Goal: Communication & Community: Answer question/provide support

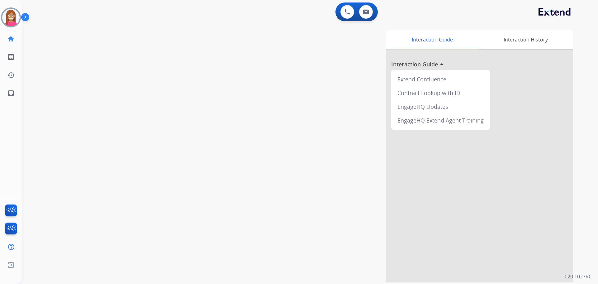
click at [10, 21] on img at bounding box center [10, 17] width 17 height 17
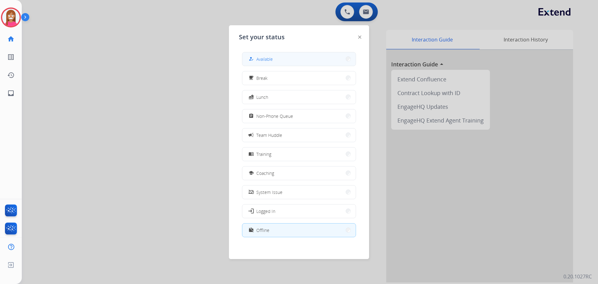
click at [249, 61] on button "how_to_reg Available" at bounding box center [298, 58] width 113 height 13
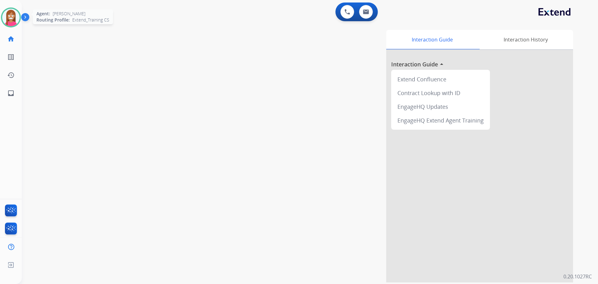
drag, startPoint x: 11, startPoint y: 16, endPoint x: 17, endPoint y: 21, distance: 7.8
click at [11, 17] on img at bounding box center [10, 17] width 17 height 17
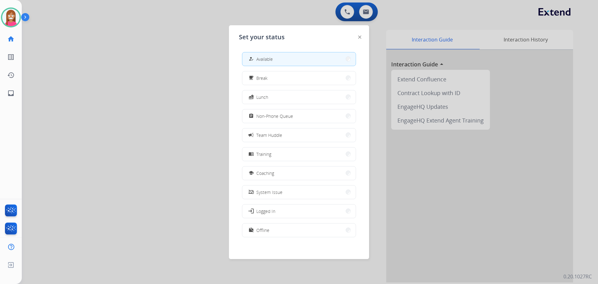
click at [266, 169] on button "school Coaching" at bounding box center [298, 172] width 113 height 13
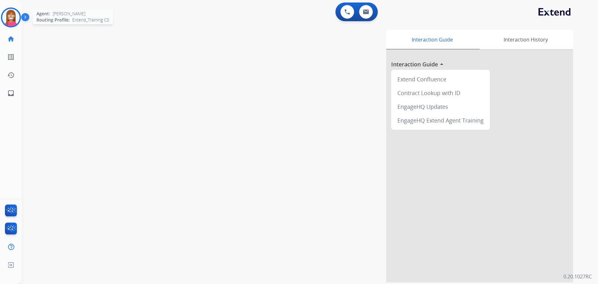
click at [5, 19] on img at bounding box center [10, 17] width 17 height 17
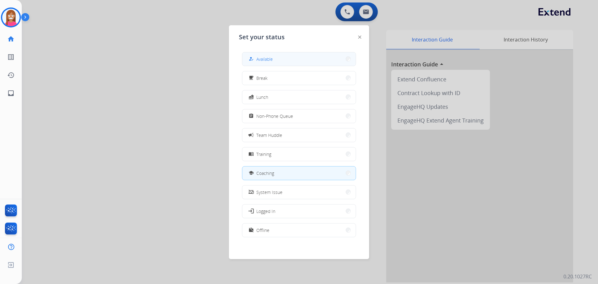
click at [265, 56] on span "Available" at bounding box center [264, 59] width 17 height 7
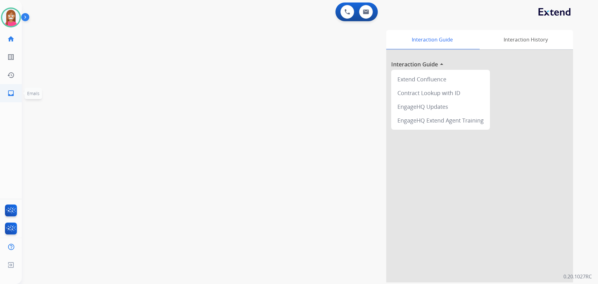
click at [6, 92] on link "inbox Emails" at bounding box center [10, 92] width 17 height 17
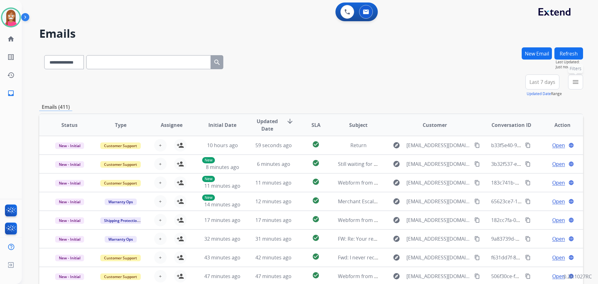
click at [578, 85] on mat-icon "menu" at bounding box center [575, 81] width 7 height 7
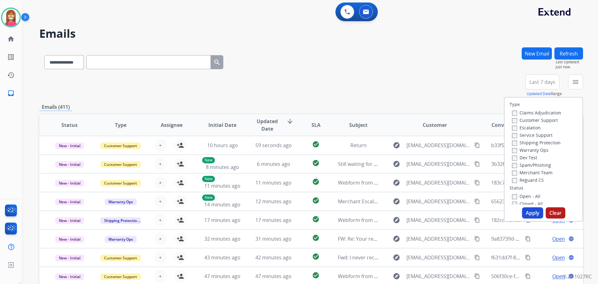
click at [549, 122] on label "Customer Support" at bounding box center [535, 120] width 46 height 6
click at [538, 142] on label "Shipping Protection" at bounding box center [536, 143] width 49 height 6
click at [525, 181] on label "Reguard CS" at bounding box center [528, 180] width 32 height 6
click at [522, 195] on label "Open - All" at bounding box center [526, 196] width 28 height 6
click at [522, 213] on button "Apply" at bounding box center [532, 212] width 21 height 11
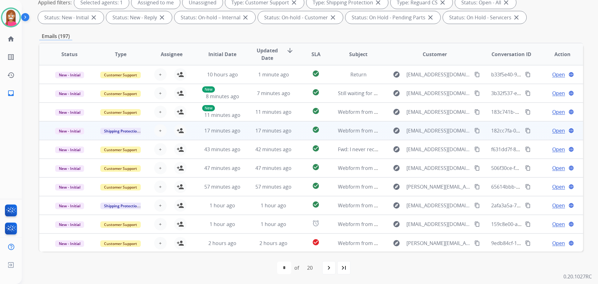
scroll to position [1, 0]
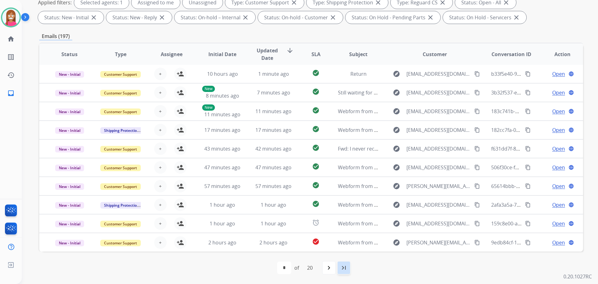
click at [347, 268] on mat-icon "last_page" at bounding box center [343, 267] width 7 height 7
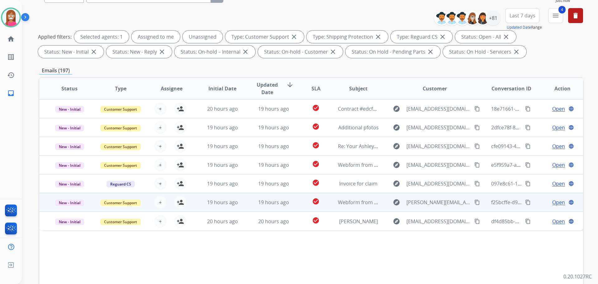
scroll to position [101, 0]
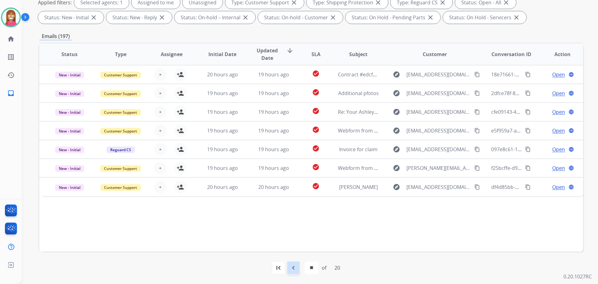
click at [291, 266] on mat-icon "navigate_before" at bounding box center [293, 267] width 7 height 7
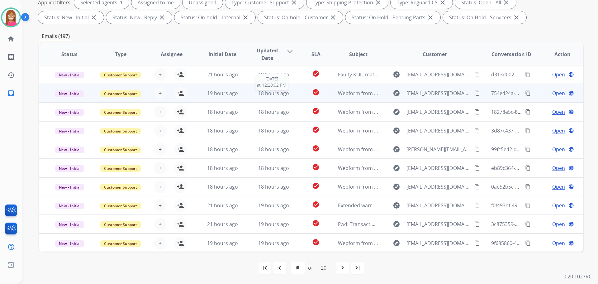
scroll to position [1, 0]
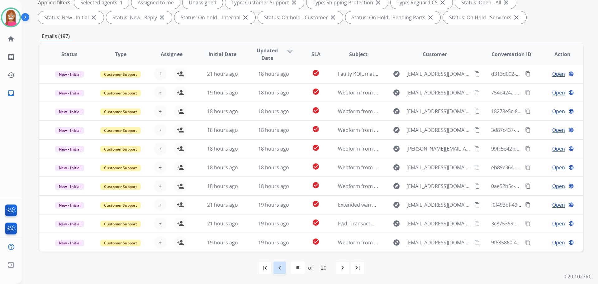
click at [278, 268] on mat-icon "navigate_before" at bounding box center [279, 267] width 7 height 7
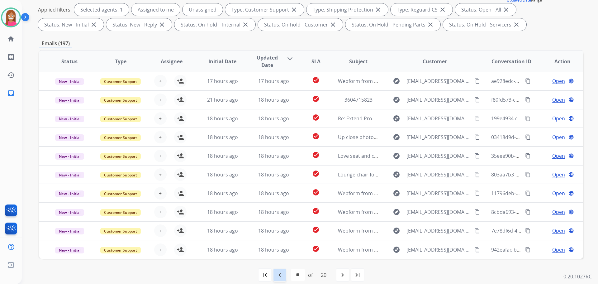
click at [282, 274] on mat-icon "navigate_before" at bounding box center [279, 274] width 7 height 7
select select "**"
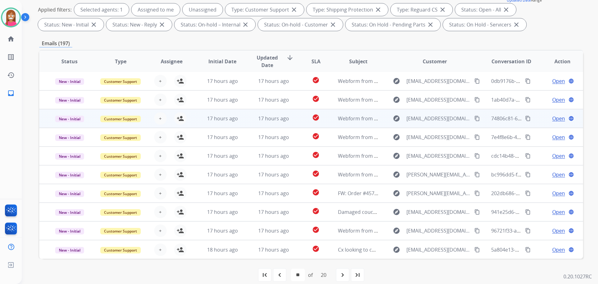
scroll to position [101, 0]
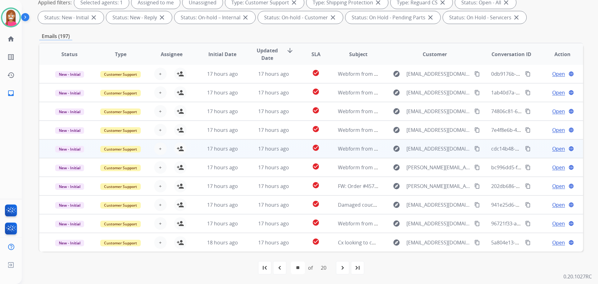
click at [243, 154] on td "17 hours ago" at bounding box center [268, 148] width 51 height 19
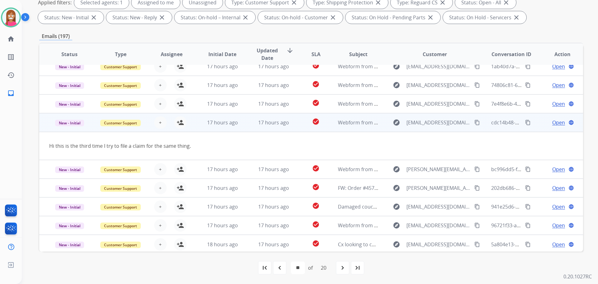
scroll to position [29, 0]
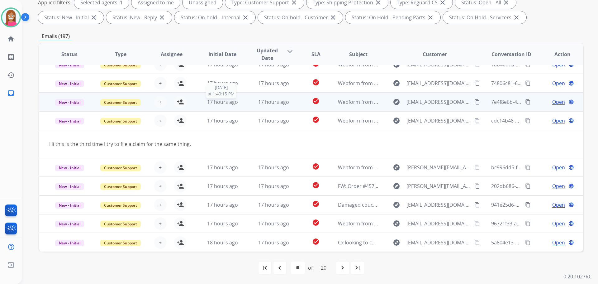
click at [240, 102] on div "17 hours ago" at bounding box center [222, 101] width 41 height 7
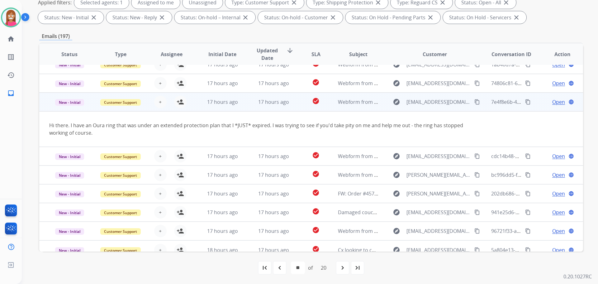
scroll to position [36, 0]
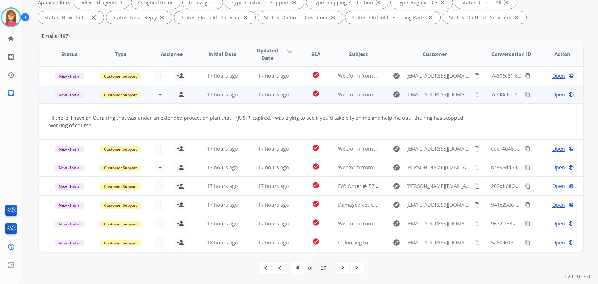
click at [474, 95] on mat-icon "content_copy" at bounding box center [477, 95] width 6 height 6
click at [179, 94] on mat-icon "person_add" at bounding box center [180, 94] width 7 height 7
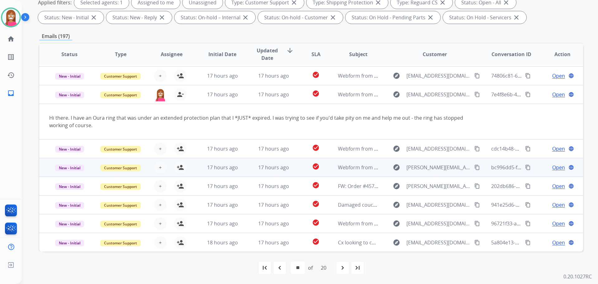
click at [247, 168] on td "17 hours ago" at bounding box center [268, 167] width 51 height 19
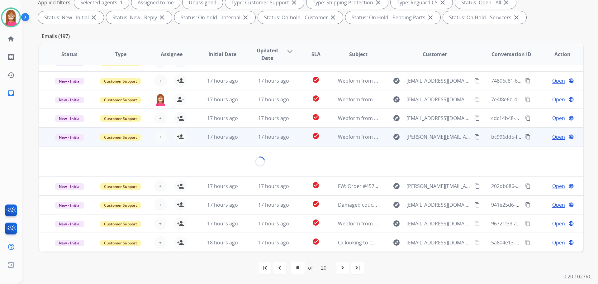
scroll to position [29, 0]
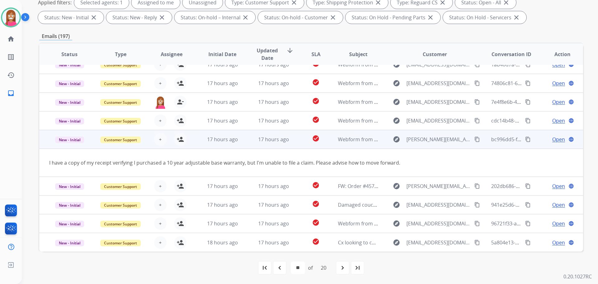
drag, startPoint x: 473, startPoint y: 141, endPoint x: 454, endPoint y: 149, distance: 20.4
click at [474, 141] on mat-icon "content_copy" at bounding box center [477, 139] width 6 height 6
click at [179, 141] on mat-icon "person_add" at bounding box center [180, 139] width 7 height 7
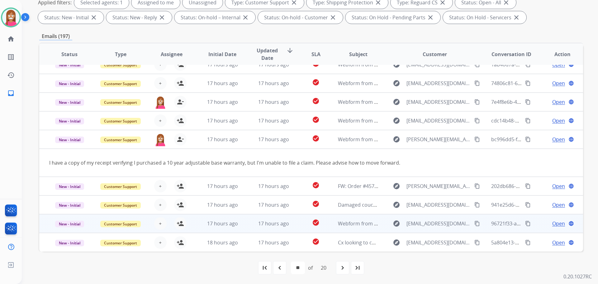
click at [245, 227] on td "17 hours ago" at bounding box center [268, 223] width 51 height 19
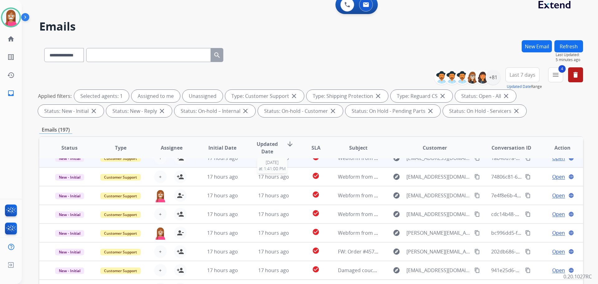
scroll to position [0, 0]
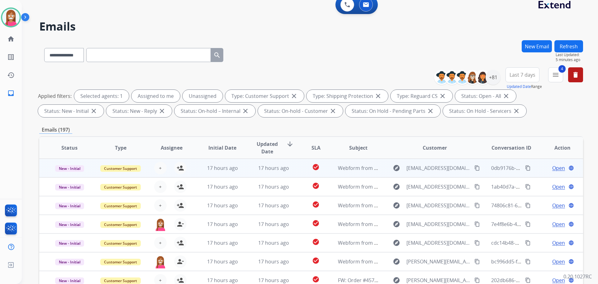
click at [246, 170] on td "17 hours ago" at bounding box center [268, 168] width 51 height 19
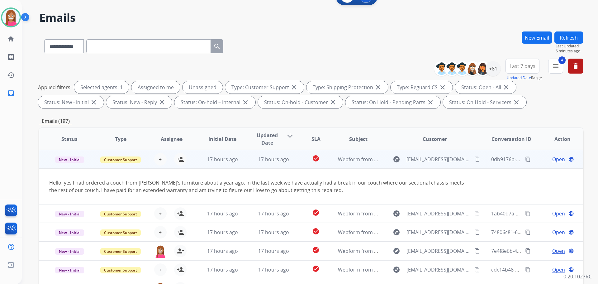
scroll to position [31, 0]
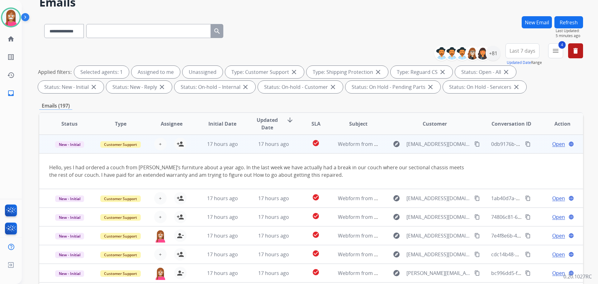
drag, startPoint x: 471, startPoint y: 145, endPoint x: 460, endPoint y: 148, distance: 11.4
click at [474, 145] on button "content_copy" at bounding box center [477, 143] width 7 height 7
click at [181, 144] on mat-icon "person_add" at bounding box center [180, 143] width 7 height 7
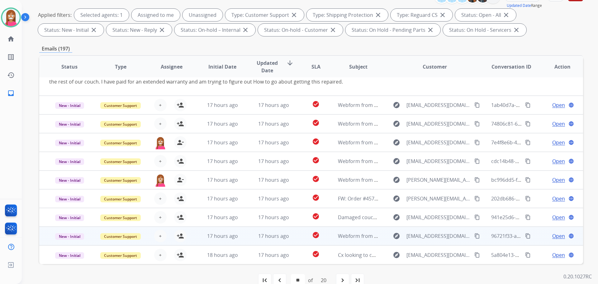
scroll to position [101, 0]
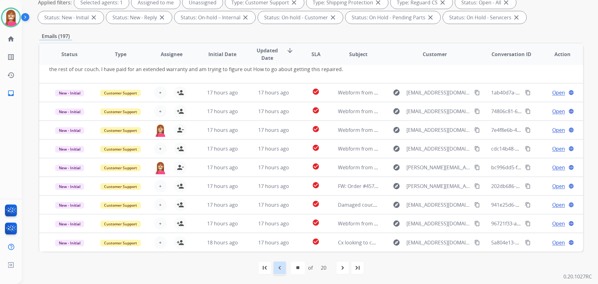
click at [274, 267] on div "navigate_before" at bounding box center [280, 268] width 14 height 14
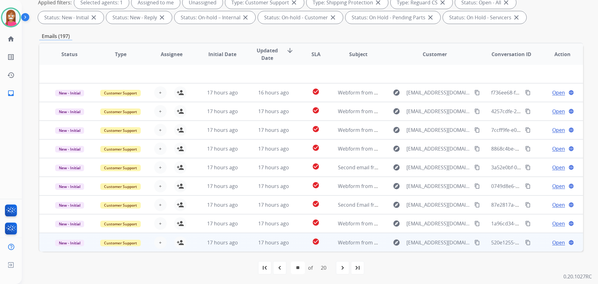
click at [244, 245] on td "17 hours ago" at bounding box center [268, 242] width 51 height 19
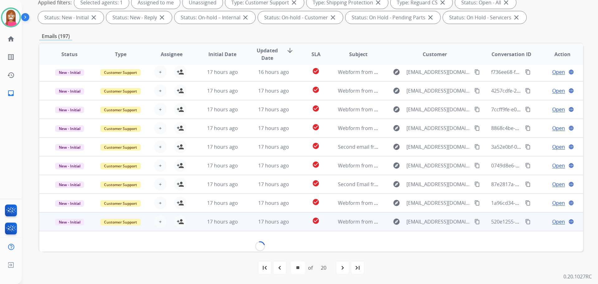
scroll to position [28, 0]
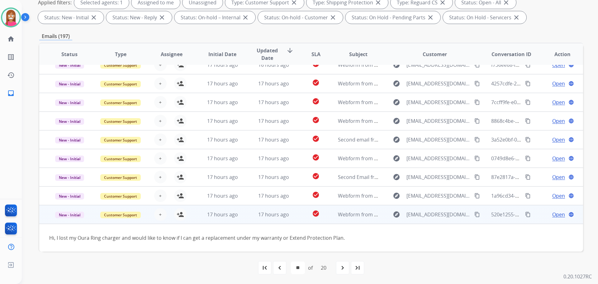
click at [474, 215] on mat-icon "content_copy" at bounding box center [477, 215] width 6 height 6
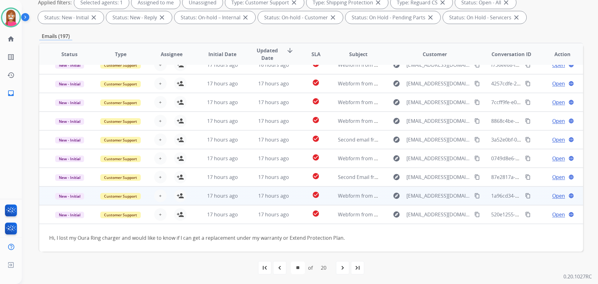
click at [243, 201] on td "17 hours ago" at bounding box center [268, 195] width 51 height 19
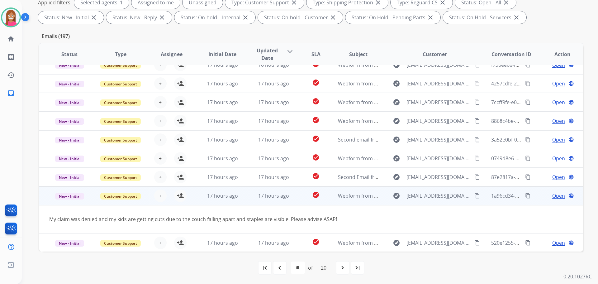
scroll to position [29, 0]
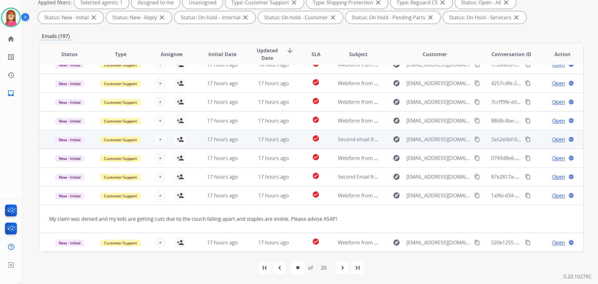
click at [250, 144] on td "17 hours ago" at bounding box center [268, 139] width 51 height 19
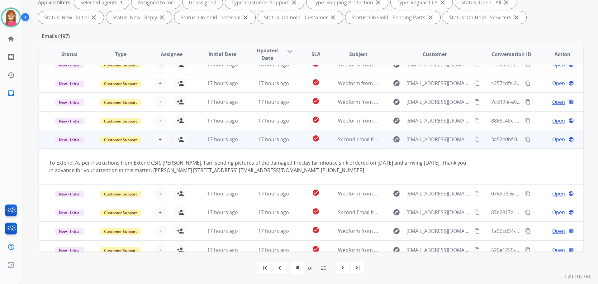
scroll to position [36, 0]
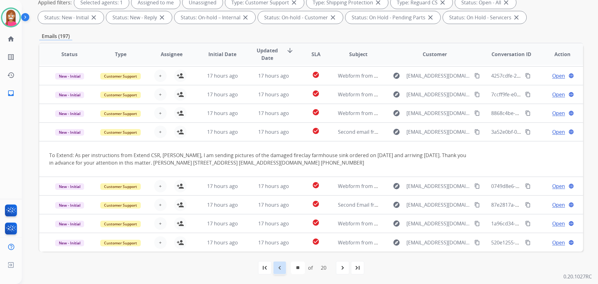
click at [280, 272] on div "navigate_before" at bounding box center [280, 268] width 14 height 14
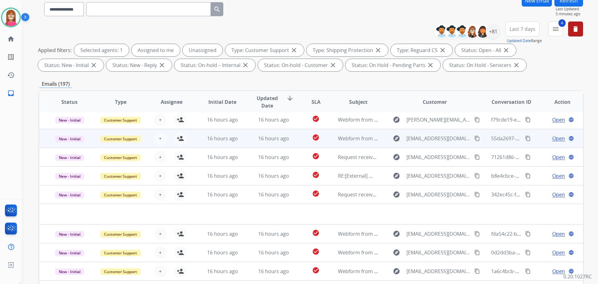
scroll to position [101, 0]
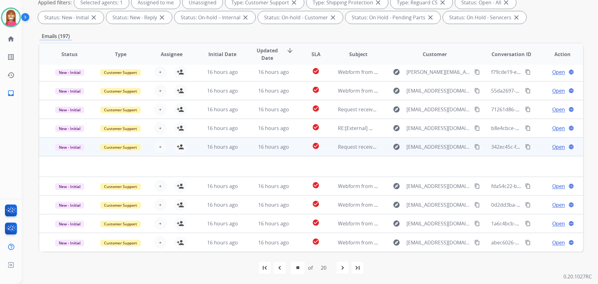
click at [352, 153] on td "Request received]" at bounding box center [353, 146] width 51 height 19
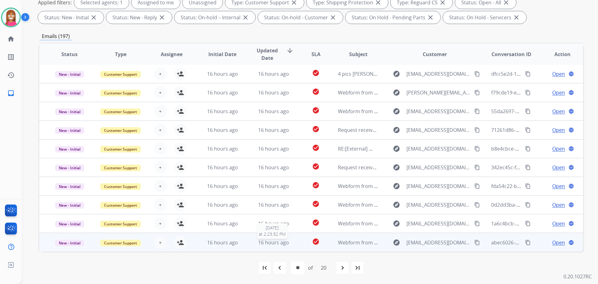
click at [289, 245] on div "16 hours ago" at bounding box center [273, 242] width 41 height 7
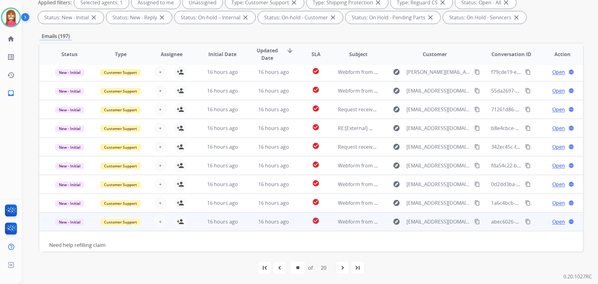
scroll to position [28, 0]
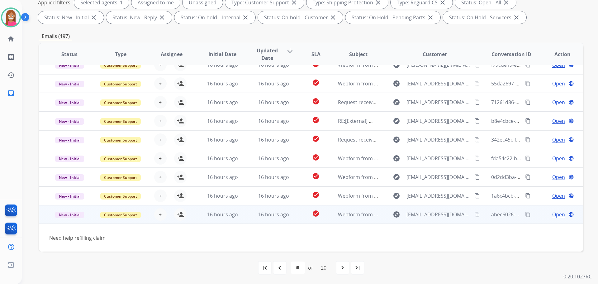
drag, startPoint x: 468, startPoint y: 212, endPoint x: 454, endPoint y: 215, distance: 14.2
click at [474, 213] on mat-icon "content_copy" at bounding box center [477, 215] width 6 height 6
click at [179, 218] on mat-icon "person_add" at bounding box center [180, 214] width 7 height 7
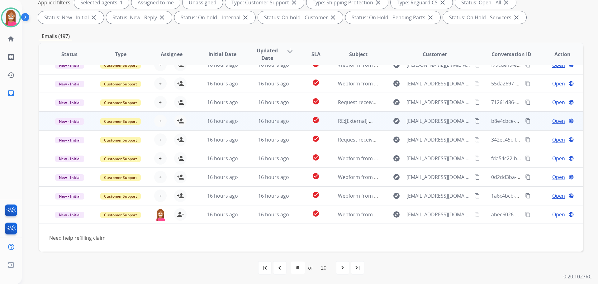
click at [294, 122] on td "check_circle" at bounding box center [311, 121] width 34 height 19
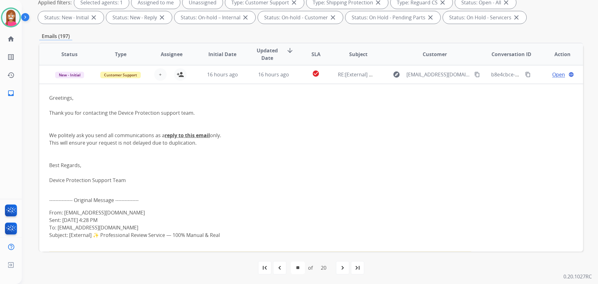
scroll to position [0, 0]
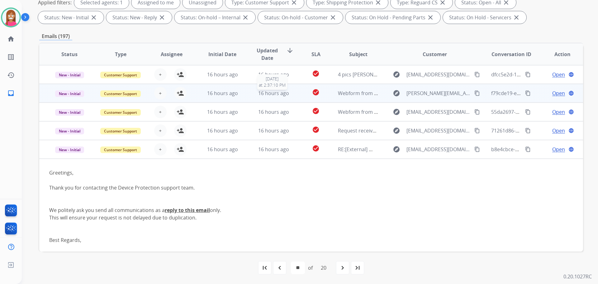
click at [251, 97] on td "16 hours ago [DATE] 2:37:10 PM" at bounding box center [268, 93] width 51 height 19
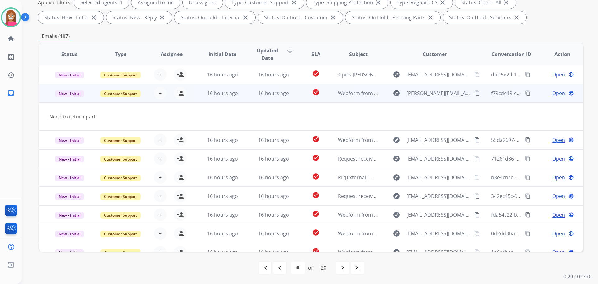
scroll to position [19, 0]
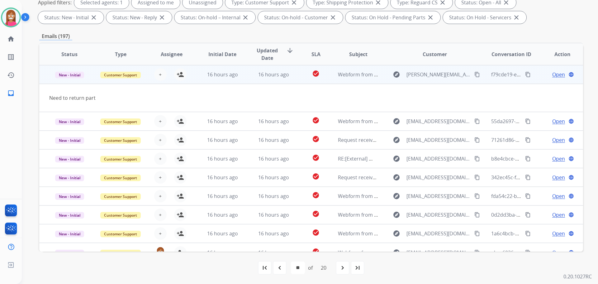
drag, startPoint x: 470, startPoint y: 74, endPoint x: 423, endPoint y: 93, distance: 50.1
click at [474, 74] on mat-icon "content_copy" at bounding box center [477, 75] width 6 height 6
drag, startPoint x: 178, startPoint y: 75, endPoint x: 182, endPoint y: 82, distance: 7.8
click at [178, 75] on mat-icon "person_add" at bounding box center [180, 74] width 7 height 7
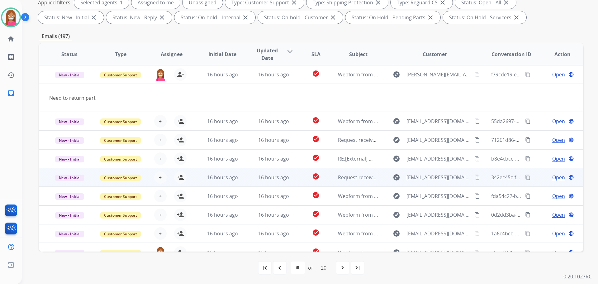
click at [246, 181] on td "16 hours ago" at bounding box center [268, 177] width 51 height 19
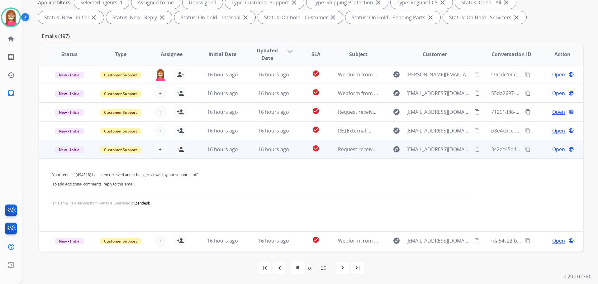
scroll to position [73, 0]
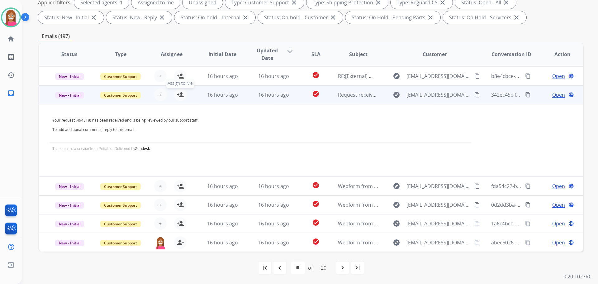
click at [178, 96] on mat-icon "person_add" at bounding box center [180, 94] width 7 height 7
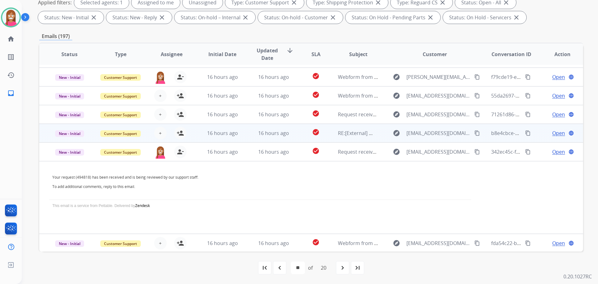
scroll to position [11, 0]
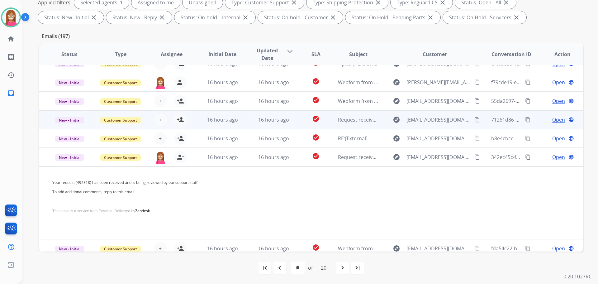
click at [251, 124] on td "16 hours ago" at bounding box center [268, 119] width 51 height 19
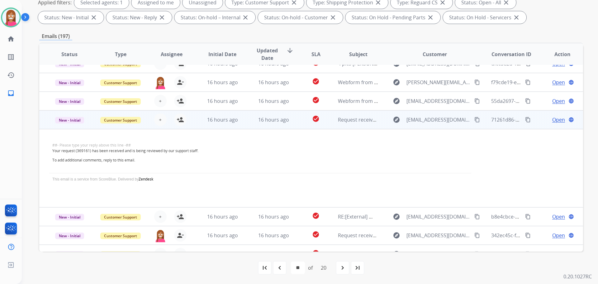
scroll to position [56, 0]
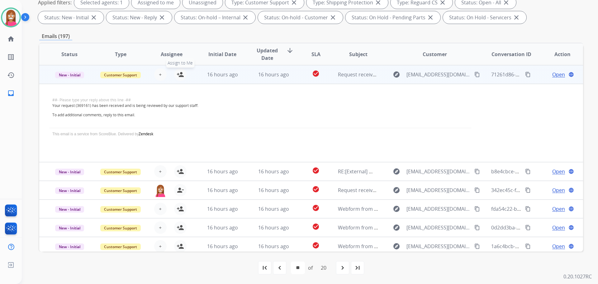
click at [183, 75] on button "person_add Assign to Me" at bounding box center [180, 74] width 12 height 12
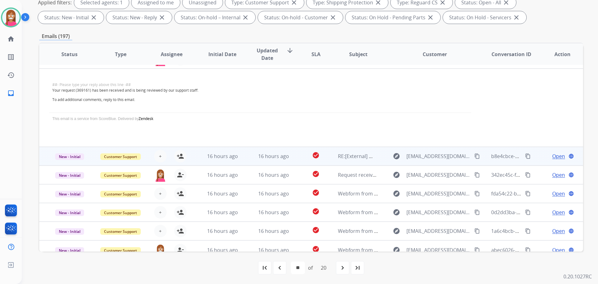
scroll to position [79, 0]
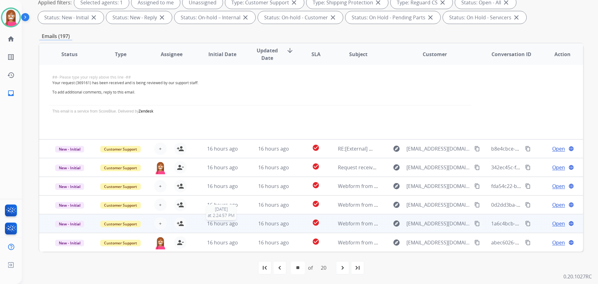
click at [240, 223] on div "16 hours ago" at bounding box center [222, 223] width 41 height 7
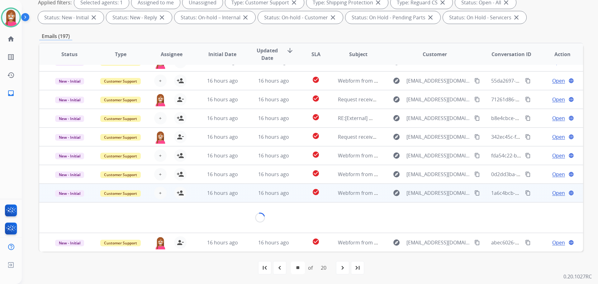
scroll to position [29, 0]
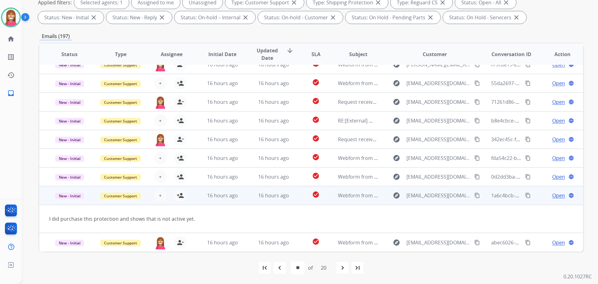
drag, startPoint x: 469, startPoint y: 193, endPoint x: 425, endPoint y: 195, distance: 43.9
click at [474, 195] on mat-icon "content_copy" at bounding box center [477, 196] width 6 height 6
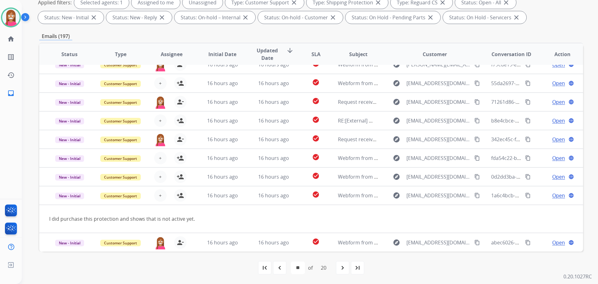
click at [286, 266] on div "first_page navigate_before * * * * * * * * * ** ** ** ** ** ** ** ** ** ** ** o…" at bounding box center [311, 267] width 544 height 12
click at [284, 266] on div "navigate_before" at bounding box center [280, 268] width 14 height 14
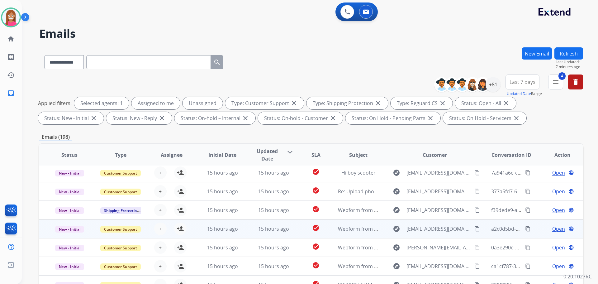
scroll to position [101, 0]
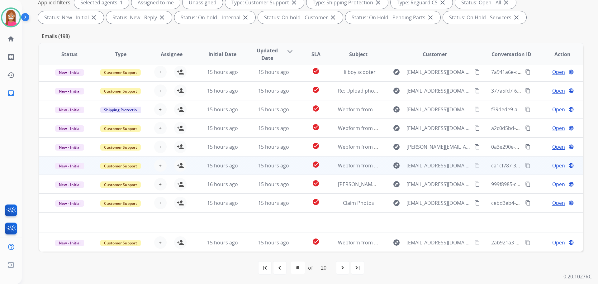
click at [279, 173] on td "15 hours ago" at bounding box center [268, 165] width 51 height 19
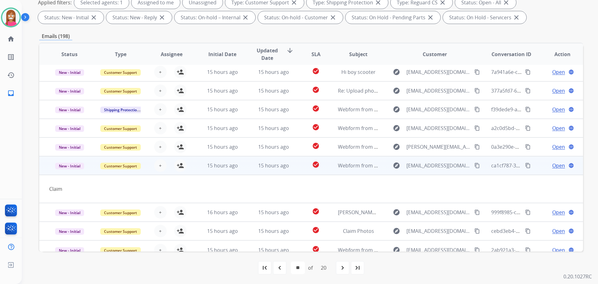
scroll to position [29, 0]
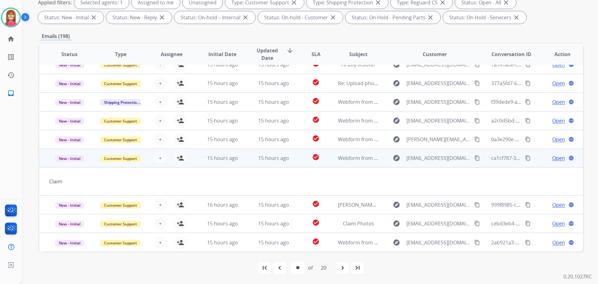
click at [474, 157] on mat-icon "content_copy" at bounding box center [477, 158] width 6 height 6
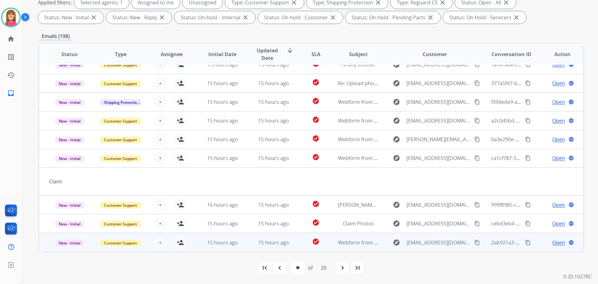
click at [250, 248] on td "15 hours ago" at bounding box center [268, 242] width 51 height 19
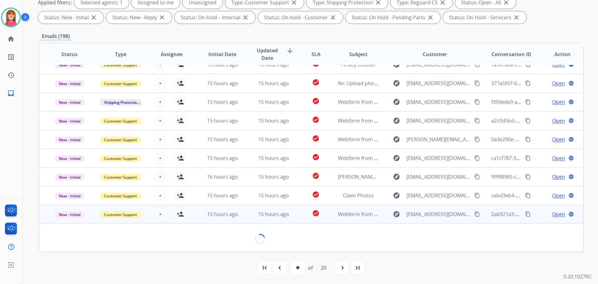
scroll to position [28, 0]
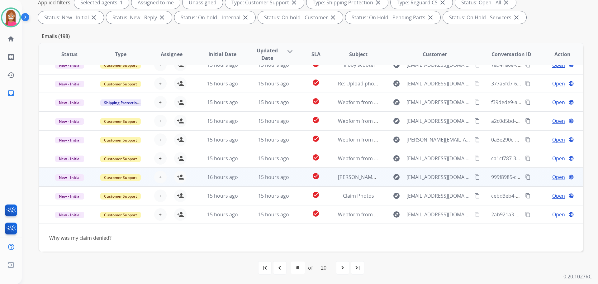
click at [245, 178] on td "15 hours ago" at bounding box center [268, 177] width 51 height 19
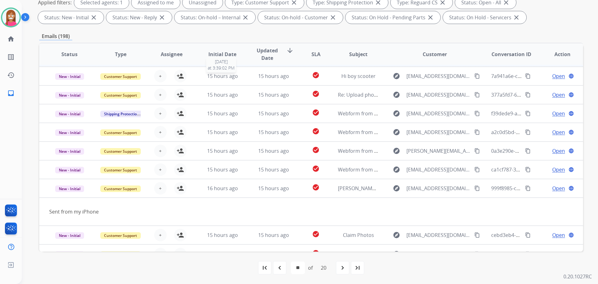
scroll to position [0, 0]
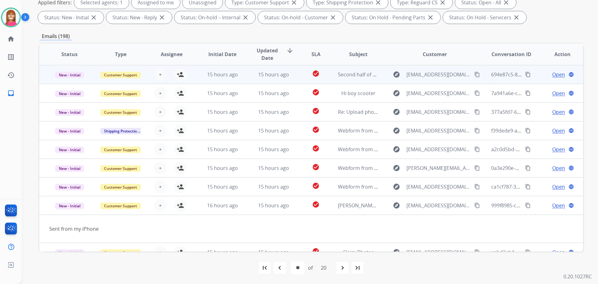
click at [247, 79] on td "15 hours ago" at bounding box center [268, 74] width 51 height 19
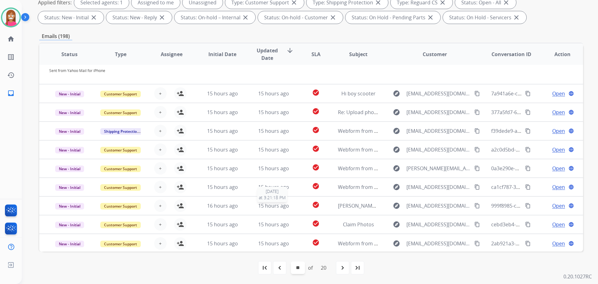
scroll to position [66, 0]
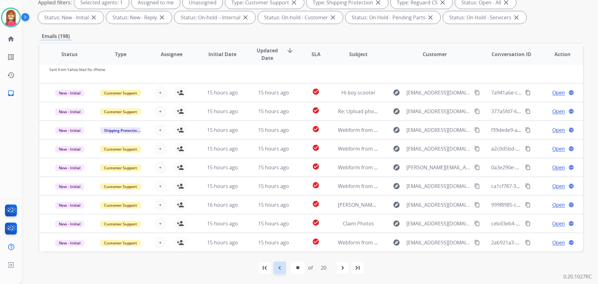
click at [276, 267] on mat-icon "navigate_before" at bounding box center [279, 267] width 7 height 7
select select "**"
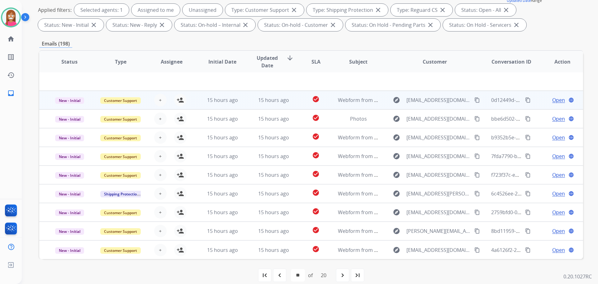
scroll to position [101, 0]
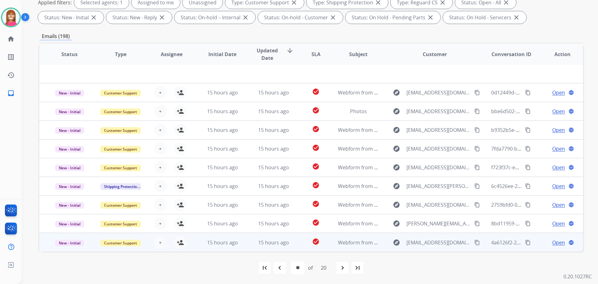
click at [243, 245] on td "15 hours ago" at bounding box center [268, 242] width 51 height 19
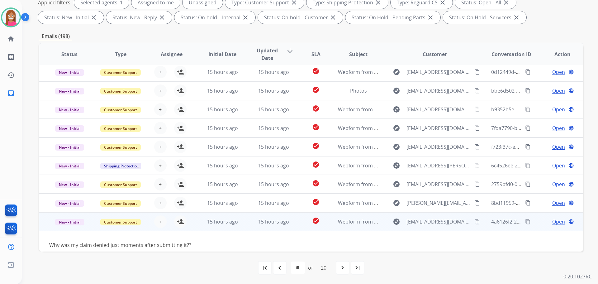
scroll to position [28, 0]
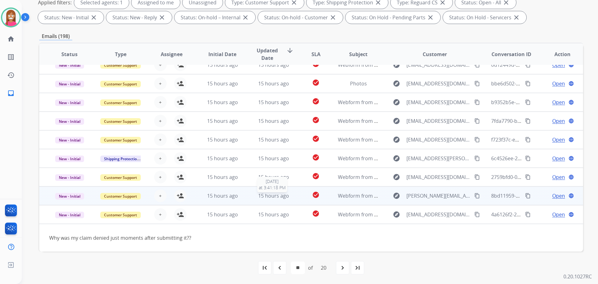
click at [253, 195] on div "15 hours ago" at bounding box center [273, 195] width 41 height 7
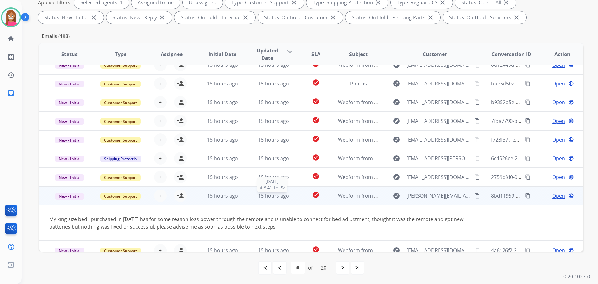
scroll to position [36, 0]
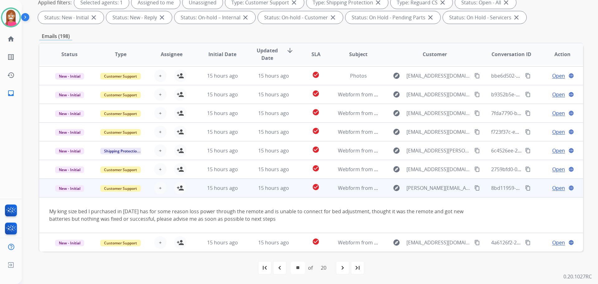
click at [474, 186] on mat-icon "content_copy" at bounding box center [477, 188] width 6 height 6
click at [181, 187] on mat-icon "person_add" at bounding box center [180, 187] width 7 height 7
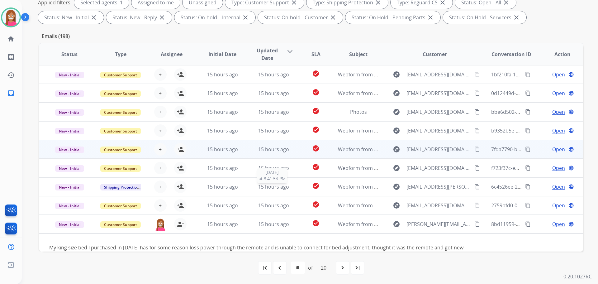
scroll to position [69, 0]
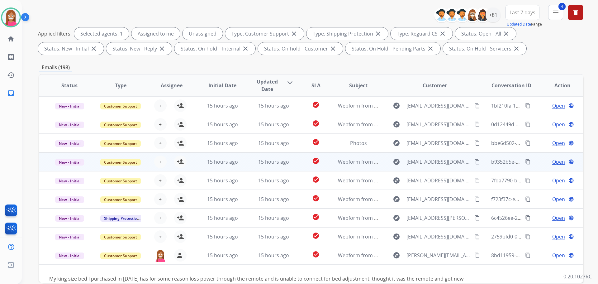
click at [250, 162] on td "15 hours ago" at bounding box center [268, 161] width 51 height 19
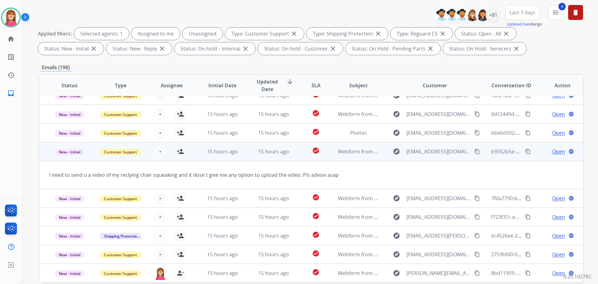
scroll to position [0, 0]
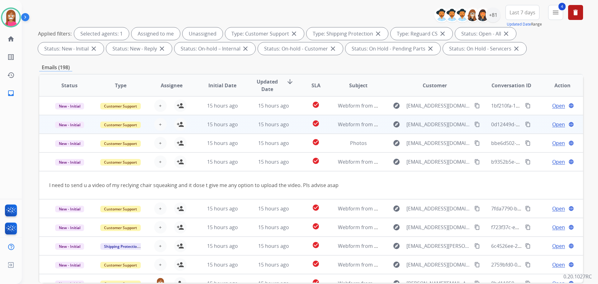
click at [249, 126] on td "15 hours ago" at bounding box center [268, 124] width 51 height 19
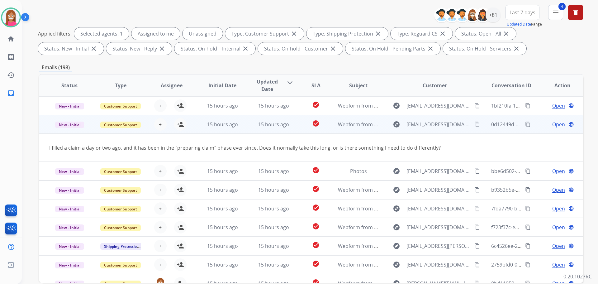
scroll to position [19, 0]
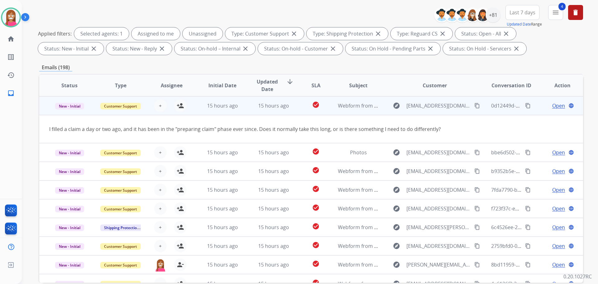
click at [474, 105] on mat-icon "content_copy" at bounding box center [477, 106] width 6 height 6
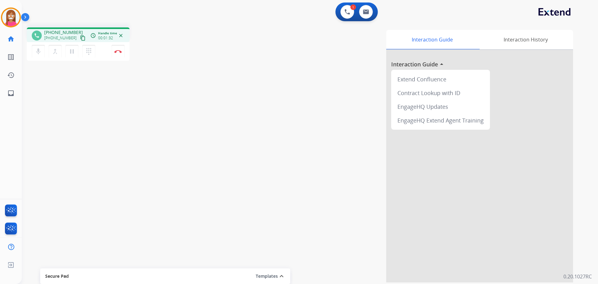
click at [79, 35] on button "content_copy" at bounding box center [82, 37] width 7 height 7
click at [72, 53] on mat-icon "pause" at bounding box center [71, 51] width 7 height 7
click at [73, 51] on mat-icon "play_arrow" at bounding box center [71, 51] width 7 height 7
click at [117, 54] on button "Disconnect" at bounding box center [118, 51] width 13 height 13
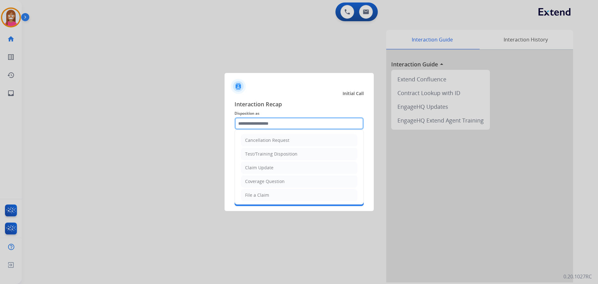
drag, startPoint x: 237, startPoint y: 126, endPoint x: 245, endPoint y: 124, distance: 7.7
click at [243, 123] on input "text" at bounding box center [299, 123] width 129 height 12
click at [259, 195] on div "File a Claim" at bounding box center [257, 195] width 24 height 6
type input "**********"
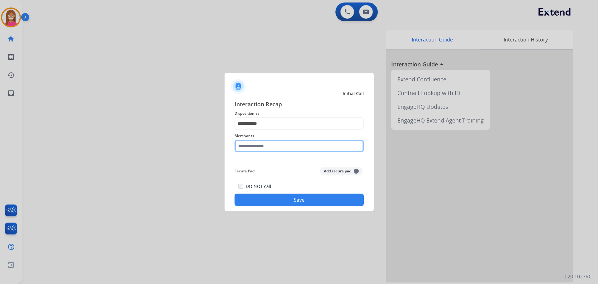
click at [260, 152] on input "text" at bounding box center [299, 146] width 129 height 12
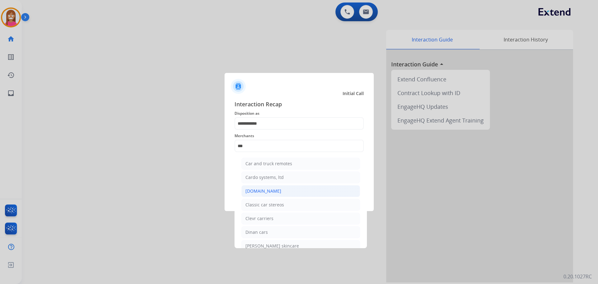
click at [254, 193] on div "[DOMAIN_NAME]" at bounding box center [263, 191] width 36 height 6
type input "**********"
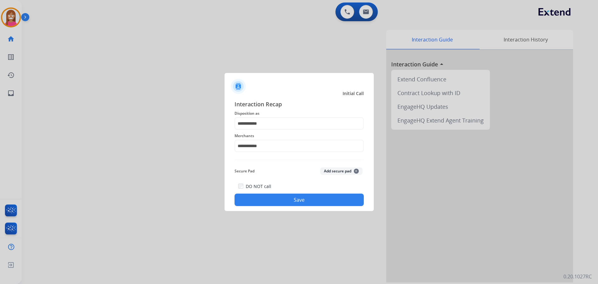
click at [266, 198] on button "Save" at bounding box center [299, 199] width 129 height 12
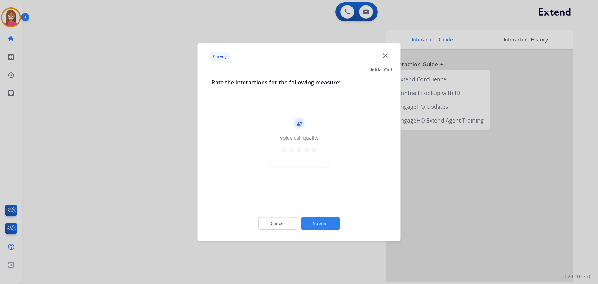
click at [385, 56] on mat-icon "close" at bounding box center [385, 55] width 8 height 8
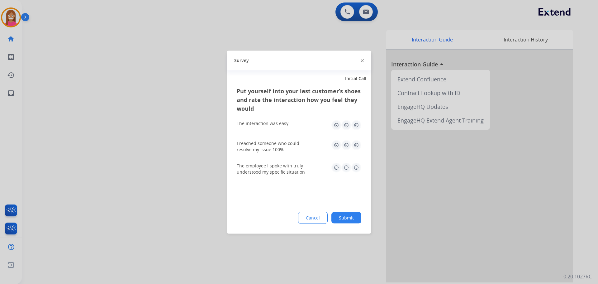
click at [363, 60] on img at bounding box center [362, 60] width 3 height 3
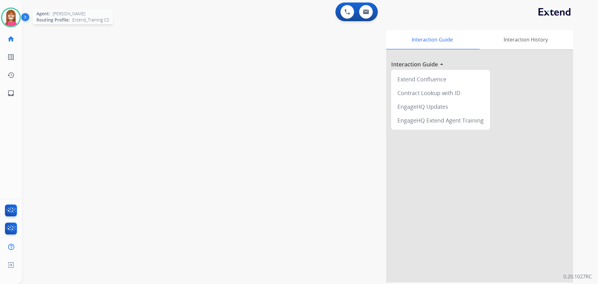
click at [14, 20] on img at bounding box center [10, 17] width 17 height 17
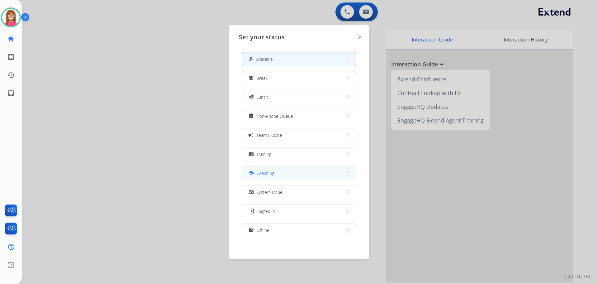
click at [258, 172] on div "school Coaching" at bounding box center [260, 172] width 27 height 7
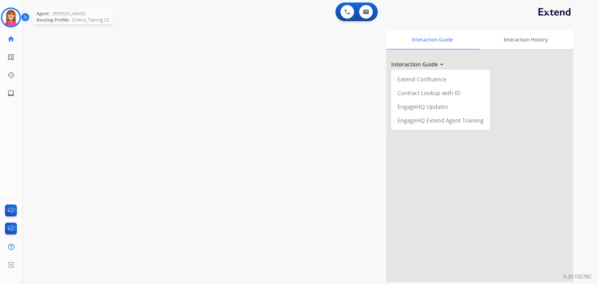
click at [13, 20] on img at bounding box center [10, 17] width 17 height 17
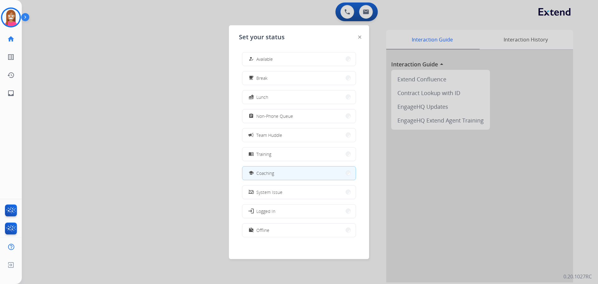
click at [262, 60] on span "Available" at bounding box center [264, 59] width 17 height 7
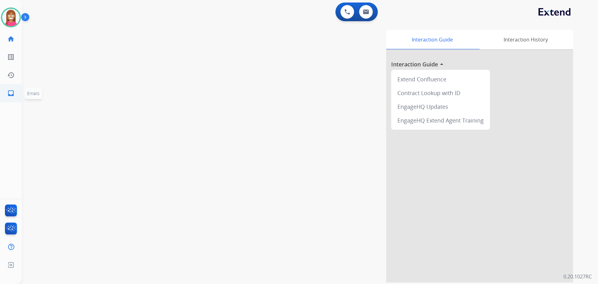
click at [8, 99] on link "inbox Emails" at bounding box center [10, 92] width 17 height 17
select select "**********"
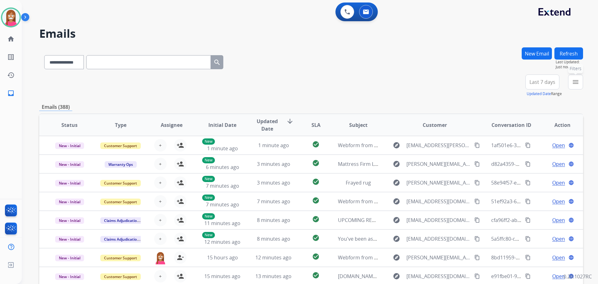
click at [573, 85] on mat-icon "menu" at bounding box center [575, 81] width 7 height 7
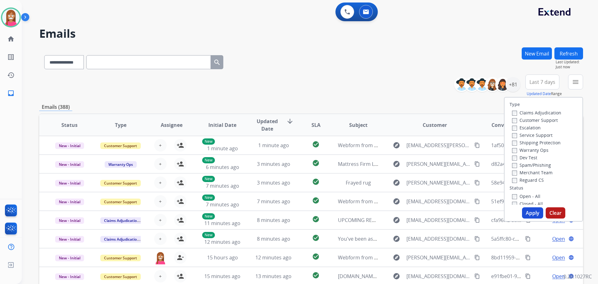
click at [522, 118] on label "Customer Support" at bounding box center [535, 120] width 46 height 6
click at [513, 144] on label "Shipping Protection" at bounding box center [536, 143] width 49 height 6
click at [526, 178] on label "Reguard CS" at bounding box center [528, 180] width 32 height 6
click at [524, 196] on label "Open - All" at bounding box center [526, 196] width 28 height 6
click at [536, 219] on div "Type Claims Adjudication Customer Support Escalation Service Support Shipping P…" at bounding box center [543, 159] width 79 height 125
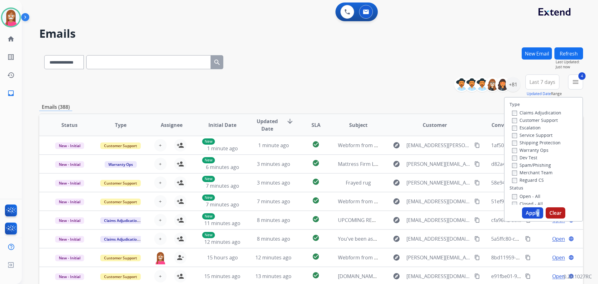
drag, startPoint x: 530, startPoint y: 212, endPoint x: 530, endPoint y: 201, distance: 10.6
click at [530, 209] on button "Apply" at bounding box center [532, 212] width 21 height 11
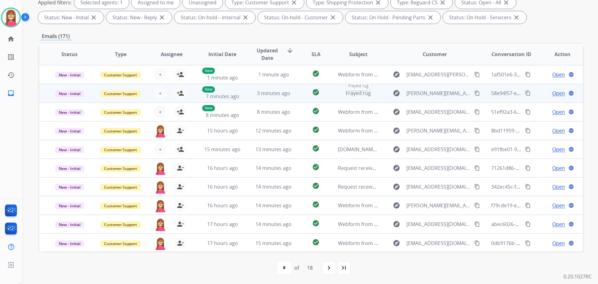
scroll to position [1, 0]
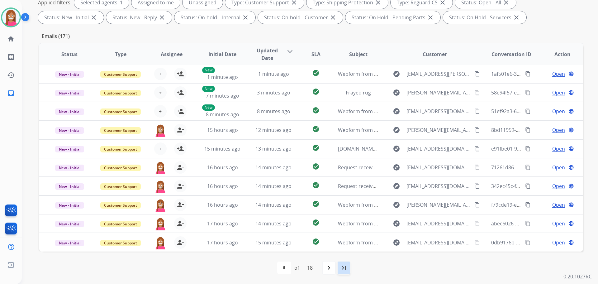
click at [351, 270] on div "last_page" at bounding box center [344, 268] width 14 height 14
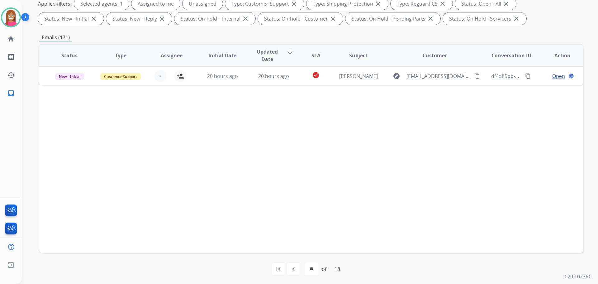
scroll to position [101, 0]
click at [290, 266] on mat-icon "navigate_before" at bounding box center [293, 267] width 7 height 7
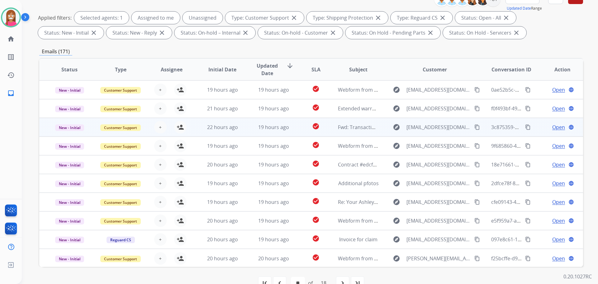
scroll to position [93, 0]
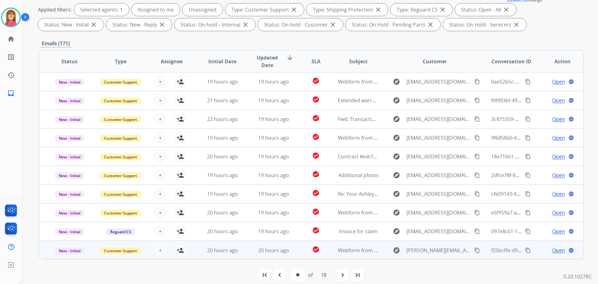
click at [248, 252] on td "20 hours ago" at bounding box center [268, 250] width 51 height 19
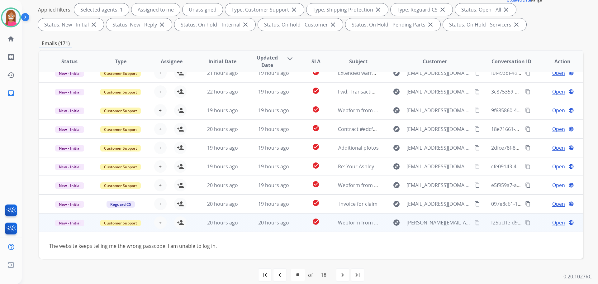
scroll to position [28, 0]
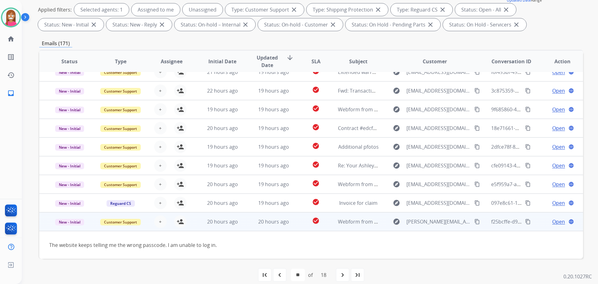
click at [474, 223] on mat-icon "content_copy" at bounding box center [477, 222] width 6 height 6
click at [183, 224] on mat-icon "person_add" at bounding box center [180, 221] width 7 height 7
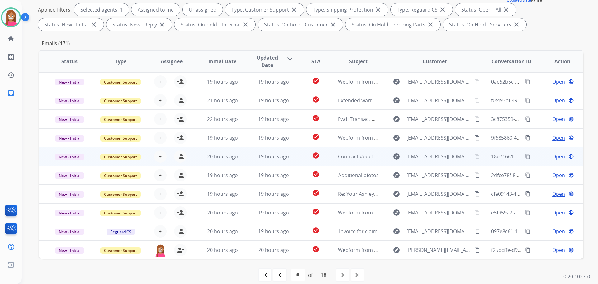
scroll to position [62, 0]
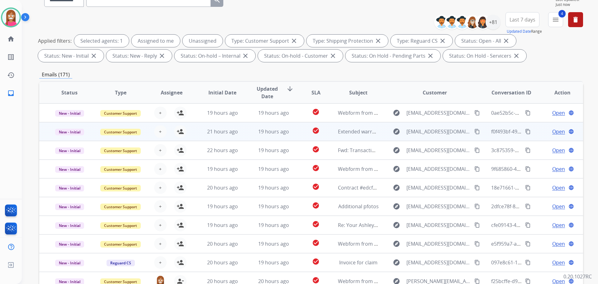
click at [246, 134] on td "19 hours ago" at bounding box center [268, 131] width 51 height 19
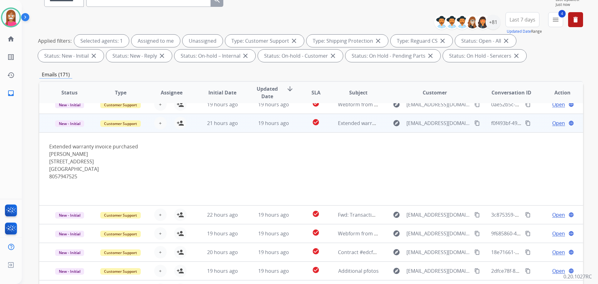
scroll to position [0, 0]
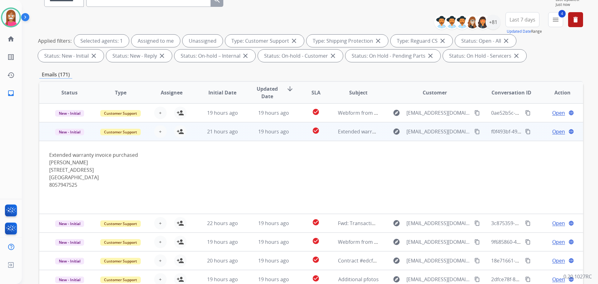
click at [474, 131] on mat-icon "content_copy" at bounding box center [477, 132] width 6 height 6
click at [184, 132] on button "person_add Assign to Me" at bounding box center [180, 131] width 12 height 12
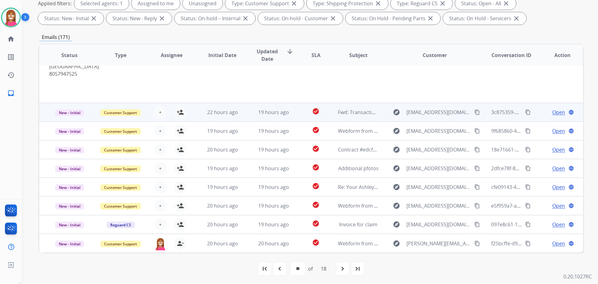
scroll to position [101, 0]
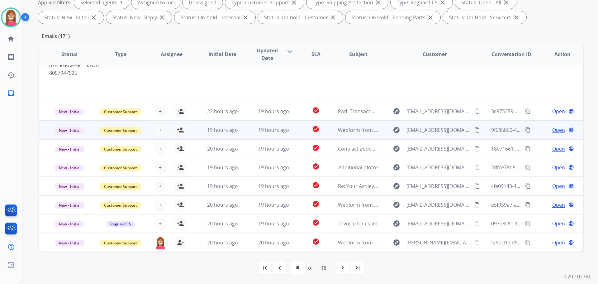
click at [246, 130] on td "19 hours ago" at bounding box center [268, 130] width 51 height 19
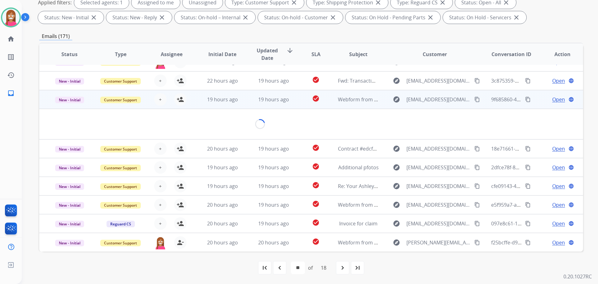
scroll to position [29, 0]
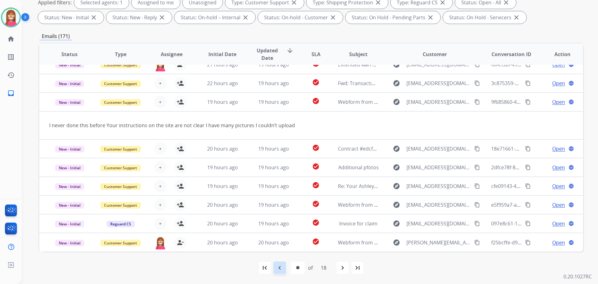
click at [275, 264] on div "navigate_before" at bounding box center [280, 268] width 14 height 14
select select "**"
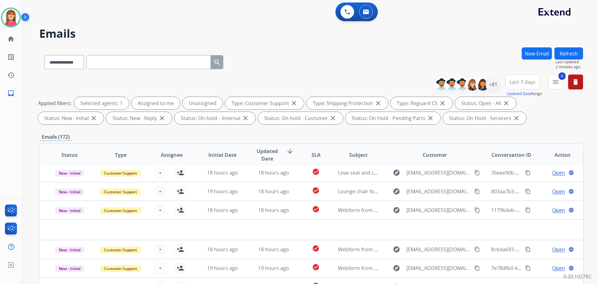
scroll to position [21, 0]
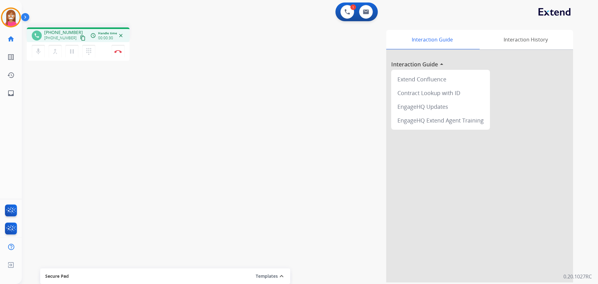
click at [80, 40] on mat-icon "content_copy" at bounding box center [83, 38] width 6 height 6
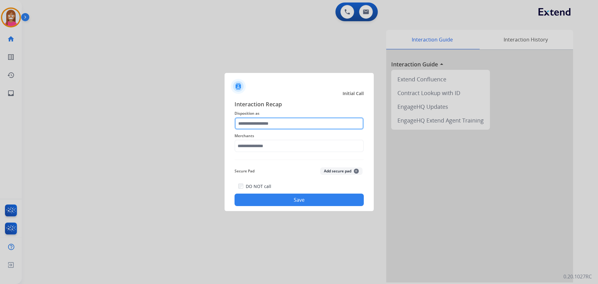
click at [291, 130] on div at bounding box center [299, 123] width 129 height 12
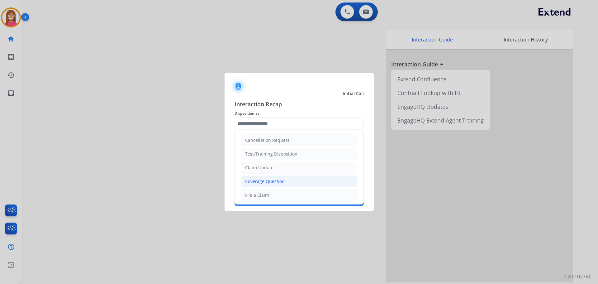
click at [260, 183] on div "Coverage Question" at bounding box center [265, 181] width 40 height 6
type input "**********"
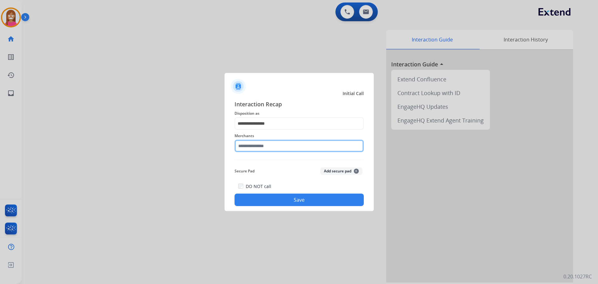
click at [243, 148] on input "text" at bounding box center [299, 146] width 129 height 12
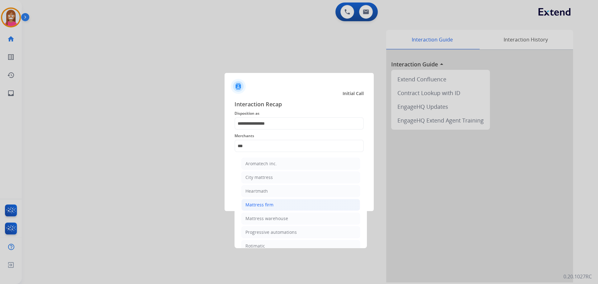
click at [263, 206] on div "Mattress firm" at bounding box center [259, 205] width 28 height 6
type input "**********"
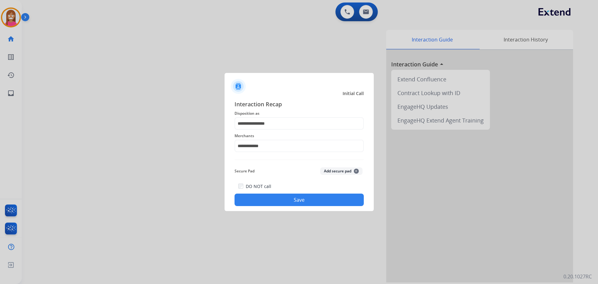
click at [255, 198] on button "Save" at bounding box center [299, 199] width 129 height 12
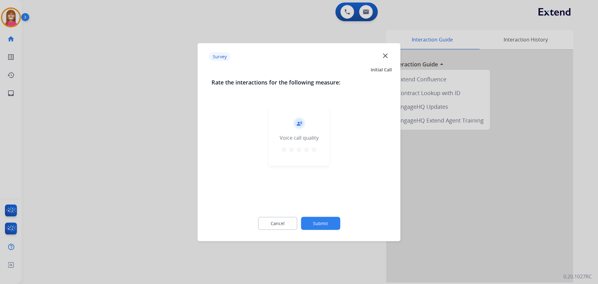
click at [385, 55] on mat-icon "close" at bounding box center [385, 55] width 8 height 8
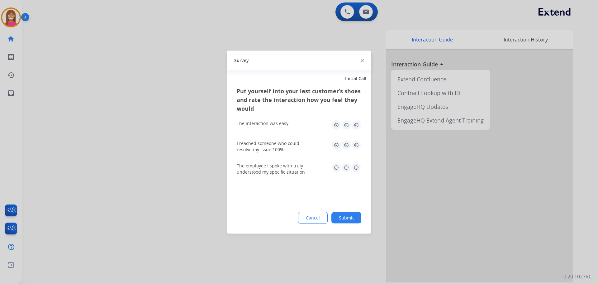
click at [363, 61] on img at bounding box center [362, 60] width 3 height 3
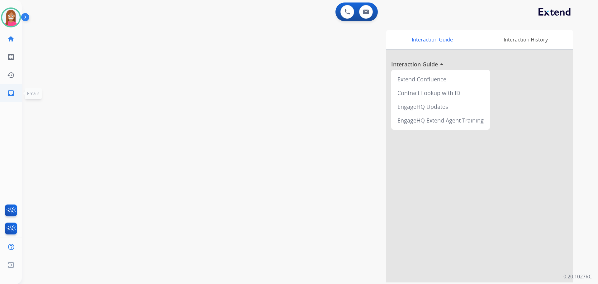
click at [7, 95] on link "inbox Emails" at bounding box center [10, 92] width 17 height 17
select select "**********"
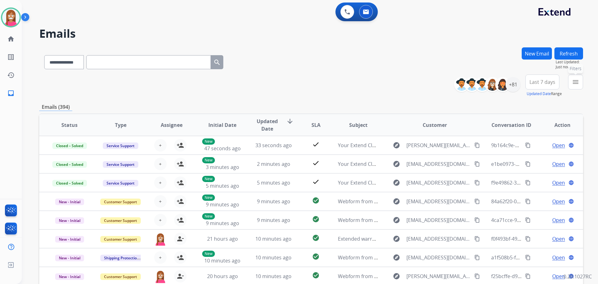
click at [575, 84] on mat-icon "menu" at bounding box center [575, 81] width 7 height 7
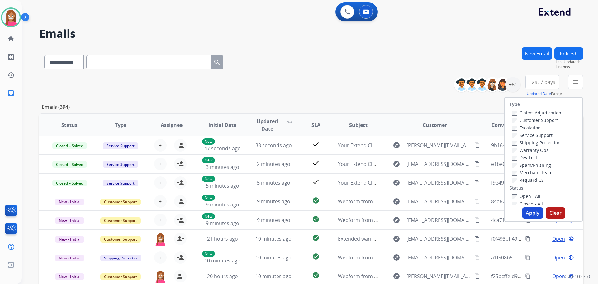
click at [533, 120] on label "Customer Support" at bounding box center [535, 120] width 46 height 6
click at [524, 141] on label "Shipping Protection" at bounding box center [536, 143] width 49 height 6
click at [519, 181] on label "Reguard CS" at bounding box center [528, 180] width 32 height 6
click at [520, 198] on label "Open - All" at bounding box center [526, 196] width 28 height 6
click at [528, 211] on button "Apply" at bounding box center [532, 212] width 21 height 11
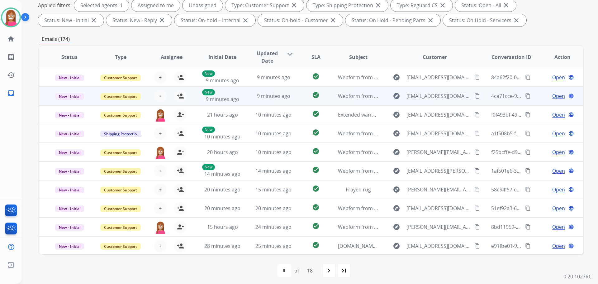
scroll to position [101, 0]
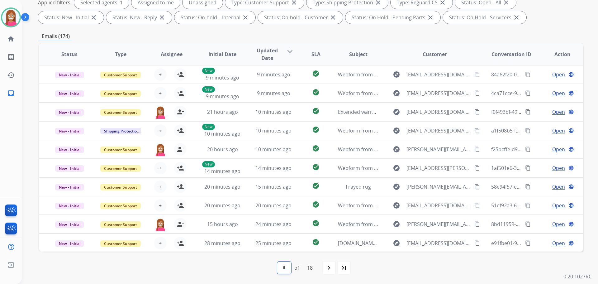
click at [282, 269] on select "* * * * * * * * * ** ** ** ** ** ** ** ** **" at bounding box center [284, 267] width 14 height 12
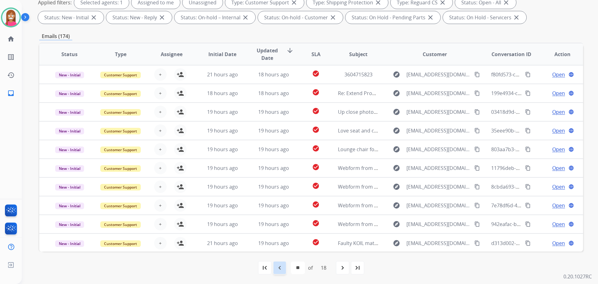
click at [281, 269] on mat-icon "navigate_before" at bounding box center [279, 267] width 7 height 7
click at [281, 271] on mat-icon "navigate_before" at bounding box center [279, 267] width 7 height 7
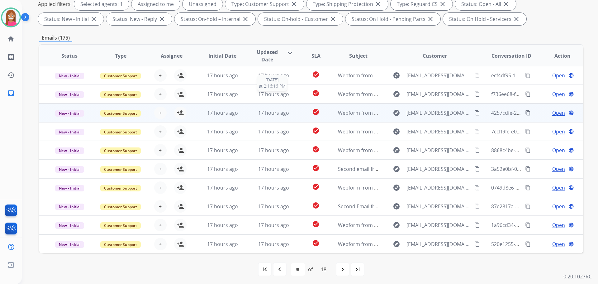
scroll to position [101, 0]
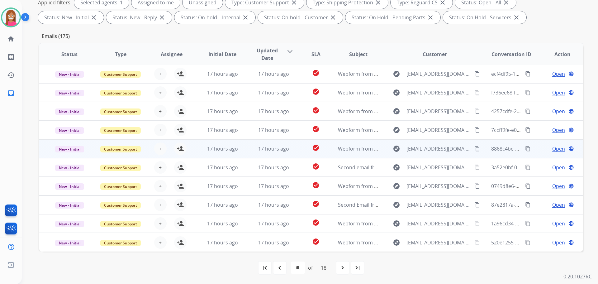
click at [243, 154] on td "17 hours ago" at bounding box center [268, 148] width 51 height 19
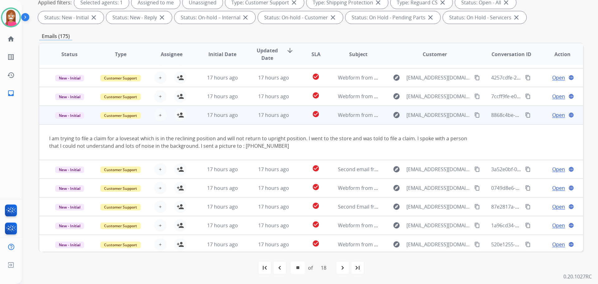
scroll to position [36, 0]
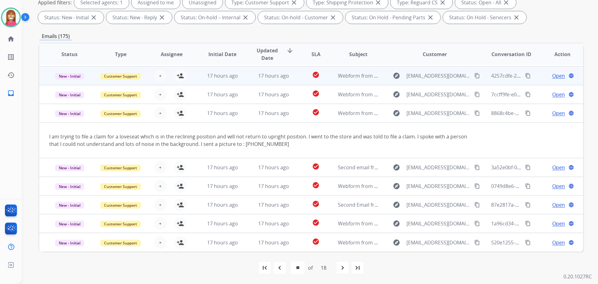
click at [245, 77] on td "17 hours ago" at bounding box center [268, 75] width 51 height 19
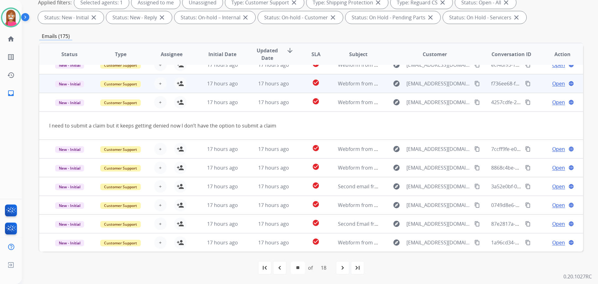
scroll to position [0, 0]
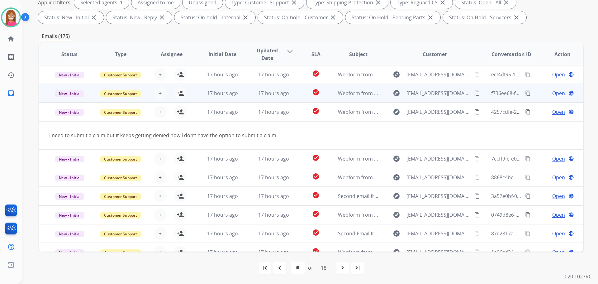
click at [248, 98] on td "17 hours ago" at bounding box center [268, 93] width 51 height 19
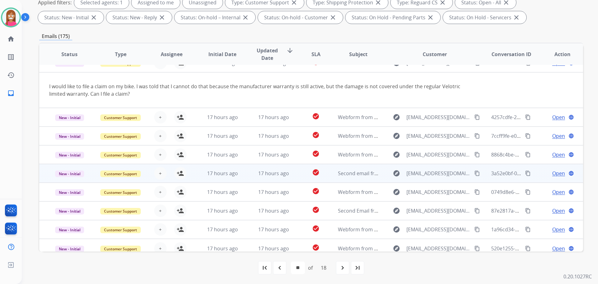
scroll to position [36, 0]
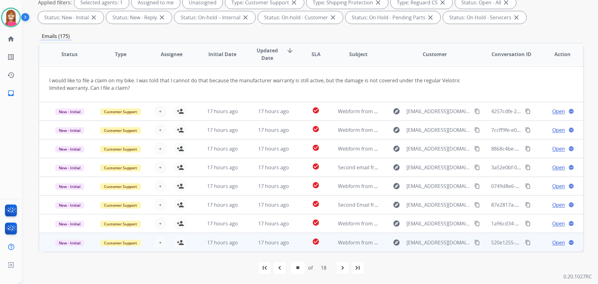
click at [246, 246] on td "17 hours ago" at bounding box center [268, 242] width 51 height 19
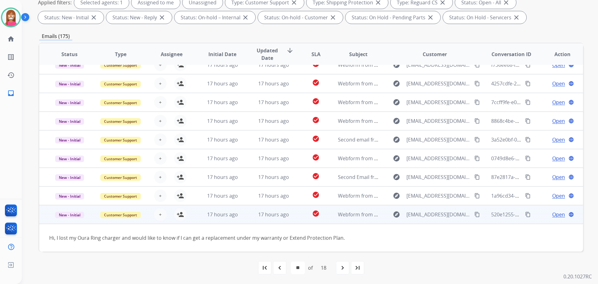
scroll to position [28, 0]
click at [179, 215] on mat-icon "person_add" at bounding box center [180, 214] width 7 height 7
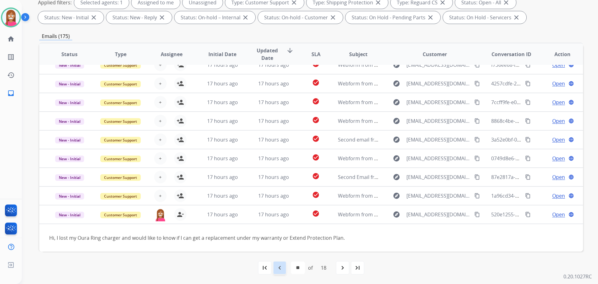
click at [281, 271] on div "navigate_before" at bounding box center [280, 268] width 14 height 14
select select "**"
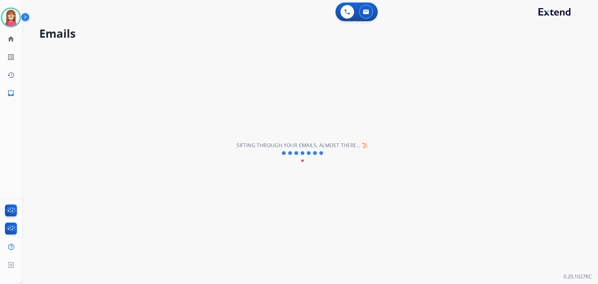
scroll to position [21, 0]
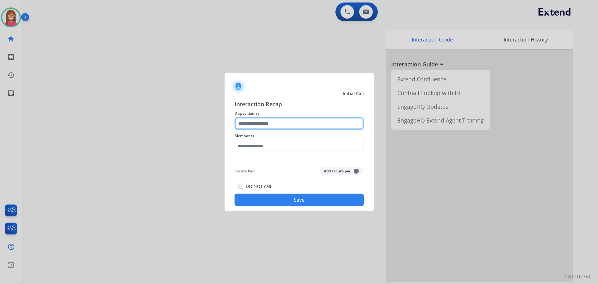
click at [269, 119] on input "text" at bounding box center [299, 123] width 129 height 12
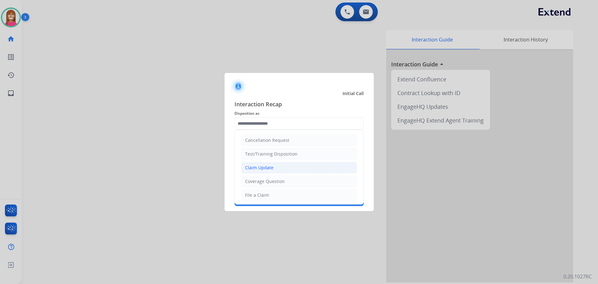
click at [253, 170] on div "Claim Update" at bounding box center [259, 167] width 28 height 6
type input "**********"
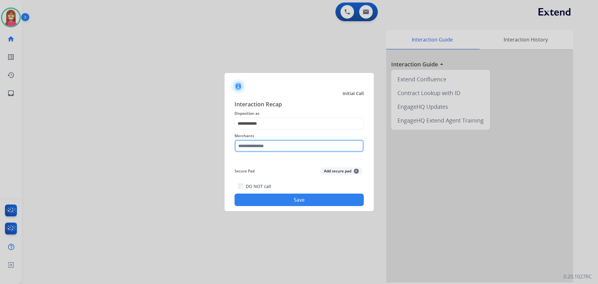
click at [249, 150] on input "text" at bounding box center [299, 146] width 129 height 12
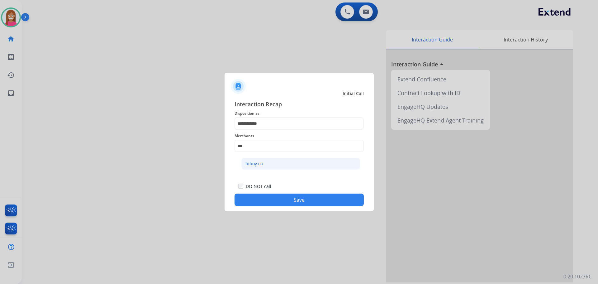
click at [252, 161] on div "hiboy ca" at bounding box center [253, 163] width 17 height 6
type input "********"
click at [263, 200] on button "Save" at bounding box center [299, 199] width 129 height 12
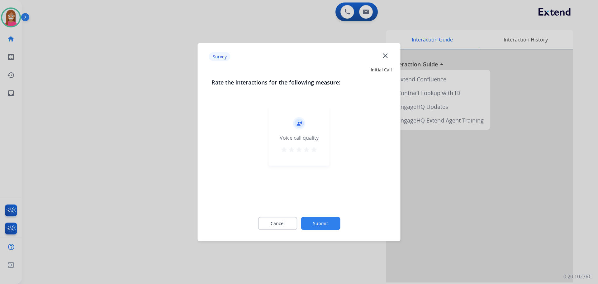
click at [387, 56] on mat-icon "close" at bounding box center [385, 55] width 8 height 8
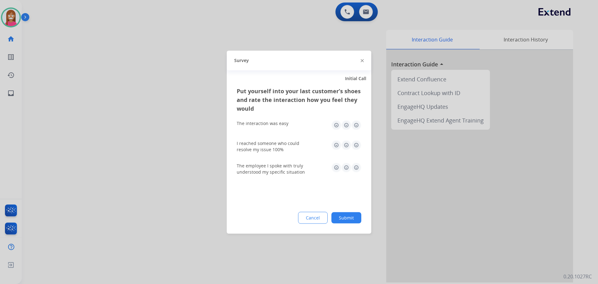
drag, startPoint x: 361, startPoint y: 63, endPoint x: 362, endPoint y: 60, distance: 3.2
click at [362, 60] on div at bounding box center [362, 60] width 3 height 7
click at [362, 60] on img at bounding box center [362, 60] width 3 height 3
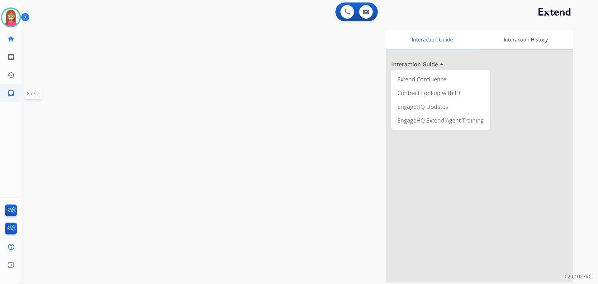
click at [14, 87] on link "inbox Emails" at bounding box center [10, 92] width 17 height 17
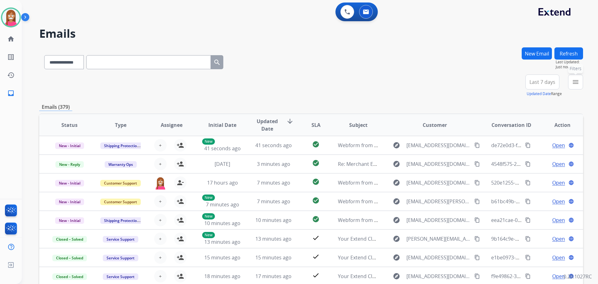
click at [572, 81] on mat-icon "menu" at bounding box center [575, 81] width 7 height 7
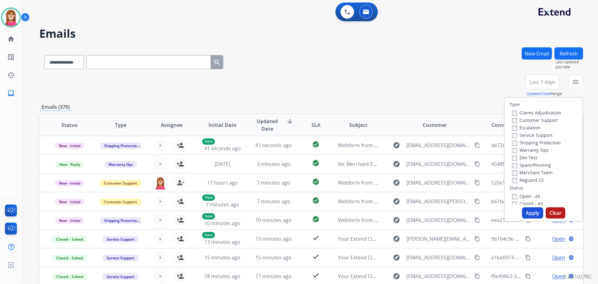
click at [530, 118] on label "Customer Support" at bounding box center [535, 120] width 46 height 6
click at [531, 144] on label "Shipping Protection" at bounding box center [536, 143] width 49 height 6
click at [526, 177] on label "Reguard CS" at bounding box center [528, 180] width 32 height 6
click at [526, 195] on label "Open - All" at bounding box center [526, 196] width 28 height 6
click at [526, 210] on button "Apply" at bounding box center [532, 212] width 21 height 11
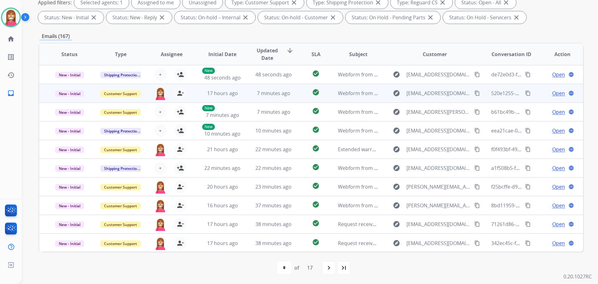
scroll to position [1, 0]
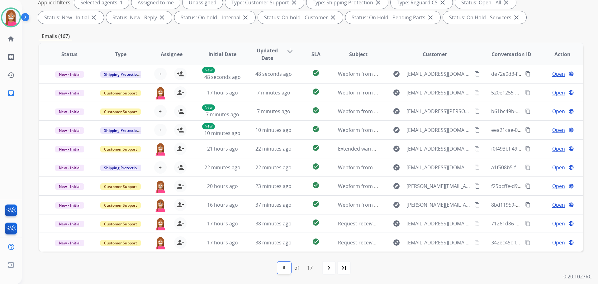
click at [280, 269] on select "* * * * * * * * * ** ** ** ** ** ** ** **" at bounding box center [284, 267] width 14 height 12
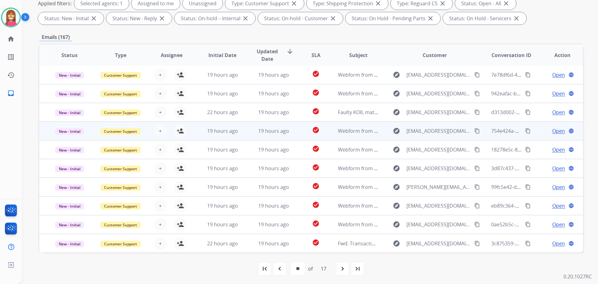
scroll to position [101, 0]
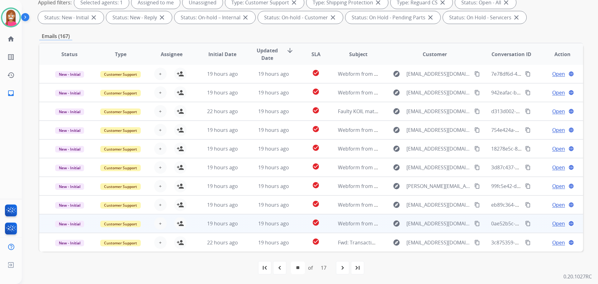
click at [243, 227] on td "19 hours ago" at bounding box center [268, 223] width 51 height 19
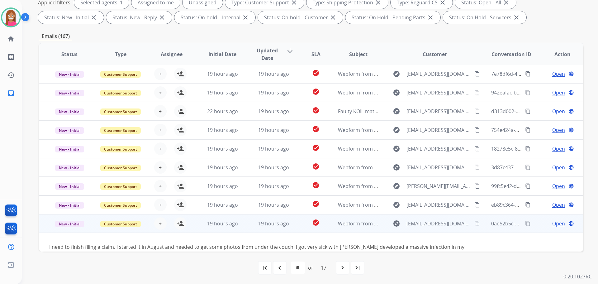
scroll to position [36, 0]
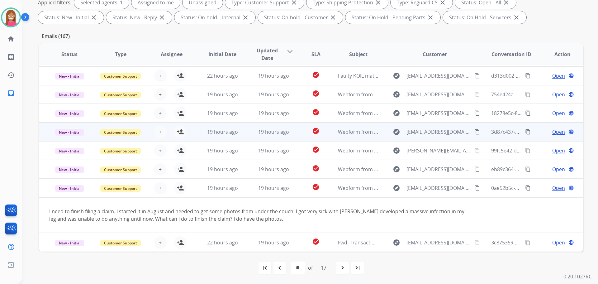
click at [243, 138] on td "19 hours ago" at bounding box center [268, 131] width 51 height 19
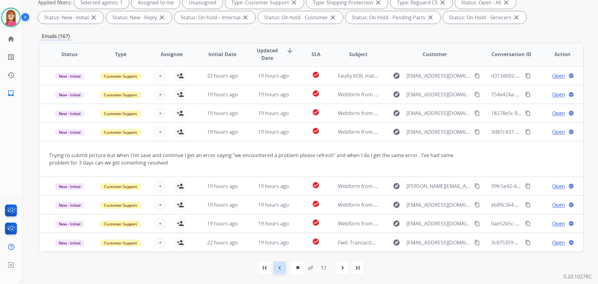
click at [280, 267] on mat-icon "navigate_before" at bounding box center [279, 267] width 7 height 7
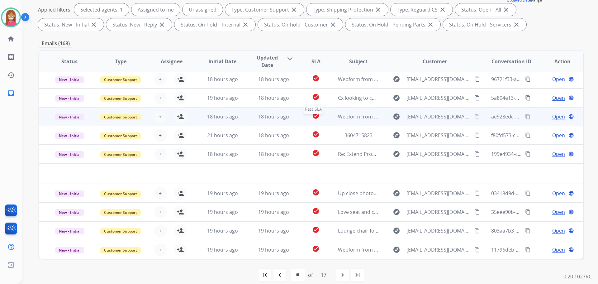
scroll to position [101, 0]
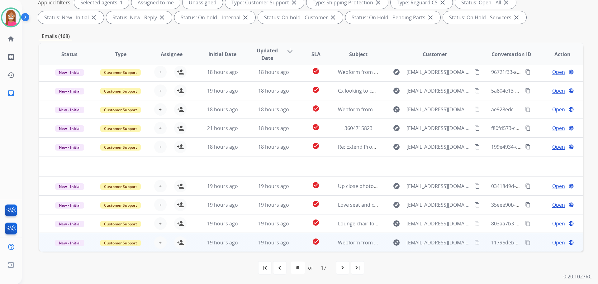
click at [246, 245] on td "19 hours ago" at bounding box center [268, 242] width 51 height 19
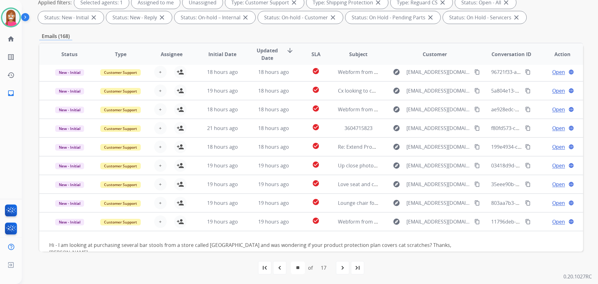
scroll to position [28, 0]
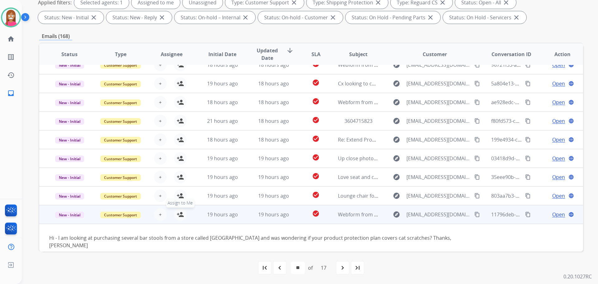
click at [180, 216] on mat-icon "person_add" at bounding box center [180, 214] width 7 height 7
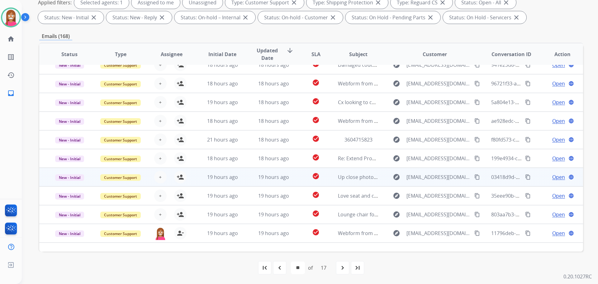
scroll to position [0, 0]
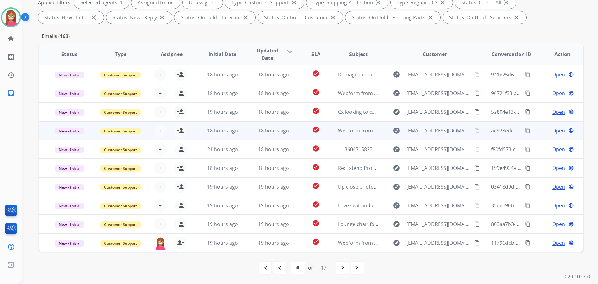
click at [243, 131] on td "18 hours ago" at bounding box center [268, 130] width 51 height 19
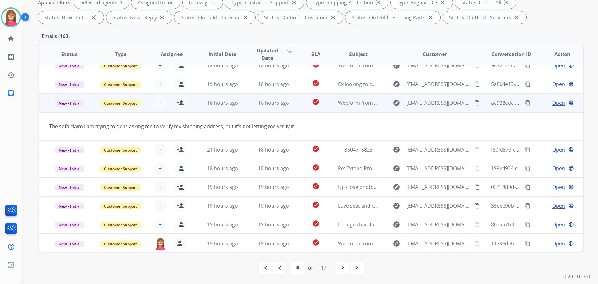
scroll to position [29, 0]
click at [474, 100] on mat-icon "content_copy" at bounding box center [477, 102] width 6 height 6
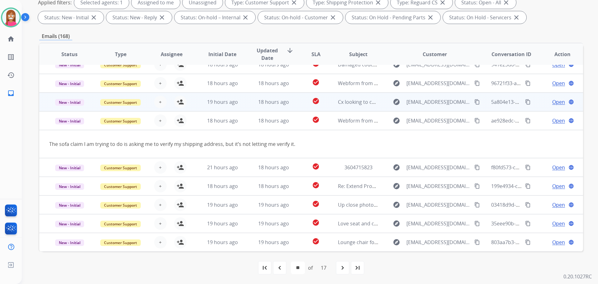
scroll to position [0, 0]
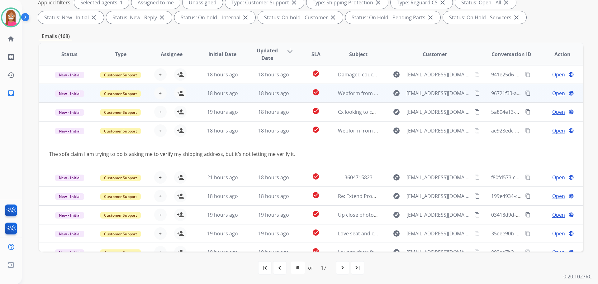
click at [197, 97] on td "18 hours ago" at bounding box center [217, 93] width 51 height 19
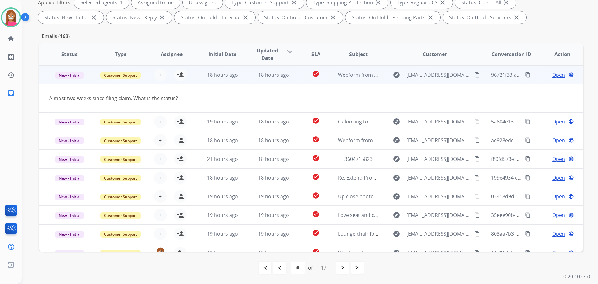
scroll to position [19, 0]
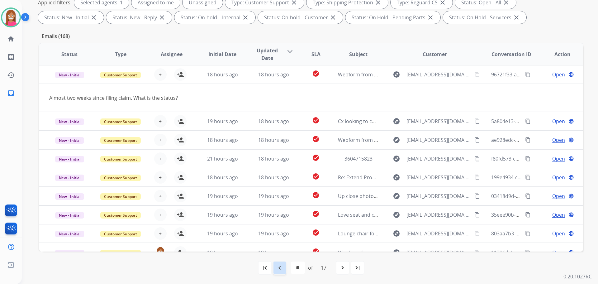
click at [279, 271] on mat-icon "navigate_before" at bounding box center [279, 267] width 7 height 7
select select "**"
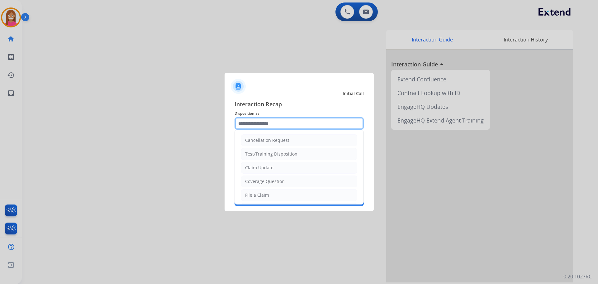
click at [253, 121] on input "text" at bounding box center [299, 123] width 129 height 12
click at [249, 193] on div "File a Claim" at bounding box center [257, 195] width 24 height 6
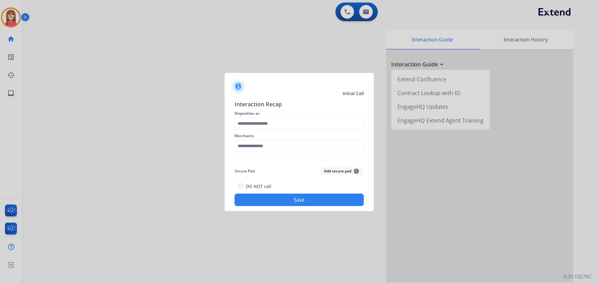
type input "**********"
click at [251, 146] on input "text" at bounding box center [299, 146] width 129 height 12
click at [258, 160] on div "Hodges marine electronics" at bounding box center [273, 163] width 56 height 6
type input "**********"
click at [285, 201] on button "Save" at bounding box center [299, 199] width 129 height 12
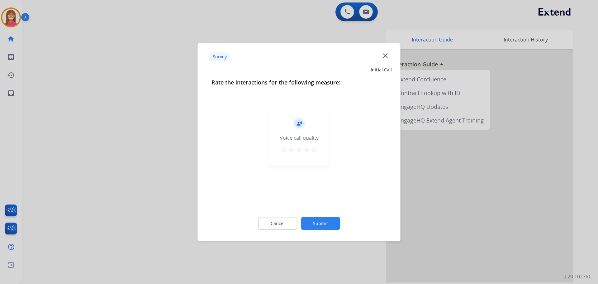
click at [386, 55] on mat-icon "close" at bounding box center [385, 55] width 8 height 8
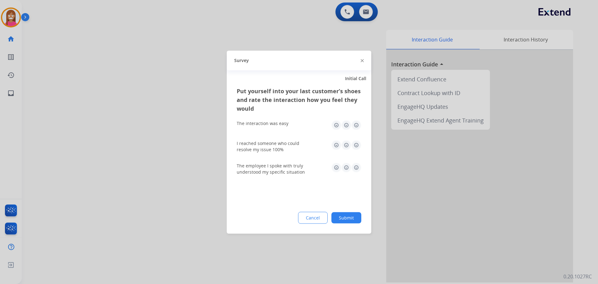
click at [361, 60] on img at bounding box center [362, 60] width 3 height 3
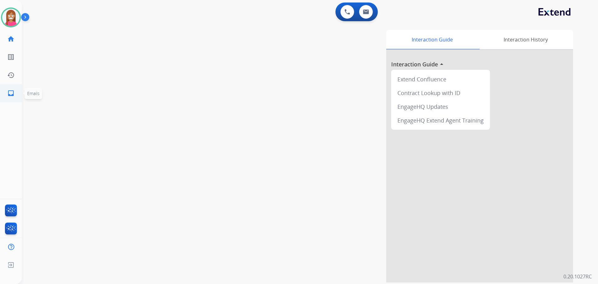
click at [12, 91] on mat-icon "inbox" at bounding box center [10, 92] width 7 height 7
select select "**********"
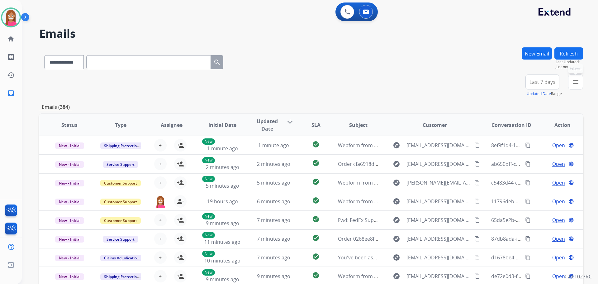
click at [571, 84] on button "menu Filters" at bounding box center [575, 81] width 15 height 15
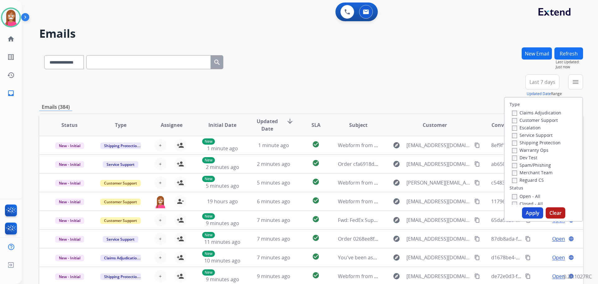
click at [522, 118] on label "Customer Support" at bounding box center [535, 120] width 46 height 6
click at [526, 141] on label "Shipping Protection" at bounding box center [536, 143] width 49 height 6
click at [521, 179] on label "Reguard CS" at bounding box center [528, 180] width 32 height 6
click at [522, 197] on label "Open - All" at bounding box center [526, 196] width 28 height 6
click at [531, 213] on button "Apply" at bounding box center [532, 212] width 21 height 11
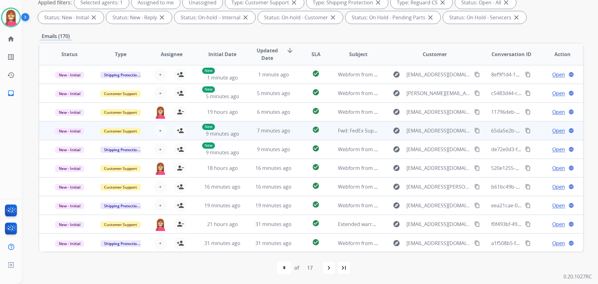
scroll to position [1, 0]
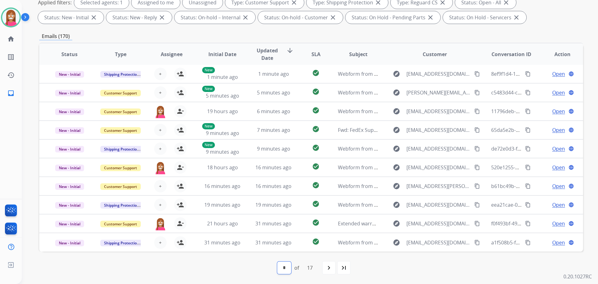
click at [288, 273] on select "* * * * * * * * * ** ** ** ** ** ** ** **" at bounding box center [284, 267] width 14 height 12
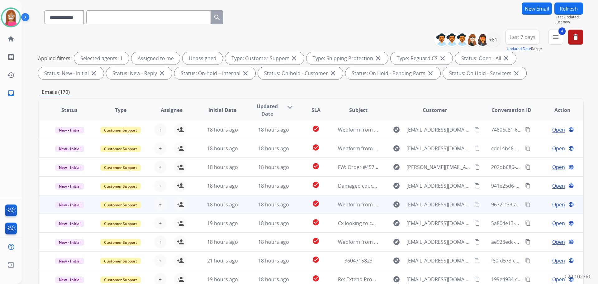
scroll to position [93, 0]
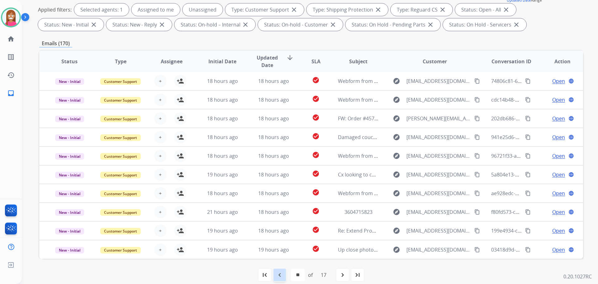
click at [277, 276] on mat-icon "navigate_before" at bounding box center [279, 274] width 7 height 7
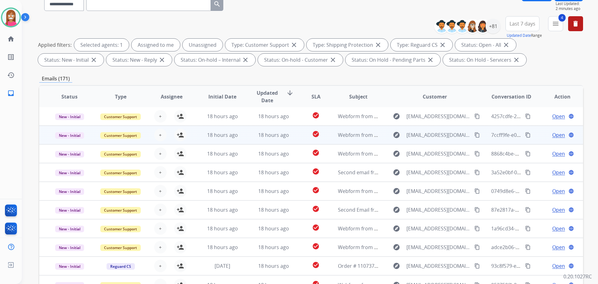
scroll to position [101, 0]
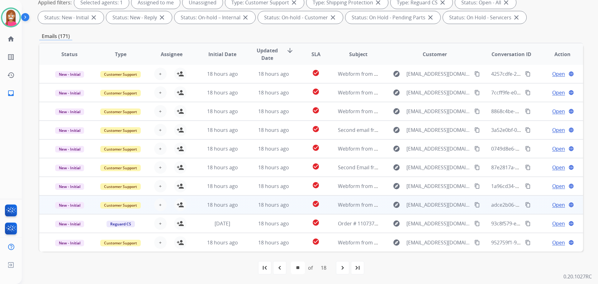
click at [288, 211] on td "18 hours ago" at bounding box center [268, 204] width 51 height 19
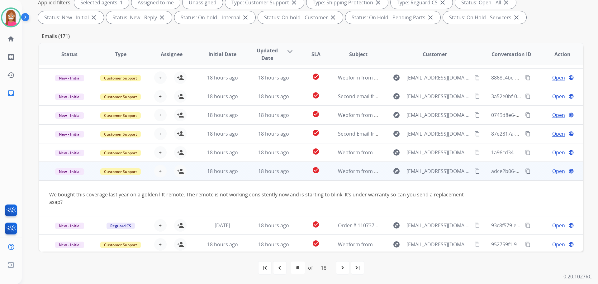
scroll to position [36, 0]
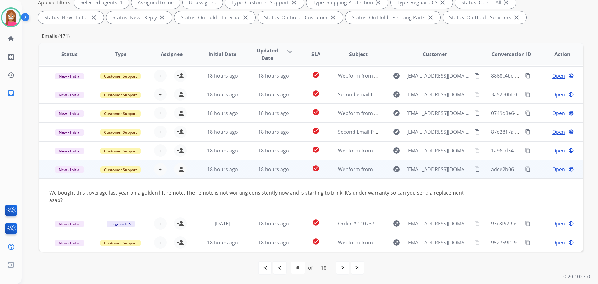
click at [474, 169] on mat-icon "content_copy" at bounding box center [477, 169] width 6 height 6
click at [180, 169] on mat-icon "person_add" at bounding box center [180, 168] width 7 height 7
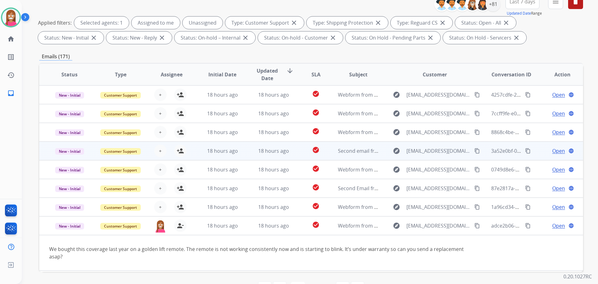
scroll to position [69, 0]
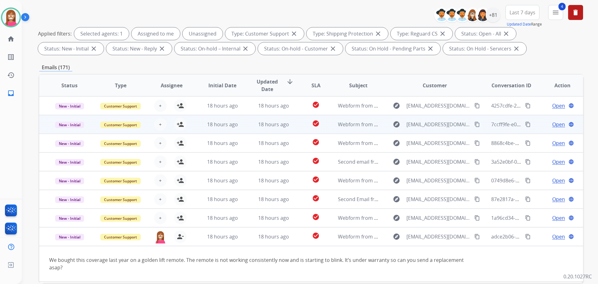
click at [243, 130] on td "18 hours ago" at bounding box center [268, 124] width 51 height 19
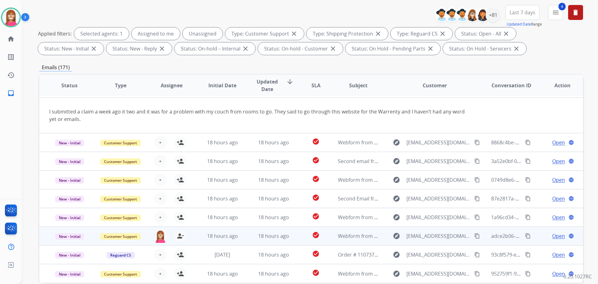
scroll to position [101, 0]
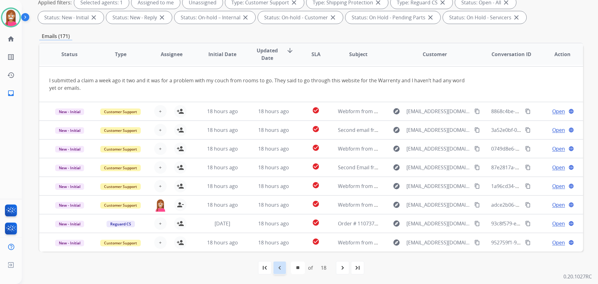
click at [283, 272] on div "navigate_before" at bounding box center [280, 268] width 14 height 14
select select "**"
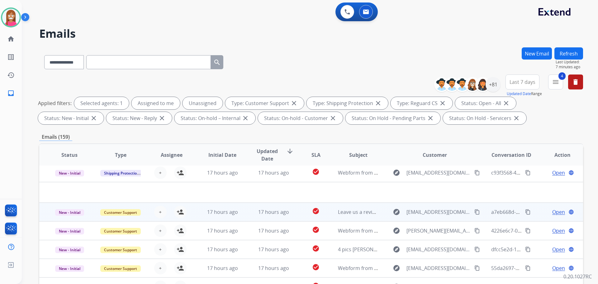
scroll to position [31, 0]
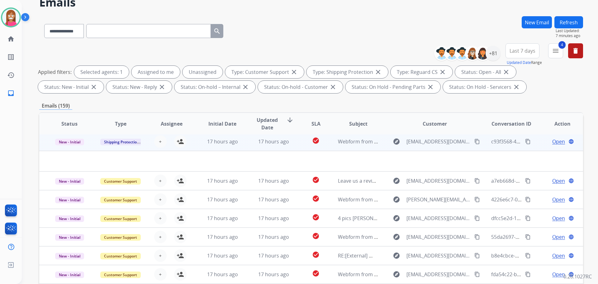
click at [243, 146] on td "17 hours ago" at bounding box center [268, 141] width 51 height 19
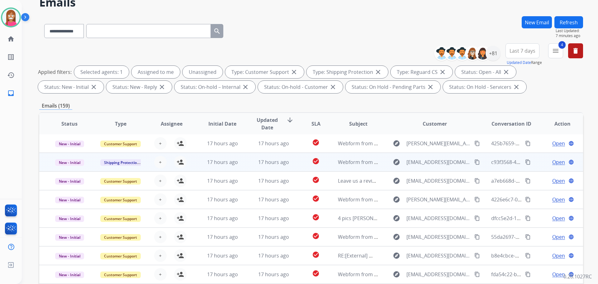
click at [244, 166] on td "17 hours ago" at bounding box center [268, 162] width 51 height 19
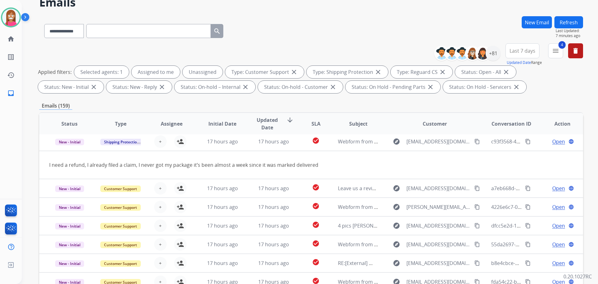
scroll to position [19, 0]
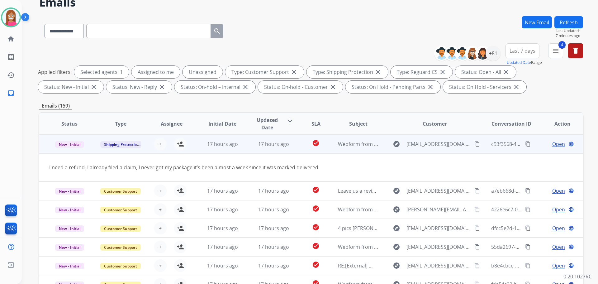
click at [474, 143] on mat-icon "content_copy" at bounding box center [477, 144] width 6 height 6
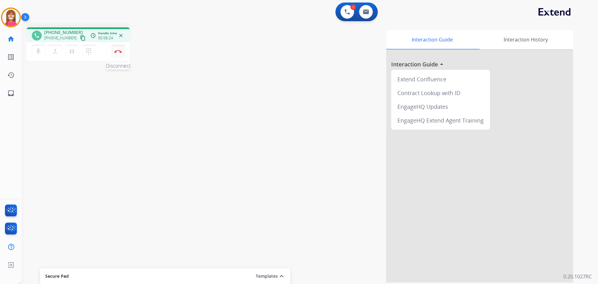
click at [118, 51] on img at bounding box center [117, 51] width 7 height 3
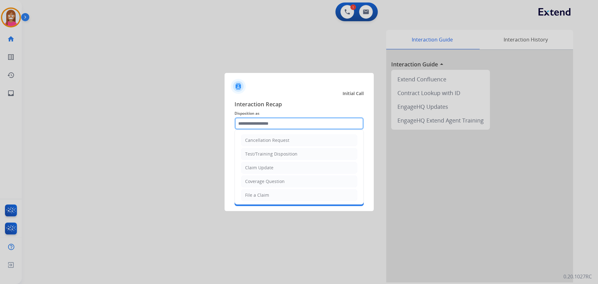
click at [236, 129] on input "text" at bounding box center [299, 123] width 129 height 12
click at [258, 167] on div "Claim Update" at bounding box center [259, 167] width 28 height 6
type input "**********"
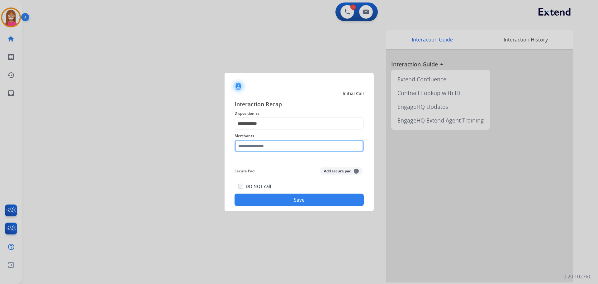
click at [256, 142] on input "text" at bounding box center [299, 146] width 129 height 12
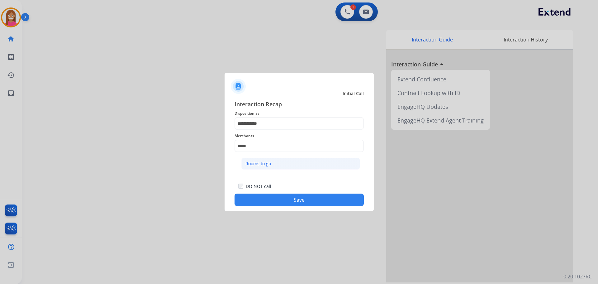
click at [263, 167] on li "Rooms to go" at bounding box center [300, 164] width 119 height 12
type input "**********"
click at [271, 198] on button "Save" at bounding box center [299, 199] width 129 height 12
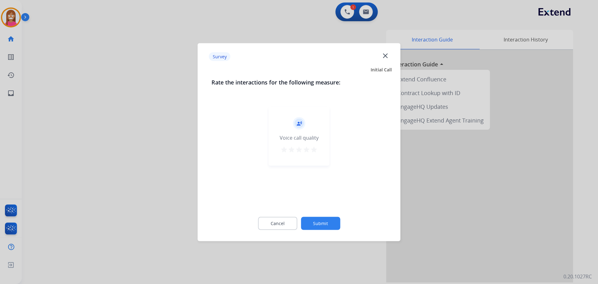
click at [389, 55] on mat-icon "close" at bounding box center [385, 55] width 8 height 8
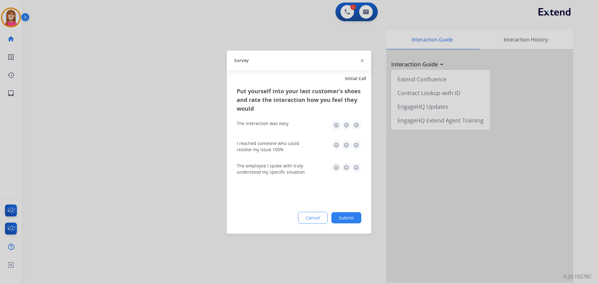
click at [362, 60] on img at bounding box center [362, 60] width 3 height 3
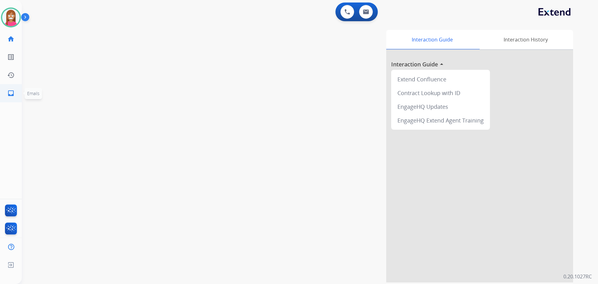
click at [15, 90] on link "inbox Emails" at bounding box center [10, 92] width 17 height 17
select select "**********"
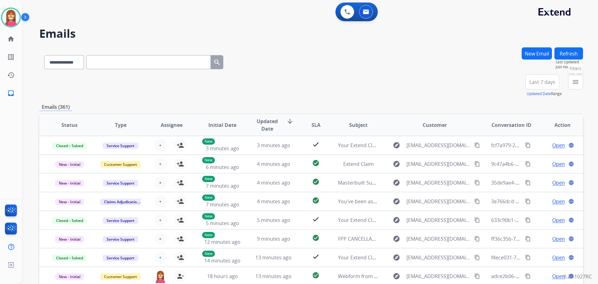
click at [572, 79] on button "menu Filters" at bounding box center [575, 81] width 15 height 15
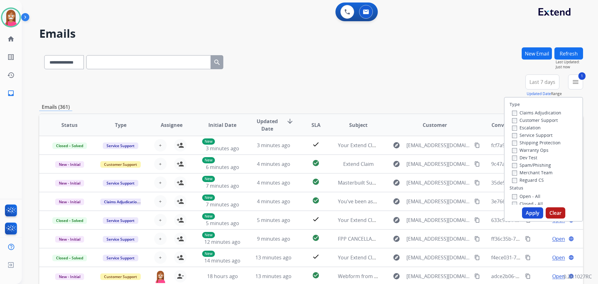
click at [513, 143] on label "Shipping Protection" at bounding box center [536, 143] width 49 height 6
click at [517, 179] on label "Reguard CS" at bounding box center [528, 180] width 32 height 6
click at [520, 194] on label "Open - All" at bounding box center [526, 196] width 28 height 6
click at [522, 209] on button "Apply" at bounding box center [532, 212] width 21 height 11
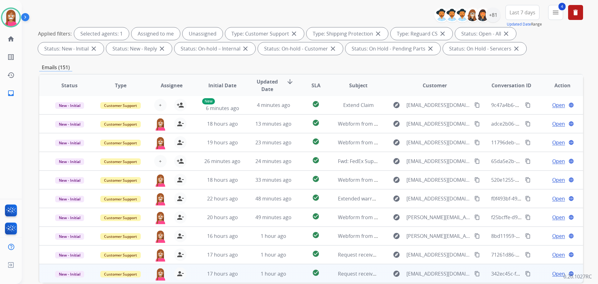
scroll to position [101, 0]
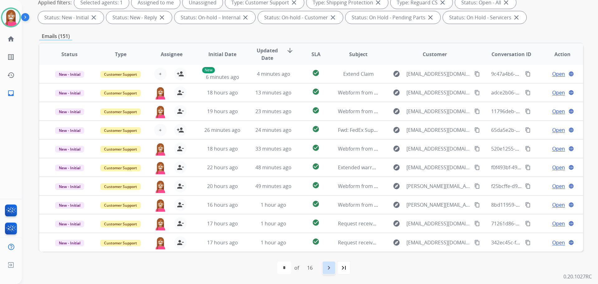
click at [328, 265] on mat-icon "navigate_next" at bounding box center [328, 267] width 7 height 7
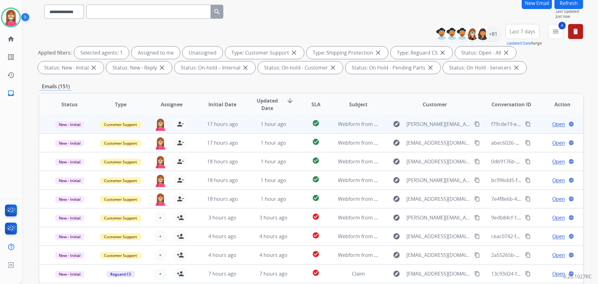
scroll to position [93, 0]
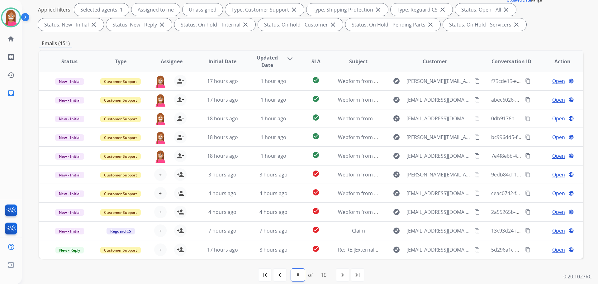
click at [301, 274] on select "* * * * * * * * * ** ** ** ** ** ** **" at bounding box center [298, 275] width 14 height 12
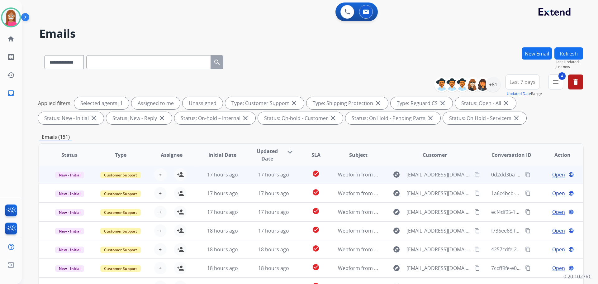
click at [288, 183] on td "17 hours ago" at bounding box center [268, 174] width 51 height 19
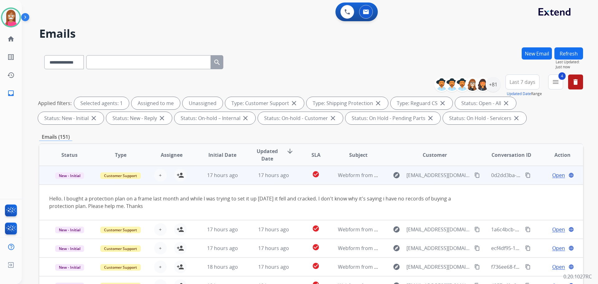
click at [474, 175] on mat-icon "content_copy" at bounding box center [477, 175] width 6 height 6
click at [179, 173] on mat-icon "person_add" at bounding box center [180, 174] width 7 height 7
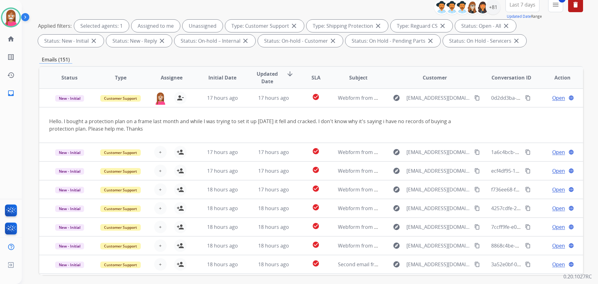
scroll to position [93, 0]
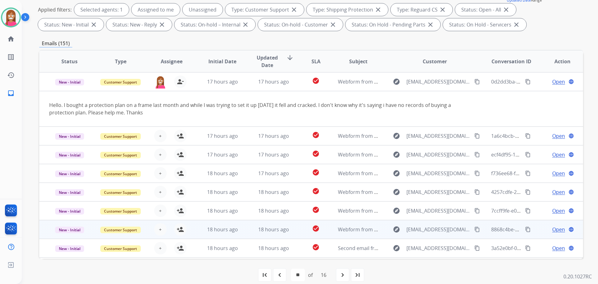
click at [243, 230] on td "18 hours ago" at bounding box center [268, 229] width 51 height 19
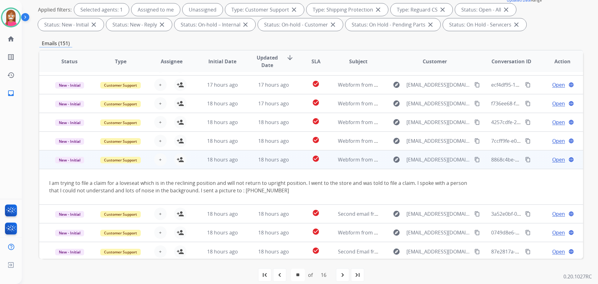
scroll to position [36, 0]
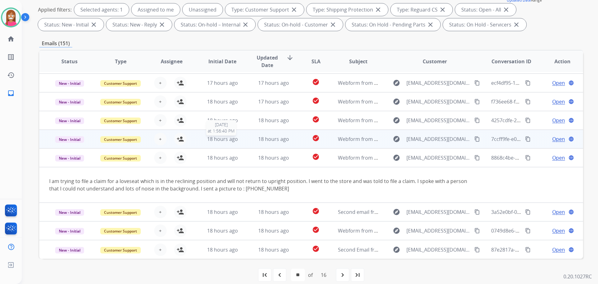
click at [243, 138] on td "18 hours ago" at bounding box center [268, 139] width 51 height 19
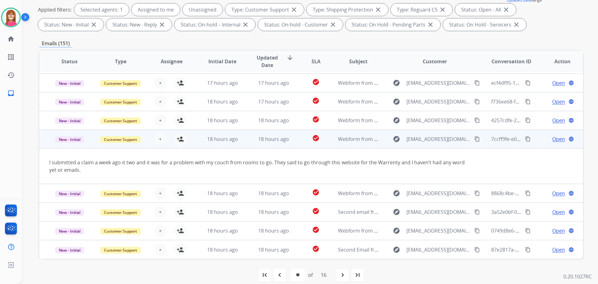
click at [474, 140] on mat-icon "content_copy" at bounding box center [477, 139] width 6 height 6
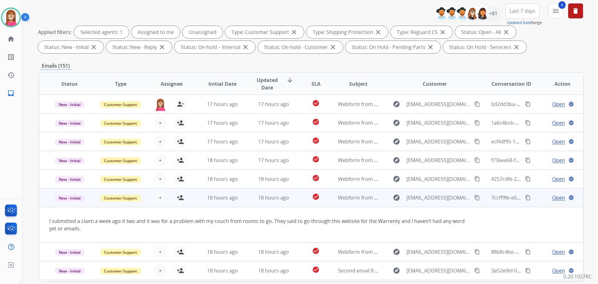
scroll to position [7, 0]
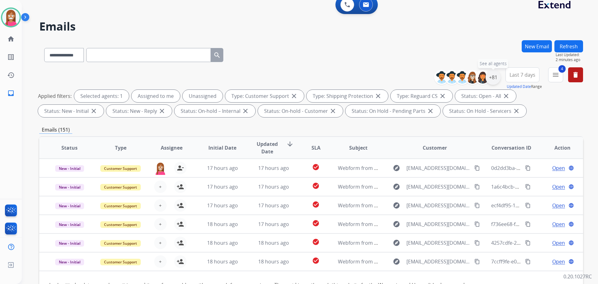
click at [494, 77] on div "+81" at bounding box center [493, 77] width 15 height 15
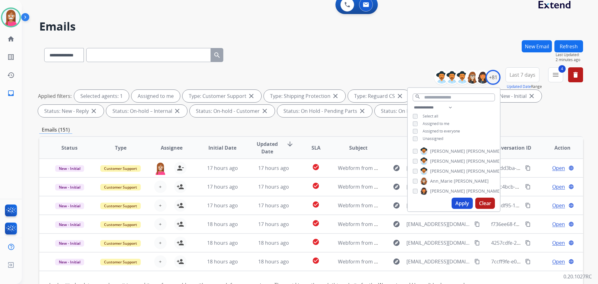
click at [456, 203] on button "Apply" at bounding box center [462, 203] width 21 height 11
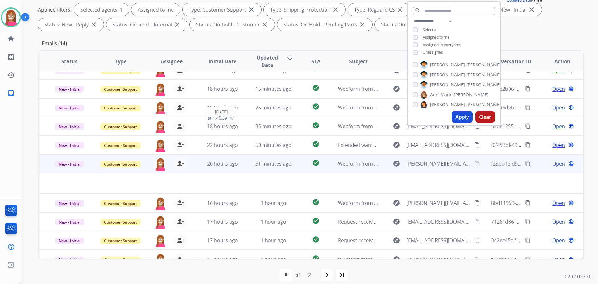
scroll to position [21, 0]
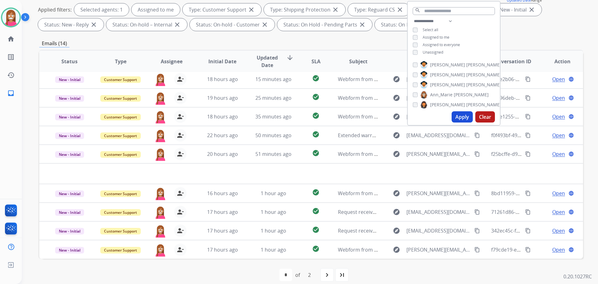
click at [248, 264] on div "first_page navigate_before * * of 2 navigate_next last_page" at bounding box center [311, 275] width 544 height 32
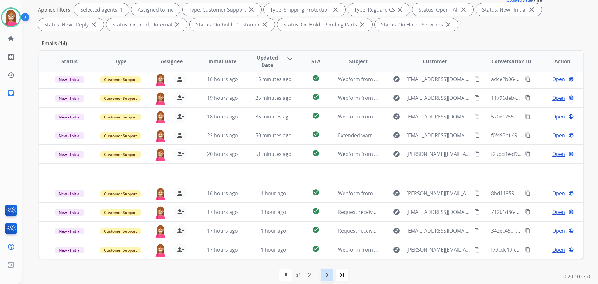
click at [331, 276] on mat-icon "navigate_next" at bounding box center [326, 274] width 7 height 7
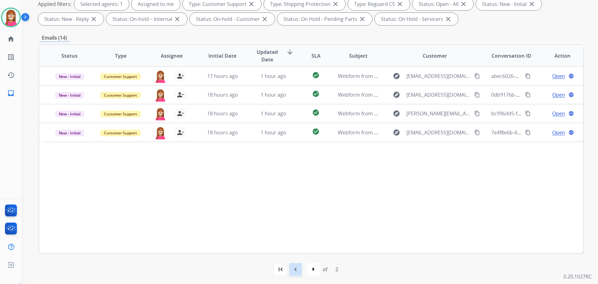
scroll to position [101, 0]
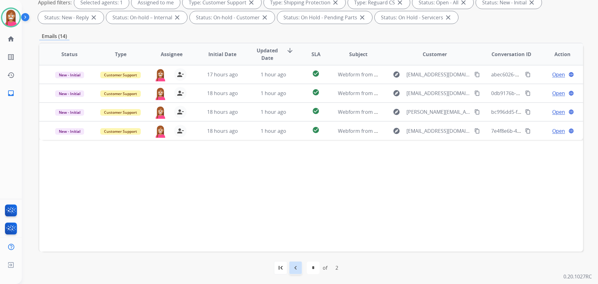
click at [299, 266] on div "navigate_before" at bounding box center [296, 268] width 14 height 14
select select "*"
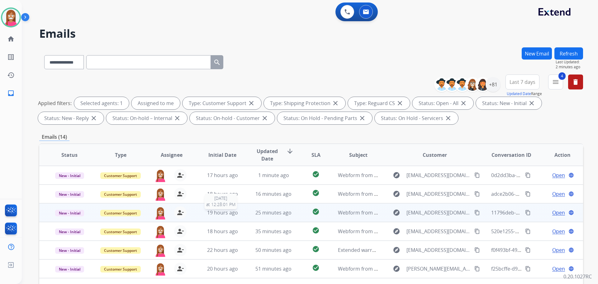
scroll to position [21, 0]
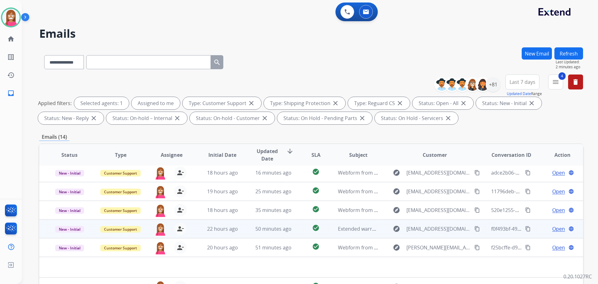
click at [249, 231] on td "50 minutes ago" at bounding box center [268, 228] width 51 height 19
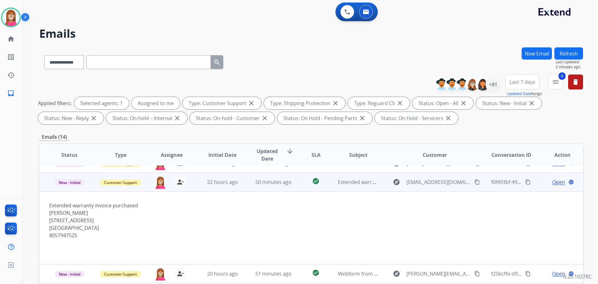
scroll to position [74, 0]
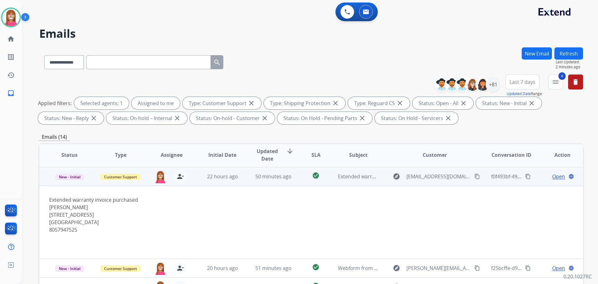
click at [552, 177] on span "Open" at bounding box center [558, 176] width 13 height 7
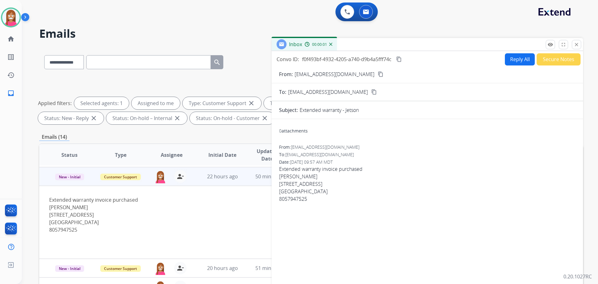
click at [515, 56] on button "Reply All" at bounding box center [520, 59] width 30 height 12
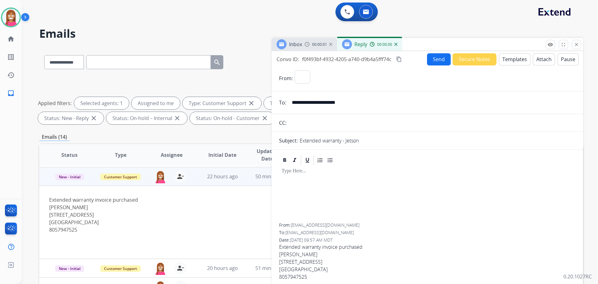
select select "**********"
click at [515, 59] on button "Templates" at bounding box center [514, 59] width 31 height 12
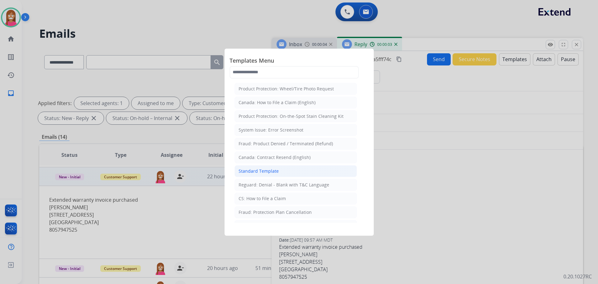
click at [243, 172] on div "Standard Template" at bounding box center [259, 171] width 40 height 6
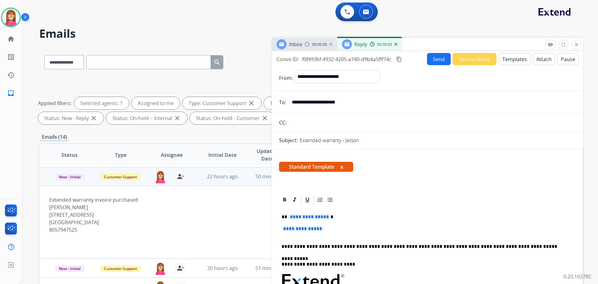
click at [301, 218] on span "**********" at bounding box center [309, 216] width 42 height 5
click at [306, 231] on span "**********" at bounding box center [303, 228] width 42 height 5
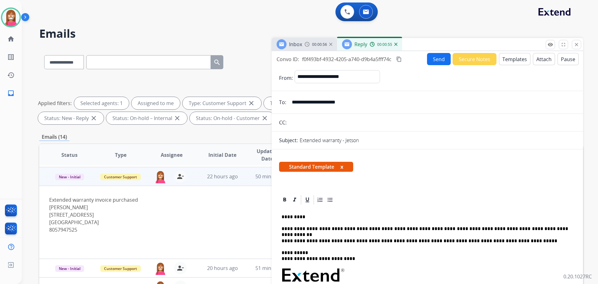
click at [430, 56] on button "Send" at bounding box center [439, 59] width 24 height 12
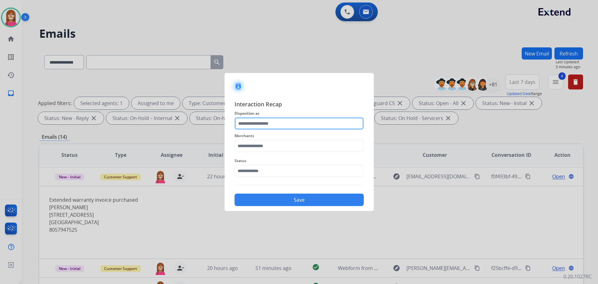
click at [265, 120] on input "text" at bounding box center [299, 123] width 129 height 12
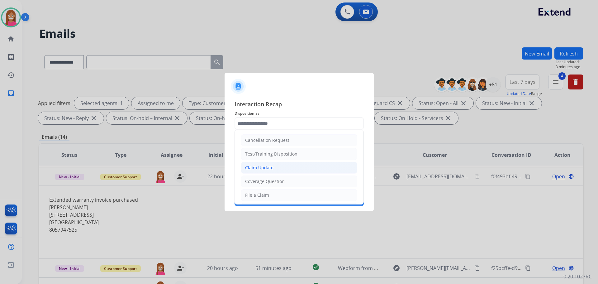
click at [263, 169] on div "Claim Update" at bounding box center [259, 167] width 28 height 6
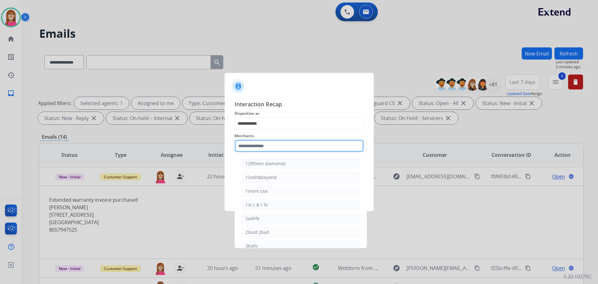
click at [255, 149] on input "text" at bounding box center [299, 146] width 129 height 12
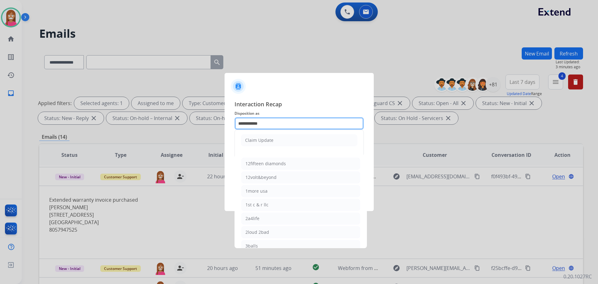
drag, startPoint x: 274, startPoint y: 117, endPoint x: 273, endPoint y: 122, distance: 4.7
click at [274, 118] on input "**********" at bounding box center [299, 123] width 129 height 12
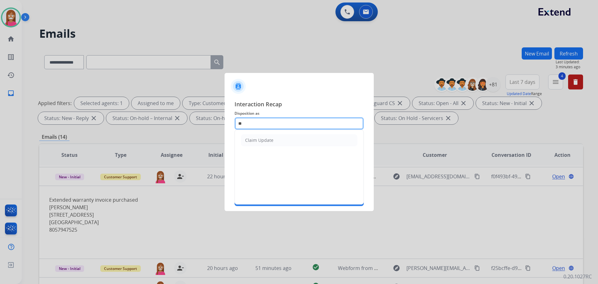
type input "*"
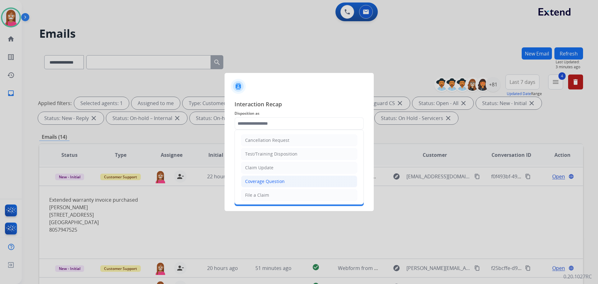
click at [261, 180] on div "Coverage Question" at bounding box center [265, 181] width 40 height 6
type input "**********"
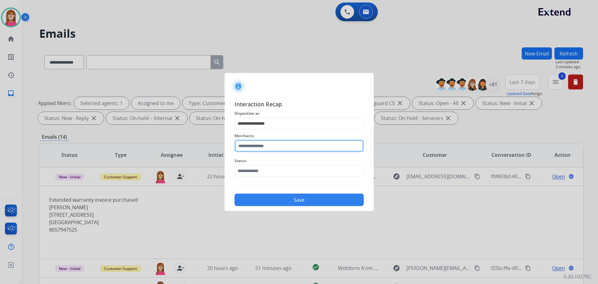
click at [254, 145] on input "text" at bounding box center [299, 146] width 129 height 12
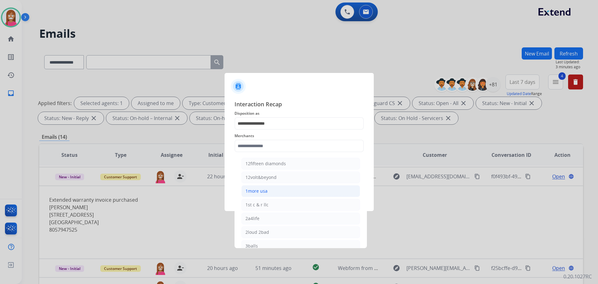
click at [273, 190] on li "1more usa" at bounding box center [300, 191] width 119 height 12
type input "*********"
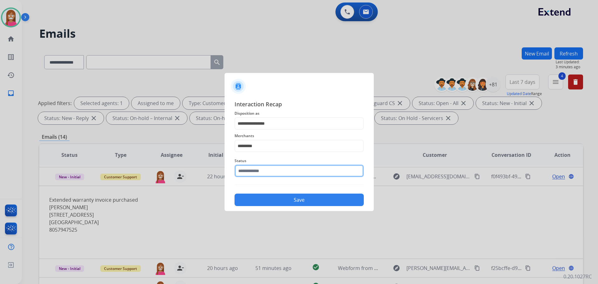
click at [266, 167] on input "text" at bounding box center [299, 170] width 129 height 12
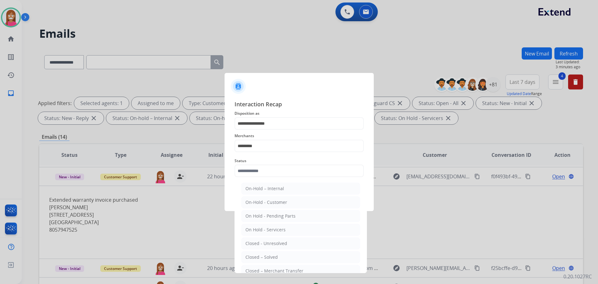
click at [264, 254] on div "Closed – Solved" at bounding box center [261, 257] width 32 height 6
type input "**********"
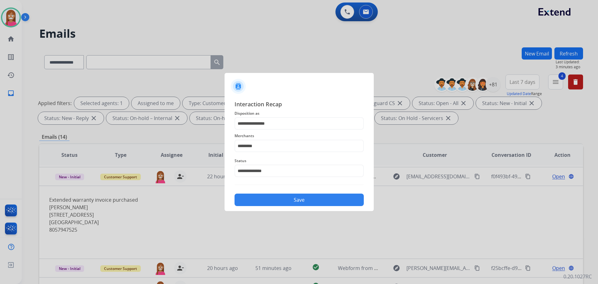
click at [262, 202] on button "Save" at bounding box center [299, 199] width 129 height 12
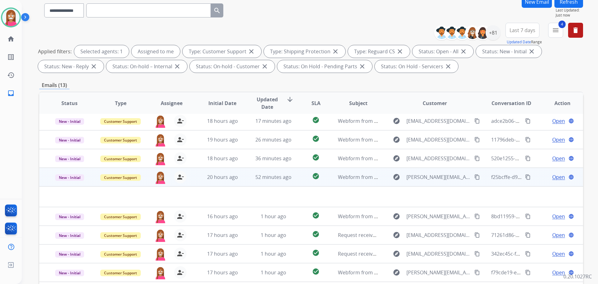
scroll to position [101, 0]
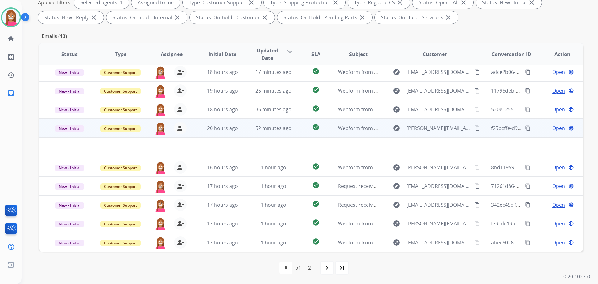
click at [247, 132] on td "52 minutes ago" at bounding box center [268, 128] width 51 height 19
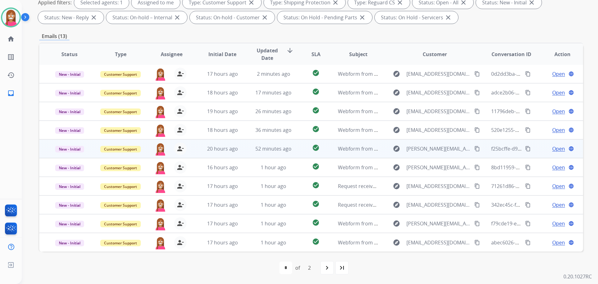
scroll to position [1, 0]
click at [246, 153] on td "52 minutes ago" at bounding box center [268, 148] width 51 height 19
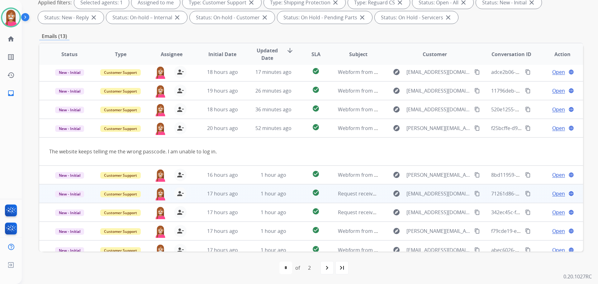
scroll to position [29, 0]
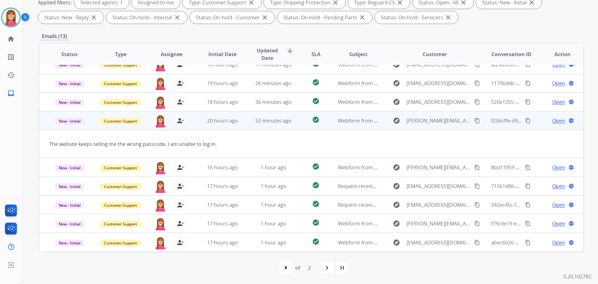
click at [552, 120] on span "Open" at bounding box center [558, 120] width 13 height 7
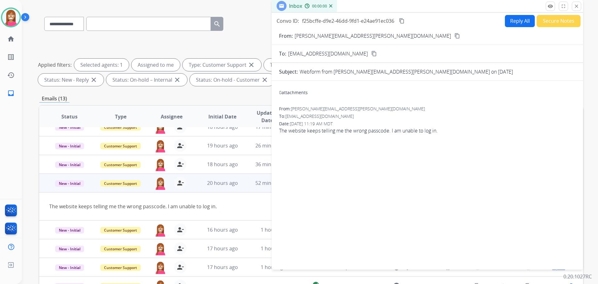
scroll to position [7, 0]
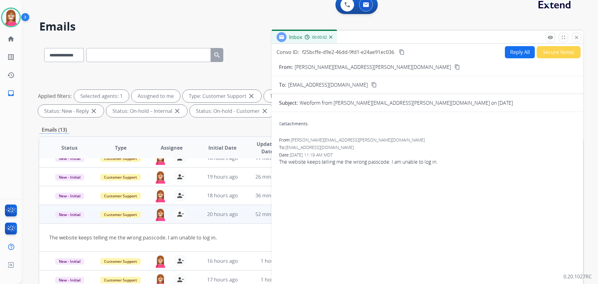
click at [519, 49] on button "Reply All" at bounding box center [520, 52] width 30 height 12
select select "**********"
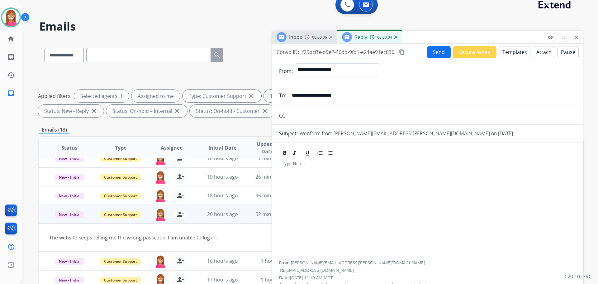
drag, startPoint x: 356, startPoint y: 97, endPoint x: 284, endPoint y: 97, distance: 71.3
click at [284, 97] on div "**********" at bounding box center [428, 95] width 312 height 12
click at [509, 54] on button "Templates" at bounding box center [514, 52] width 31 height 12
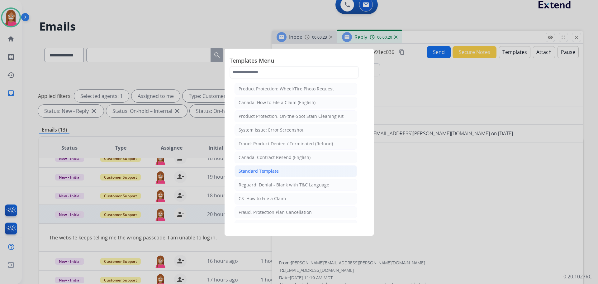
click at [254, 171] on div "Standard Template" at bounding box center [259, 171] width 40 height 6
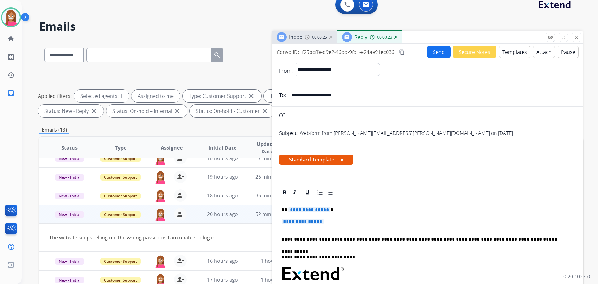
click at [293, 211] on span "**********" at bounding box center [309, 209] width 42 height 5
click at [316, 218] on div "**********" at bounding box center [427, 288] width 297 height 180
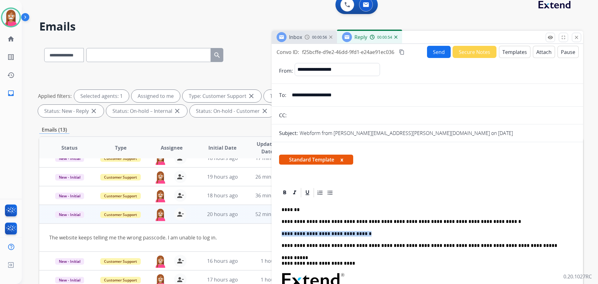
drag, startPoint x: 360, startPoint y: 234, endPoint x: 278, endPoint y: 233, distance: 81.9
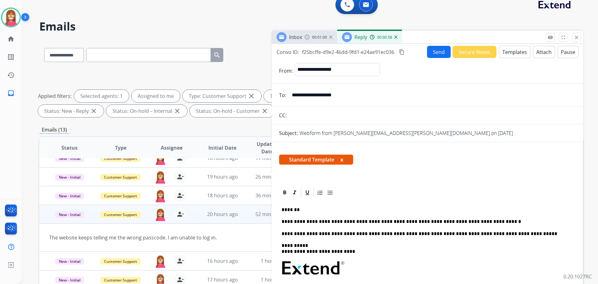
click at [430, 49] on button "Send" at bounding box center [439, 52] width 24 height 12
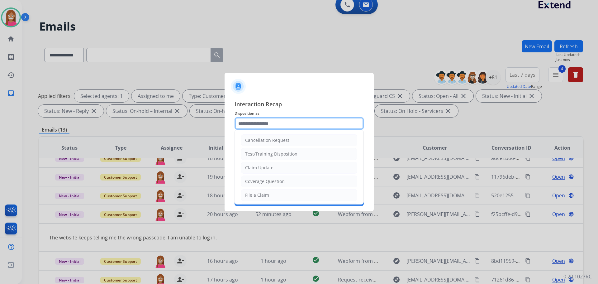
click at [269, 121] on input "text" at bounding box center [299, 123] width 129 height 12
click at [266, 196] on div "File a Claim" at bounding box center [257, 195] width 24 height 6
type input "**********"
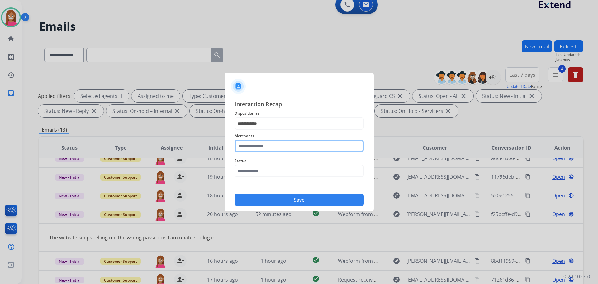
click at [262, 144] on input "text" at bounding box center [299, 146] width 129 height 12
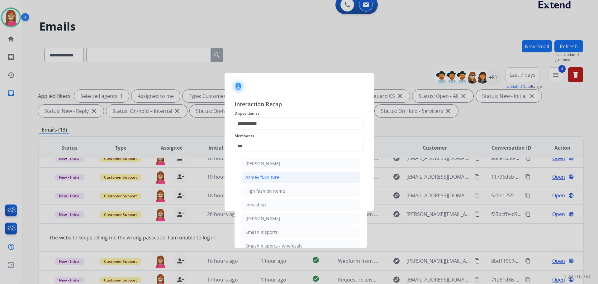
click at [259, 174] on li "Ashley furniture" at bounding box center [300, 177] width 119 height 12
type input "**********"
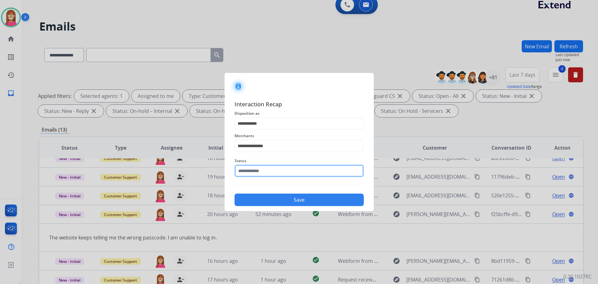
click at [253, 173] on input "text" at bounding box center [299, 170] width 129 height 12
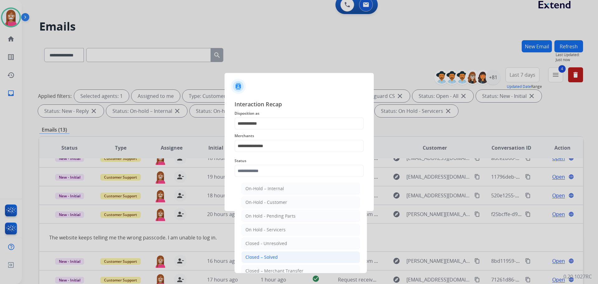
click at [263, 255] on div "Closed – Solved" at bounding box center [261, 257] width 32 height 6
type input "**********"
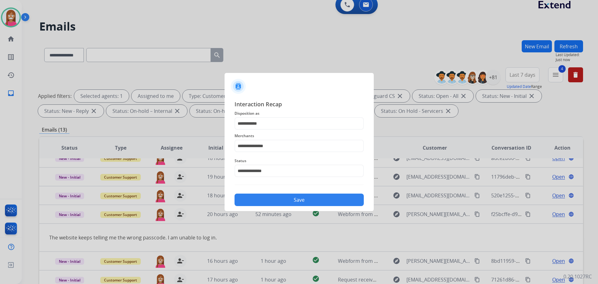
click at [264, 195] on button "Save" at bounding box center [299, 199] width 129 height 12
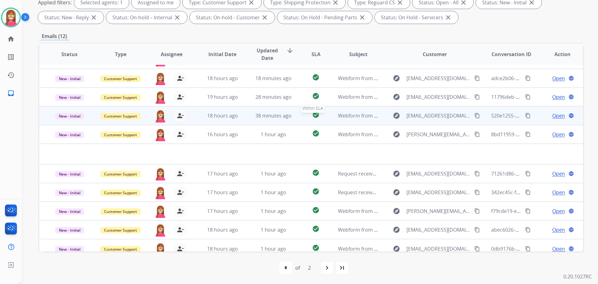
scroll to position [21, 0]
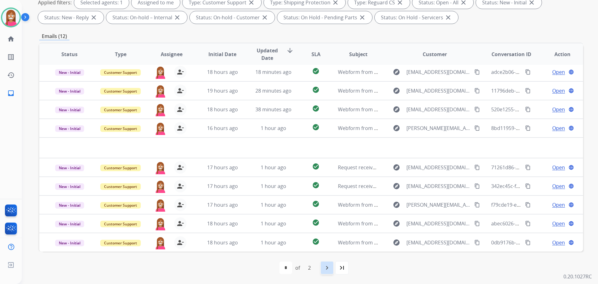
click at [321, 268] on div "navigate_next" at bounding box center [327, 268] width 14 height 14
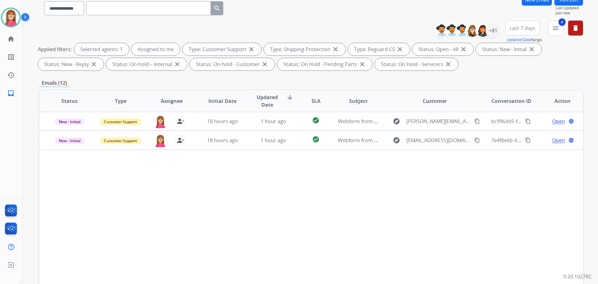
scroll to position [101, 0]
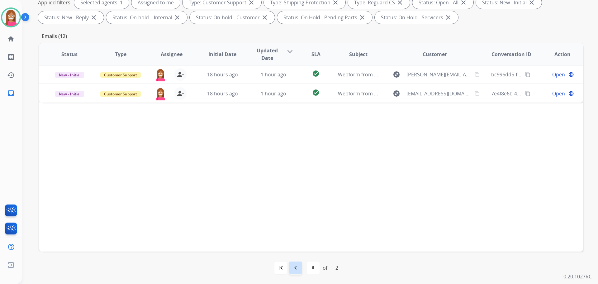
click at [294, 267] on mat-icon "navigate_before" at bounding box center [295, 267] width 7 height 7
select select "*"
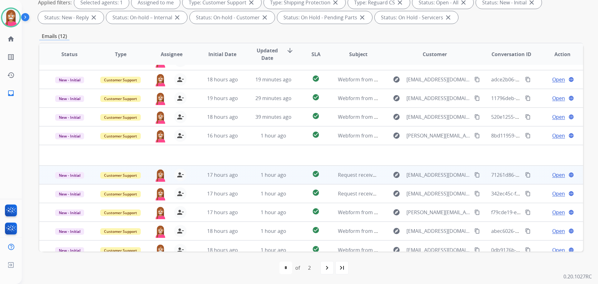
scroll to position [21, 0]
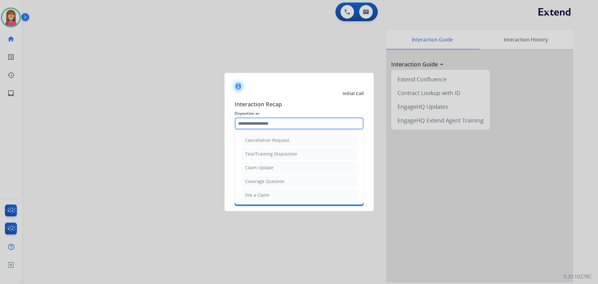
click at [244, 122] on input "text" at bounding box center [299, 123] width 129 height 12
click at [255, 167] on div "Claim Update" at bounding box center [259, 167] width 28 height 6
type input "**********"
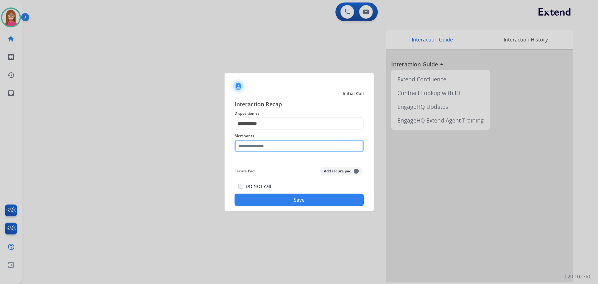
click at [246, 149] on input "text" at bounding box center [299, 146] width 129 height 12
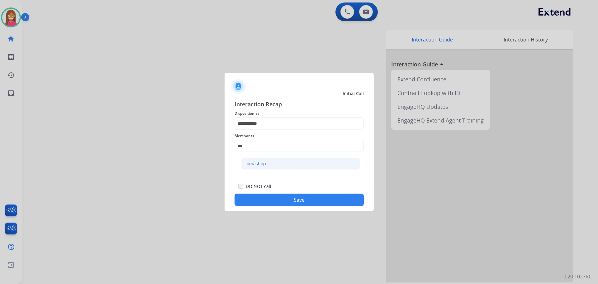
click at [272, 165] on li "Jomashop" at bounding box center [300, 164] width 119 height 12
type input "********"
click at [267, 197] on button "Save" at bounding box center [299, 199] width 129 height 12
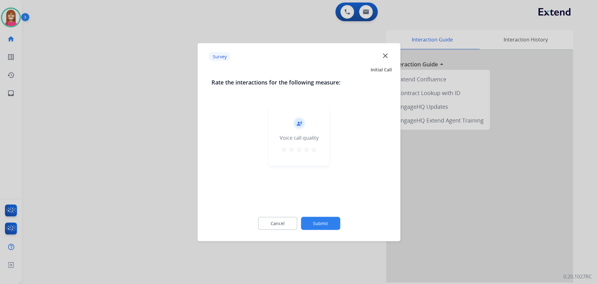
click at [382, 54] on mat-icon "close" at bounding box center [385, 55] width 8 height 8
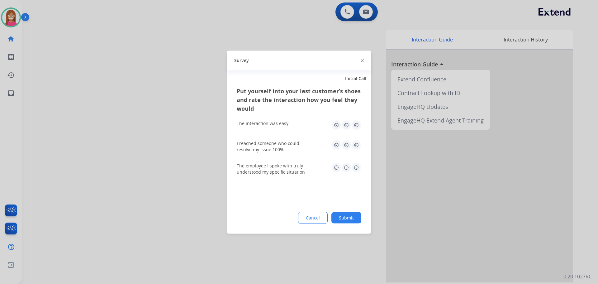
drag, startPoint x: 363, startPoint y: 60, endPoint x: 358, endPoint y: 81, distance: 21.3
click at [362, 61] on img at bounding box center [362, 60] width 3 height 3
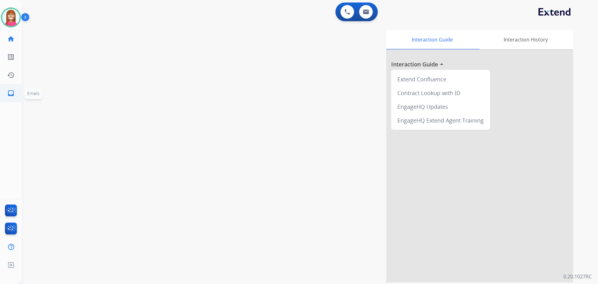
click at [2, 95] on link "inbox Emails" at bounding box center [10, 92] width 17 height 17
select select "**********"
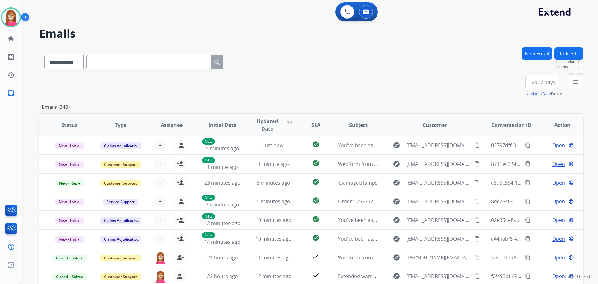
click at [574, 81] on mat-icon "menu" at bounding box center [575, 81] width 7 height 7
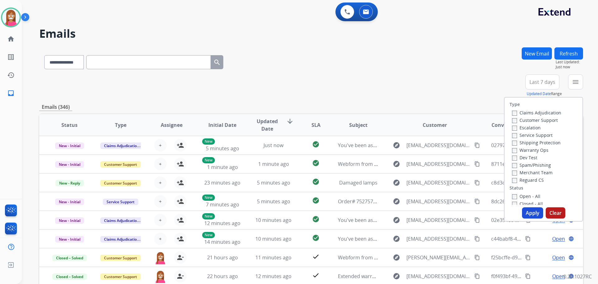
click at [526, 121] on label "Customer Support" at bounding box center [535, 120] width 46 height 6
click at [524, 144] on label "Shipping Protection" at bounding box center [536, 143] width 49 height 6
click at [519, 179] on label "Reguard CS" at bounding box center [528, 180] width 32 height 6
click at [522, 198] on label "Open - All" at bounding box center [526, 196] width 28 height 6
click at [526, 211] on button "Apply" at bounding box center [532, 212] width 21 height 11
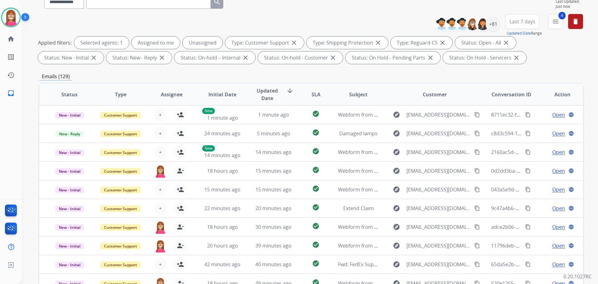
scroll to position [101, 0]
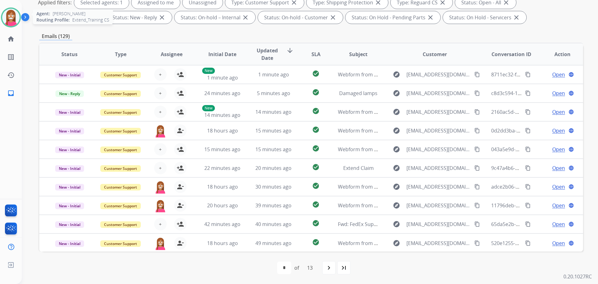
click at [7, 18] on img at bounding box center [10, 17] width 17 height 17
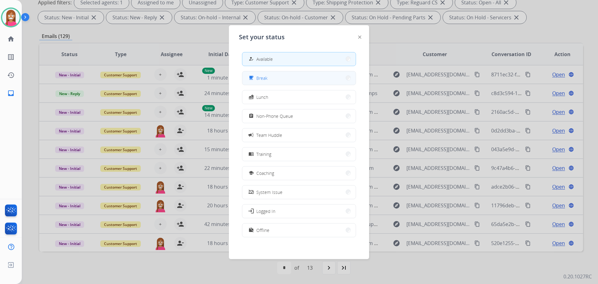
click at [266, 81] on button "free_breakfast Break" at bounding box center [298, 77] width 113 height 13
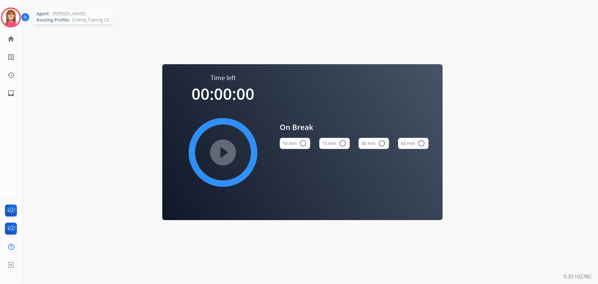
drag, startPoint x: 9, startPoint y: 11, endPoint x: 29, endPoint y: 19, distance: 21.4
click at [9, 11] on img at bounding box center [10, 17] width 17 height 17
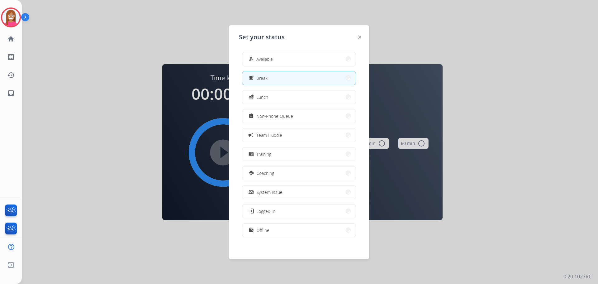
click at [279, 67] on div "how_to_reg Available free_breakfast Break fastfood Lunch assignment Non-Phone Q…" at bounding box center [299, 145] width 120 height 196
click at [273, 58] on span "Available" at bounding box center [264, 59] width 17 height 7
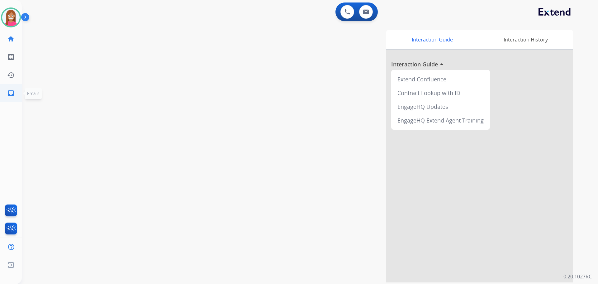
click at [11, 97] on mat-icon "inbox" at bounding box center [10, 92] width 7 height 7
select select "**********"
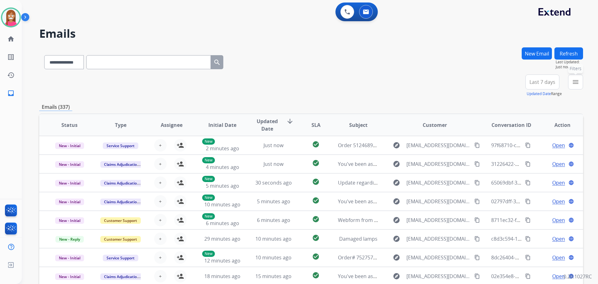
click at [577, 85] on mat-icon "menu" at bounding box center [575, 81] width 7 height 7
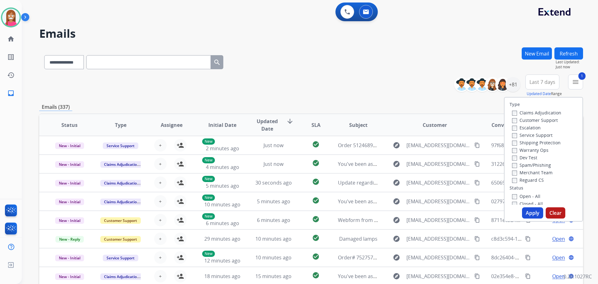
click at [519, 142] on label "Shipping Protection" at bounding box center [536, 143] width 49 height 6
click at [515, 182] on label "Reguard CS" at bounding box center [528, 180] width 32 height 6
click at [516, 195] on label "Open - All" at bounding box center [526, 196] width 28 height 6
click at [526, 215] on button "Apply" at bounding box center [532, 212] width 21 height 11
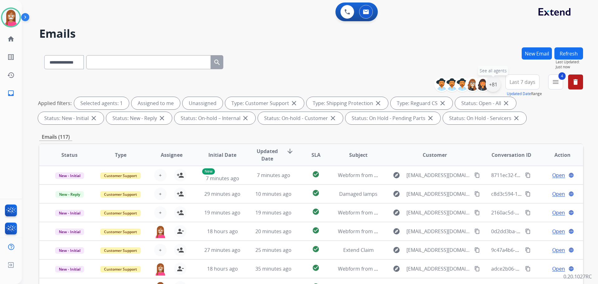
click at [488, 86] on div "+81" at bounding box center [493, 84] width 15 height 15
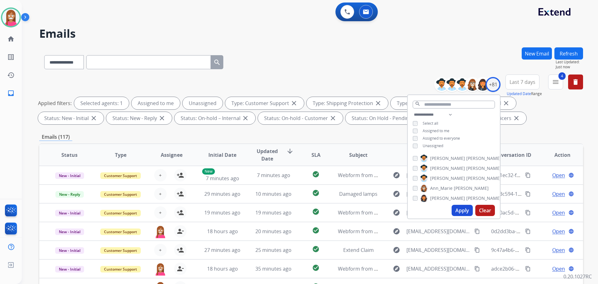
click at [414, 148] on div "**********" at bounding box center [454, 131] width 92 height 40
click at [460, 216] on button "Apply" at bounding box center [462, 210] width 21 height 11
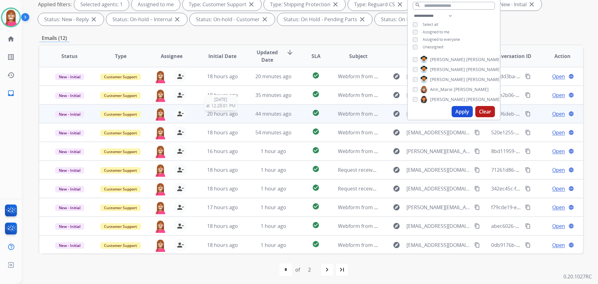
scroll to position [101, 0]
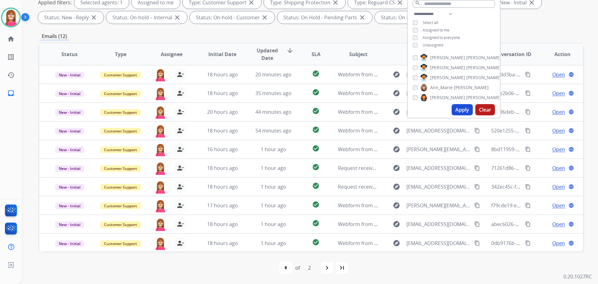
click at [251, 264] on div "first_page navigate_before * * of 2 navigate_next last_page" at bounding box center [311, 267] width 544 height 12
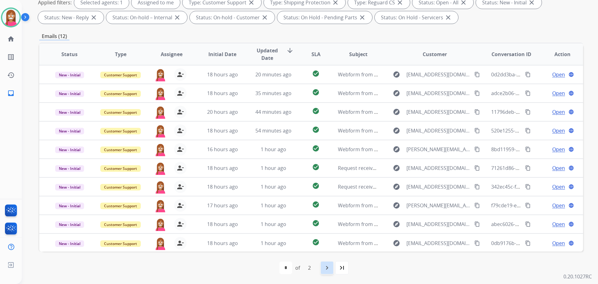
click at [333, 269] on div "navigate_next" at bounding box center [327, 268] width 14 height 14
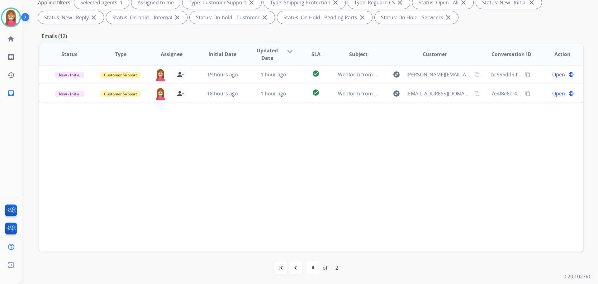
click at [304, 267] on div "first_page navigate_before * * of 2 navigate_next last_page" at bounding box center [311, 267] width 544 height 12
click at [300, 266] on div "navigate_before" at bounding box center [296, 268] width 14 height 14
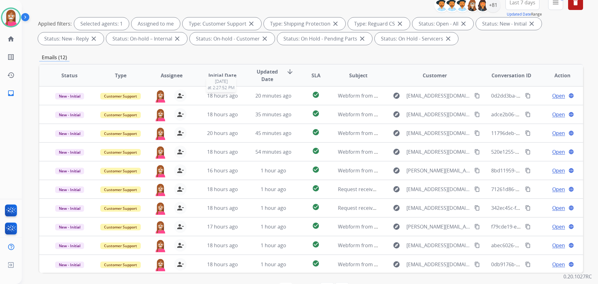
scroll to position [38, 0]
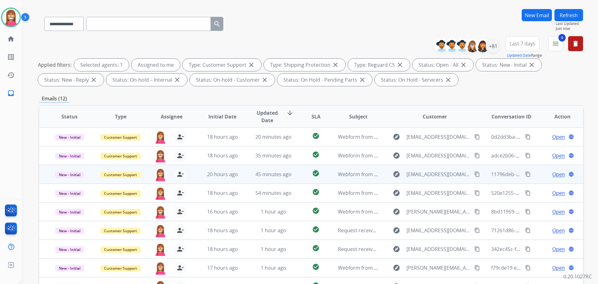
click at [246, 179] on td "45 minutes ago" at bounding box center [268, 174] width 51 height 19
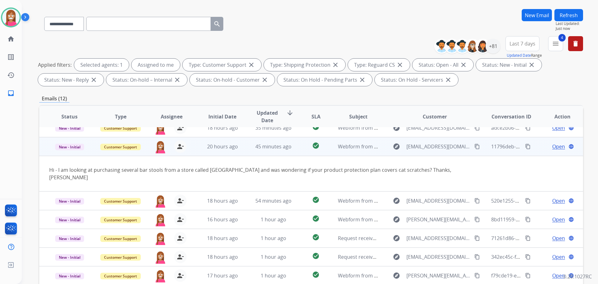
scroll to position [29, 0]
click at [552, 145] on span "Open" at bounding box center [558, 145] width 13 height 7
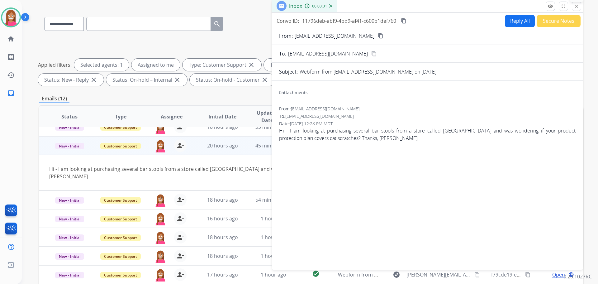
click at [577, 6] on mat-icon "close" at bounding box center [577, 6] width 6 height 6
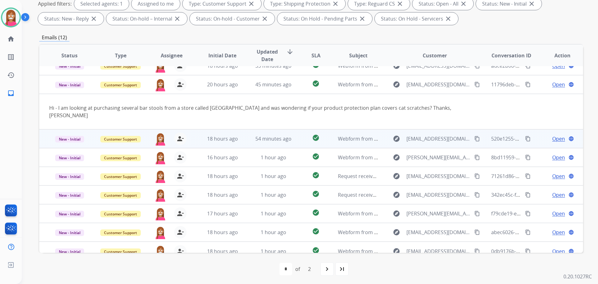
scroll to position [101, 0]
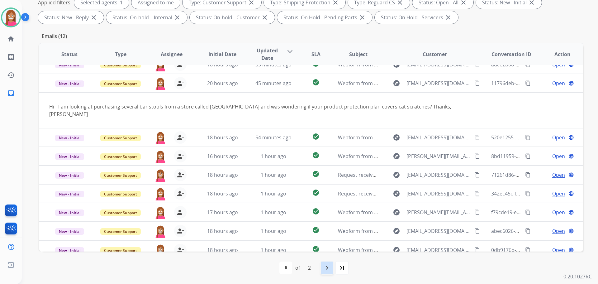
click at [330, 270] on mat-icon "navigate_next" at bounding box center [326, 267] width 7 height 7
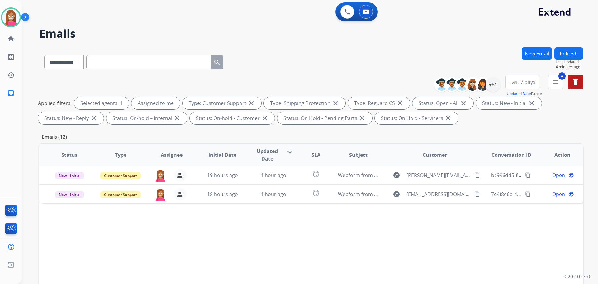
scroll to position [0, 0]
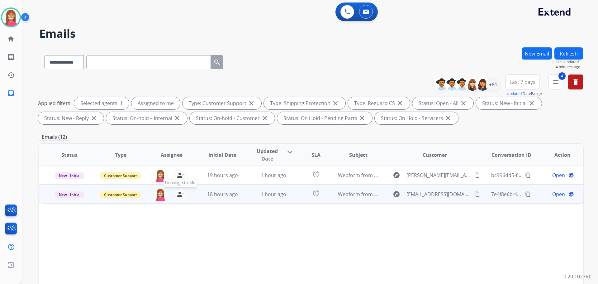
click at [179, 196] on mat-icon "person_remove" at bounding box center [180, 193] width 7 height 7
click at [179, 196] on mat-icon "person_add" at bounding box center [180, 193] width 7 height 7
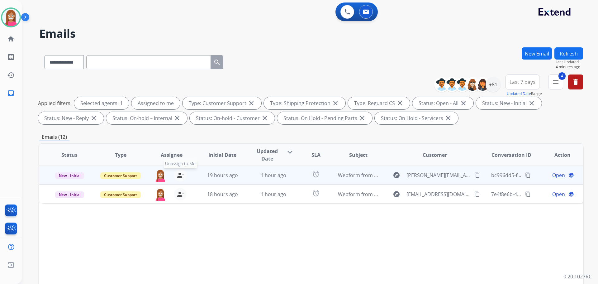
click at [177, 175] on mat-icon "person_remove" at bounding box center [180, 174] width 7 height 7
click at [177, 175] on mat-icon "person_add" at bounding box center [180, 174] width 7 height 7
click at [252, 179] on td "1 hour ago" at bounding box center [268, 175] width 51 height 19
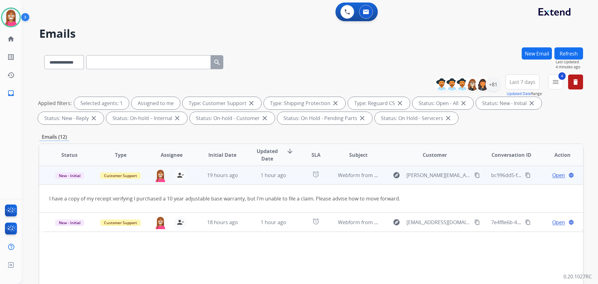
click at [474, 176] on mat-icon "content_copy" at bounding box center [477, 175] width 6 height 6
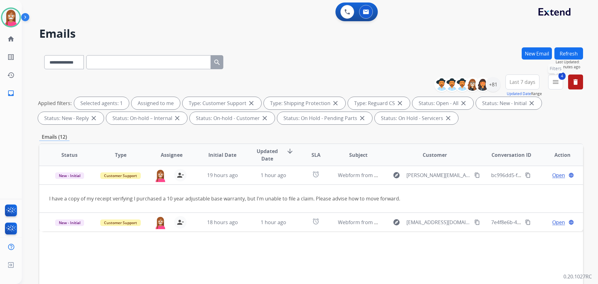
click at [556, 84] on mat-icon "menu" at bounding box center [555, 81] width 7 height 7
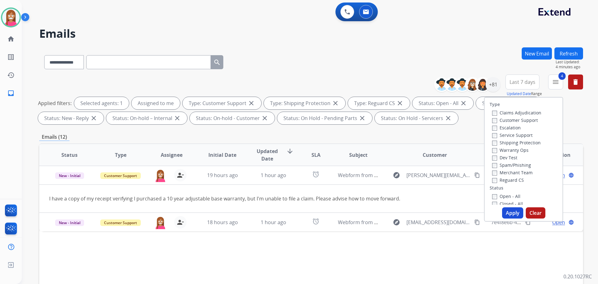
click at [512, 212] on button "Apply" at bounding box center [512, 212] width 21 height 11
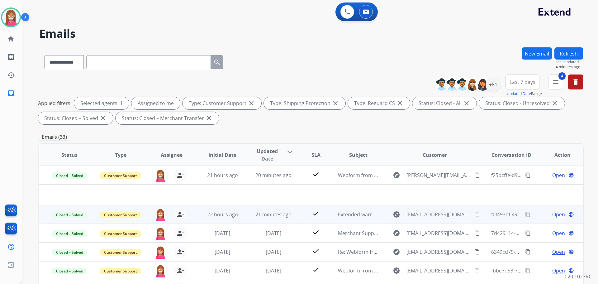
click at [291, 219] on td "21 minutes ago" at bounding box center [268, 214] width 51 height 19
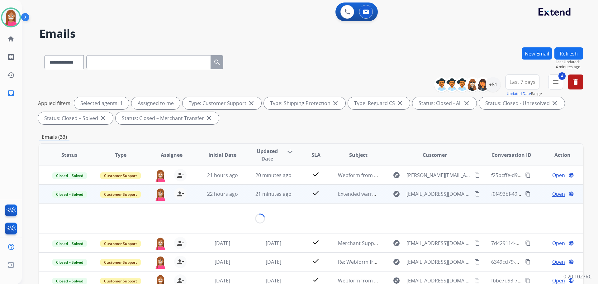
scroll to position [19, 0]
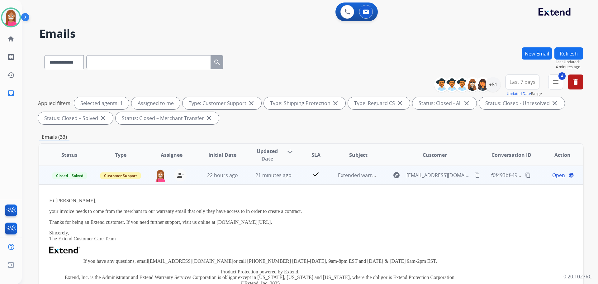
drag, startPoint x: 277, startPoint y: 222, endPoint x: 284, endPoint y: 218, distance: 8.0
click at [284, 218] on div "Hi [PERSON_NAME], your invoice needs to come from the merchant to our warranty …" at bounding box center [260, 257] width 422 height 119
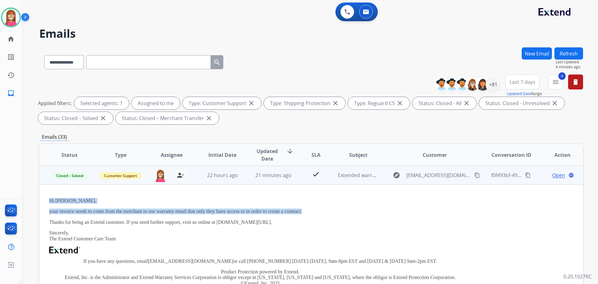
drag, startPoint x: 305, startPoint y: 211, endPoint x: 50, endPoint y: 200, distance: 255.7
click at [50, 200] on div "Hi [PERSON_NAME], your invoice needs to come from the merchant to our warranty …" at bounding box center [260, 257] width 422 height 119
copy div "Hi [PERSON_NAME], your invoice needs to come from the merchant to our warranty …"
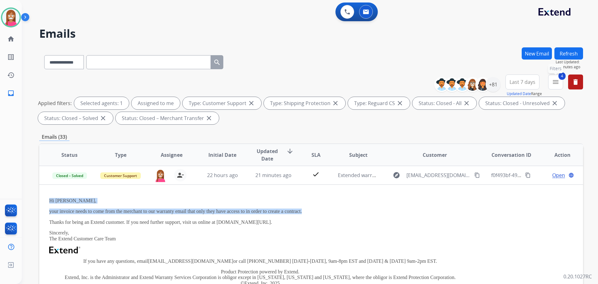
click at [555, 79] on mat-icon "menu" at bounding box center [555, 81] width 7 height 7
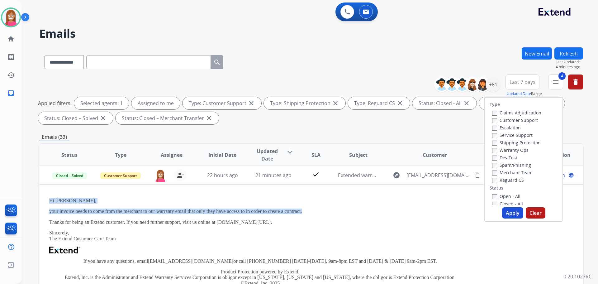
click at [505, 212] on button "Apply" at bounding box center [512, 212] width 21 height 11
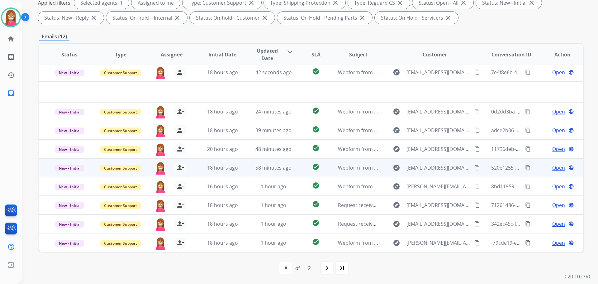
scroll to position [101, 0]
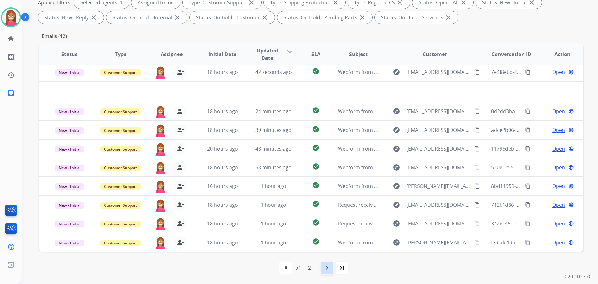
click at [326, 268] on mat-icon "navigate_next" at bounding box center [326, 267] width 7 height 7
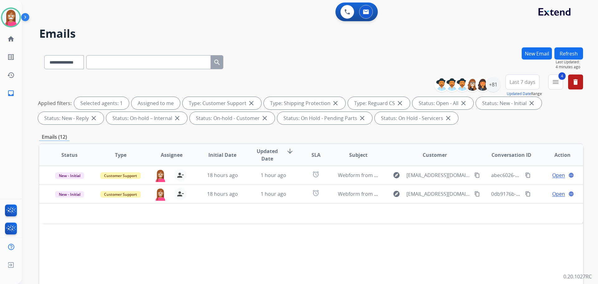
scroll to position [0, 0]
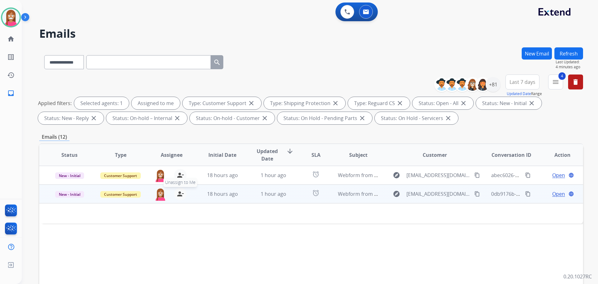
click at [179, 193] on mat-icon "person_remove" at bounding box center [180, 193] width 7 height 7
click at [179, 193] on mat-icon "person_add" at bounding box center [180, 193] width 7 height 7
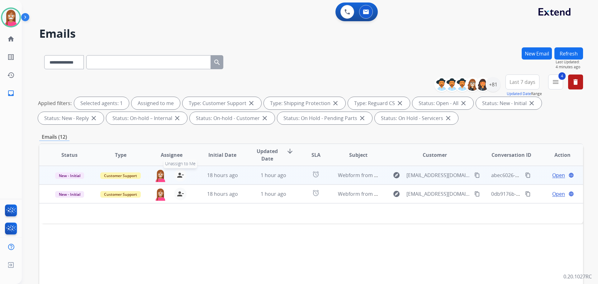
click at [179, 175] on mat-icon "person_remove" at bounding box center [180, 174] width 7 height 7
click at [179, 175] on mat-icon "person_add" at bounding box center [180, 174] width 7 height 7
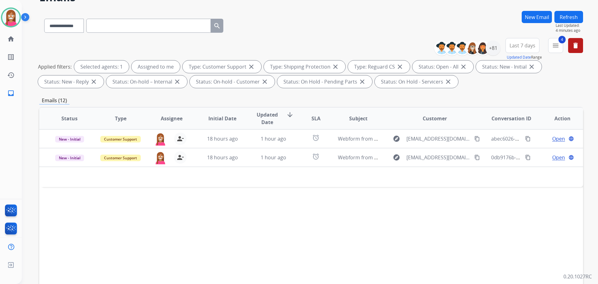
scroll to position [101, 0]
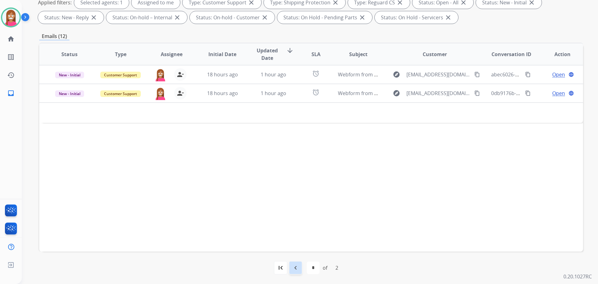
click at [298, 267] on mat-icon "navigate_before" at bounding box center [295, 267] width 7 height 7
select select "*"
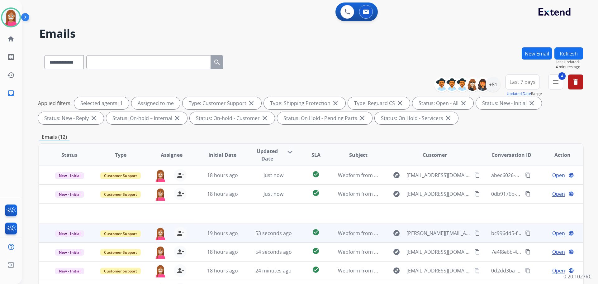
click at [243, 235] on td "53 seconds ago" at bounding box center [268, 233] width 51 height 19
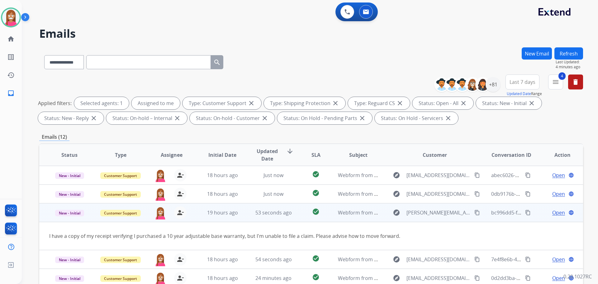
scroll to position [29, 0]
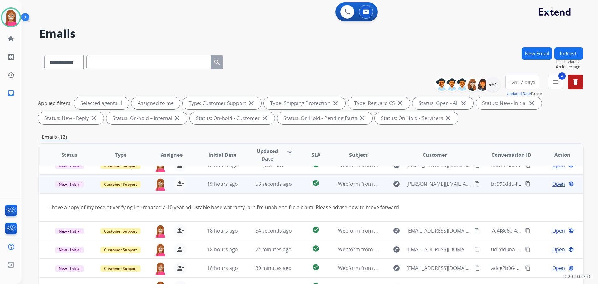
click at [552, 183] on span "Open" at bounding box center [558, 183] width 13 height 7
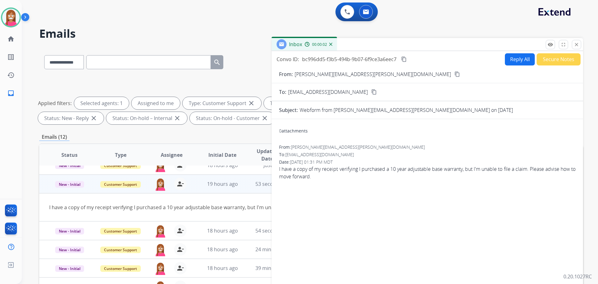
click at [516, 57] on button "Reply All" at bounding box center [520, 59] width 30 height 12
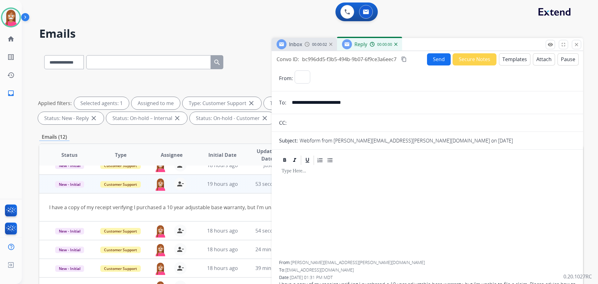
select select "**********"
click at [504, 60] on button "Templates" at bounding box center [514, 59] width 31 height 12
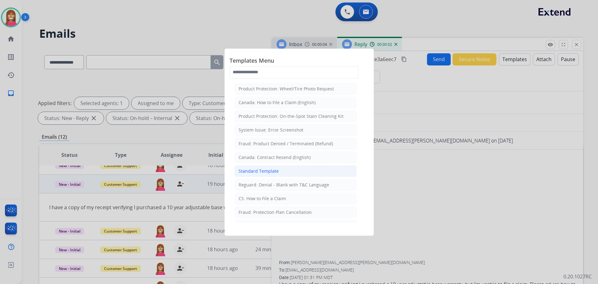
click at [252, 172] on div "Standard Template" at bounding box center [259, 171] width 40 height 6
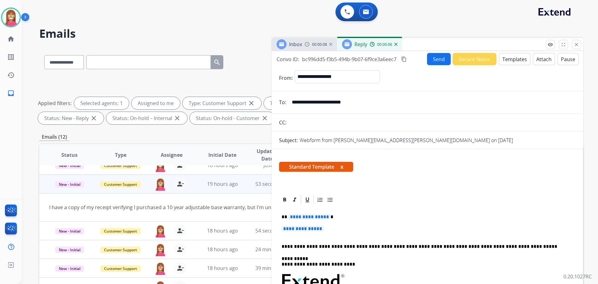
click at [302, 229] on span "**********" at bounding box center [303, 228] width 42 height 5
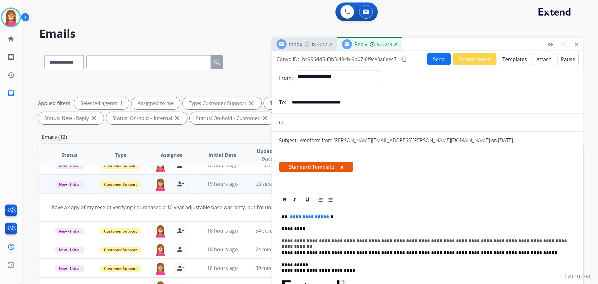
click at [324, 217] on span "**********" at bounding box center [309, 216] width 42 height 5
click at [283, 214] on p "*" at bounding box center [425, 217] width 287 height 6
drag, startPoint x: 310, startPoint y: 102, endPoint x: 290, endPoint y: 99, distance: 20.6
click at [290, 99] on input "**********" at bounding box center [432, 102] width 288 height 12
drag, startPoint x: 300, startPoint y: 227, endPoint x: 288, endPoint y: 226, distance: 11.2
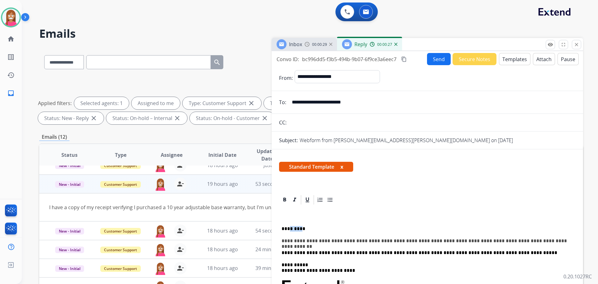
click at [288, 226] on p "*********" at bounding box center [425, 229] width 287 height 6
click at [291, 227] on p "**********" at bounding box center [425, 229] width 287 height 6
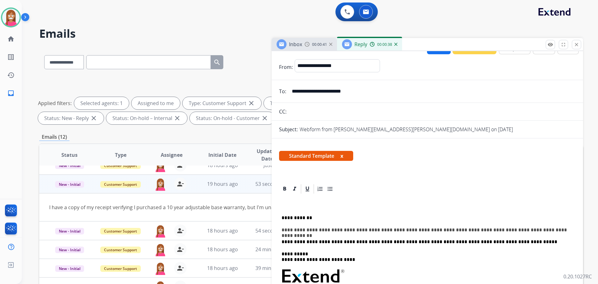
scroll to position [0, 0]
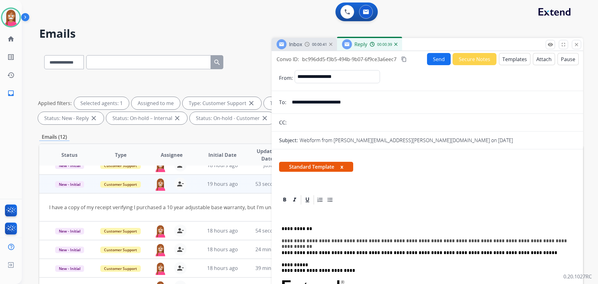
click at [435, 60] on button "Send" at bounding box center [439, 59] width 24 height 12
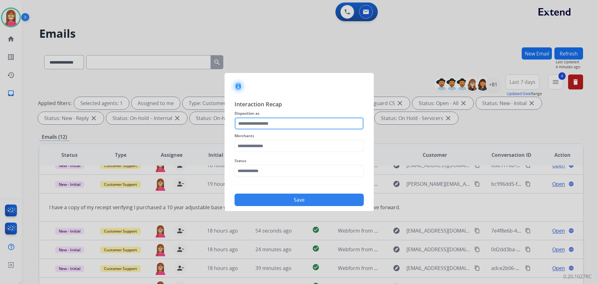
click at [246, 122] on input "text" at bounding box center [299, 123] width 129 height 12
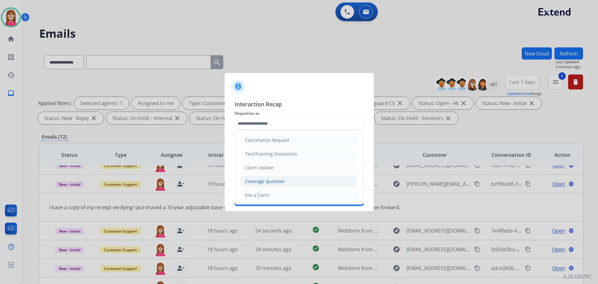
click at [260, 182] on div "Coverage Question" at bounding box center [265, 181] width 40 height 6
type input "**********"
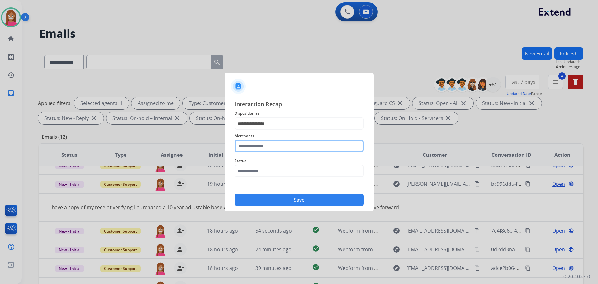
click at [261, 146] on input "text" at bounding box center [299, 146] width 129 height 12
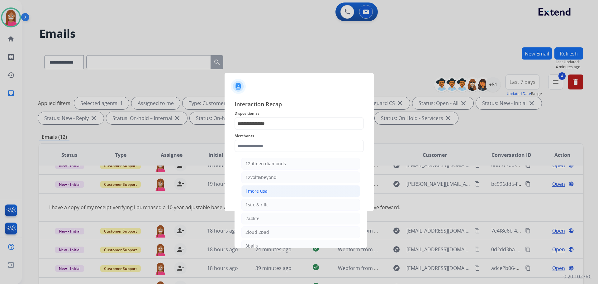
click at [260, 193] on div "1more usa" at bounding box center [256, 191] width 22 height 6
type input "*********"
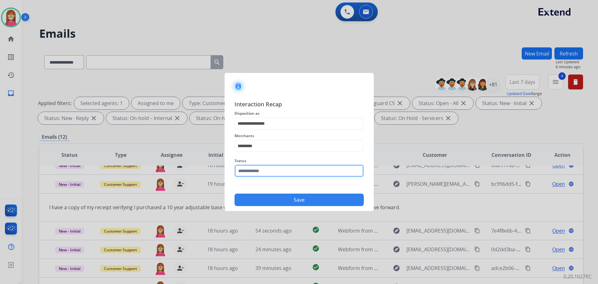
click at [253, 174] on input "text" at bounding box center [299, 170] width 129 height 12
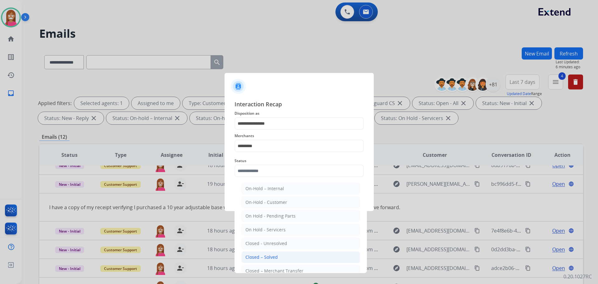
click at [268, 254] on div "Closed – Solved" at bounding box center [261, 257] width 32 height 6
type input "**********"
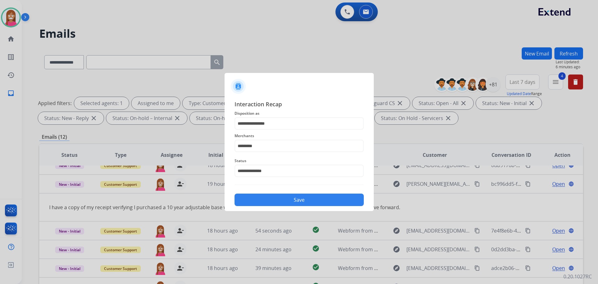
click at [274, 200] on button "Save" at bounding box center [299, 199] width 129 height 12
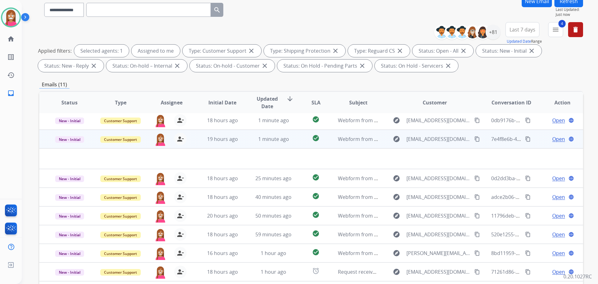
scroll to position [101, 0]
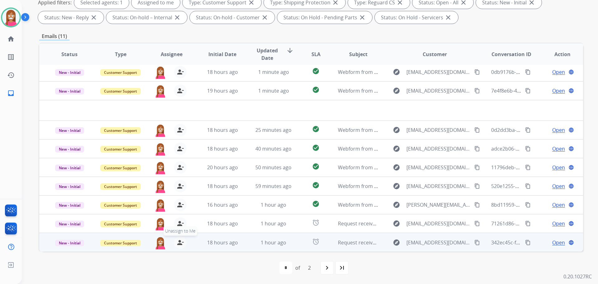
click at [180, 243] on mat-icon "person_remove" at bounding box center [180, 242] width 7 height 7
click at [180, 243] on mat-icon "person_add" at bounding box center [180, 242] width 7 height 7
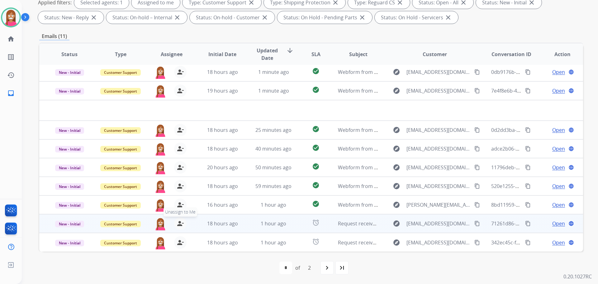
click at [183, 223] on mat-icon "person_remove" at bounding box center [180, 223] width 7 height 7
click at [183, 223] on mat-icon "person_add" at bounding box center [180, 223] width 7 height 7
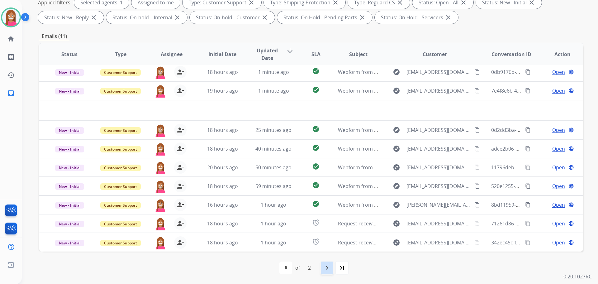
click at [324, 268] on mat-icon "navigate_next" at bounding box center [326, 267] width 7 height 7
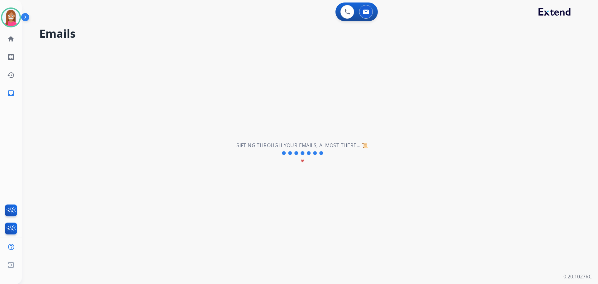
scroll to position [0, 0]
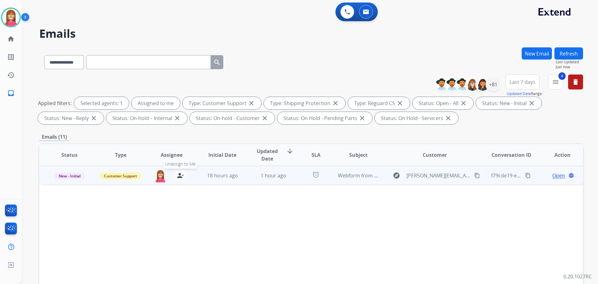
click at [180, 176] on mat-icon "person_remove" at bounding box center [180, 175] width 7 height 7
click at [180, 176] on mat-icon "person_add" at bounding box center [180, 175] width 7 height 7
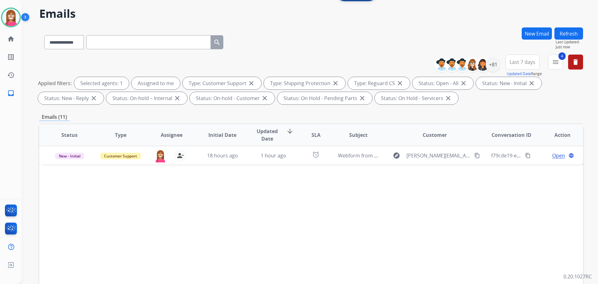
scroll to position [101, 0]
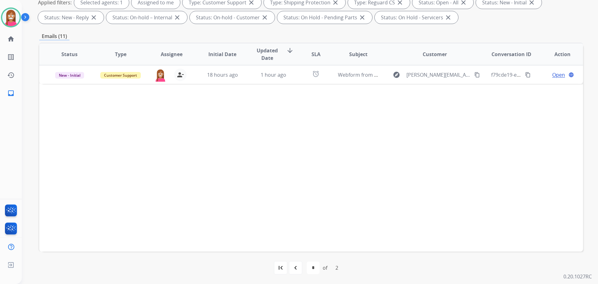
click at [297, 261] on div "navigate_before" at bounding box center [296, 268] width 14 height 14
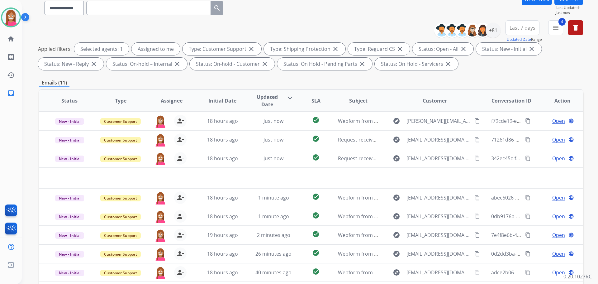
scroll to position [0, 0]
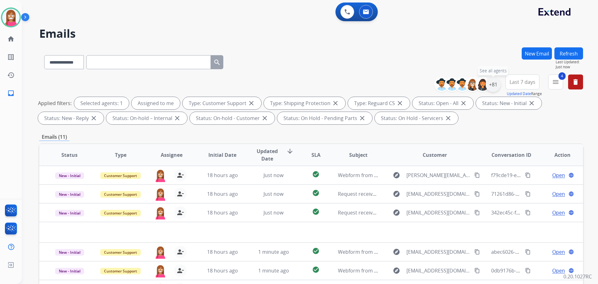
click at [494, 82] on div "+81" at bounding box center [493, 84] width 15 height 15
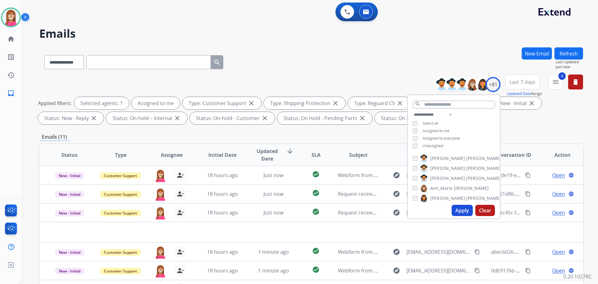
click at [417, 145] on div "Unassigned" at bounding box center [428, 145] width 31 height 5
click at [461, 213] on button "Apply" at bounding box center [462, 210] width 21 height 11
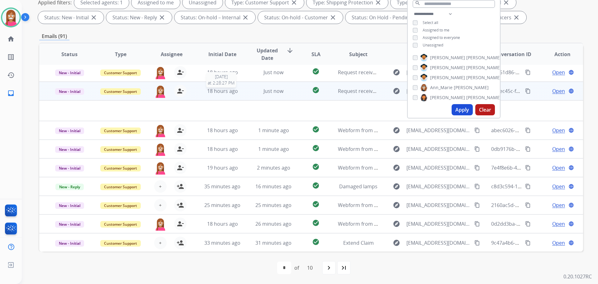
scroll to position [21, 0]
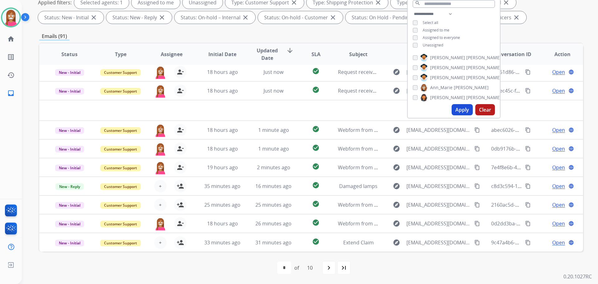
click at [247, 274] on div "first_page navigate_before * * * * * * * * * ** of 10 navigate_next last_page" at bounding box center [311, 267] width 544 height 32
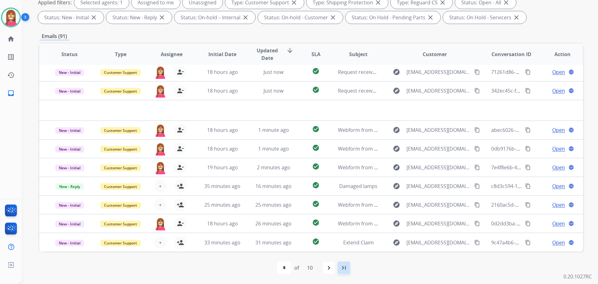
click at [346, 268] on mat-icon "last_page" at bounding box center [343, 267] width 7 height 7
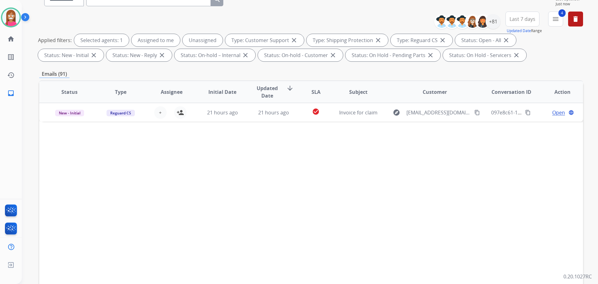
scroll to position [101, 0]
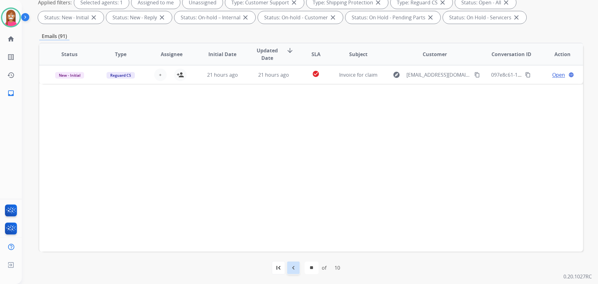
click at [293, 270] on mat-icon "navigate_before" at bounding box center [293, 267] width 7 height 7
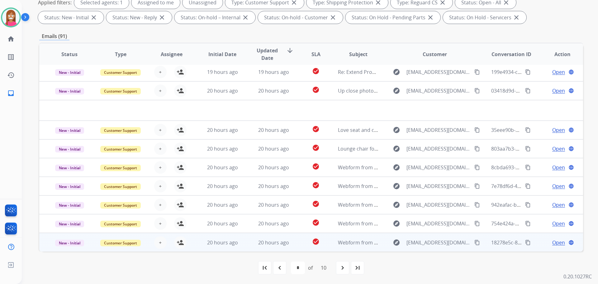
click at [291, 248] on td "20 hours ago" at bounding box center [268, 242] width 51 height 19
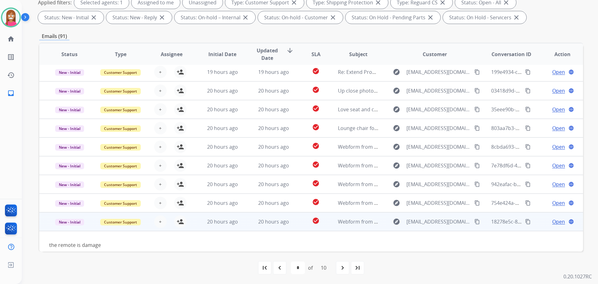
scroll to position [28, 0]
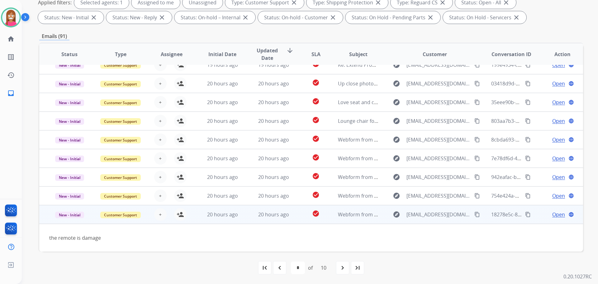
click at [474, 214] on mat-icon "content_copy" at bounding box center [477, 215] width 6 height 6
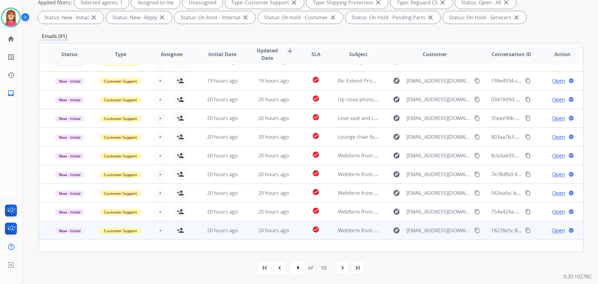
scroll to position [0, 0]
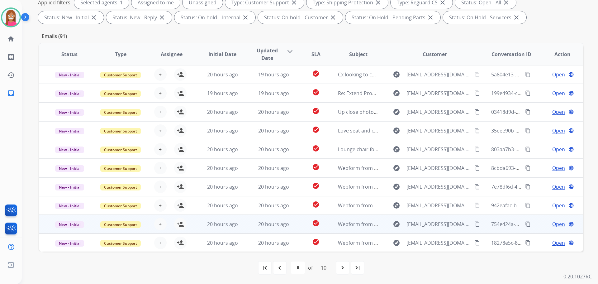
click at [249, 226] on td "20 hours ago" at bounding box center [268, 224] width 51 height 19
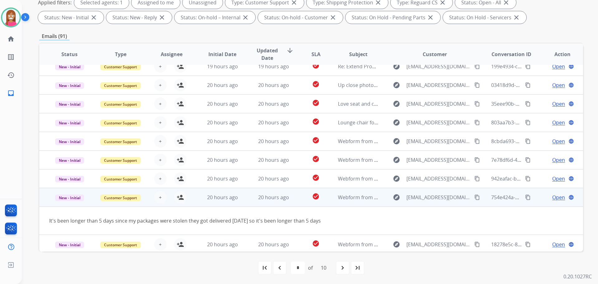
scroll to position [29, 0]
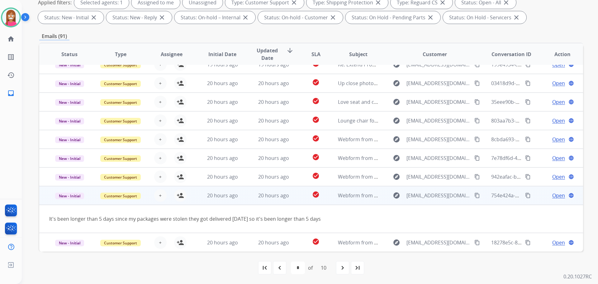
click at [475, 196] on mat-icon "content_copy" at bounding box center [477, 196] width 6 height 6
click at [181, 194] on mat-icon "person_add" at bounding box center [180, 195] width 7 height 7
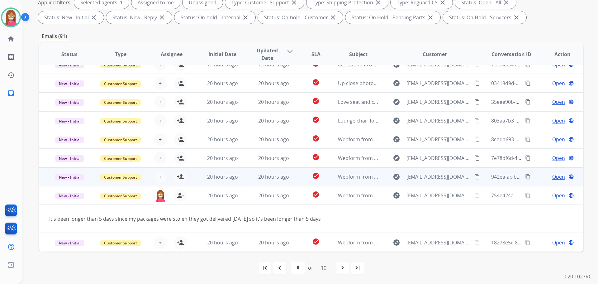
click at [248, 183] on td "20 hours ago" at bounding box center [268, 176] width 51 height 19
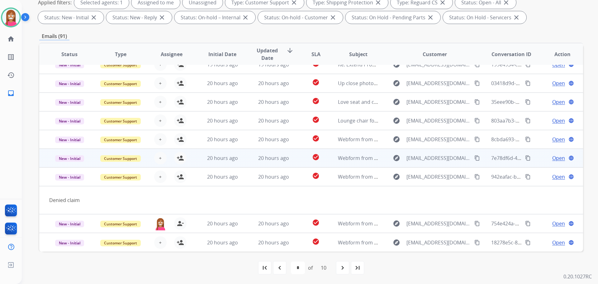
click at [245, 157] on td "20 hours ago" at bounding box center [268, 158] width 51 height 19
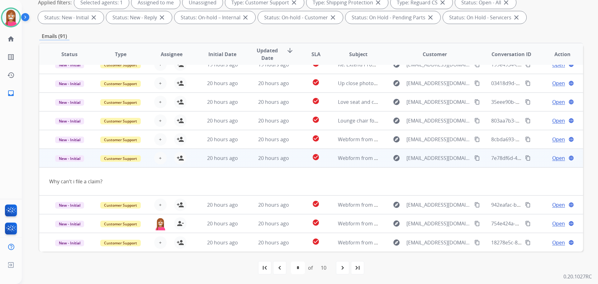
click at [474, 158] on mat-icon "content_copy" at bounding box center [477, 158] width 6 height 6
click at [183, 159] on button "person_add Assign to Me" at bounding box center [180, 158] width 12 height 12
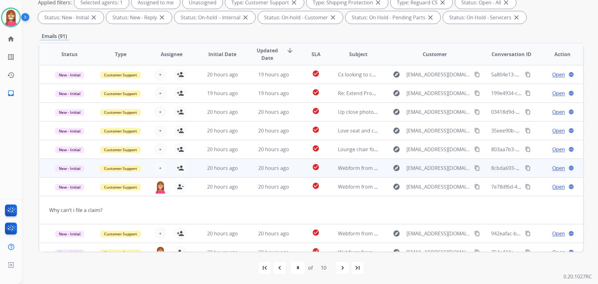
click at [249, 174] on td "20 hours ago" at bounding box center [268, 168] width 51 height 19
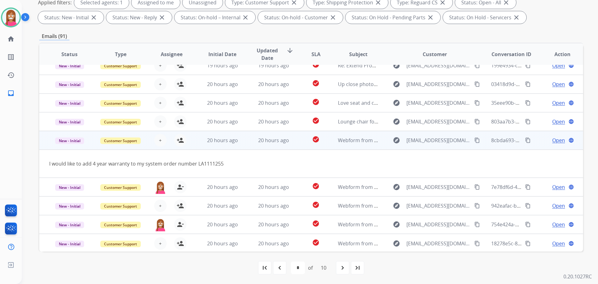
scroll to position [29, 0]
click at [179, 142] on mat-icon "person_add" at bounding box center [180, 139] width 7 height 7
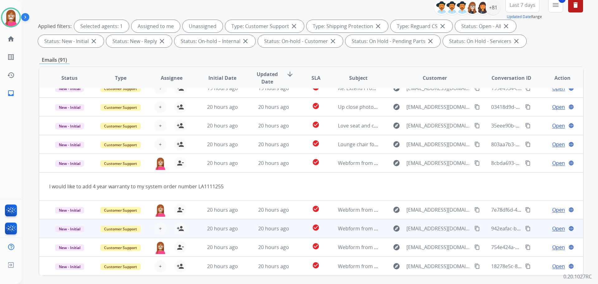
scroll to position [101, 0]
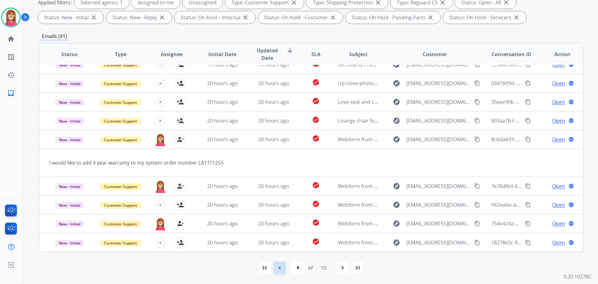
click at [280, 271] on mat-icon "navigate_before" at bounding box center [279, 267] width 7 height 7
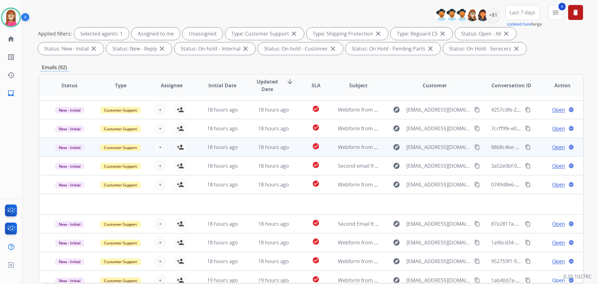
scroll to position [21, 0]
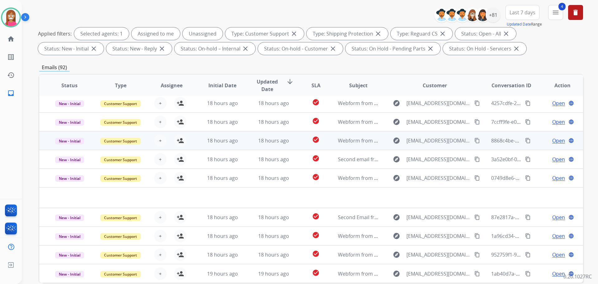
click at [243, 140] on td "18 hours ago" at bounding box center [268, 140] width 51 height 19
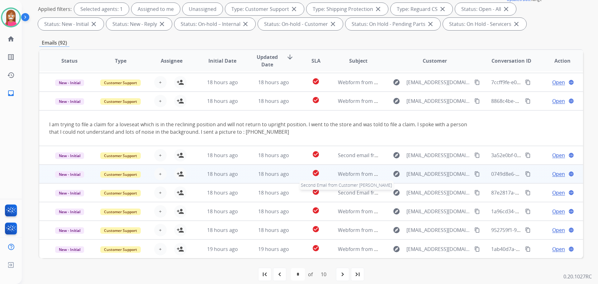
scroll to position [101, 0]
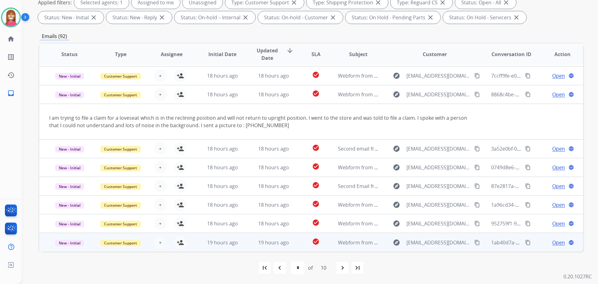
click at [249, 248] on td "19 hours ago" at bounding box center [268, 242] width 51 height 19
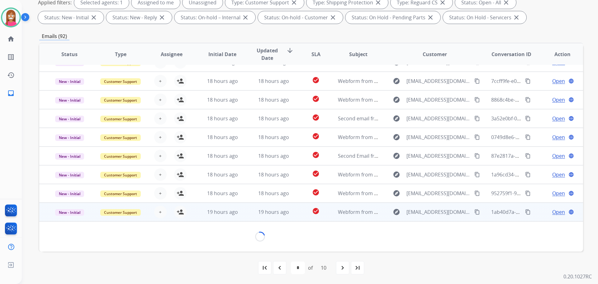
scroll to position [28, 0]
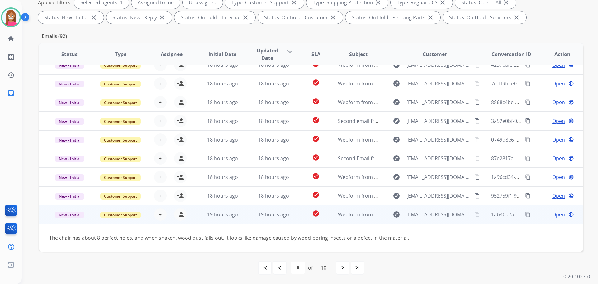
click at [475, 216] on mat-icon "content_copy" at bounding box center [477, 215] width 6 height 6
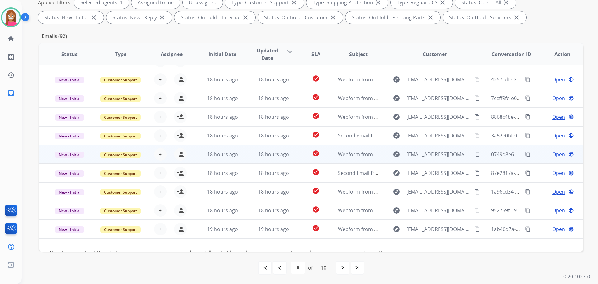
scroll to position [0, 0]
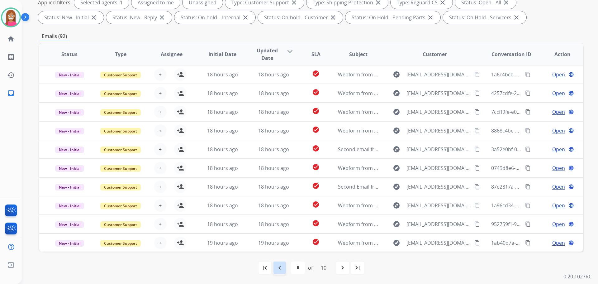
click at [278, 267] on mat-icon "navigate_before" at bounding box center [279, 267] width 7 height 7
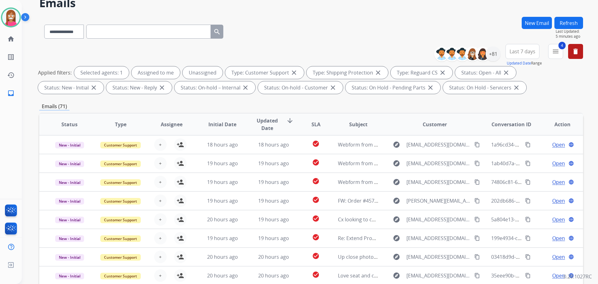
scroll to position [101, 0]
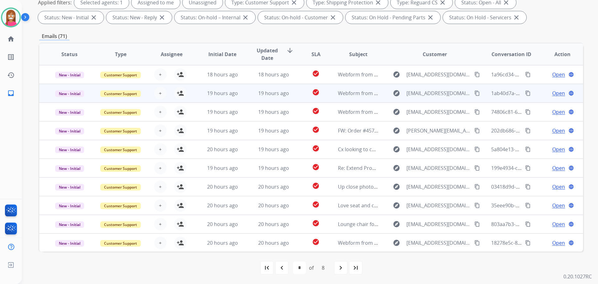
click at [252, 99] on td "19 hours ago" at bounding box center [268, 93] width 51 height 19
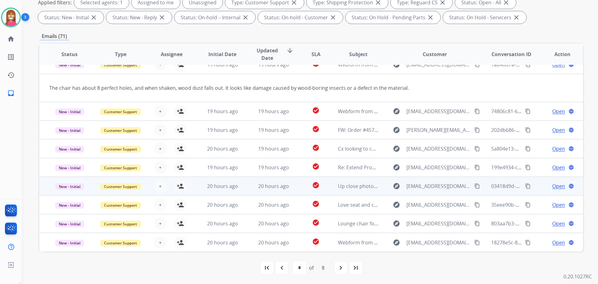
scroll to position [0, 0]
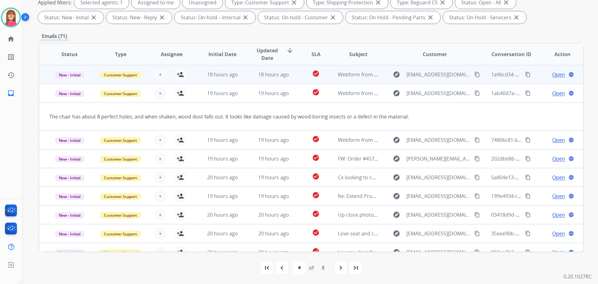
click at [244, 79] on td "18 hours ago" at bounding box center [268, 74] width 51 height 19
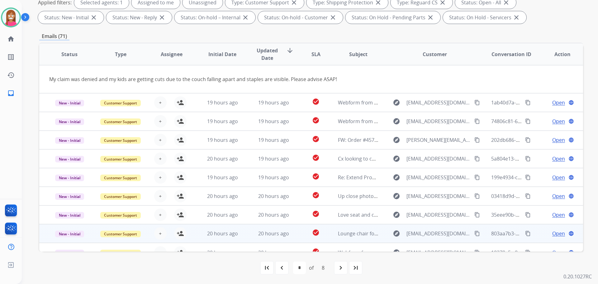
scroll to position [29, 0]
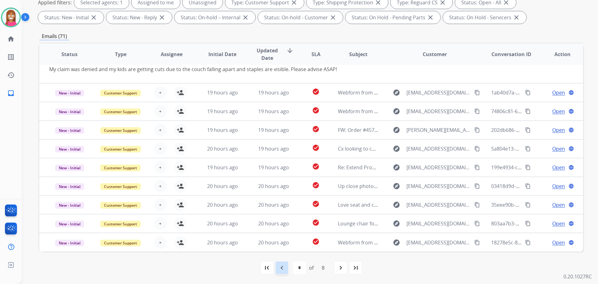
click at [282, 273] on div "navigate_before" at bounding box center [282, 268] width 14 height 14
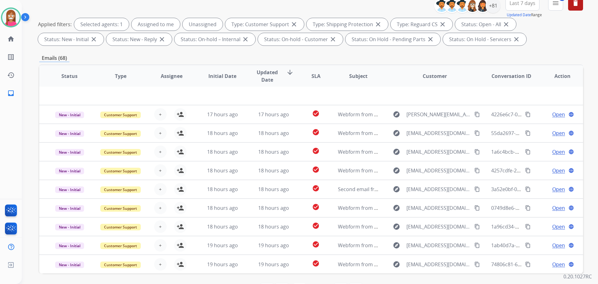
scroll to position [101, 0]
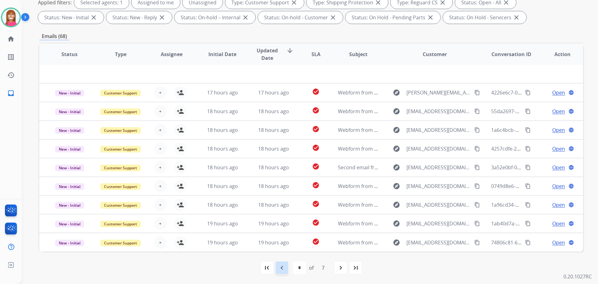
click at [280, 266] on mat-icon "navigate_before" at bounding box center [281, 267] width 7 height 7
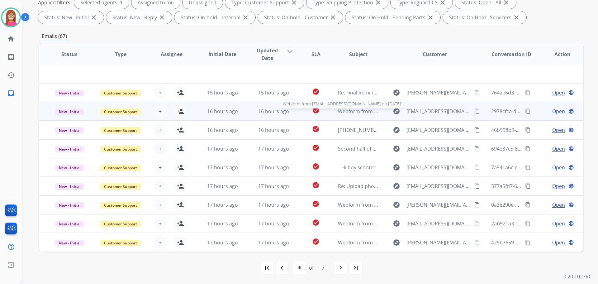
click at [344, 113] on span "Webform from It.all.hits.home@gmail.com on 09/08/2025" at bounding box center [408, 111] width 141 height 7
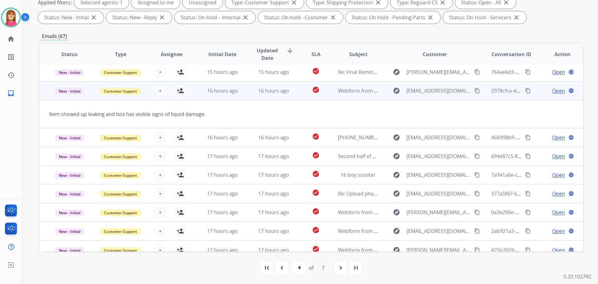
scroll to position [29, 0]
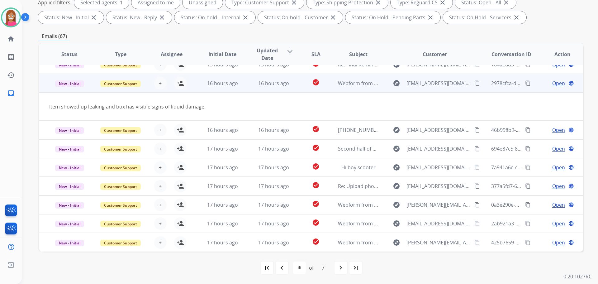
click at [474, 84] on mat-icon "content_copy" at bounding box center [477, 83] width 6 height 6
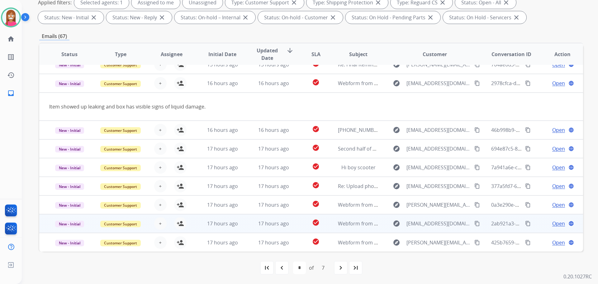
click at [294, 230] on td "check_circle" at bounding box center [311, 223] width 34 height 19
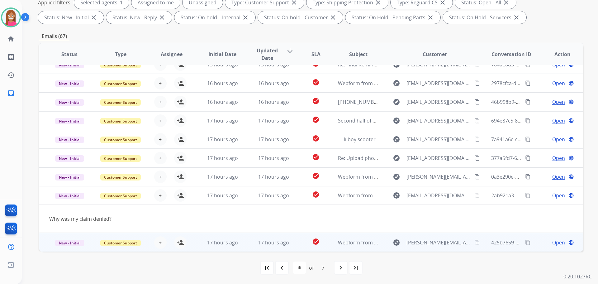
click at [288, 250] on td "17 hours ago" at bounding box center [268, 242] width 51 height 19
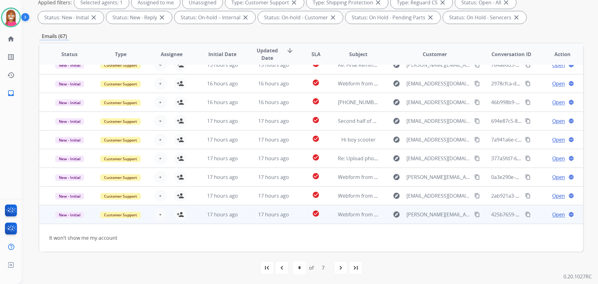
scroll to position [28, 0]
click at [474, 214] on mat-icon "content_copy" at bounding box center [477, 215] width 6 height 6
click at [177, 213] on mat-icon "person_add" at bounding box center [180, 214] width 7 height 7
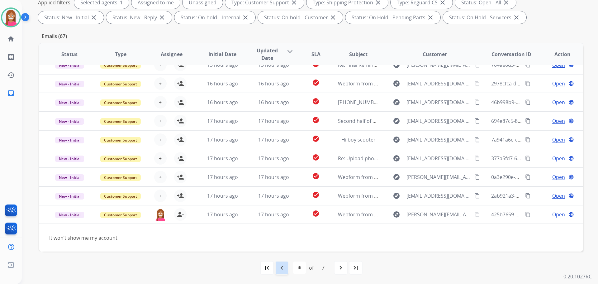
click at [287, 269] on div "navigate_before" at bounding box center [282, 268] width 14 height 14
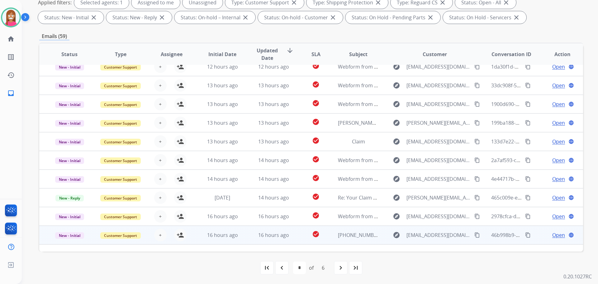
scroll to position [21, 0]
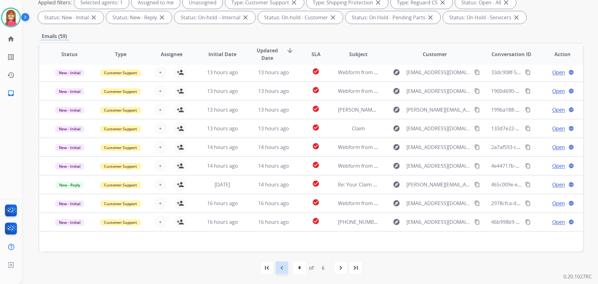
click at [279, 268] on mat-icon "navigate_before" at bounding box center [281, 267] width 7 height 7
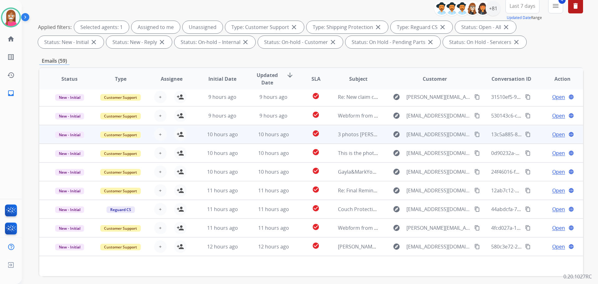
scroll to position [101, 0]
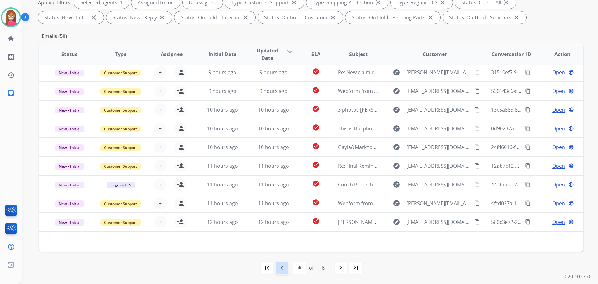
click at [288, 270] on div "navigate_before" at bounding box center [282, 268] width 14 height 14
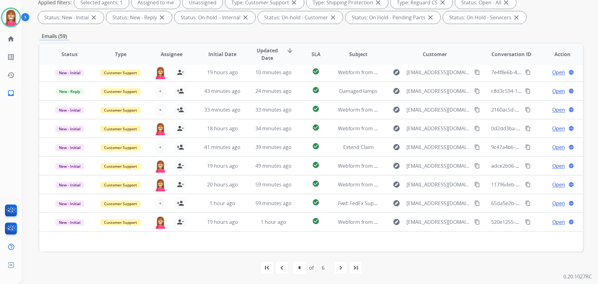
drag, startPoint x: 281, startPoint y: 268, endPoint x: 285, endPoint y: 263, distance: 6.6
click at [282, 268] on mat-icon "navigate_before" at bounding box center [281, 267] width 7 height 7
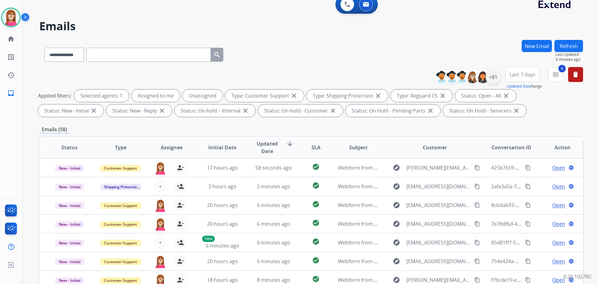
scroll to position [7, 0]
click at [492, 78] on div "+81" at bounding box center [493, 77] width 15 height 15
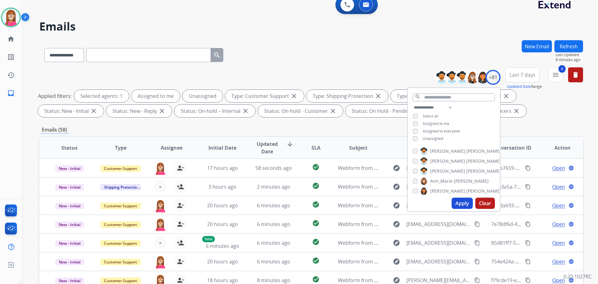
click at [411, 140] on div "**********" at bounding box center [454, 124] width 92 height 40
drag, startPoint x: 456, startPoint y: 201, endPoint x: 450, endPoint y: 177, distance: 25.1
click at [456, 200] on button "Apply" at bounding box center [462, 203] width 21 height 11
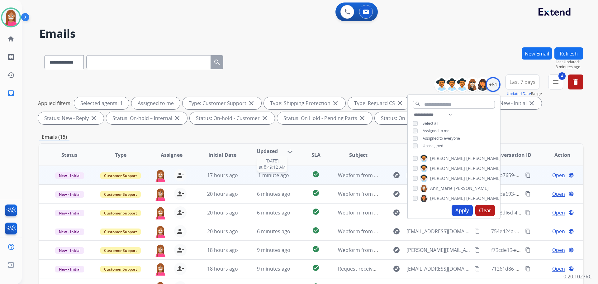
click at [255, 178] on div "1 minute ago" at bounding box center [273, 174] width 41 height 7
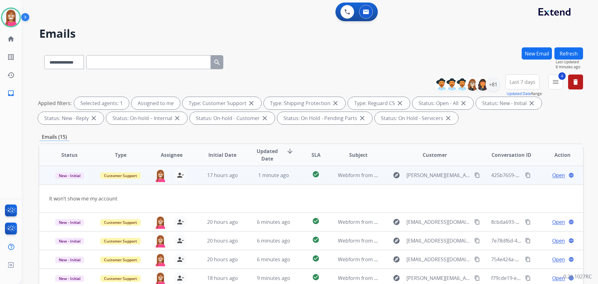
scroll to position [29, 0]
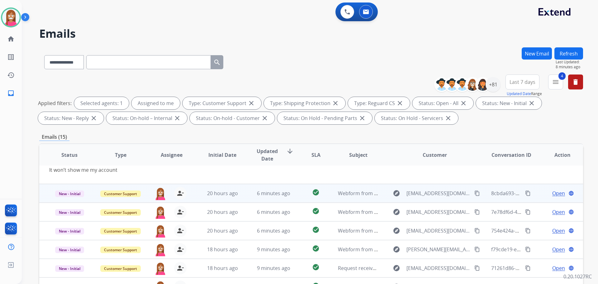
click at [250, 198] on td "6 minutes ago" at bounding box center [268, 193] width 51 height 19
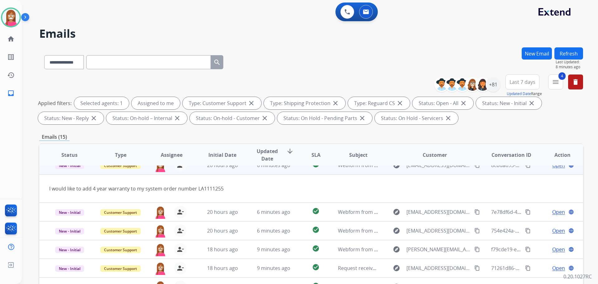
scroll to position [19, 0]
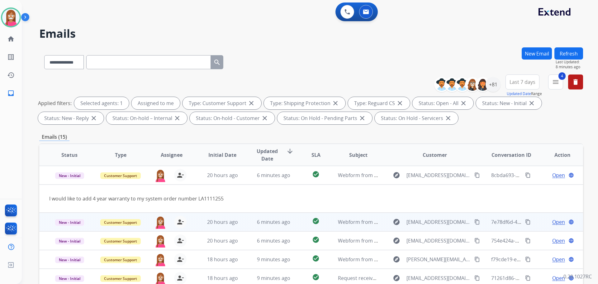
click at [247, 228] on td "6 minutes ago" at bounding box center [268, 221] width 51 height 19
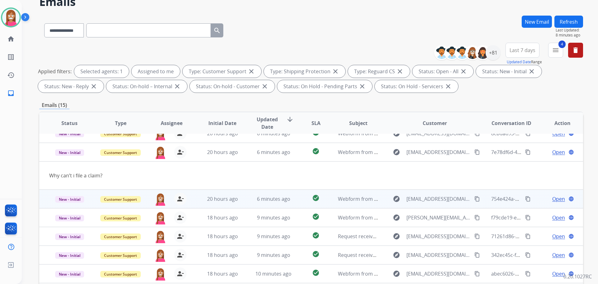
scroll to position [62, 0]
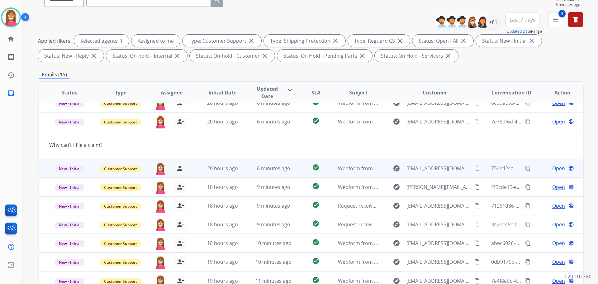
click at [248, 174] on td "6 minutes ago" at bounding box center [268, 168] width 51 height 19
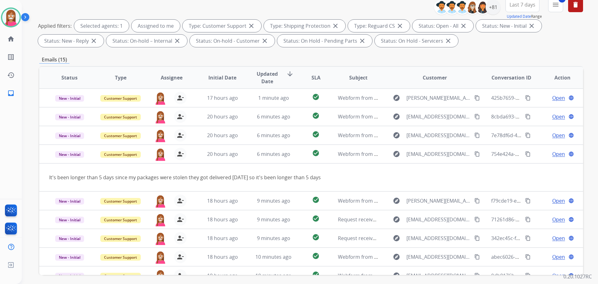
scroll to position [7, 0]
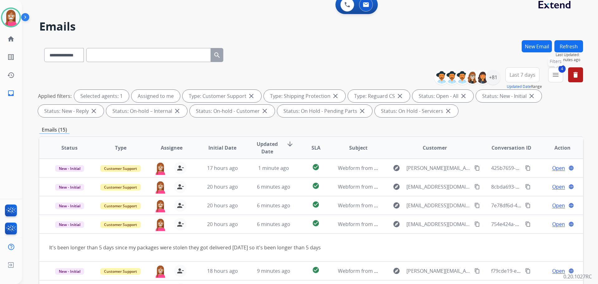
click at [554, 76] on mat-icon "menu" at bounding box center [555, 74] width 7 height 7
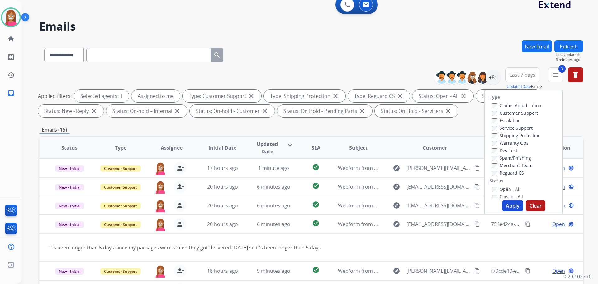
click at [491, 198] on div "Type Claims Adjudication Customer Support Escalation Service Support Shipping P…" at bounding box center [523, 152] width 79 height 125
click at [492, 194] on label "Closed - All" at bounding box center [507, 196] width 31 height 6
click at [513, 204] on button "Apply" at bounding box center [512, 205] width 21 height 11
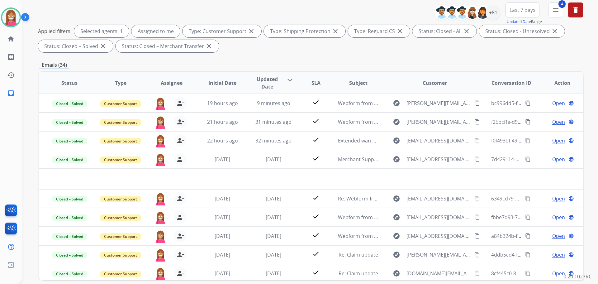
scroll to position [38, 0]
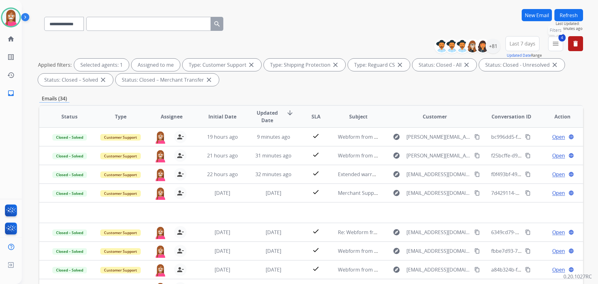
click at [560, 42] on button "4 menu Filters" at bounding box center [555, 43] width 15 height 15
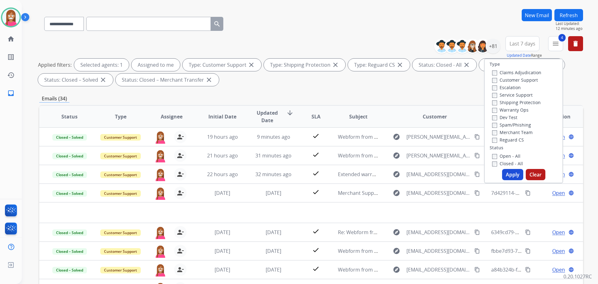
click at [518, 177] on button "Apply" at bounding box center [512, 174] width 21 height 11
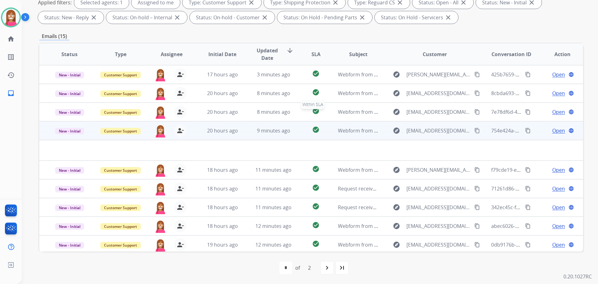
scroll to position [21, 0]
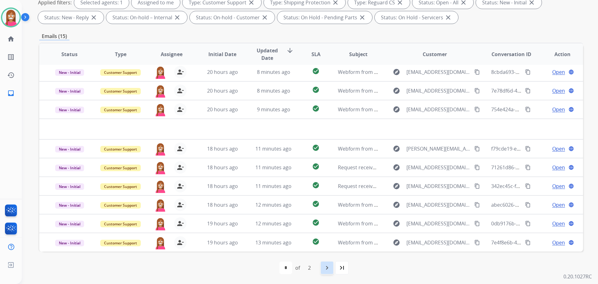
click at [326, 270] on mat-icon "navigate_next" at bounding box center [326, 267] width 7 height 7
select select "*"
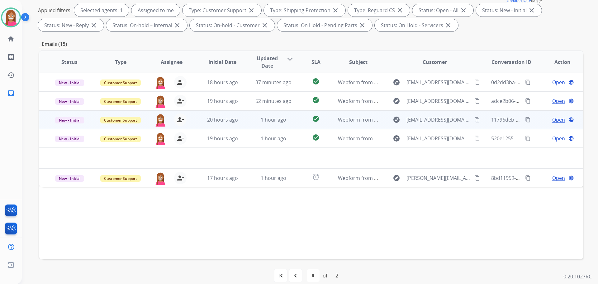
scroll to position [93, 0]
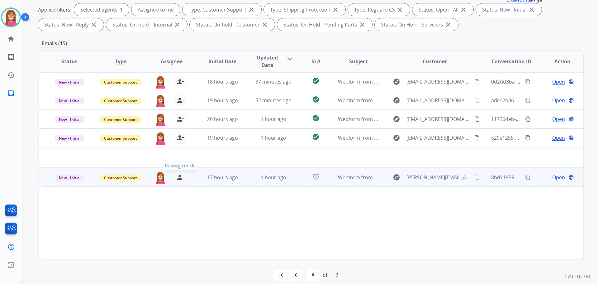
click at [180, 179] on mat-icon "person_remove" at bounding box center [180, 177] width 7 height 7
click at [180, 179] on mat-icon "person_add" at bounding box center [180, 177] width 7 height 7
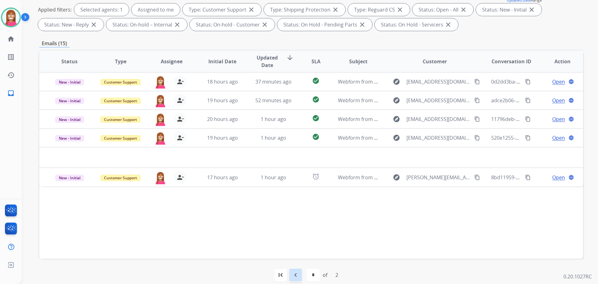
click at [292, 271] on div "navigate_before" at bounding box center [296, 275] width 14 height 14
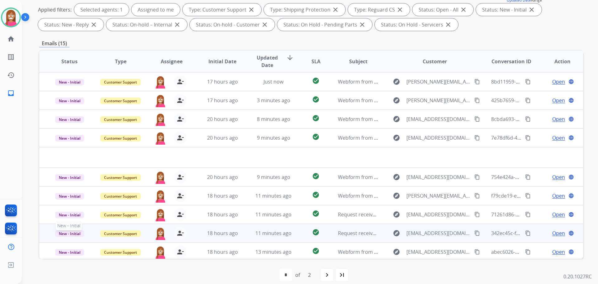
click at [70, 236] on span "New - Initial" at bounding box center [69, 233] width 29 height 7
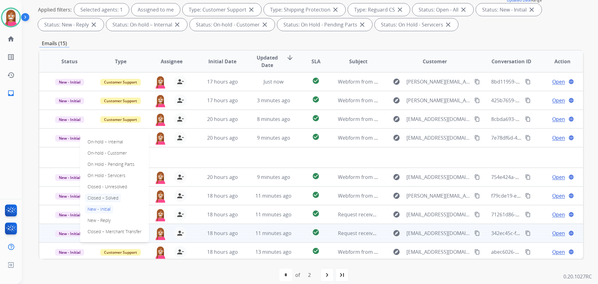
click at [105, 199] on p "Closed – Solved" at bounding box center [103, 197] width 36 height 9
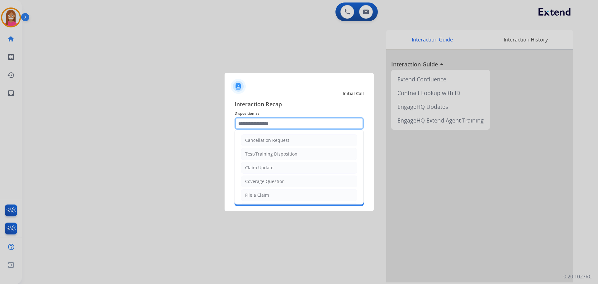
click at [256, 124] on input "text" at bounding box center [299, 123] width 129 height 12
click at [262, 180] on div "Coverage Question" at bounding box center [265, 181] width 40 height 6
type input "**********"
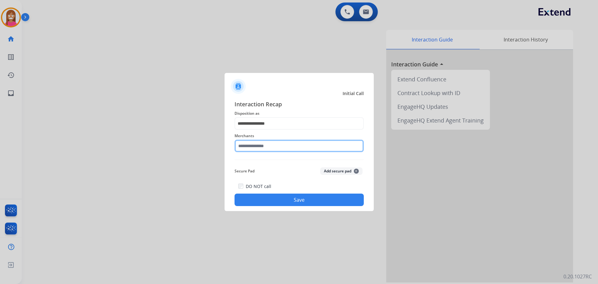
click at [247, 146] on input "text" at bounding box center [299, 146] width 129 height 12
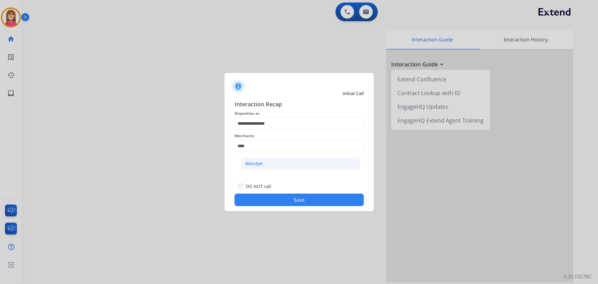
click at [257, 164] on div "Blendjet" at bounding box center [253, 163] width 17 height 6
type input "********"
click at [278, 203] on button "Save" at bounding box center [299, 199] width 129 height 12
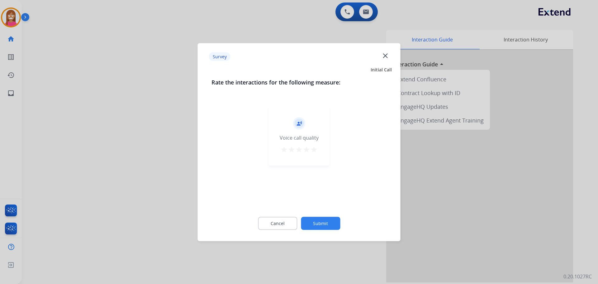
click at [387, 54] on mat-icon "close" at bounding box center [385, 55] width 8 height 8
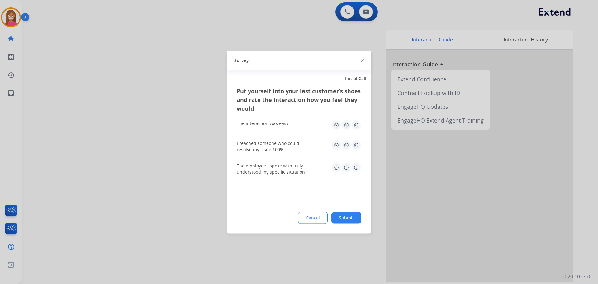
click at [360, 60] on div "Survey" at bounding box center [299, 60] width 145 height 20
click at [361, 61] on img at bounding box center [362, 60] width 3 height 3
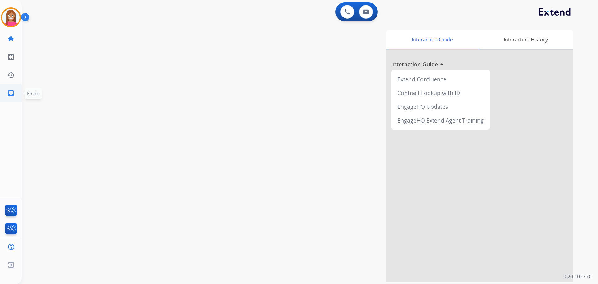
click at [11, 97] on mat-icon "inbox" at bounding box center [10, 92] width 7 height 7
select select "**********"
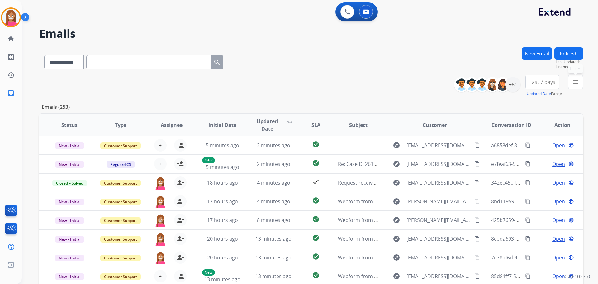
click at [576, 81] on mat-icon "menu" at bounding box center [575, 81] width 7 height 7
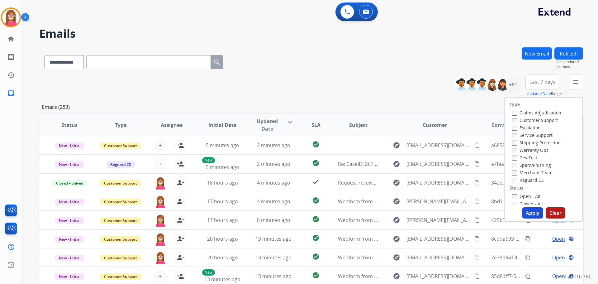
click at [525, 120] on label "Customer Support" at bounding box center [535, 120] width 46 height 6
click at [526, 142] on label "Shipping Protection" at bounding box center [536, 143] width 49 height 6
click at [526, 179] on label "Reguard CS" at bounding box center [528, 180] width 32 height 6
click at [518, 197] on label "Open - All" at bounding box center [526, 196] width 28 height 6
click at [523, 209] on button "Apply" at bounding box center [532, 212] width 21 height 11
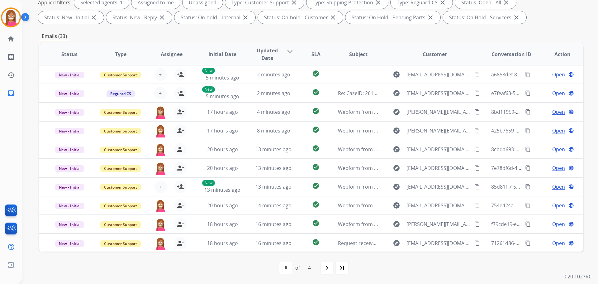
scroll to position [1, 0]
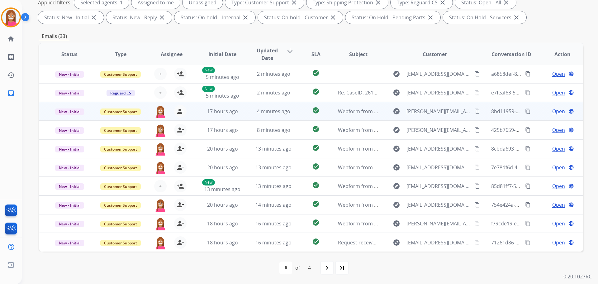
click at [299, 116] on td "check_circle" at bounding box center [311, 111] width 34 height 19
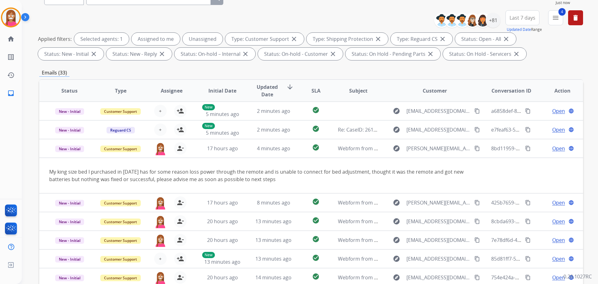
scroll to position [0, 0]
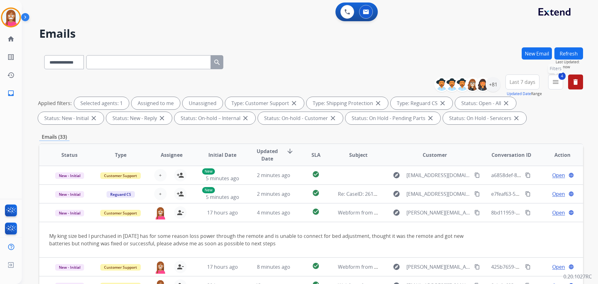
click at [552, 82] on mat-icon "menu" at bounding box center [555, 81] width 7 height 7
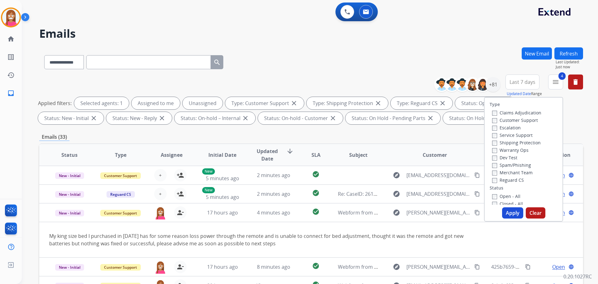
drag, startPoint x: 454, startPoint y: 25, endPoint x: 457, endPoint y: 23, distance: 3.9
click at [454, 17] on div "**********" at bounding box center [310, 142] width 576 height 284
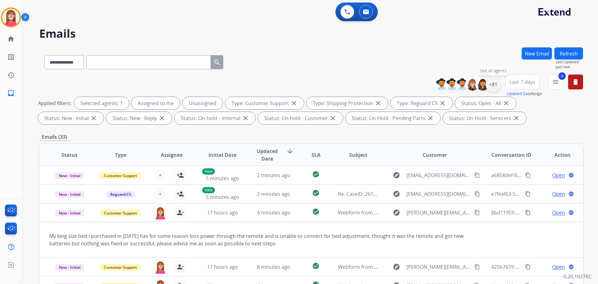
click at [492, 84] on div "+81" at bounding box center [493, 84] width 15 height 15
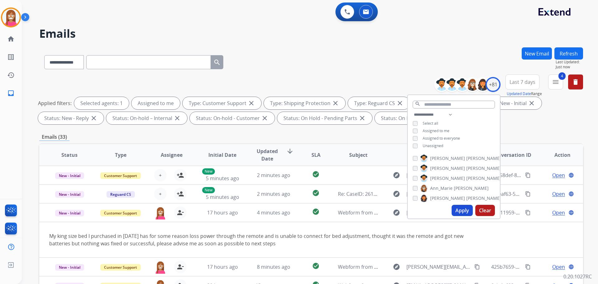
click at [456, 212] on button "Apply" at bounding box center [462, 210] width 21 height 11
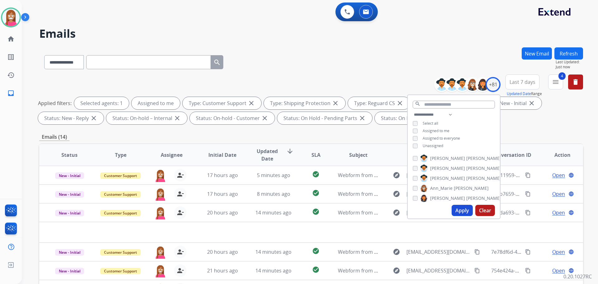
click at [302, 71] on div "**********" at bounding box center [311, 60] width 544 height 27
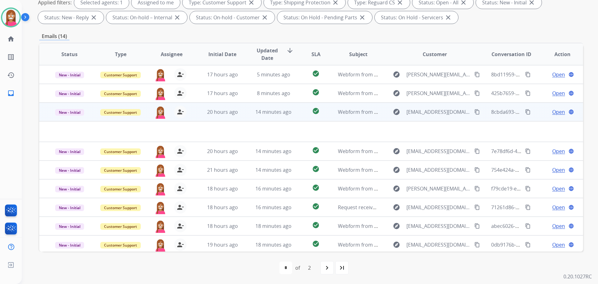
scroll to position [21, 0]
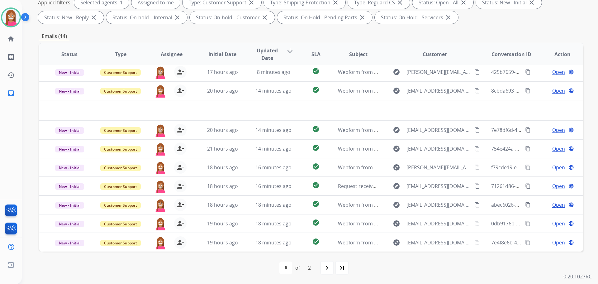
drag, startPoint x: 7, startPoint y: 15, endPoint x: 26, endPoint y: 18, distance: 19.2
click at [8, 15] on img at bounding box center [10, 17] width 17 height 17
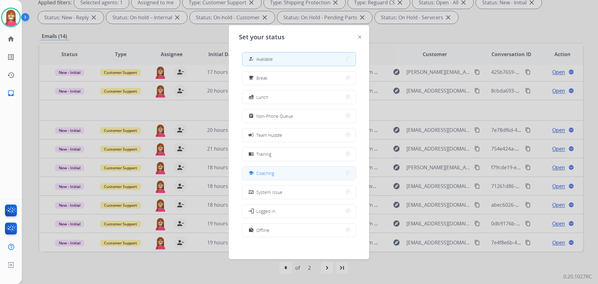
click at [261, 176] on span "Coaching" at bounding box center [265, 173] width 18 height 7
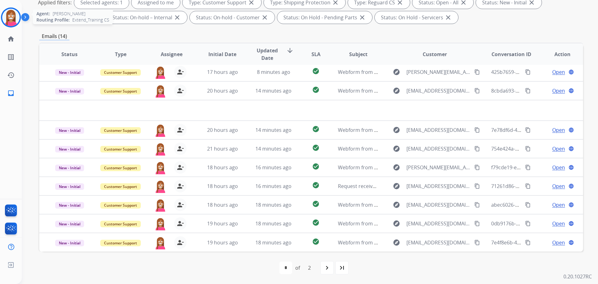
click at [9, 16] on img at bounding box center [10, 17] width 17 height 17
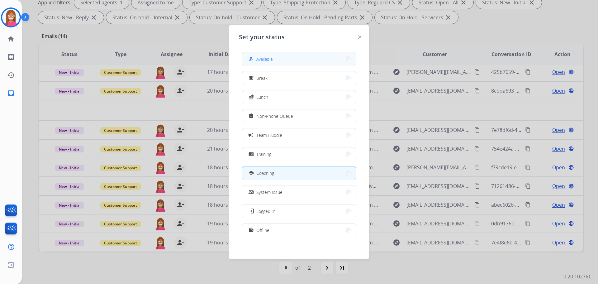
click at [256, 55] on button "how_to_reg Available" at bounding box center [298, 58] width 113 height 13
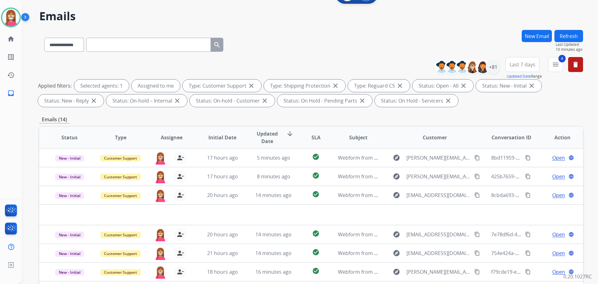
scroll to position [0, 0]
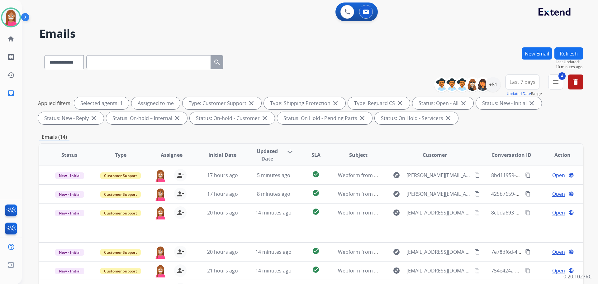
drag, startPoint x: 573, startPoint y: 54, endPoint x: 568, endPoint y: 55, distance: 5.1
click at [573, 54] on button "Refresh" at bounding box center [569, 53] width 29 height 12
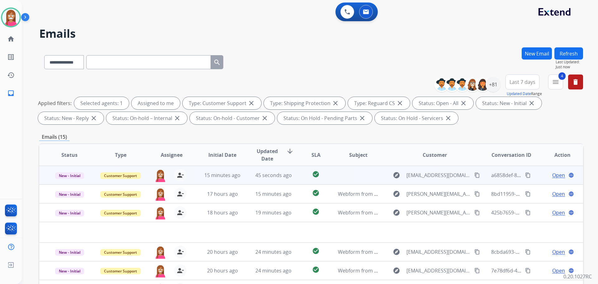
click at [248, 181] on td "45 seconds ago" at bounding box center [268, 175] width 51 height 19
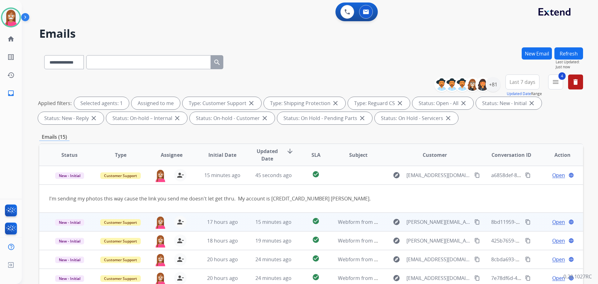
click at [243, 225] on td "15 minutes ago" at bounding box center [268, 221] width 51 height 19
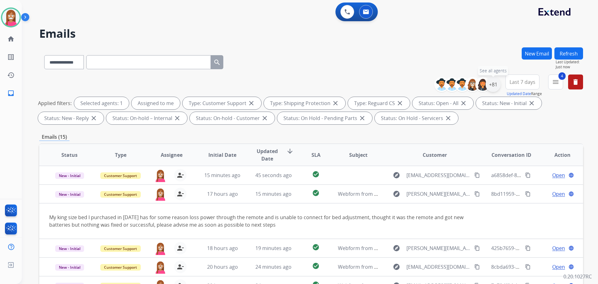
click at [495, 85] on div "+81" at bounding box center [493, 84] width 15 height 15
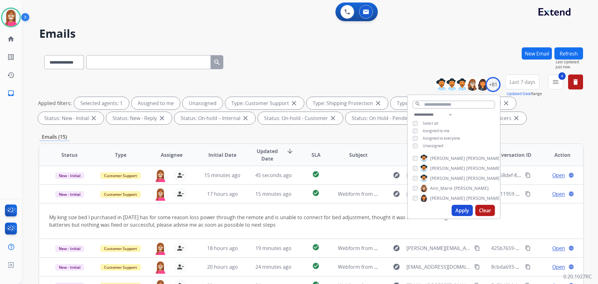
click at [456, 210] on button "Apply" at bounding box center [462, 210] width 21 height 11
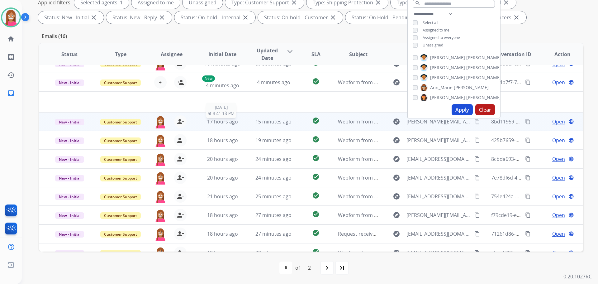
scroll to position [21, 0]
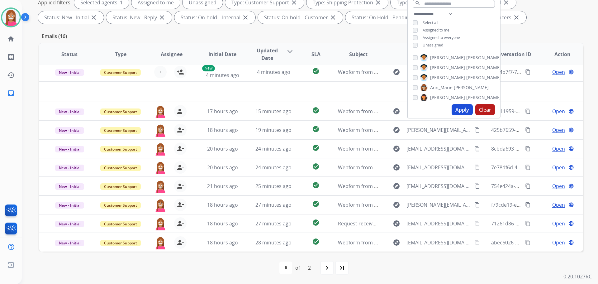
click at [242, 264] on div "first_page navigate_before * * of 2 navigate_next last_page" at bounding box center [311, 267] width 544 height 12
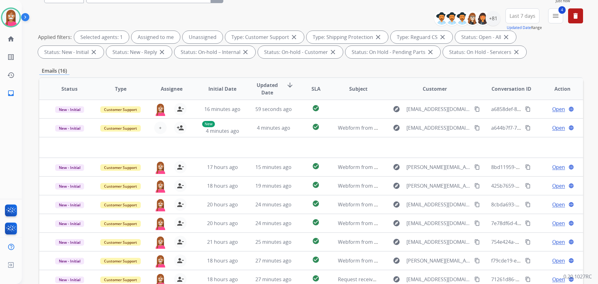
scroll to position [0, 0]
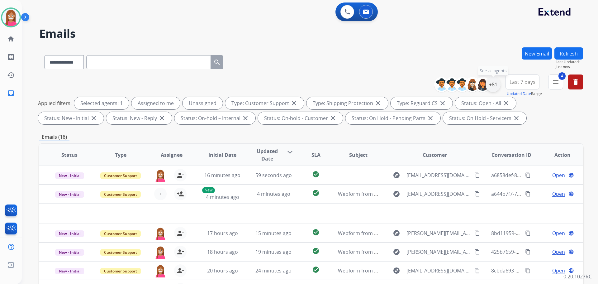
click at [496, 84] on div "+81" at bounding box center [493, 84] width 15 height 15
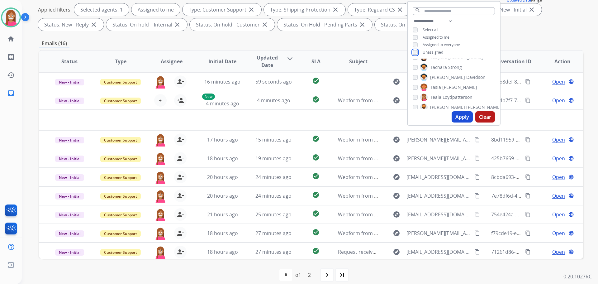
scroll to position [717, 0]
click at [466, 65] on span "Lauletta" at bounding box center [483, 66] width 35 height 6
click at [457, 117] on button "Apply" at bounding box center [462, 116] width 21 height 11
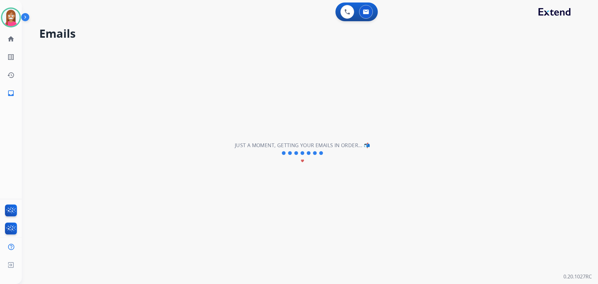
scroll to position [0, 0]
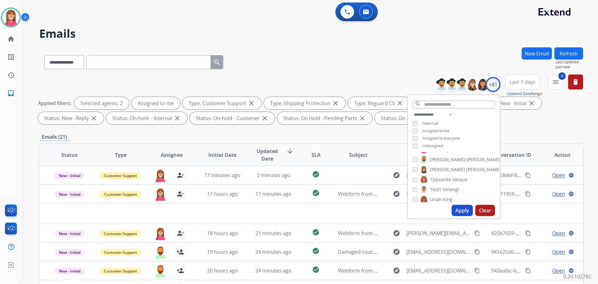
click at [370, 29] on h2 "Emails" at bounding box center [311, 33] width 544 height 12
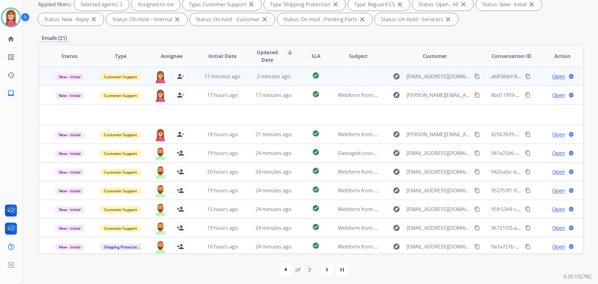
scroll to position [101, 0]
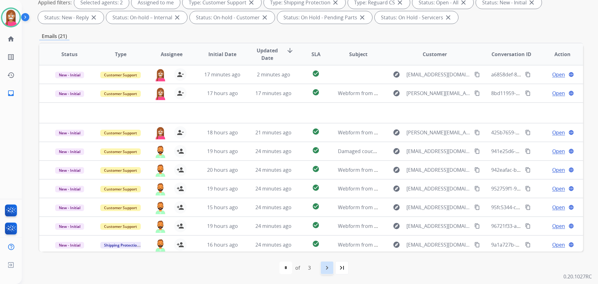
click at [331, 271] on mat-icon "navigate_next" at bounding box center [326, 267] width 7 height 7
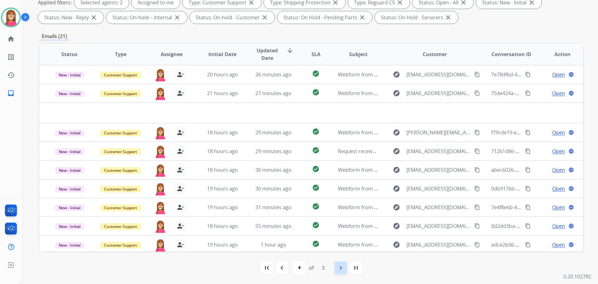
click at [340, 271] on div "navigate_next" at bounding box center [341, 268] width 14 height 14
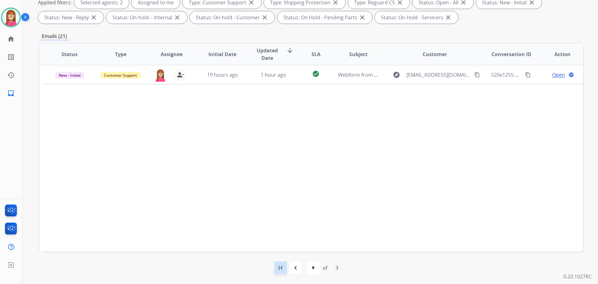
click at [279, 269] on mat-icon "first_page" at bounding box center [280, 267] width 7 height 7
select select "*"
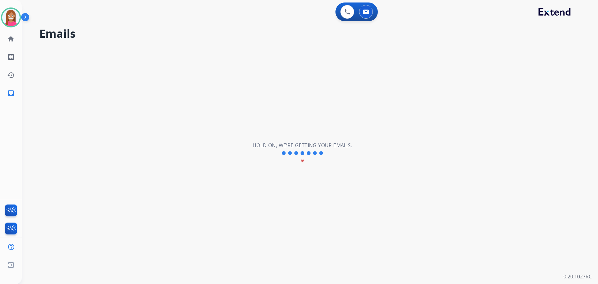
scroll to position [0, 0]
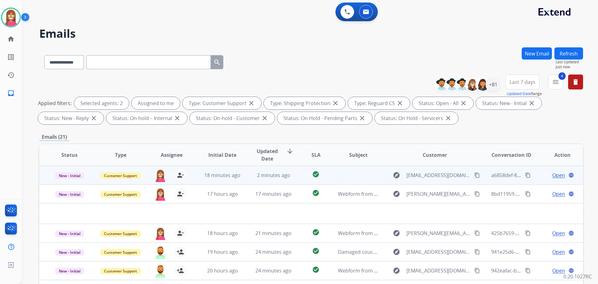
click at [330, 179] on td at bounding box center [353, 175] width 51 height 19
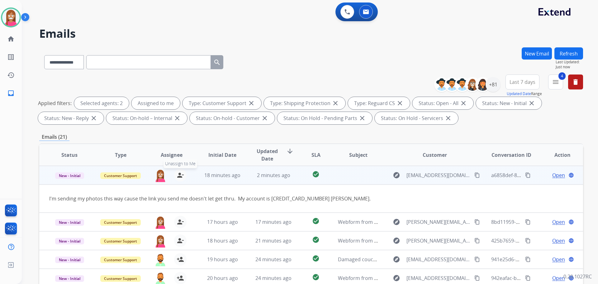
click at [181, 177] on mat-icon "person_remove" at bounding box center [180, 174] width 7 height 7
click at [159, 177] on span "+" at bounding box center [160, 174] width 3 height 7
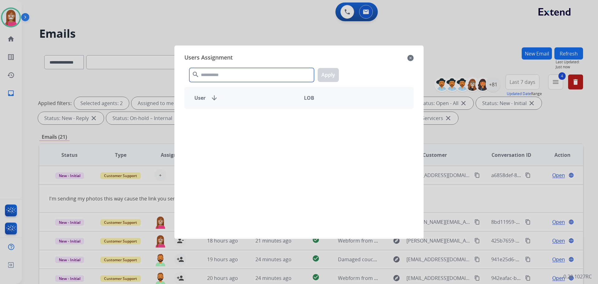
click at [218, 71] on input "text" at bounding box center [251, 75] width 125 height 14
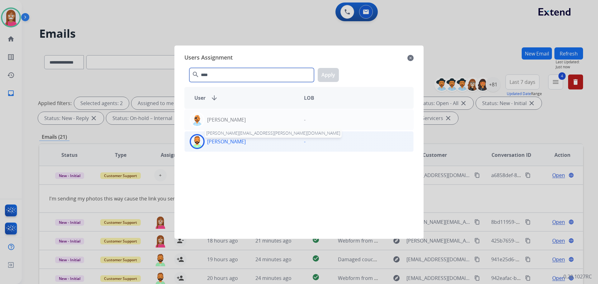
type input "****"
click at [231, 143] on p "Todd Lauletta" at bounding box center [226, 141] width 39 height 7
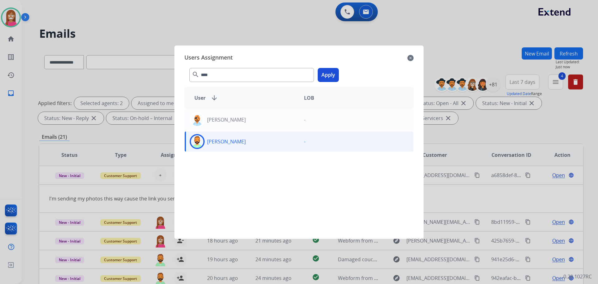
click at [327, 78] on button "Apply" at bounding box center [328, 75] width 21 height 14
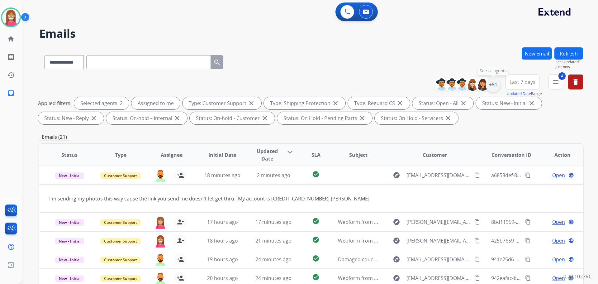
click at [493, 91] on div "+81" at bounding box center [493, 84] width 15 height 15
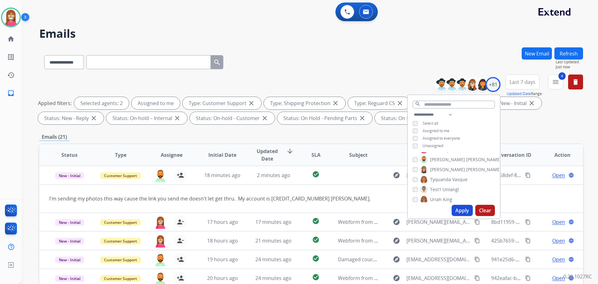
click at [453, 215] on button "Apply" at bounding box center [462, 210] width 21 height 11
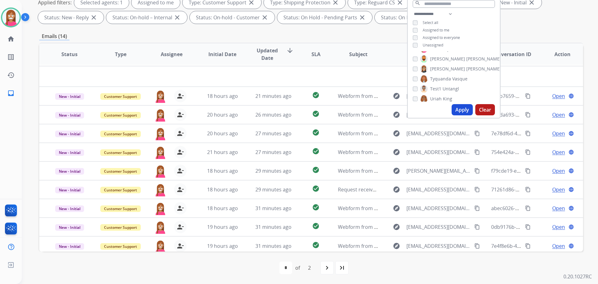
scroll to position [21, 0]
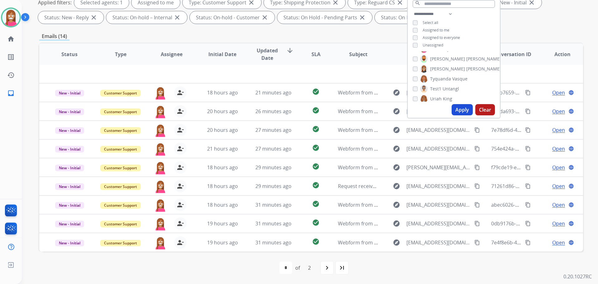
click at [243, 262] on div "first_page navigate_before * * of 2 navigate_next last_page" at bounding box center [311, 267] width 544 height 12
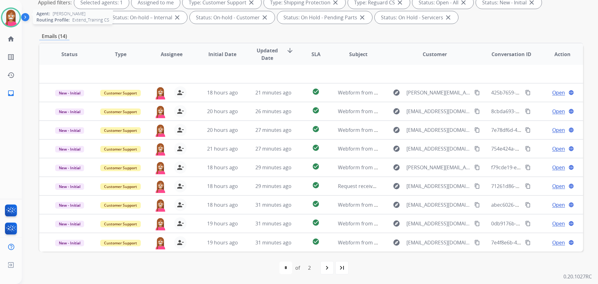
click at [12, 8] on div at bounding box center [11, 17] width 20 height 20
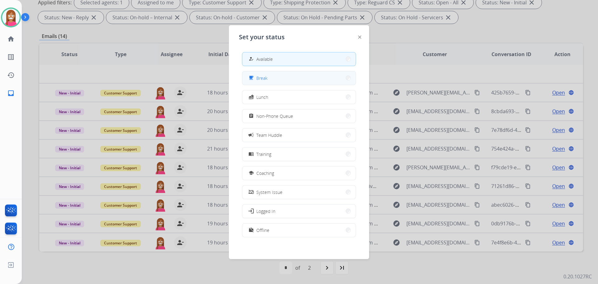
click at [256, 82] on button "free_breakfast Break" at bounding box center [298, 77] width 113 height 13
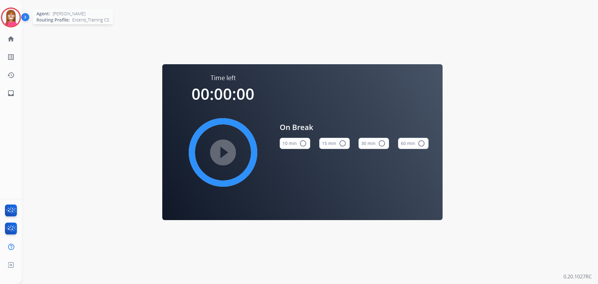
click at [15, 18] on img at bounding box center [10, 17] width 17 height 17
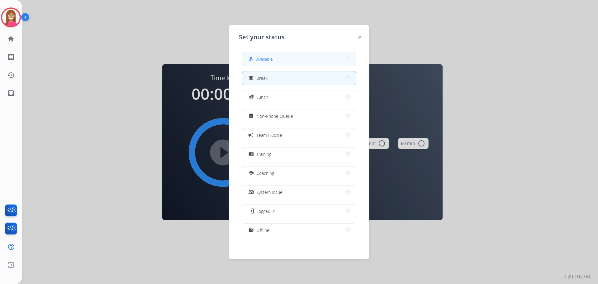
click at [255, 61] on div "how_to_reg" at bounding box center [251, 58] width 9 height 7
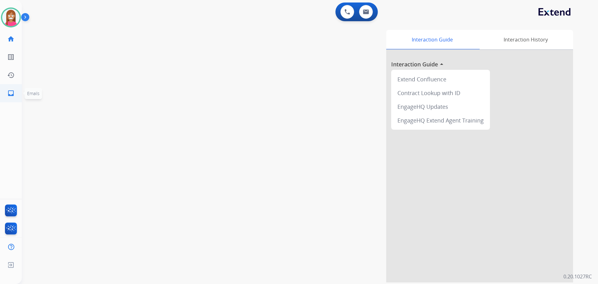
click at [3, 90] on link "inbox Emails" at bounding box center [10, 92] width 17 height 17
select select "**********"
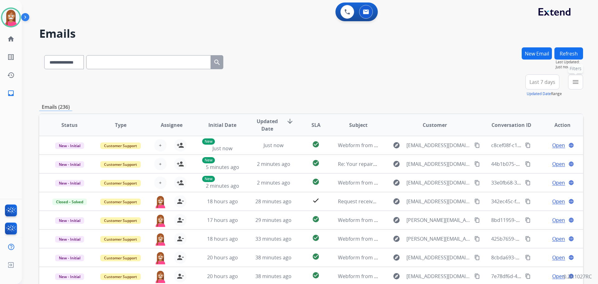
click at [575, 79] on mat-icon "menu" at bounding box center [575, 81] width 7 height 7
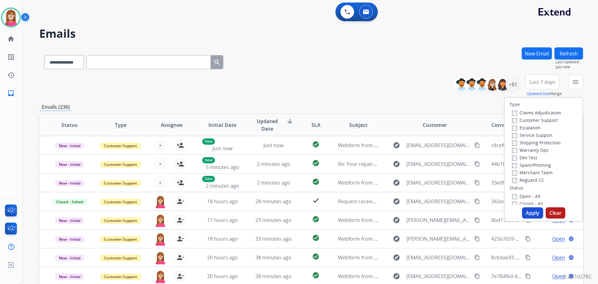
click at [534, 120] on label "Customer Support" at bounding box center [535, 120] width 46 height 6
click at [535, 140] on label "Shipping Protection" at bounding box center [536, 143] width 49 height 6
click at [521, 181] on label "Reguard CS" at bounding box center [528, 180] width 32 height 6
click at [519, 195] on label "Open - All" at bounding box center [526, 196] width 28 height 6
click at [530, 209] on button "Apply" at bounding box center [532, 212] width 21 height 11
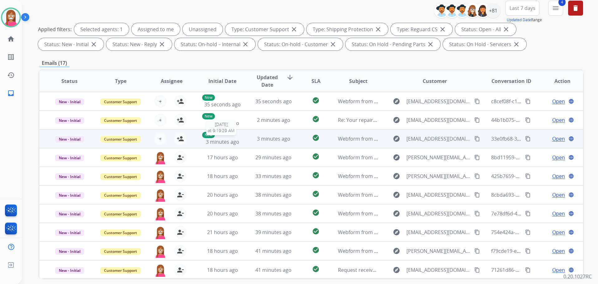
scroll to position [38, 0]
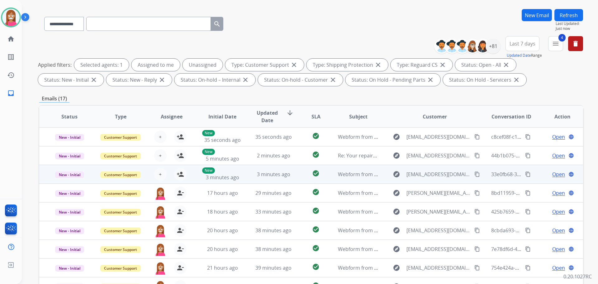
click at [294, 179] on td "check_circle" at bounding box center [311, 174] width 34 height 19
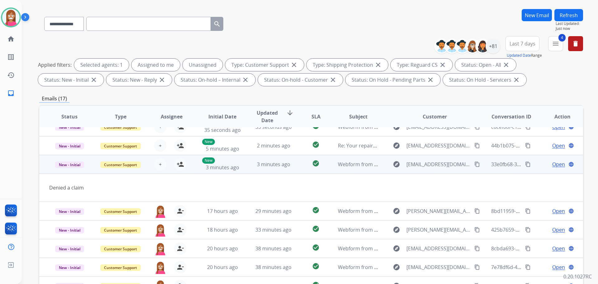
scroll to position [0, 0]
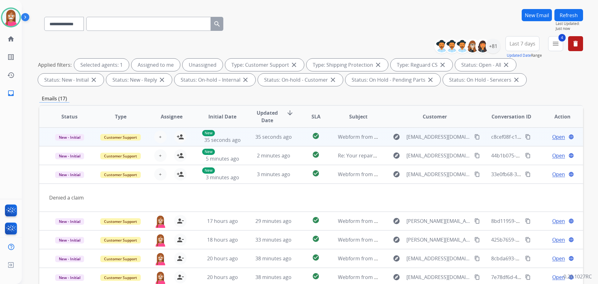
click at [295, 142] on td "check_circle" at bounding box center [311, 136] width 34 height 19
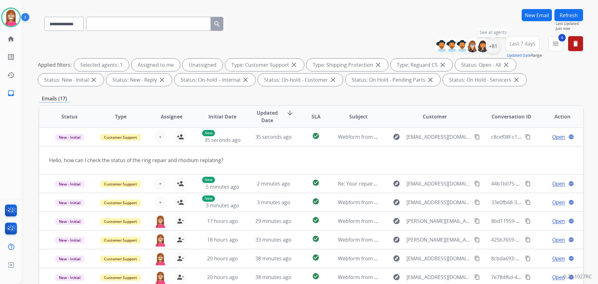
click at [494, 48] on div "+81" at bounding box center [493, 46] width 15 height 15
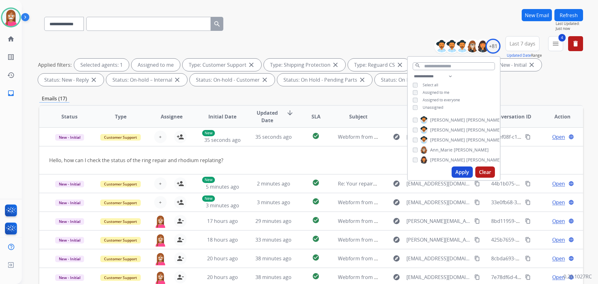
click at [458, 170] on button "Apply" at bounding box center [462, 171] width 21 height 11
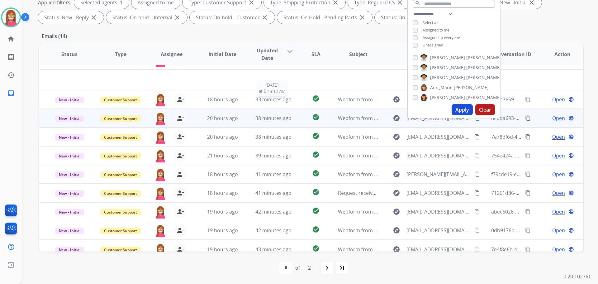
scroll to position [21, 0]
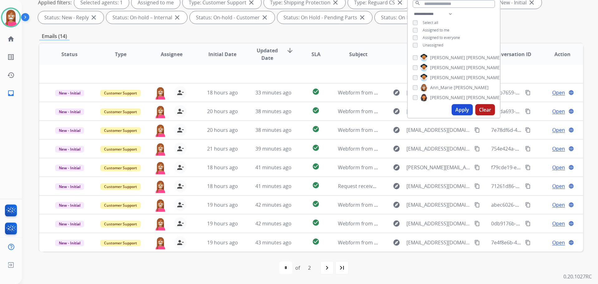
drag, startPoint x: 256, startPoint y: 267, endPoint x: 288, endPoint y: 269, distance: 32.5
click at [256, 267] on div "first_page navigate_before * * of 2 navigate_next last_page" at bounding box center [311, 267] width 544 height 12
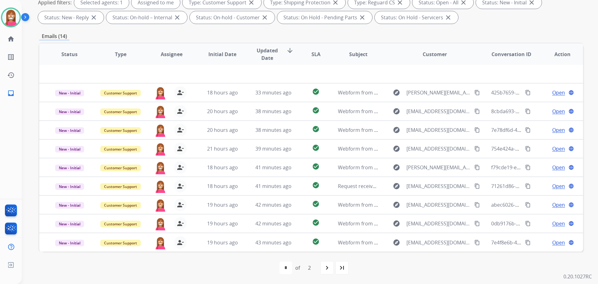
click at [318, 269] on div "first_page navigate_before * * of 2 navigate_next last_page" at bounding box center [311, 267] width 544 height 12
click at [320, 270] on div "first_page navigate_before * * of 2 navigate_next last_page" at bounding box center [311, 267] width 544 height 12
click at [325, 268] on mat-icon "navigate_next" at bounding box center [326, 267] width 7 height 7
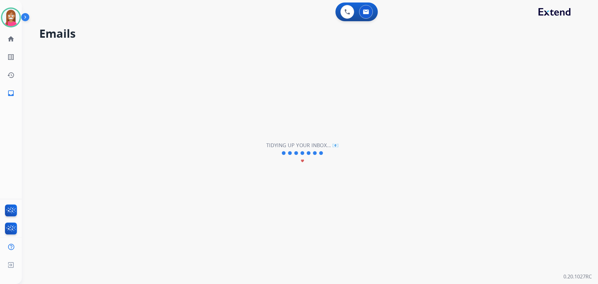
scroll to position [0, 0]
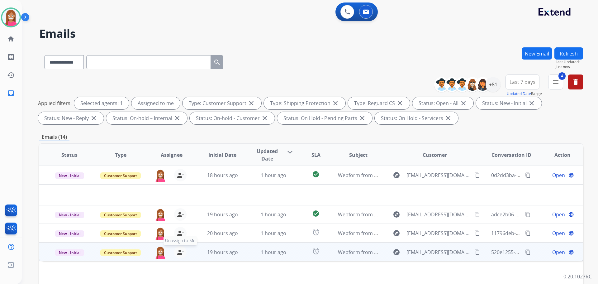
click at [179, 251] on mat-icon "person_remove" at bounding box center [180, 251] width 7 height 7
click at [179, 251] on mat-icon "person_add" at bounding box center [180, 251] width 7 height 7
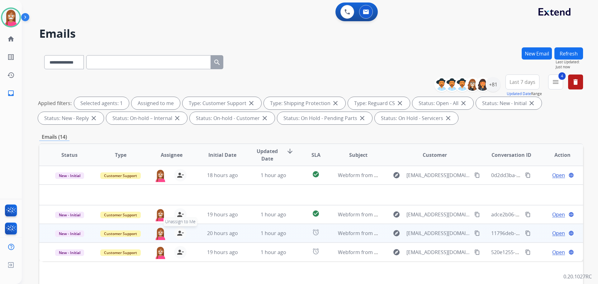
click at [178, 234] on mat-icon "person_remove" at bounding box center [180, 232] width 7 height 7
click at [178, 234] on mat-icon "person_add" at bounding box center [180, 232] width 7 height 7
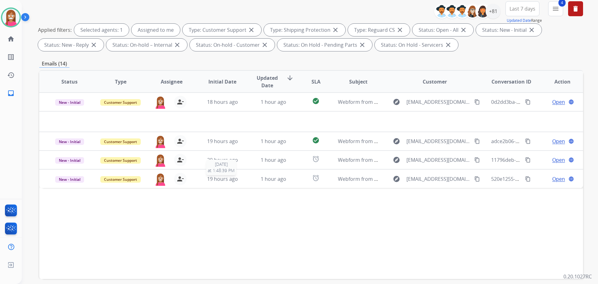
scroll to position [101, 0]
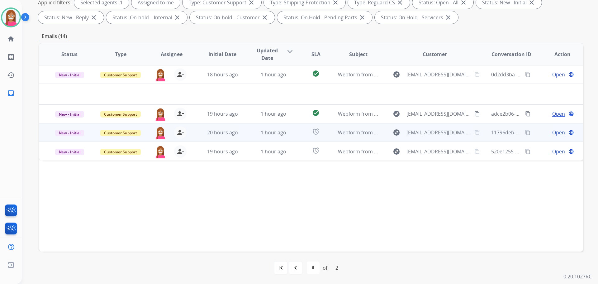
click at [244, 136] on td "1 hour ago" at bounding box center [268, 132] width 51 height 19
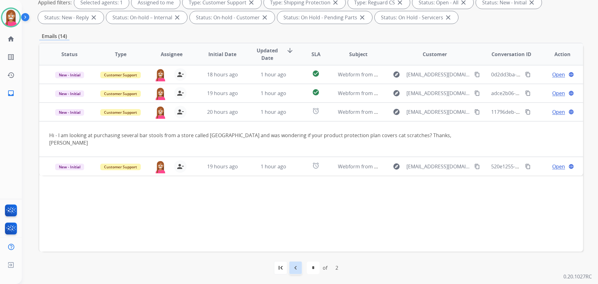
click at [294, 269] on mat-icon "navigate_before" at bounding box center [295, 267] width 7 height 7
select select "*"
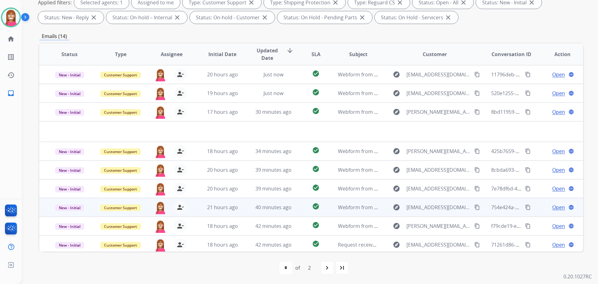
click at [245, 210] on td "40 minutes ago" at bounding box center [268, 207] width 51 height 19
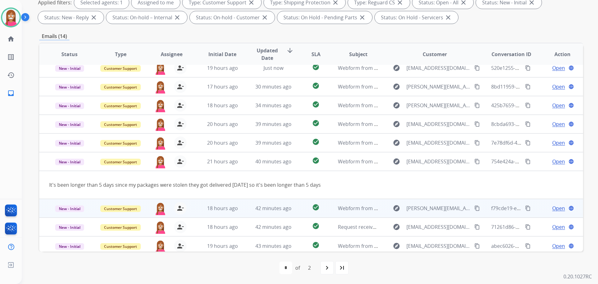
scroll to position [29, 0]
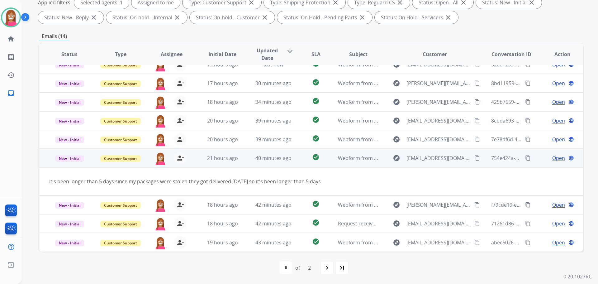
click at [552, 156] on span "Open" at bounding box center [558, 157] width 13 height 7
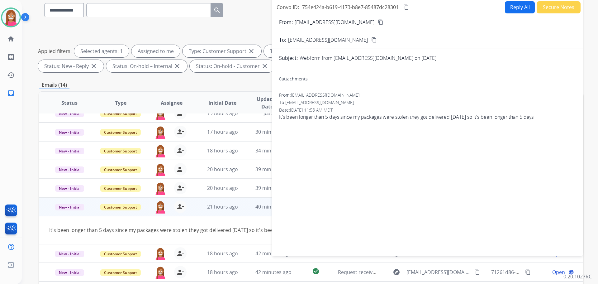
scroll to position [7, 0]
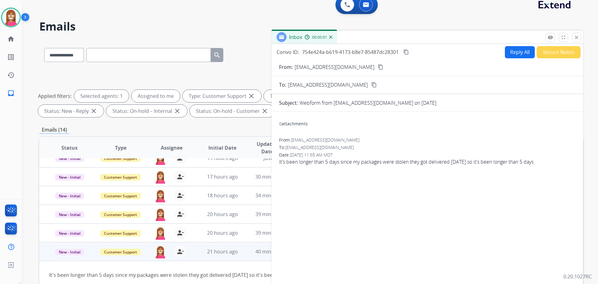
click at [517, 53] on button "Reply All" at bounding box center [520, 52] width 30 height 12
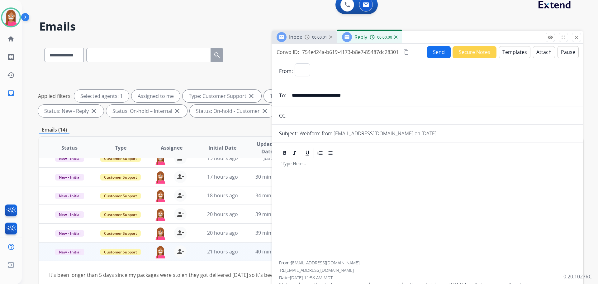
select select "**********"
click at [517, 53] on button "Templates" at bounding box center [514, 52] width 31 height 12
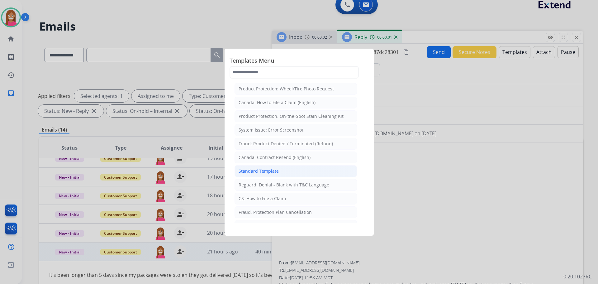
click at [256, 173] on div "Standard Template" at bounding box center [259, 171] width 40 height 6
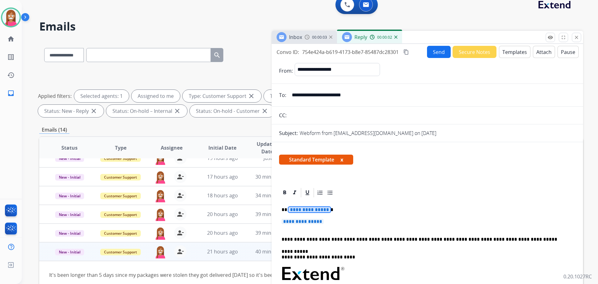
click at [308, 209] on span "**********" at bounding box center [309, 209] width 42 height 5
click at [315, 222] on span "**********" at bounding box center [303, 221] width 42 height 5
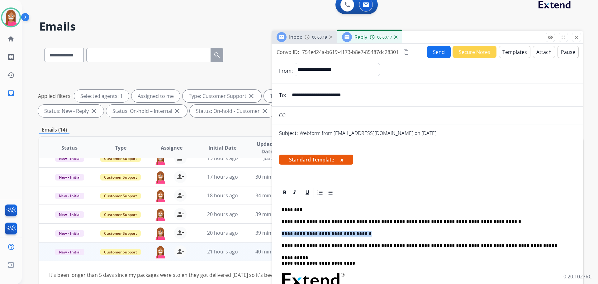
drag, startPoint x: 358, startPoint y: 234, endPoint x: 280, endPoint y: 236, distance: 78.2
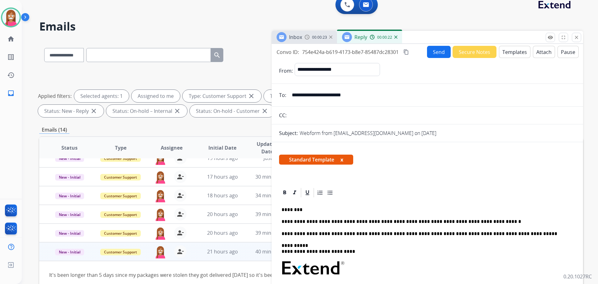
click at [441, 46] on button "Send" at bounding box center [439, 52] width 24 height 12
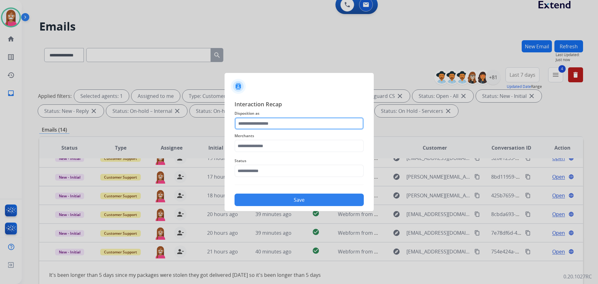
click at [248, 123] on input "text" at bounding box center [299, 123] width 129 height 12
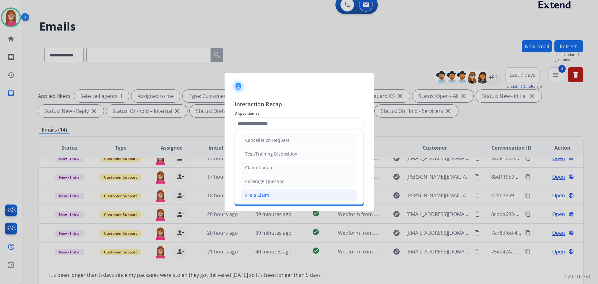
click at [256, 193] on div "File a Claim" at bounding box center [257, 195] width 24 height 6
type input "**********"
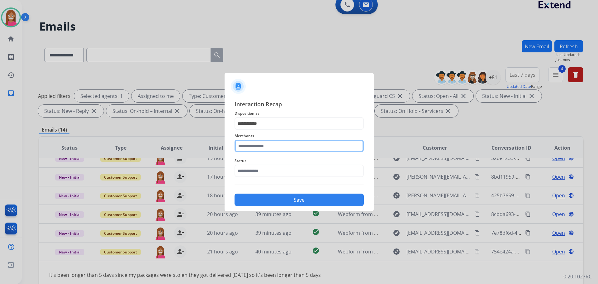
click at [249, 141] on input "text" at bounding box center [299, 146] width 129 height 12
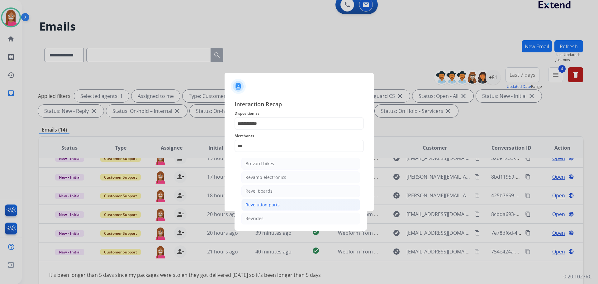
click at [254, 203] on div "Revolution parts" at bounding box center [262, 205] width 34 height 6
type input "**********"
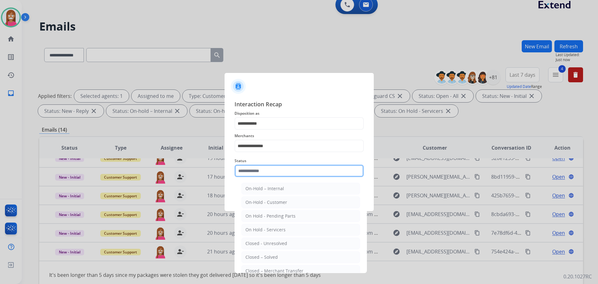
drag, startPoint x: 249, startPoint y: 174, endPoint x: 249, endPoint y: 178, distance: 4.0
click at [249, 174] on input "text" at bounding box center [299, 170] width 129 height 12
click at [254, 257] on div "Closed – Solved" at bounding box center [261, 257] width 32 height 6
type input "**********"
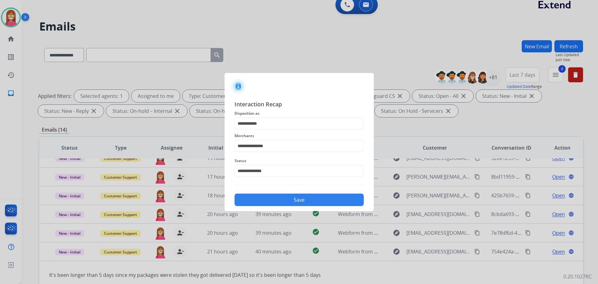
click at [264, 199] on button "Save" at bounding box center [299, 199] width 129 height 12
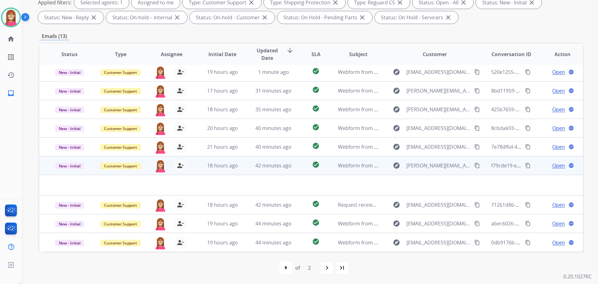
scroll to position [0, 0]
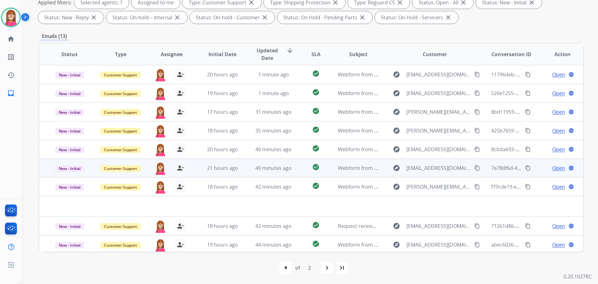
click at [243, 169] on td "40 minutes ago" at bounding box center [268, 168] width 51 height 19
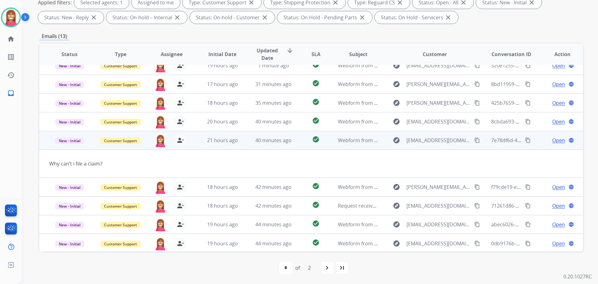
scroll to position [29, 0]
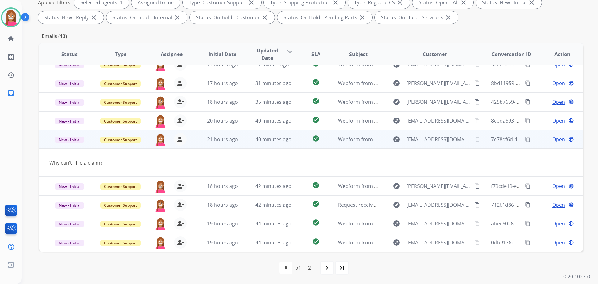
click at [474, 141] on mat-icon "content_copy" at bounding box center [477, 139] width 6 height 6
click at [552, 138] on span "Open" at bounding box center [558, 139] width 13 height 7
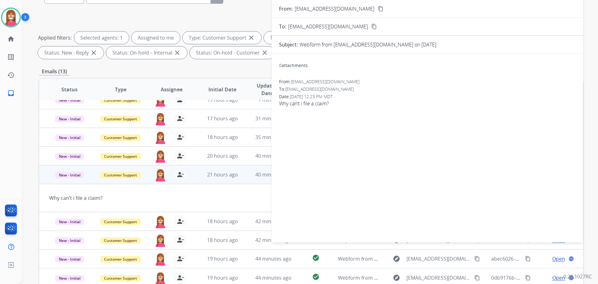
scroll to position [7, 0]
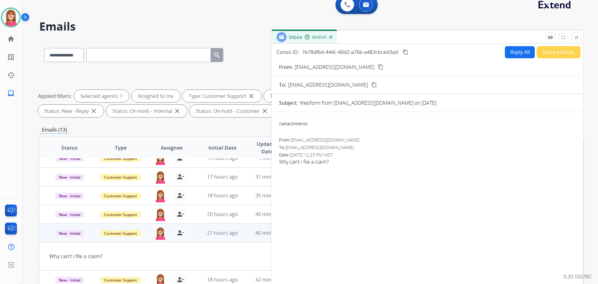
click at [512, 51] on button "Reply All" at bounding box center [520, 52] width 30 height 12
select select "**********"
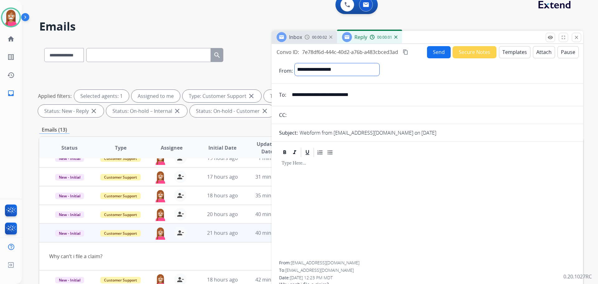
click at [343, 73] on select "**********" at bounding box center [337, 69] width 85 height 12
click at [450, 71] on div "**********" at bounding box center [435, 71] width 281 height 16
click at [502, 55] on button "Templates" at bounding box center [514, 52] width 31 height 12
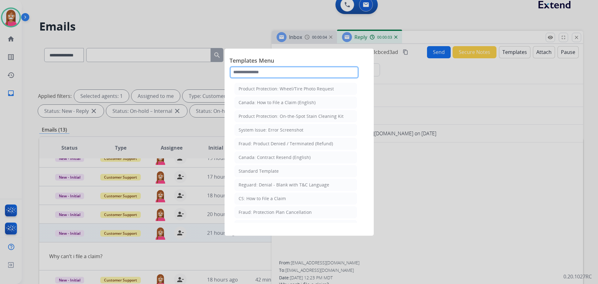
click at [262, 73] on input "text" at bounding box center [294, 72] width 129 height 12
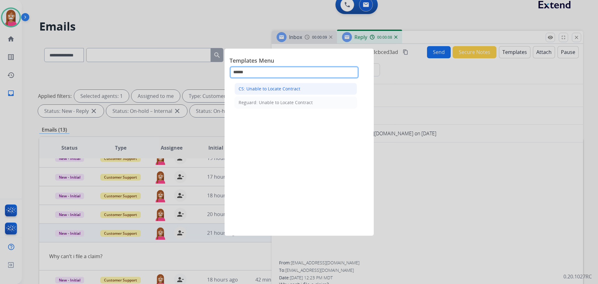
type input "******"
click at [265, 85] on li "CS: Unable to Locate Contract" at bounding box center [296, 89] width 122 height 12
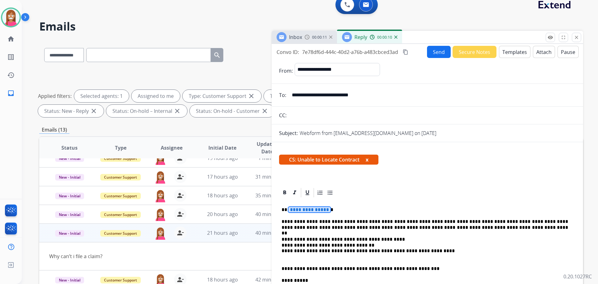
click at [298, 208] on span "**********" at bounding box center [309, 209] width 42 height 5
click at [432, 52] on button "Send" at bounding box center [439, 52] width 24 height 12
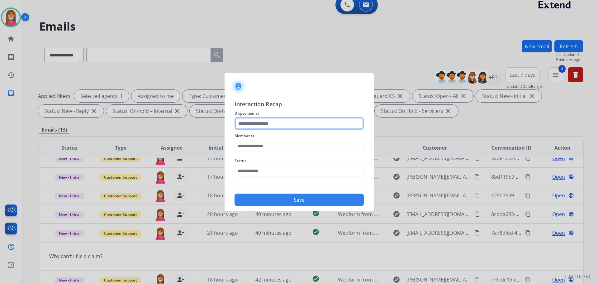
click at [255, 122] on input "text" at bounding box center [299, 123] width 129 height 12
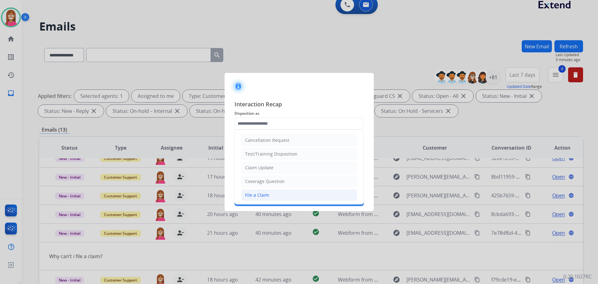
click at [252, 192] on div "File a Claim" at bounding box center [257, 195] width 24 height 6
type input "**********"
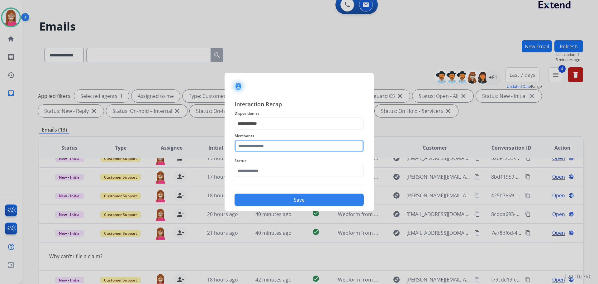
click at [250, 148] on input "text" at bounding box center [299, 146] width 129 height 12
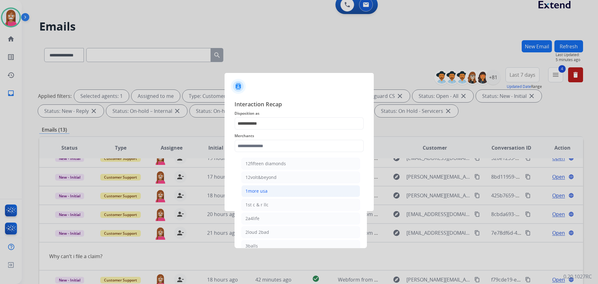
click at [260, 192] on div "1more usa" at bounding box center [256, 191] width 22 height 6
type input "*********"
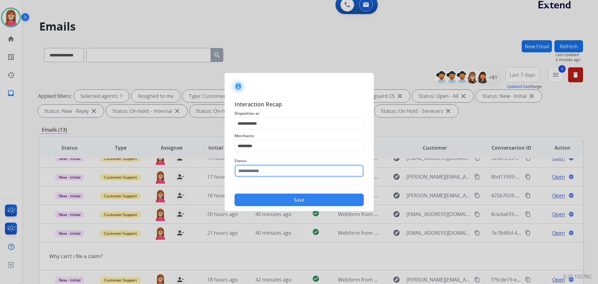
click at [250, 167] on input "text" at bounding box center [299, 170] width 129 height 12
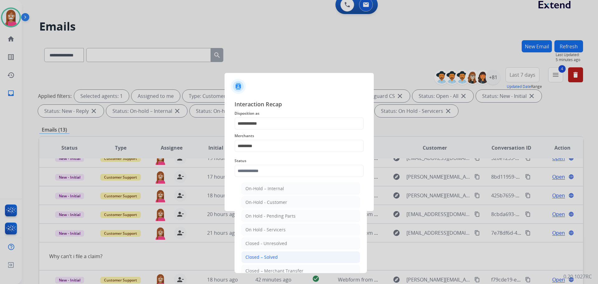
click at [266, 258] on div "Closed – Solved" at bounding box center [261, 257] width 32 height 6
type input "**********"
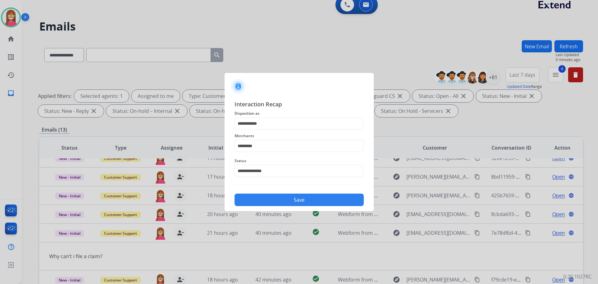
click at [257, 198] on button "Save" at bounding box center [299, 199] width 129 height 12
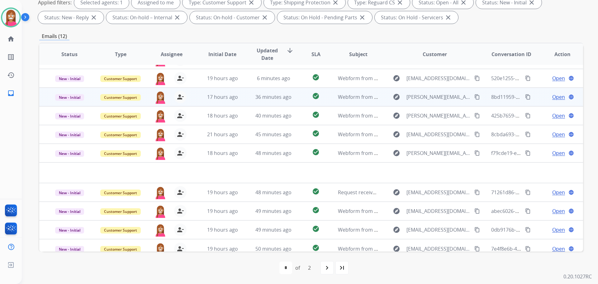
scroll to position [21, 0]
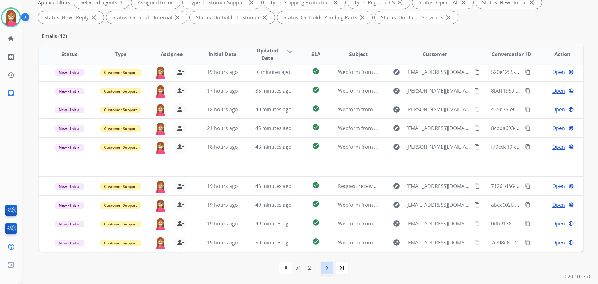
click at [322, 269] on div "navigate_next" at bounding box center [327, 268] width 14 height 14
select select "*"
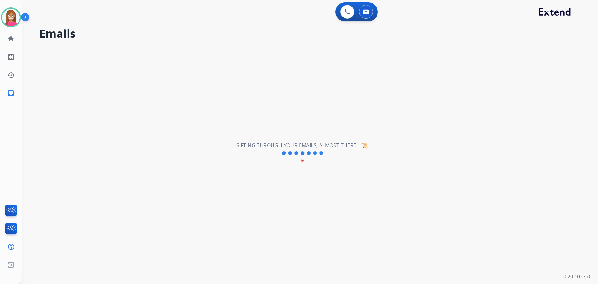
scroll to position [0, 0]
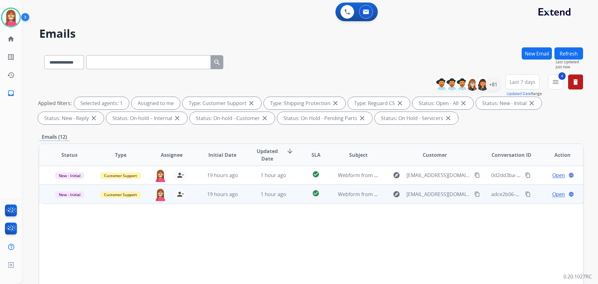
click at [248, 202] on td "1 hour ago" at bounding box center [268, 193] width 51 height 19
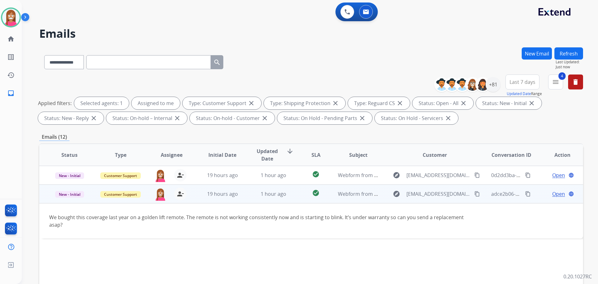
click at [556, 193] on span "Open" at bounding box center [558, 193] width 13 height 7
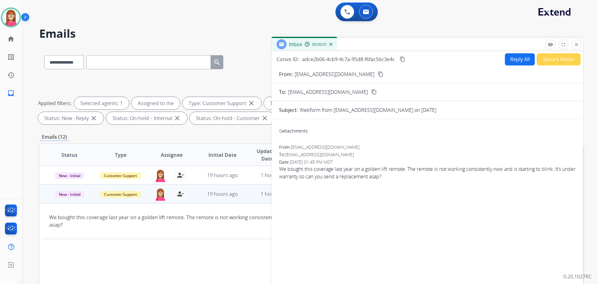
click at [520, 59] on button "Reply All" at bounding box center [520, 59] width 30 height 12
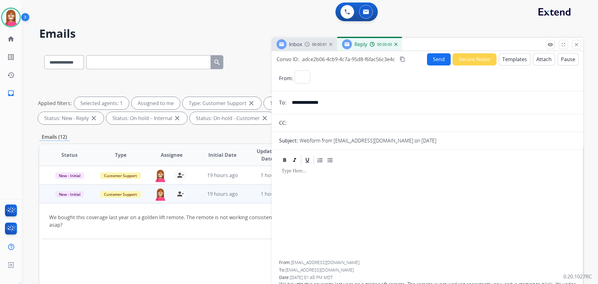
select select "**********"
click at [519, 60] on button "Templates" at bounding box center [514, 59] width 31 height 12
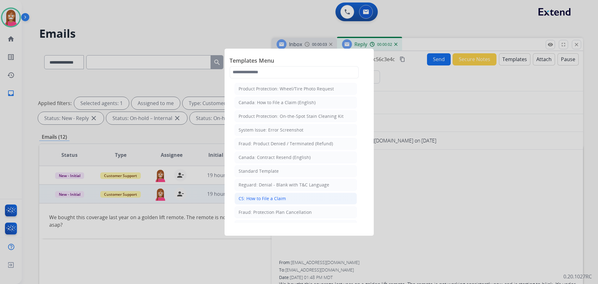
click at [252, 195] on div "CS: How to File a Claim" at bounding box center [262, 198] width 47 height 6
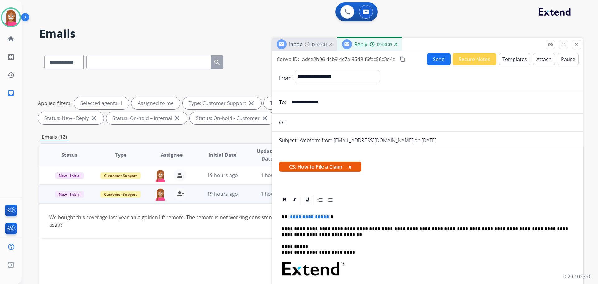
click at [302, 217] on span "**********" at bounding box center [309, 216] width 42 height 5
click at [438, 60] on button "Send" at bounding box center [439, 59] width 24 height 12
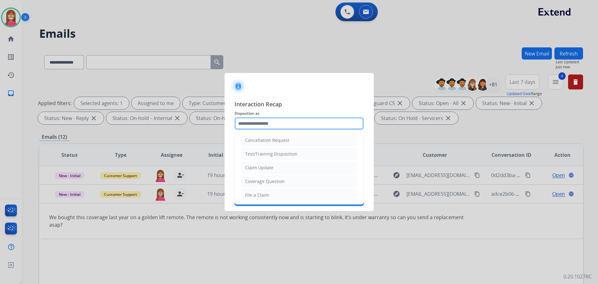
click at [262, 127] on input "text" at bounding box center [299, 123] width 129 height 12
click at [254, 191] on li "File a Claim" at bounding box center [299, 195] width 116 height 12
type input "**********"
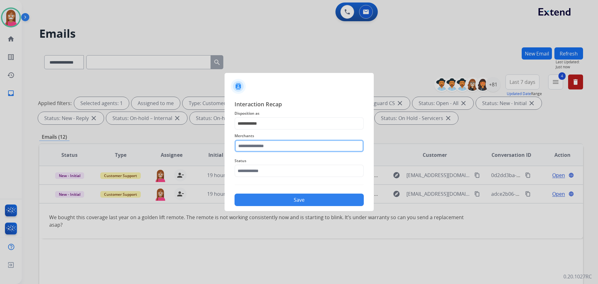
click at [252, 144] on input "text" at bounding box center [299, 146] width 129 height 12
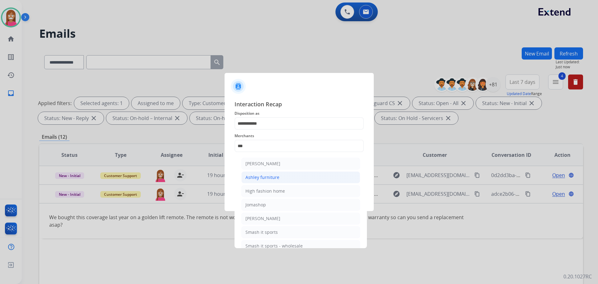
click at [268, 176] on div "Ashley furniture" at bounding box center [262, 177] width 34 height 6
type input "**********"
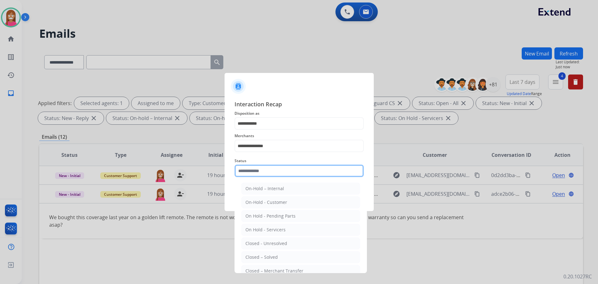
click at [245, 170] on input "text" at bounding box center [299, 170] width 129 height 12
click at [265, 257] on div "Closed – Solved" at bounding box center [261, 257] width 32 height 6
type input "**********"
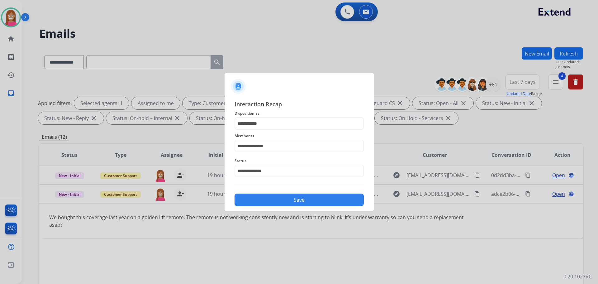
click at [261, 198] on button "Save" at bounding box center [299, 199] width 129 height 12
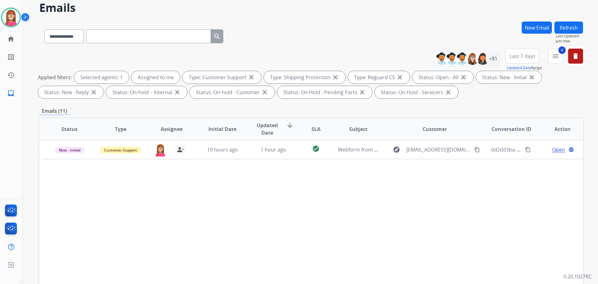
scroll to position [101, 0]
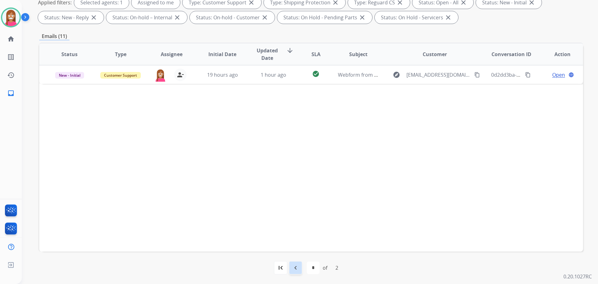
click at [296, 271] on mat-icon "navigate_before" at bounding box center [295, 267] width 7 height 7
select select "*"
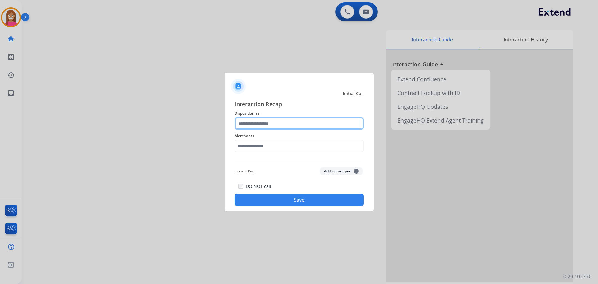
click at [267, 121] on input "text" at bounding box center [299, 123] width 129 height 12
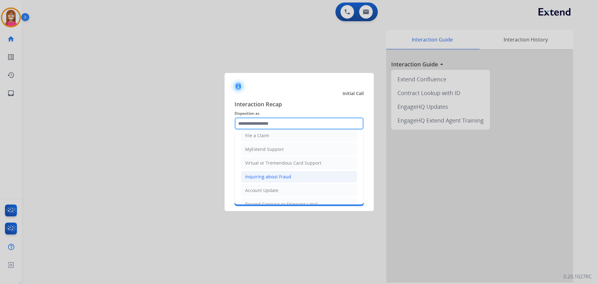
scroll to position [62, 0]
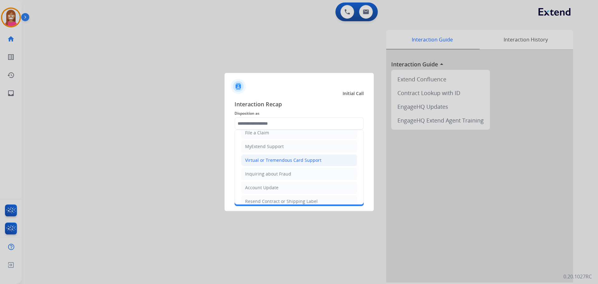
click at [251, 158] on div "Virtual or Tremendous Card Support" at bounding box center [283, 160] width 76 height 6
type input "**********"
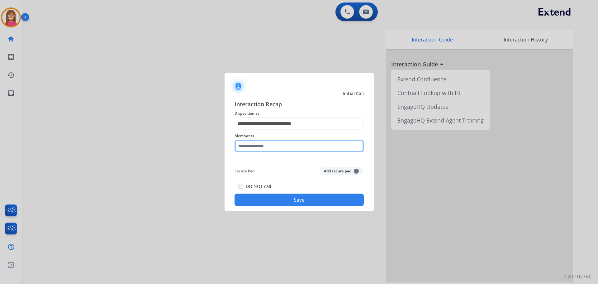
click at [251, 147] on input "text" at bounding box center [299, 146] width 129 height 12
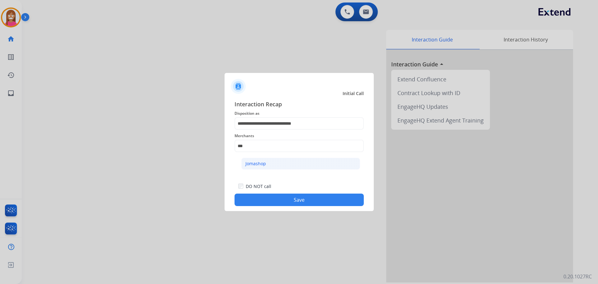
click at [261, 165] on div "Jomashop" at bounding box center [255, 163] width 21 height 6
type input "********"
click at [273, 202] on button "Save" at bounding box center [299, 199] width 129 height 12
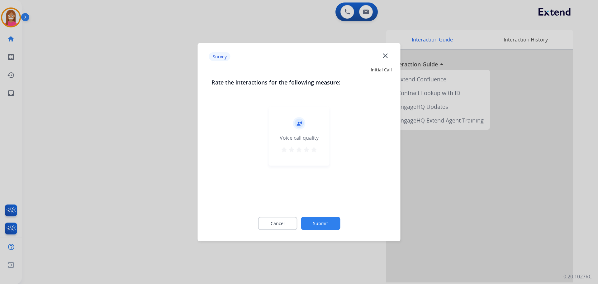
click at [385, 57] on mat-icon "close" at bounding box center [385, 55] width 8 height 8
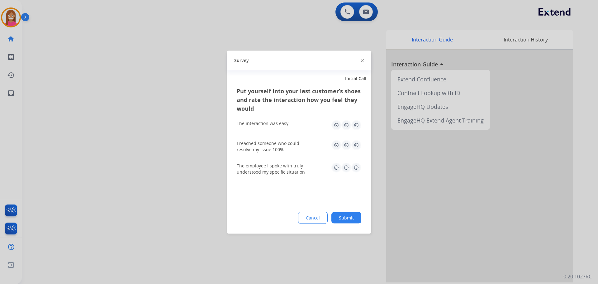
click at [362, 59] on div at bounding box center [362, 60] width 3 height 7
click at [361, 61] on img at bounding box center [362, 60] width 3 height 3
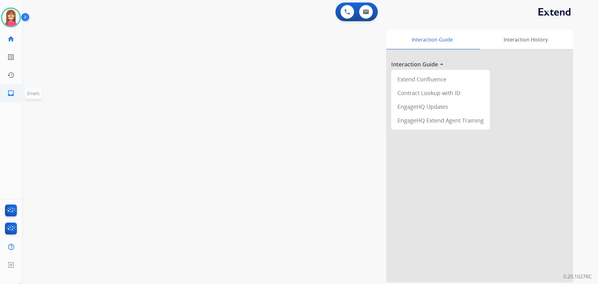
click at [17, 89] on link "inbox Emails" at bounding box center [10, 92] width 17 height 17
select select "**********"
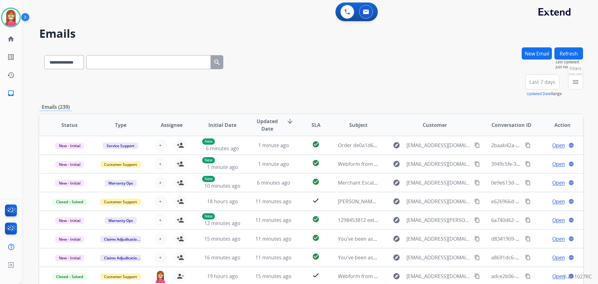
click at [576, 79] on mat-icon "menu" at bounding box center [575, 81] width 7 height 7
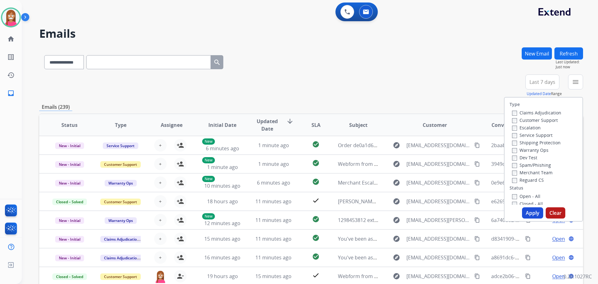
click at [519, 118] on label "Customer Support" at bounding box center [535, 120] width 46 height 6
click at [521, 142] on label "Shipping Protection" at bounding box center [536, 143] width 49 height 6
click at [515, 194] on label "Open - All" at bounding box center [526, 196] width 28 height 6
drag, startPoint x: 529, startPoint y: 212, endPoint x: 530, endPoint y: 207, distance: 4.8
click at [529, 212] on button "Apply" at bounding box center [532, 212] width 21 height 11
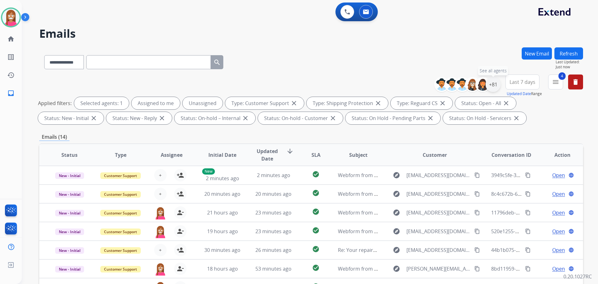
click at [494, 87] on div "+81" at bounding box center [493, 84] width 15 height 15
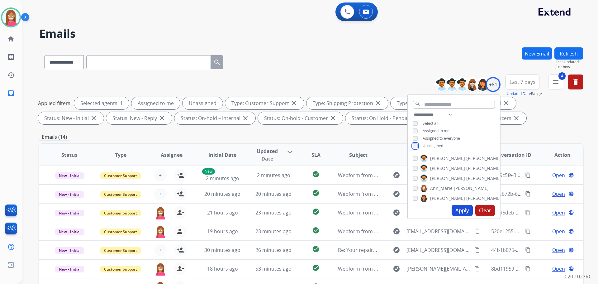
click at [417, 147] on div "Unassigned" at bounding box center [428, 145] width 31 height 5
click at [453, 210] on button "Apply" at bounding box center [462, 210] width 21 height 11
click at [376, 50] on div "**********" at bounding box center [311, 60] width 544 height 27
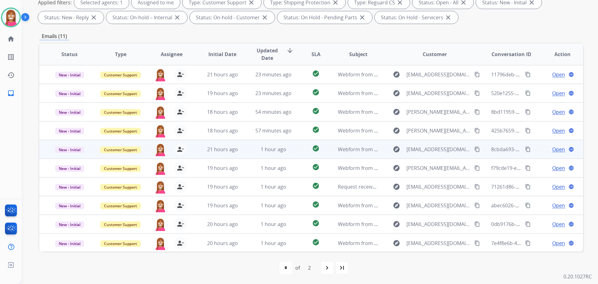
scroll to position [1, 0]
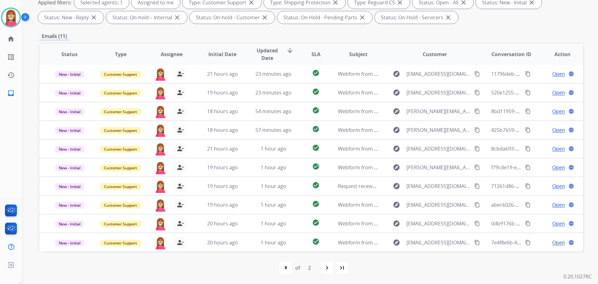
click at [326, 270] on mat-icon "navigate_next" at bounding box center [326, 267] width 7 height 7
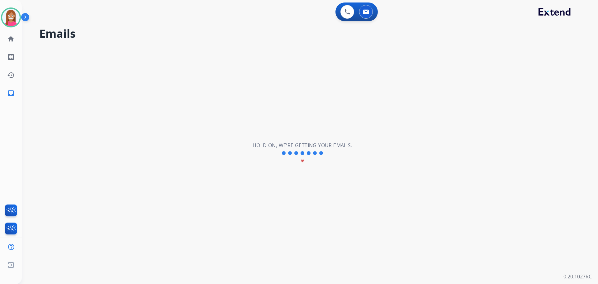
scroll to position [0, 0]
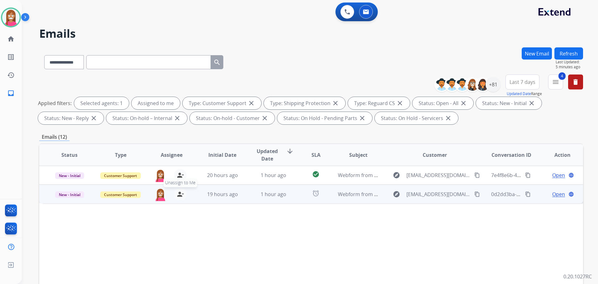
click at [180, 196] on mat-icon "person_remove" at bounding box center [180, 193] width 7 height 7
click at [180, 196] on mat-icon "person_add" at bounding box center [180, 193] width 7 height 7
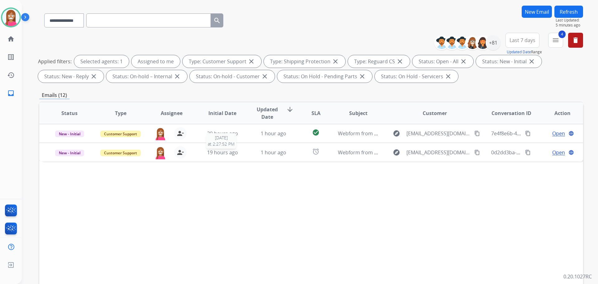
scroll to position [101, 0]
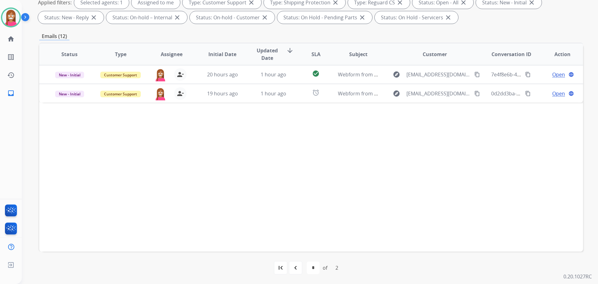
drag, startPoint x: 299, startPoint y: 271, endPoint x: 315, endPoint y: 260, distance: 19.5
click at [299, 272] on div "navigate_before" at bounding box center [296, 268] width 14 height 14
select select "*"
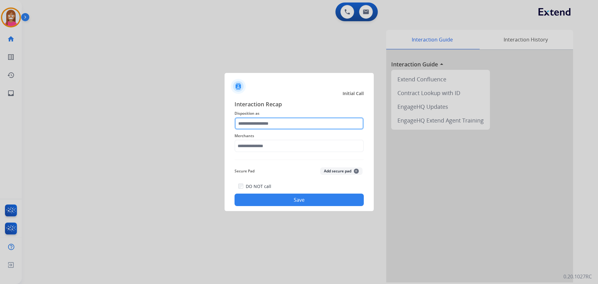
click at [259, 121] on input "text" at bounding box center [299, 123] width 129 height 12
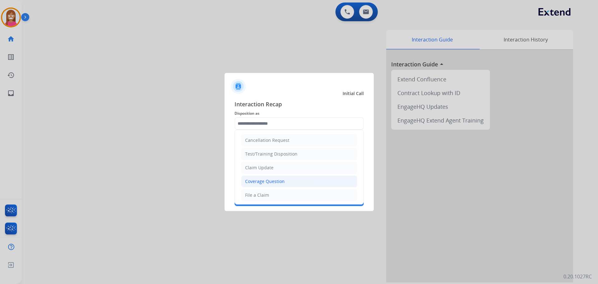
click at [257, 181] on div "Coverage Question" at bounding box center [265, 181] width 40 height 6
type input "**********"
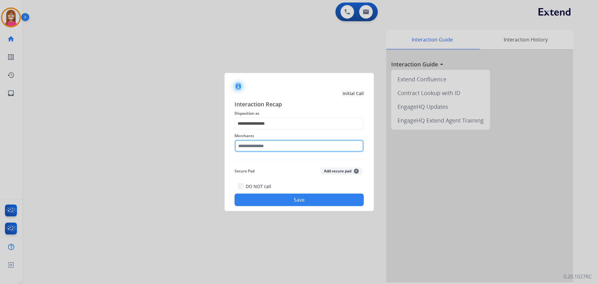
click at [250, 142] on input "text" at bounding box center [299, 146] width 129 height 12
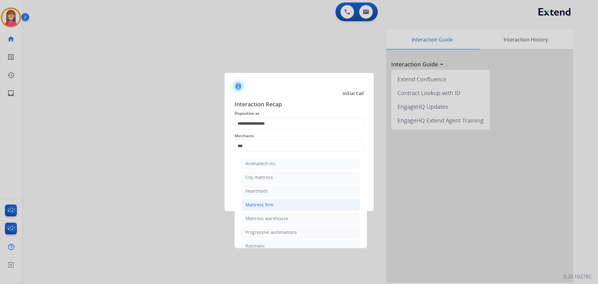
click at [281, 205] on li "Mattress firm" at bounding box center [300, 205] width 119 height 12
type input "**********"
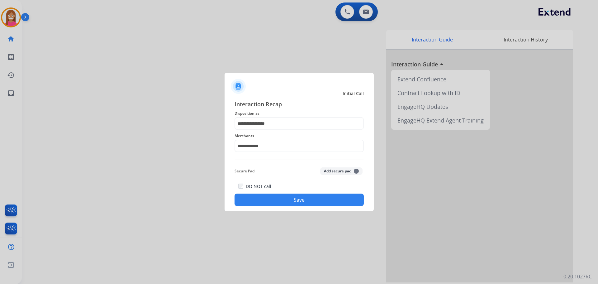
click at [276, 195] on button "Save" at bounding box center [299, 199] width 129 height 12
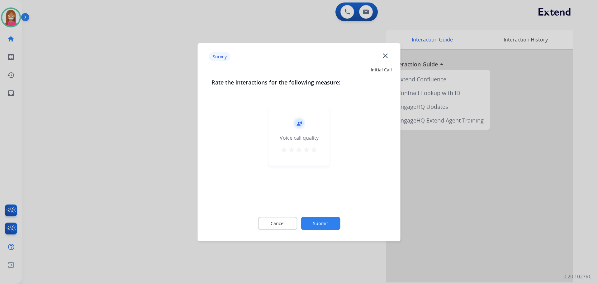
click at [388, 52] on mat-icon "close" at bounding box center [385, 55] width 8 height 8
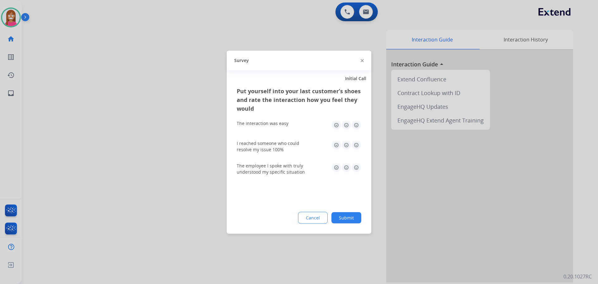
click at [362, 60] on img at bounding box center [362, 60] width 3 height 3
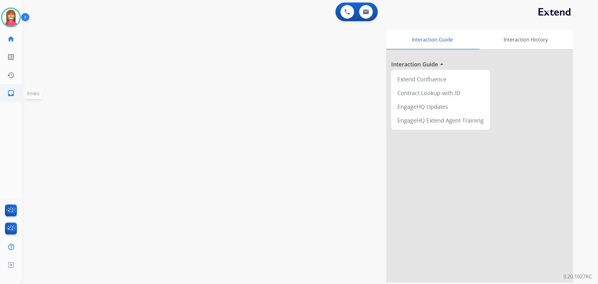
click at [11, 93] on mat-icon "inbox" at bounding box center [10, 92] width 7 height 7
select select "**********"
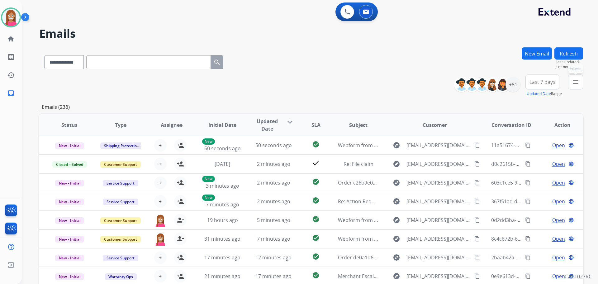
click at [575, 87] on button "menu Filters" at bounding box center [575, 81] width 15 height 15
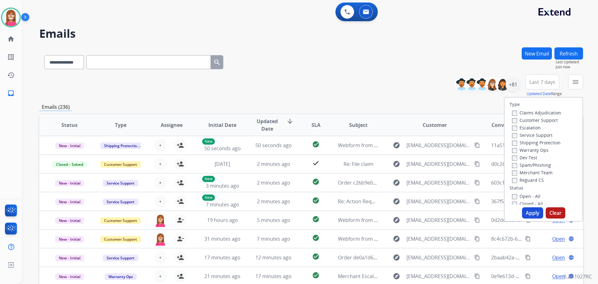
click at [526, 120] on label "Customer Support" at bounding box center [535, 120] width 46 height 6
drag, startPoint x: 518, startPoint y: 144, endPoint x: 517, endPoint y: 149, distance: 5.1
click at [517, 144] on label "Shipping Protection" at bounding box center [536, 143] width 49 height 6
click at [517, 195] on label "Open - All" at bounding box center [526, 196] width 28 height 6
click at [527, 214] on button "Apply" at bounding box center [532, 212] width 21 height 11
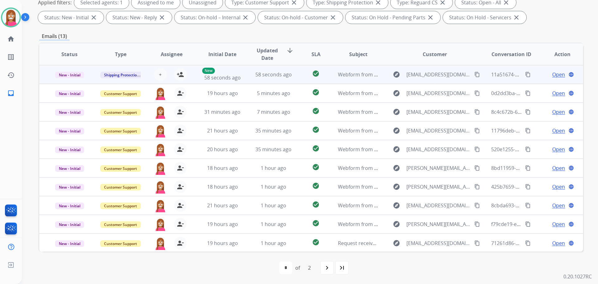
click at [246, 79] on td "58 seconds ago" at bounding box center [268, 74] width 51 height 19
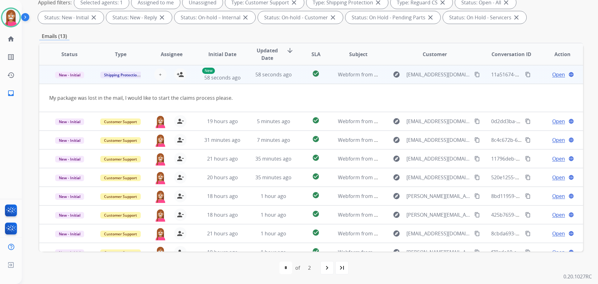
click at [474, 76] on mat-icon "content_copy" at bounding box center [477, 75] width 6 height 6
click at [179, 77] on mat-icon "person_add" at bounding box center [180, 74] width 7 height 7
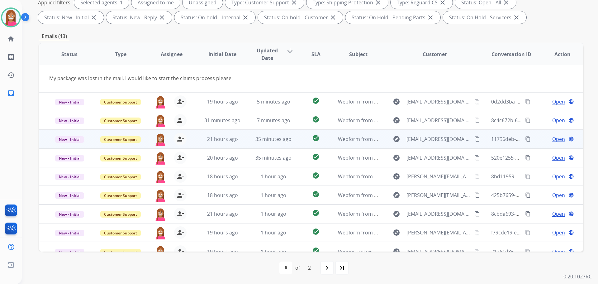
scroll to position [29, 0]
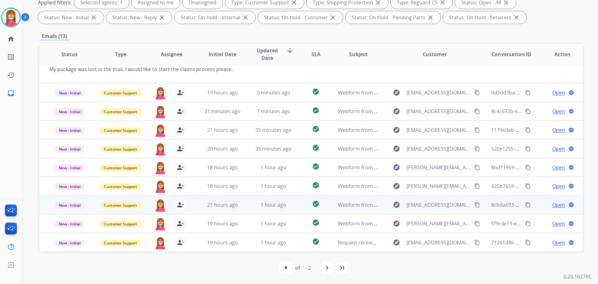
click at [249, 211] on td "1 hour ago" at bounding box center [268, 204] width 51 height 19
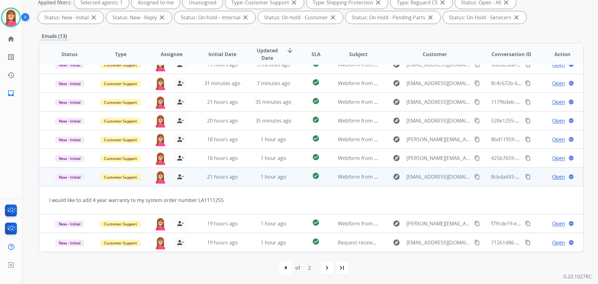
click at [552, 177] on span "Open" at bounding box center [558, 176] width 13 height 7
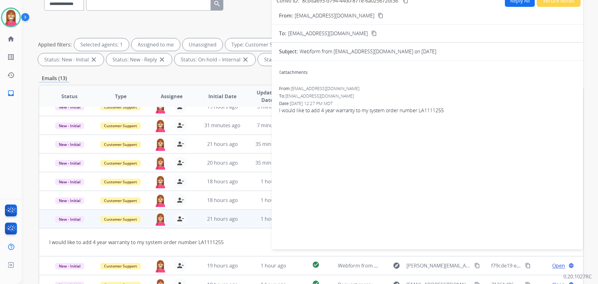
scroll to position [7, 0]
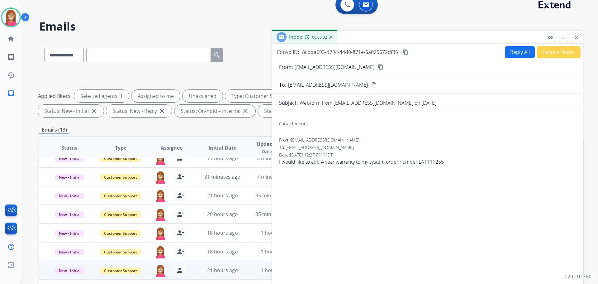
click at [509, 51] on button "Reply All" at bounding box center [520, 52] width 30 height 12
select select "**********"
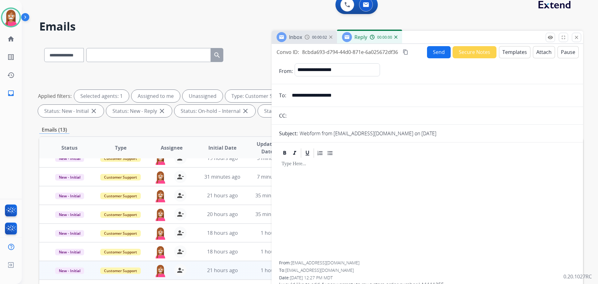
click at [507, 52] on button "Templates" at bounding box center [514, 52] width 31 height 12
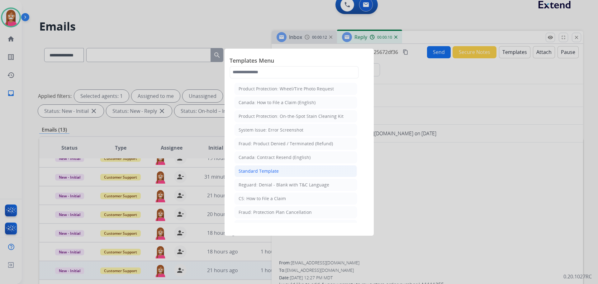
click at [251, 167] on li "Standard Template" at bounding box center [296, 171] width 122 height 12
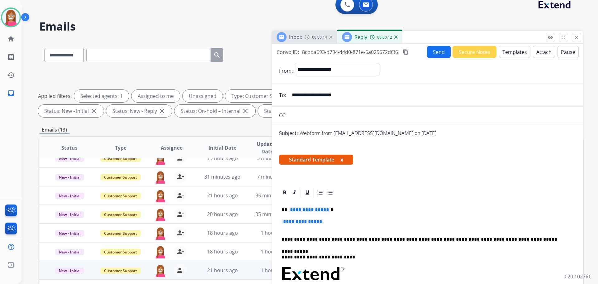
click at [299, 213] on div "**********" at bounding box center [427, 288] width 297 height 180
drag, startPoint x: 332, startPoint y: 221, endPoint x: 282, endPoint y: 206, distance: 52.4
click at [282, 206] on div "**********" at bounding box center [427, 288] width 297 height 180
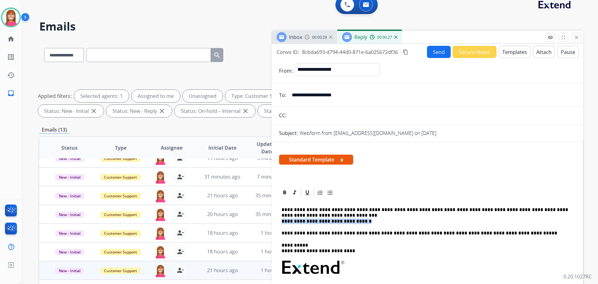
drag, startPoint x: 360, startPoint y: 221, endPoint x: 281, endPoint y: 222, distance: 79.1
click at [281, 222] on div "**********" at bounding box center [427, 285] width 297 height 174
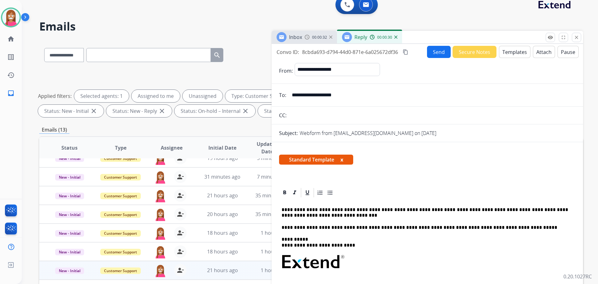
click at [305, 215] on p "**********" at bounding box center [425, 213] width 287 height 12
click at [286, 209] on p "**********" at bounding box center [425, 213] width 287 height 12
click at [428, 51] on button "Send" at bounding box center [439, 52] width 24 height 12
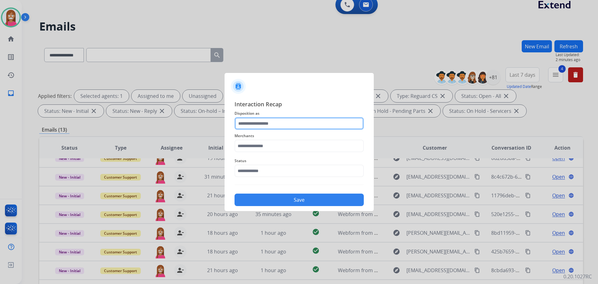
click at [256, 123] on input "text" at bounding box center [299, 123] width 129 height 12
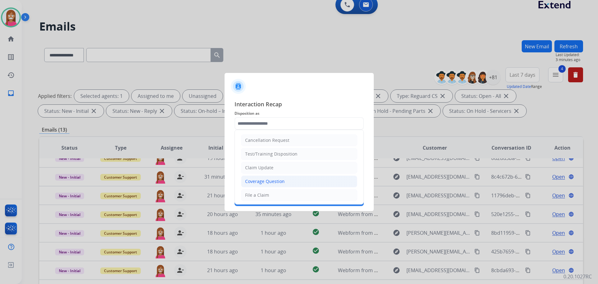
click at [260, 183] on div "Coverage Question" at bounding box center [265, 181] width 40 height 6
type input "**********"
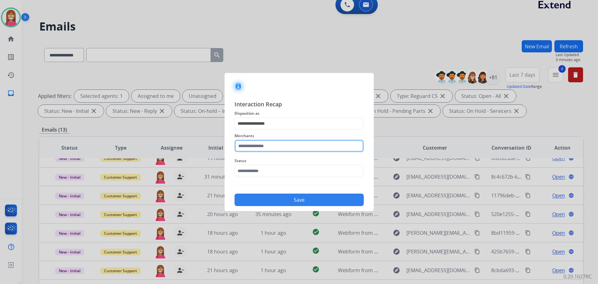
click at [256, 147] on input "text" at bounding box center [299, 146] width 129 height 12
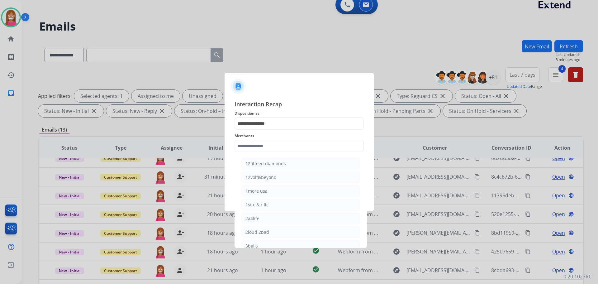
click at [260, 232] on div "2loud 2bad" at bounding box center [257, 232] width 24 height 6
type input "**********"
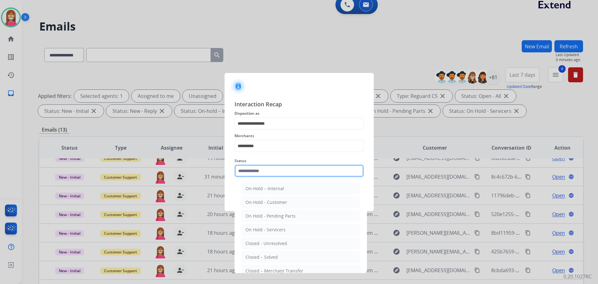
click at [245, 170] on input "text" at bounding box center [299, 170] width 129 height 12
click at [255, 259] on div "Closed – Solved" at bounding box center [261, 257] width 32 height 6
type input "**********"
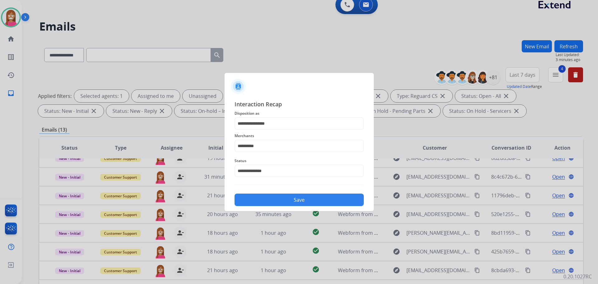
click at [264, 203] on button "Save" at bounding box center [299, 199] width 129 height 12
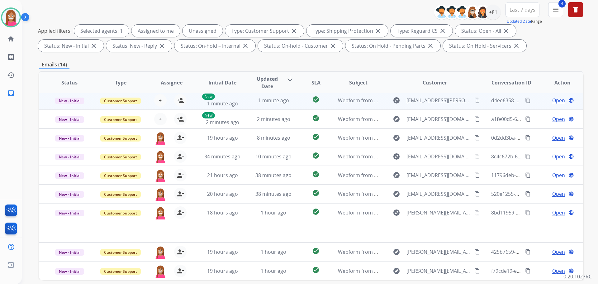
scroll to position [101, 0]
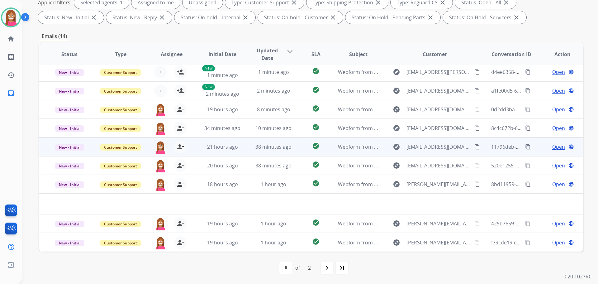
click at [243, 153] on td "38 minutes ago" at bounding box center [268, 146] width 51 height 19
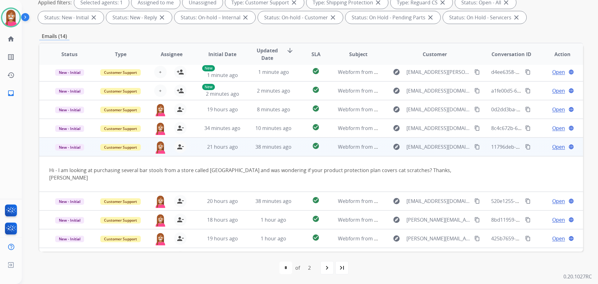
scroll to position [29, 0]
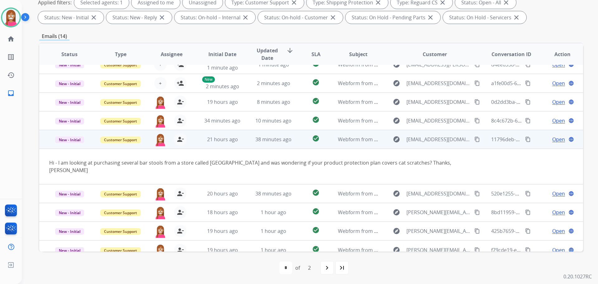
click at [554, 140] on span "Open" at bounding box center [558, 139] width 13 height 7
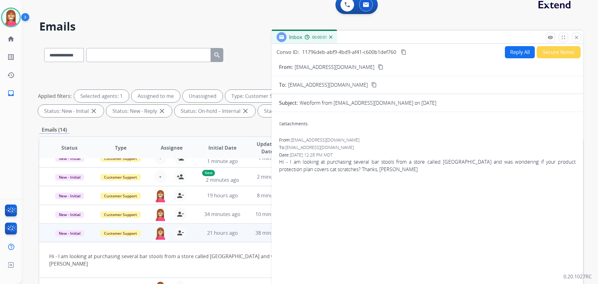
scroll to position [0, 0]
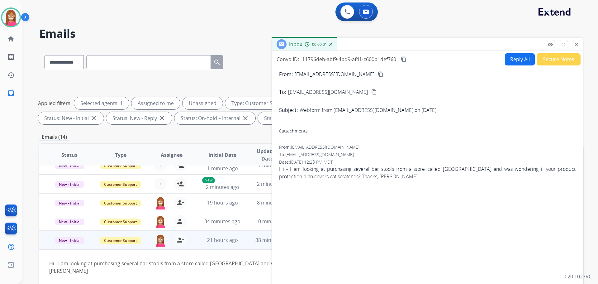
click at [515, 57] on button "Reply All" at bounding box center [520, 59] width 30 height 12
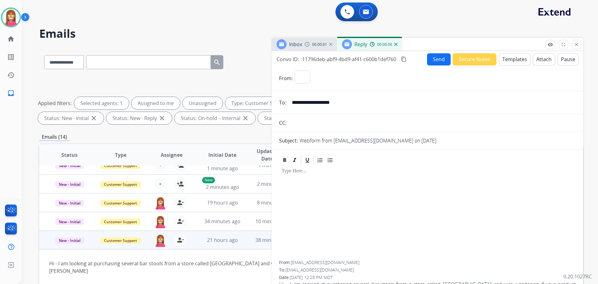
select select "**********"
click at [508, 60] on button "Templates" at bounding box center [514, 59] width 31 height 12
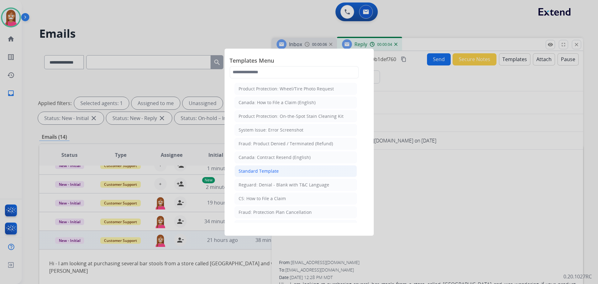
click at [256, 173] on div "Standard Template" at bounding box center [259, 171] width 40 height 6
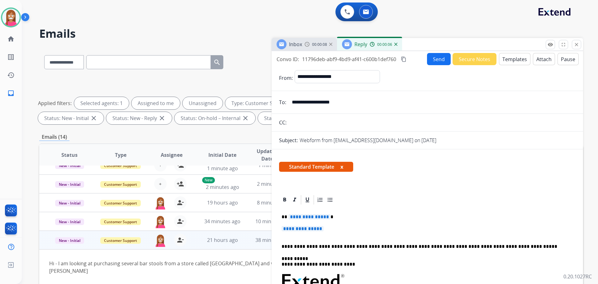
click at [309, 218] on span "**********" at bounding box center [309, 216] width 42 height 5
drag, startPoint x: 336, startPoint y: 228, endPoint x: 277, endPoint y: 212, distance: 61.0
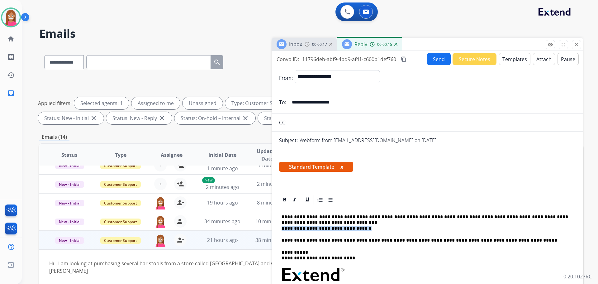
drag, startPoint x: 347, startPoint y: 227, endPoint x: 275, endPoint y: 226, distance: 72.3
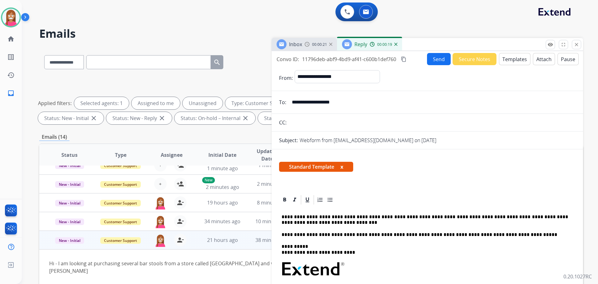
click at [305, 219] on p "**********" at bounding box center [425, 220] width 287 height 12
click at [304, 222] on p "**********" at bounding box center [425, 220] width 287 height 12
click at [305, 222] on p "**********" at bounding box center [425, 220] width 287 height 12
click at [434, 57] on button "Send" at bounding box center [439, 59] width 24 height 12
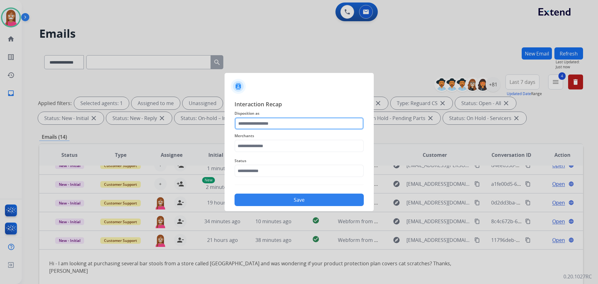
click at [248, 124] on input "text" at bounding box center [299, 123] width 129 height 12
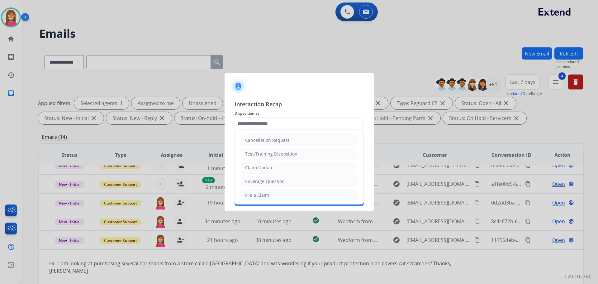
click at [253, 180] on div "Coverage Question" at bounding box center [265, 181] width 40 height 6
type input "**********"
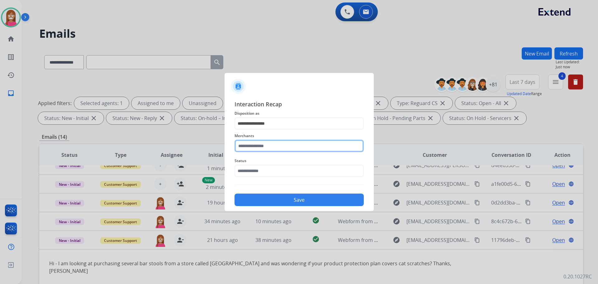
click at [249, 147] on input "text" at bounding box center [299, 146] width 129 height 12
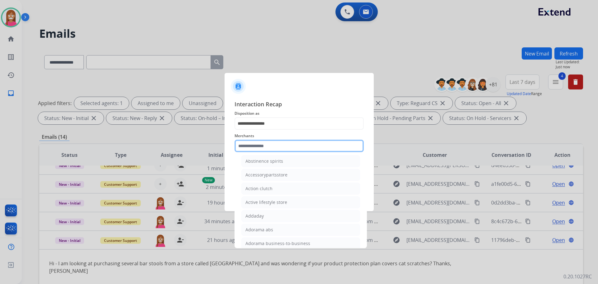
scroll to position [187, 0]
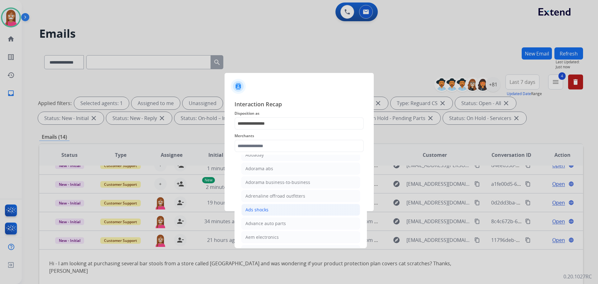
click at [258, 213] on li "Ads shocks" at bounding box center [300, 210] width 119 height 12
type input "**********"
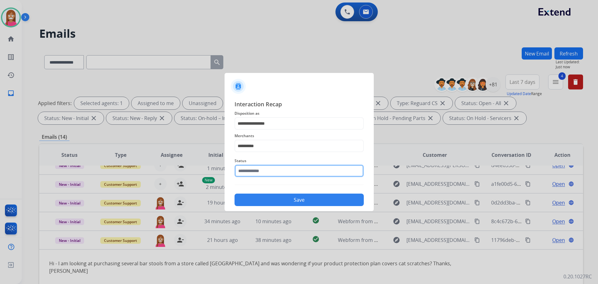
click at [250, 169] on input "text" at bounding box center [299, 170] width 129 height 12
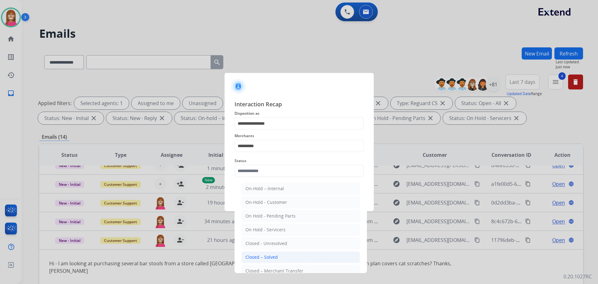
click at [260, 255] on div "Closed – Solved" at bounding box center [261, 257] width 32 height 6
type input "**********"
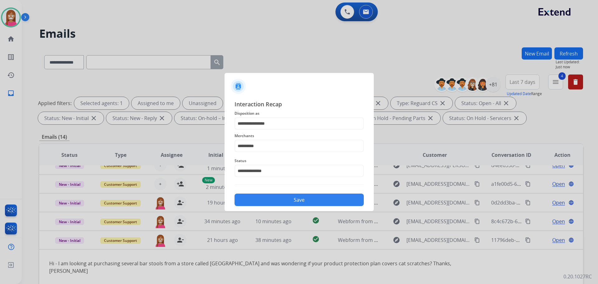
click at [255, 201] on button "Save" at bounding box center [299, 199] width 129 height 12
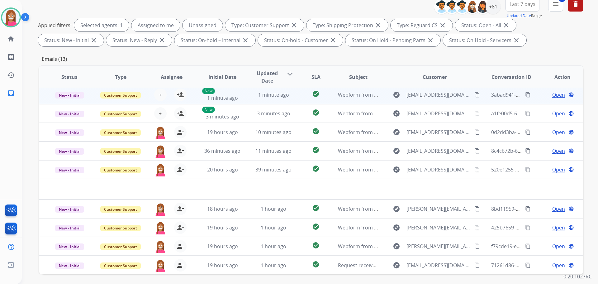
scroll to position [101, 0]
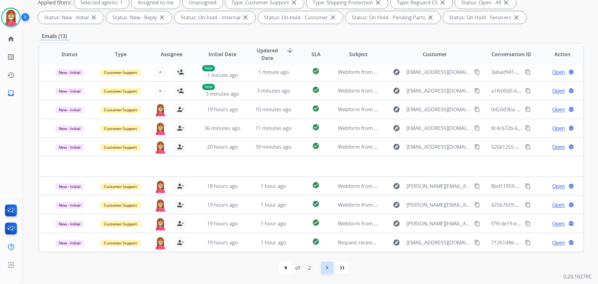
click at [324, 265] on mat-icon "navigate_next" at bounding box center [326, 267] width 7 height 7
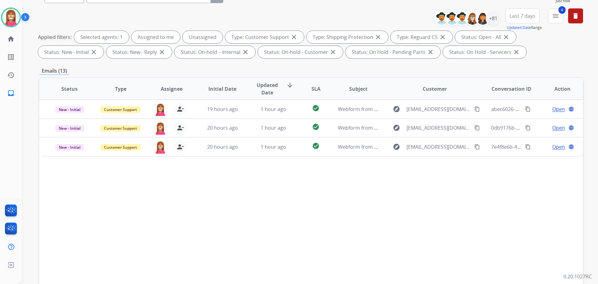
scroll to position [0, 0]
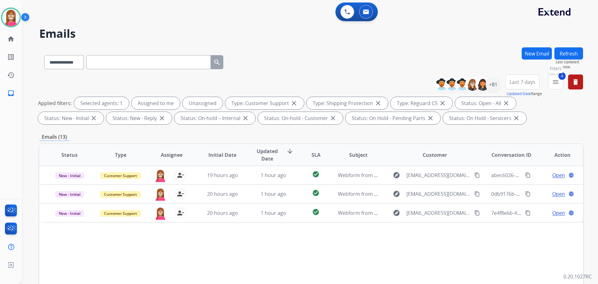
click at [557, 82] on mat-icon "menu" at bounding box center [555, 81] width 7 height 7
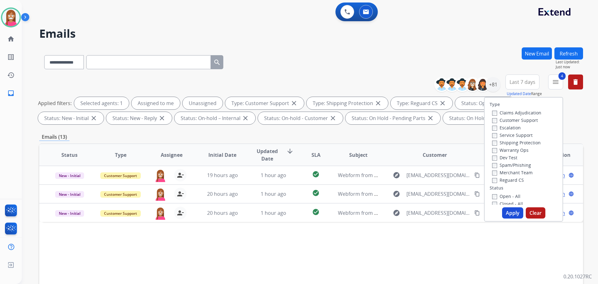
click at [509, 211] on button "Apply" at bounding box center [512, 212] width 21 height 11
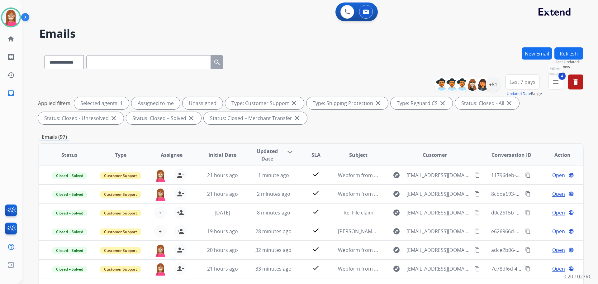
click at [553, 83] on mat-icon "menu" at bounding box center [555, 81] width 7 height 7
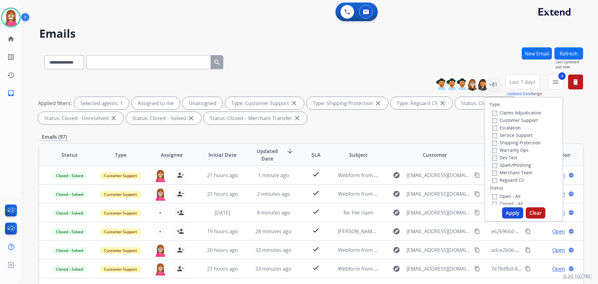
drag, startPoint x: 460, startPoint y: 132, endPoint x: 480, endPoint y: 102, distance: 37.1
click at [460, 132] on div "**********" at bounding box center [311, 215] width 544 height 337
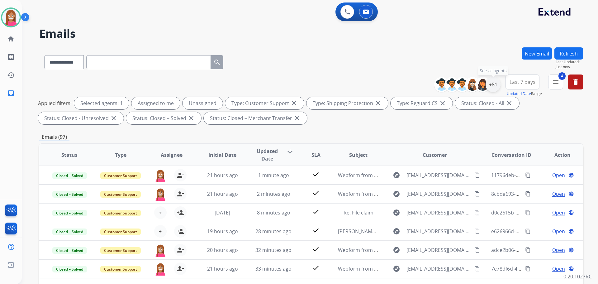
click at [493, 88] on div "+81" at bounding box center [493, 84] width 15 height 15
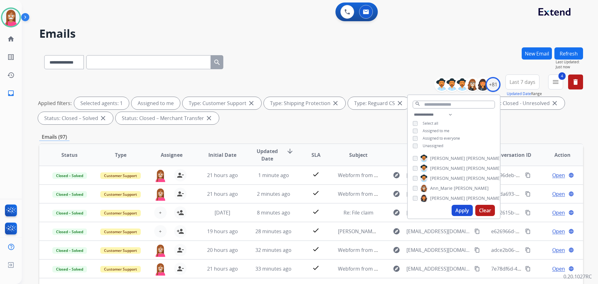
click at [460, 208] on button "Apply" at bounding box center [462, 210] width 21 height 11
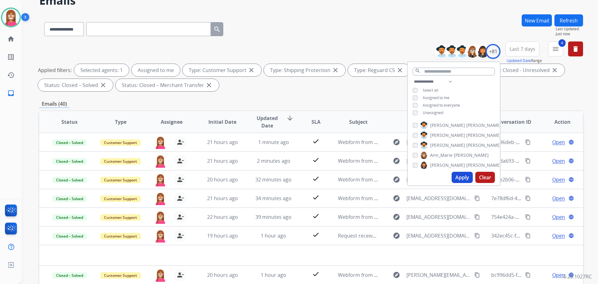
scroll to position [93, 0]
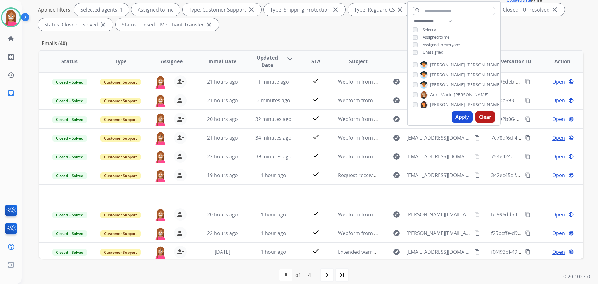
click at [323, 276] on div "navigate_next" at bounding box center [327, 275] width 14 height 14
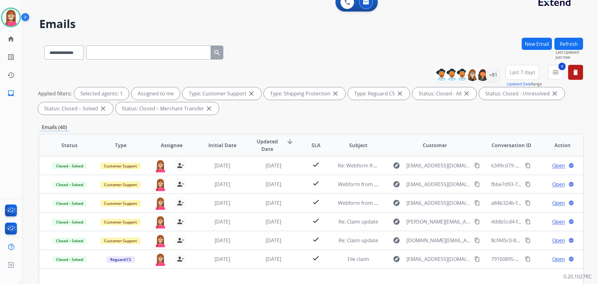
scroll to position [0, 0]
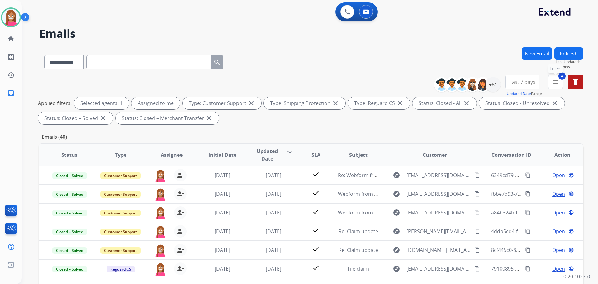
drag, startPoint x: 553, startPoint y: 84, endPoint x: 552, endPoint y: 103, distance: 18.4
click at [553, 85] on mat-icon "menu" at bounding box center [555, 81] width 7 height 7
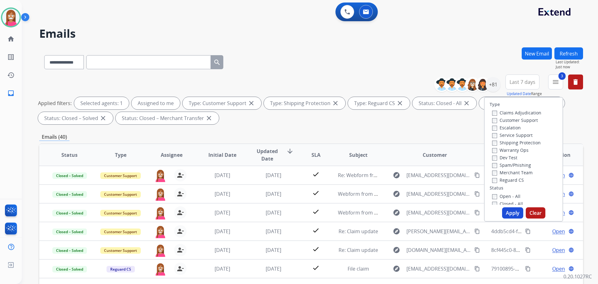
drag, startPoint x: 491, startPoint y: 193, endPoint x: 520, endPoint y: 214, distance: 36.2
click at [492, 193] on label "Open - All" at bounding box center [506, 196] width 28 height 6
click at [509, 212] on button "Apply" at bounding box center [512, 212] width 21 height 11
select select "*"
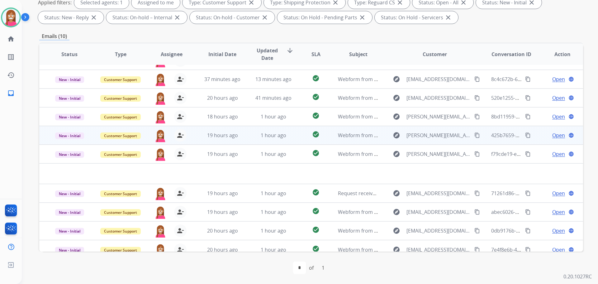
scroll to position [21, 0]
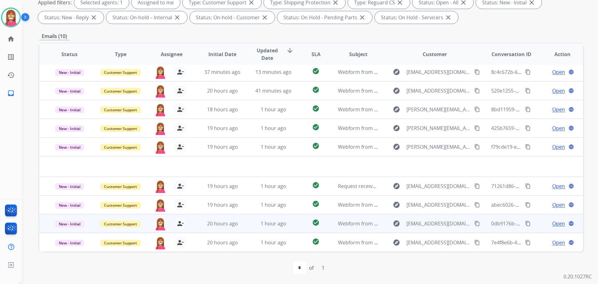
click at [248, 230] on td "1 hour ago" at bounding box center [268, 223] width 51 height 19
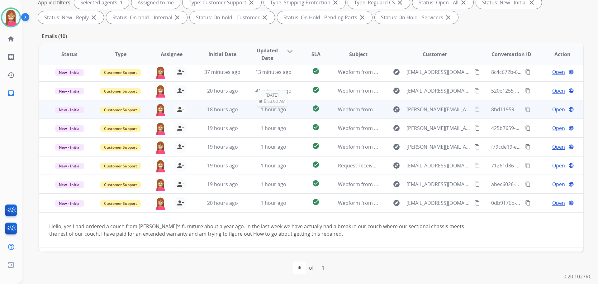
scroll to position [36, 0]
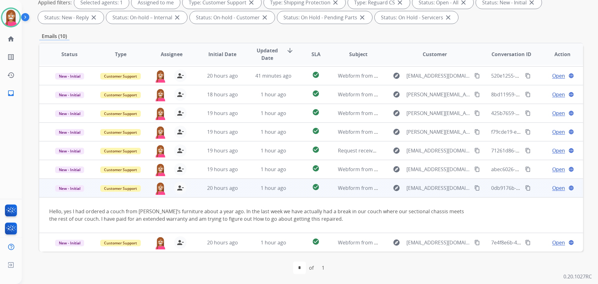
click at [552, 188] on span "Open" at bounding box center [558, 187] width 13 height 7
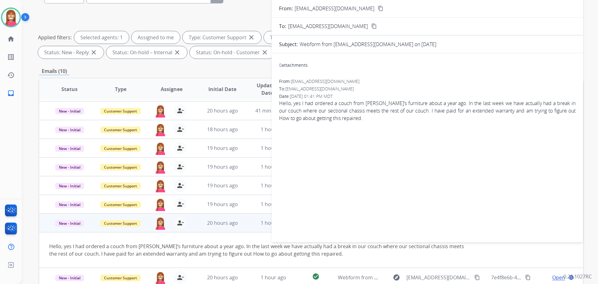
scroll to position [7, 0]
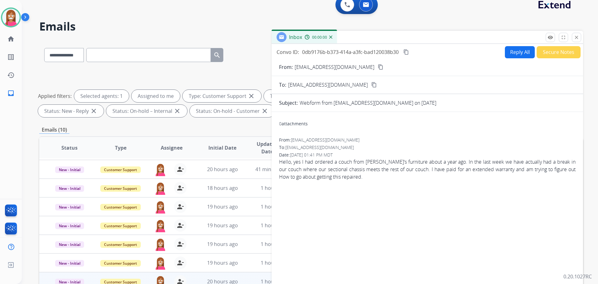
click at [517, 55] on button "Reply All" at bounding box center [520, 52] width 30 height 12
select select "**********"
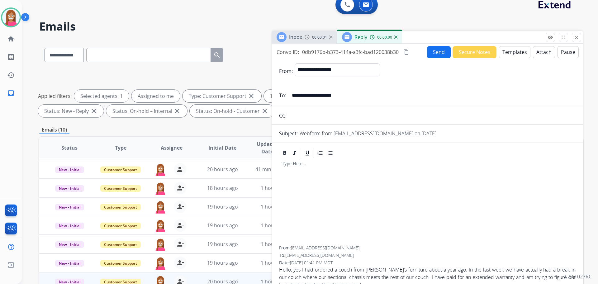
click at [516, 54] on button "Templates" at bounding box center [514, 52] width 31 height 12
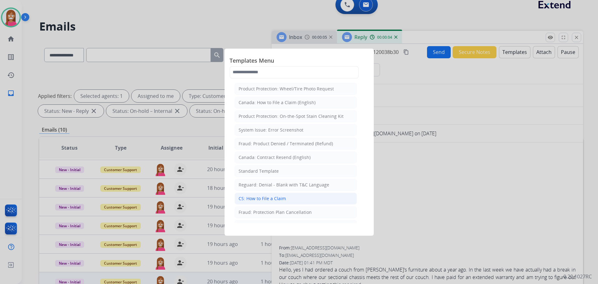
click at [279, 202] on li "CS: How to File a Claim" at bounding box center [296, 199] width 122 height 12
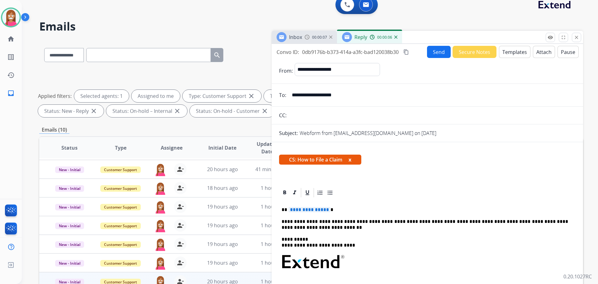
click at [304, 211] on span "**********" at bounding box center [309, 209] width 42 height 5
click at [431, 50] on button "Send" at bounding box center [439, 52] width 24 height 12
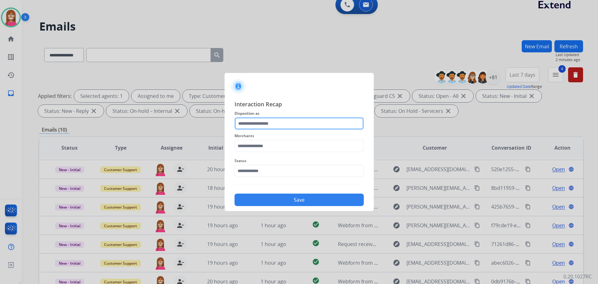
click at [272, 119] on input "text" at bounding box center [299, 123] width 129 height 12
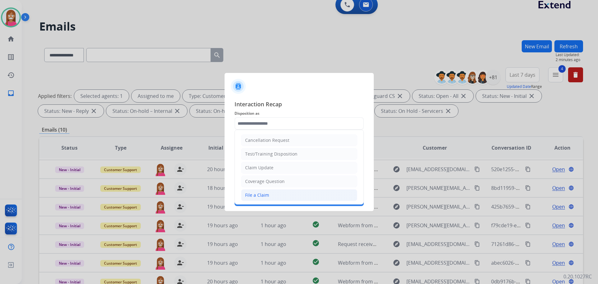
click at [253, 194] on div "File a Claim" at bounding box center [257, 195] width 24 height 6
type input "**********"
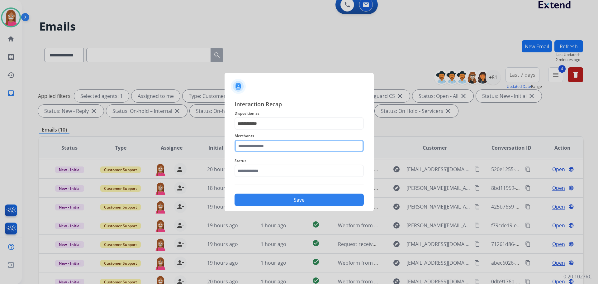
click at [246, 147] on input "text" at bounding box center [299, 146] width 129 height 12
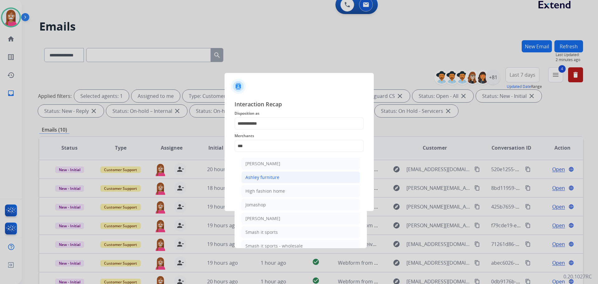
click at [280, 176] on li "Ashley furniture" at bounding box center [300, 177] width 119 height 12
type input "**********"
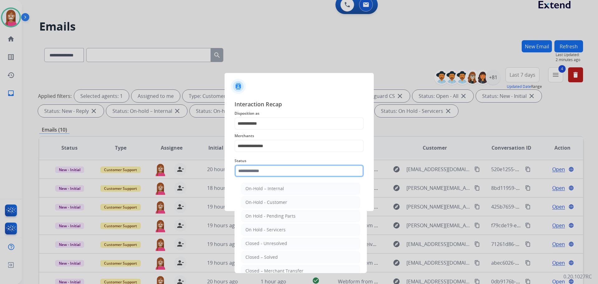
click at [270, 173] on input "text" at bounding box center [299, 170] width 129 height 12
click at [266, 253] on li "Closed – Solved" at bounding box center [300, 257] width 119 height 12
type input "**********"
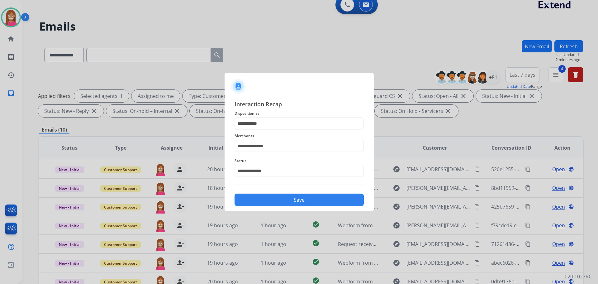
click at [260, 198] on button "Save" at bounding box center [299, 199] width 129 height 12
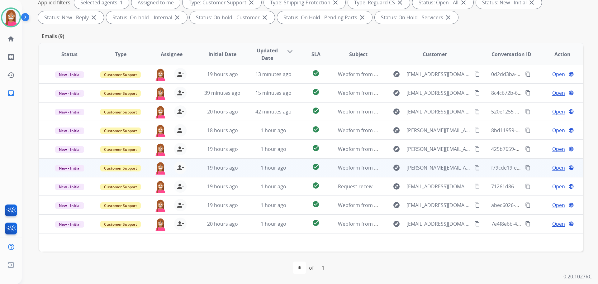
scroll to position [0, 0]
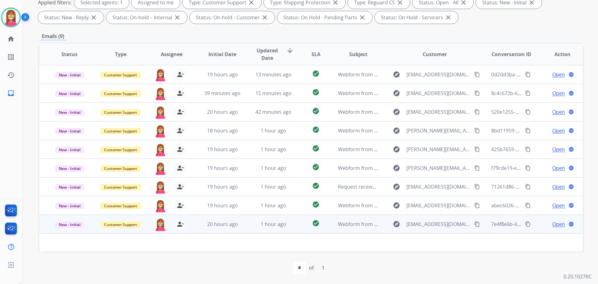
click at [240, 229] on td "20 hours ago" at bounding box center [217, 224] width 51 height 19
click at [241, 228] on td "20 hours ago" at bounding box center [217, 224] width 51 height 19
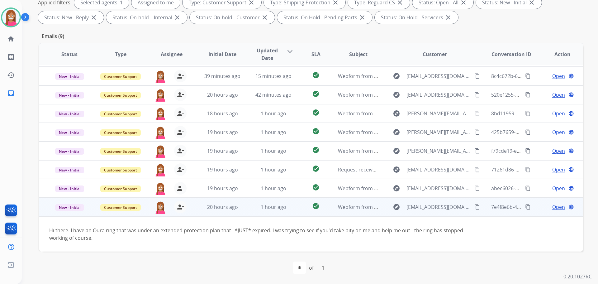
click at [552, 207] on span "Open" at bounding box center [558, 206] width 13 height 7
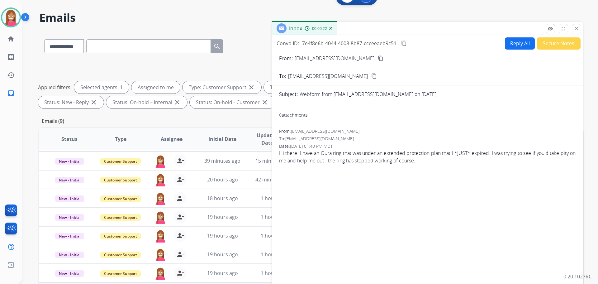
scroll to position [7, 0]
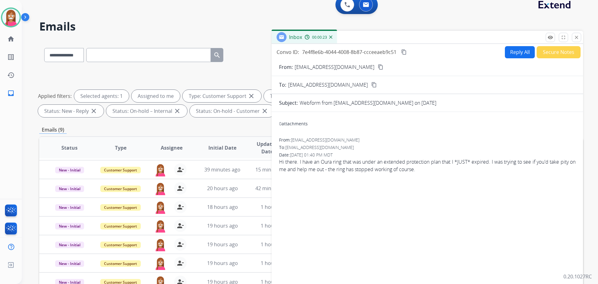
click at [514, 52] on button "Reply All" at bounding box center [520, 52] width 30 height 12
select select "**********"
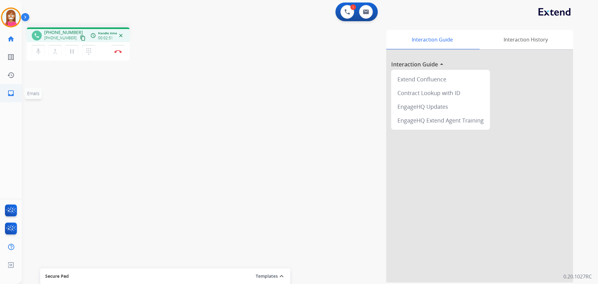
click at [15, 90] on link "inbox Emails" at bounding box center [10, 92] width 17 height 17
select select "**********"
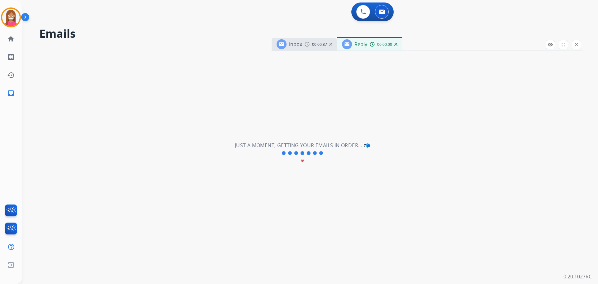
select select "**********"
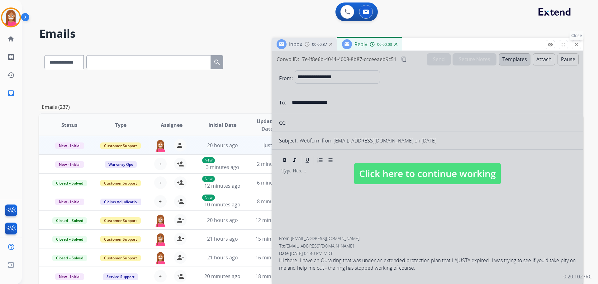
click at [574, 45] on mat-icon "close" at bounding box center [577, 45] width 6 height 6
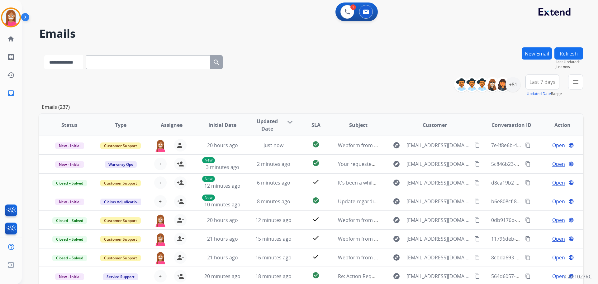
click at [63, 65] on select "**********" at bounding box center [63, 62] width 39 height 14
select select "**********"
click at [44, 55] on select "**********" at bounding box center [63, 62] width 39 height 14
paste input "**********"
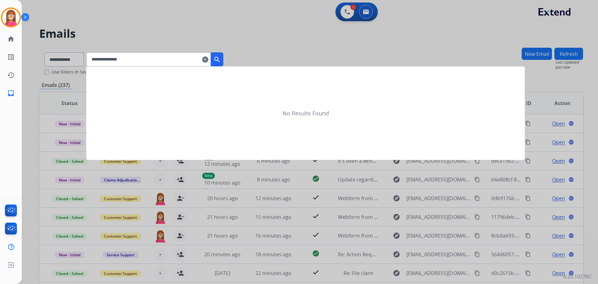
type input "**********"
click at [221, 60] on mat-icon "search" at bounding box center [216, 59] width 7 height 7
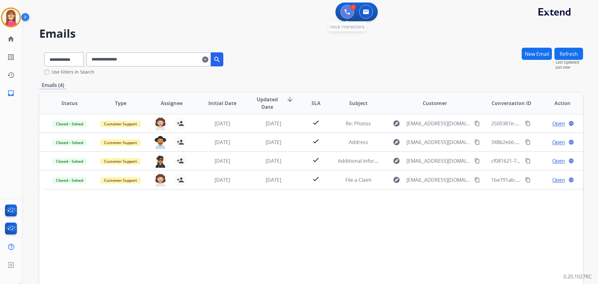
click at [345, 16] on button at bounding box center [348, 12] width 14 height 14
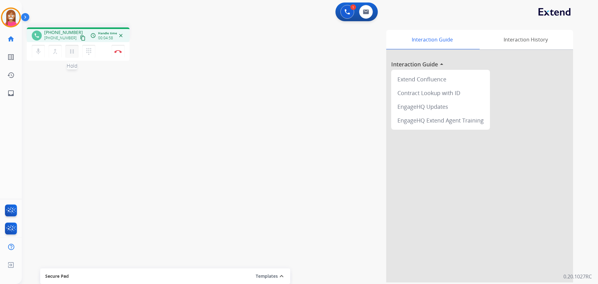
click at [73, 52] on mat-icon "pause" at bounding box center [71, 51] width 7 height 7
click at [74, 51] on mat-icon "play_arrow" at bounding box center [71, 51] width 7 height 7
click at [65, 45] on button "pause Hold" at bounding box center [71, 51] width 13 height 13
click at [65, 45] on button "play_arrow Hold" at bounding box center [71, 51] width 13 height 13
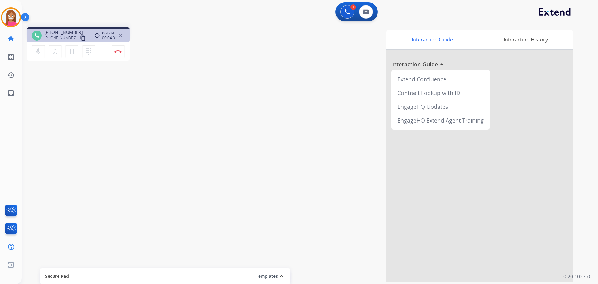
click at [65, 45] on button "pause Hold" at bounding box center [71, 51] width 13 height 13
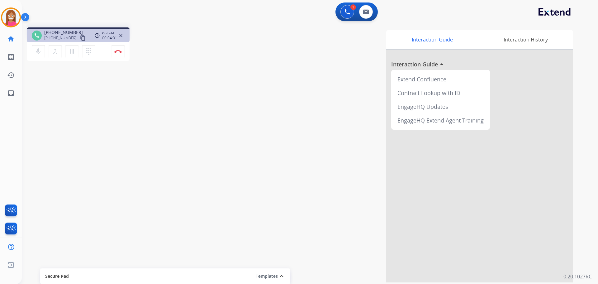
click at [65, 45] on button "pause Hold" at bounding box center [71, 51] width 13 height 13
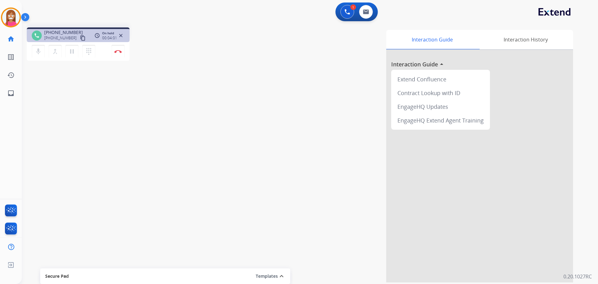
click at [65, 45] on button "pause Hold" at bounding box center [71, 51] width 13 height 13
click at [65, 45] on button "play_arrow Hold" at bounding box center [71, 51] width 13 height 13
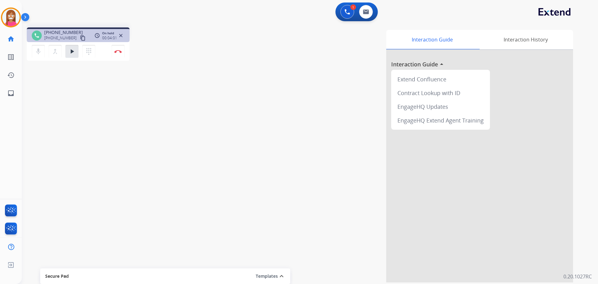
click at [65, 45] on button "play_arrow Hold" at bounding box center [71, 51] width 13 height 13
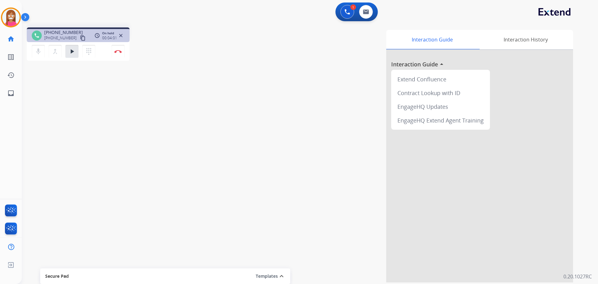
click at [65, 45] on button "play_arrow Hold" at bounding box center [71, 51] width 13 height 13
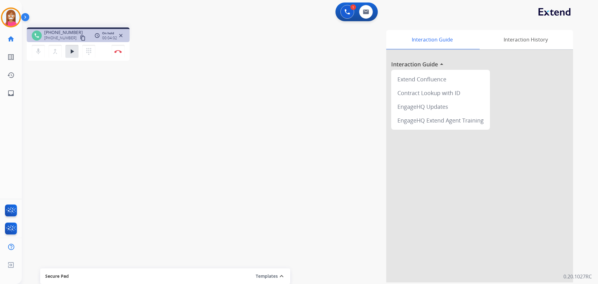
click at [65, 45] on button "play_arrow Hold" at bounding box center [71, 51] width 13 height 13
click at [65, 45] on button "pause Hold" at bounding box center [71, 51] width 13 height 13
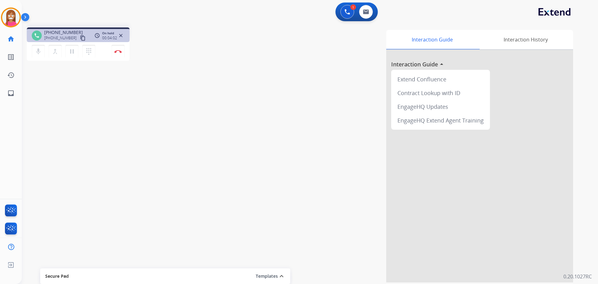
click at [65, 45] on button "pause Hold" at bounding box center [71, 51] width 13 height 13
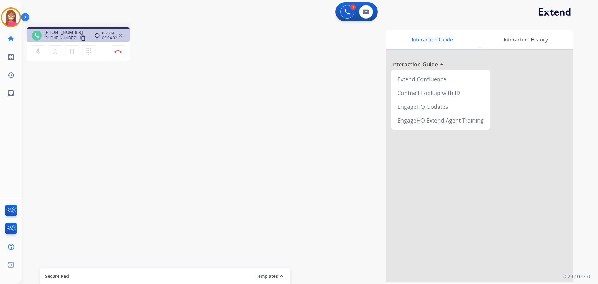
click at [65, 45] on button "pause Hold" at bounding box center [71, 51] width 13 height 13
click at [65, 45] on button "play_arrow Hold" at bounding box center [71, 51] width 13 height 13
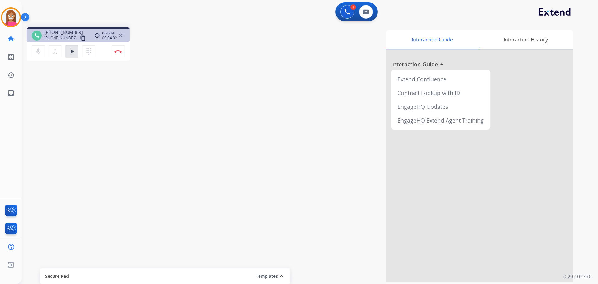
click at [65, 45] on button "play_arrow Hold" at bounding box center [71, 51] width 13 height 13
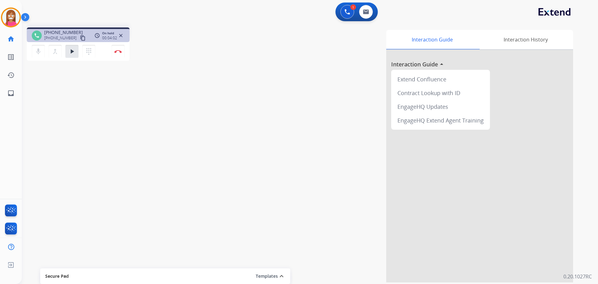
click at [65, 45] on button "play_arrow Hold" at bounding box center [71, 51] width 13 height 13
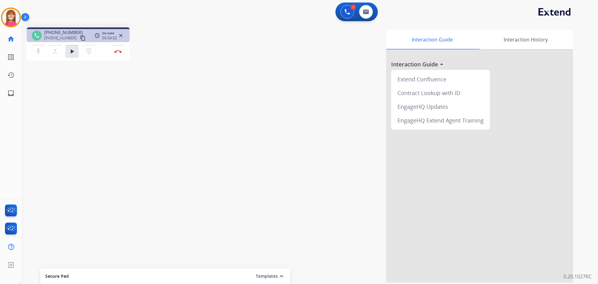
click at [65, 45] on button "play_arrow Hold" at bounding box center [71, 51] width 13 height 13
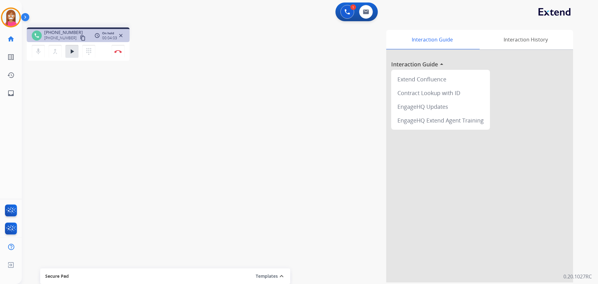
click at [65, 45] on button "play_arrow Hold" at bounding box center [71, 51] width 13 height 13
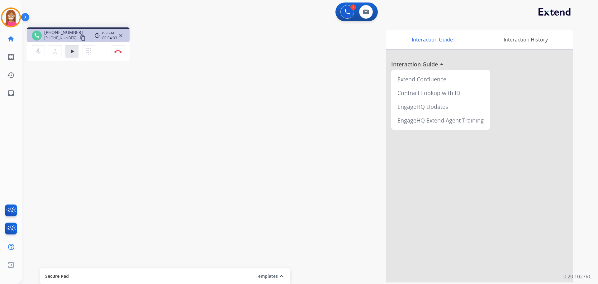
click at [65, 45] on button "play_arrow Hold" at bounding box center [71, 51] width 13 height 13
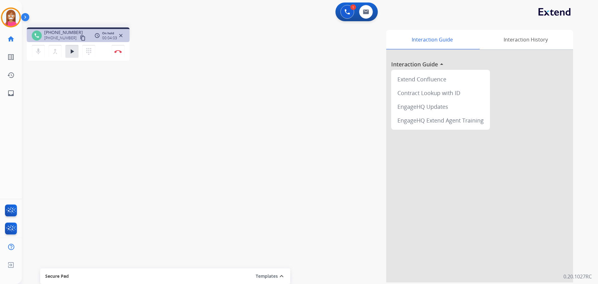
click at [65, 45] on button "play_arrow Hold" at bounding box center [71, 51] width 13 height 13
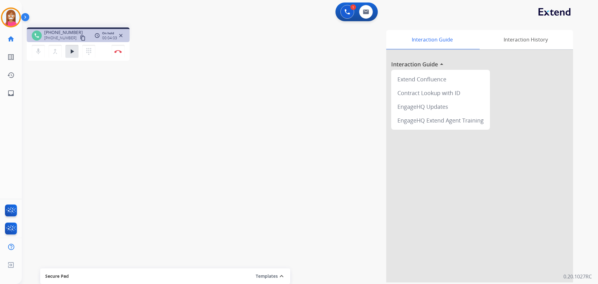
click at [65, 45] on button "play_arrow Hold" at bounding box center [71, 51] width 13 height 13
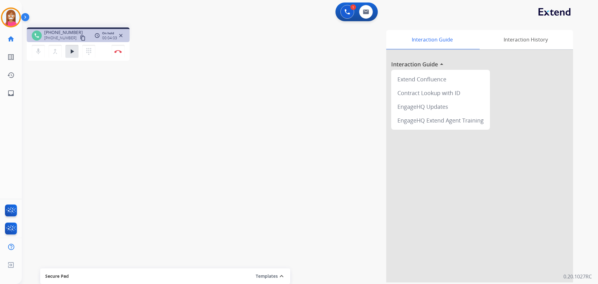
click at [65, 45] on button "play_arrow Hold" at bounding box center [71, 51] width 13 height 13
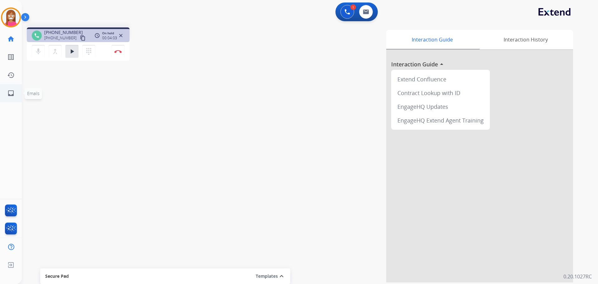
click at [65, 45] on button "play_arrow Hold" at bounding box center [71, 51] width 13 height 13
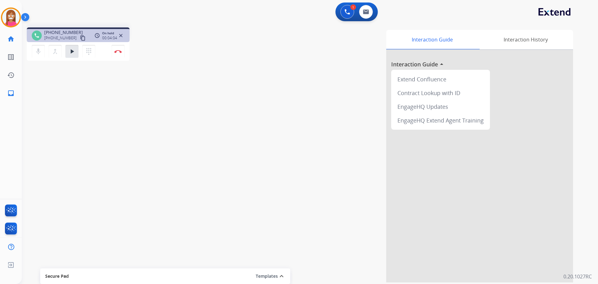
click at [65, 45] on button "play_arrow Hold" at bounding box center [71, 51] width 13 height 13
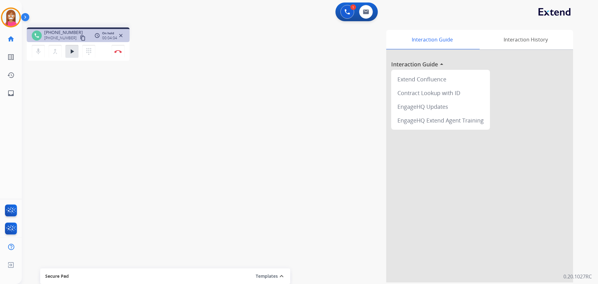
click at [65, 45] on button "play_arrow Hold" at bounding box center [71, 51] width 13 height 13
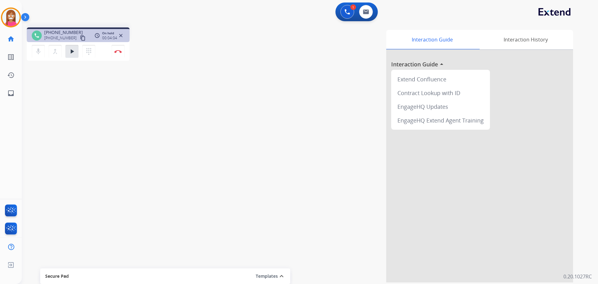
click at [65, 45] on button "play_arrow Hold" at bounding box center [71, 51] width 13 height 13
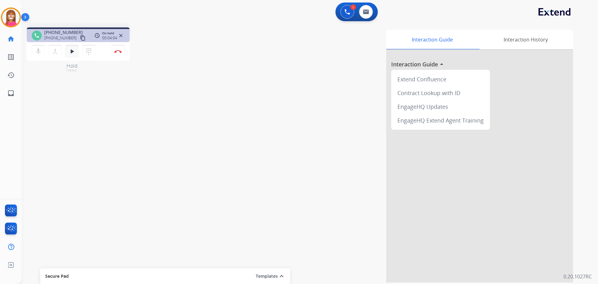
click at [65, 45] on button "play_arrow Hold" at bounding box center [71, 51] width 13 height 13
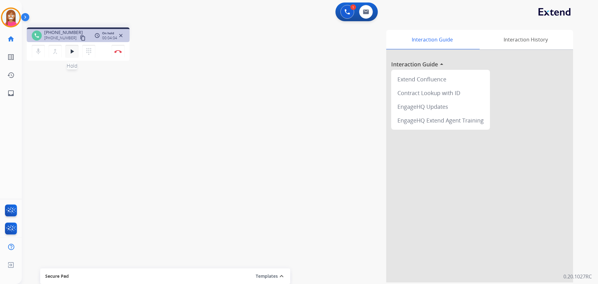
click at [65, 45] on button "play_arrow Hold" at bounding box center [71, 51] width 13 height 13
click at [73, 54] on mat-icon "play_arrow" at bounding box center [71, 51] width 7 height 7
click at [65, 45] on button "play_arrow Hold" at bounding box center [71, 51] width 13 height 13
click at [65, 45] on button "pause Hold" at bounding box center [71, 51] width 13 height 13
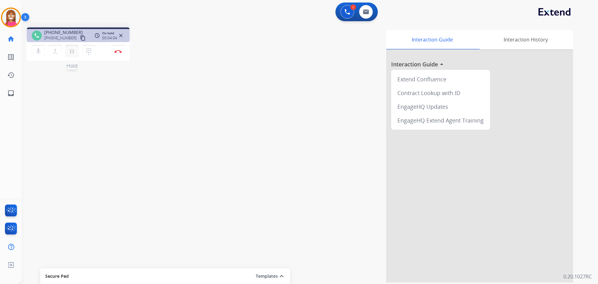
click at [65, 45] on button "pause Hold" at bounding box center [71, 51] width 13 height 13
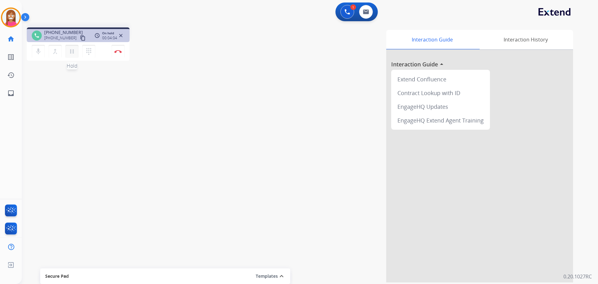
click at [65, 45] on button "pause Hold" at bounding box center [71, 51] width 13 height 13
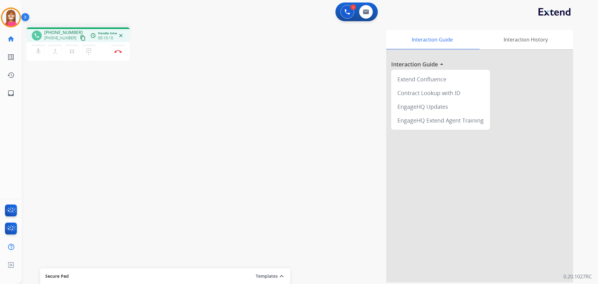
click at [65, 45] on button "pause Hold" at bounding box center [71, 51] width 13 height 13
click at [65, 45] on button "play_arrow Hold" at bounding box center [71, 51] width 13 height 13
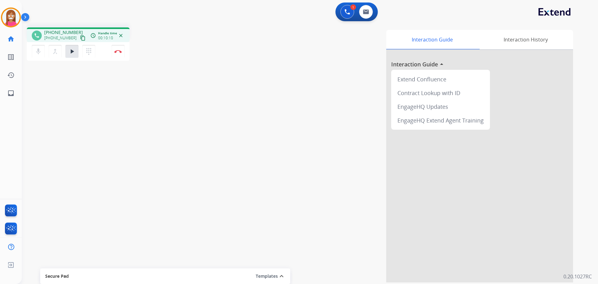
click at [65, 45] on button "play_arrow Hold" at bounding box center [71, 51] width 13 height 13
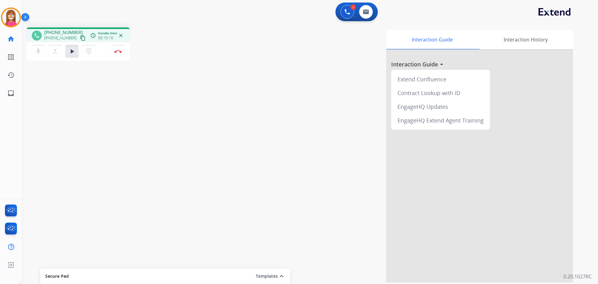
click at [65, 45] on button "play_arrow Hold" at bounding box center [71, 51] width 13 height 13
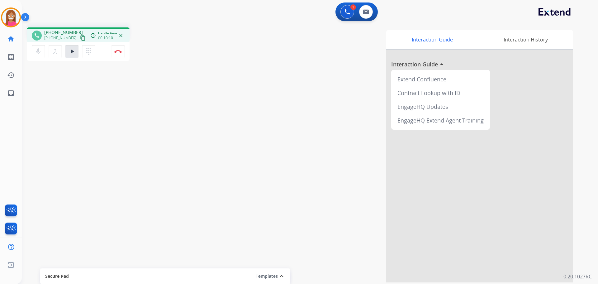
click at [65, 45] on button "play_arrow Hold" at bounding box center [71, 51] width 13 height 13
click at [65, 45] on button "pause Hold" at bounding box center [71, 51] width 13 height 13
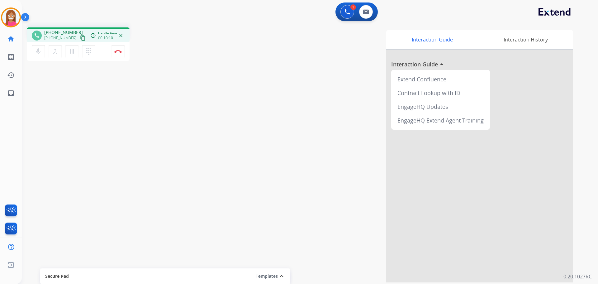
click at [65, 45] on button "pause Hold" at bounding box center [71, 51] width 13 height 13
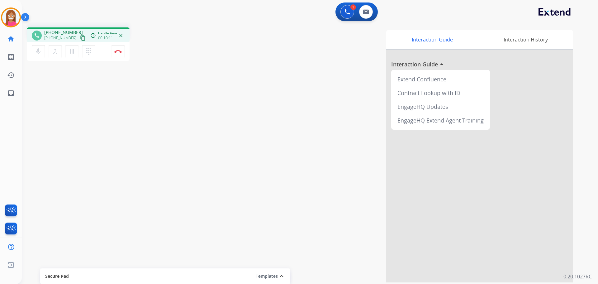
click at [65, 45] on button "pause Hold" at bounding box center [71, 51] width 13 height 13
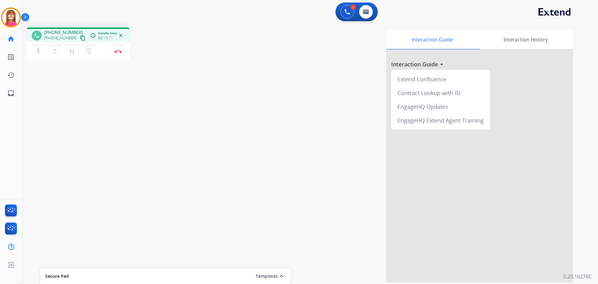
click at [65, 45] on button "pause Hold" at bounding box center [71, 51] width 13 height 13
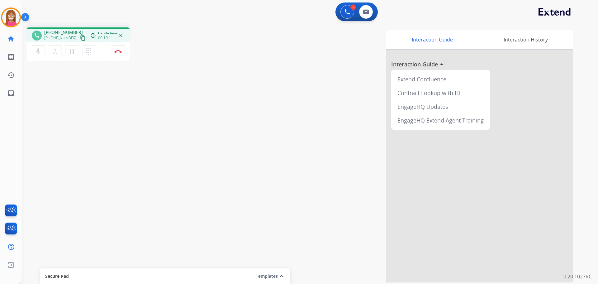
click at [65, 45] on button "pause Hold" at bounding box center [71, 51] width 13 height 13
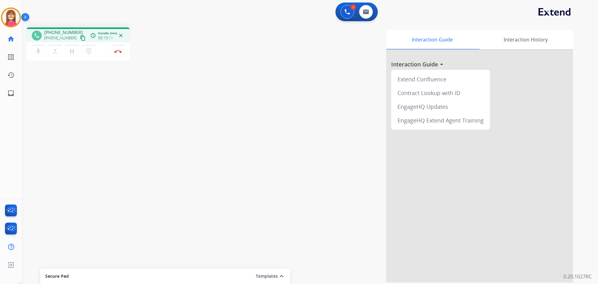
click at [65, 45] on button "pause Hold" at bounding box center [71, 51] width 13 height 13
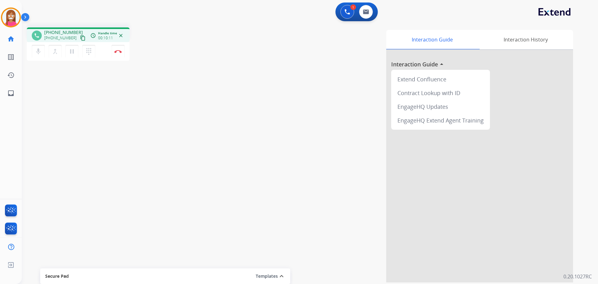
click at [65, 45] on button "pause Hold" at bounding box center [71, 51] width 13 height 13
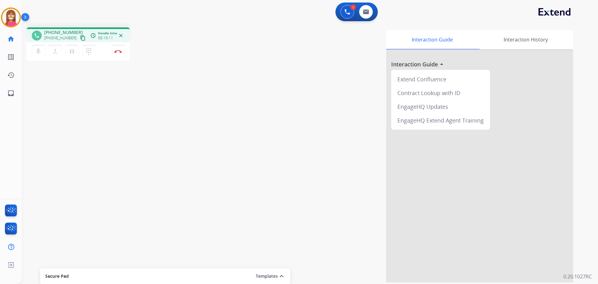
click at [65, 45] on button "pause Hold" at bounding box center [71, 51] width 13 height 13
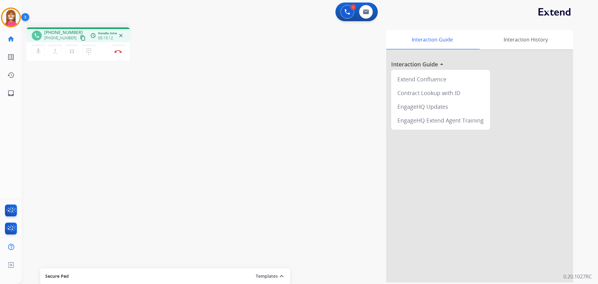
click at [65, 45] on button "pause Hold" at bounding box center [71, 51] width 13 height 13
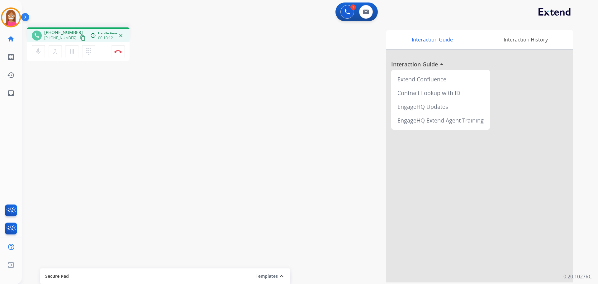
click at [65, 45] on button "pause Hold" at bounding box center [71, 51] width 13 height 13
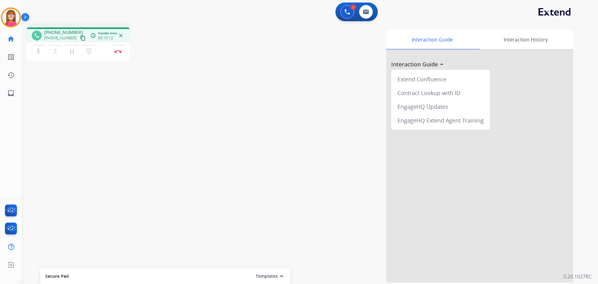
click at [65, 45] on button "pause Hold" at bounding box center [71, 51] width 13 height 13
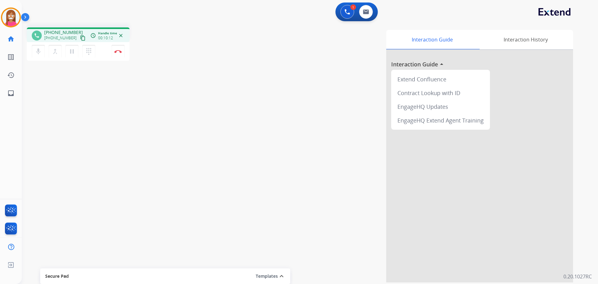
click at [65, 45] on button "pause Hold" at bounding box center [71, 51] width 13 height 13
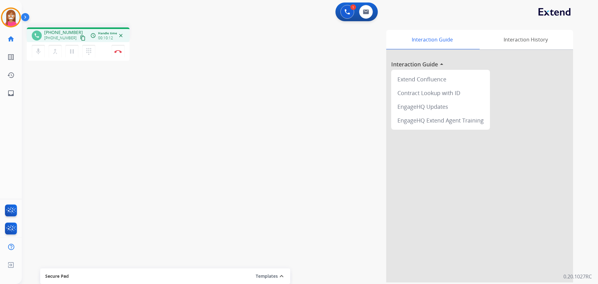
click at [65, 45] on button "pause Hold" at bounding box center [71, 51] width 13 height 13
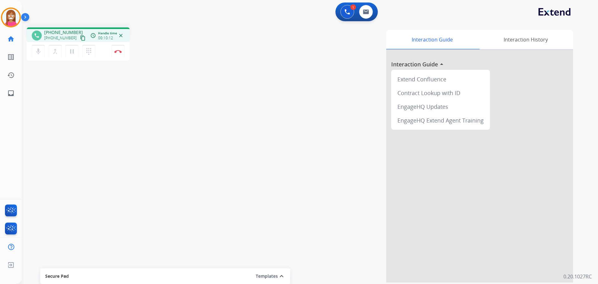
click at [65, 45] on button "pause Hold" at bounding box center [71, 51] width 13 height 13
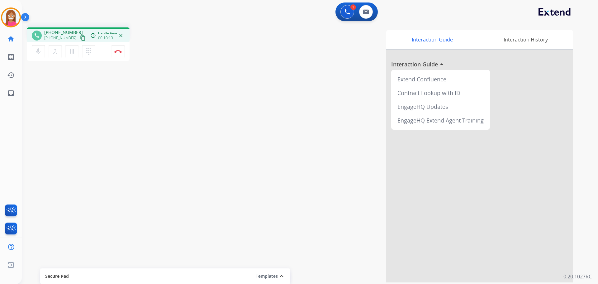
click at [65, 45] on button "pause Hold" at bounding box center [71, 51] width 13 height 13
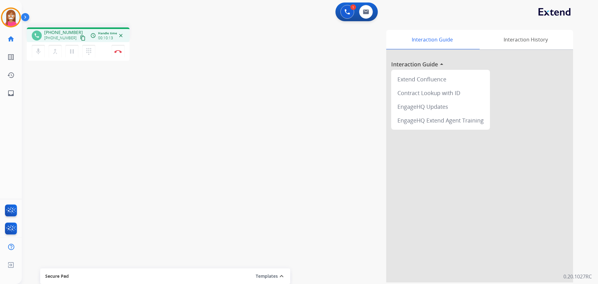
click at [65, 45] on button "pause Hold" at bounding box center [71, 51] width 13 height 13
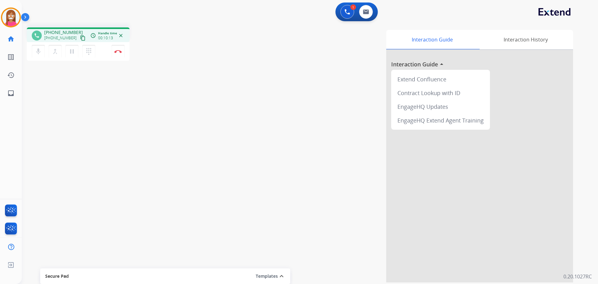
click at [65, 45] on button "pause Hold" at bounding box center [71, 51] width 13 height 13
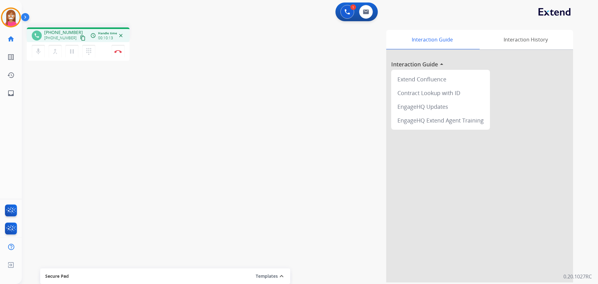
click at [65, 45] on button "pause Hold" at bounding box center [71, 51] width 13 height 13
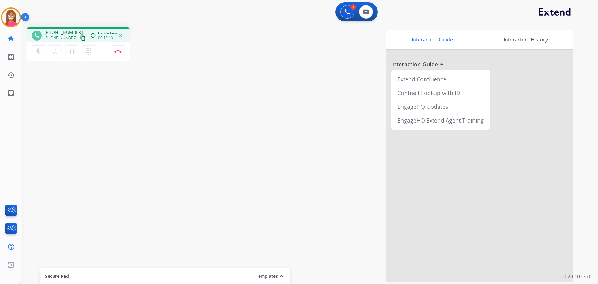
click at [65, 45] on button "pause Hold" at bounding box center [71, 51] width 13 height 13
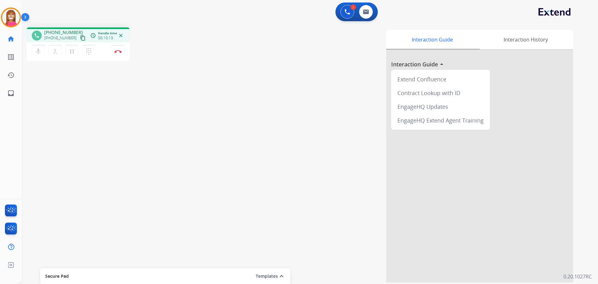
click at [65, 45] on button "pause Hold" at bounding box center [71, 51] width 13 height 13
click at [73, 55] on mat-icon "play_arrow" at bounding box center [71, 51] width 7 height 7
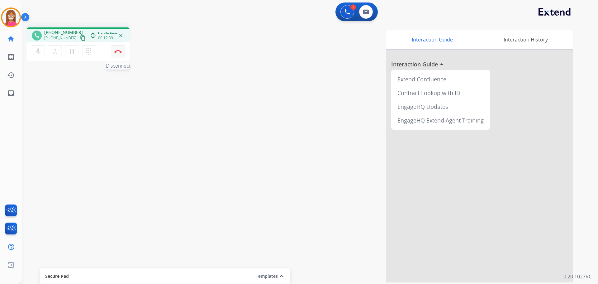
click at [116, 53] on button "Disconnect" at bounding box center [118, 51] width 13 height 13
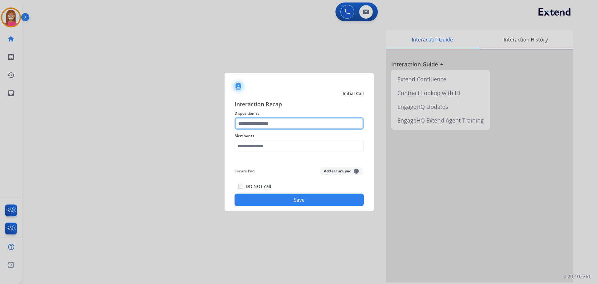
click at [243, 119] on input "text" at bounding box center [299, 123] width 129 height 12
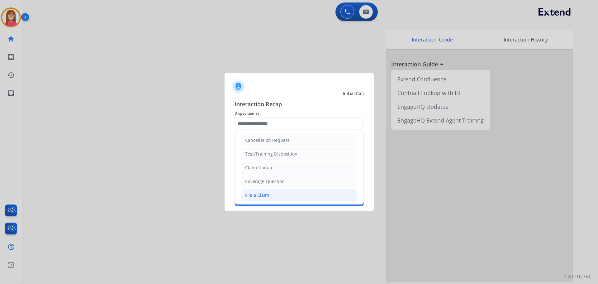
click at [257, 195] on div "File a Claim" at bounding box center [257, 195] width 24 height 6
type input "**********"
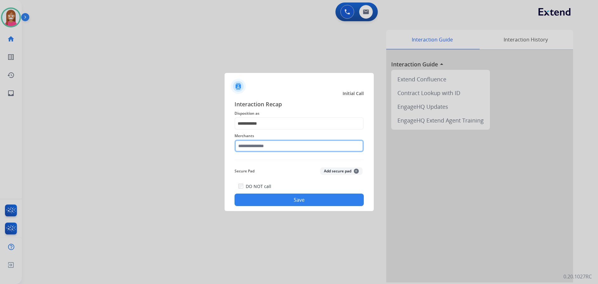
click at [255, 150] on input "text" at bounding box center [299, 146] width 129 height 12
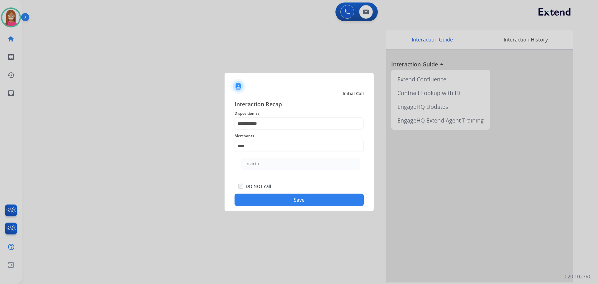
drag, startPoint x: 261, startPoint y: 162, endPoint x: 261, endPoint y: 167, distance: 5.0
click at [261, 162] on li "Invicta" at bounding box center [300, 164] width 119 height 12
type input "*******"
click at [264, 201] on button "Save" at bounding box center [299, 199] width 129 height 12
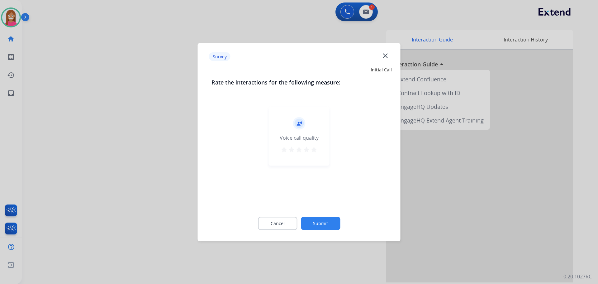
click at [388, 58] on mat-icon "close" at bounding box center [385, 55] width 8 height 8
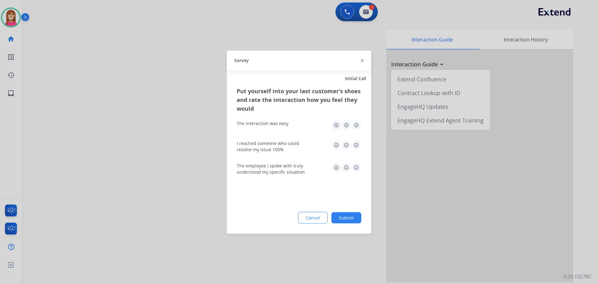
click at [362, 60] on img at bounding box center [362, 60] width 3 height 3
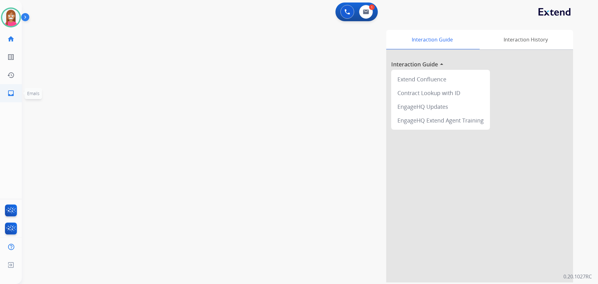
click at [12, 90] on mat-icon "inbox" at bounding box center [10, 92] width 7 height 7
select select "**********"
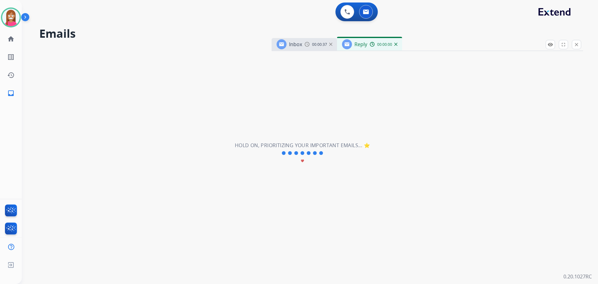
select select "**********"
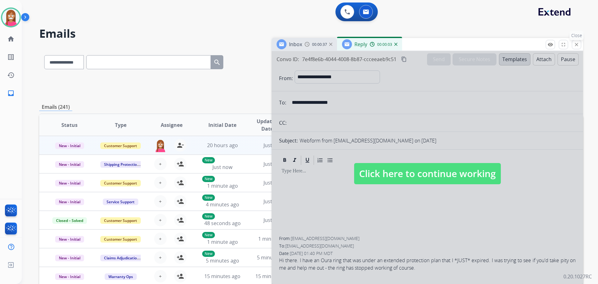
click at [579, 45] on button "close Close" at bounding box center [576, 44] width 9 height 9
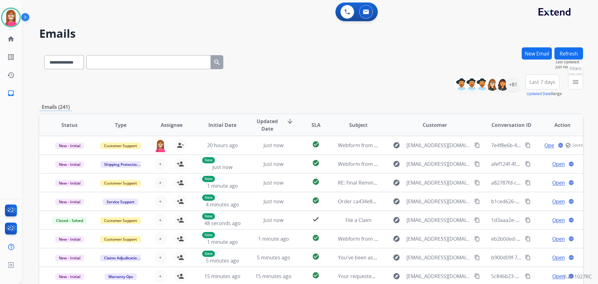
click at [573, 84] on mat-icon "menu" at bounding box center [575, 81] width 7 height 7
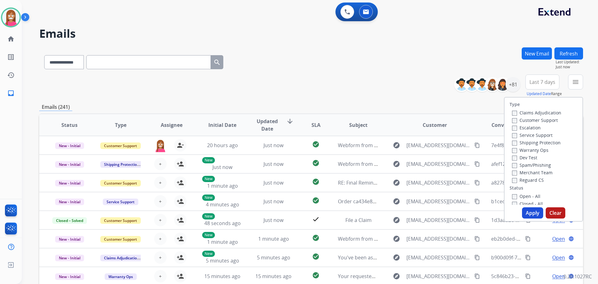
click at [515, 121] on label "Customer Support" at bounding box center [535, 120] width 46 height 6
click at [517, 143] on label "Shipping Protection" at bounding box center [536, 143] width 49 height 6
click at [517, 202] on label "Closed - All" at bounding box center [527, 204] width 31 height 6
click at [512, 85] on div "+81" at bounding box center [513, 84] width 15 height 15
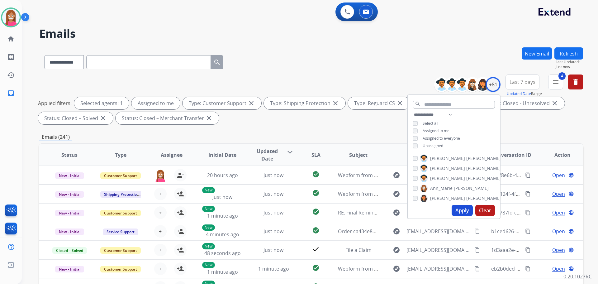
drag, startPoint x: 458, startPoint y: 211, endPoint x: 590, endPoint y: 192, distance: 133.4
click at [458, 212] on button "Apply" at bounding box center [462, 210] width 21 height 11
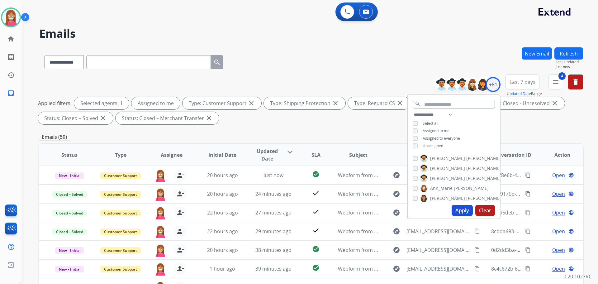
drag, startPoint x: 308, startPoint y: 45, endPoint x: 308, endPoint y: 49, distance: 4.1
click at [308, 46] on div "**********" at bounding box center [302, 164] width 561 height 284
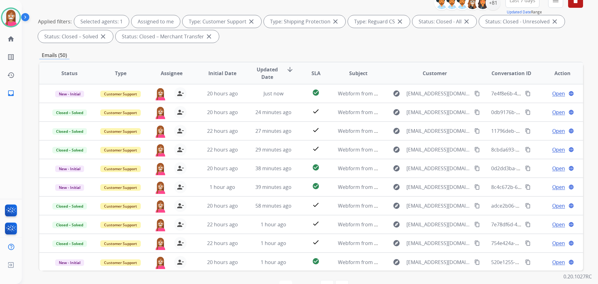
scroll to position [0, 0]
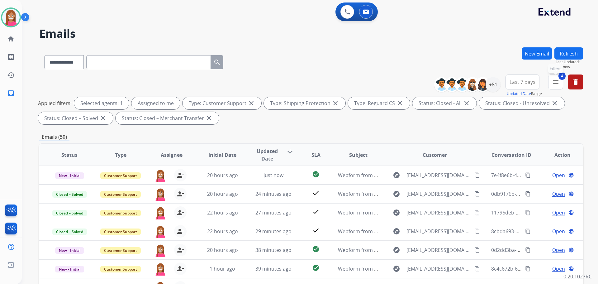
click at [555, 86] on button "4 menu Filters" at bounding box center [555, 81] width 15 height 15
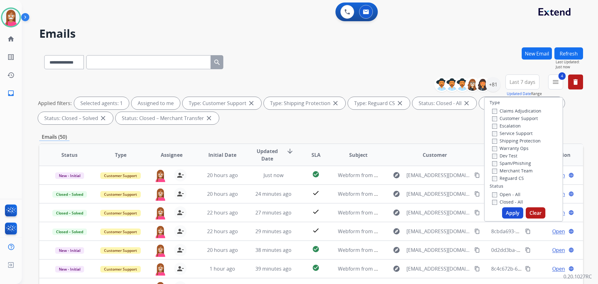
click at [510, 214] on button "Apply" at bounding box center [512, 212] width 21 height 11
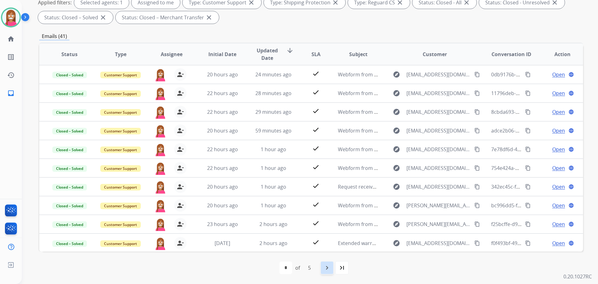
click at [326, 274] on div "navigate_next" at bounding box center [327, 268] width 14 height 14
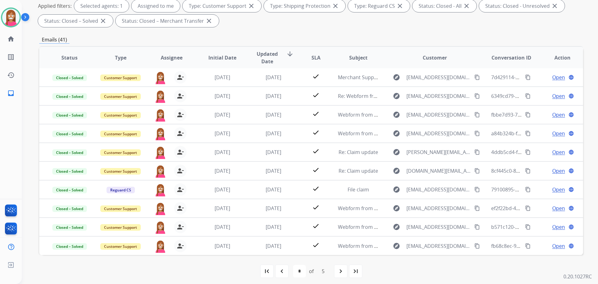
scroll to position [101, 0]
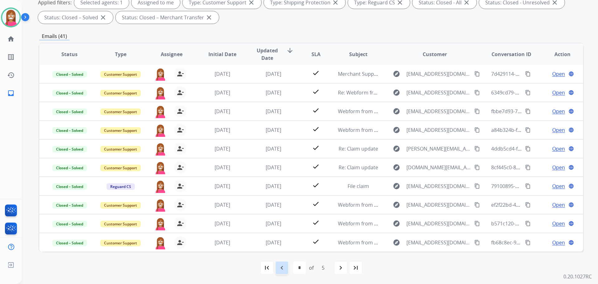
click at [283, 265] on mat-icon "navigate_before" at bounding box center [281, 267] width 7 height 7
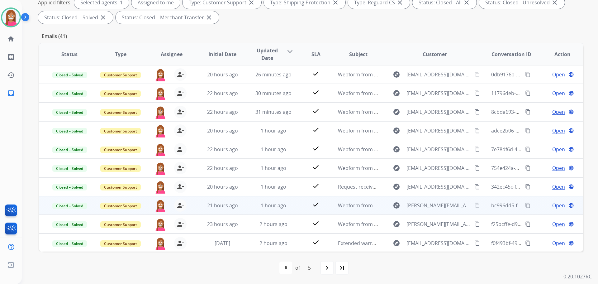
scroll to position [1, 0]
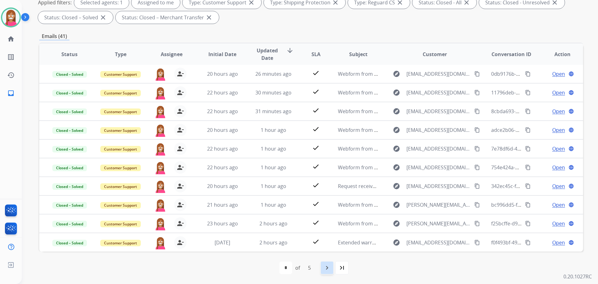
click at [332, 270] on div "navigate_next" at bounding box center [327, 268] width 14 height 14
select select "*"
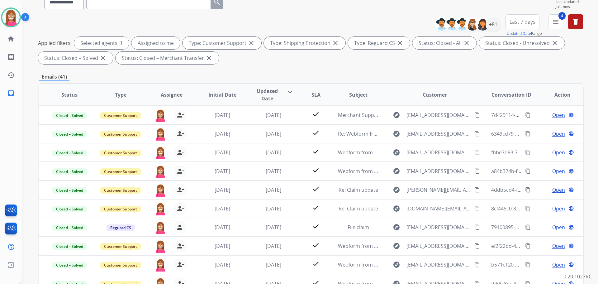
scroll to position [0, 0]
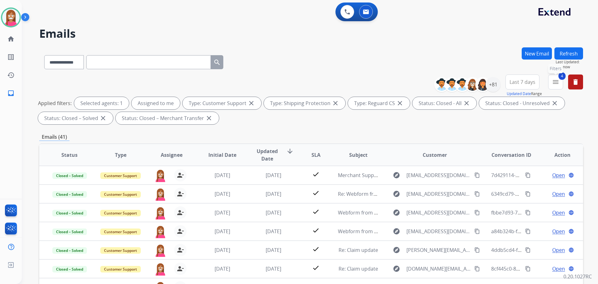
click at [553, 82] on mat-icon "menu" at bounding box center [555, 81] width 7 height 7
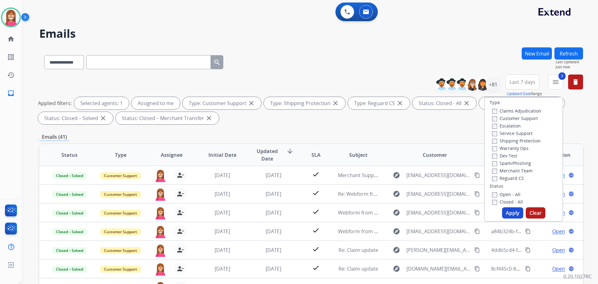
click at [492, 191] on label "Open - All" at bounding box center [506, 194] width 28 height 6
click at [513, 213] on button "Apply" at bounding box center [512, 212] width 21 height 11
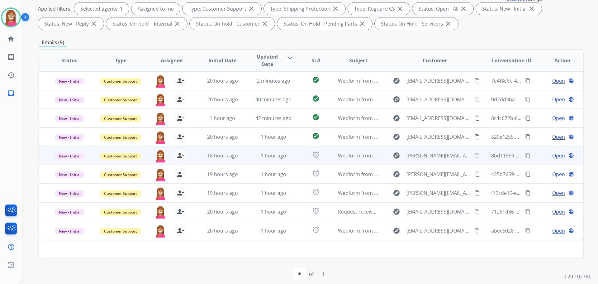
scroll to position [101, 0]
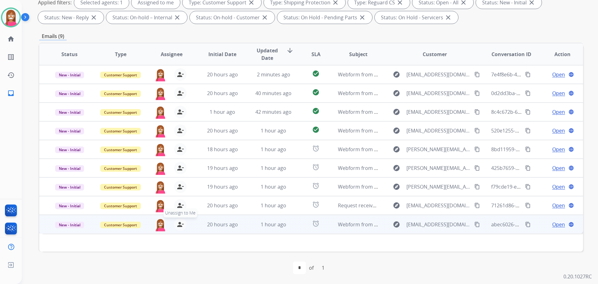
click at [178, 225] on mat-icon "person_remove" at bounding box center [180, 224] width 7 height 7
click at [178, 225] on mat-icon "person_add" at bounding box center [180, 224] width 7 height 7
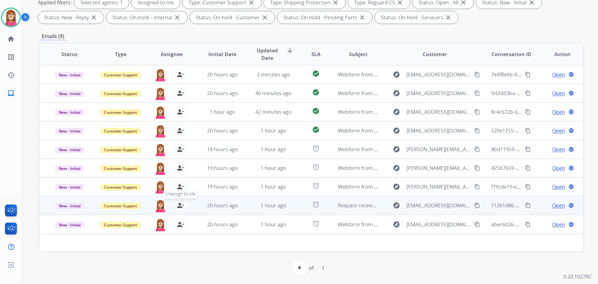
click at [179, 206] on mat-icon "person_remove" at bounding box center [180, 205] width 7 height 7
click at [179, 206] on mat-icon "person_add" at bounding box center [180, 205] width 7 height 7
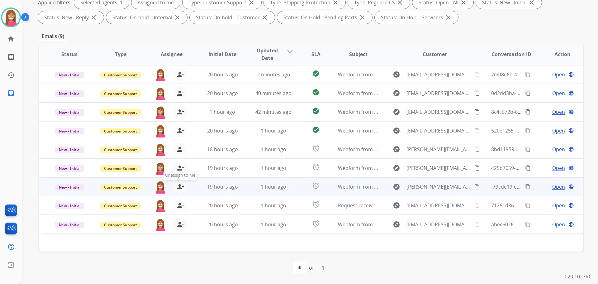
click at [180, 189] on mat-icon "person_remove" at bounding box center [180, 186] width 7 height 7
click at [180, 189] on mat-icon "person_add" at bounding box center [180, 186] width 7 height 7
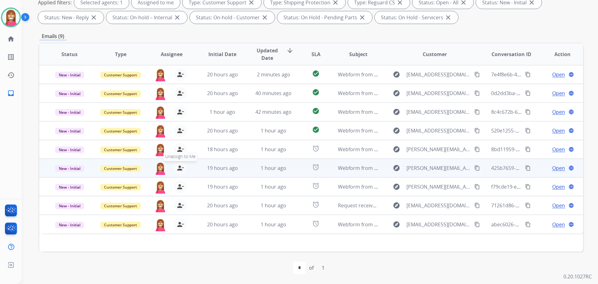
click at [182, 166] on mat-icon "person_remove" at bounding box center [180, 167] width 7 height 7
click at [182, 166] on mat-icon "person_add" at bounding box center [180, 167] width 7 height 7
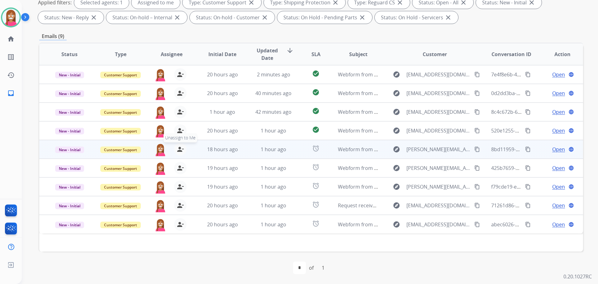
click at [179, 153] on mat-icon "person_remove" at bounding box center [180, 148] width 7 height 7
click at [179, 152] on mat-icon "person_add" at bounding box center [180, 148] width 7 height 7
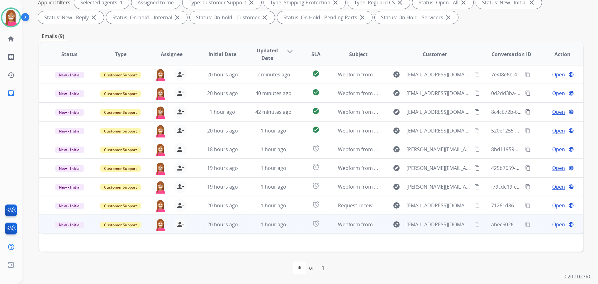
click at [244, 228] on td "1 hour ago" at bounding box center [268, 224] width 51 height 19
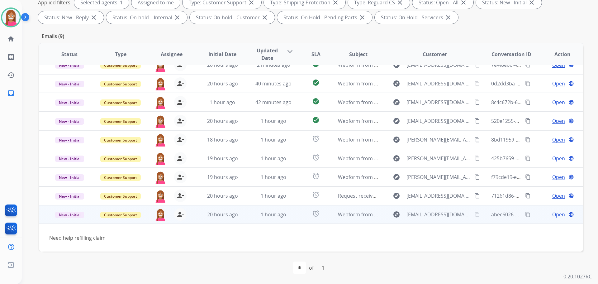
click at [554, 213] on span "Open" at bounding box center [558, 214] width 13 height 7
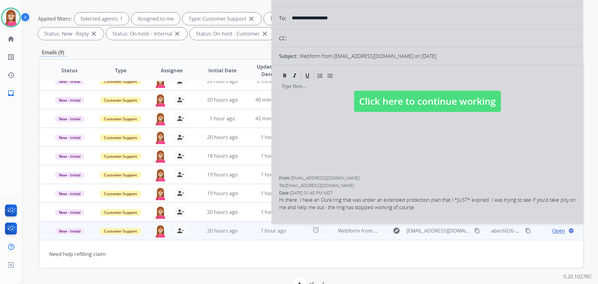
scroll to position [2, 0]
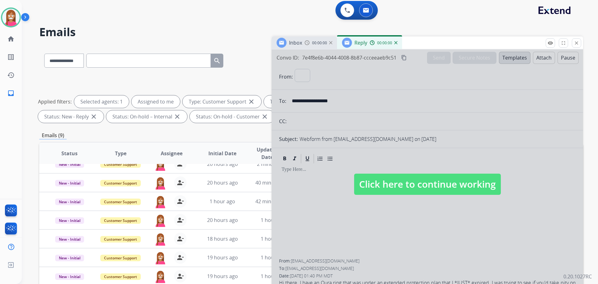
select select "**********"
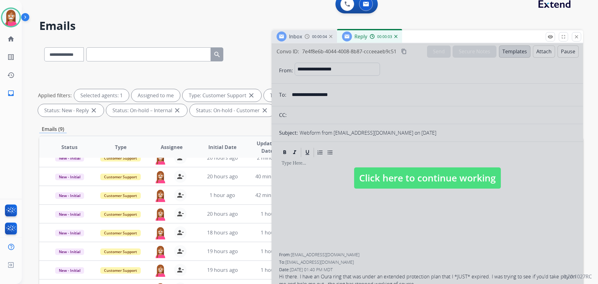
scroll to position [7, 0]
click at [425, 173] on span "Click here to continue working" at bounding box center [427, 178] width 147 height 21
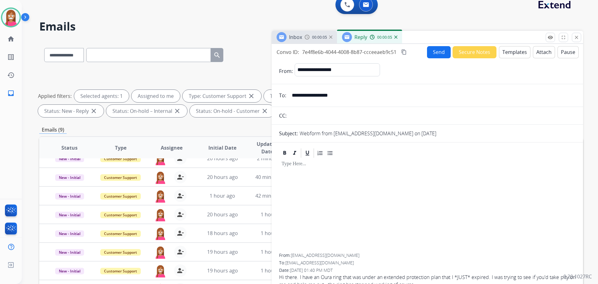
scroll to position [0, 0]
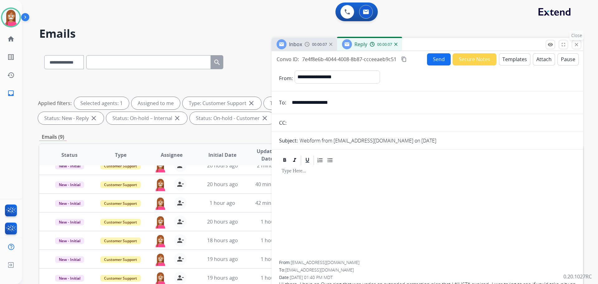
click at [577, 47] on button "close Close" at bounding box center [576, 44] width 9 height 9
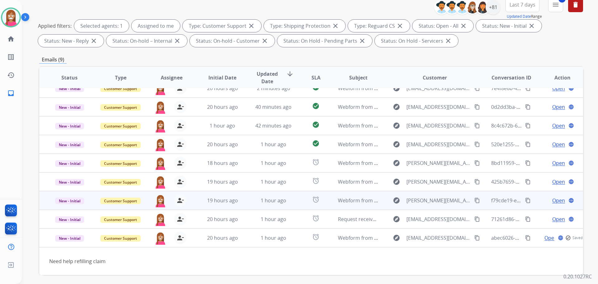
scroll to position [101, 0]
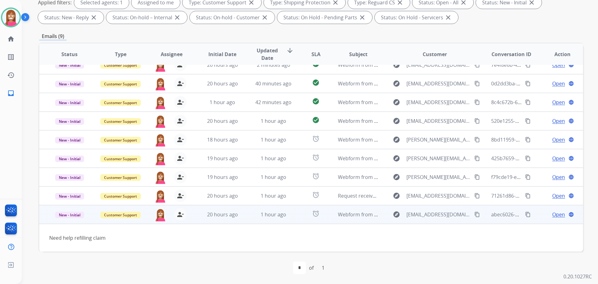
click at [552, 214] on span "Open" at bounding box center [558, 214] width 13 height 7
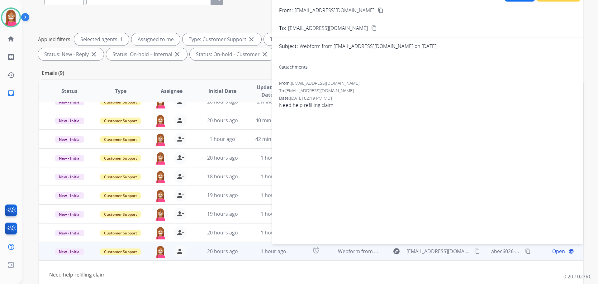
scroll to position [0, 0]
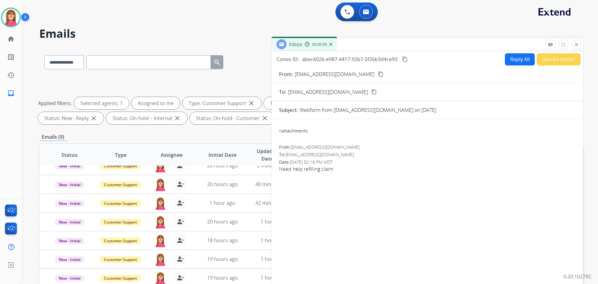
click at [509, 61] on button "Reply All" at bounding box center [520, 59] width 30 height 12
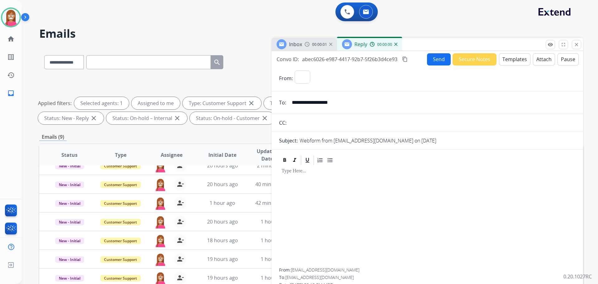
select select "**********"
click at [509, 60] on button "Templates" at bounding box center [514, 59] width 31 height 12
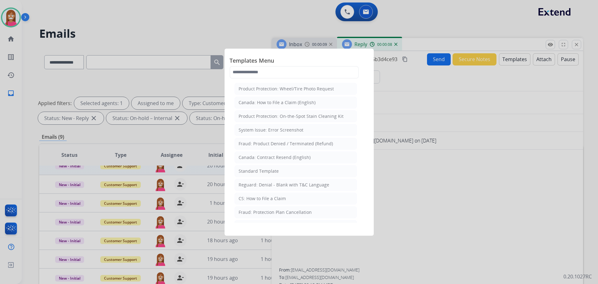
click at [250, 174] on div "Standard Template" at bounding box center [259, 171] width 40 height 6
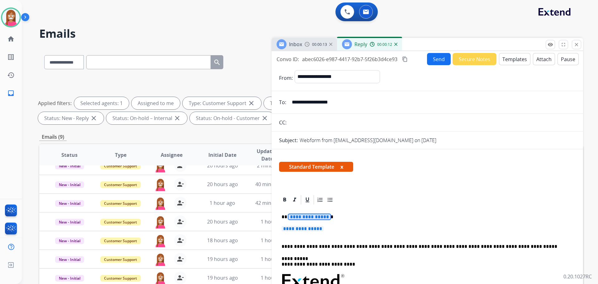
click at [294, 219] on span "**********" at bounding box center [309, 216] width 42 height 5
click at [302, 227] on span "**********" at bounding box center [303, 228] width 42 height 5
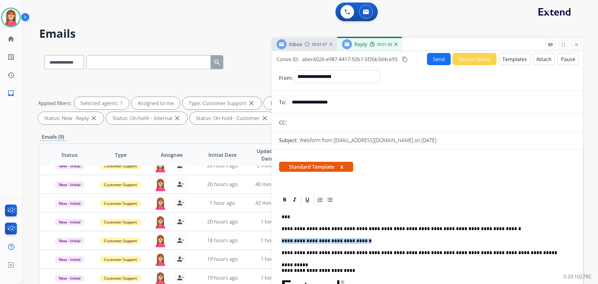
drag, startPoint x: 358, startPoint y: 241, endPoint x: 282, endPoint y: 236, distance: 76.4
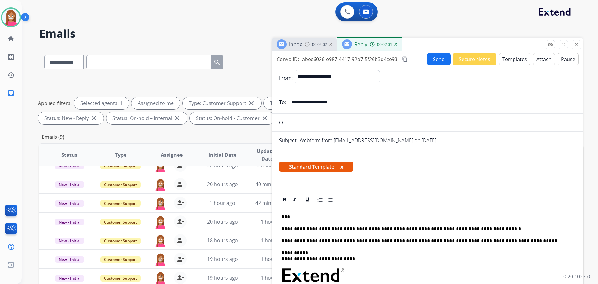
click at [434, 57] on button "Send" at bounding box center [439, 59] width 24 height 12
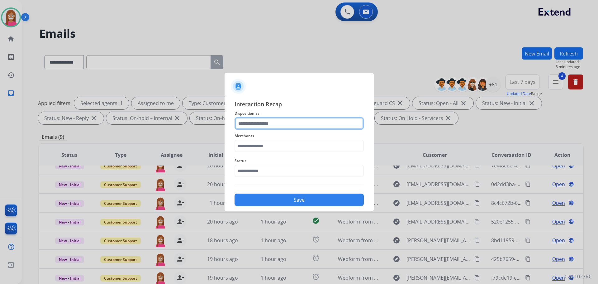
click at [260, 127] on input "text" at bounding box center [299, 123] width 129 height 12
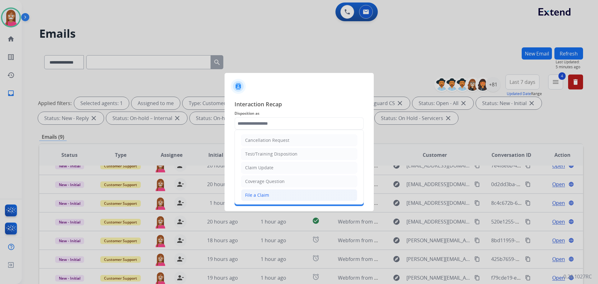
click at [260, 192] on div "File a Claim" at bounding box center [257, 195] width 24 height 6
type input "**********"
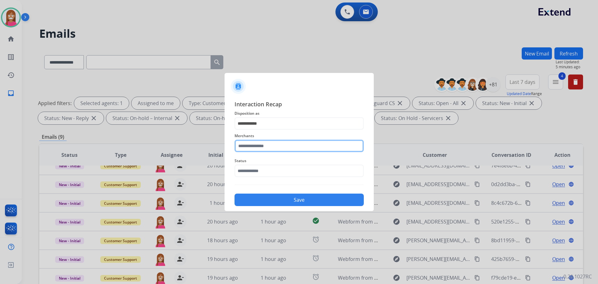
click at [255, 147] on input "text" at bounding box center [299, 146] width 129 height 12
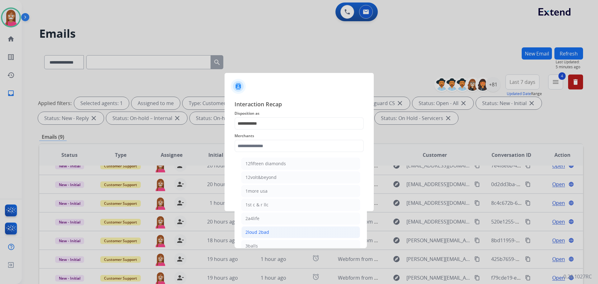
click at [267, 236] on li "2loud 2bad" at bounding box center [300, 232] width 119 height 12
type input "**********"
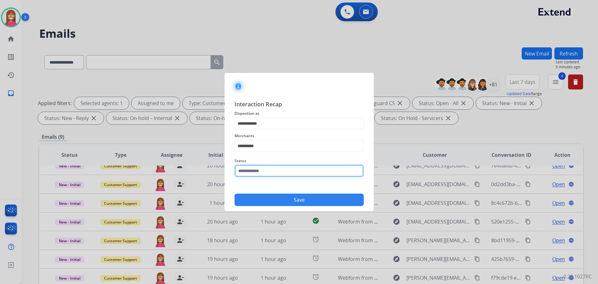
click at [264, 166] on input "text" at bounding box center [299, 170] width 129 height 12
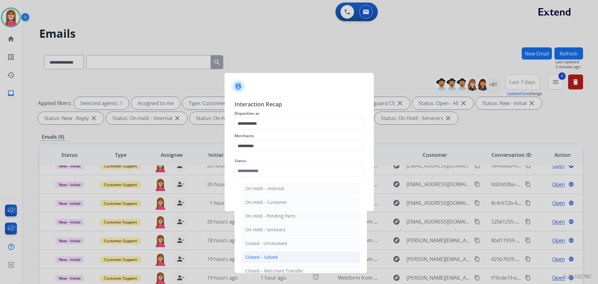
click at [262, 255] on div "Closed – Solved" at bounding box center [261, 257] width 32 height 6
type input "**********"
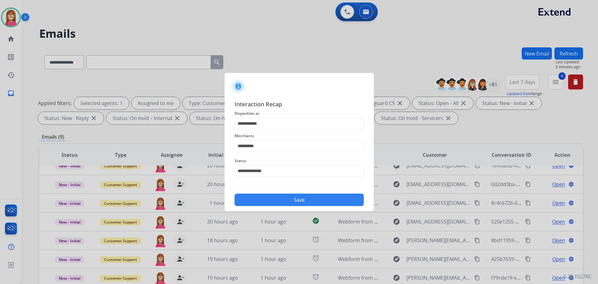
click at [288, 195] on button "Save" at bounding box center [299, 199] width 129 height 12
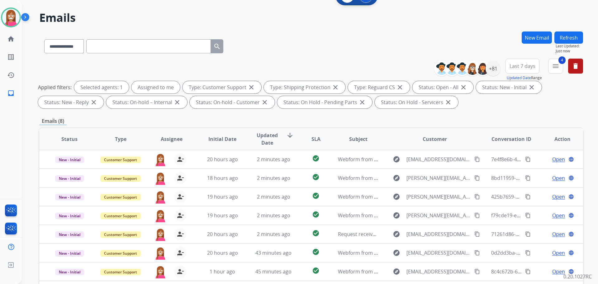
scroll to position [7, 0]
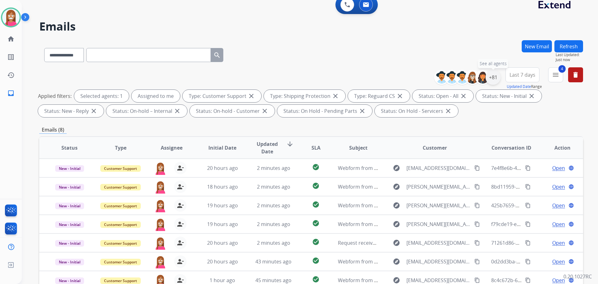
click at [491, 76] on div "+81" at bounding box center [493, 77] width 15 height 15
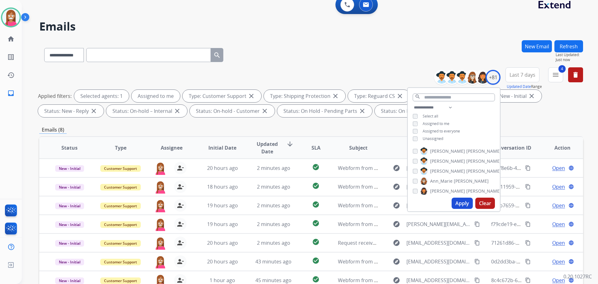
click at [414, 141] on div "**********" at bounding box center [454, 124] width 92 height 40
click at [433, 30] on h2 "Emails" at bounding box center [311, 26] width 544 height 12
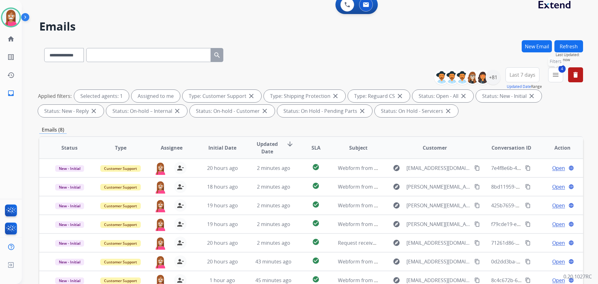
click at [559, 77] on mat-icon "menu" at bounding box center [555, 74] width 7 height 7
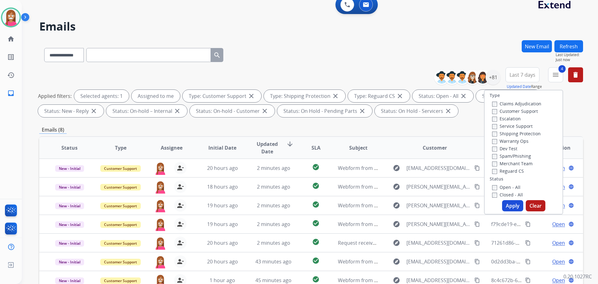
click at [510, 203] on button "Apply" at bounding box center [512, 205] width 21 height 11
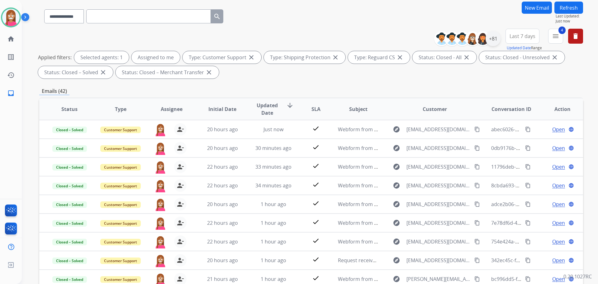
scroll to position [0, 0]
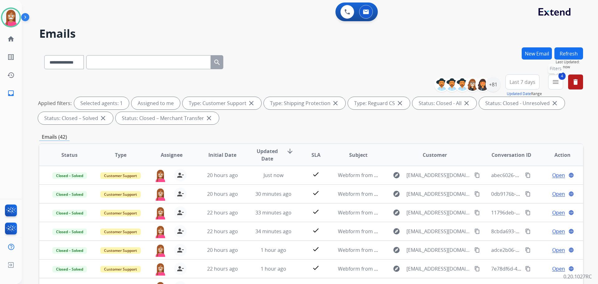
drag, startPoint x: 561, startPoint y: 77, endPoint x: 559, endPoint y: 81, distance: 4.9
click at [561, 78] on span "4" at bounding box center [562, 75] width 7 height 7
drag, startPoint x: 561, startPoint y: 83, endPoint x: 541, endPoint y: 106, distance: 30.2
click at [555, 90] on div "4 menu Filters Type Claims Adjudication Customer Support Escalation Service Sup…" at bounding box center [555, 85] width 15 height 22
click at [556, 86] on button "4 menu Filters" at bounding box center [555, 81] width 15 height 15
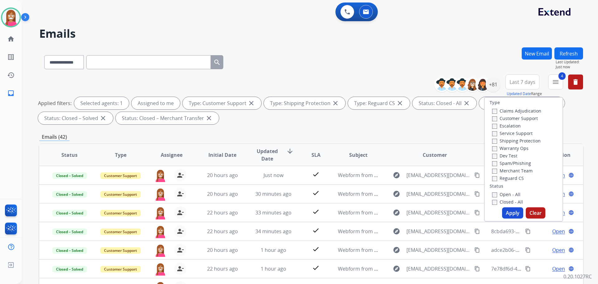
click at [516, 216] on button "Apply" at bounding box center [512, 212] width 21 height 11
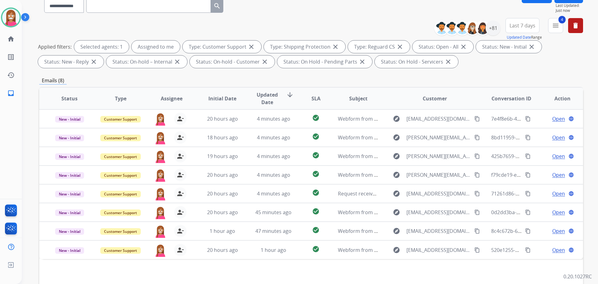
scroll to position [69, 0]
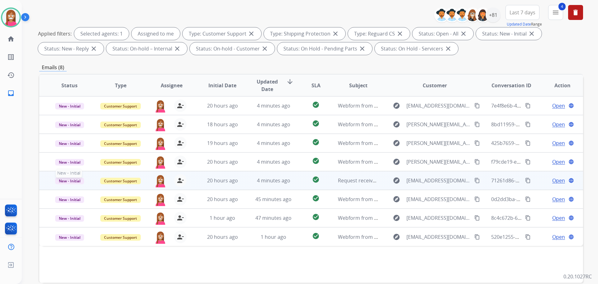
click at [71, 183] on span "New - Initial" at bounding box center [69, 181] width 29 height 7
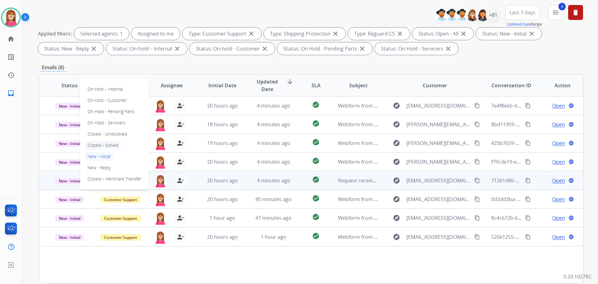
click at [101, 145] on p "Closed – Solved" at bounding box center [103, 145] width 36 height 9
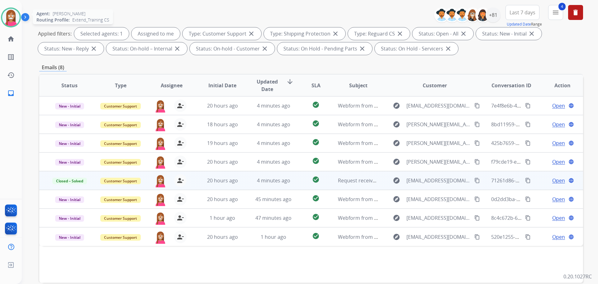
click at [9, 18] on img at bounding box center [10, 17] width 17 height 17
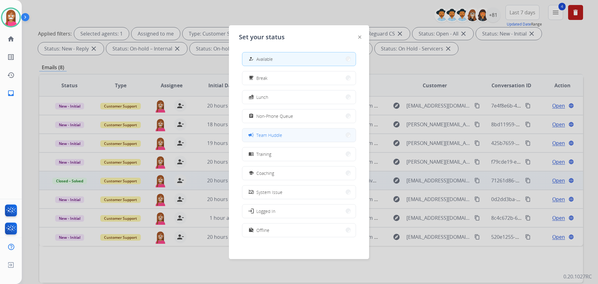
click at [258, 132] on div "campaign Team Huddle" at bounding box center [264, 134] width 35 height 7
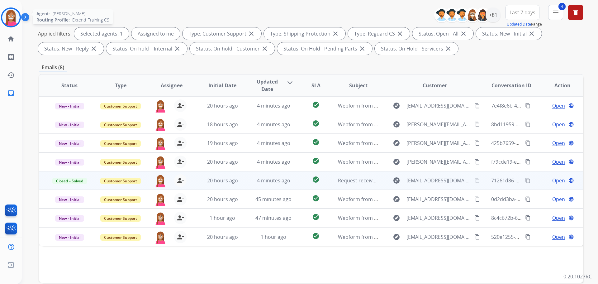
click at [6, 14] on img at bounding box center [10, 17] width 17 height 17
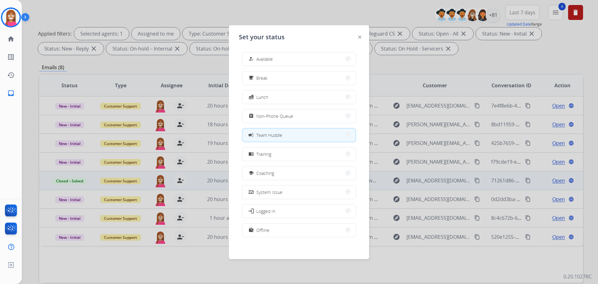
click at [259, 57] on span "Available" at bounding box center [264, 59] width 17 height 7
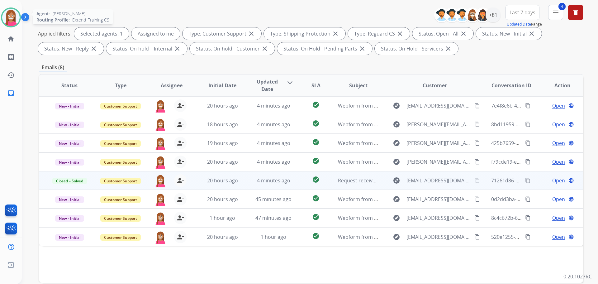
click at [8, 19] on img at bounding box center [10, 17] width 17 height 17
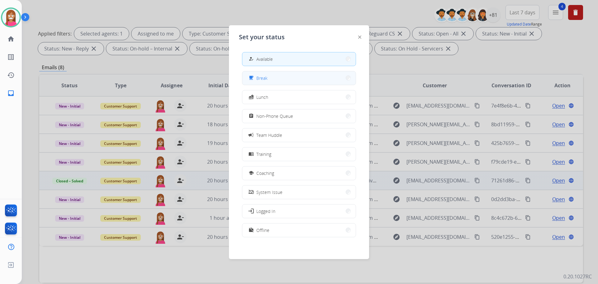
click at [272, 78] on button "free_breakfast Break" at bounding box center [298, 77] width 113 height 13
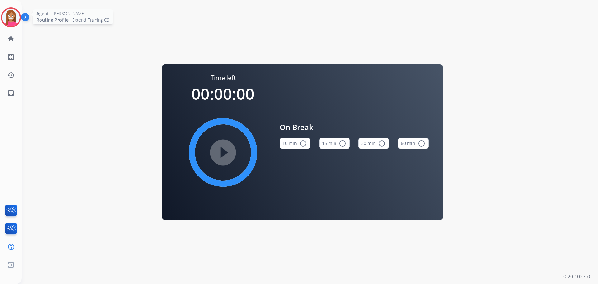
click at [10, 14] on img at bounding box center [10, 17] width 17 height 17
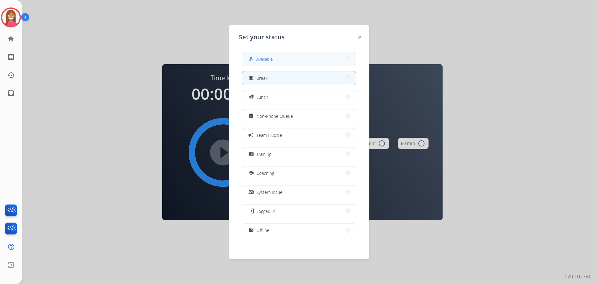
click at [276, 62] on button "how_to_reg Available" at bounding box center [298, 58] width 113 height 13
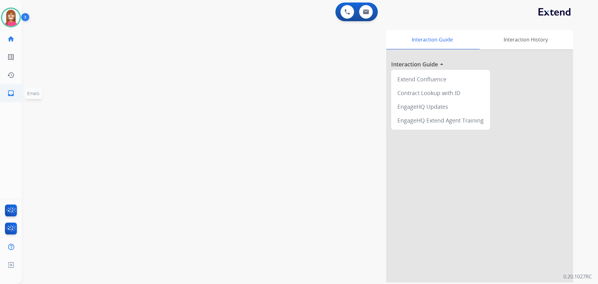
click at [13, 94] on mat-icon "inbox" at bounding box center [10, 92] width 7 height 7
select select "**********"
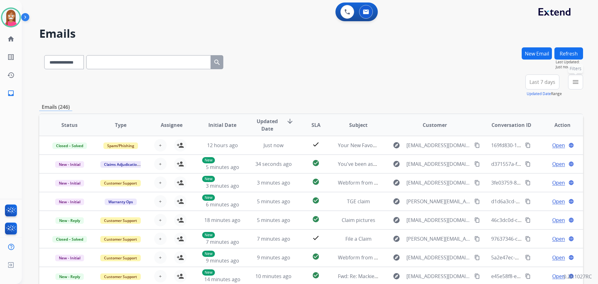
click at [574, 83] on mat-icon "menu" at bounding box center [575, 81] width 7 height 7
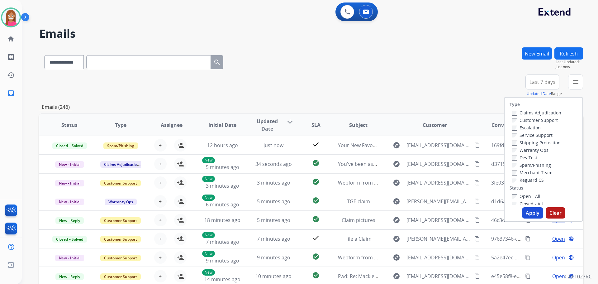
click at [515, 118] on label "Customer Support" at bounding box center [535, 120] width 46 height 6
click at [519, 142] on label "Shipping Protection" at bounding box center [536, 143] width 49 height 6
click at [518, 140] on label "Shipping Protection" at bounding box center [536, 143] width 49 height 6
click at [522, 181] on label "Reguard CS" at bounding box center [528, 180] width 32 height 6
click at [524, 195] on label "Open - All" at bounding box center [526, 196] width 28 height 6
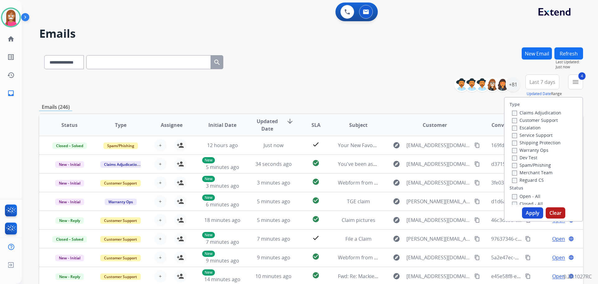
click at [530, 215] on button "Apply" at bounding box center [532, 212] width 21 height 11
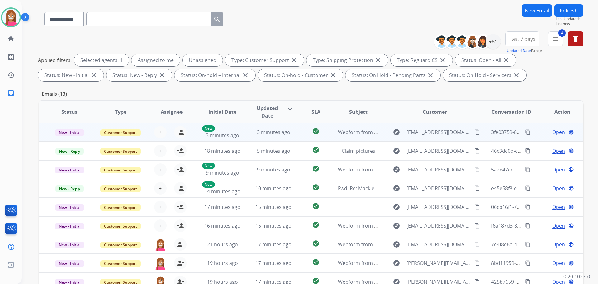
scroll to position [38, 0]
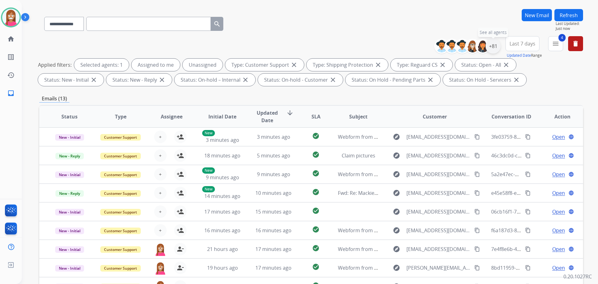
click at [496, 47] on div "+81" at bounding box center [493, 46] width 15 height 15
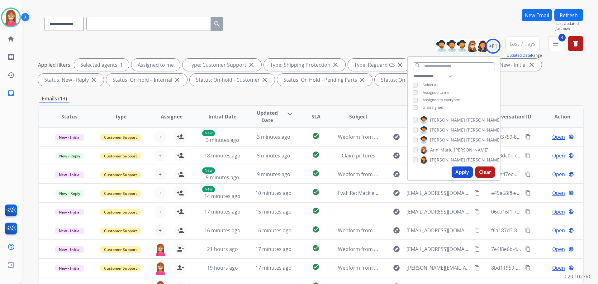
click at [465, 171] on button "Apply" at bounding box center [462, 171] width 21 height 11
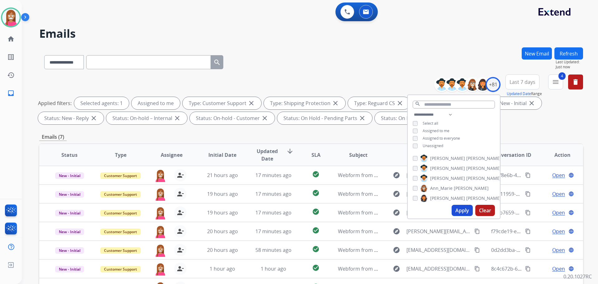
click at [285, 58] on div "**********" at bounding box center [311, 60] width 544 height 27
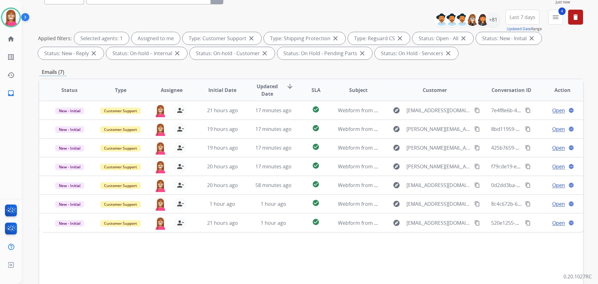
scroll to position [7, 0]
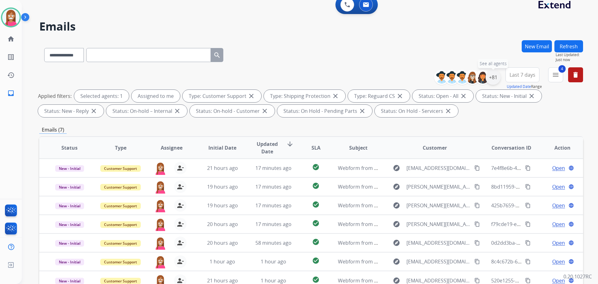
click at [491, 79] on div "+81" at bounding box center [493, 77] width 15 height 15
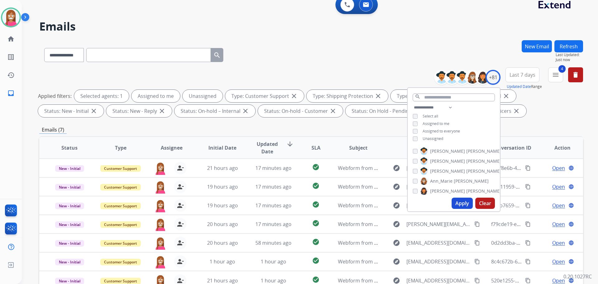
click at [459, 201] on button "Apply" at bounding box center [462, 203] width 21 height 11
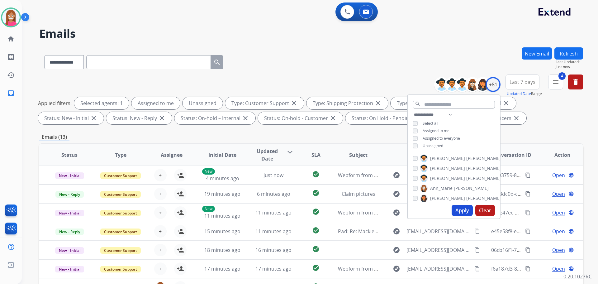
click at [337, 53] on div "**********" at bounding box center [311, 60] width 544 height 27
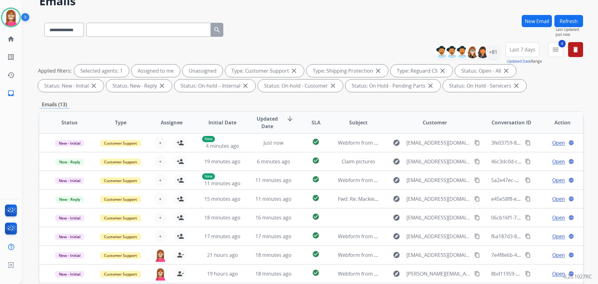
scroll to position [62, 0]
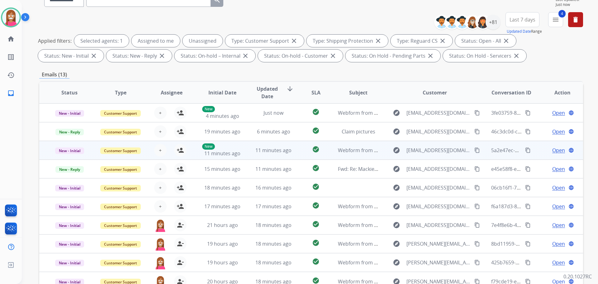
click at [243, 155] on td "11 minutes ago" at bounding box center [268, 150] width 51 height 19
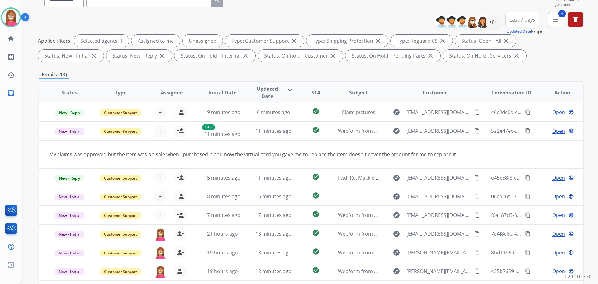
scroll to position [29, 0]
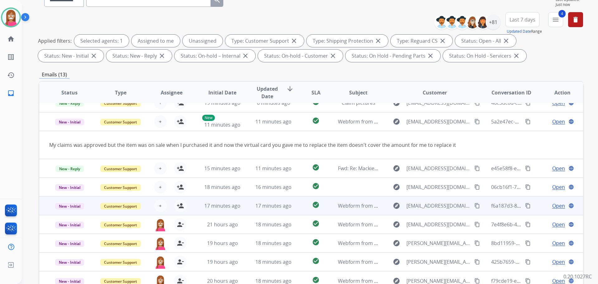
click at [248, 208] on td "17 minutes ago" at bounding box center [268, 205] width 51 height 19
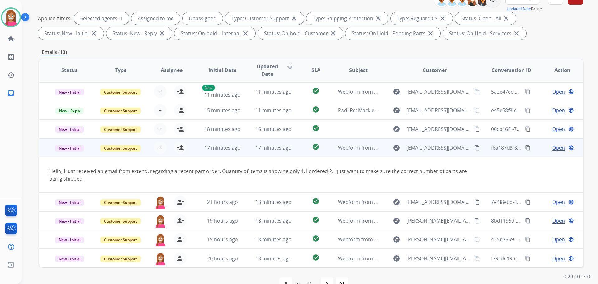
scroll to position [101, 0]
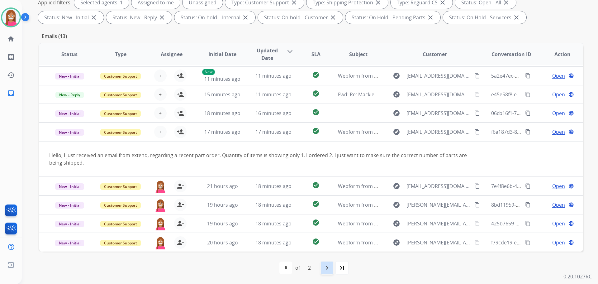
click at [322, 265] on div "navigate_next" at bounding box center [327, 268] width 14 height 14
select select "*"
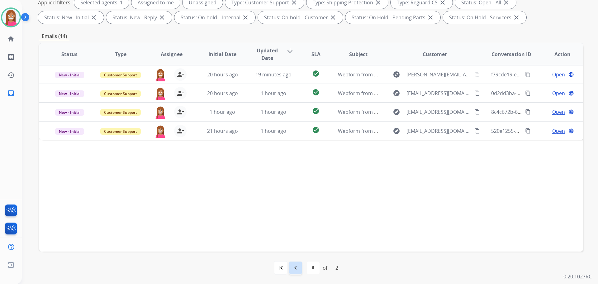
click at [295, 271] on mat-icon "navigate_before" at bounding box center [295, 267] width 7 height 7
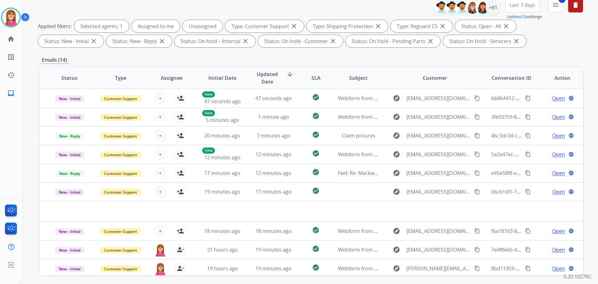
scroll to position [38, 0]
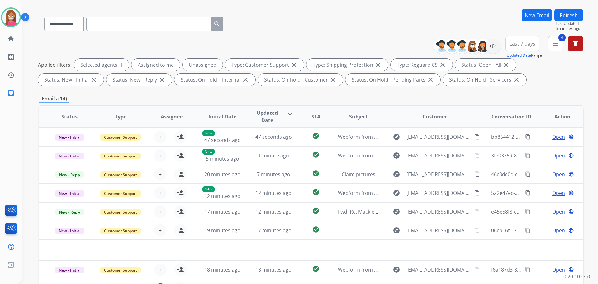
click at [567, 16] on button "Refresh" at bounding box center [569, 15] width 29 height 12
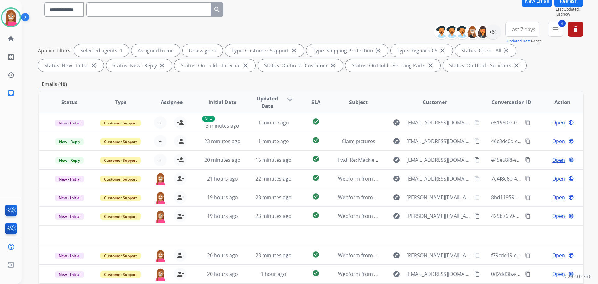
scroll to position [7, 0]
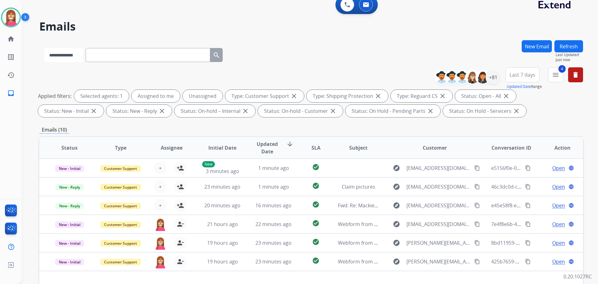
click at [61, 53] on select "**********" at bounding box center [63, 55] width 39 height 14
select select "**********"
click at [44, 48] on select "**********" at bounding box center [63, 55] width 39 height 14
paste input "**********"
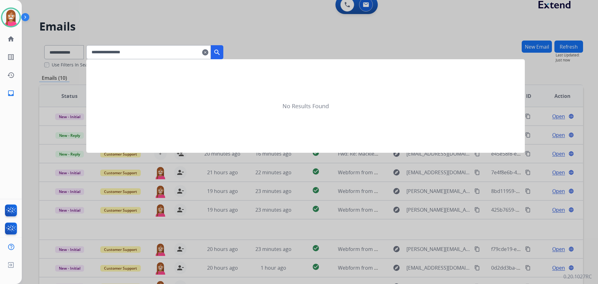
type input "**********"
click at [221, 54] on mat-icon "search" at bounding box center [216, 52] width 7 height 7
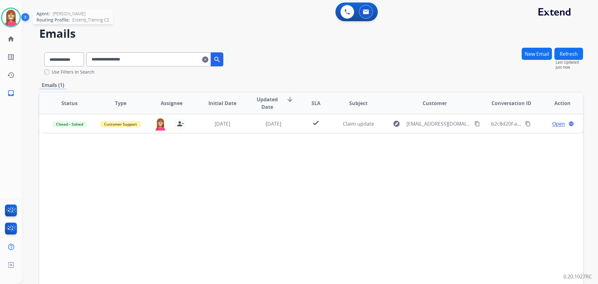
drag, startPoint x: 9, startPoint y: 16, endPoint x: 25, endPoint y: 20, distance: 16.5
click at [9, 16] on img at bounding box center [10, 17] width 17 height 17
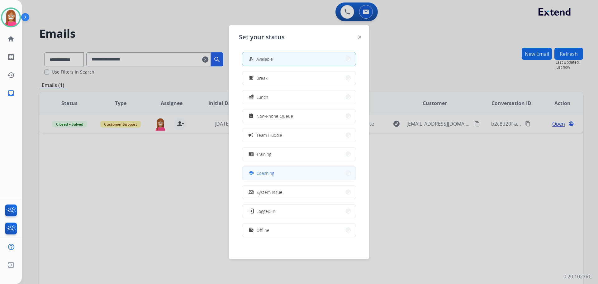
click at [254, 174] on div "school" at bounding box center [251, 172] width 9 height 7
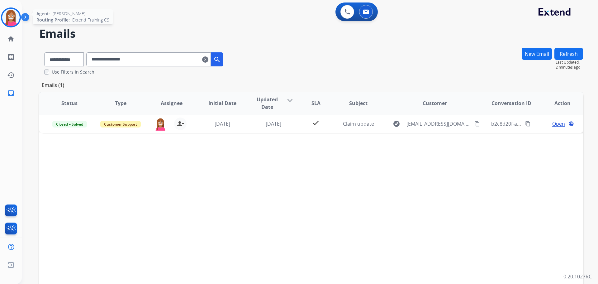
click at [9, 17] on img at bounding box center [10, 17] width 17 height 17
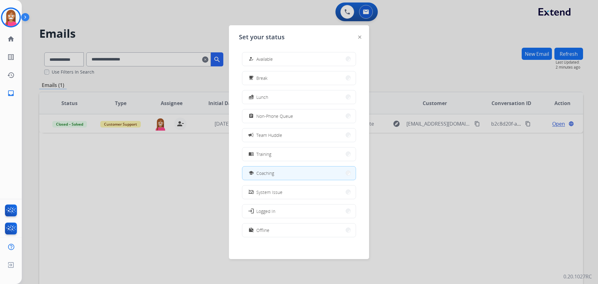
click at [260, 59] on span "Available" at bounding box center [264, 59] width 17 height 7
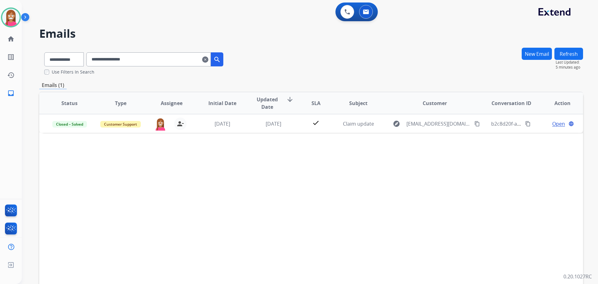
click at [208, 60] on mat-icon "clear" at bounding box center [205, 59] width 6 height 7
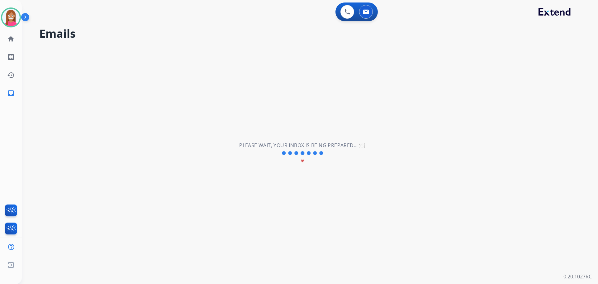
select select "**********"
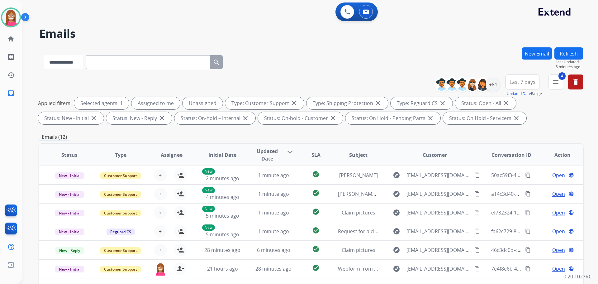
click at [68, 63] on select "**********" at bounding box center [63, 62] width 39 height 14
select select "**********"
click at [44, 55] on select "**********" at bounding box center [63, 62] width 39 height 14
paste input "**********"
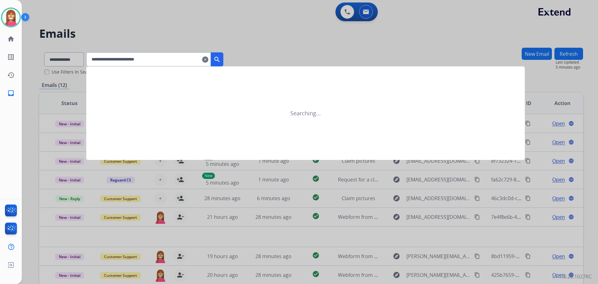
type input "**********"
drag, startPoint x: 222, startPoint y: 55, endPoint x: 214, endPoint y: 69, distance: 15.7
click at [221, 56] on mat-icon "search" at bounding box center [216, 59] width 7 height 7
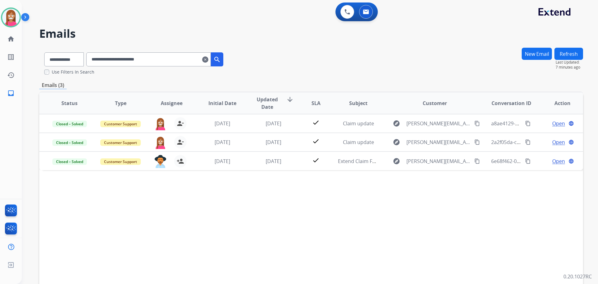
click at [208, 59] on mat-icon "clear" at bounding box center [205, 59] width 6 height 7
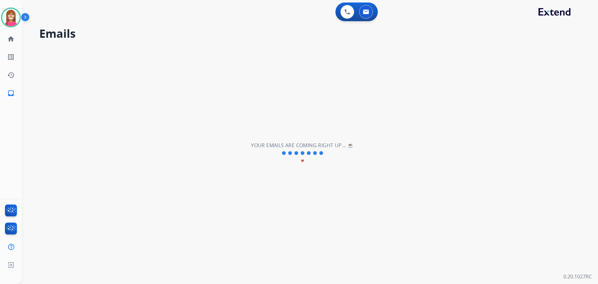
select select "**********"
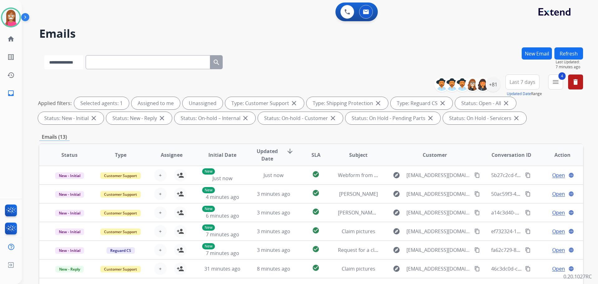
click at [72, 65] on select "**********" at bounding box center [63, 62] width 39 height 14
select select "**********"
click at [44, 55] on select "**********" at bounding box center [63, 62] width 39 height 14
paste input "**********"
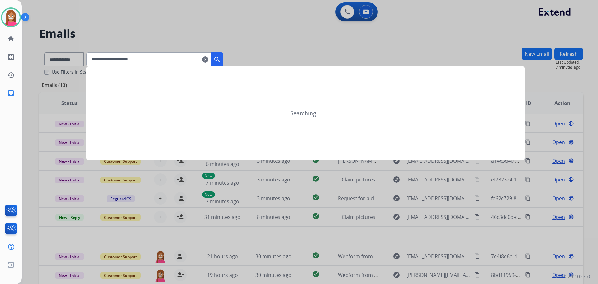
type input "**********"
drag, startPoint x: 223, startPoint y: 60, endPoint x: 192, endPoint y: 85, distance: 40.0
click at [221, 60] on mat-icon "search" at bounding box center [216, 59] width 7 height 7
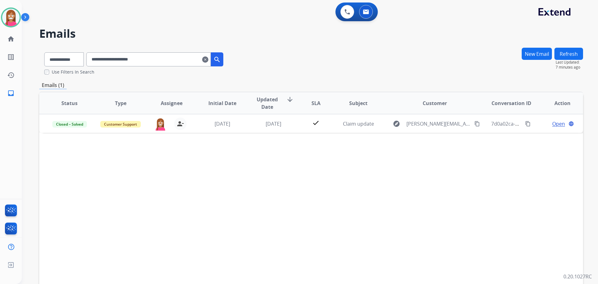
click at [208, 59] on mat-icon "clear" at bounding box center [205, 59] width 6 height 7
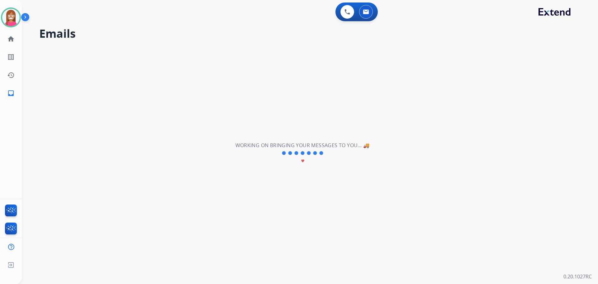
select select "**********"
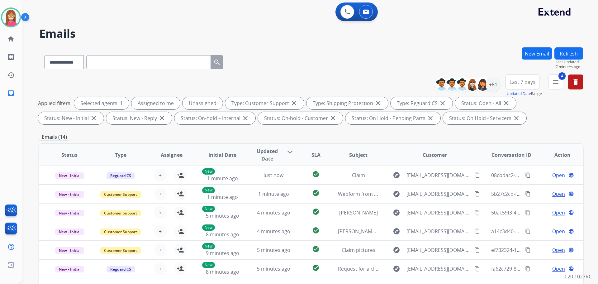
click at [537, 54] on button "New Email" at bounding box center [537, 53] width 30 height 12
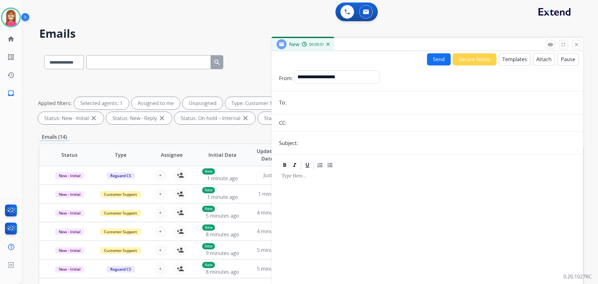
click at [317, 102] on input "email" at bounding box center [432, 102] width 288 height 12
paste input "**********"
type input "**********"
click at [315, 78] on select "**********" at bounding box center [337, 76] width 85 height 12
select select "**********"
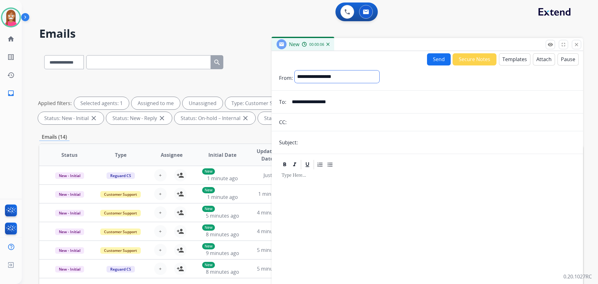
click at [295, 70] on select "**********" at bounding box center [337, 76] width 85 height 12
click at [314, 140] on input "text" at bounding box center [438, 143] width 276 height 12
type input "**********"
click at [509, 62] on button "Templates" at bounding box center [514, 59] width 31 height 12
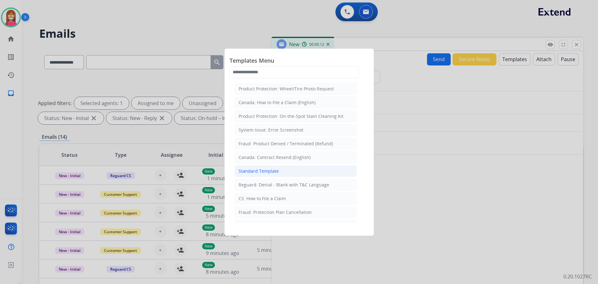
click at [253, 172] on div "Standard Template" at bounding box center [259, 171] width 40 height 6
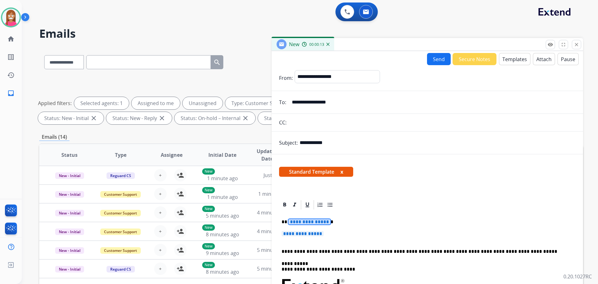
click at [307, 222] on span "**********" at bounding box center [309, 221] width 42 height 5
click at [306, 231] on span "**********" at bounding box center [303, 233] width 42 height 5
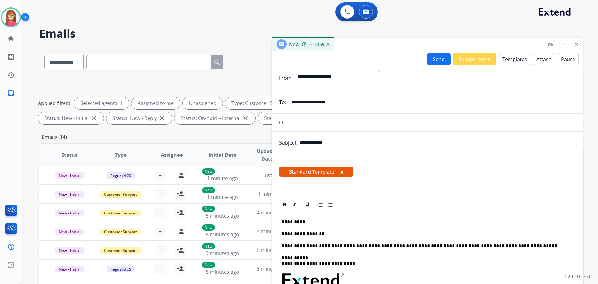
click at [321, 233] on p "**********" at bounding box center [425, 234] width 287 height 6
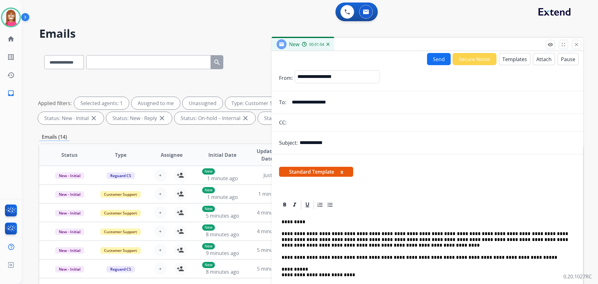
click at [357, 246] on p "**********" at bounding box center [425, 239] width 287 height 17
click at [285, 241] on p "**********" at bounding box center [425, 239] width 287 height 17
click at [441, 60] on button "Send" at bounding box center [439, 59] width 24 height 12
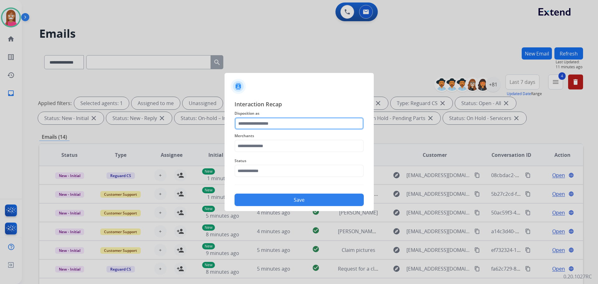
click at [245, 125] on input "text" at bounding box center [299, 123] width 129 height 12
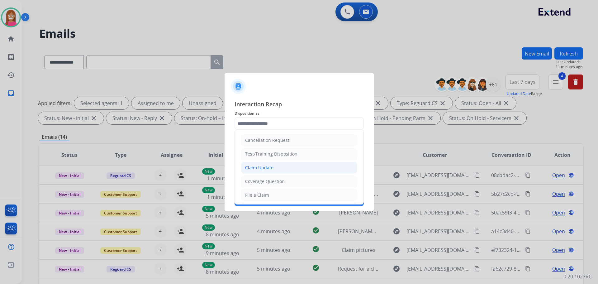
click at [250, 168] on div "Claim Update" at bounding box center [259, 167] width 28 height 6
type input "**********"
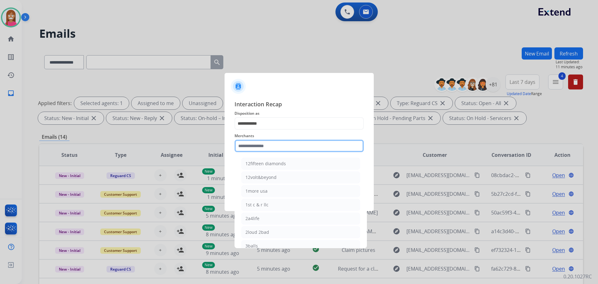
click at [248, 147] on input "text" at bounding box center [299, 146] width 129 height 12
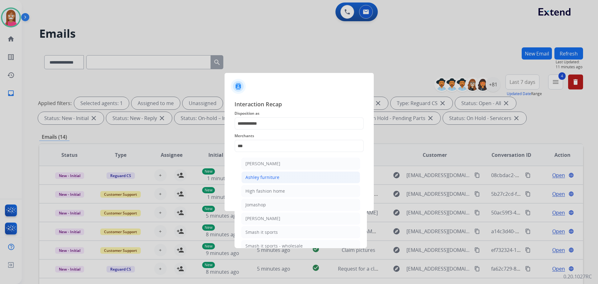
click at [254, 180] on div "Ashley furniture" at bounding box center [262, 177] width 34 height 6
type input "**********"
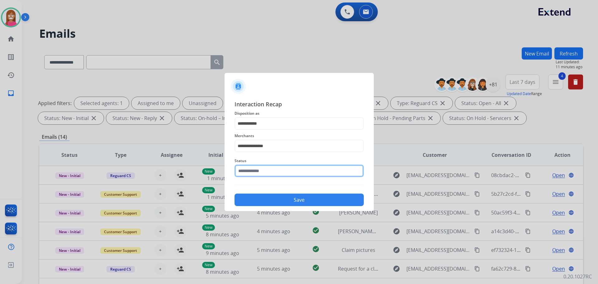
click at [251, 175] on input "text" at bounding box center [299, 170] width 129 height 12
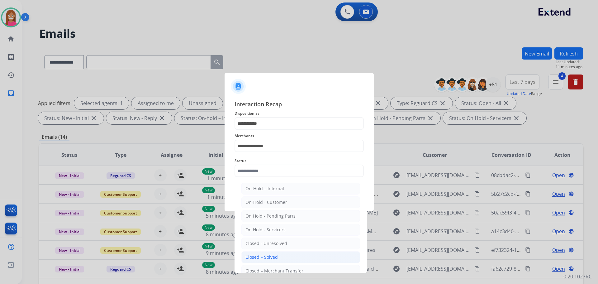
click at [257, 259] on div "Closed – Solved" at bounding box center [261, 257] width 32 height 6
type input "**********"
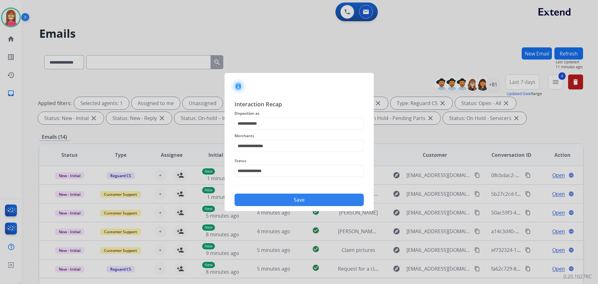
click at [279, 201] on button "Save" at bounding box center [299, 199] width 129 height 12
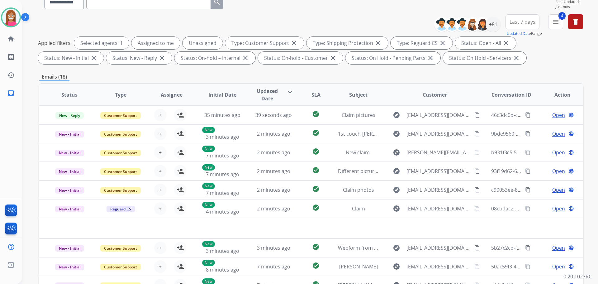
scroll to position [62, 0]
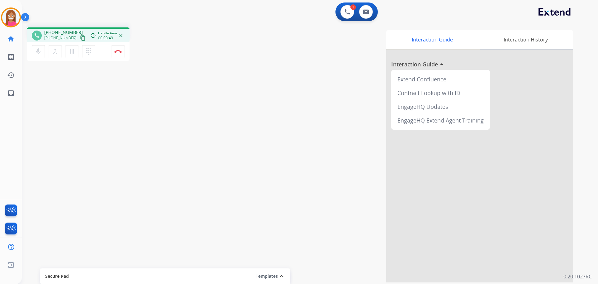
click at [80, 38] on mat-icon "content_copy" at bounding box center [83, 38] width 6 height 6
click at [121, 52] on img at bounding box center [117, 51] width 7 height 3
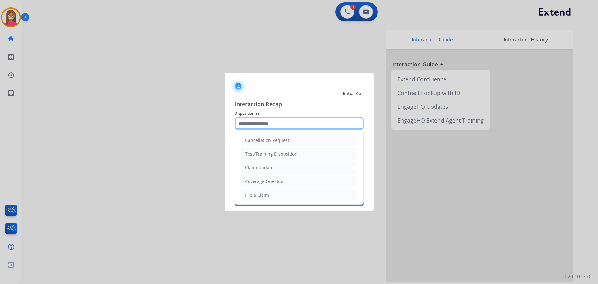
click at [246, 124] on input "text" at bounding box center [299, 123] width 129 height 12
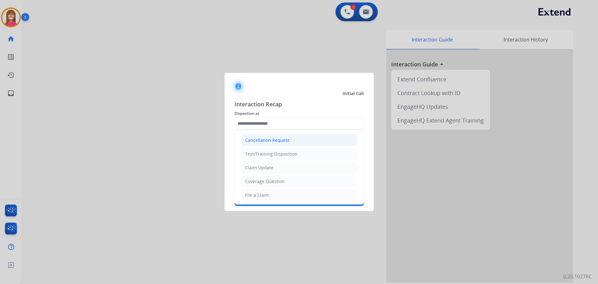
click at [259, 141] on div "Cancellation Request" at bounding box center [267, 140] width 44 height 6
type input "**********"
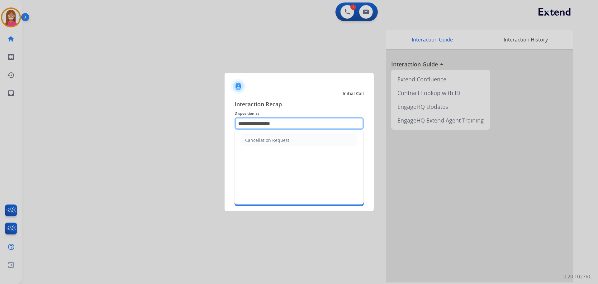
click at [293, 125] on input "**********" at bounding box center [299, 123] width 129 height 12
drag, startPoint x: 201, startPoint y: 105, endPoint x: 230, endPoint y: 130, distance: 39.1
click at [202, 107] on div at bounding box center [299, 142] width 598 height 284
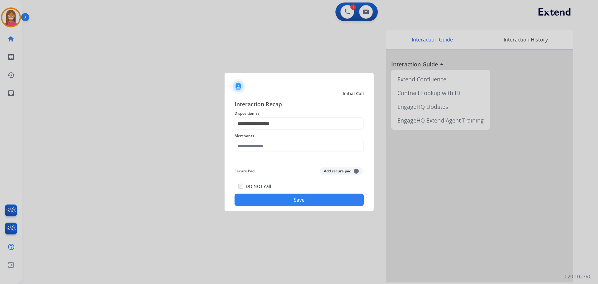
click at [199, 158] on div at bounding box center [299, 142] width 598 height 284
click at [244, 145] on input "text" at bounding box center [299, 146] width 129 height 12
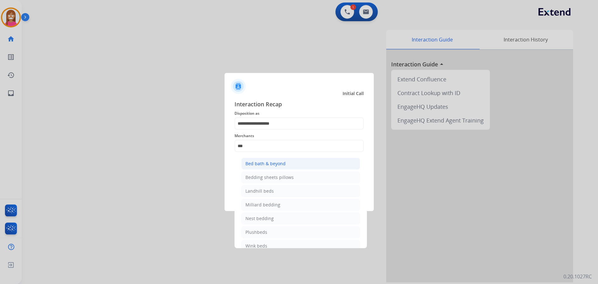
click at [269, 166] on div "Bed bath & beyond" at bounding box center [265, 163] width 40 height 6
type input "**********"
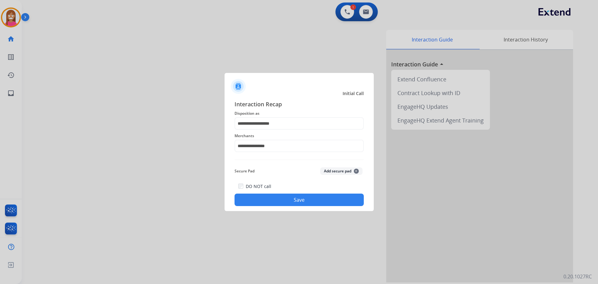
click at [266, 198] on button "Save" at bounding box center [299, 199] width 129 height 12
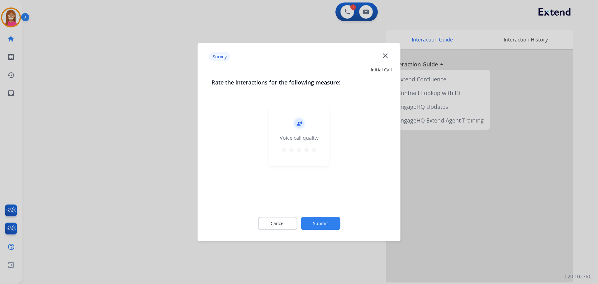
click at [381, 55] on div "Survey close" at bounding box center [299, 57] width 195 height 20
click at [384, 55] on mat-icon "close" at bounding box center [385, 55] width 8 height 8
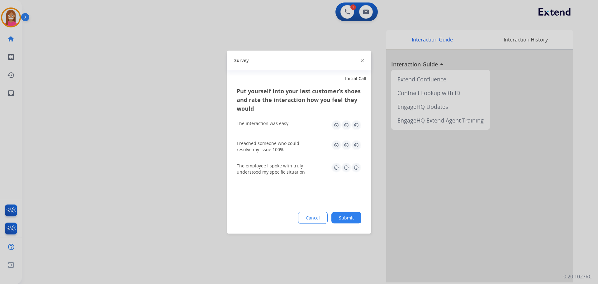
click at [363, 60] on img at bounding box center [362, 60] width 3 height 3
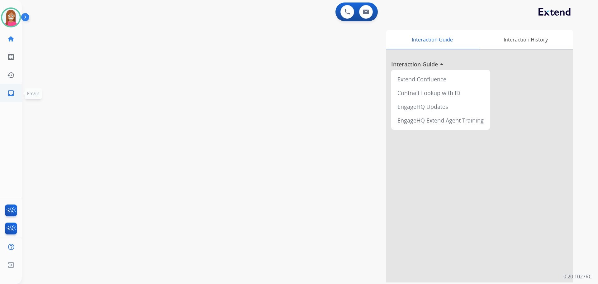
click at [6, 89] on link "inbox Emails" at bounding box center [10, 92] width 17 height 17
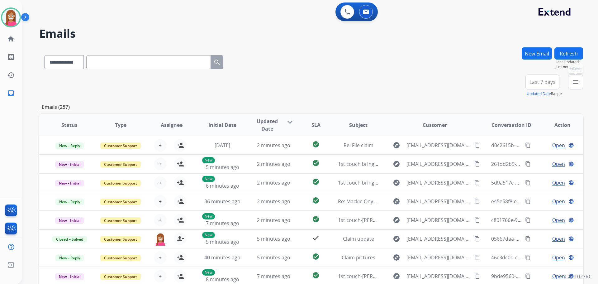
click at [576, 79] on mat-icon "menu" at bounding box center [575, 81] width 7 height 7
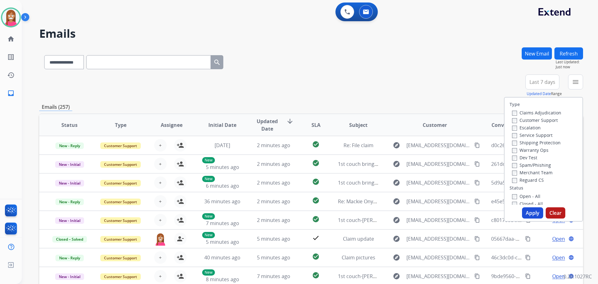
click at [516, 118] on label "Customer Support" at bounding box center [535, 120] width 46 height 6
click at [515, 142] on label "Shipping Protection" at bounding box center [536, 143] width 49 height 6
click at [514, 181] on label "Reguard CS" at bounding box center [528, 180] width 32 height 6
click at [521, 196] on label "Open - All" at bounding box center [526, 196] width 28 height 6
click at [528, 216] on button "Apply" at bounding box center [532, 212] width 21 height 11
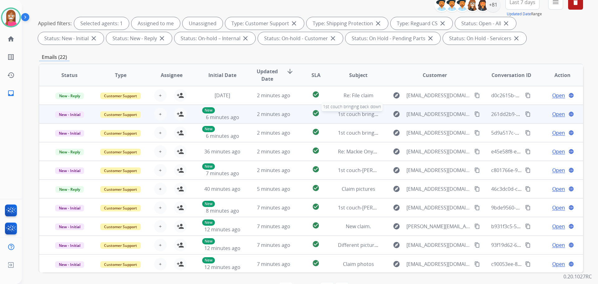
scroll to position [69, 0]
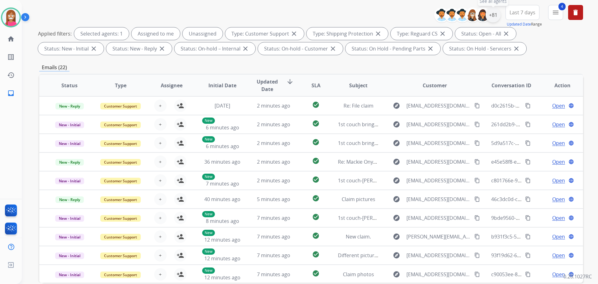
click at [490, 16] on div "+81" at bounding box center [493, 14] width 15 height 15
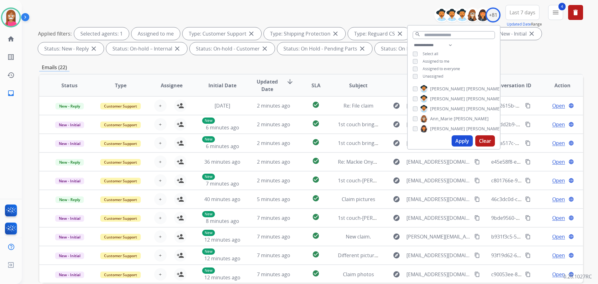
click at [457, 143] on button "Apply" at bounding box center [462, 140] width 21 height 11
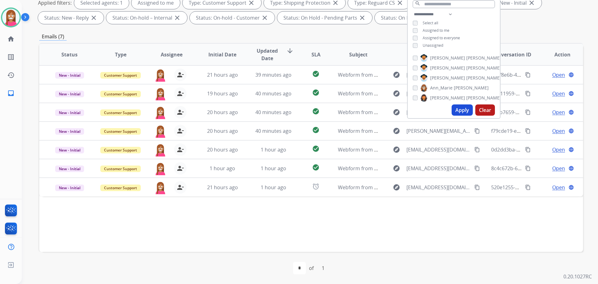
scroll to position [101, 0]
click at [228, 214] on div "Status Type Assignee Initial Date Updated Date arrow_downward SLA Subject Custo…" at bounding box center [311, 147] width 544 height 209
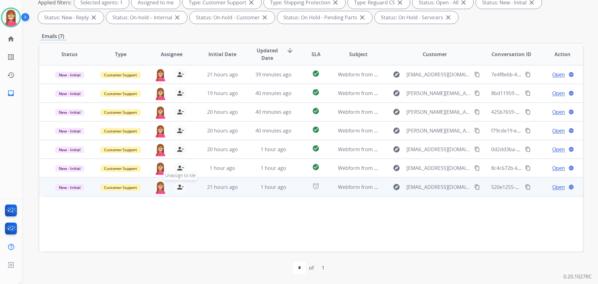
click at [179, 188] on mat-icon "person_remove" at bounding box center [180, 186] width 7 height 7
click at [179, 188] on mat-icon "person_add" at bounding box center [180, 186] width 7 height 7
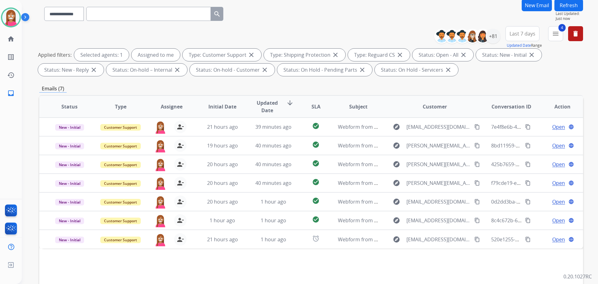
scroll to position [7, 0]
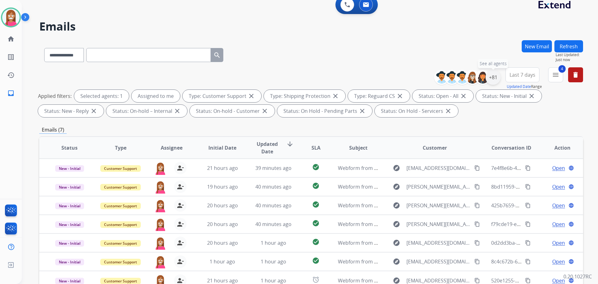
click at [490, 84] on div "+81" at bounding box center [493, 77] width 15 height 15
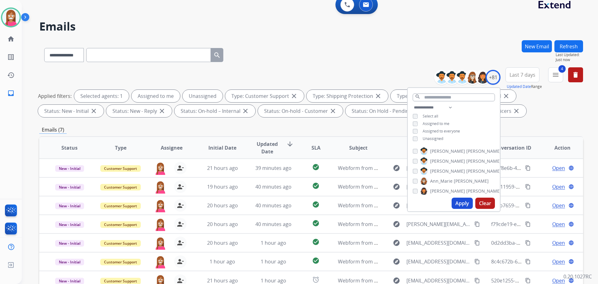
click at [458, 204] on button "Apply" at bounding box center [462, 203] width 21 height 11
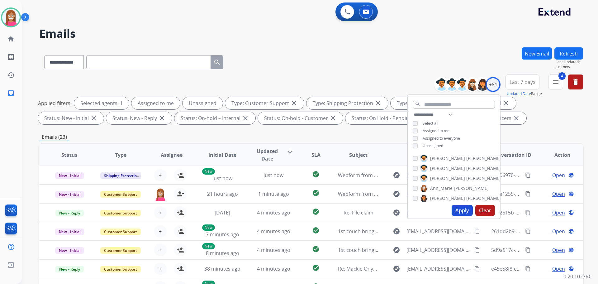
scroll to position [31, 0]
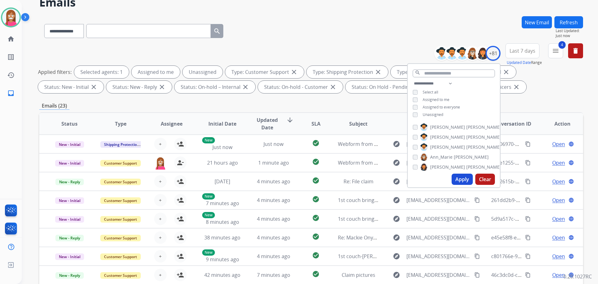
click at [320, 29] on div "**********" at bounding box center [311, 29] width 544 height 27
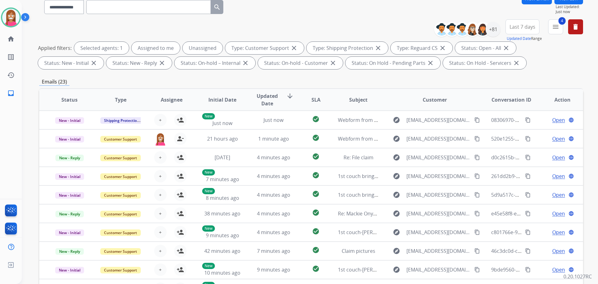
scroll to position [62, 0]
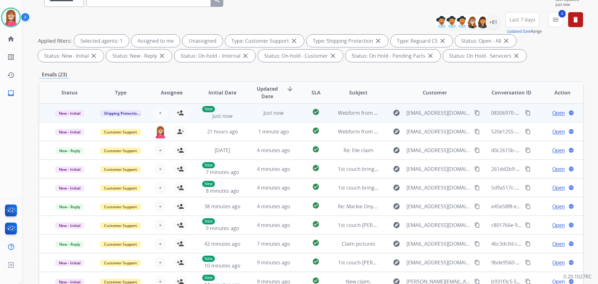
click at [245, 117] on td "Just now" at bounding box center [268, 112] width 51 height 19
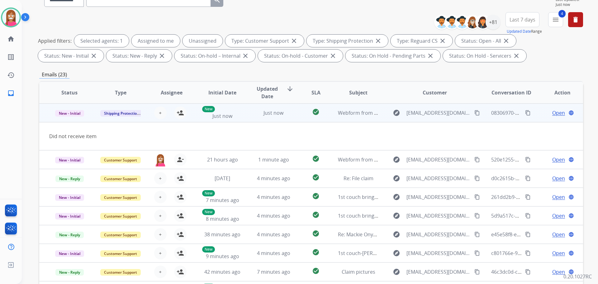
click at [474, 112] on mat-icon "content_copy" at bounding box center [477, 113] width 6 height 6
click at [179, 112] on mat-icon "person_add" at bounding box center [180, 112] width 7 height 7
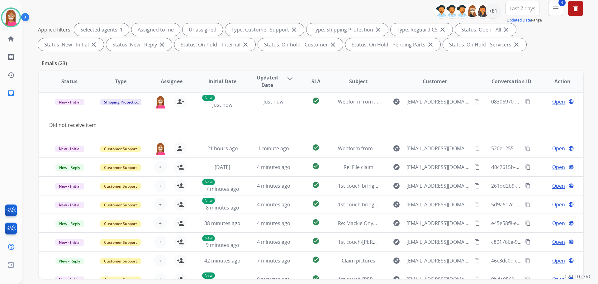
scroll to position [38, 0]
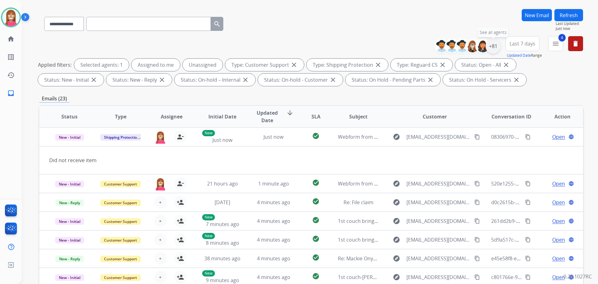
click at [489, 45] on div "+81" at bounding box center [493, 46] width 15 height 15
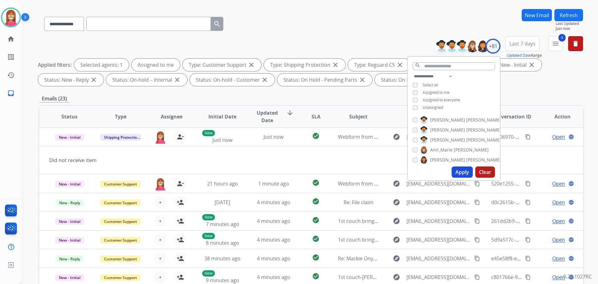
click at [462, 173] on button "Apply" at bounding box center [462, 171] width 21 height 11
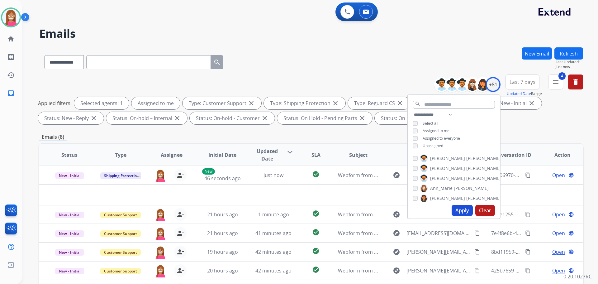
drag, startPoint x: 307, startPoint y: 66, endPoint x: 305, endPoint y: 73, distance: 6.6
click at [307, 66] on div "**********" at bounding box center [311, 60] width 544 height 27
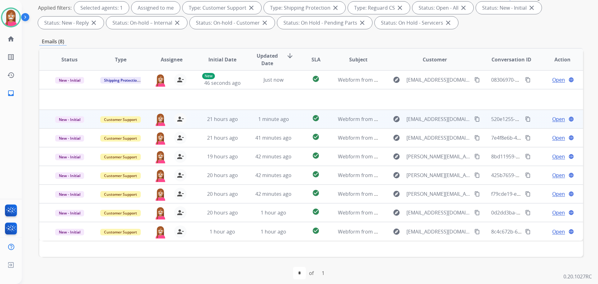
scroll to position [101, 0]
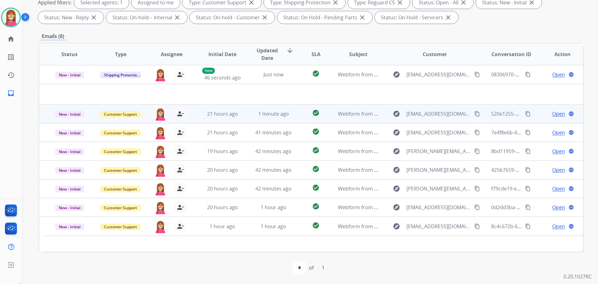
click at [297, 117] on td "check_circle" at bounding box center [311, 113] width 34 height 19
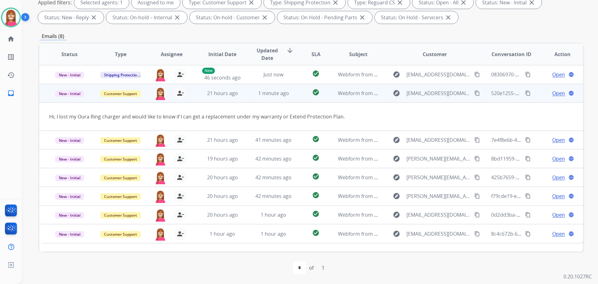
click at [552, 93] on span "Open" at bounding box center [558, 92] width 13 height 7
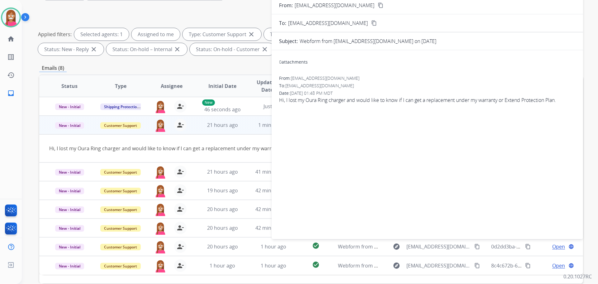
scroll to position [38, 0]
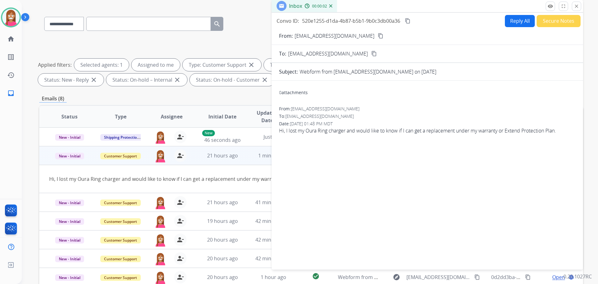
click at [522, 22] on button "Reply All" at bounding box center [520, 21] width 30 height 12
select select "**********"
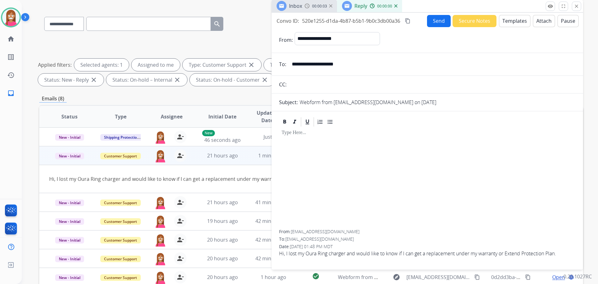
click at [516, 24] on button "Templates" at bounding box center [514, 21] width 31 height 12
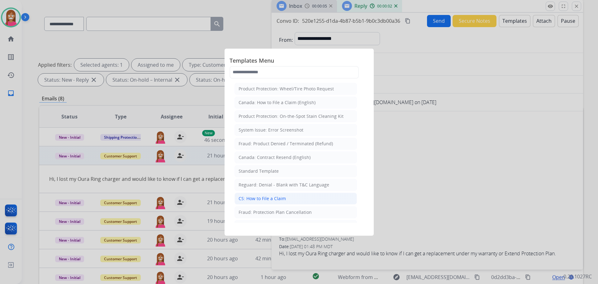
click at [258, 200] on div "CS: How to File a Claim" at bounding box center [262, 198] width 47 height 6
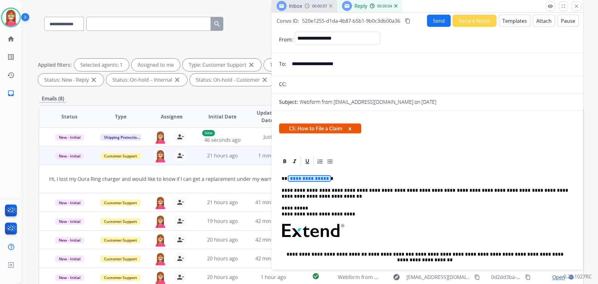
click at [303, 177] on span "**********" at bounding box center [309, 178] width 42 height 5
click at [439, 21] on button "Send" at bounding box center [439, 21] width 24 height 12
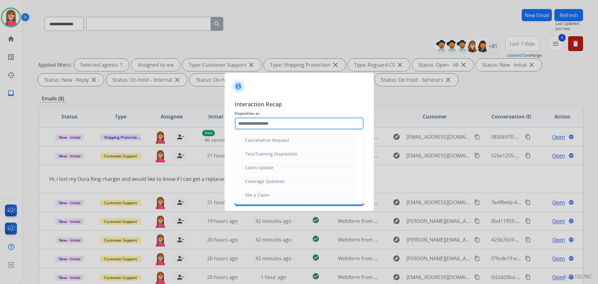
drag, startPoint x: 259, startPoint y: 125, endPoint x: 255, endPoint y: 132, distance: 7.7
click at [259, 126] on input "text" at bounding box center [299, 123] width 129 height 12
click at [254, 196] on div "File a Claim" at bounding box center [257, 195] width 24 height 6
type input "**********"
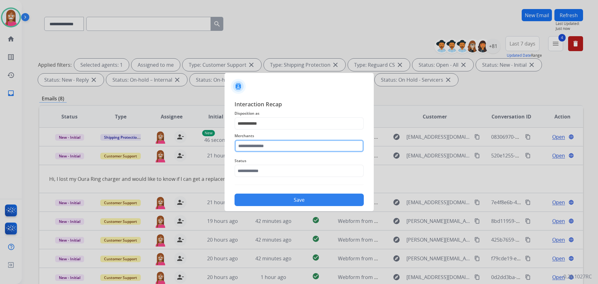
click at [256, 150] on input "text" at bounding box center [299, 146] width 129 height 12
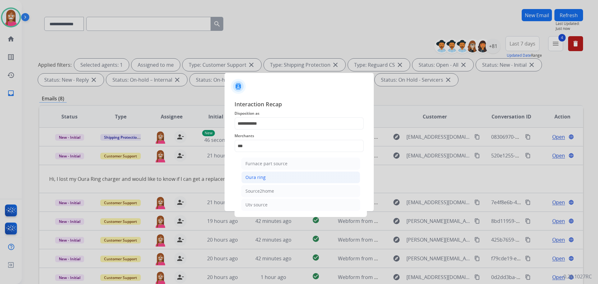
click at [254, 176] on div "Oura ring" at bounding box center [255, 177] width 20 height 6
type input "*********"
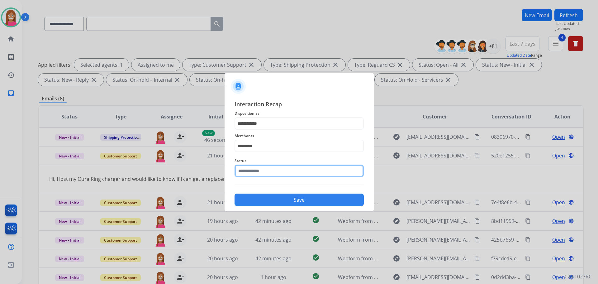
click at [251, 171] on input "text" at bounding box center [299, 170] width 129 height 12
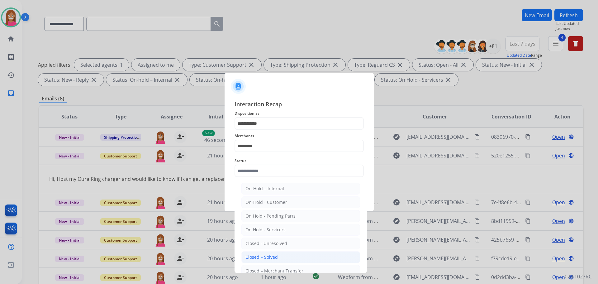
click at [252, 258] on div "Closed – Solved" at bounding box center [261, 257] width 32 height 6
type input "**********"
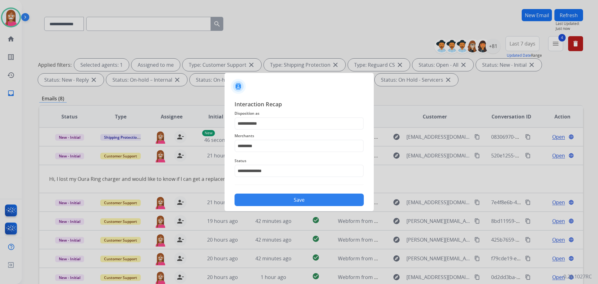
click at [268, 197] on button "Save" at bounding box center [299, 199] width 129 height 12
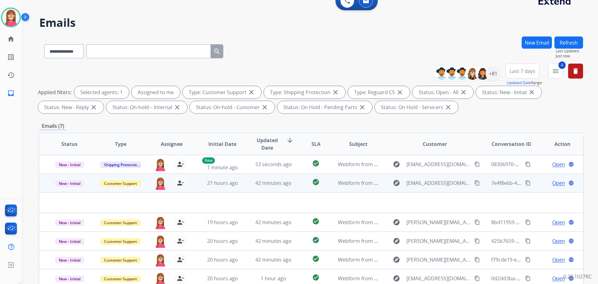
scroll to position [101, 0]
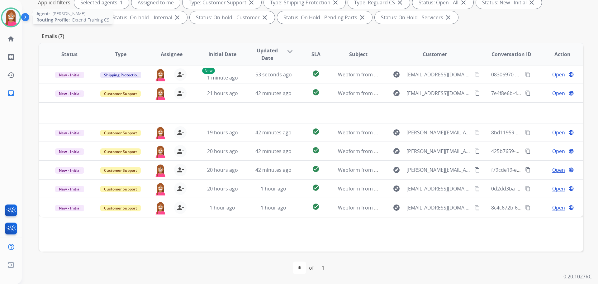
click at [8, 17] on img at bounding box center [10, 17] width 17 height 17
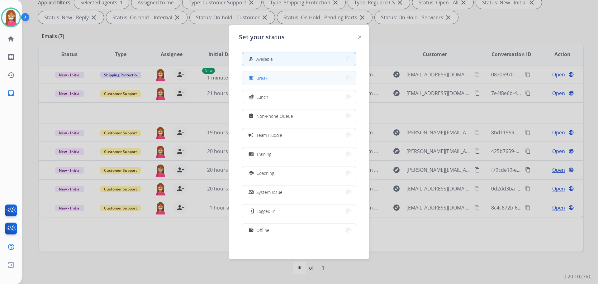
click at [278, 81] on button "free_breakfast Break" at bounding box center [298, 77] width 113 height 13
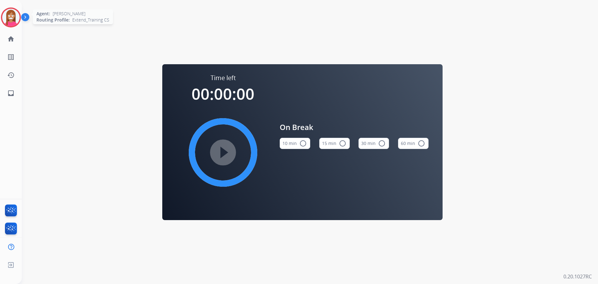
click at [11, 11] on img at bounding box center [10, 17] width 17 height 17
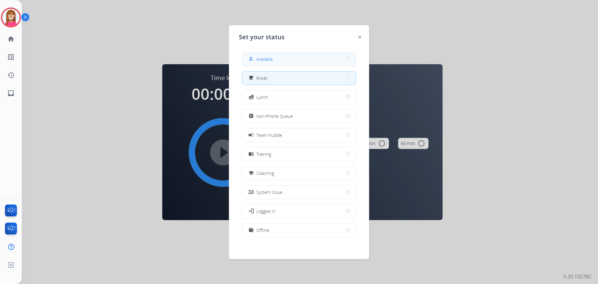
click at [255, 58] on div "how_to_reg" at bounding box center [251, 58] width 9 height 7
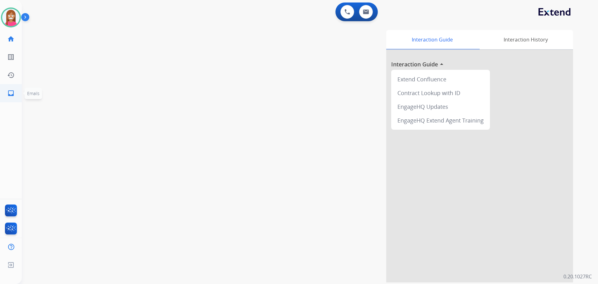
click at [10, 97] on link "inbox Emails" at bounding box center [10, 92] width 17 height 17
select select "**********"
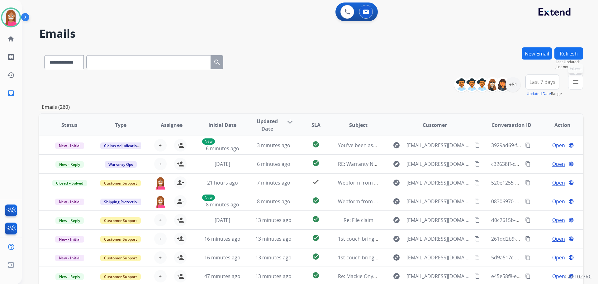
click at [571, 88] on button "menu Filters" at bounding box center [575, 81] width 15 height 15
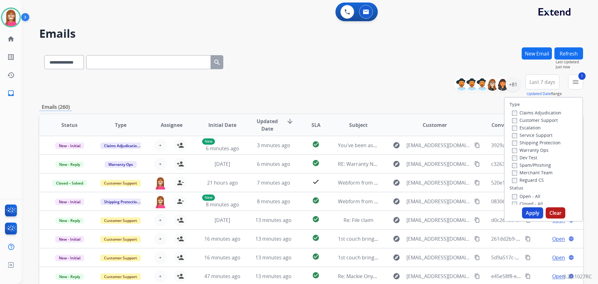
click at [524, 143] on label "Shipping Protection" at bounding box center [536, 143] width 49 height 6
click at [518, 181] on label "Reguard CS" at bounding box center [528, 180] width 32 height 6
click at [518, 198] on label "Open - All" at bounding box center [526, 196] width 28 height 6
click at [527, 212] on button "Apply" at bounding box center [532, 212] width 21 height 11
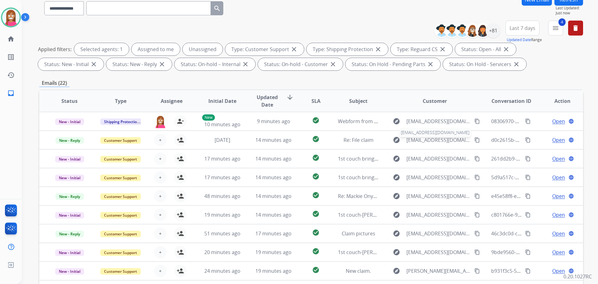
scroll to position [7, 0]
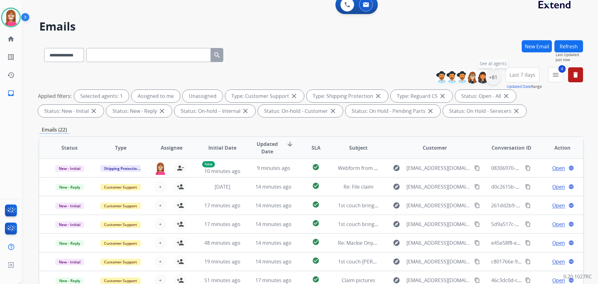
click at [492, 79] on div "+81" at bounding box center [493, 77] width 15 height 15
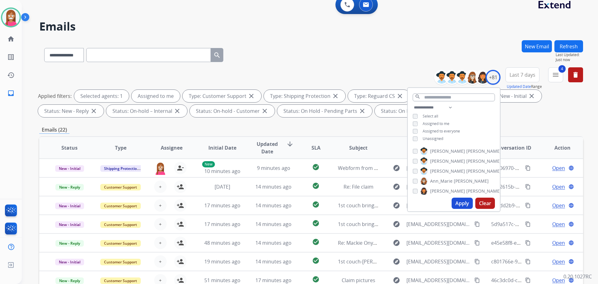
click at [461, 201] on button "Apply" at bounding box center [462, 203] width 21 height 11
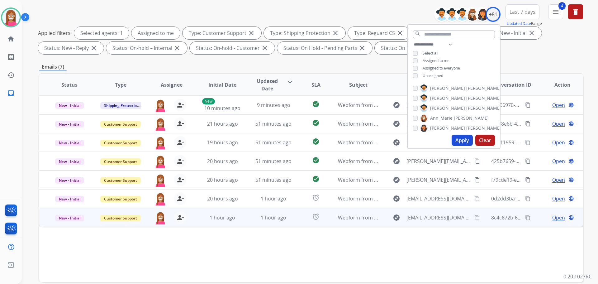
scroll to position [69, 0]
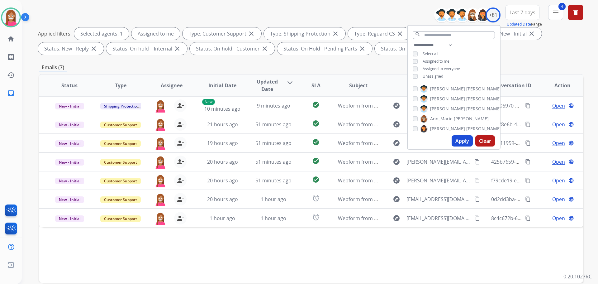
click at [205, 244] on div "Status Type Assignee Initial Date Updated Date arrow_downward SLA Subject Custo…" at bounding box center [311, 178] width 544 height 209
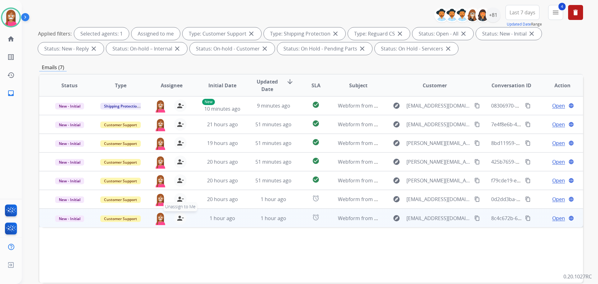
click at [181, 221] on mat-icon "person_remove" at bounding box center [180, 217] width 7 height 7
click at [182, 221] on mat-icon "person_add" at bounding box center [180, 217] width 7 height 7
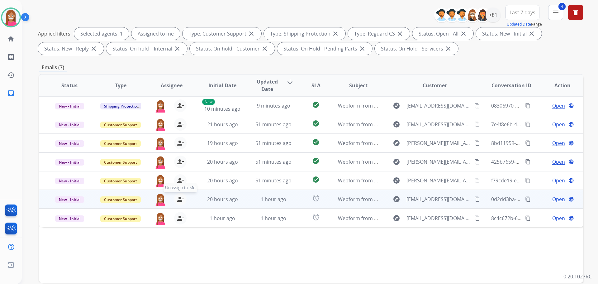
click at [179, 200] on mat-icon "person_remove" at bounding box center [180, 198] width 7 height 7
click at [179, 200] on mat-icon "person_add" at bounding box center [180, 198] width 7 height 7
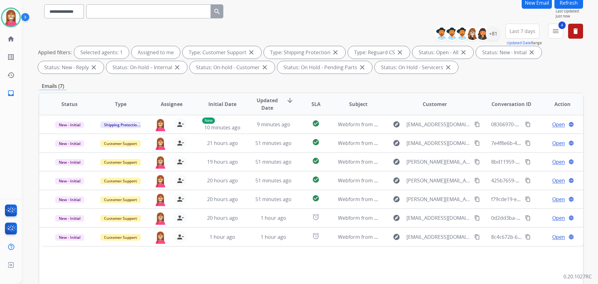
scroll to position [7, 0]
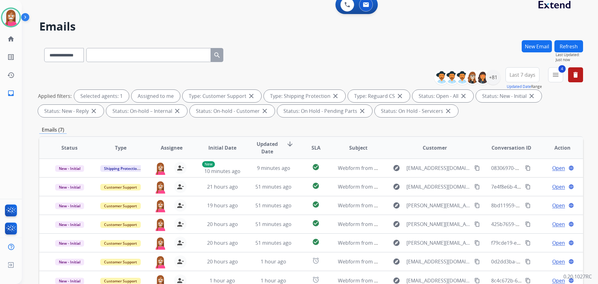
click at [567, 47] on button "Refresh" at bounding box center [569, 46] width 29 height 12
click at [491, 77] on div "+81" at bounding box center [493, 77] width 15 height 15
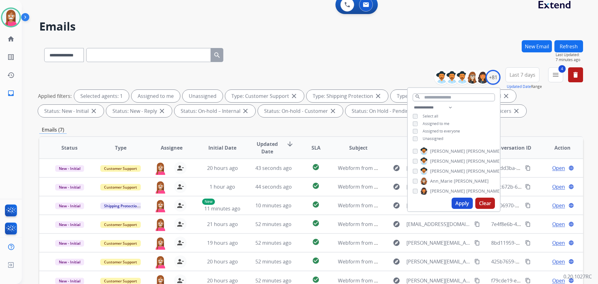
click at [460, 204] on button "Apply" at bounding box center [462, 203] width 21 height 11
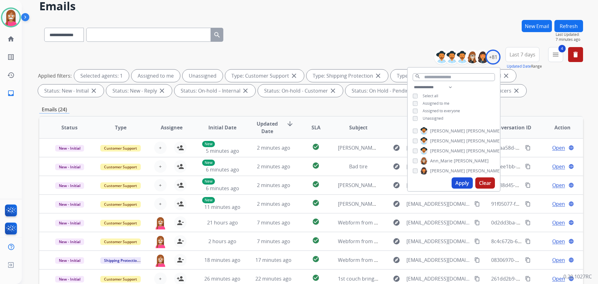
scroll to position [31, 0]
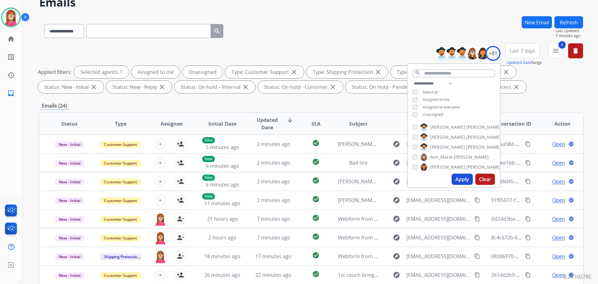
click at [303, 33] on div "**********" at bounding box center [311, 29] width 544 height 27
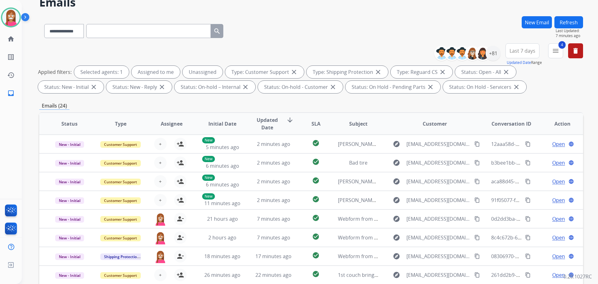
scroll to position [101, 0]
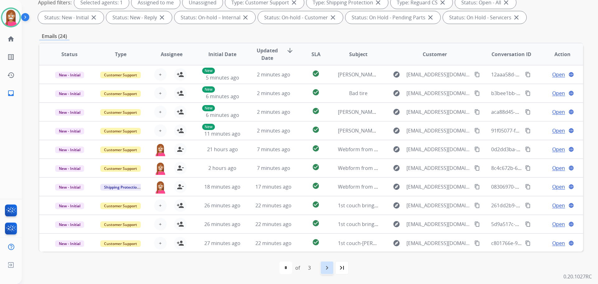
click at [327, 267] on mat-icon "navigate_next" at bounding box center [326, 267] width 7 height 7
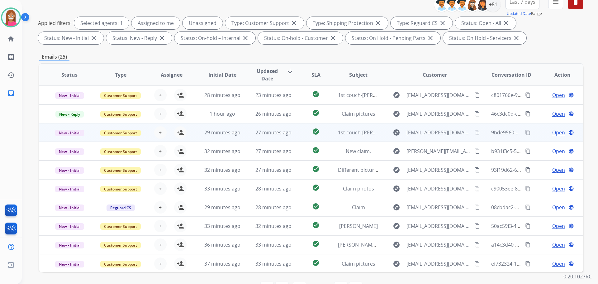
scroll to position [93, 0]
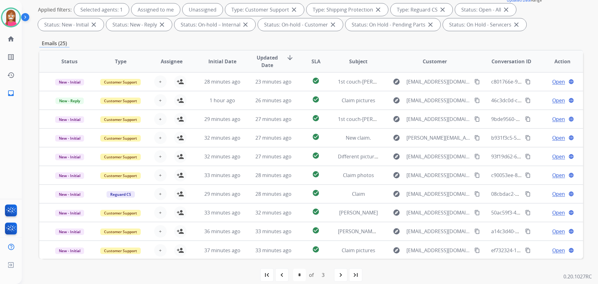
click at [342, 274] on mat-icon "navigate_next" at bounding box center [340, 274] width 7 height 7
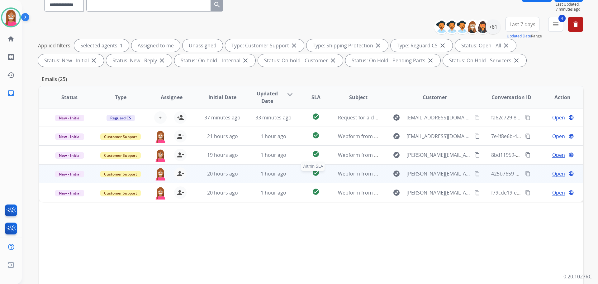
scroll to position [62, 0]
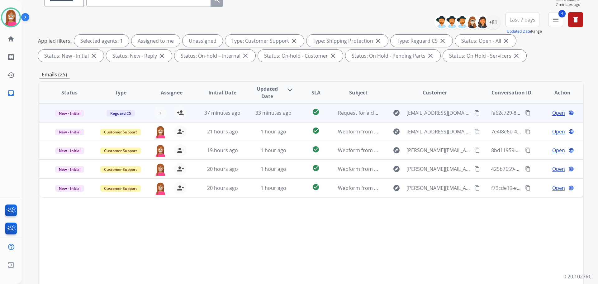
click at [296, 117] on td "check_circle" at bounding box center [311, 112] width 34 height 19
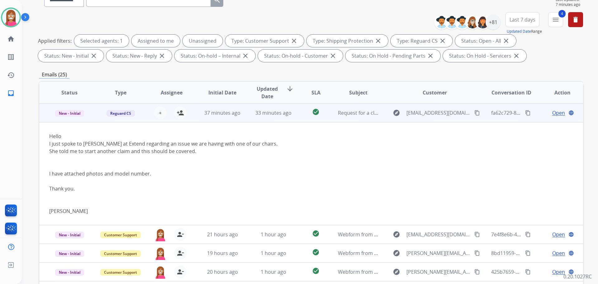
click at [474, 114] on mat-icon "content_copy" at bounding box center [477, 113] width 6 height 6
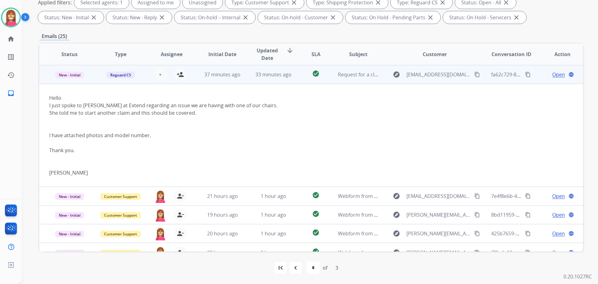
scroll to position [10, 0]
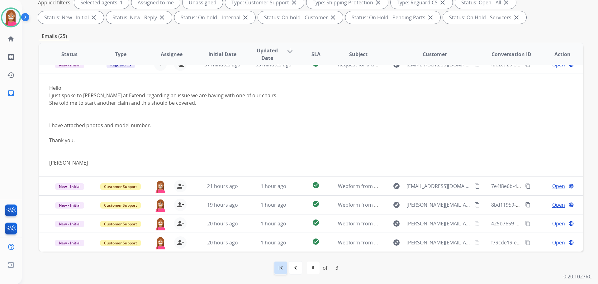
click at [278, 267] on mat-icon "first_page" at bounding box center [280, 267] width 7 height 7
select select "*"
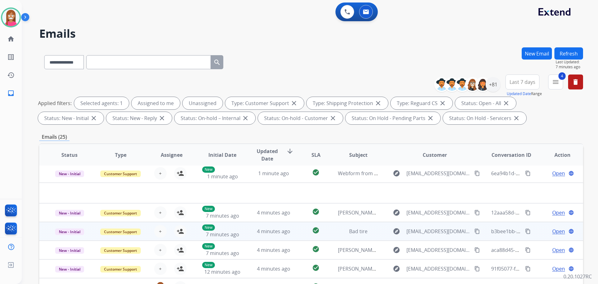
scroll to position [0, 0]
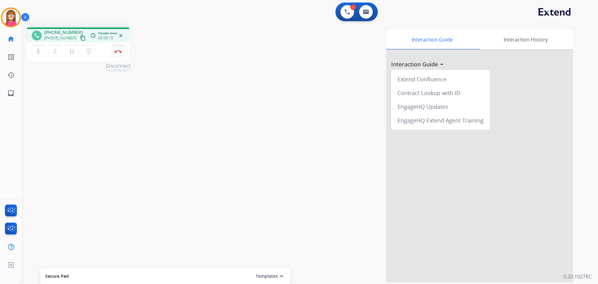
click at [118, 54] on button "Disconnect" at bounding box center [118, 51] width 13 height 13
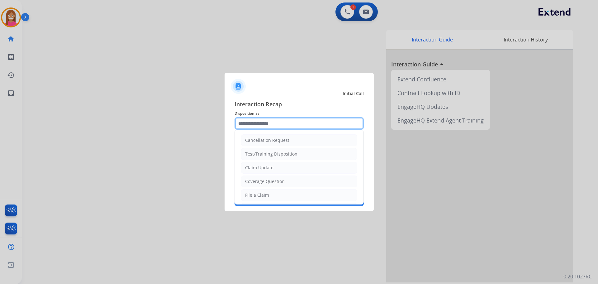
click at [283, 122] on input "text" at bounding box center [299, 123] width 129 height 12
type input "*"
click at [254, 167] on div "Claim Update" at bounding box center [259, 167] width 28 height 6
type input "**********"
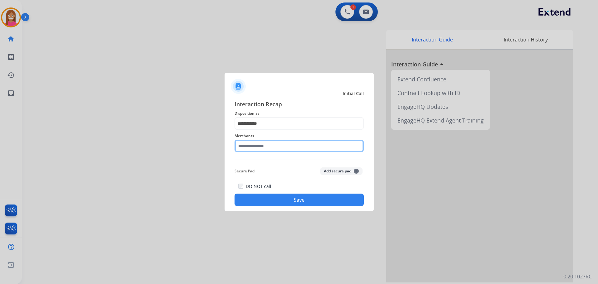
click at [247, 147] on input "text" at bounding box center [299, 146] width 129 height 12
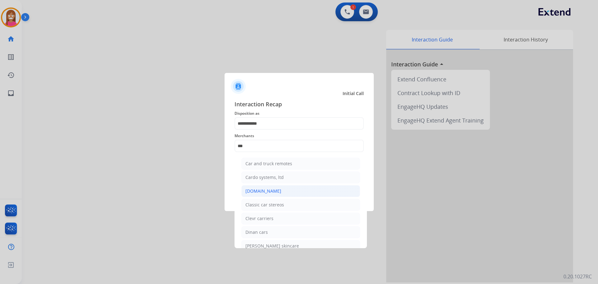
click at [265, 187] on li "Carparts.com" at bounding box center [300, 191] width 119 height 12
type input "**********"
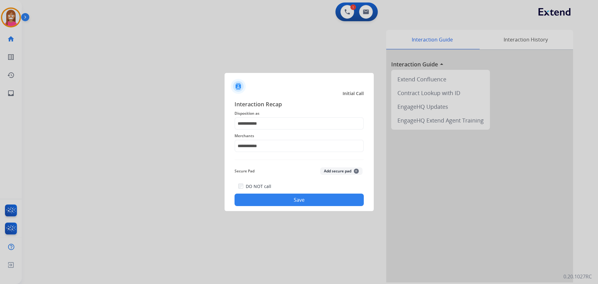
click at [273, 198] on button "Save" at bounding box center [299, 199] width 129 height 12
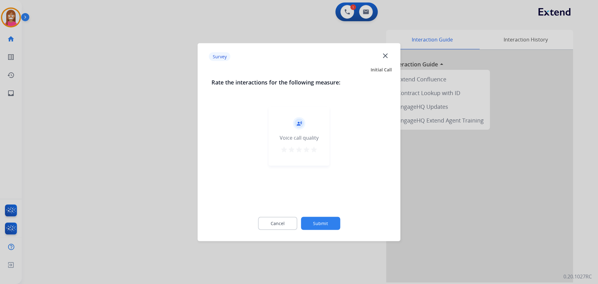
click at [382, 56] on mat-icon "close" at bounding box center [385, 55] width 8 height 8
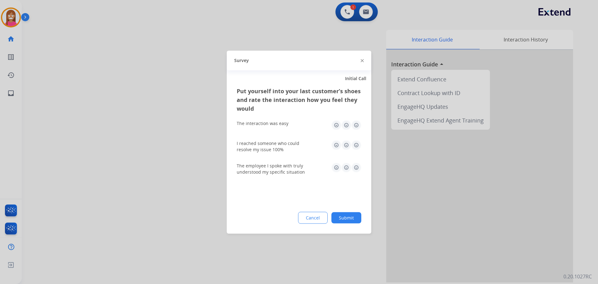
click at [361, 61] on img at bounding box center [362, 60] width 3 height 3
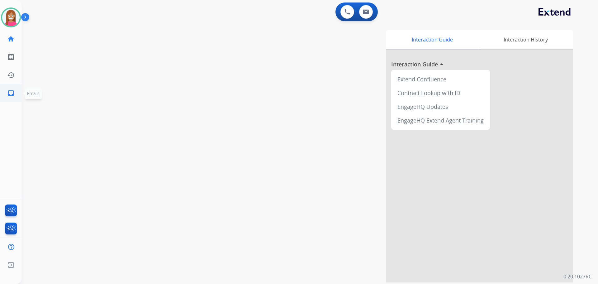
click at [9, 93] on mat-icon "inbox" at bounding box center [10, 92] width 7 height 7
select select "**********"
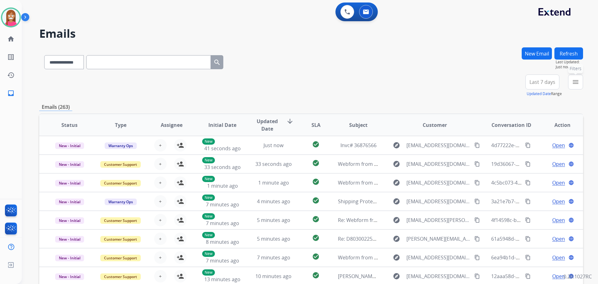
click at [573, 82] on mat-icon "menu" at bounding box center [575, 81] width 7 height 7
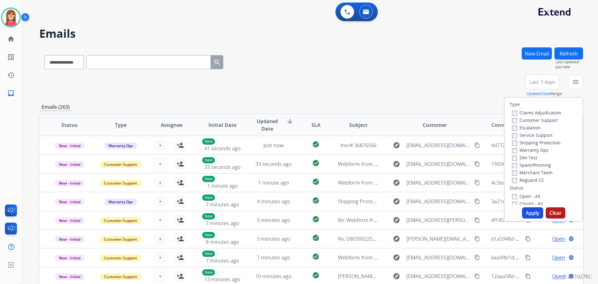
click at [523, 119] on label "Customer Support" at bounding box center [535, 120] width 46 height 6
click at [518, 143] on label "Shipping Protection" at bounding box center [536, 143] width 49 height 6
click at [519, 180] on label "Reguard CS" at bounding box center [528, 180] width 32 height 6
click at [521, 198] on label "Open - All" at bounding box center [526, 196] width 28 height 6
click at [524, 213] on button "Apply" at bounding box center [532, 212] width 21 height 11
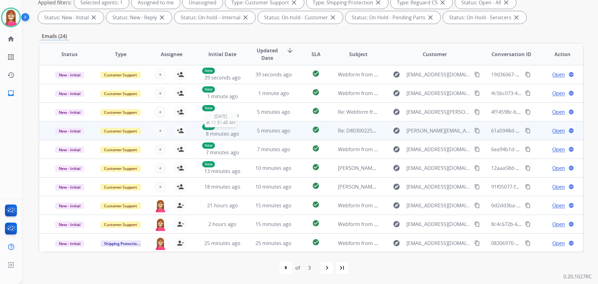
scroll to position [1, 0]
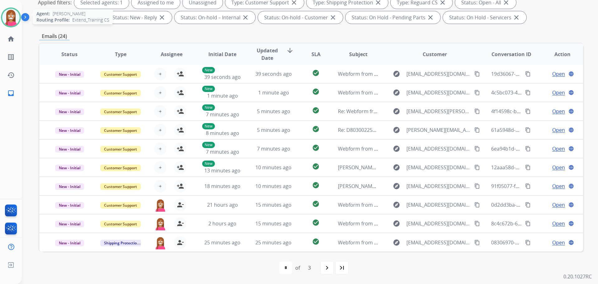
click at [10, 21] on img at bounding box center [10, 17] width 17 height 17
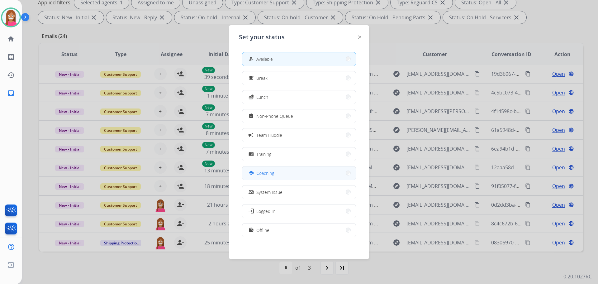
click at [269, 170] on span "Coaching" at bounding box center [265, 173] width 18 height 7
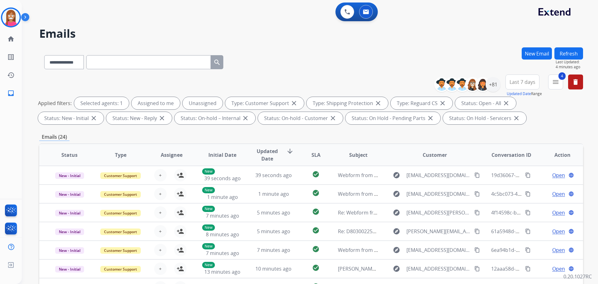
select select "**********"
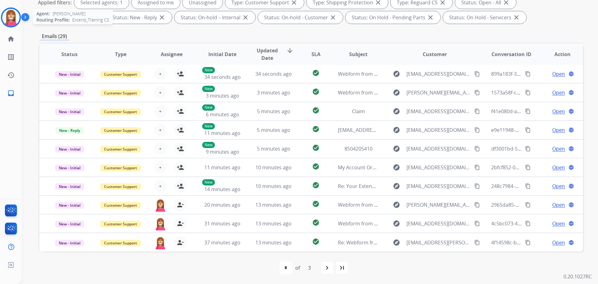
click at [9, 20] on img at bounding box center [10, 17] width 17 height 17
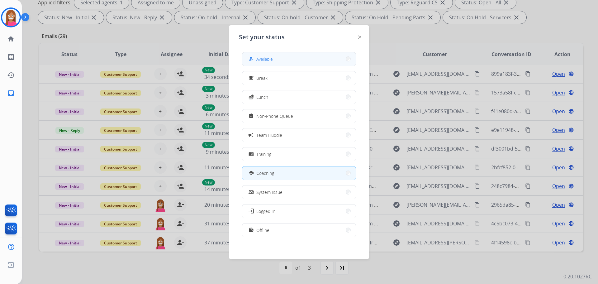
click at [264, 54] on button "how_to_reg Available" at bounding box center [298, 58] width 113 height 13
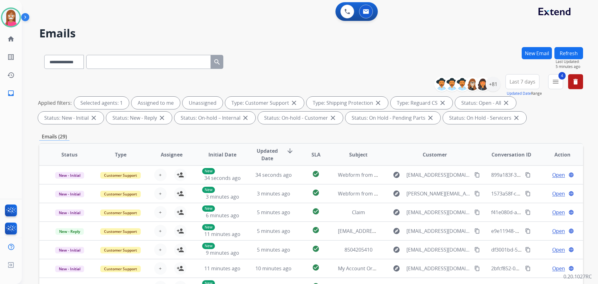
scroll to position [0, 0]
click at [564, 54] on button "Refresh" at bounding box center [569, 53] width 29 height 12
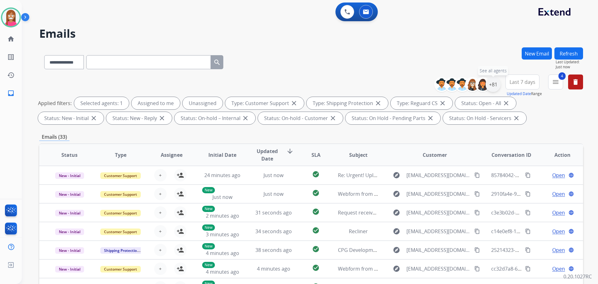
click at [496, 85] on div "+81" at bounding box center [493, 84] width 15 height 15
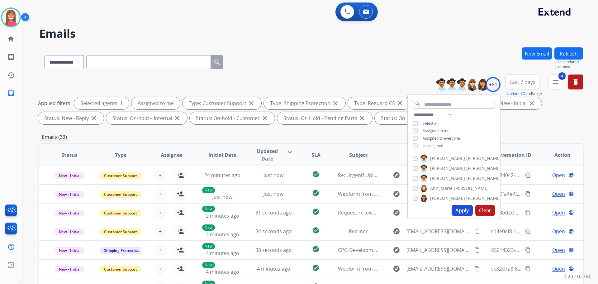
click at [450, 210] on div "Apply Clear" at bounding box center [454, 210] width 92 height 16
click at [455, 209] on button "Apply" at bounding box center [462, 210] width 21 height 11
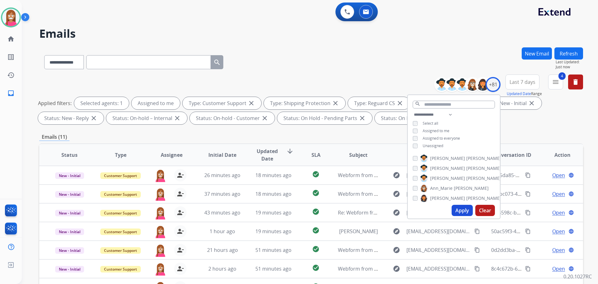
click at [280, 51] on div "**********" at bounding box center [311, 60] width 544 height 27
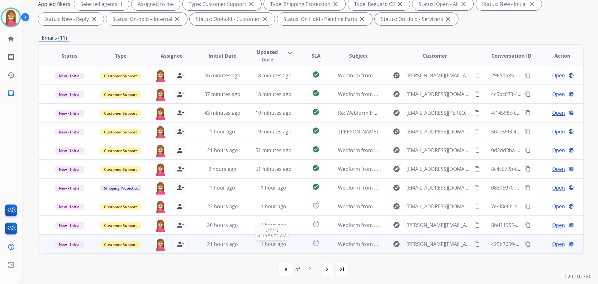
scroll to position [101, 0]
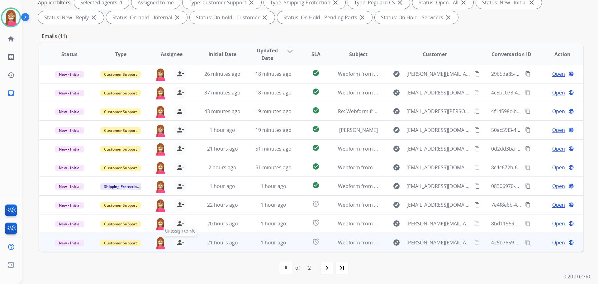
click at [177, 241] on mat-icon "person_remove" at bounding box center [180, 242] width 7 height 7
click at [179, 241] on mat-icon "person_add" at bounding box center [180, 242] width 7 height 7
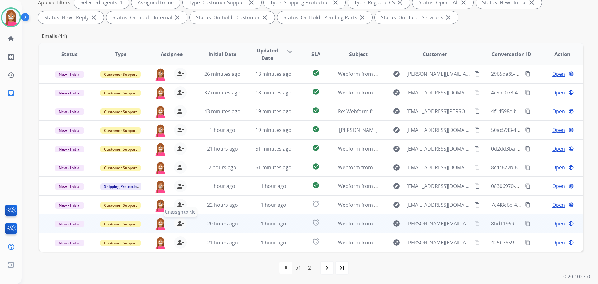
click at [179, 225] on mat-icon "person_remove" at bounding box center [180, 223] width 7 height 7
click at [179, 225] on mat-icon "person_add" at bounding box center [180, 223] width 7 height 7
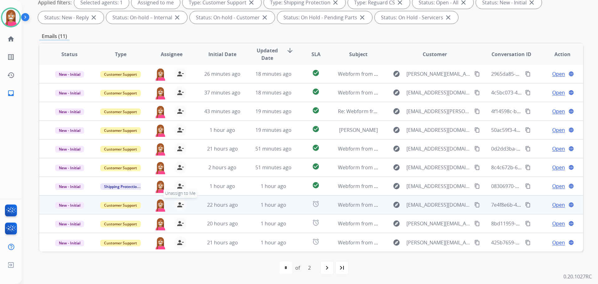
click at [177, 206] on mat-icon "person_remove" at bounding box center [180, 204] width 7 height 7
click at [177, 206] on mat-icon "person_add" at bounding box center [180, 204] width 7 height 7
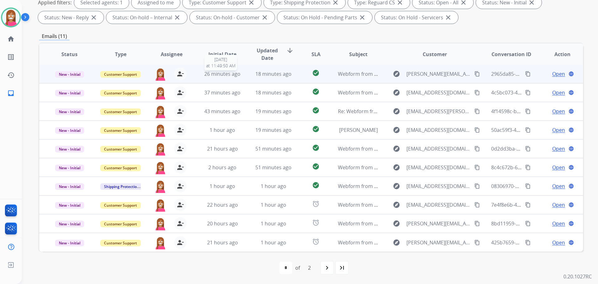
click at [240, 73] on div "26 minutes ago" at bounding box center [222, 73] width 41 height 7
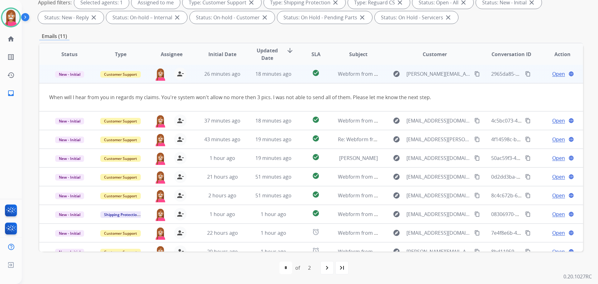
scroll to position [0, 0]
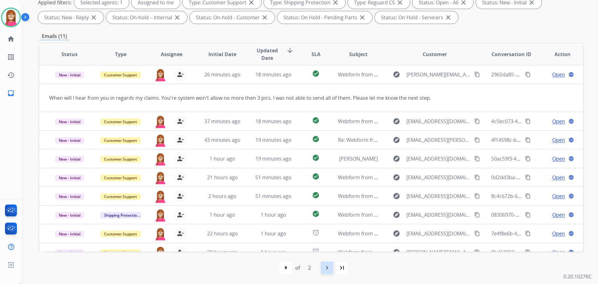
click at [331, 267] on div "navigate_next" at bounding box center [327, 268] width 14 height 14
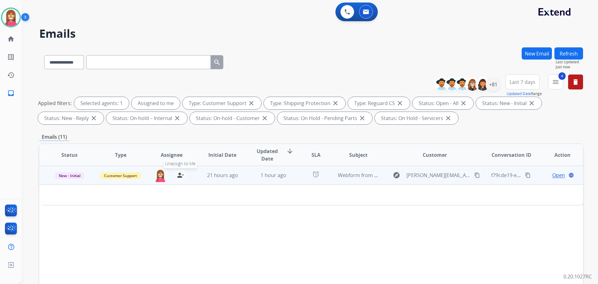
click at [182, 178] on mat-icon "person_remove" at bounding box center [180, 174] width 7 height 7
click at [182, 178] on mat-icon "person_add" at bounding box center [180, 174] width 7 height 7
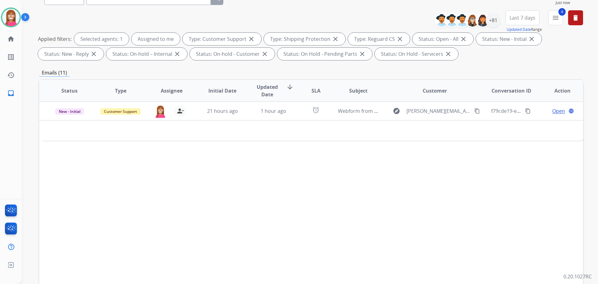
scroll to position [101, 0]
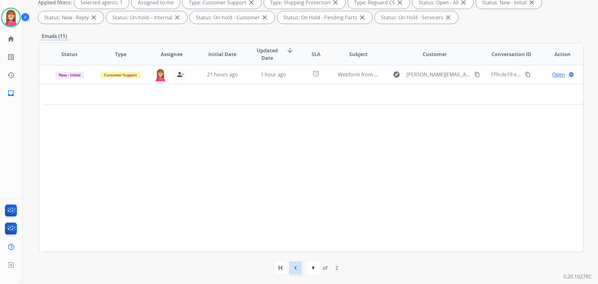
click at [294, 266] on mat-icon "navigate_before" at bounding box center [295, 267] width 7 height 7
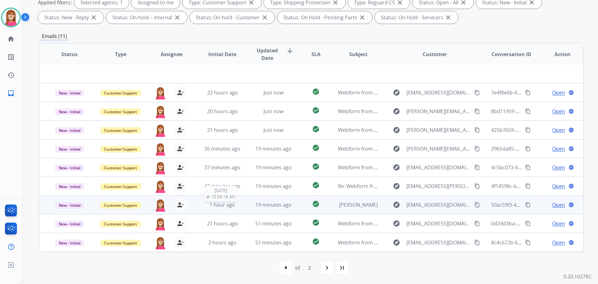
click at [241, 207] on div "1 hour ago" at bounding box center [222, 204] width 41 height 7
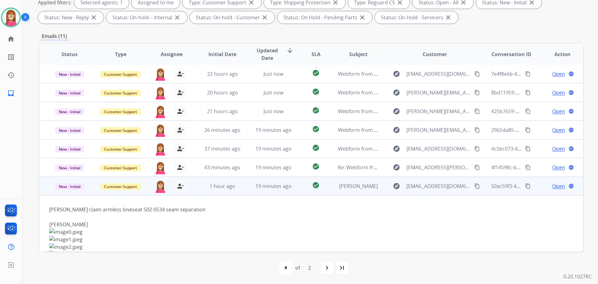
scroll to position [19, 0]
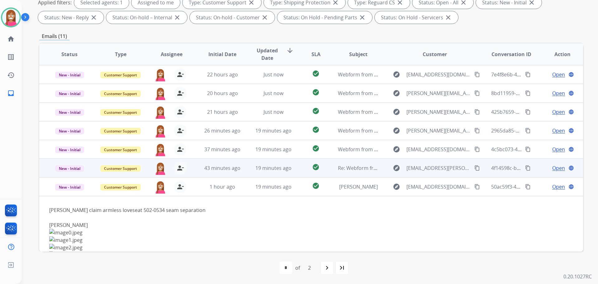
click at [244, 171] on td "19 minutes ago" at bounding box center [268, 168] width 51 height 19
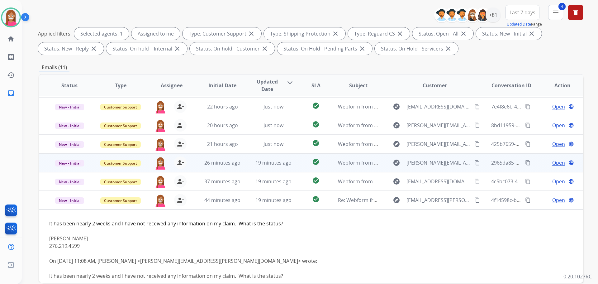
scroll to position [31, 0]
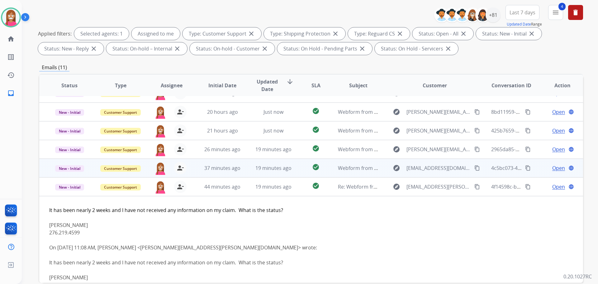
click at [243, 170] on td "19 minutes ago" at bounding box center [268, 168] width 51 height 19
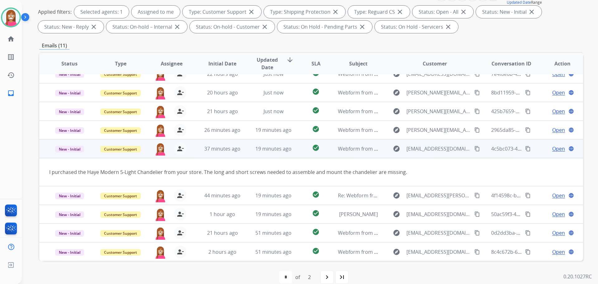
scroll to position [101, 0]
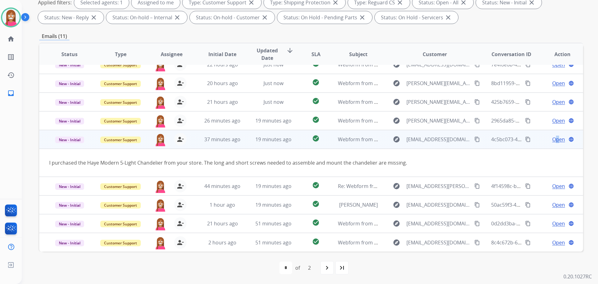
click at [554, 140] on span "Open" at bounding box center [558, 139] width 13 height 7
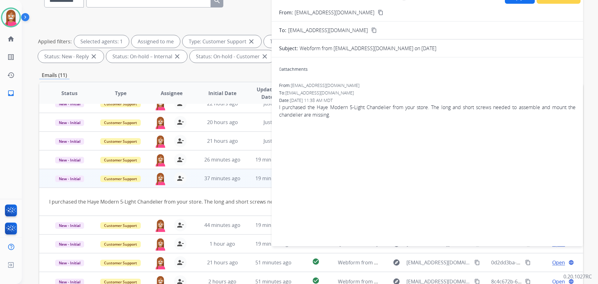
scroll to position [7, 0]
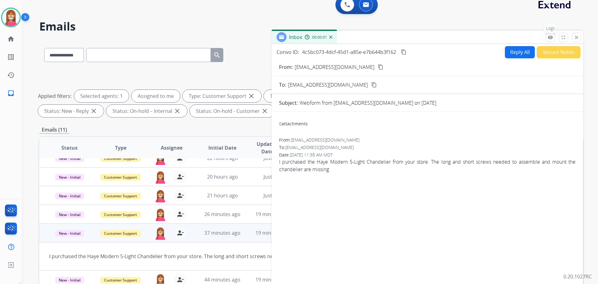
click at [553, 39] on mat-icon "remove_red_eye" at bounding box center [551, 38] width 6 height 6
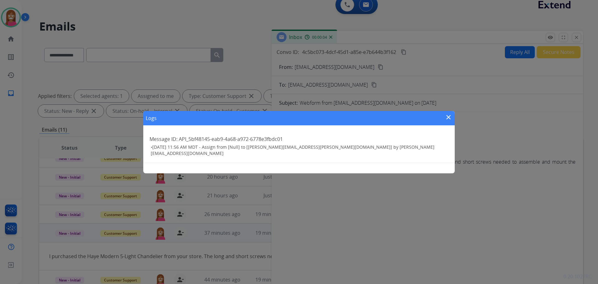
click at [446, 117] on mat-icon "close" at bounding box center [448, 116] width 7 height 7
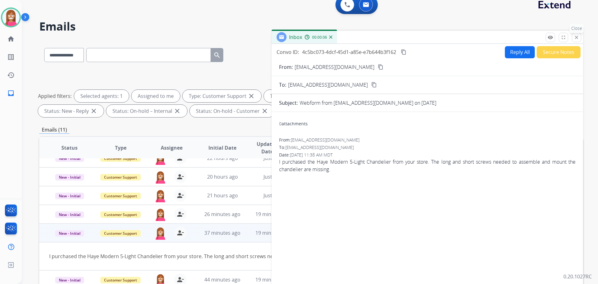
click at [574, 37] on mat-icon "close" at bounding box center [577, 38] width 6 height 6
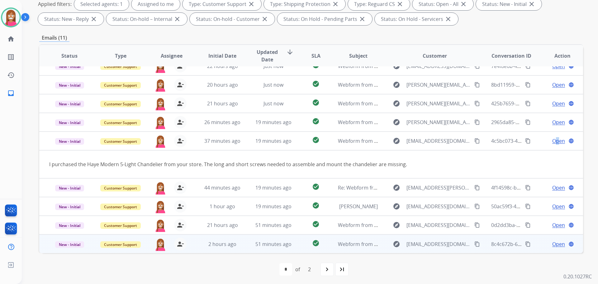
scroll to position [101, 0]
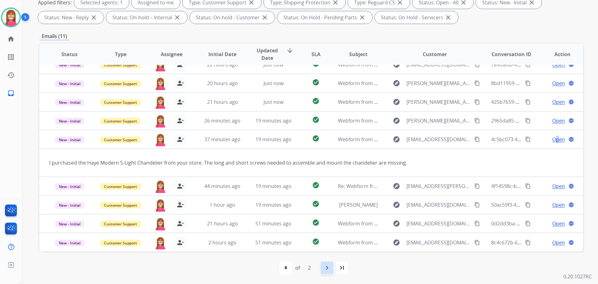
click at [325, 266] on mat-icon "navigate_next" at bounding box center [326, 267] width 7 height 7
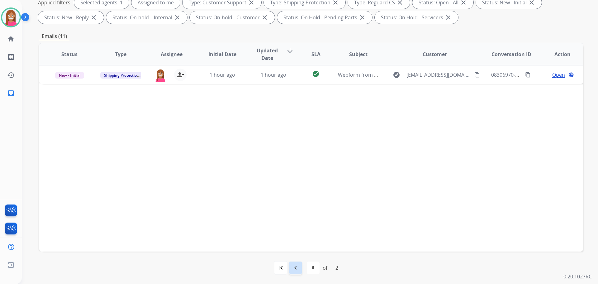
click at [291, 272] on div "navigate_before" at bounding box center [296, 268] width 14 height 14
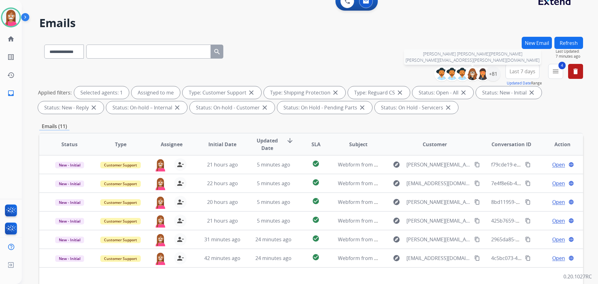
scroll to position [0, 0]
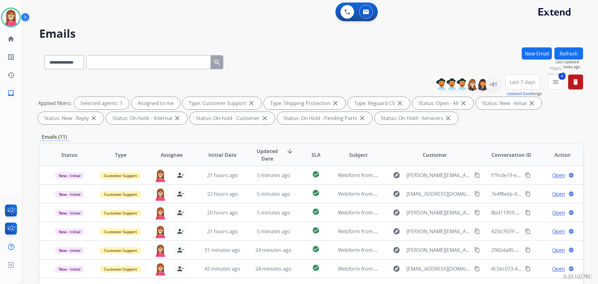
click at [555, 87] on button "4 menu Filters" at bounding box center [555, 81] width 15 height 15
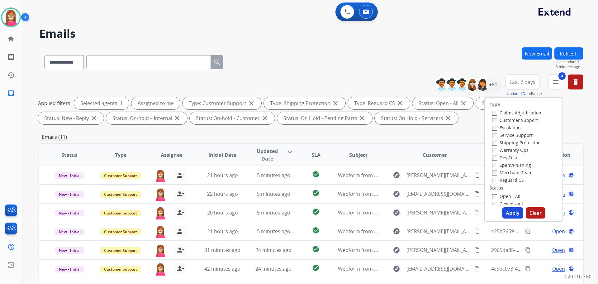
click at [507, 217] on button "Apply" at bounding box center [512, 212] width 21 height 11
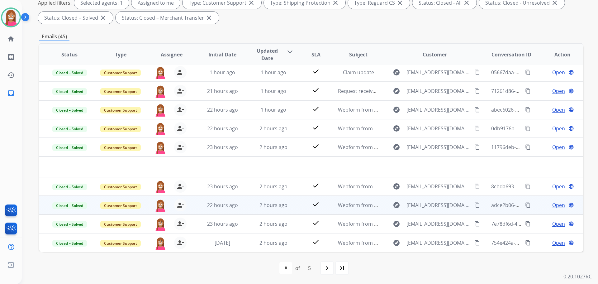
scroll to position [101, 0]
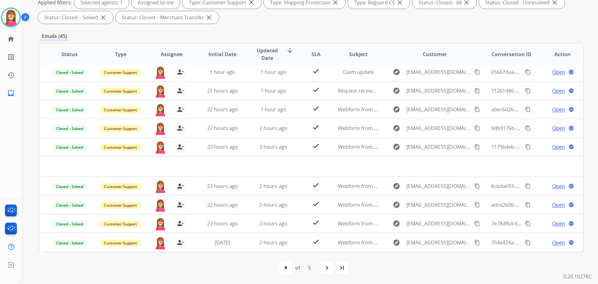
click at [324, 269] on mat-icon "navigate_next" at bounding box center [326, 267] width 7 height 7
select select "*"
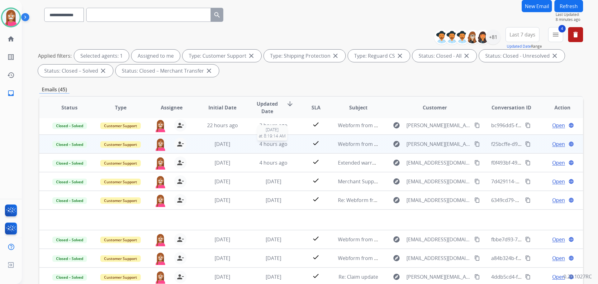
scroll to position [93, 0]
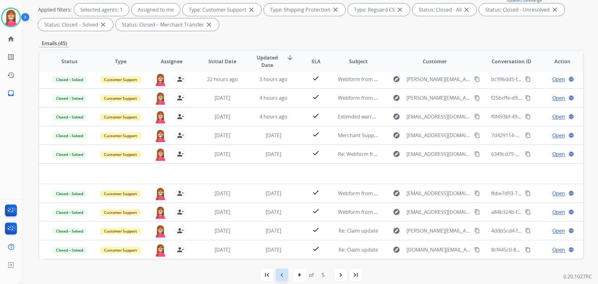
click at [280, 273] on mat-icon "navigate_before" at bounding box center [281, 274] width 7 height 7
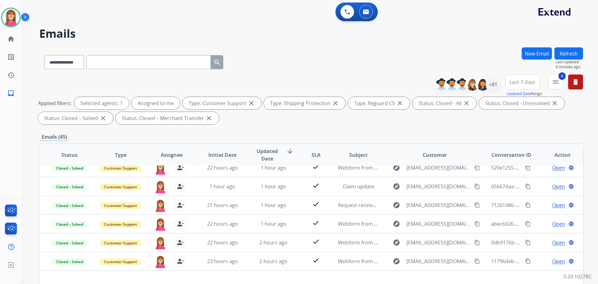
scroll to position [0, 0]
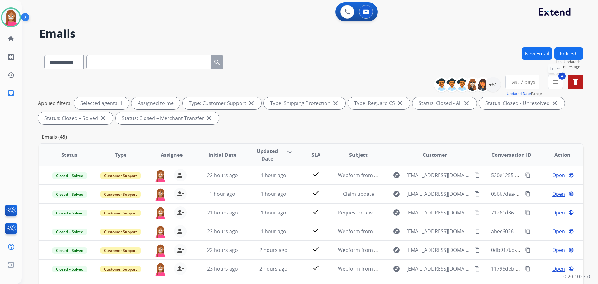
click at [560, 87] on button "4 menu Filters" at bounding box center [555, 81] width 15 height 15
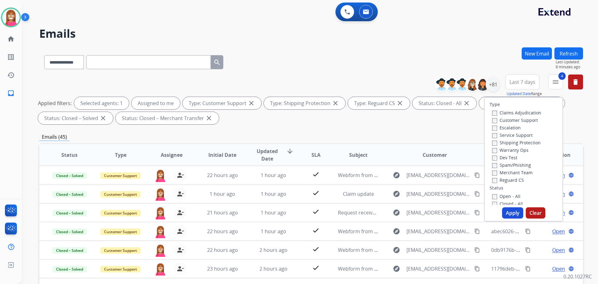
click at [503, 214] on button "Apply" at bounding box center [512, 212] width 21 height 11
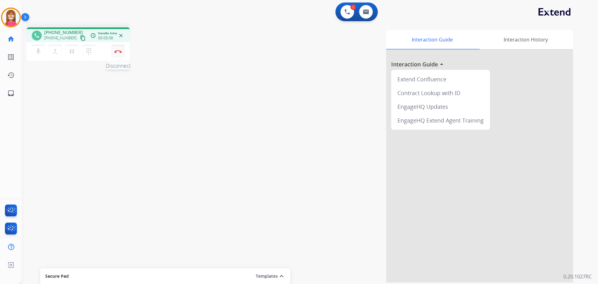
click at [116, 53] on button "Disconnect" at bounding box center [118, 51] width 13 height 13
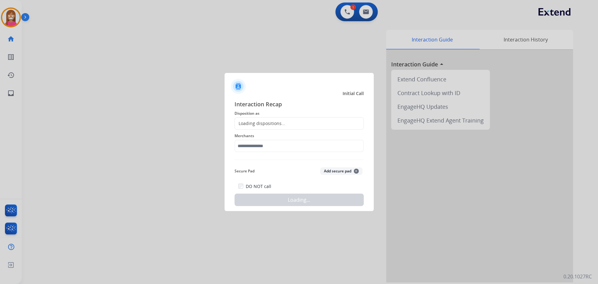
click at [117, 54] on div at bounding box center [299, 142] width 598 height 284
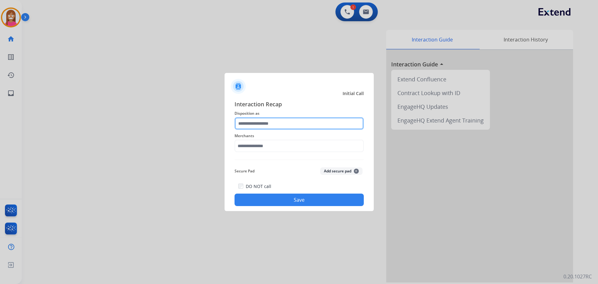
click at [266, 123] on input "text" at bounding box center [299, 123] width 129 height 12
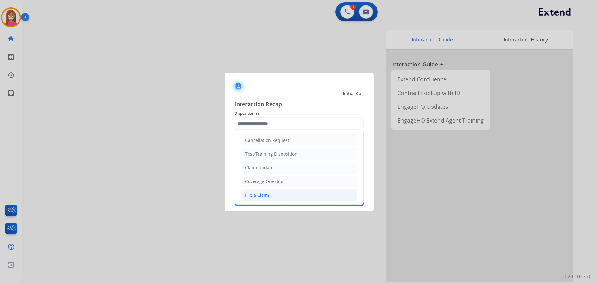
click at [255, 194] on div "File a Claim" at bounding box center [257, 195] width 24 height 6
type input "**********"
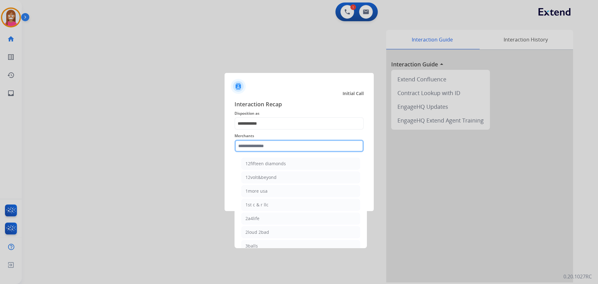
click at [241, 152] on input "text" at bounding box center [299, 146] width 129 height 12
click at [257, 170] on ul "Bed bath & beyond Bedding sheets pillows Landhill beds Milliard bedding Nest be…" at bounding box center [301, 206] width 122 height 103
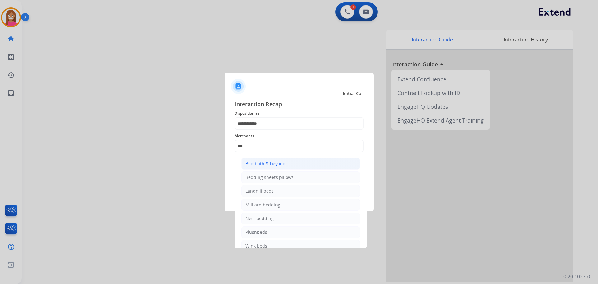
click at [255, 166] on div "Bed bath & beyond" at bounding box center [265, 163] width 40 height 6
type input "**********"
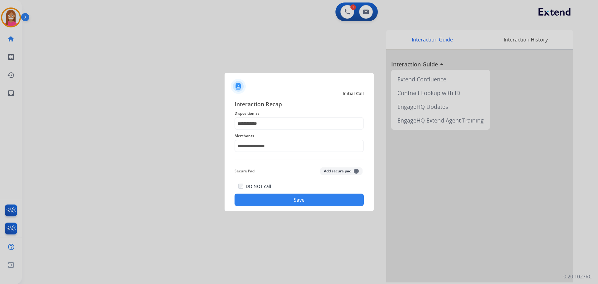
click at [302, 201] on button "Save" at bounding box center [299, 199] width 129 height 12
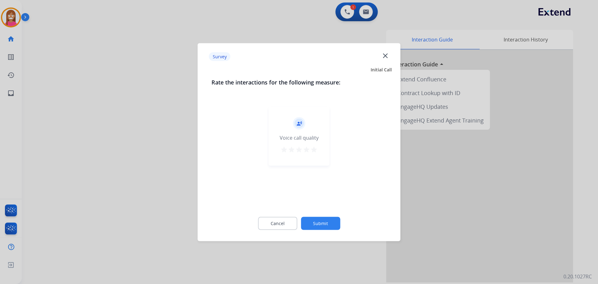
click at [386, 57] on mat-icon "close" at bounding box center [385, 55] width 8 height 8
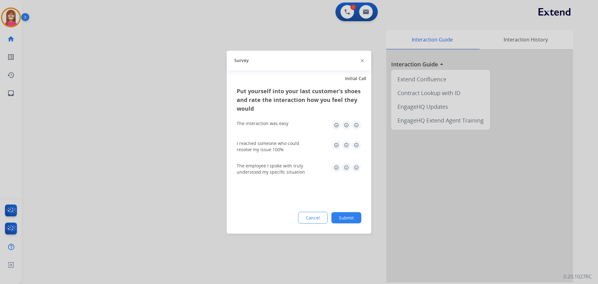
click at [362, 60] on img at bounding box center [362, 60] width 3 height 3
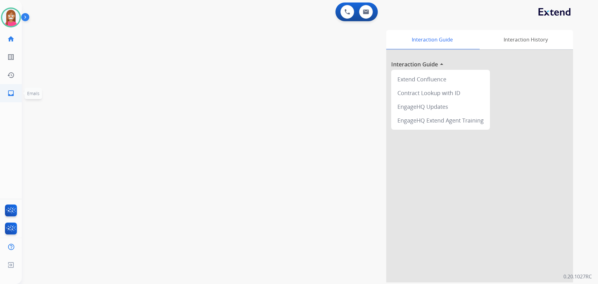
click at [10, 92] on mat-icon "inbox" at bounding box center [10, 92] width 7 height 7
select select "**********"
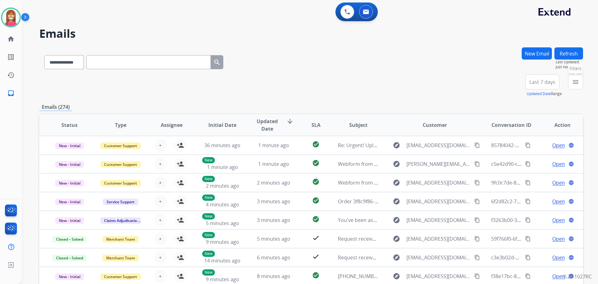
click at [574, 81] on mat-icon "menu" at bounding box center [575, 81] width 7 height 7
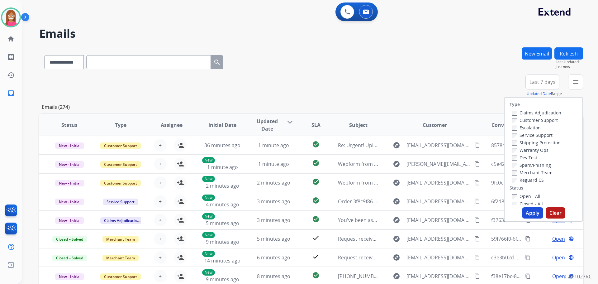
click at [531, 122] on label "Customer Support" at bounding box center [535, 120] width 46 height 6
click at [520, 144] on label "Shipping Protection" at bounding box center [536, 143] width 49 height 6
click at [518, 180] on label "Reguard CS" at bounding box center [528, 180] width 32 height 6
click at [520, 196] on label "Open - All" at bounding box center [526, 196] width 28 height 6
click at [526, 215] on button "Apply" at bounding box center [532, 212] width 21 height 11
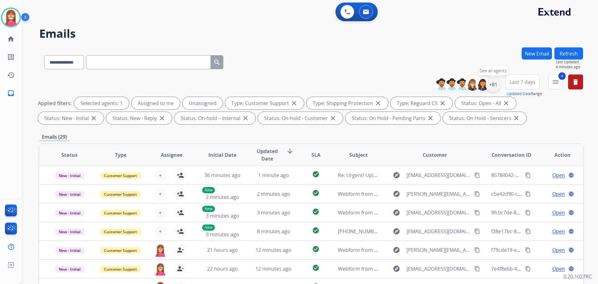
click at [494, 82] on div "+81" at bounding box center [493, 84] width 15 height 15
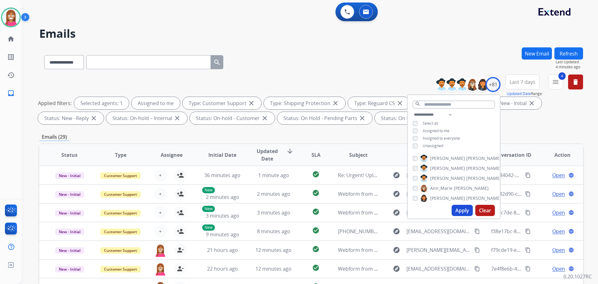
click at [463, 209] on button "Apply" at bounding box center [462, 210] width 21 height 11
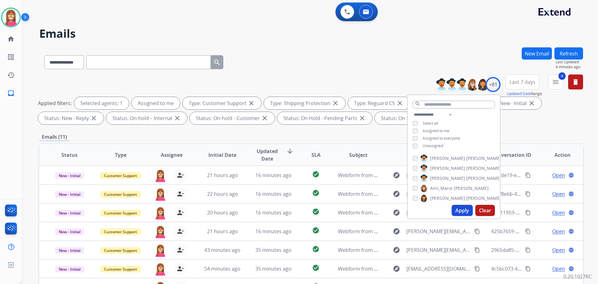
click at [334, 49] on div "**********" at bounding box center [311, 60] width 544 height 27
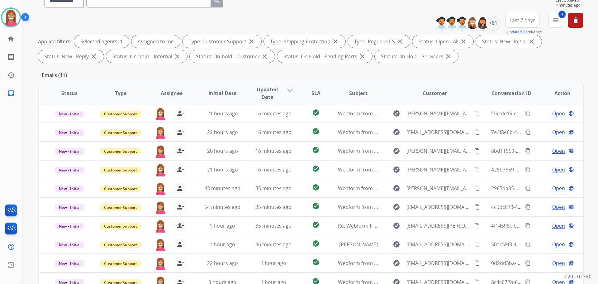
scroll to position [93, 0]
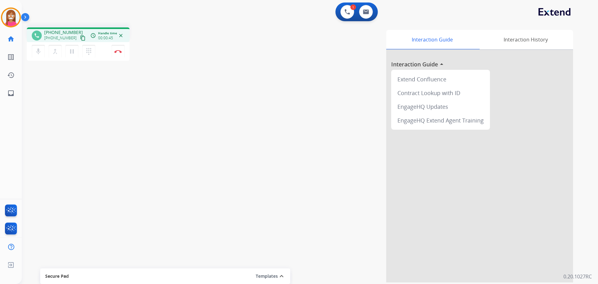
drag, startPoint x: 76, startPoint y: 38, endPoint x: 78, endPoint y: 45, distance: 6.4
click at [80, 38] on mat-icon "content_copy" at bounding box center [83, 38] width 6 height 6
click at [80, 36] on mat-icon "content_copy" at bounding box center [83, 38] width 6 height 6
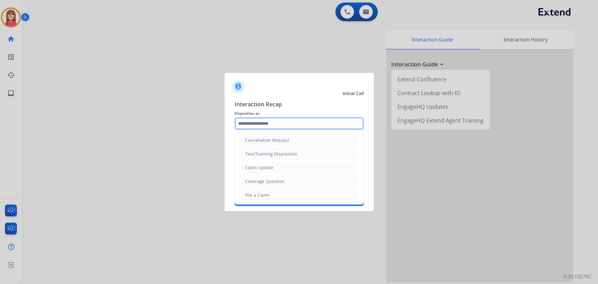
click at [247, 124] on input "text" at bounding box center [299, 123] width 129 height 12
click at [261, 182] on div "Coverage Question" at bounding box center [265, 181] width 40 height 6
type input "**********"
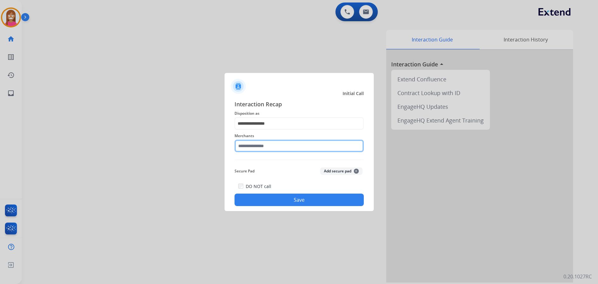
click at [255, 144] on input "text" at bounding box center [299, 146] width 129 height 12
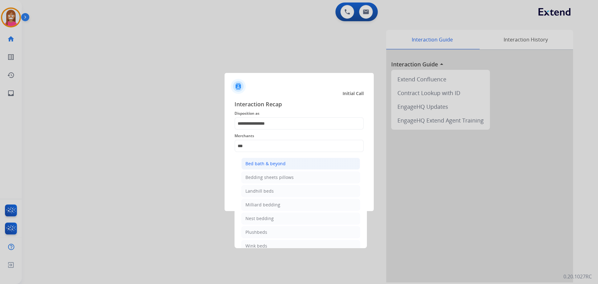
click at [302, 160] on li "Bed bath & beyond" at bounding box center [300, 164] width 119 height 12
type input "**********"
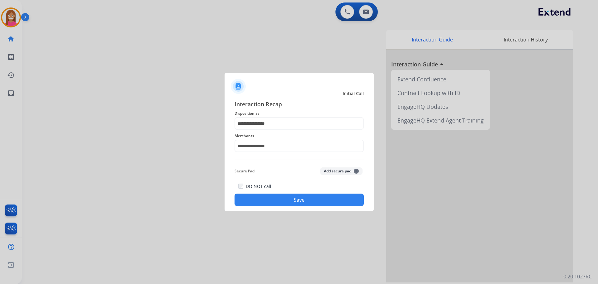
click at [298, 204] on button "Save" at bounding box center [299, 199] width 129 height 12
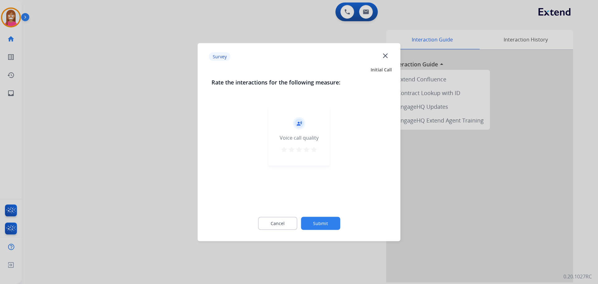
click at [384, 53] on mat-icon "close" at bounding box center [385, 55] width 8 height 8
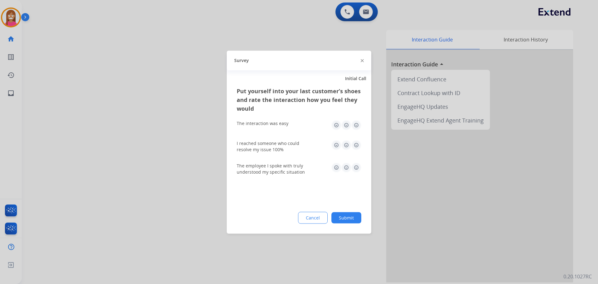
click at [362, 61] on img at bounding box center [362, 60] width 3 height 3
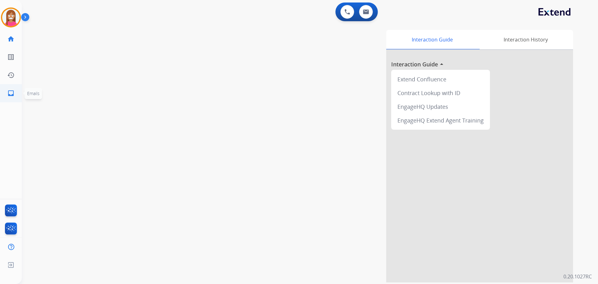
click at [5, 98] on link "inbox Emails" at bounding box center [10, 92] width 17 height 17
select select "**********"
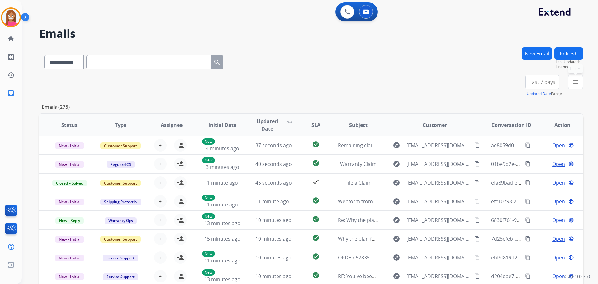
click at [578, 84] on mat-icon "menu" at bounding box center [575, 81] width 7 height 7
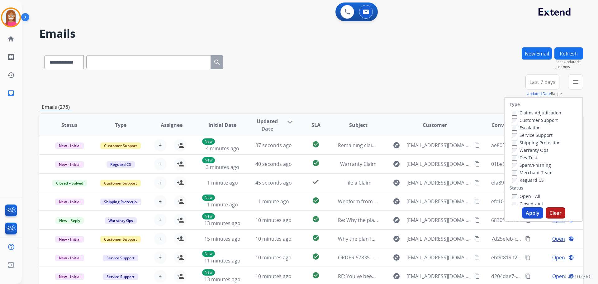
click at [515, 120] on label "Customer Support" at bounding box center [535, 120] width 46 height 6
click at [515, 143] on label "Shipping Protection" at bounding box center [536, 143] width 49 height 6
drag, startPoint x: 529, startPoint y: 214, endPoint x: 310, endPoint y: 134, distance: 233.7
click at [528, 215] on button "Apply" at bounding box center [532, 212] width 21 height 11
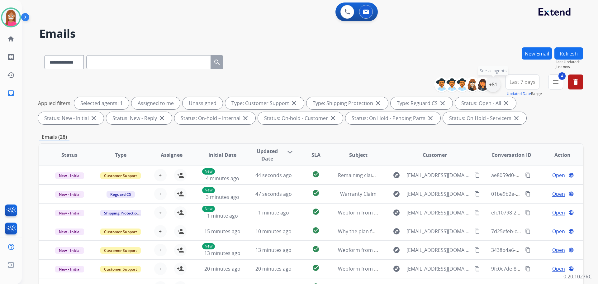
click at [494, 81] on div "+81" at bounding box center [493, 84] width 15 height 15
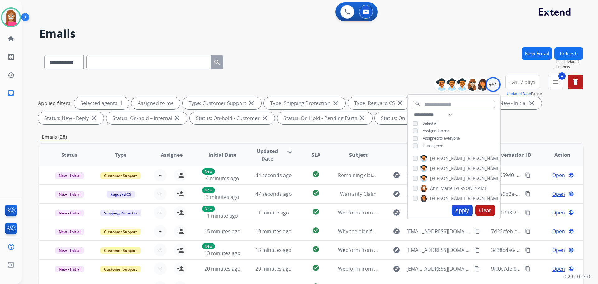
click at [455, 206] on button "Apply" at bounding box center [462, 210] width 21 height 11
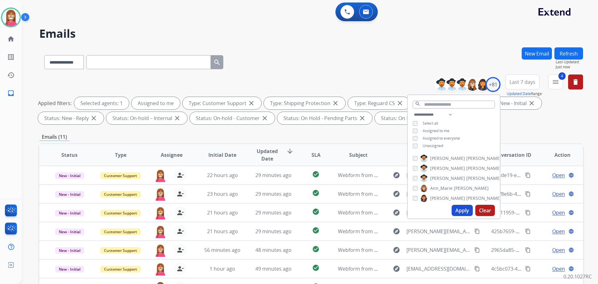
drag, startPoint x: 282, startPoint y: 57, endPoint x: 278, endPoint y: 77, distance: 20.3
click at [282, 57] on div "**********" at bounding box center [311, 60] width 544 height 27
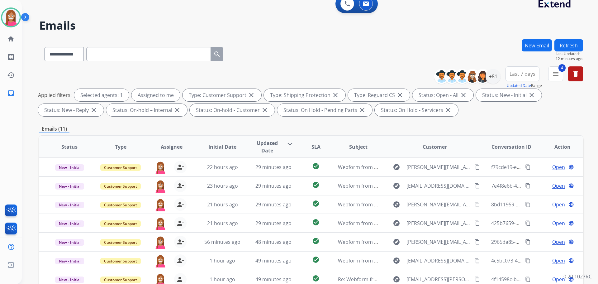
scroll to position [7, 0]
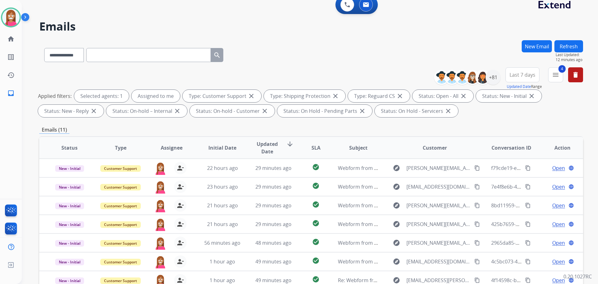
click at [567, 48] on button "Refresh" at bounding box center [569, 46] width 29 height 12
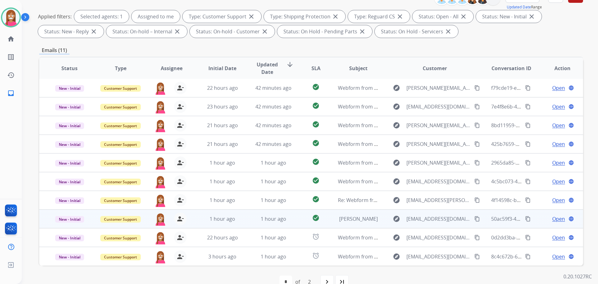
scroll to position [101, 0]
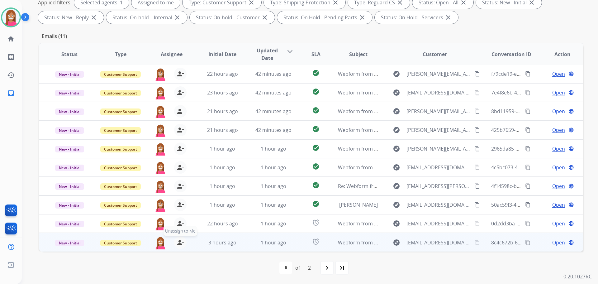
click at [179, 241] on mat-icon "person_remove" at bounding box center [180, 242] width 7 height 7
click at [179, 241] on mat-icon "person_add" at bounding box center [180, 242] width 7 height 7
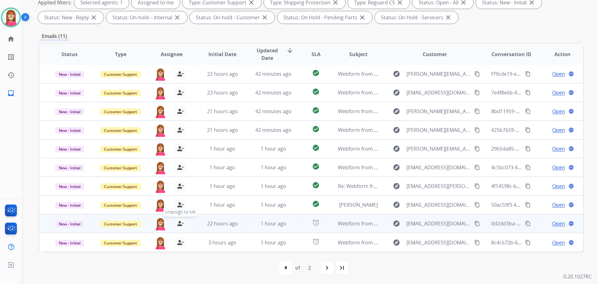
click at [181, 224] on mat-icon "person_remove" at bounding box center [180, 223] width 7 height 7
click at [181, 224] on mat-icon "person_add" at bounding box center [180, 223] width 7 height 7
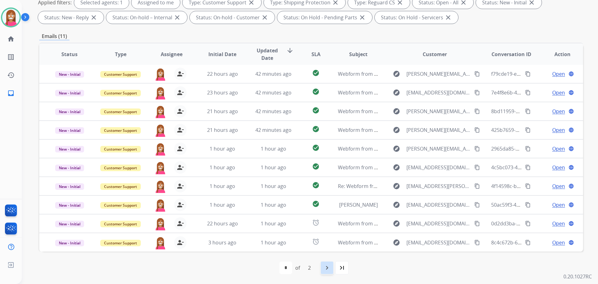
click at [330, 269] on mat-icon "navigate_next" at bounding box center [326, 267] width 7 height 7
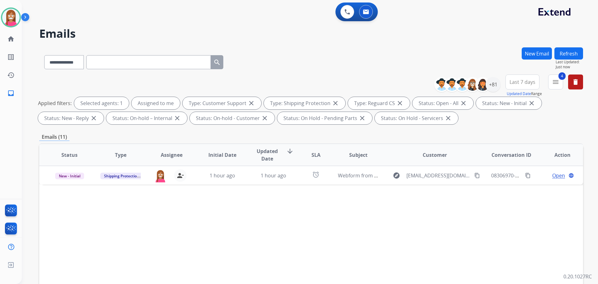
scroll to position [0, 0]
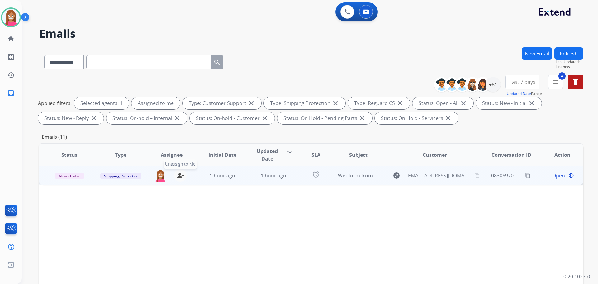
click at [179, 174] on mat-icon "person_remove" at bounding box center [180, 175] width 7 height 7
click at [179, 174] on mat-icon "person_add" at bounding box center [180, 175] width 7 height 7
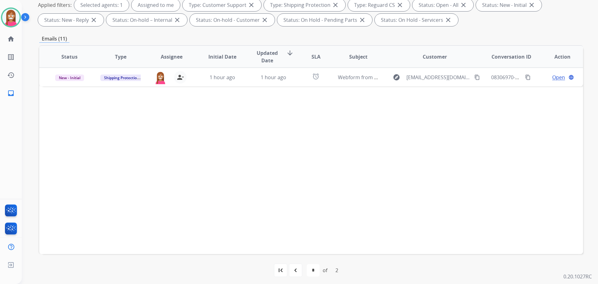
scroll to position [101, 0]
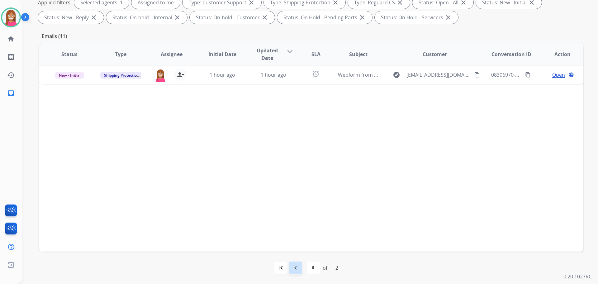
click at [300, 269] on div "navigate_before" at bounding box center [296, 268] width 14 height 14
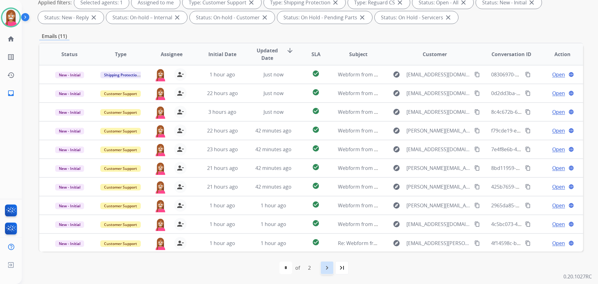
click at [327, 268] on mat-icon "navigate_next" at bounding box center [326, 267] width 7 height 7
select select "*"
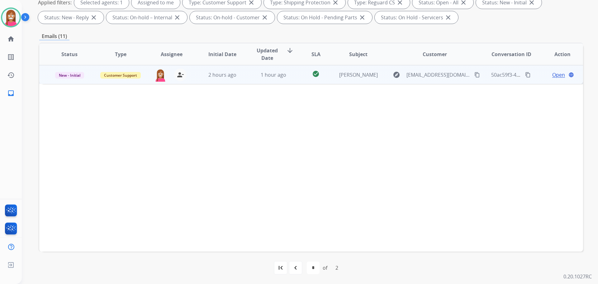
click at [245, 81] on td "1 hour ago" at bounding box center [268, 74] width 51 height 19
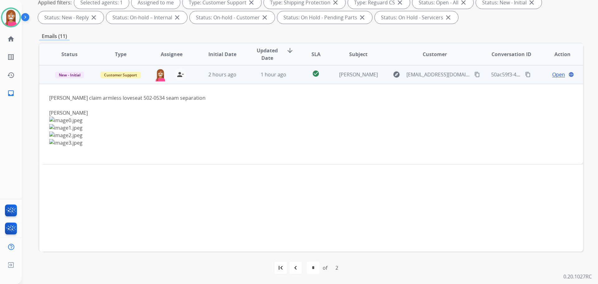
click at [474, 74] on mat-icon "content_copy" at bounding box center [477, 75] width 6 height 6
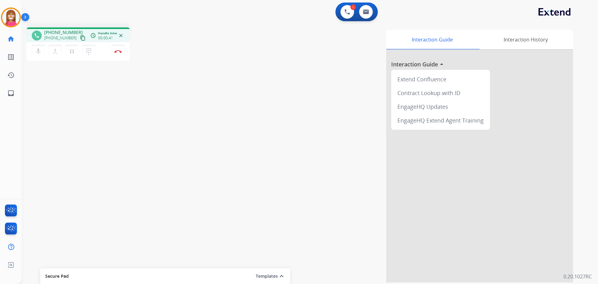
drag, startPoint x: 77, startPoint y: 36, endPoint x: 85, endPoint y: 39, distance: 8.6
click at [80, 36] on mat-icon "content_copy" at bounding box center [83, 38] width 6 height 6
click at [115, 50] on img at bounding box center [117, 51] width 7 height 3
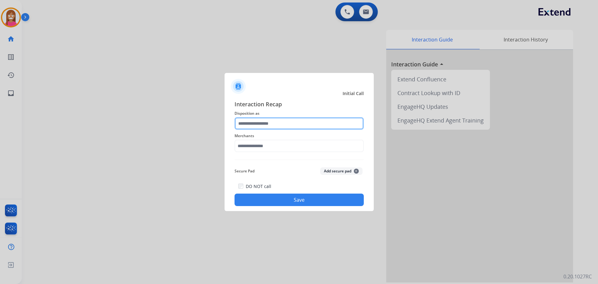
click at [258, 123] on input "text" at bounding box center [299, 123] width 129 height 12
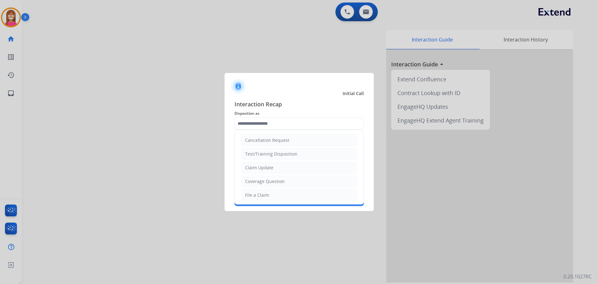
click at [250, 141] on div "Cancellation Request" at bounding box center [267, 140] width 44 height 6
type input "**********"
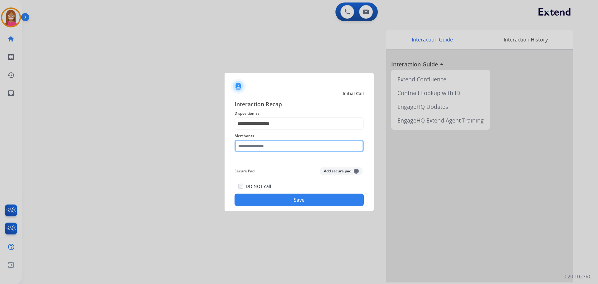
click at [250, 149] on input "text" at bounding box center [299, 146] width 129 height 12
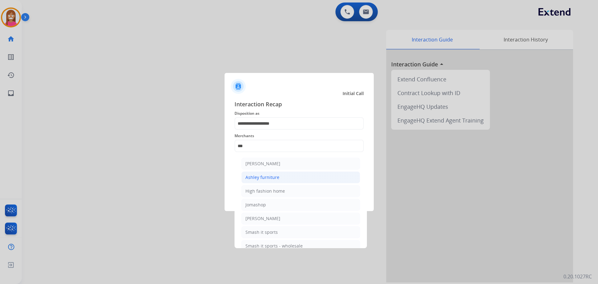
click at [256, 175] on div "Ashley furniture" at bounding box center [262, 177] width 34 height 6
type input "**********"
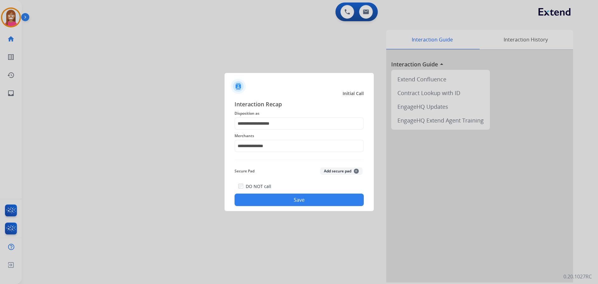
click at [266, 205] on button "Save" at bounding box center [299, 199] width 129 height 12
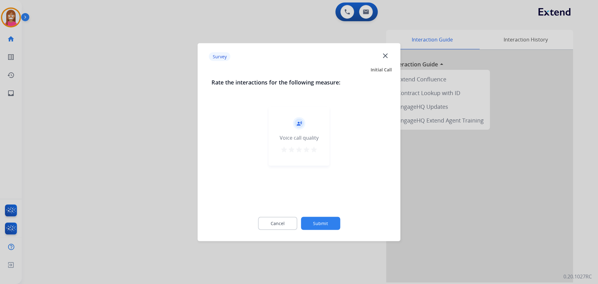
click at [388, 58] on mat-icon "close" at bounding box center [385, 55] width 8 height 8
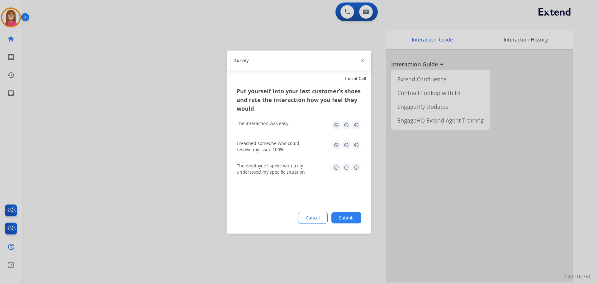
click at [362, 61] on img at bounding box center [362, 60] width 3 height 3
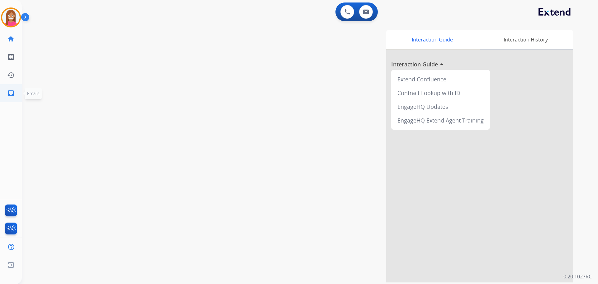
click at [5, 93] on link "inbox Emails" at bounding box center [10, 92] width 17 height 17
select select "**********"
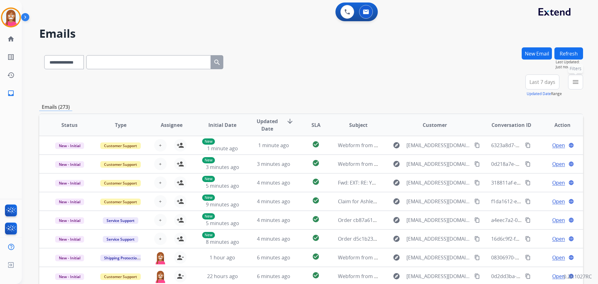
click at [575, 84] on mat-icon "menu" at bounding box center [575, 81] width 7 height 7
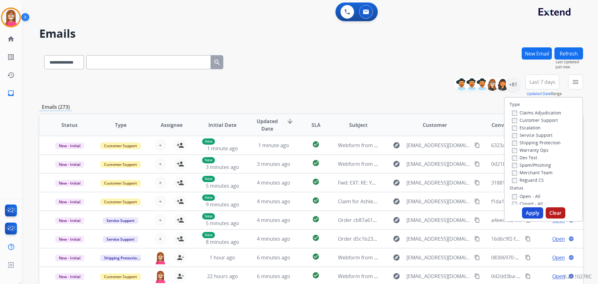
click at [533, 119] on label "Customer Support" at bounding box center [535, 120] width 46 height 6
click at [525, 142] on label "Shipping Protection" at bounding box center [536, 143] width 49 height 6
drag, startPoint x: 522, startPoint y: 179, endPoint x: 519, endPoint y: 184, distance: 5.4
click at [521, 179] on label "Reguard CS" at bounding box center [528, 180] width 32 height 6
click at [523, 198] on label "Open - All" at bounding box center [526, 196] width 28 height 6
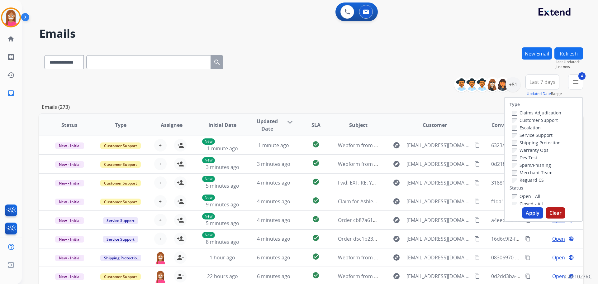
click at [525, 211] on button "Apply" at bounding box center [532, 212] width 21 height 11
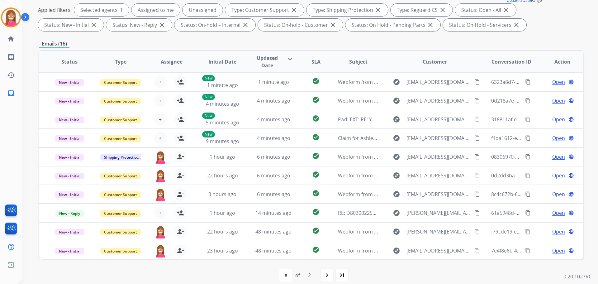
scroll to position [93, 0]
click at [326, 274] on mat-icon "navigate_next" at bounding box center [326, 274] width 7 height 7
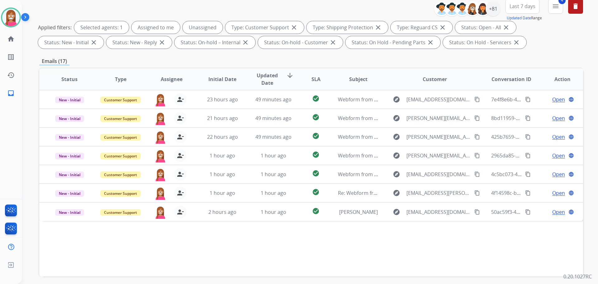
scroll to position [101, 0]
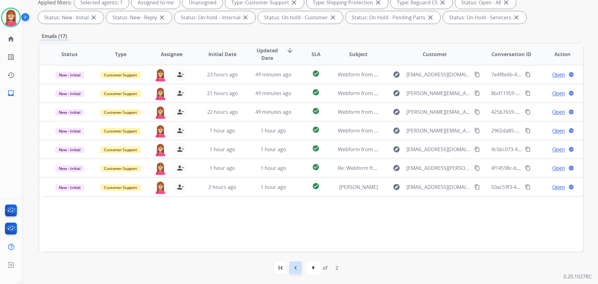
click at [294, 266] on mat-icon "navigate_before" at bounding box center [295, 267] width 7 height 7
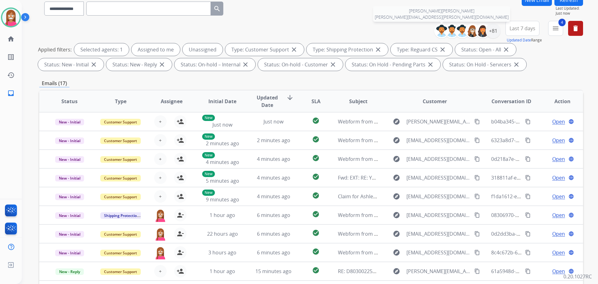
scroll to position [7, 0]
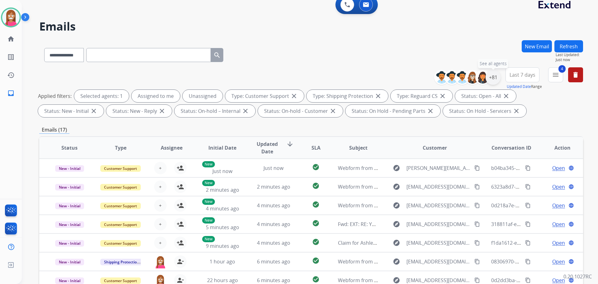
drag, startPoint x: 491, startPoint y: 78, endPoint x: 488, endPoint y: 82, distance: 5.3
click at [491, 78] on div "+81" at bounding box center [493, 77] width 15 height 15
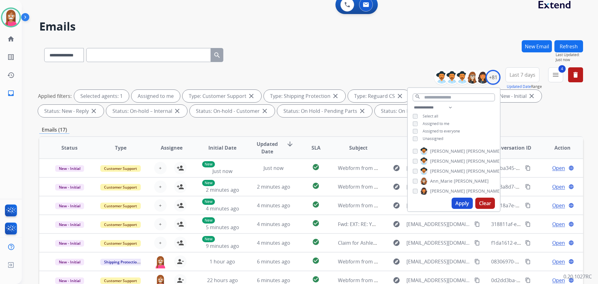
drag, startPoint x: 460, startPoint y: 205, endPoint x: 455, endPoint y: 199, distance: 8.2
click at [459, 201] on button "Apply" at bounding box center [462, 203] width 21 height 11
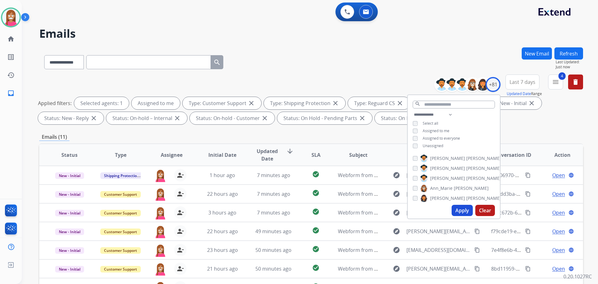
click at [312, 59] on div "**********" at bounding box center [311, 60] width 544 height 27
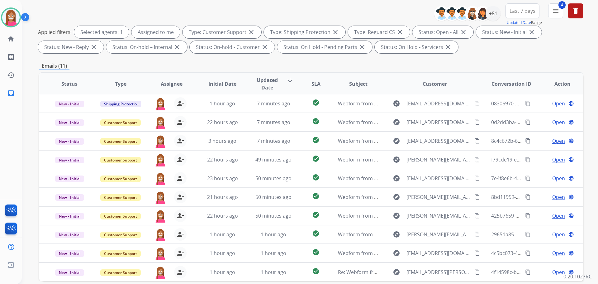
scroll to position [101, 0]
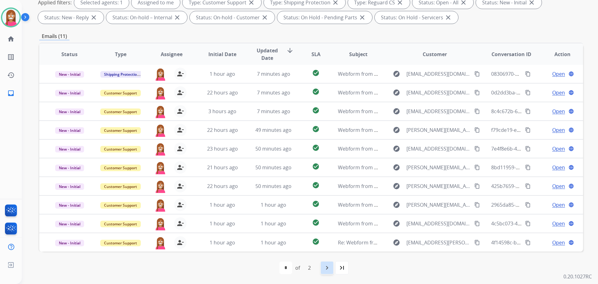
click at [326, 272] on div "navigate_next" at bounding box center [327, 268] width 14 height 14
select select "*"
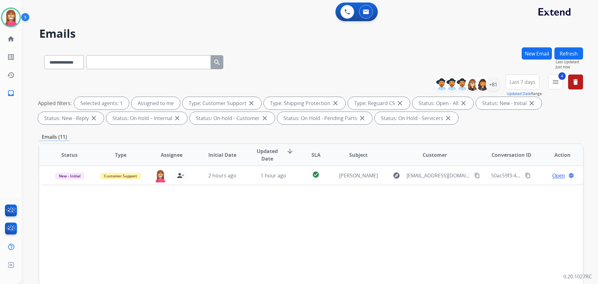
scroll to position [0, 0]
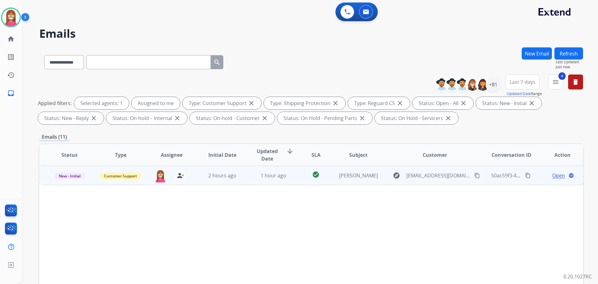
click at [255, 184] on td "1 hour ago" at bounding box center [268, 175] width 51 height 19
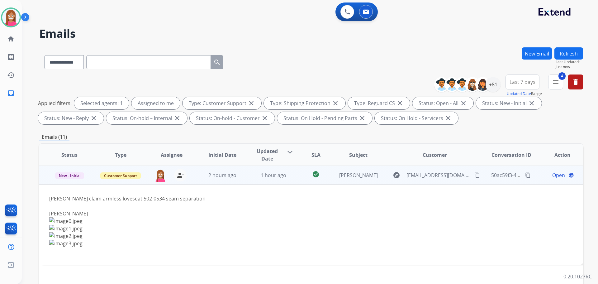
click at [552, 173] on span "Open" at bounding box center [558, 174] width 13 height 7
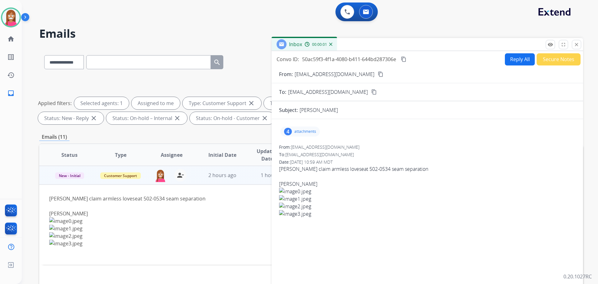
click at [295, 132] on p "attachments" at bounding box center [305, 131] width 22 height 5
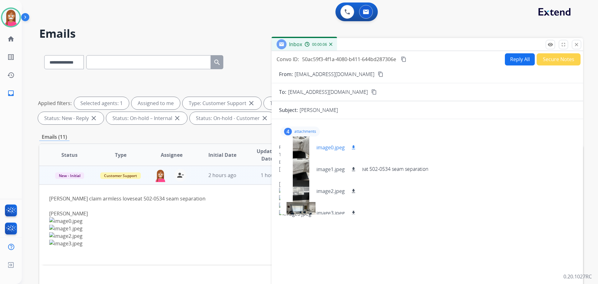
click at [296, 150] on div at bounding box center [300, 147] width 31 height 22
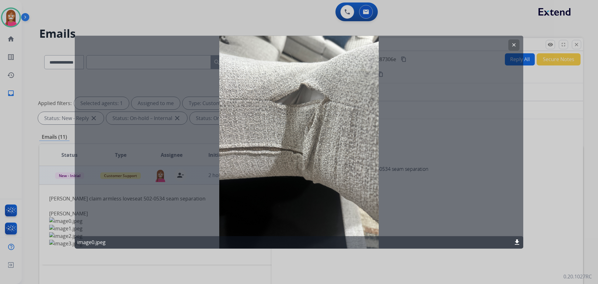
click at [555, 177] on div at bounding box center [299, 142] width 598 height 284
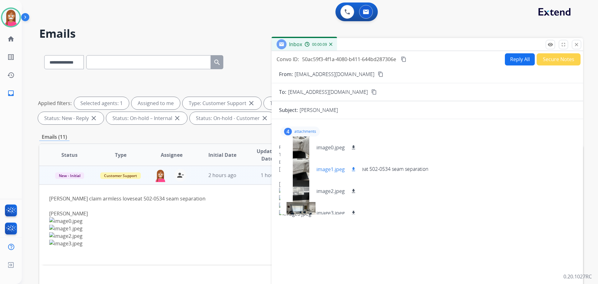
click at [306, 169] on div at bounding box center [300, 169] width 31 height 22
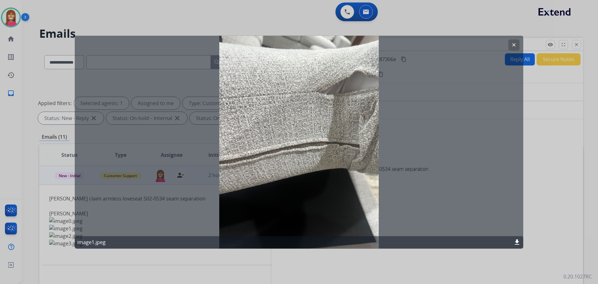
drag, startPoint x: 542, startPoint y: 179, endPoint x: 536, endPoint y: 178, distance: 6.4
click at [540, 179] on div at bounding box center [299, 142] width 598 height 284
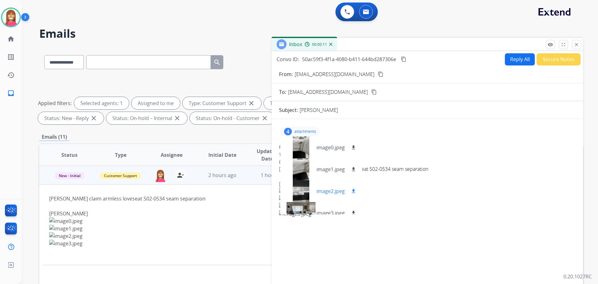
click at [293, 184] on div at bounding box center [300, 191] width 31 height 22
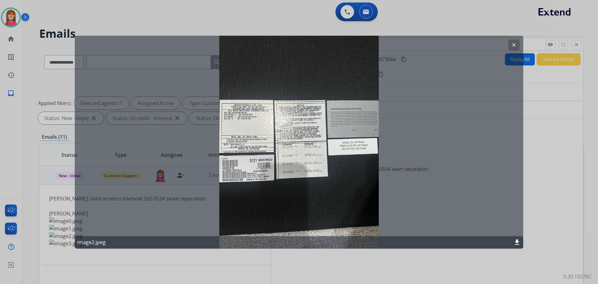
click at [548, 149] on div at bounding box center [299, 142] width 598 height 284
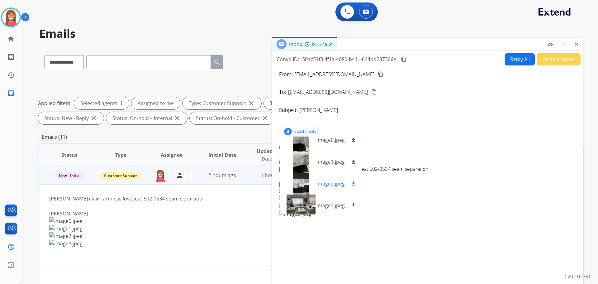
scroll to position [9, 0]
click at [298, 205] on div at bounding box center [300, 204] width 31 height 22
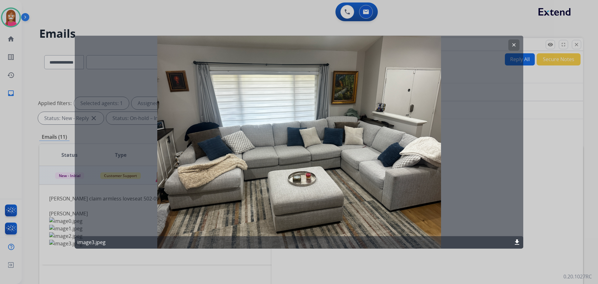
click at [512, 41] on button "clear" at bounding box center [513, 44] width 11 height 11
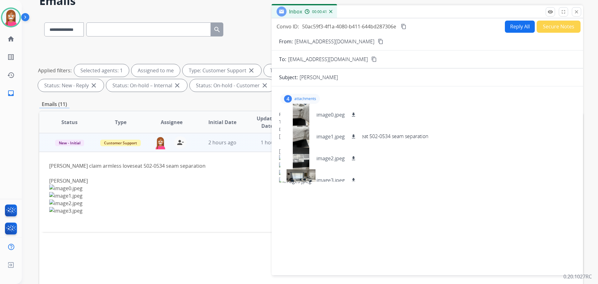
scroll to position [0, 0]
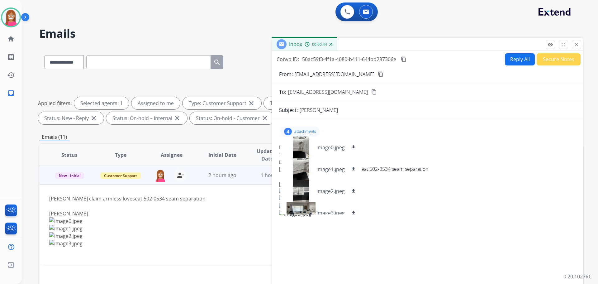
click at [508, 56] on button "Reply All" at bounding box center [520, 59] width 30 height 12
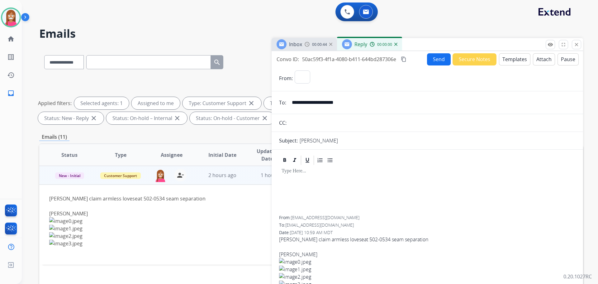
select select "**********"
click at [520, 61] on button "Templates" at bounding box center [514, 59] width 31 height 12
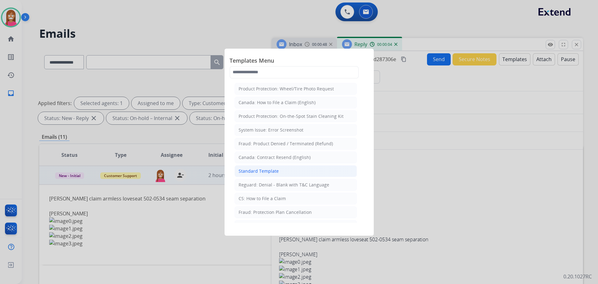
click at [283, 171] on li "Standard Template" at bounding box center [296, 171] width 122 height 12
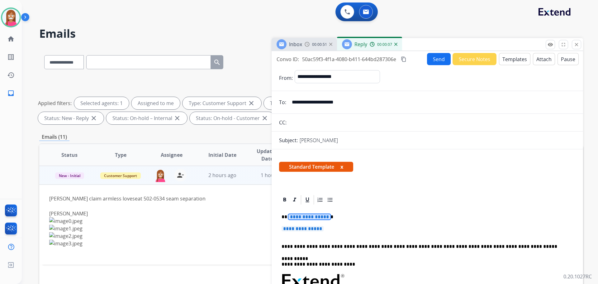
click at [298, 216] on span "**********" at bounding box center [309, 216] width 42 height 5
click at [303, 228] on span "**********" at bounding box center [303, 228] width 42 height 5
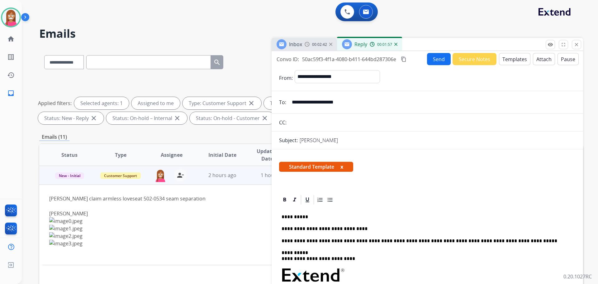
click at [432, 62] on button "Send" at bounding box center [439, 59] width 24 height 12
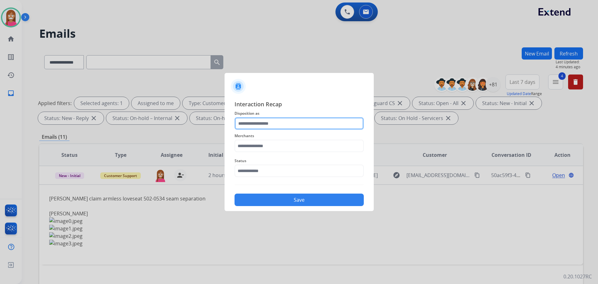
click at [256, 127] on input "text" at bounding box center [299, 123] width 129 height 12
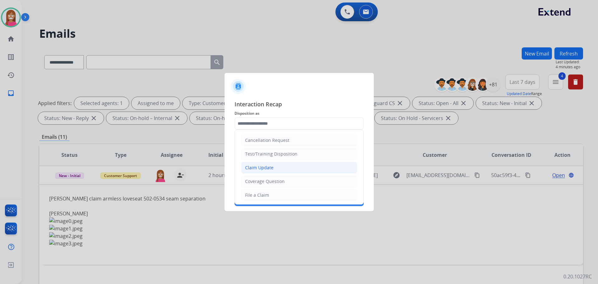
click at [255, 166] on div "Claim Update" at bounding box center [259, 167] width 28 height 6
type input "**********"
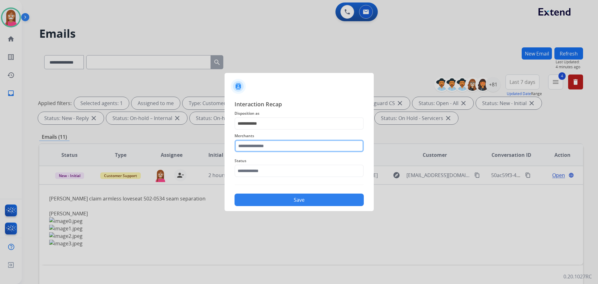
click at [253, 145] on input "text" at bounding box center [299, 146] width 129 height 12
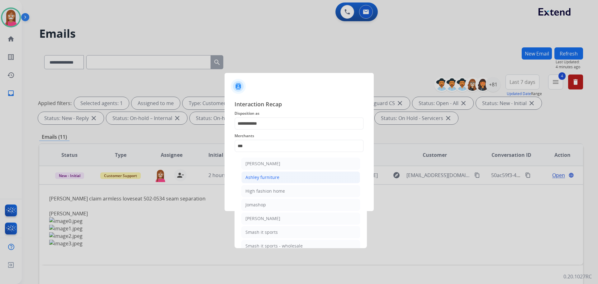
click at [290, 177] on li "Ashley furniture" at bounding box center [300, 177] width 119 height 12
type input "**********"
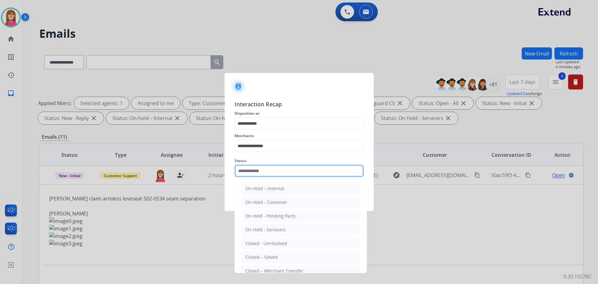
click at [261, 174] on input "text" at bounding box center [299, 170] width 129 height 12
drag, startPoint x: 282, startPoint y: 254, endPoint x: 279, endPoint y: 240, distance: 14.5
click at [282, 253] on li "Closed – Solved" at bounding box center [300, 257] width 119 height 12
type input "**********"
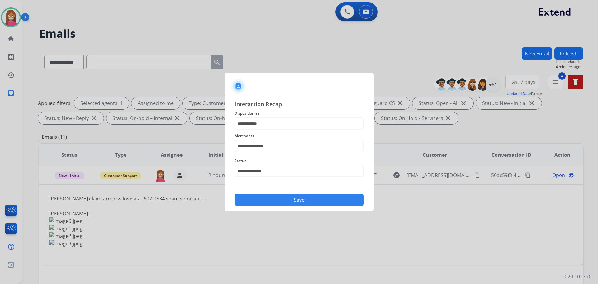
click at [285, 202] on button "Save" at bounding box center [299, 199] width 129 height 12
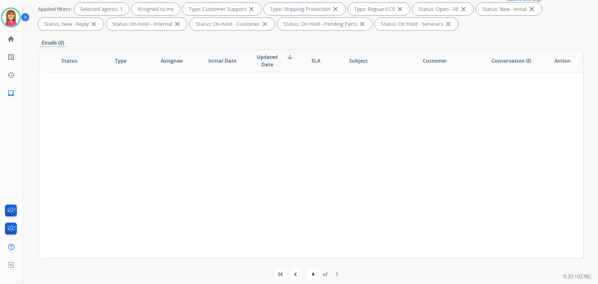
scroll to position [101, 0]
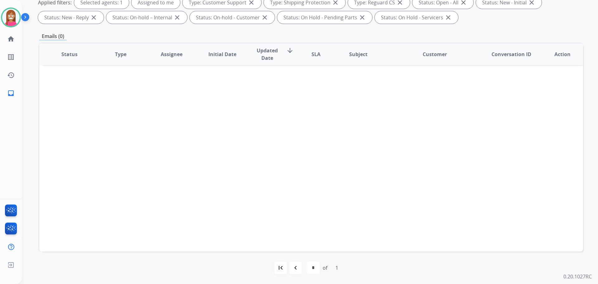
click at [298, 268] on mat-icon "navigate_before" at bounding box center [295, 267] width 7 height 7
select select "*"
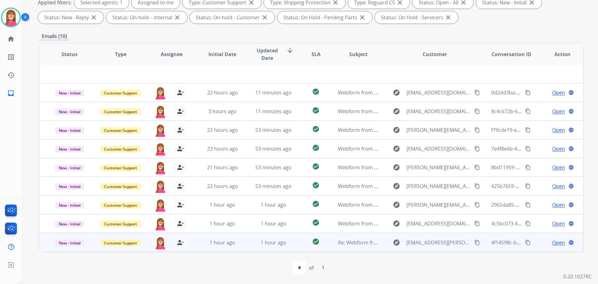
click at [248, 247] on td "1 hour ago" at bounding box center [268, 242] width 51 height 19
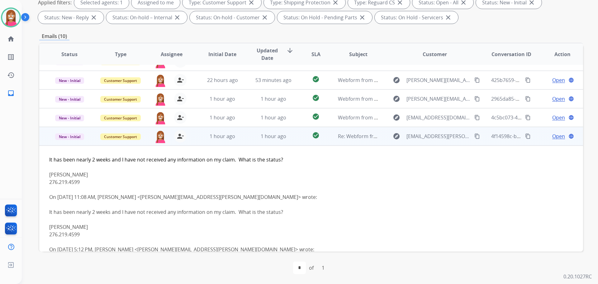
scroll to position [106, 0]
drag, startPoint x: 471, startPoint y: 138, endPoint x: 457, endPoint y: 160, distance: 26.1
click at [474, 137] on mat-icon "content_copy" at bounding box center [477, 137] width 6 height 6
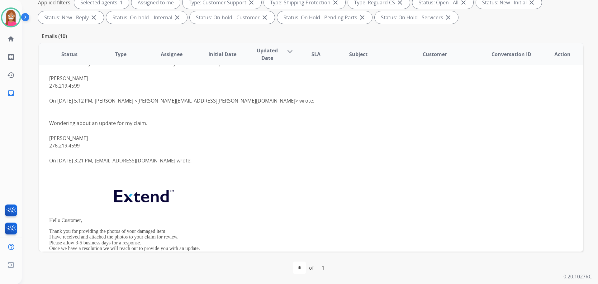
scroll to position [262, 0]
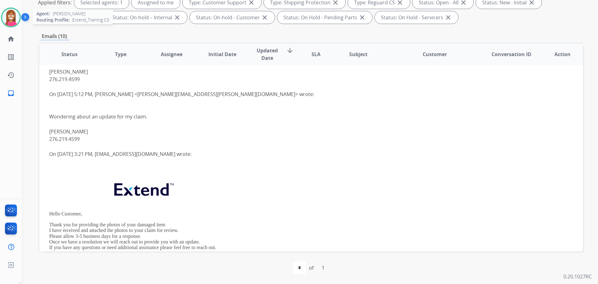
drag, startPoint x: 8, startPoint y: 21, endPoint x: 15, endPoint y: 23, distance: 6.9
click at [9, 21] on img at bounding box center [10, 17] width 17 height 17
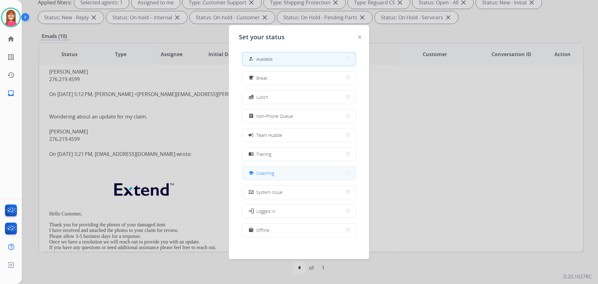
click at [255, 174] on div "school" at bounding box center [251, 172] width 9 height 7
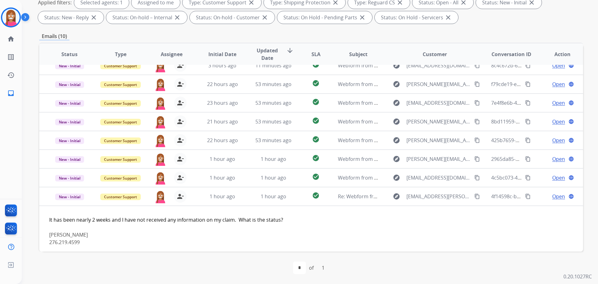
scroll to position [44, 0]
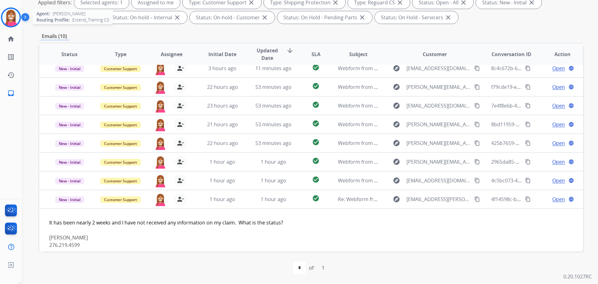
click at [12, 18] on img at bounding box center [10, 17] width 17 height 17
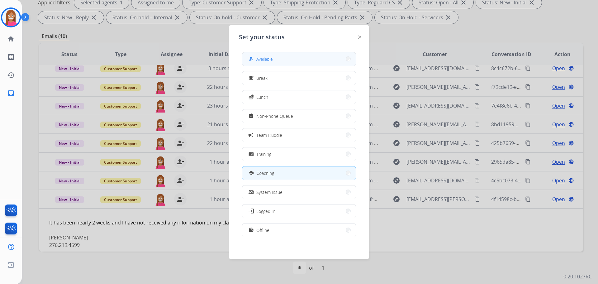
click at [277, 57] on button "how_to_reg Available" at bounding box center [298, 58] width 113 height 13
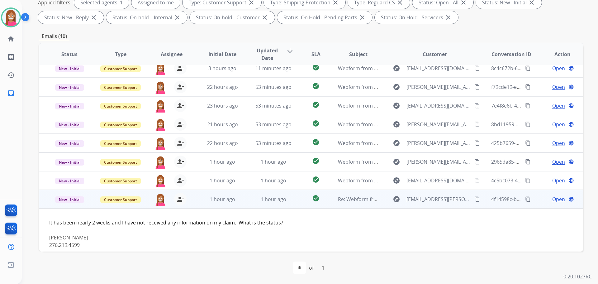
click at [552, 200] on span "Open" at bounding box center [558, 198] width 13 height 7
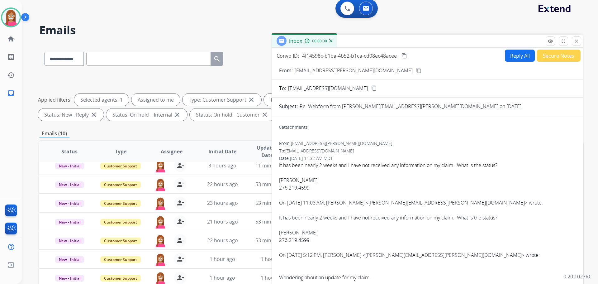
scroll to position [0, 0]
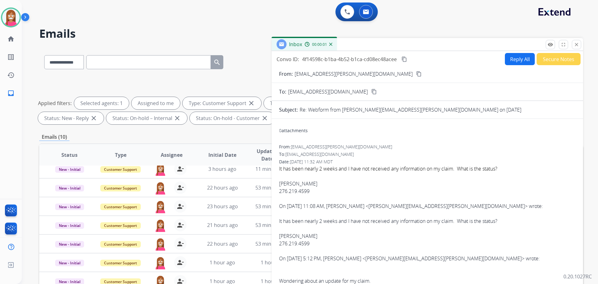
click at [516, 59] on button "Reply All" at bounding box center [520, 59] width 30 height 12
select select "**********"
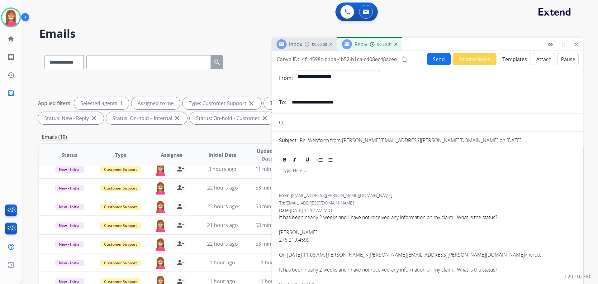
click at [503, 59] on button "Templates" at bounding box center [514, 59] width 31 height 12
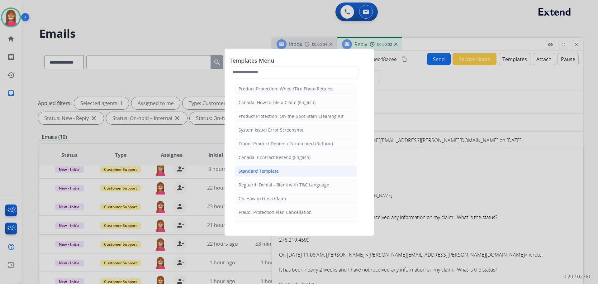
click at [251, 174] on div "Standard Template" at bounding box center [259, 171] width 40 height 6
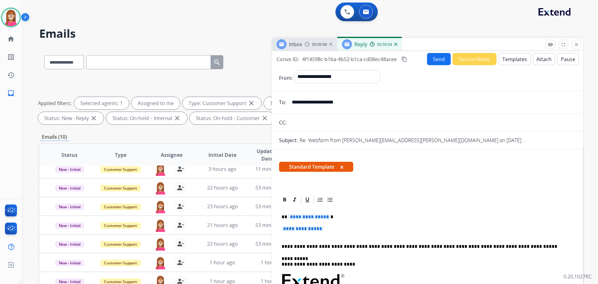
click at [312, 218] on span "**********" at bounding box center [309, 216] width 42 height 5
click at [301, 228] on span "**********" at bounding box center [303, 228] width 42 height 5
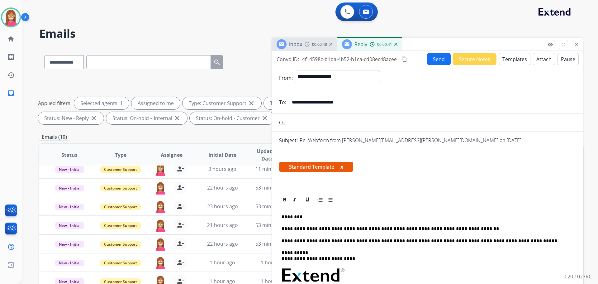
click at [430, 61] on button "Send" at bounding box center [439, 59] width 24 height 12
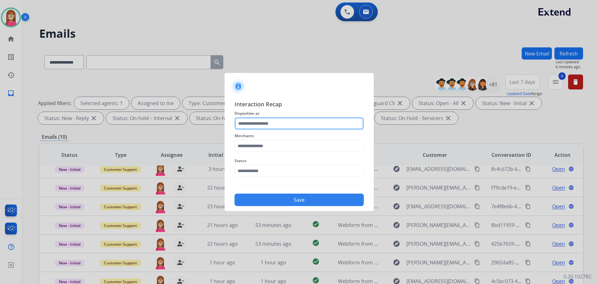
click at [239, 125] on input "text" at bounding box center [299, 123] width 129 height 12
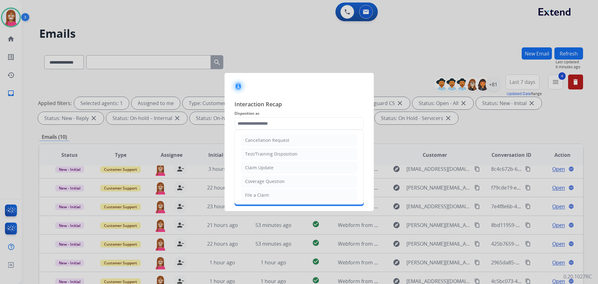
click at [259, 168] on div "Claim Update" at bounding box center [259, 167] width 28 height 6
type input "**********"
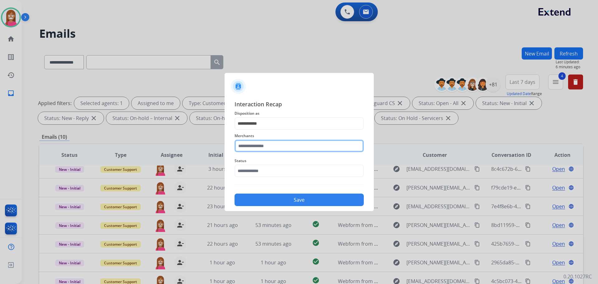
click at [261, 146] on input "text" at bounding box center [299, 146] width 129 height 12
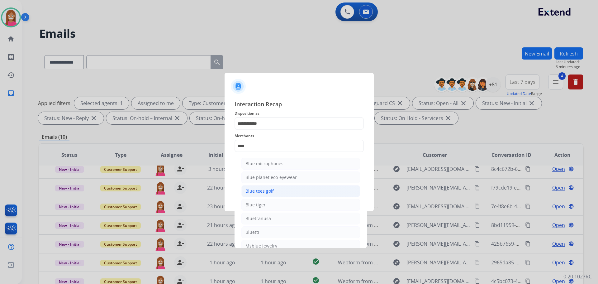
click at [252, 194] on li "Blue tees golf" at bounding box center [300, 191] width 119 height 12
type input "**********"
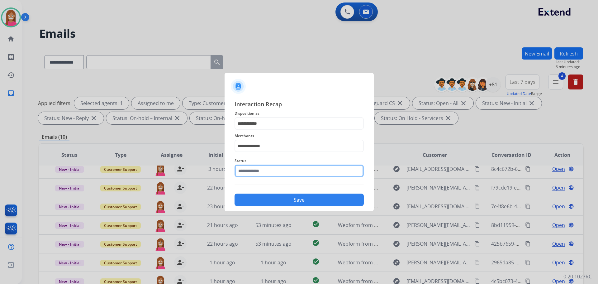
click at [256, 168] on input "text" at bounding box center [299, 170] width 129 height 12
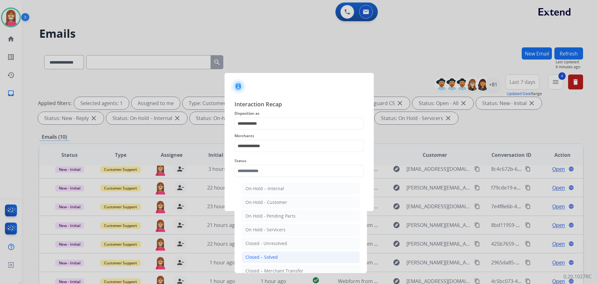
click at [253, 256] on div "Closed – Solved" at bounding box center [261, 257] width 32 height 6
type input "**********"
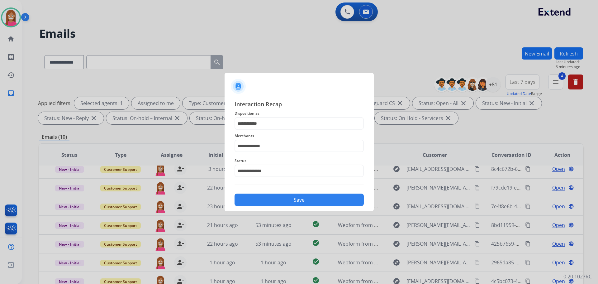
click at [262, 192] on div "Save" at bounding box center [299, 198] width 129 height 16
click at [266, 202] on button "Save" at bounding box center [299, 199] width 129 height 12
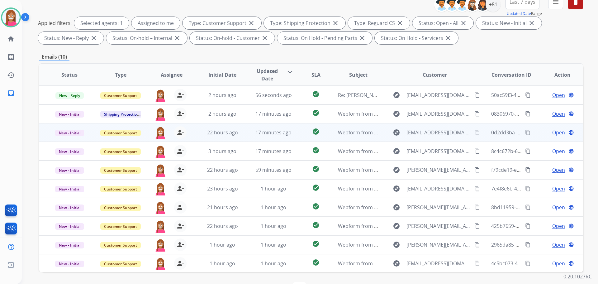
scroll to position [69, 0]
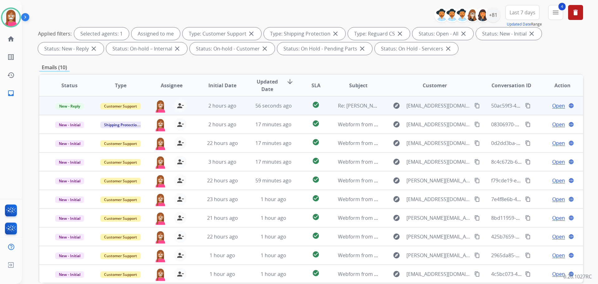
click at [245, 109] on td "56 seconds ago" at bounding box center [268, 105] width 51 height 19
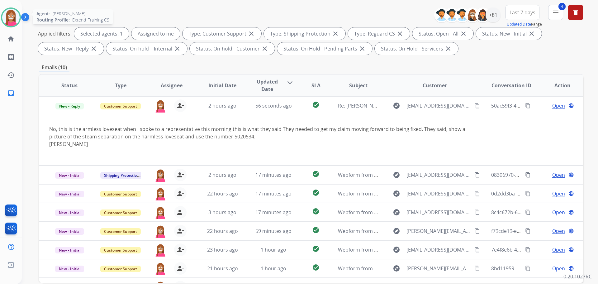
click at [10, 21] on img at bounding box center [10, 17] width 17 height 17
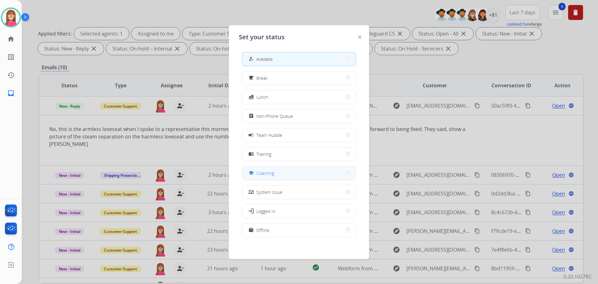
click at [267, 175] on span "Coaching" at bounding box center [265, 173] width 18 height 7
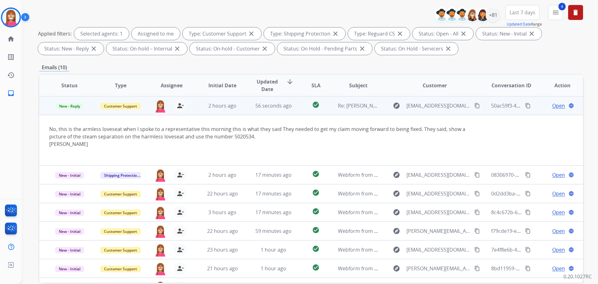
click at [552, 106] on span "Open" at bounding box center [558, 105] width 13 height 7
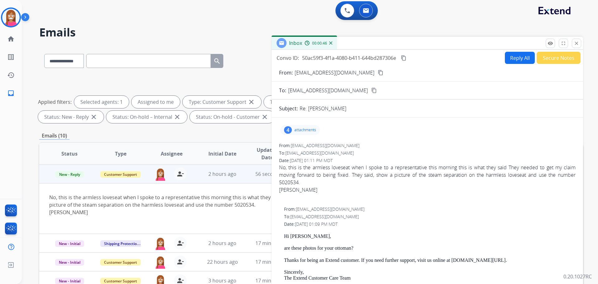
scroll to position [0, 0]
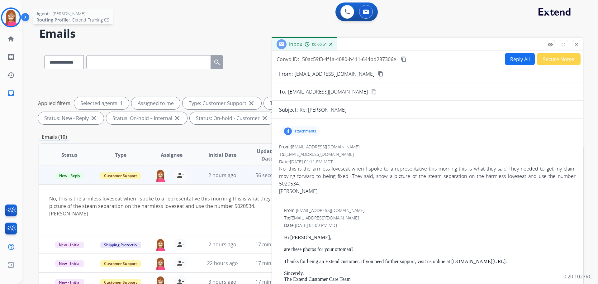
click at [12, 21] on img at bounding box center [10, 17] width 17 height 17
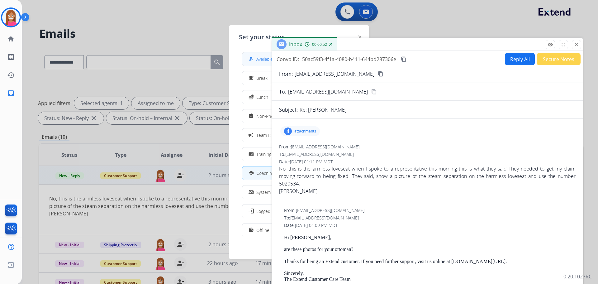
click at [257, 57] on div "how_to_reg Available" at bounding box center [260, 58] width 26 height 7
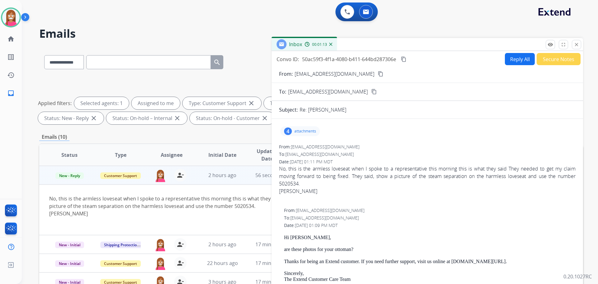
click at [519, 56] on button "Reply All" at bounding box center [520, 59] width 30 height 12
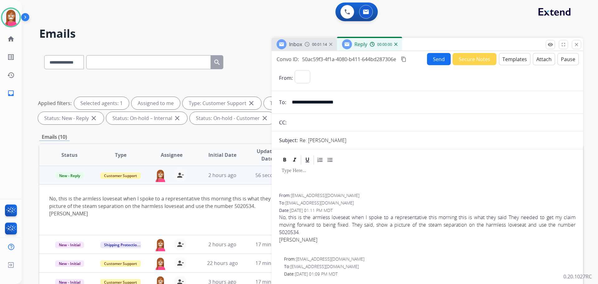
select select "**********"
click at [508, 62] on button "Templates" at bounding box center [514, 59] width 31 height 12
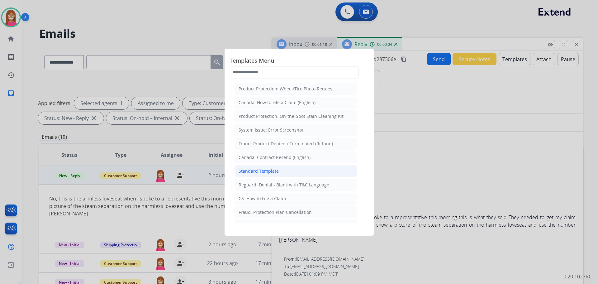
click at [246, 170] on div "Standard Template" at bounding box center [259, 171] width 40 height 6
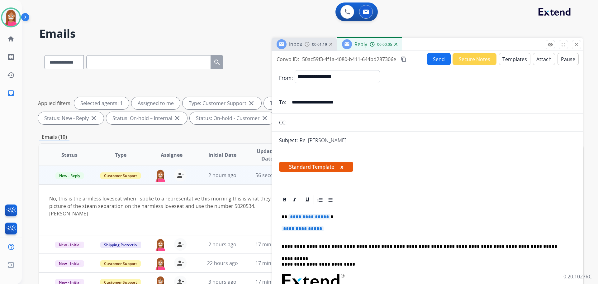
click at [289, 231] on span "**********" at bounding box center [303, 228] width 42 height 5
click at [301, 218] on span "**********" at bounding box center [309, 216] width 42 height 5
click at [299, 228] on span "**********" at bounding box center [303, 228] width 42 height 5
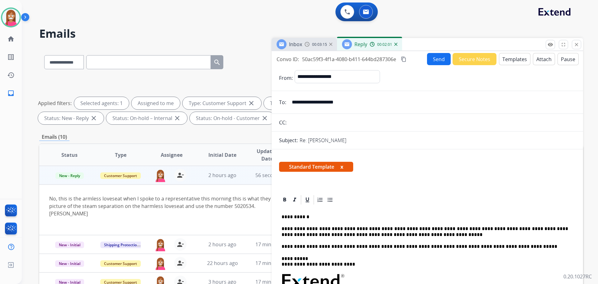
click at [385, 228] on p "**********" at bounding box center [425, 232] width 287 height 12
click at [386, 236] on p "**********" at bounding box center [425, 232] width 287 height 12
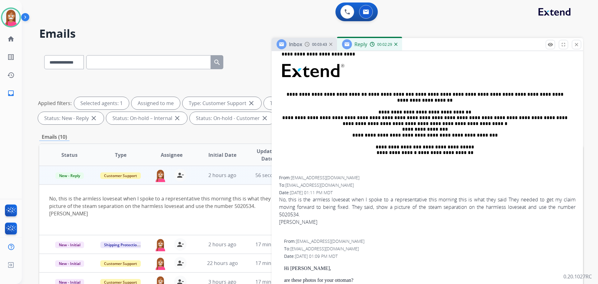
scroll to position [218, 0]
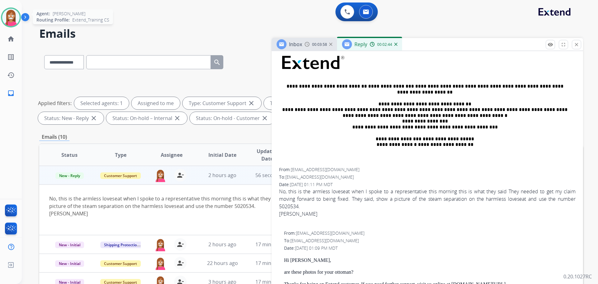
click at [6, 17] on img at bounding box center [10, 17] width 17 height 17
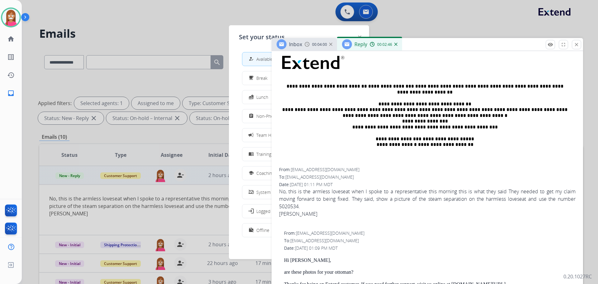
click at [259, 174] on span "Coaching" at bounding box center [265, 173] width 18 height 7
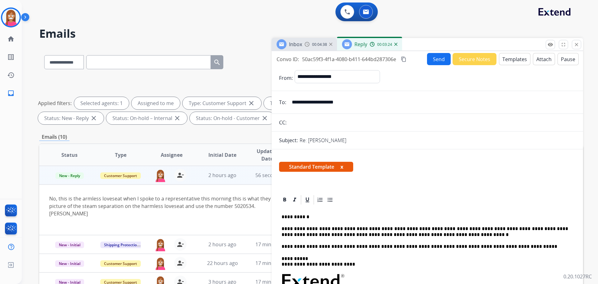
scroll to position [31, 0]
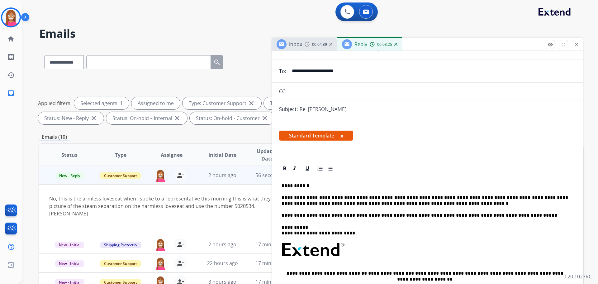
click at [410, 204] on p "**********" at bounding box center [425, 201] width 287 height 12
click at [309, 206] on p "**********" at bounding box center [425, 201] width 287 height 12
click at [321, 203] on p "**********" at bounding box center [425, 201] width 287 height 12
click at [330, 205] on p "**********" at bounding box center [425, 201] width 287 height 12
click at [554, 195] on p "**********" at bounding box center [425, 201] width 287 height 12
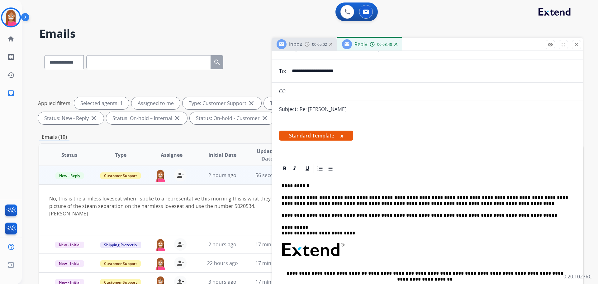
click at [556, 198] on p "**********" at bounding box center [425, 201] width 287 height 12
click at [568, 196] on p "**********" at bounding box center [425, 201] width 287 height 12
click at [461, 203] on p "**********" at bounding box center [425, 201] width 287 height 12
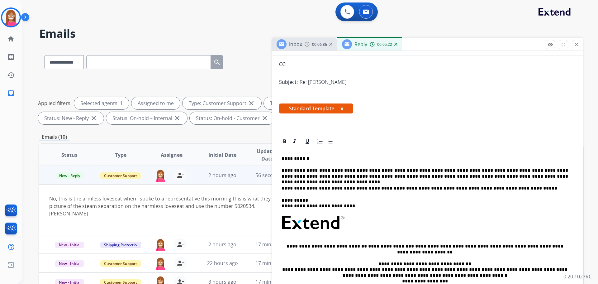
scroll to position [0, 0]
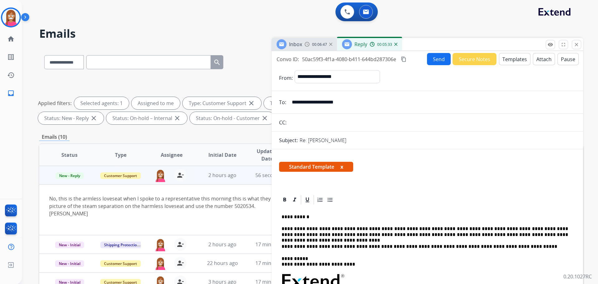
click at [497, 235] on p "**********" at bounding box center [425, 232] width 287 height 12
click at [495, 236] on p "**********" at bounding box center [425, 232] width 287 height 12
click at [535, 234] on p "**********" at bounding box center [425, 232] width 287 height 12
drag, startPoint x: 536, startPoint y: 236, endPoint x: 514, endPoint y: 235, distance: 22.2
click at [514, 235] on p "**********" at bounding box center [425, 232] width 287 height 12
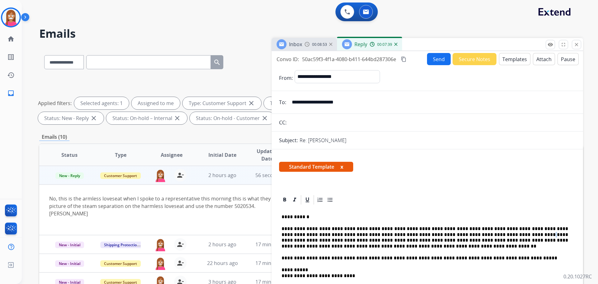
click at [444, 236] on p "**********" at bounding box center [425, 237] width 287 height 23
click at [438, 59] on button "Send" at bounding box center [439, 59] width 24 height 12
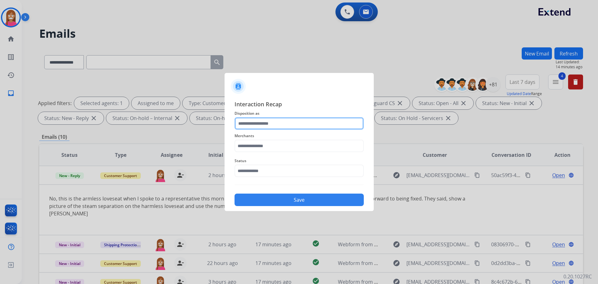
click at [267, 121] on input "text" at bounding box center [299, 123] width 129 height 12
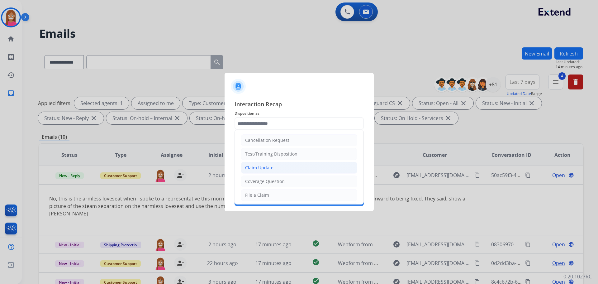
click at [248, 165] on div "Claim Update" at bounding box center [259, 167] width 28 height 6
type input "**********"
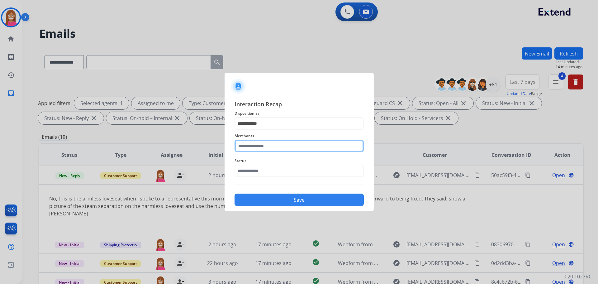
click at [250, 150] on input "text" at bounding box center [299, 146] width 129 height 12
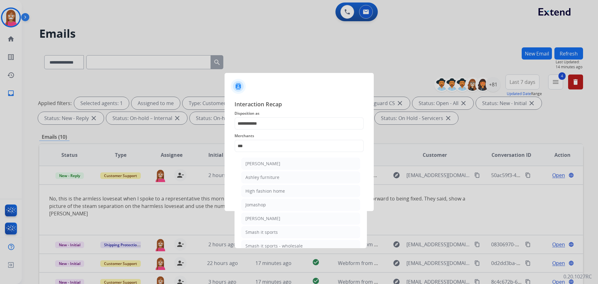
click at [278, 176] on div "Ashley furniture" at bounding box center [262, 177] width 34 height 6
type input "**********"
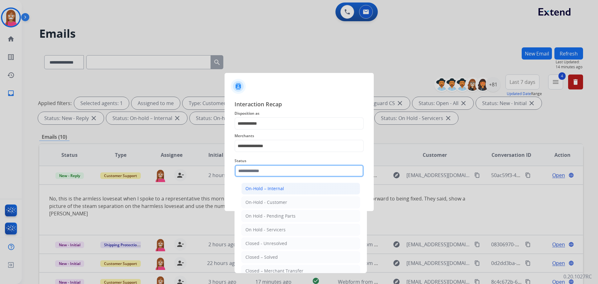
drag, startPoint x: 261, startPoint y: 174, endPoint x: 252, endPoint y: 189, distance: 17.5
click at [259, 175] on input "text" at bounding box center [299, 170] width 129 height 12
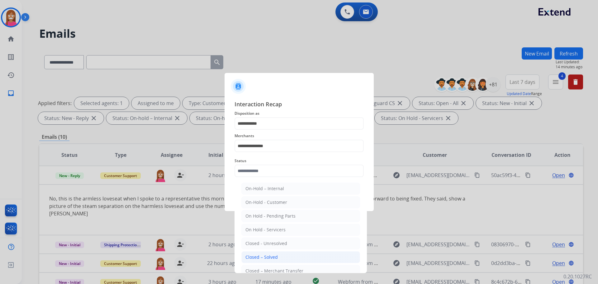
click at [252, 255] on div "Closed – Solved" at bounding box center [261, 257] width 32 height 6
type input "**********"
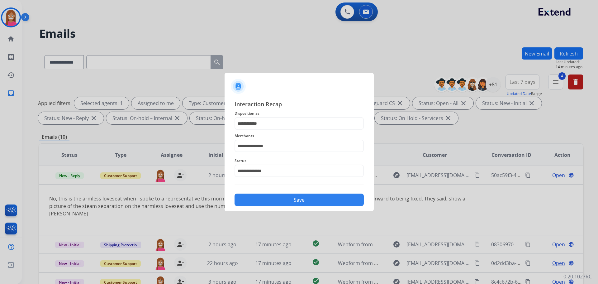
click at [258, 197] on button "Save" at bounding box center [299, 199] width 129 height 12
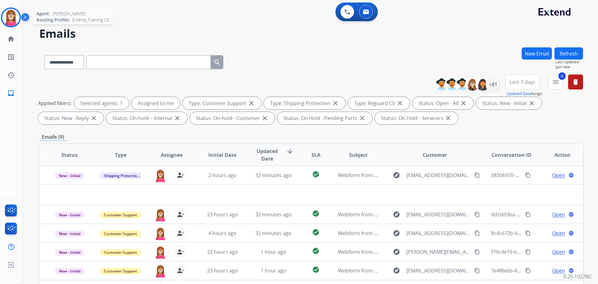
click at [2, 23] on div at bounding box center [11, 17] width 20 height 20
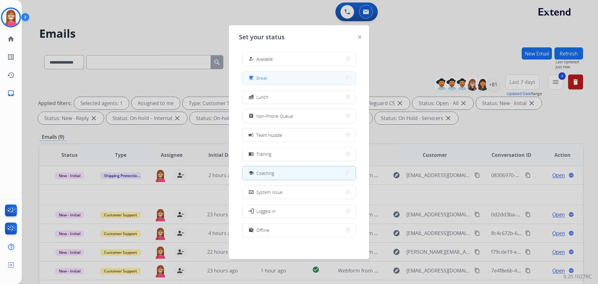
click at [267, 80] on span "Break" at bounding box center [261, 78] width 11 height 7
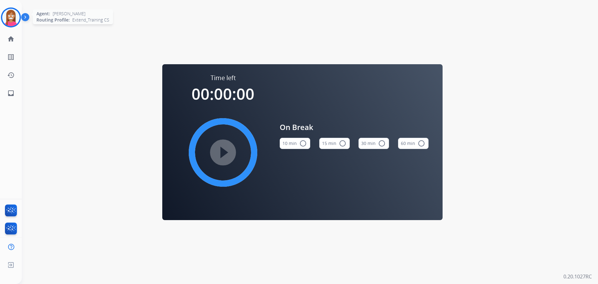
drag, startPoint x: 8, startPoint y: 16, endPoint x: 12, endPoint y: 18, distance: 4.0
click at [8, 17] on img at bounding box center [10, 17] width 17 height 17
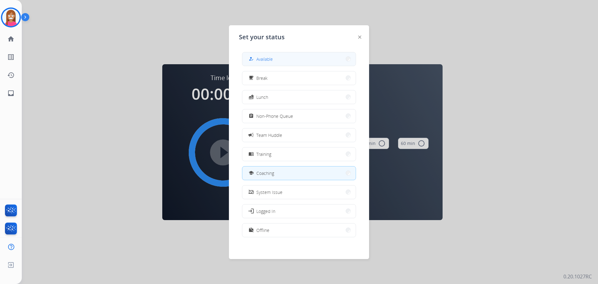
click at [257, 58] on div "how_to_reg Available" at bounding box center [260, 58] width 26 height 7
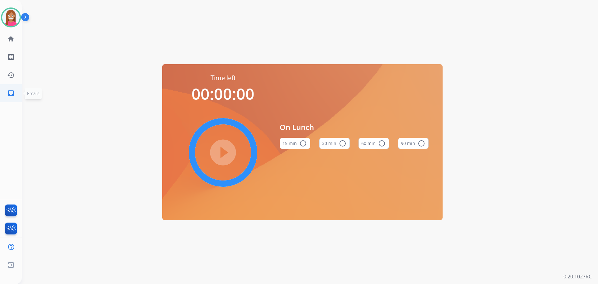
click at [5, 98] on link "inbox Emails" at bounding box center [10, 92] width 17 height 17
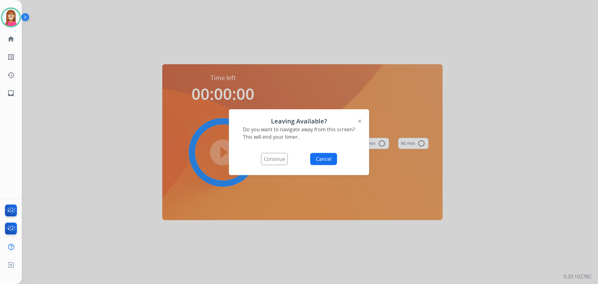
click at [274, 158] on button "Continue" at bounding box center [274, 159] width 27 height 12
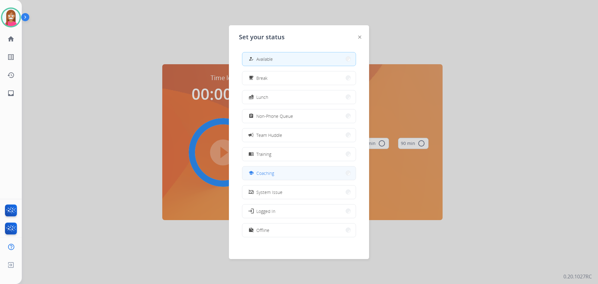
click at [260, 175] on span "Coaching" at bounding box center [265, 173] width 18 height 7
select select "**********"
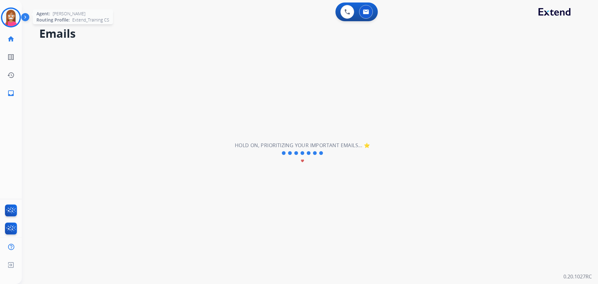
click at [12, 9] on div at bounding box center [11, 17] width 20 height 20
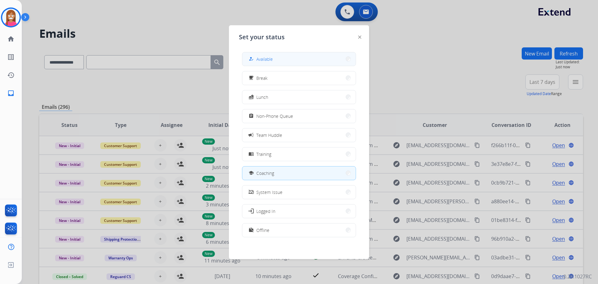
click at [265, 57] on span "Available" at bounding box center [264, 59] width 17 height 7
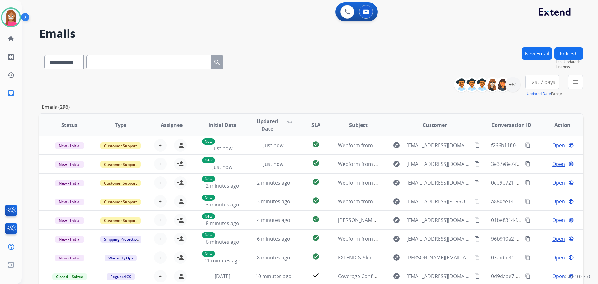
click at [309, 38] on h2 "Emails" at bounding box center [311, 33] width 544 height 12
click at [571, 86] on button "menu Filters" at bounding box center [575, 81] width 15 height 15
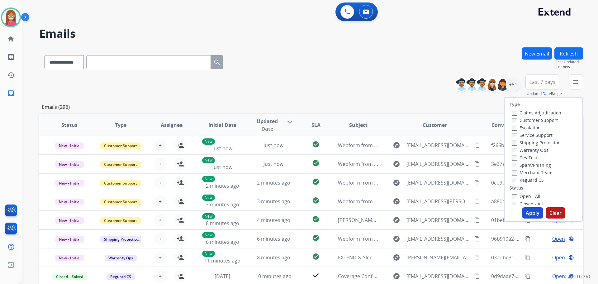
click at [539, 118] on label "Customer Support" at bounding box center [535, 120] width 46 height 6
click at [519, 140] on label "Shipping Protection" at bounding box center [536, 143] width 49 height 6
click at [517, 181] on label "Reguard CS" at bounding box center [528, 180] width 32 height 6
click at [522, 196] on label "Open - All" at bounding box center [526, 196] width 28 height 6
click at [527, 209] on button "Apply" at bounding box center [532, 212] width 21 height 11
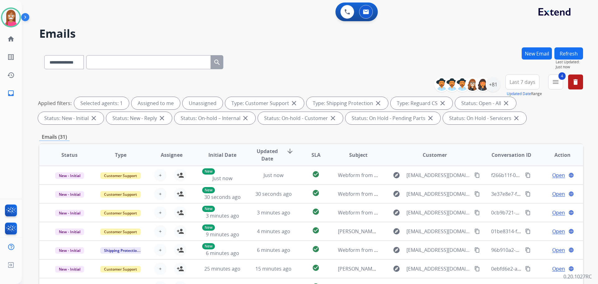
select select "**********"
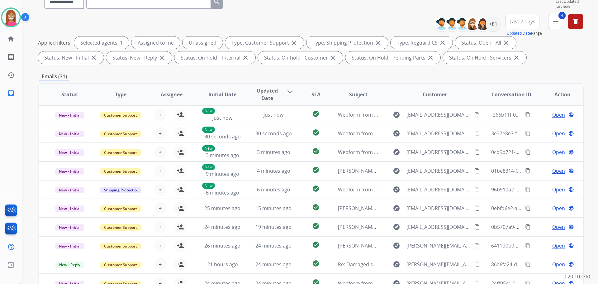
scroll to position [7, 0]
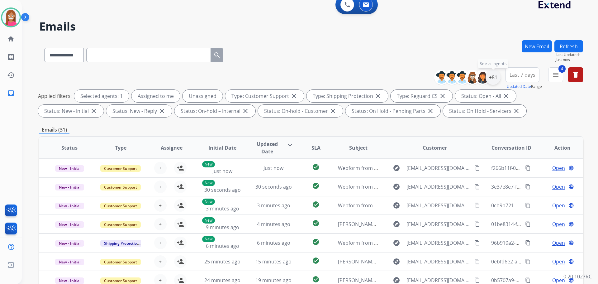
click at [495, 75] on div "+81" at bounding box center [493, 77] width 15 height 15
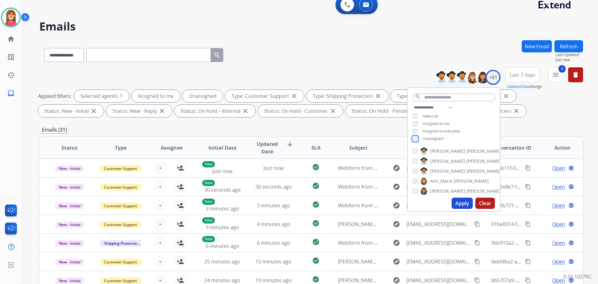
click at [415, 141] on div "**********" at bounding box center [454, 124] width 92 height 40
click at [416, 140] on div "**********" at bounding box center [454, 124] width 92 height 40
click at [456, 198] on button "Apply" at bounding box center [462, 203] width 21 height 11
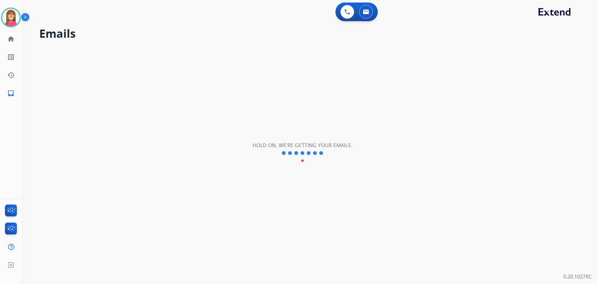
scroll to position [0, 0]
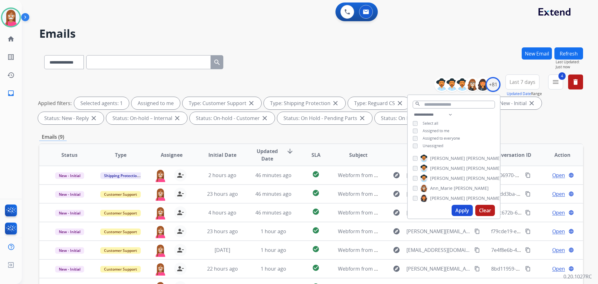
click at [275, 63] on div "**********" at bounding box center [311, 60] width 544 height 27
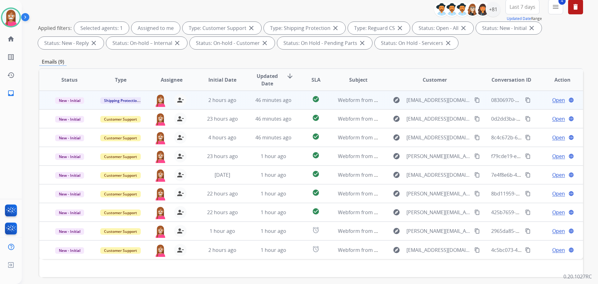
scroll to position [101, 0]
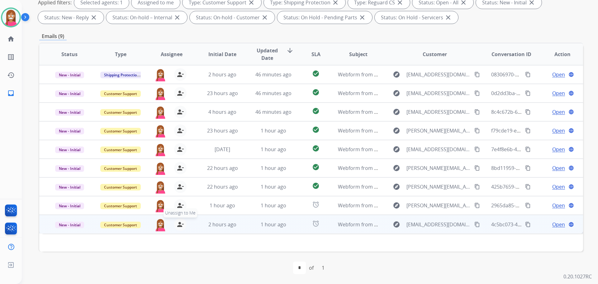
click at [179, 225] on mat-icon "person_remove" at bounding box center [180, 224] width 7 height 7
click at [179, 225] on mat-icon "person_add" at bounding box center [180, 224] width 7 height 7
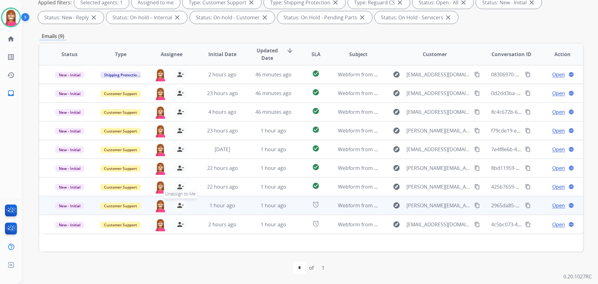
click at [177, 207] on mat-icon "person_remove" at bounding box center [180, 205] width 7 height 7
click at [177, 207] on mat-icon "person_add" at bounding box center [180, 205] width 7 height 7
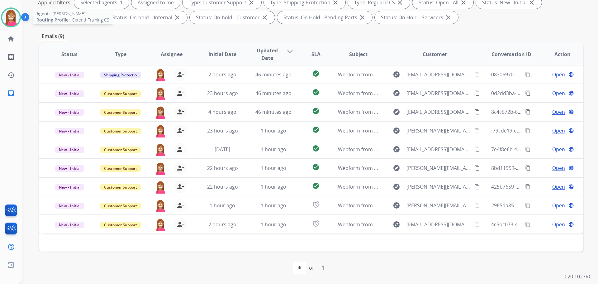
click at [13, 22] on img at bounding box center [10, 17] width 17 height 17
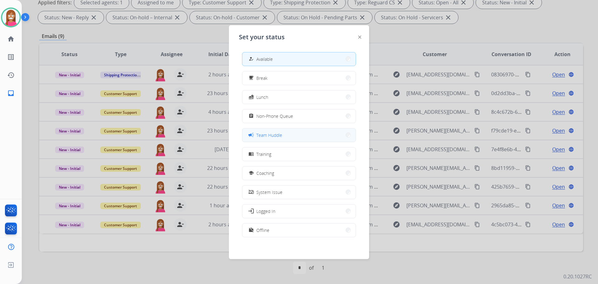
click at [258, 130] on button "campaign Team Huddle" at bounding box center [298, 134] width 113 height 13
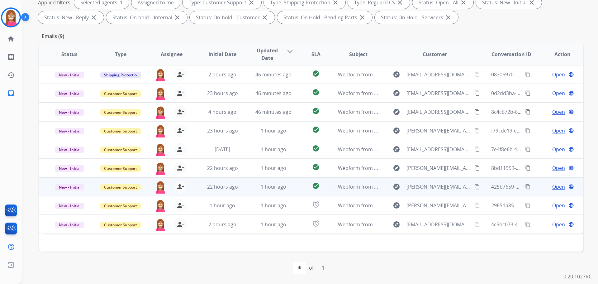
click at [243, 189] on td "1 hour ago" at bounding box center [268, 186] width 51 height 19
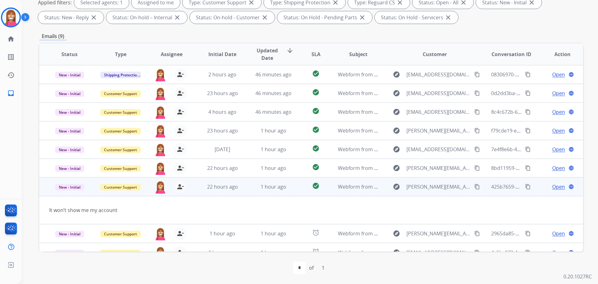
scroll to position [10, 0]
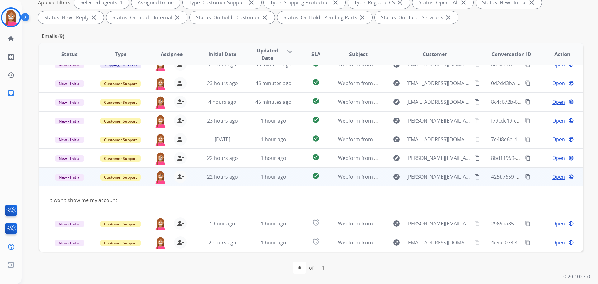
click at [474, 176] on mat-icon "content_copy" at bounding box center [477, 177] width 6 height 6
click at [552, 177] on span "Open" at bounding box center [558, 176] width 13 height 7
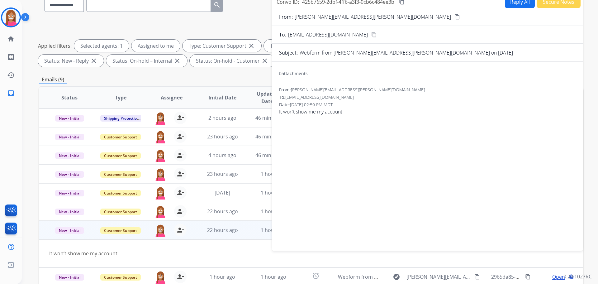
scroll to position [7, 0]
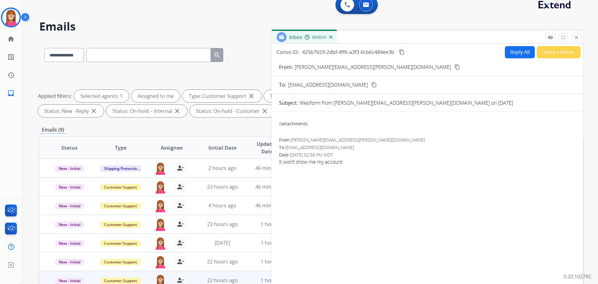
click at [508, 52] on button "Reply All" at bounding box center [520, 52] width 30 height 12
select select "**********"
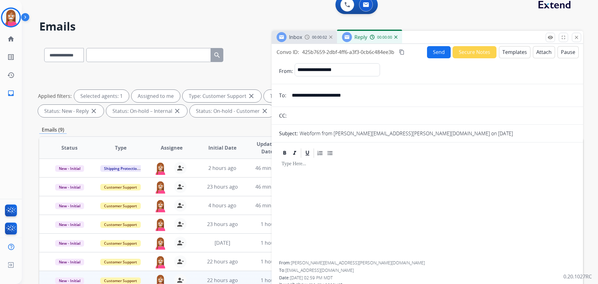
click at [506, 51] on button "Templates" at bounding box center [514, 52] width 31 height 12
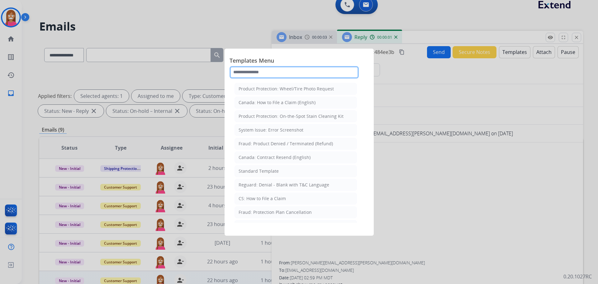
click at [261, 72] on input "text" at bounding box center [294, 72] width 129 height 12
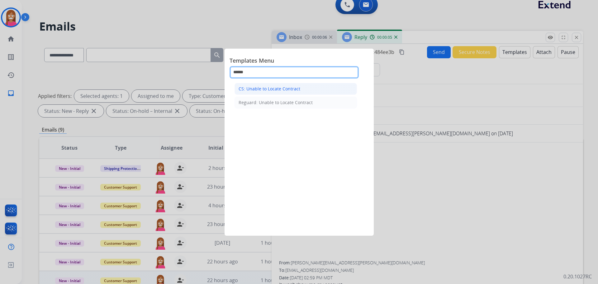
type input "******"
click at [255, 86] on div "CS: Unable to Locate Contract" at bounding box center [270, 89] width 62 height 6
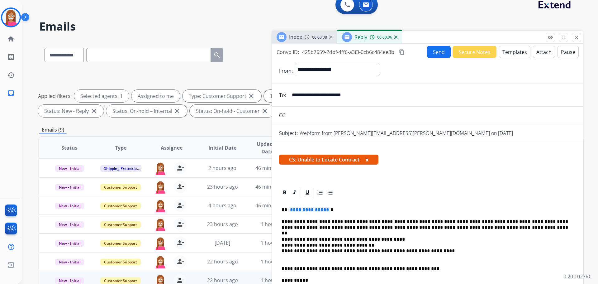
click at [312, 212] on span "**********" at bounding box center [309, 209] width 42 height 5
click at [302, 212] on span "**********" at bounding box center [309, 209] width 42 height 5
click at [433, 55] on button "Send" at bounding box center [439, 52] width 24 height 12
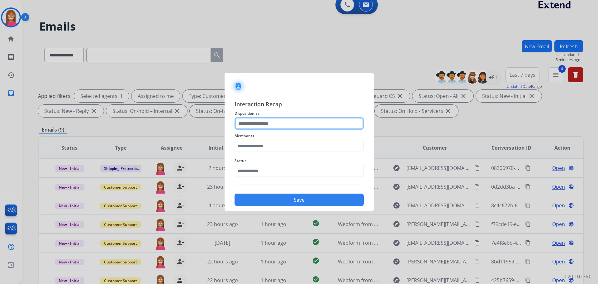
click at [276, 120] on input "text" at bounding box center [299, 123] width 129 height 12
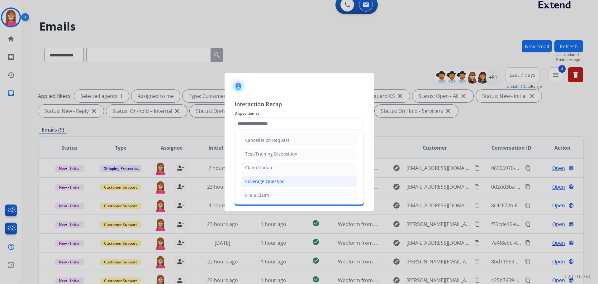
click at [263, 178] on li "Coverage Question" at bounding box center [299, 181] width 116 height 12
type input "**********"
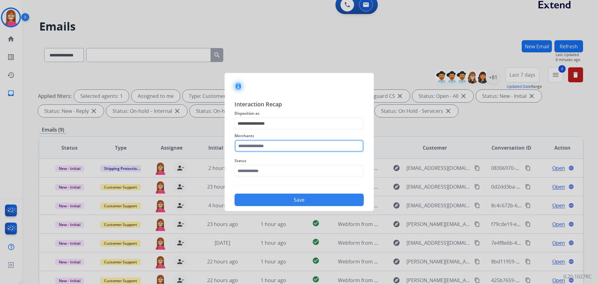
click at [258, 151] on input "text" at bounding box center [299, 146] width 129 height 12
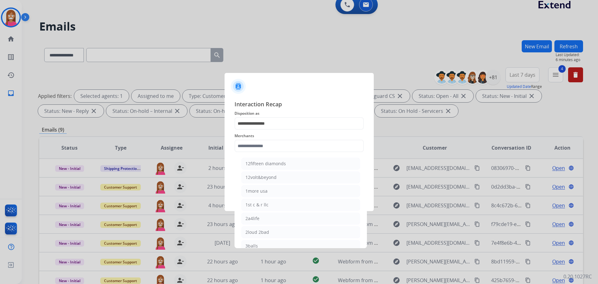
click at [272, 229] on li "2loud 2bad" at bounding box center [300, 232] width 119 height 12
type input "**********"
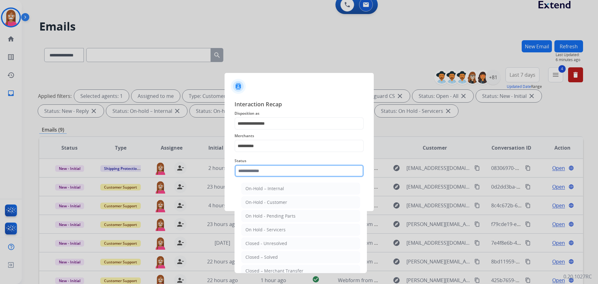
click at [253, 173] on input "text" at bounding box center [299, 170] width 129 height 12
click at [257, 255] on div "Closed – Solved" at bounding box center [261, 257] width 32 height 6
type input "**********"
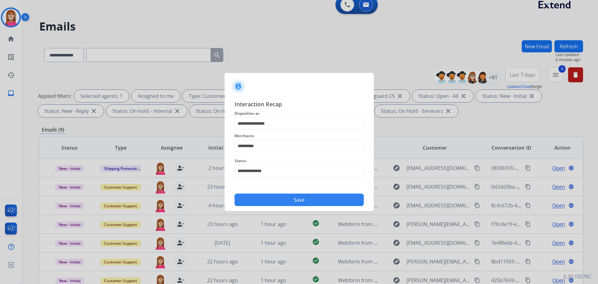
click at [251, 200] on button "Save" at bounding box center [299, 199] width 129 height 12
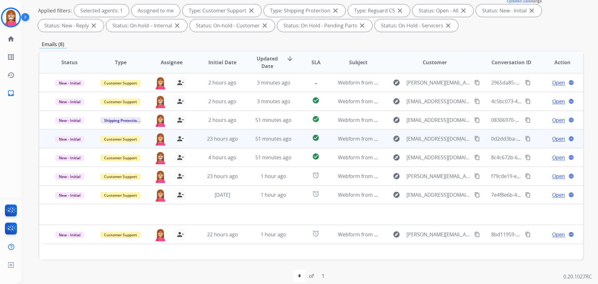
scroll to position [101, 0]
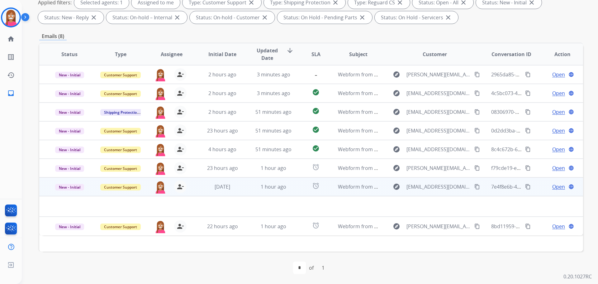
click at [243, 190] on td "1 hour ago" at bounding box center [268, 186] width 51 height 19
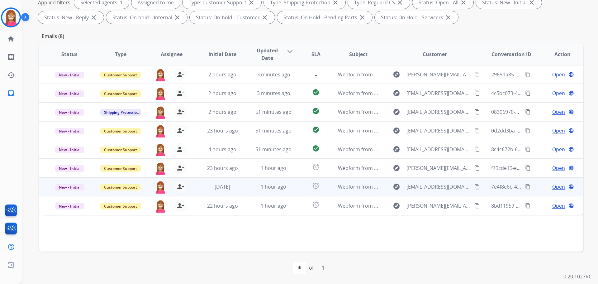
click at [244, 190] on td "1 hour ago" at bounding box center [268, 186] width 51 height 19
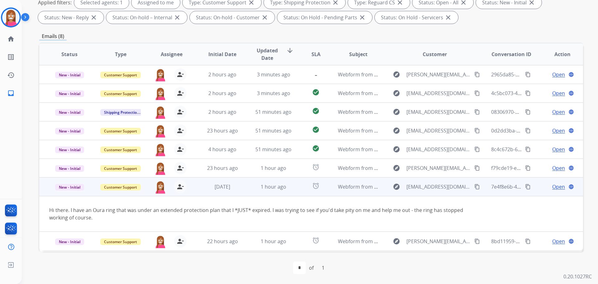
click at [553, 187] on span "Open" at bounding box center [558, 186] width 13 height 7
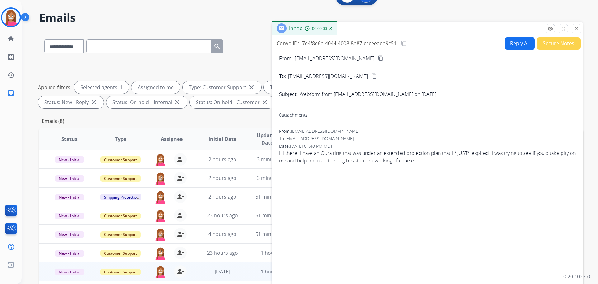
scroll to position [7, 0]
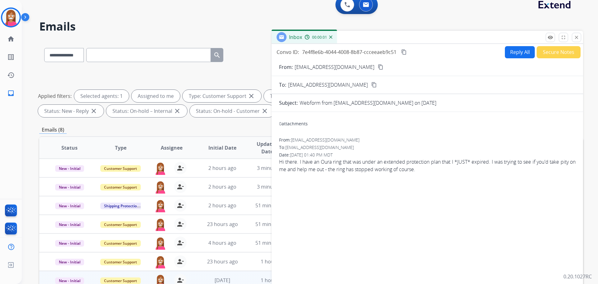
click at [521, 53] on button "Reply All" at bounding box center [520, 52] width 30 height 12
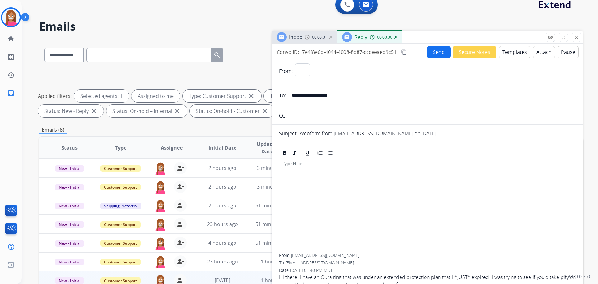
select select "**********"
click at [521, 54] on button "Templates" at bounding box center [514, 52] width 31 height 12
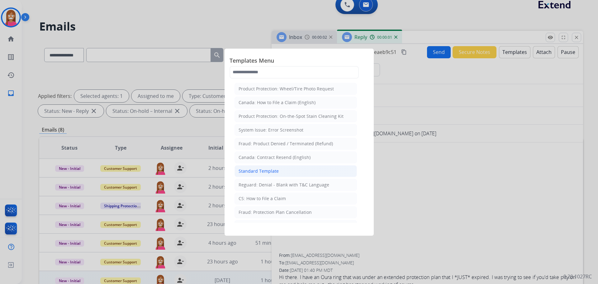
click at [249, 170] on div "Standard Template" at bounding box center [259, 171] width 40 height 6
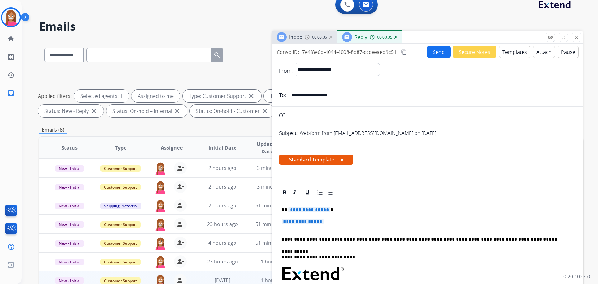
click at [296, 208] on span "**********" at bounding box center [309, 209] width 42 height 5
drag, startPoint x: 348, startPoint y: 96, endPoint x: 291, endPoint y: 96, distance: 57.3
click at [291, 96] on input "**********" at bounding box center [432, 95] width 288 height 12
click at [288, 207] on p "***" at bounding box center [425, 210] width 287 height 6
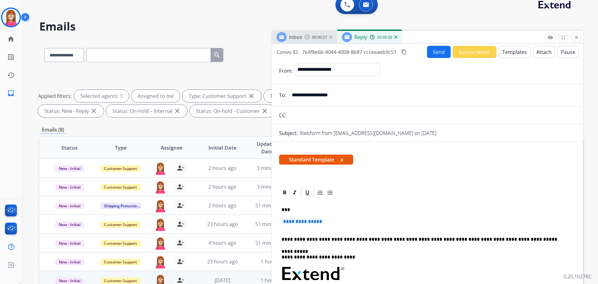
drag, startPoint x: 287, startPoint y: 208, endPoint x: 292, endPoint y: 208, distance: 5.3
click at [288, 208] on p "***" at bounding box center [425, 210] width 287 height 6
click at [287, 208] on p "***" at bounding box center [425, 210] width 287 height 6
click at [316, 221] on span "**********" at bounding box center [303, 221] width 42 height 5
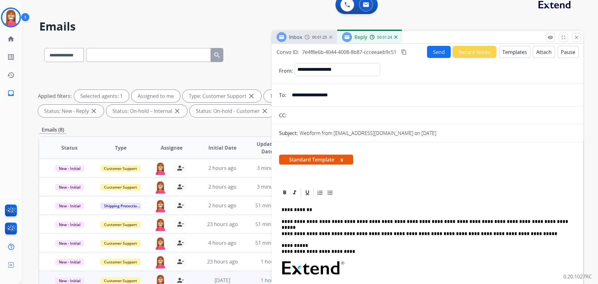
scroll to position [0, 0]
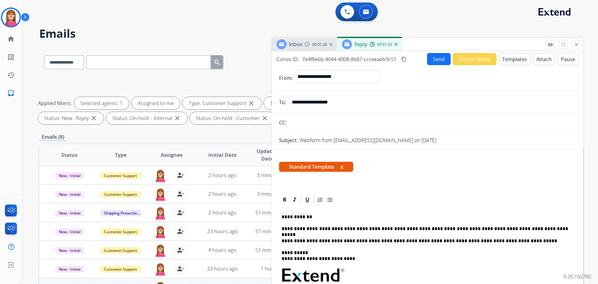
click at [434, 63] on button "Send" at bounding box center [439, 59] width 24 height 12
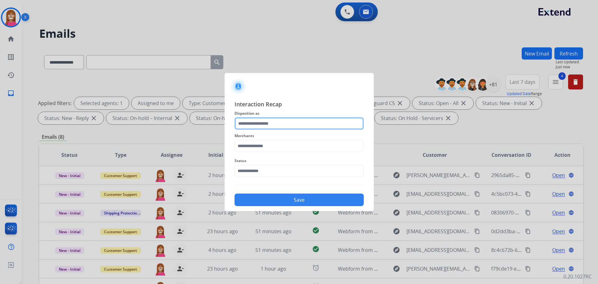
click at [274, 124] on input "text" at bounding box center [299, 123] width 129 height 12
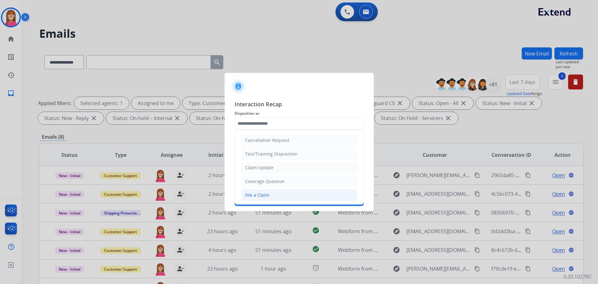
click at [260, 193] on div "File a Claim" at bounding box center [257, 195] width 24 height 6
type input "**********"
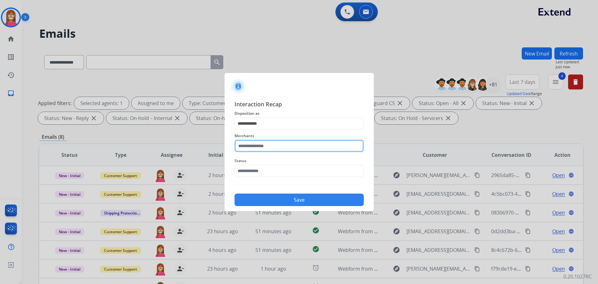
drag, startPoint x: 252, startPoint y: 147, endPoint x: 255, endPoint y: 154, distance: 6.9
click at [253, 148] on input "text" at bounding box center [299, 146] width 129 height 12
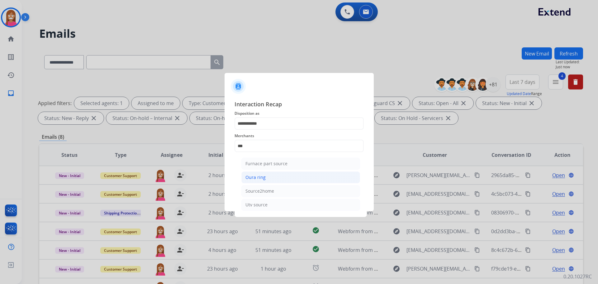
click at [263, 174] on li "Oura ring" at bounding box center [300, 177] width 119 height 12
type input "*********"
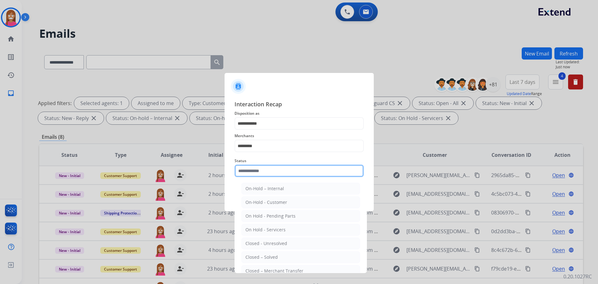
click at [260, 171] on input "text" at bounding box center [299, 170] width 129 height 12
click at [257, 258] on div "Closed – Solved" at bounding box center [261, 257] width 32 height 6
type input "**********"
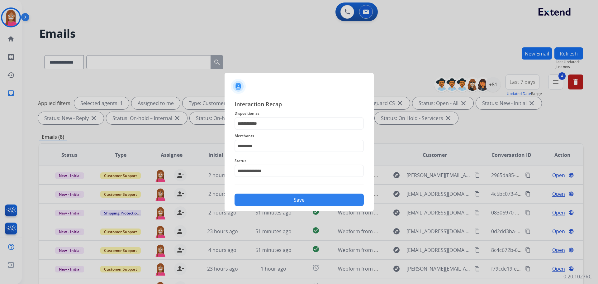
click at [261, 202] on button "Save" at bounding box center [299, 199] width 129 height 12
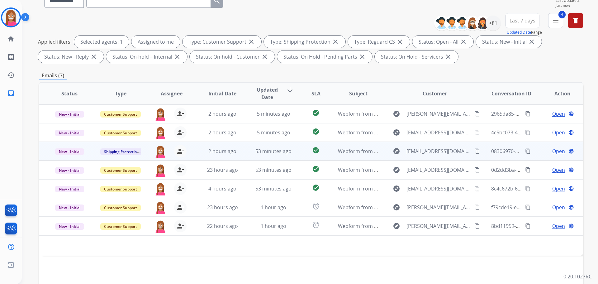
scroll to position [101, 0]
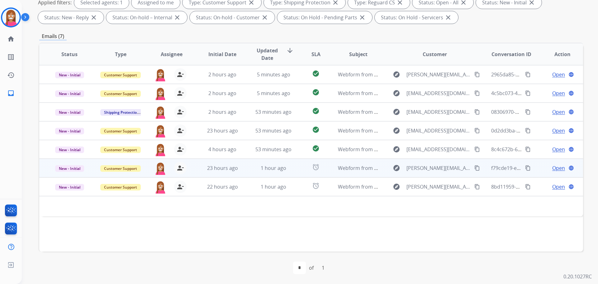
click at [246, 169] on td "1 hour ago" at bounding box center [268, 168] width 51 height 19
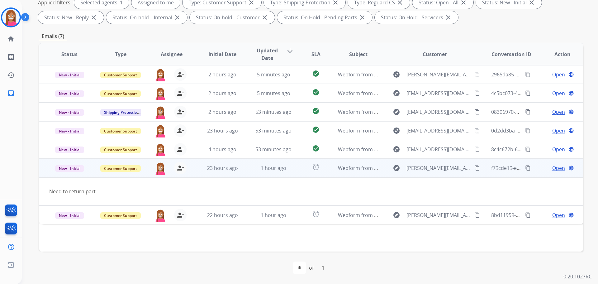
click at [474, 168] on mat-icon "content_copy" at bounding box center [477, 168] width 6 height 6
click at [552, 169] on span "Open" at bounding box center [558, 167] width 13 height 7
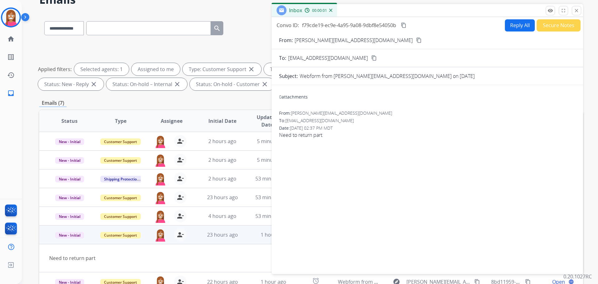
scroll to position [7, 0]
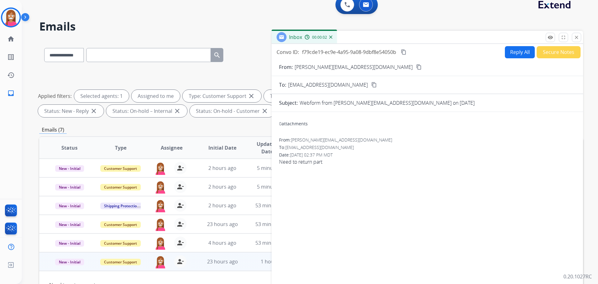
click at [514, 52] on button "Reply All" at bounding box center [520, 52] width 30 height 12
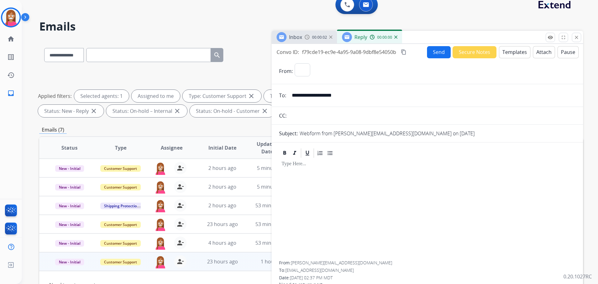
select select "**********"
drag, startPoint x: 503, startPoint y: 53, endPoint x: 504, endPoint y: 48, distance: 4.5
click at [504, 48] on button "Templates" at bounding box center [514, 52] width 31 height 12
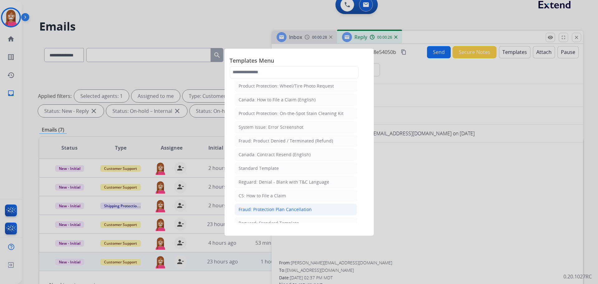
scroll to position [0, 0]
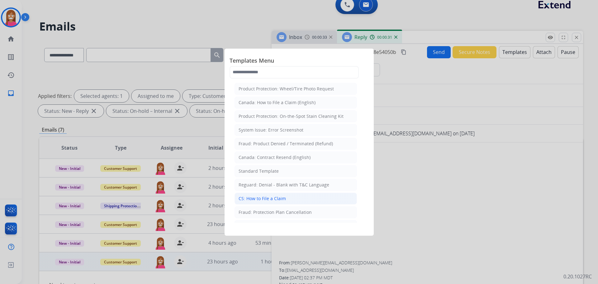
click at [258, 199] on div "CS: How to File a Claim" at bounding box center [262, 198] width 47 height 6
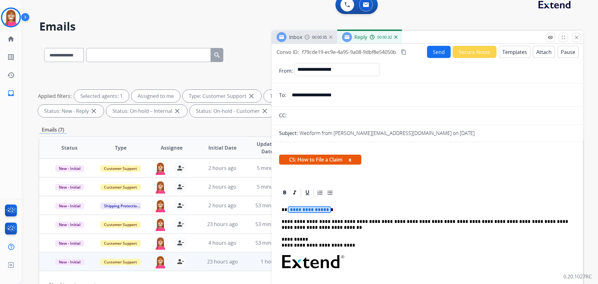
click at [304, 209] on span "**********" at bounding box center [309, 209] width 42 height 5
click at [437, 49] on button "Send" at bounding box center [439, 52] width 24 height 12
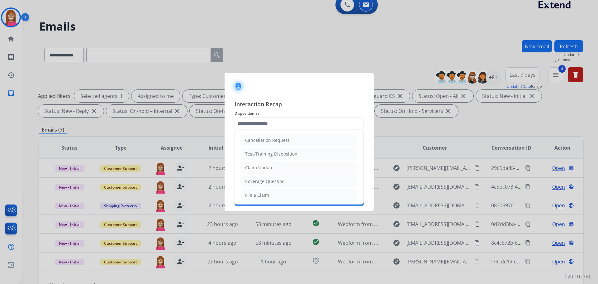
click at [263, 122] on input "text" at bounding box center [299, 123] width 129 height 12
click at [255, 196] on div "File a Claim" at bounding box center [257, 195] width 24 height 6
type input "**********"
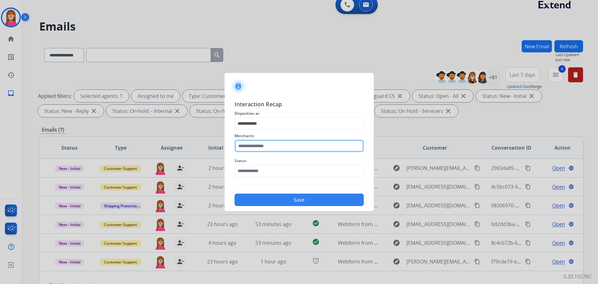
click at [252, 147] on input "text" at bounding box center [299, 146] width 129 height 12
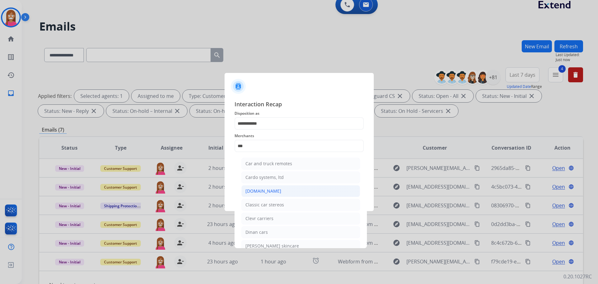
click at [250, 190] on div "[DOMAIN_NAME]" at bounding box center [263, 191] width 36 height 6
type input "**********"
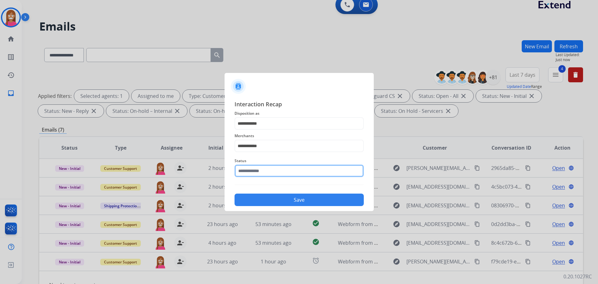
click at [255, 174] on input "text" at bounding box center [299, 170] width 129 height 12
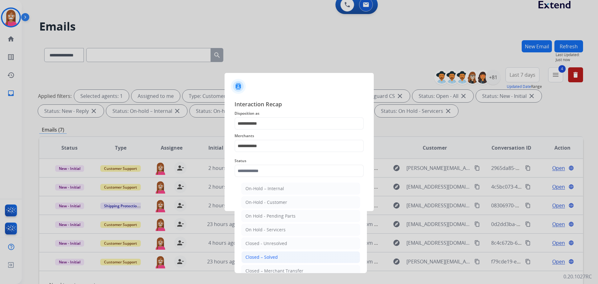
click at [250, 255] on div "Closed – Solved" at bounding box center [261, 257] width 32 height 6
type input "**********"
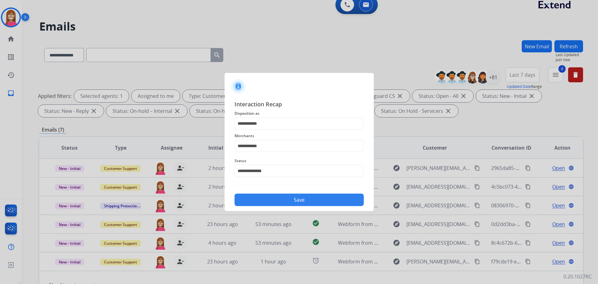
click at [261, 201] on button "Save" at bounding box center [299, 199] width 129 height 12
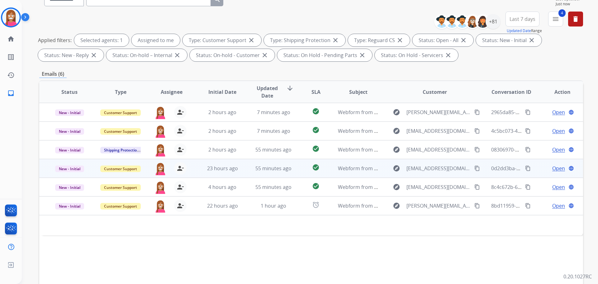
scroll to position [101, 0]
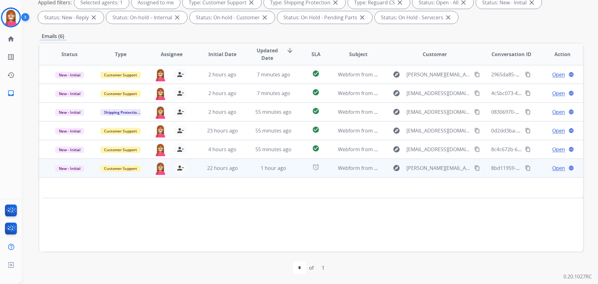
click at [250, 172] on td "1 hour ago" at bounding box center [268, 168] width 51 height 19
click at [249, 173] on td "1 hour ago" at bounding box center [268, 168] width 51 height 19
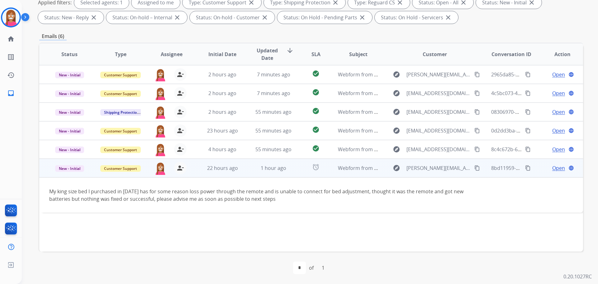
click at [474, 168] on mat-icon "content_copy" at bounding box center [477, 168] width 6 height 6
click at [552, 167] on span "Open" at bounding box center [558, 167] width 13 height 7
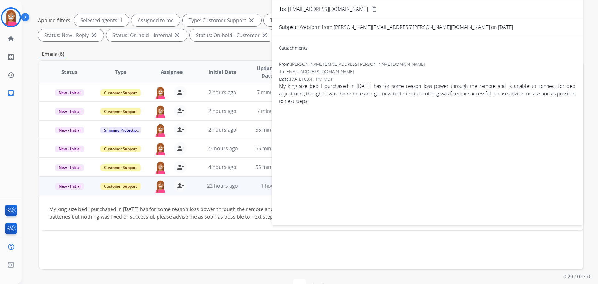
scroll to position [38, 0]
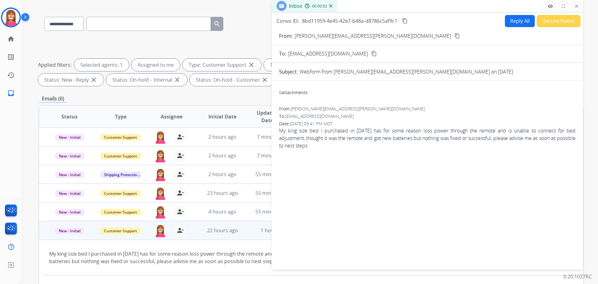
click at [512, 21] on button "Reply All" at bounding box center [520, 21] width 30 height 12
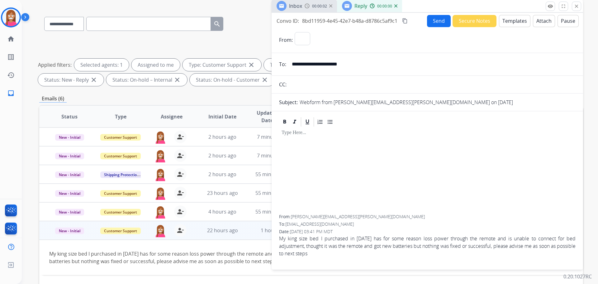
select select "**********"
click at [502, 18] on button "Templates" at bounding box center [514, 21] width 31 height 12
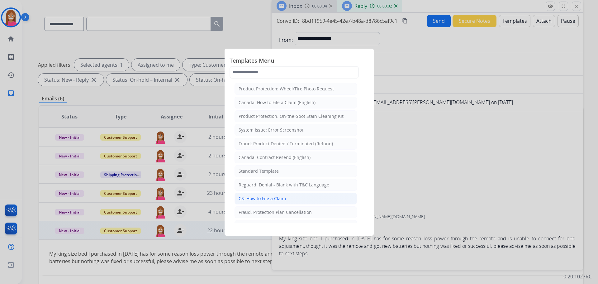
click at [264, 200] on div "CS: How to File a Claim" at bounding box center [262, 198] width 47 height 6
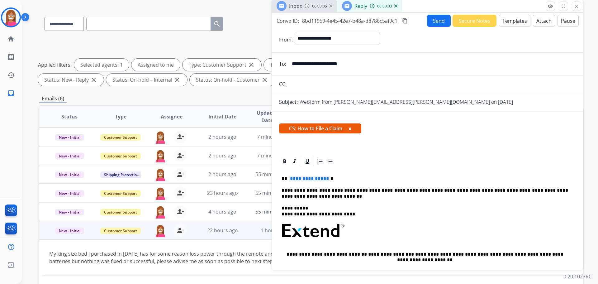
click at [307, 179] on span "**********" at bounding box center [309, 178] width 42 height 5
click at [436, 21] on button "Send" at bounding box center [439, 21] width 24 height 12
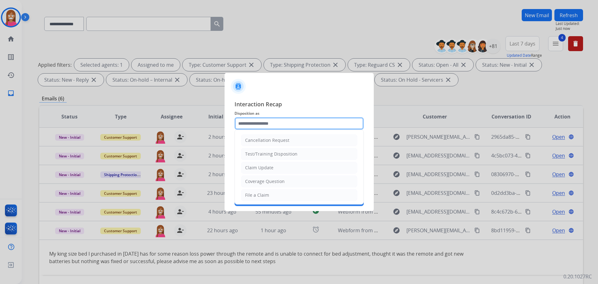
drag, startPoint x: 257, startPoint y: 125, endPoint x: 260, endPoint y: 127, distance: 3.8
click at [257, 125] on input "text" at bounding box center [299, 123] width 129 height 12
click at [260, 197] on div "File a Claim" at bounding box center [257, 195] width 24 height 6
type input "**********"
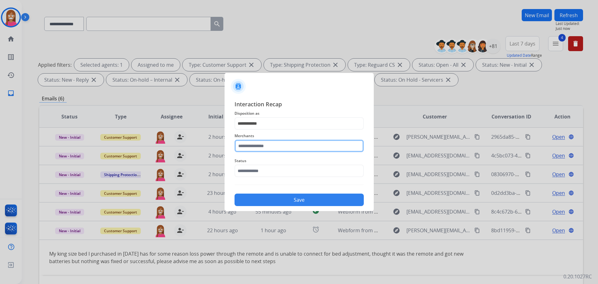
click at [245, 148] on input "text" at bounding box center [299, 146] width 129 height 12
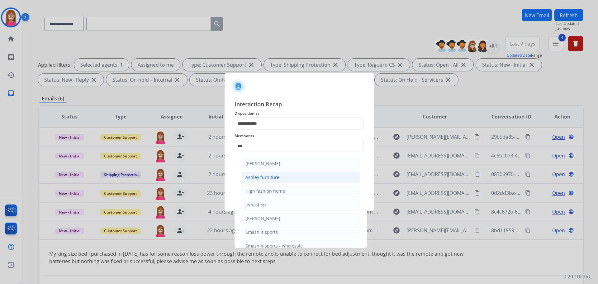
click at [255, 178] on div "Ashley furniture" at bounding box center [262, 177] width 34 height 6
type input "**********"
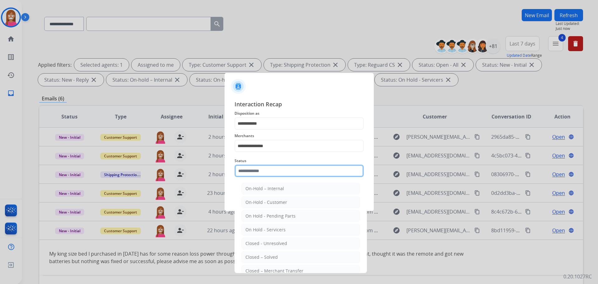
click at [255, 173] on input "text" at bounding box center [299, 170] width 129 height 12
click at [275, 254] on div "Closed – Solved" at bounding box center [261, 257] width 32 height 6
type input "**********"
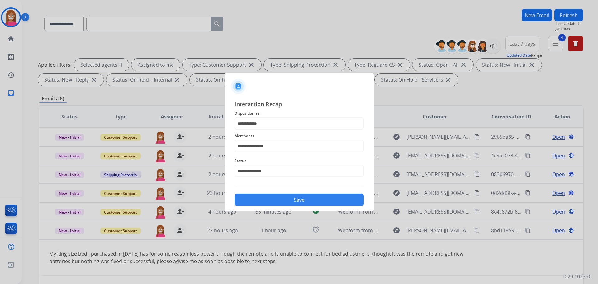
click at [272, 202] on button "Save" at bounding box center [299, 199] width 129 height 12
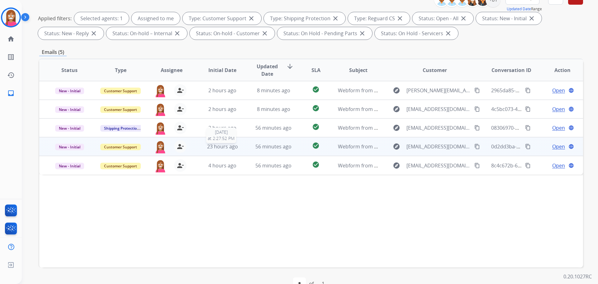
scroll to position [93, 0]
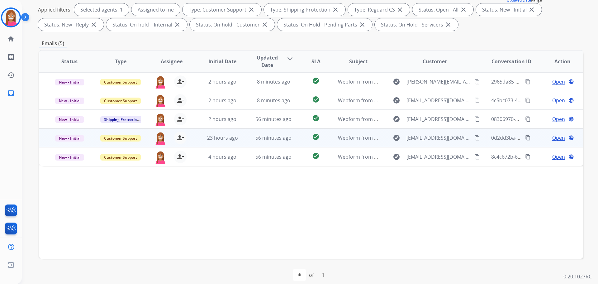
click at [248, 145] on td "56 minutes ago" at bounding box center [268, 137] width 51 height 19
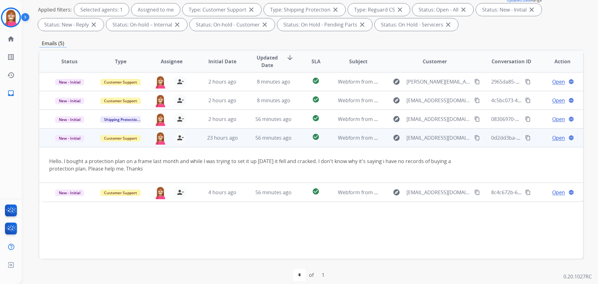
click at [474, 139] on mat-icon "content_copy" at bounding box center [477, 138] width 6 height 6
click at [552, 138] on span "Open" at bounding box center [558, 137] width 13 height 7
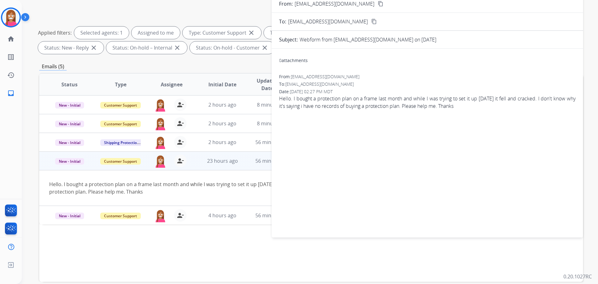
scroll to position [31, 0]
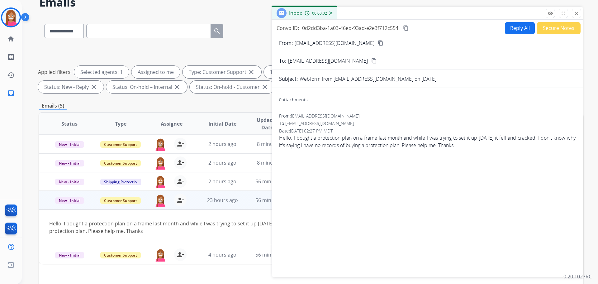
click at [513, 25] on button "Reply All" at bounding box center [520, 28] width 30 height 12
select select "**********"
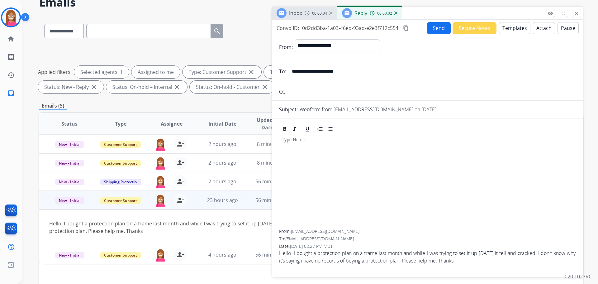
click at [513, 31] on button "Templates" at bounding box center [514, 28] width 31 height 12
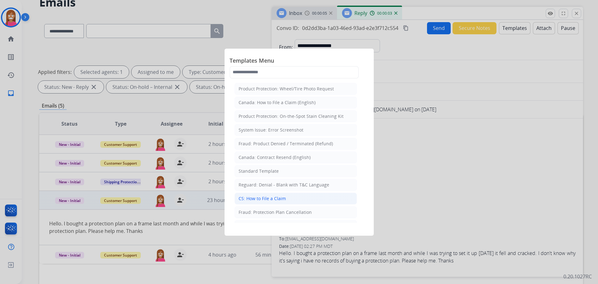
click at [259, 198] on div "CS: How to File a Claim" at bounding box center [262, 198] width 47 height 6
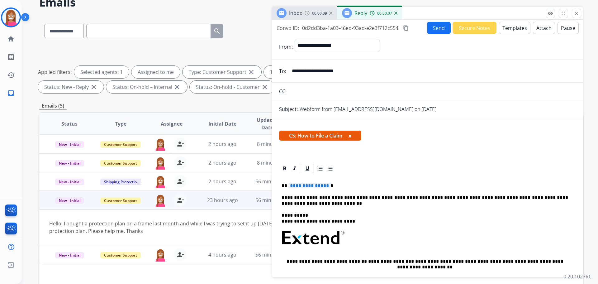
click at [515, 28] on button "Templates" at bounding box center [514, 28] width 31 height 12
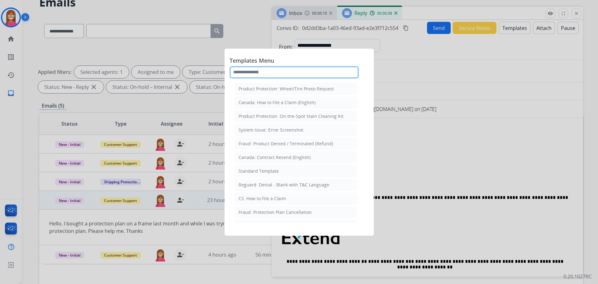
click at [256, 75] on input "text" at bounding box center [294, 72] width 129 height 12
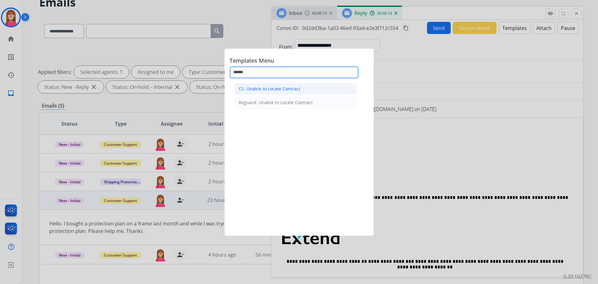
type input "******"
click at [265, 88] on div "CS: Unable to Locate Contract" at bounding box center [270, 89] width 62 height 6
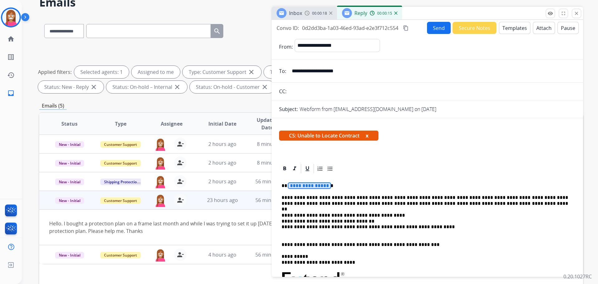
click at [301, 185] on span "**********" at bounding box center [309, 185] width 42 height 5
drag, startPoint x: 429, startPoint y: 26, endPoint x: 427, endPoint y: 30, distance: 4.1
click at [427, 30] on button "Send" at bounding box center [439, 28] width 24 height 12
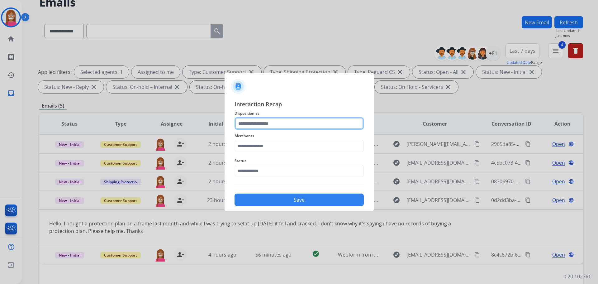
click at [253, 122] on input "text" at bounding box center [299, 123] width 129 height 12
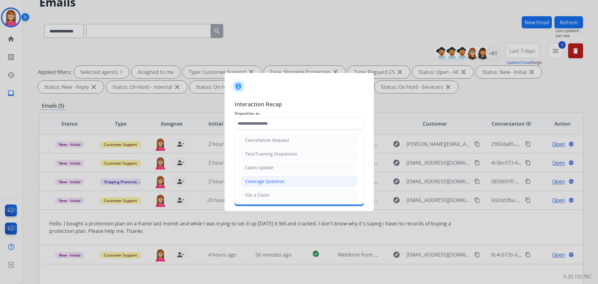
click at [254, 182] on div "Coverage Question" at bounding box center [265, 181] width 40 height 6
type input "**********"
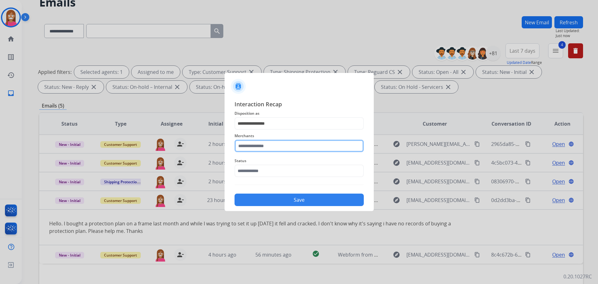
click at [251, 147] on input "text" at bounding box center [299, 146] width 129 height 12
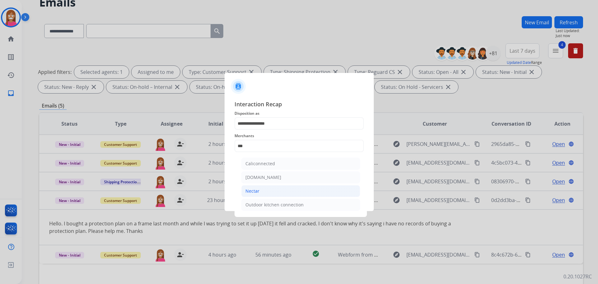
click at [284, 193] on li "Nectar" at bounding box center [300, 191] width 119 height 12
type input "******"
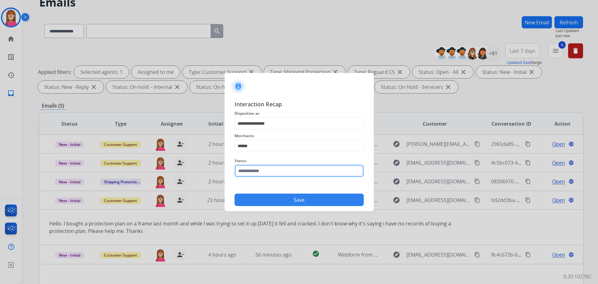
click at [259, 172] on input "text" at bounding box center [299, 170] width 129 height 12
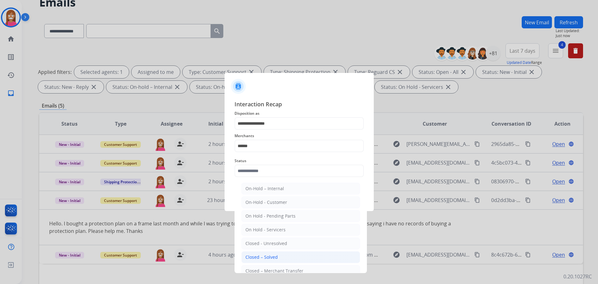
click at [263, 252] on li "Closed – Solved" at bounding box center [300, 257] width 119 height 12
type input "**********"
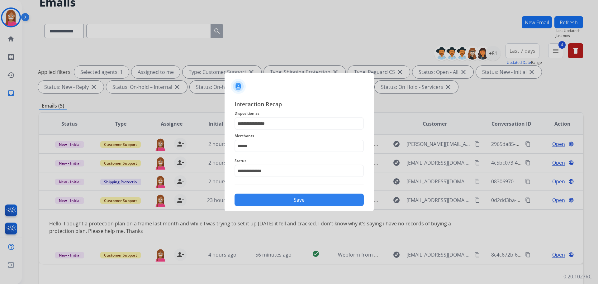
click at [261, 194] on button "Save" at bounding box center [299, 199] width 129 height 12
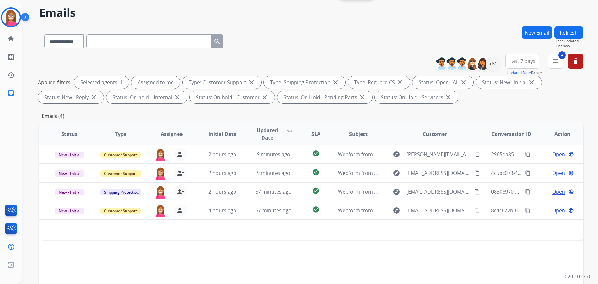
scroll to position [0, 0]
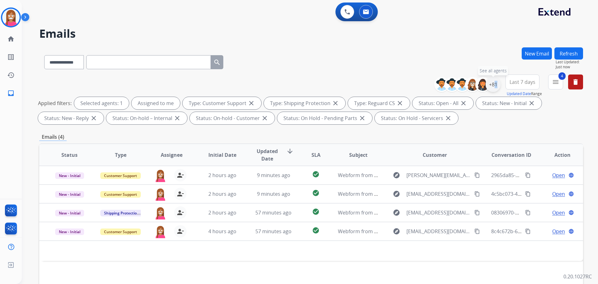
click at [492, 86] on div "+81" at bounding box center [493, 84] width 15 height 15
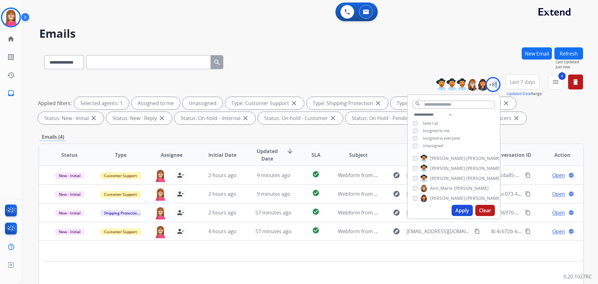
click at [457, 208] on button "Apply" at bounding box center [462, 210] width 21 height 11
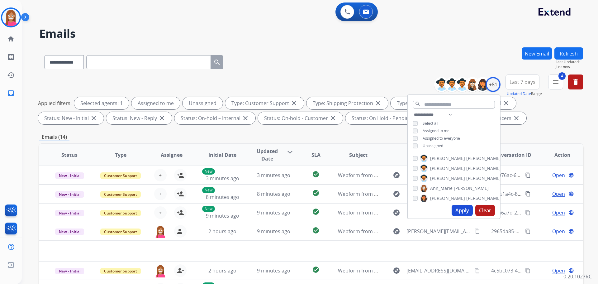
click at [293, 61] on div "**********" at bounding box center [311, 60] width 544 height 27
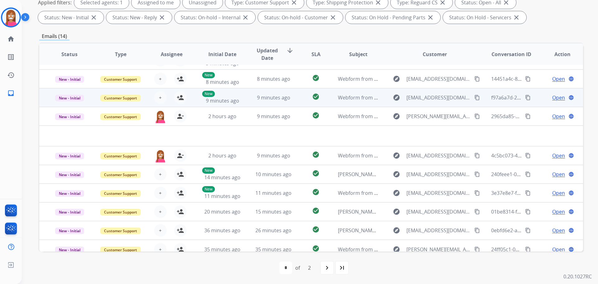
scroll to position [21, 0]
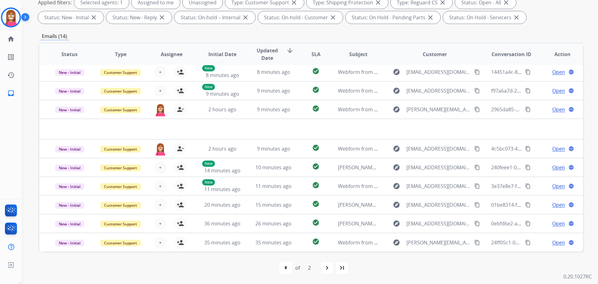
click at [343, 268] on mat-icon "last_page" at bounding box center [341, 267] width 7 height 7
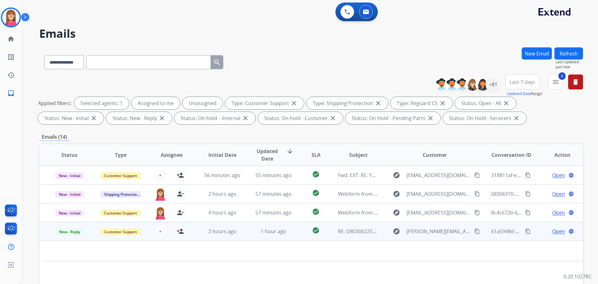
scroll to position [0, 0]
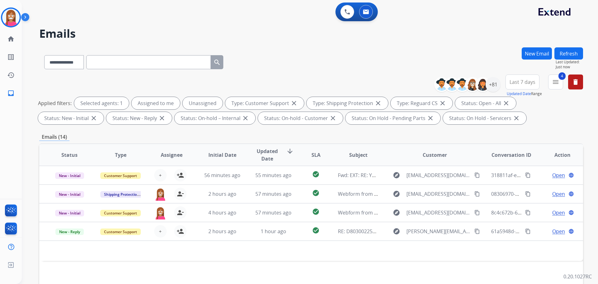
click at [555, 54] on button "Refresh" at bounding box center [569, 53] width 29 height 12
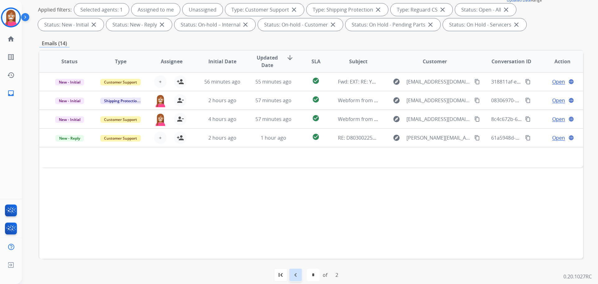
click at [294, 276] on mat-icon "navigate_before" at bounding box center [295, 274] width 7 height 7
select select "*"
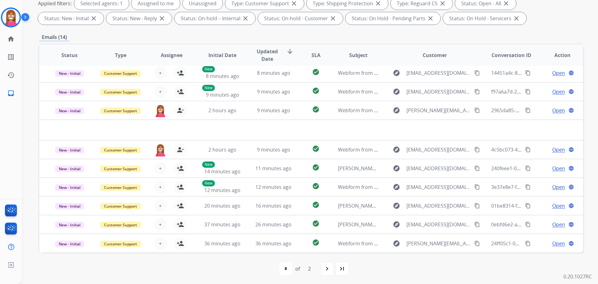
scroll to position [101, 0]
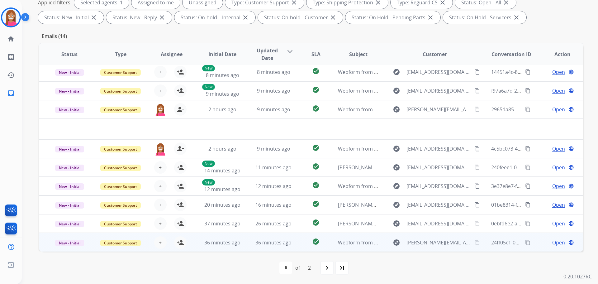
click at [246, 248] on td "36 minutes ago" at bounding box center [268, 242] width 51 height 19
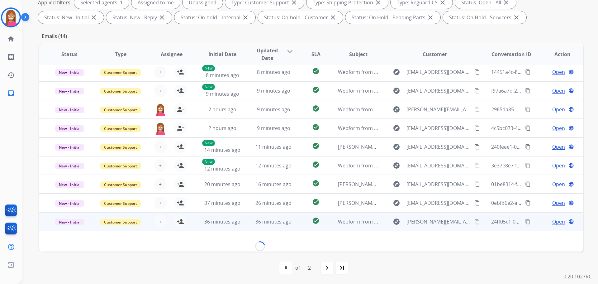
scroll to position [28, 0]
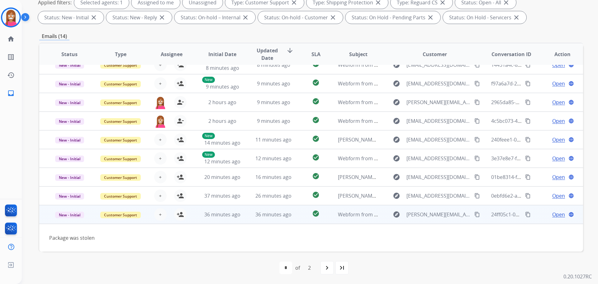
click at [474, 215] on mat-icon "content_copy" at bounding box center [477, 215] width 6 height 6
click at [179, 214] on mat-icon "person_add" at bounding box center [180, 214] width 7 height 7
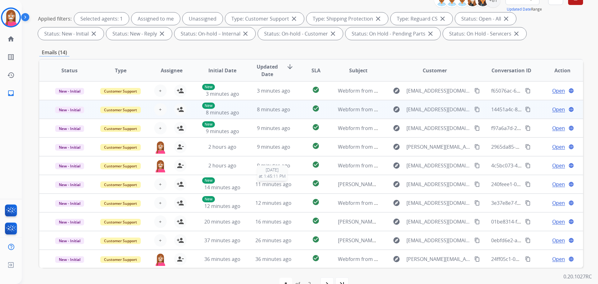
scroll to position [38, 0]
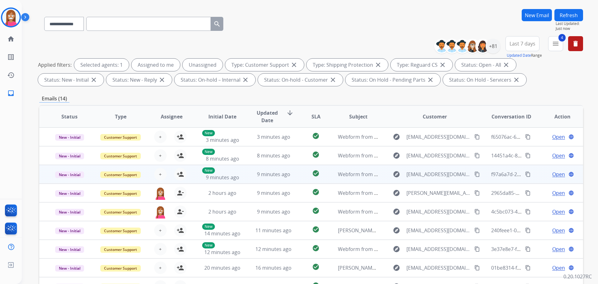
click at [248, 176] on td "9 minutes ago" at bounding box center [268, 174] width 51 height 19
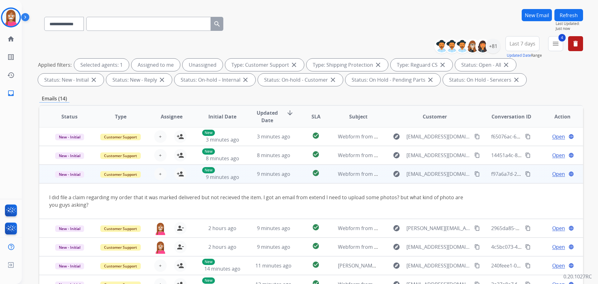
scroll to position [0, 0]
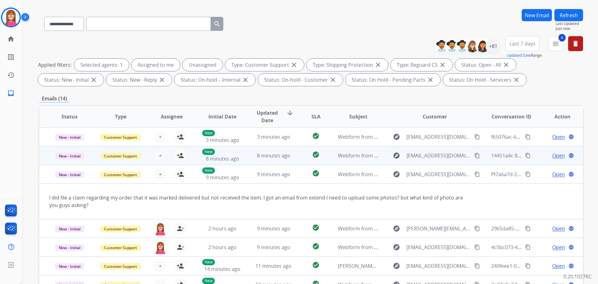
click at [249, 160] on td "8 minutes ago" at bounding box center [268, 155] width 51 height 19
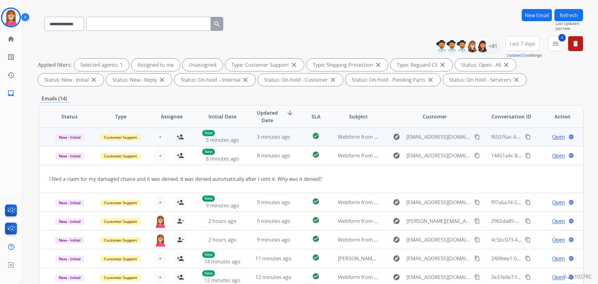
click at [248, 140] on td "3 minutes ago" at bounding box center [268, 136] width 51 height 19
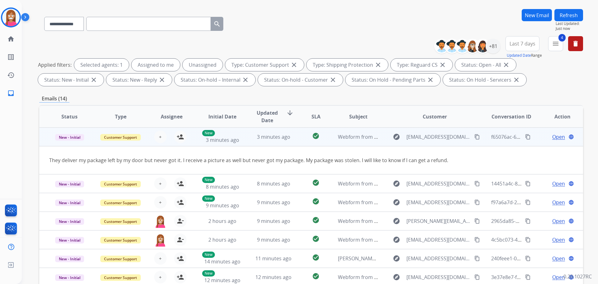
click at [474, 137] on mat-icon "content_copy" at bounding box center [477, 137] width 6 height 6
click at [181, 138] on mat-icon "person_add" at bounding box center [180, 136] width 7 height 7
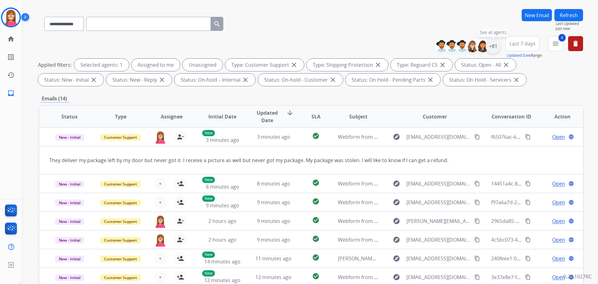
click at [492, 48] on div "+81" at bounding box center [493, 46] width 15 height 15
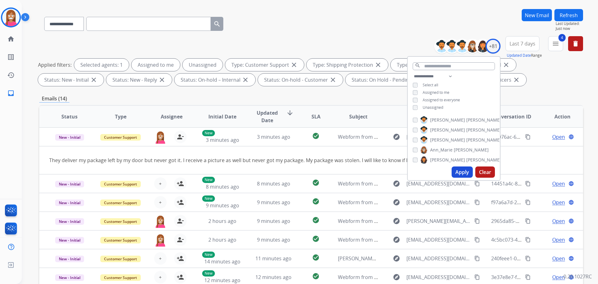
click at [413, 106] on div "**********" at bounding box center [454, 93] width 92 height 40
click at [454, 169] on button "Apply" at bounding box center [462, 171] width 21 height 11
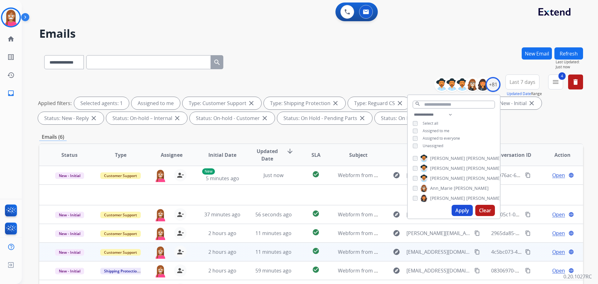
scroll to position [101, 0]
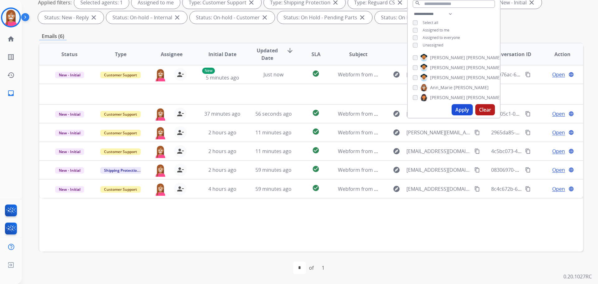
click at [240, 212] on div "Status Type Assignee Initial Date Updated Date arrow_downward SLA Subject Custo…" at bounding box center [311, 147] width 544 height 209
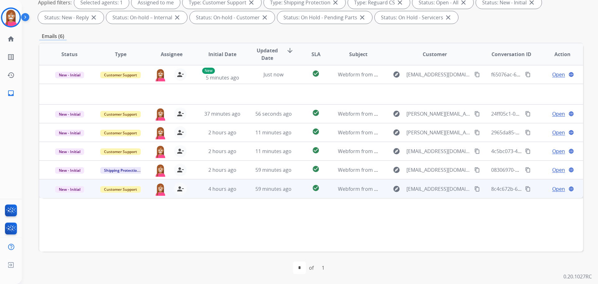
click at [249, 195] on td "59 minutes ago" at bounding box center [268, 188] width 51 height 19
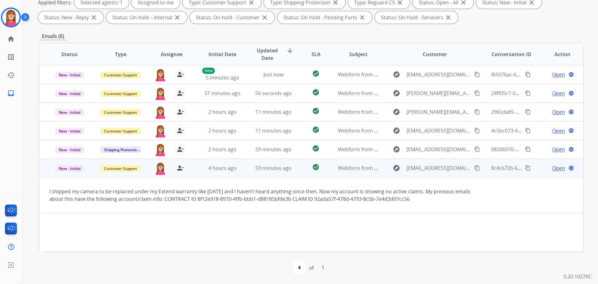
drag, startPoint x: 426, startPoint y: 198, endPoint x: 332, endPoint y: 200, distance: 93.8
click at [332, 200] on div "I shipped my camera to be replaced under my Extend warranty like 3 weeks ago an…" at bounding box center [260, 195] width 422 height 15
copy div "92ada57f-478d-4793-8c5b-7e4d3d07cc56"
click at [552, 170] on span "Open" at bounding box center [558, 167] width 13 height 7
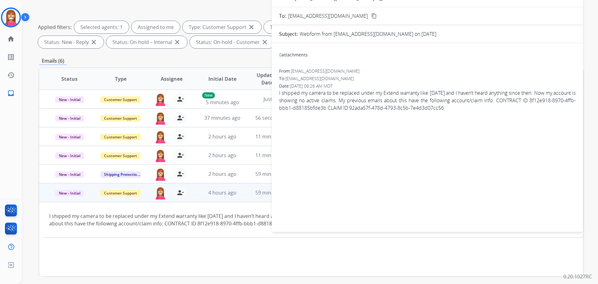
scroll to position [7, 0]
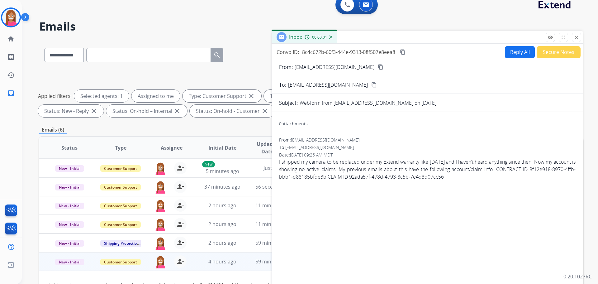
click at [513, 58] on div "Convo ID: 8c4c672b-60f3-444e-9313-08f507e8eea8 content_copy Reply All Secure No…" at bounding box center [428, 171] width 312 height 254
click at [512, 54] on button "Reply All" at bounding box center [520, 52] width 30 height 12
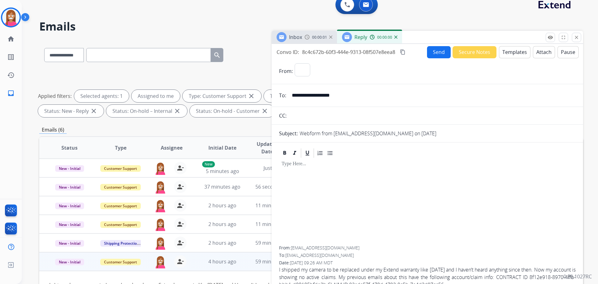
select select "**********"
click at [513, 54] on button "Templates" at bounding box center [514, 52] width 31 height 12
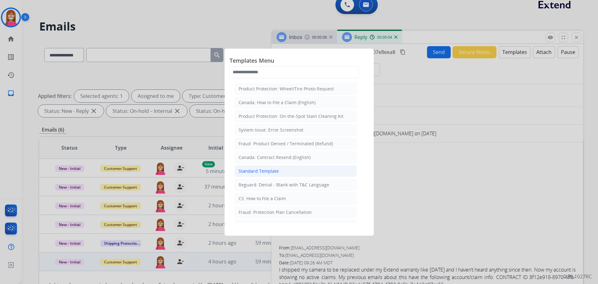
click at [251, 168] on div "Standard Template" at bounding box center [259, 171] width 40 height 6
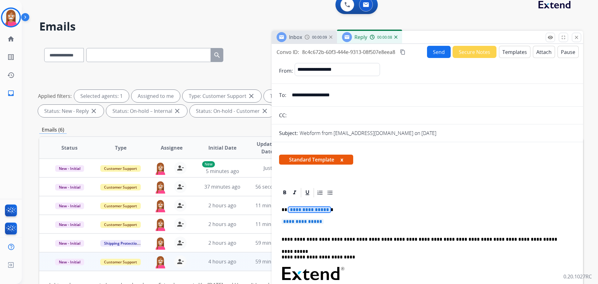
click at [303, 212] on span "**********" at bounding box center [309, 209] width 42 height 5
click at [300, 222] on span "**********" at bounding box center [303, 221] width 42 height 5
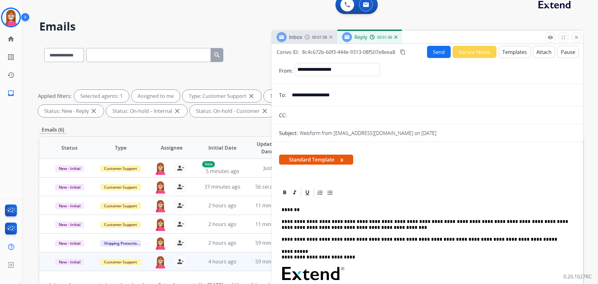
scroll to position [0, 0]
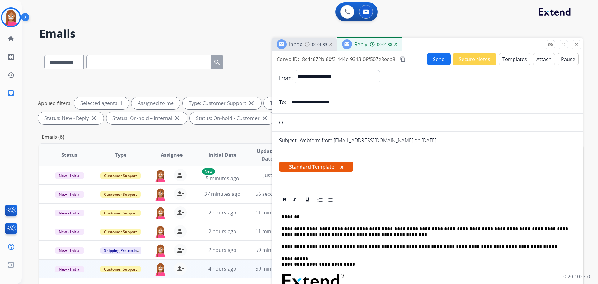
click at [435, 59] on button "Send" at bounding box center [439, 59] width 24 height 12
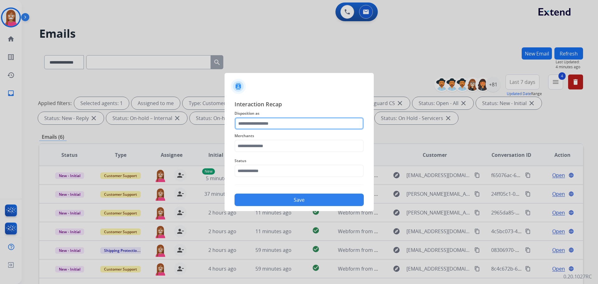
click at [252, 121] on input "text" at bounding box center [299, 123] width 129 height 12
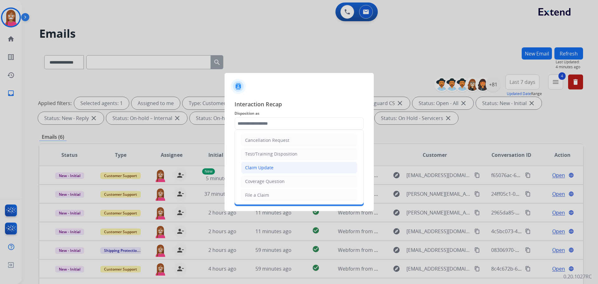
click at [260, 171] on li "Claim Update" at bounding box center [299, 168] width 116 height 12
type input "**********"
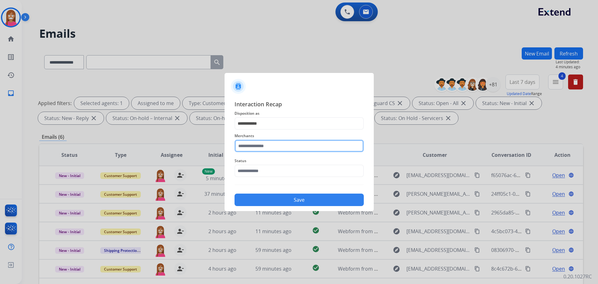
click at [255, 148] on input "text" at bounding box center [299, 146] width 129 height 12
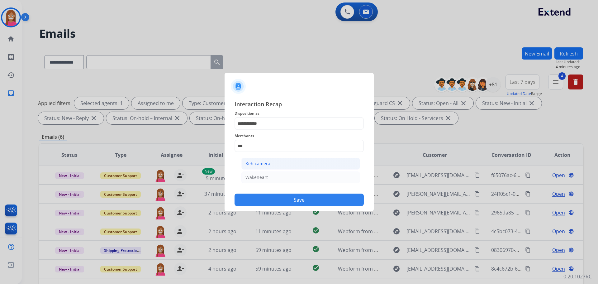
click at [251, 167] on div "Keh camera" at bounding box center [257, 163] width 25 height 6
type input "**********"
click at [255, 169] on input "text" at bounding box center [299, 170] width 129 height 12
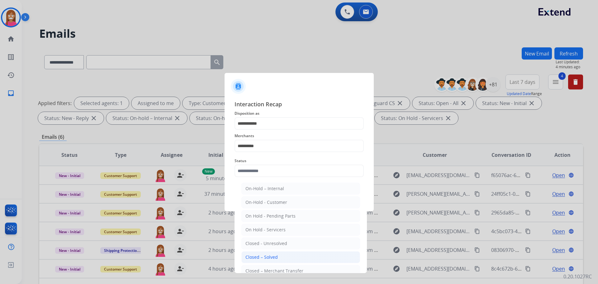
click at [264, 254] on div "Closed – Solved" at bounding box center [261, 257] width 32 height 6
type input "**********"
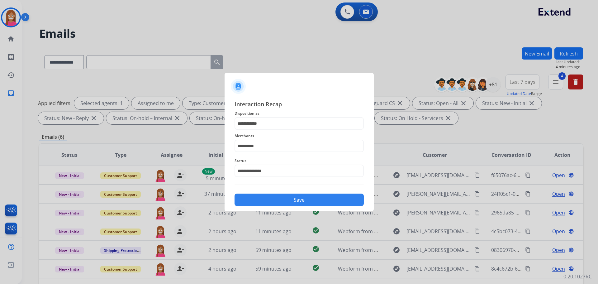
click at [269, 199] on button "Save" at bounding box center [299, 199] width 129 height 12
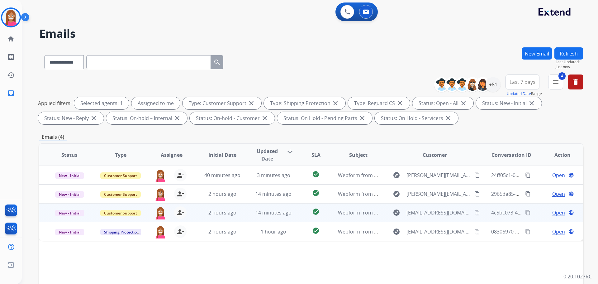
click at [245, 215] on td "14 minutes ago" at bounding box center [268, 212] width 51 height 19
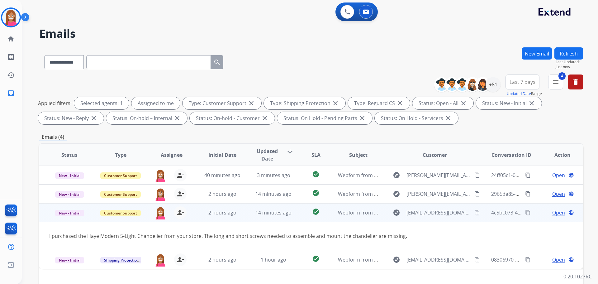
click at [552, 214] on span "Open" at bounding box center [558, 212] width 13 height 7
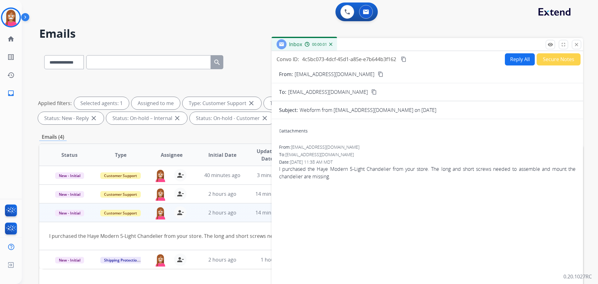
click at [508, 58] on button "Reply All" at bounding box center [520, 59] width 30 height 12
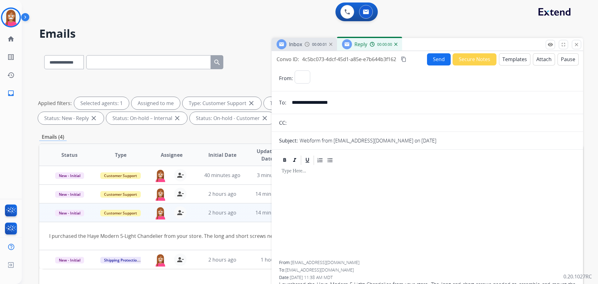
select select "**********"
click at [507, 60] on button "Templates" at bounding box center [514, 59] width 31 height 12
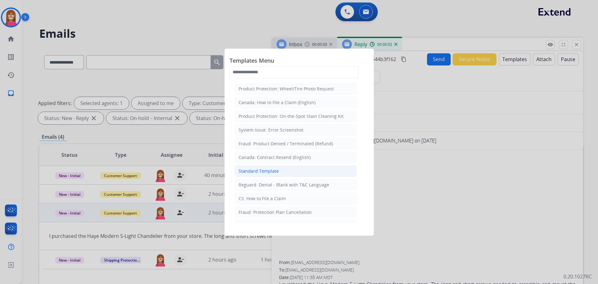
click at [254, 167] on li "Standard Template" at bounding box center [296, 171] width 122 height 12
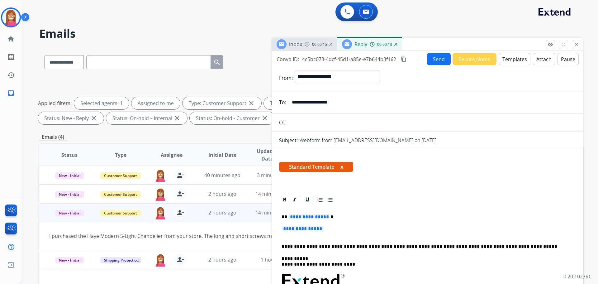
click at [318, 97] on input "**********" at bounding box center [432, 102] width 288 height 12
drag, startPoint x: 344, startPoint y: 101, endPoint x: 290, endPoint y: 105, distance: 54.7
click at [290, 105] on input "**********" at bounding box center [432, 102] width 288 height 12
click at [511, 56] on button "Templates" at bounding box center [514, 59] width 31 height 12
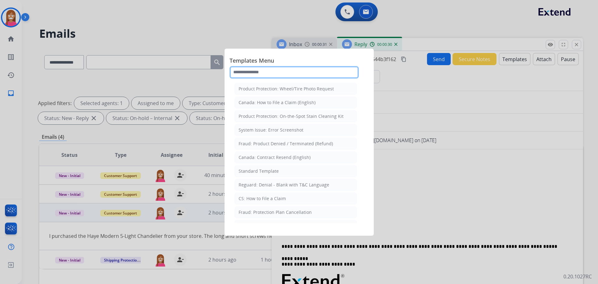
click at [264, 75] on input "text" at bounding box center [294, 72] width 129 height 12
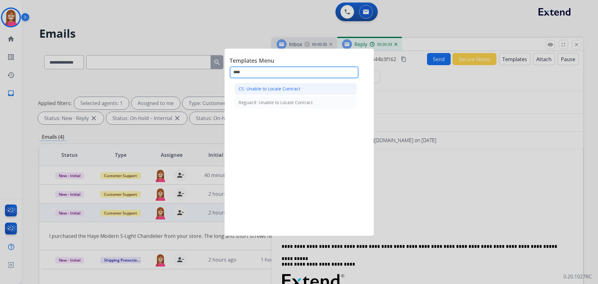
type input "****"
click at [261, 90] on div "CS: Unable to Locate Contract" at bounding box center [270, 89] width 62 height 6
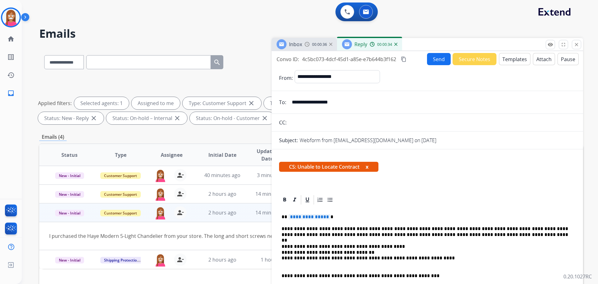
click at [302, 217] on span "**********" at bounding box center [309, 216] width 42 height 5
click at [298, 217] on p "****" at bounding box center [425, 217] width 287 height 6
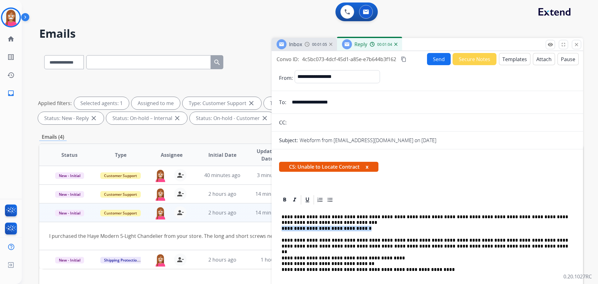
drag, startPoint x: 358, startPoint y: 227, endPoint x: 282, endPoint y: 230, distance: 76.1
click at [282, 230] on p "**********" at bounding box center [425, 222] width 287 height 17
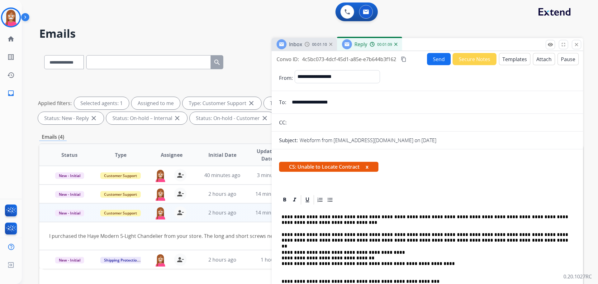
click at [305, 222] on p "**********" at bounding box center [425, 220] width 287 height 12
click at [382, 223] on p "**********" at bounding box center [425, 220] width 287 height 12
click at [436, 56] on button "Send" at bounding box center [439, 59] width 24 height 12
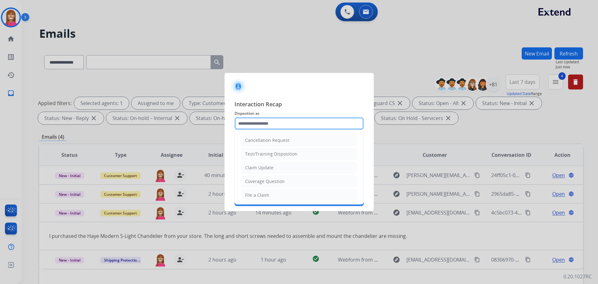
click at [253, 125] on input "text" at bounding box center [299, 123] width 129 height 12
click at [256, 193] on div "File a Claim" at bounding box center [257, 195] width 24 height 6
type input "**********"
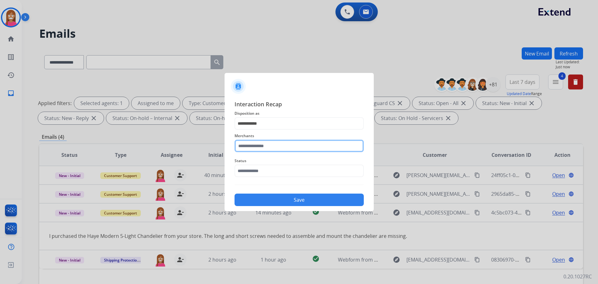
click at [258, 151] on input "text" at bounding box center [299, 146] width 129 height 12
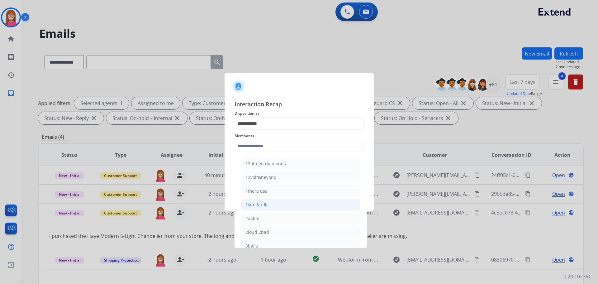
click at [260, 201] on li "1st c & r llc" at bounding box center [300, 205] width 119 height 12
type input "**********"
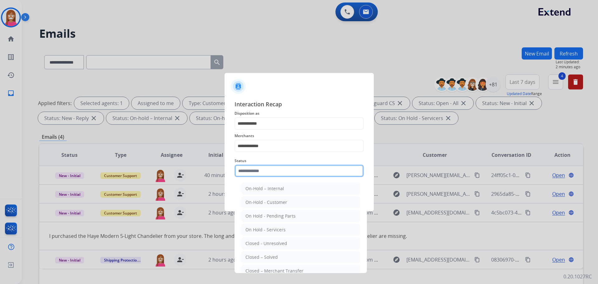
click at [249, 172] on input "text" at bounding box center [299, 170] width 129 height 12
click at [255, 253] on li "Closed – Solved" at bounding box center [300, 257] width 119 height 12
type input "**********"
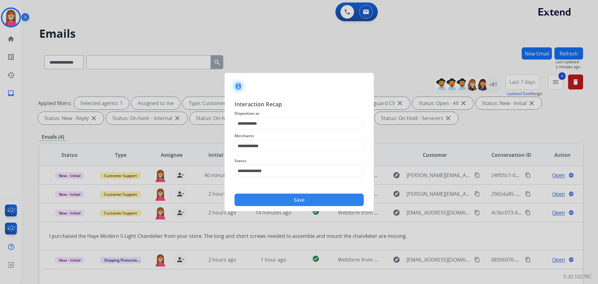
click at [273, 200] on button "Save" at bounding box center [299, 199] width 129 height 12
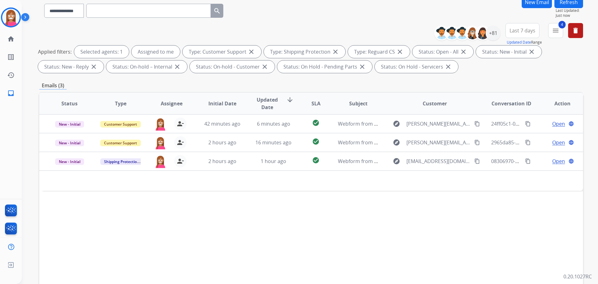
scroll to position [62, 0]
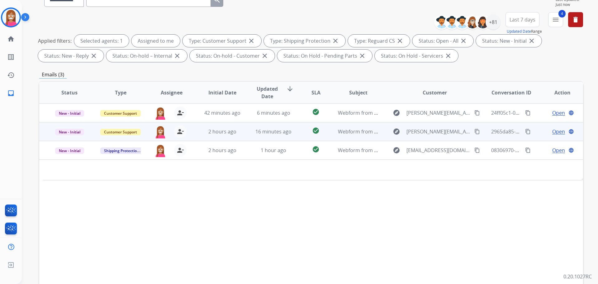
click at [243, 136] on td "16 minutes ago" at bounding box center [268, 131] width 51 height 19
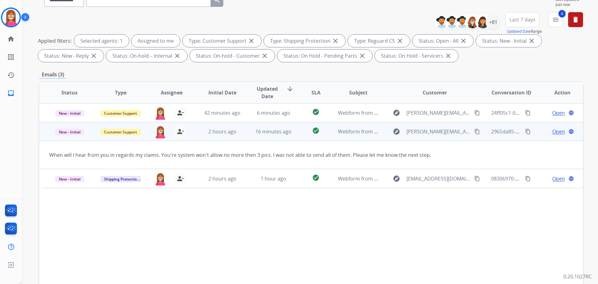
drag, startPoint x: 473, startPoint y: 132, endPoint x: 466, endPoint y: 132, distance: 6.6
click at [474, 132] on mat-icon "content_copy" at bounding box center [477, 132] width 6 height 6
click at [557, 132] on span "Open" at bounding box center [558, 131] width 13 height 7
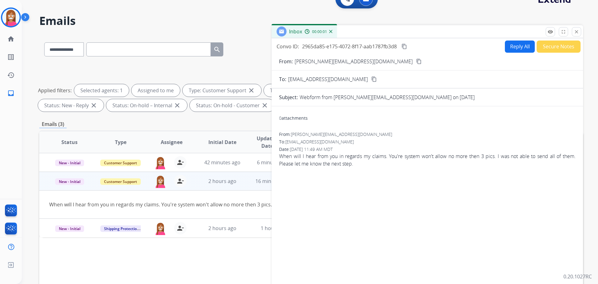
scroll to position [0, 0]
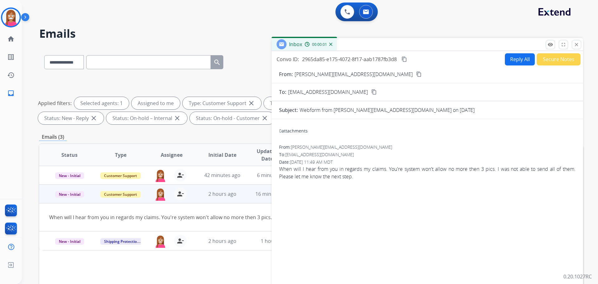
click at [505, 60] on button "Reply All" at bounding box center [520, 59] width 30 height 12
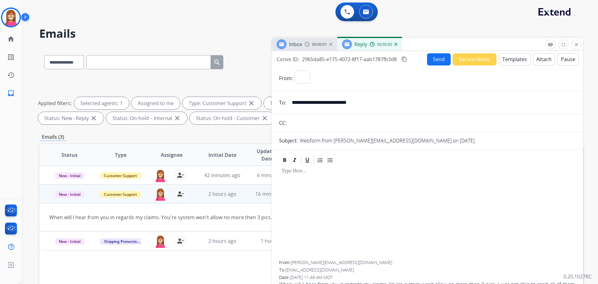
select select "**********"
click at [507, 60] on button "Templates" at bounding box center [514, 59] width 31 height 12
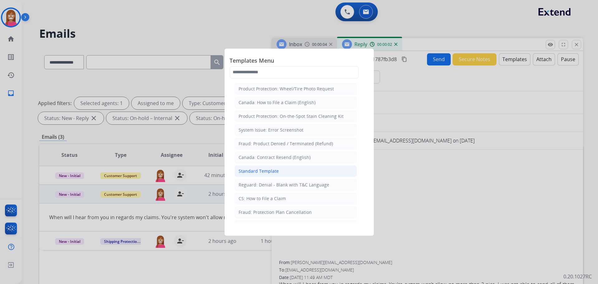
click at [251, 172] on div "Standard Template" at bounding box center [259, 171] width 40 height 6
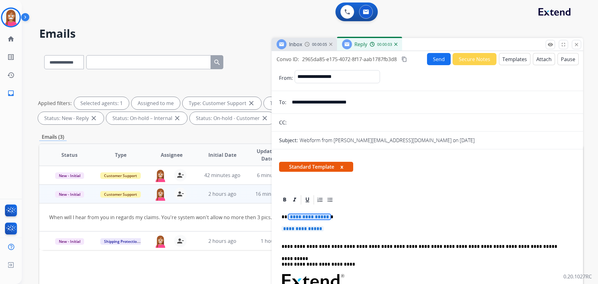
click at [308, 218] on span "**********" at bounding box center [309, 216] width 42 height 5
click at [508, 52] on div "**********" at bounding box center [428, 178] width 312 height 254
click at [508, 57] on button "Templates" at bounding box center [514, 59] width 31 height 12
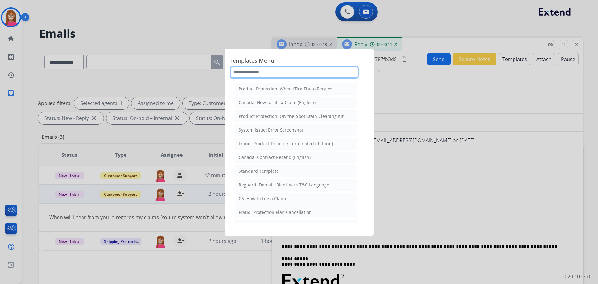
click at [247, 73] on input "text" at bounding box center [294, 72] width 129 height 12
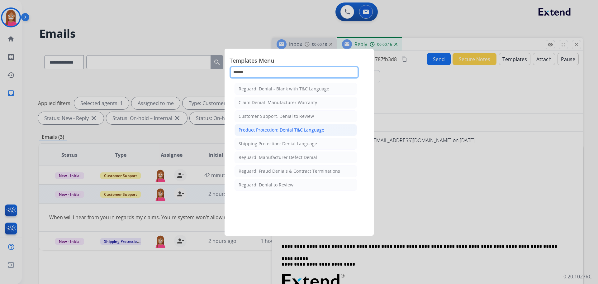
type input "******"
click at [276, 127] on div "Product Protection: Denial T&C Language" at bounding box center [282, 130] width 86 height 6
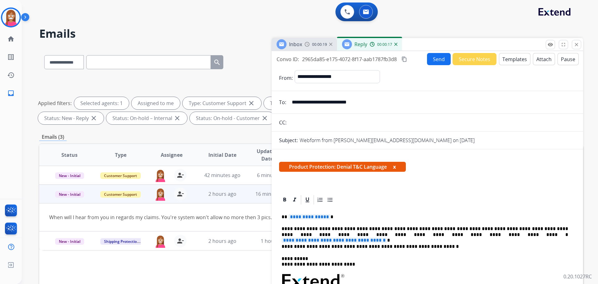
click at [301, 219] on span "**********" at bounding box center [309, 216] width 42 height 5
click at [387, 237] on span "**********" at bounding box center [335, 239] width 106 height 5
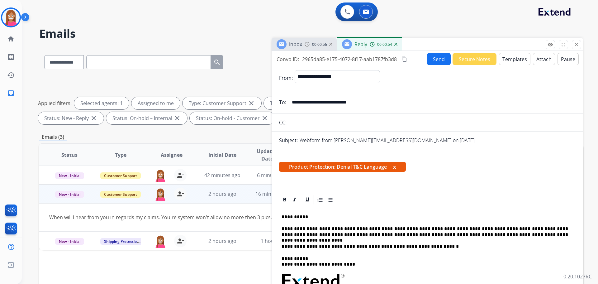
click at [431, 61] on button "Send" at bounding box center [439, 59] width 24 height 12
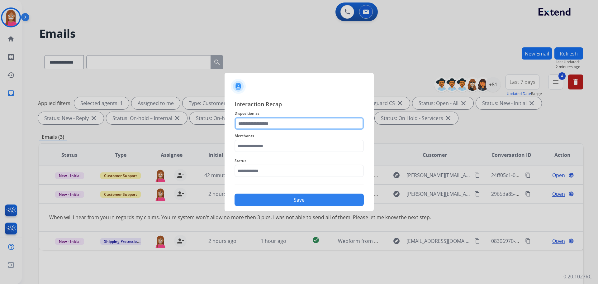
click at [243, 120] on input "text" at bounding box center [299, 123] width 129 height 12
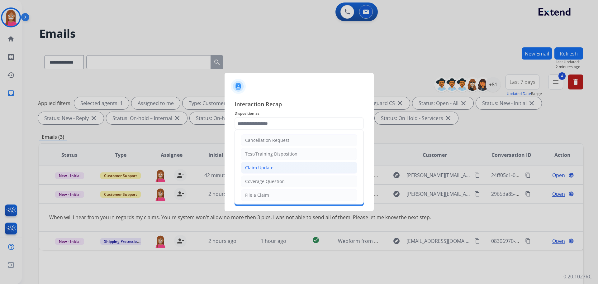
click at [251, 170] on div "Claim Update" at bounding box center [259, 167] width 28 height 6
type input "**********"
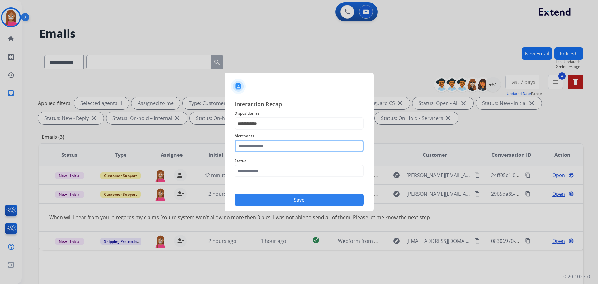
click at [246, 141] on input "text" at bounding box center [299, 146] width 129 height 12
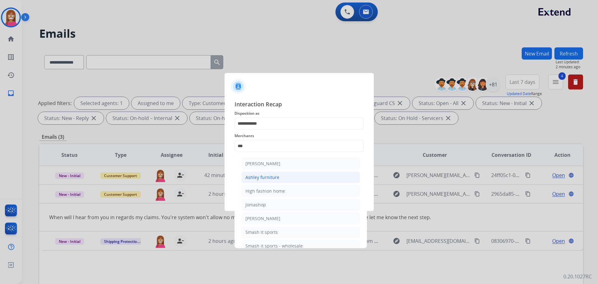
click at [256, 179] on div "Ashley furniture" at bounding box center [262, 177] width 34 height 6
type input "**********"
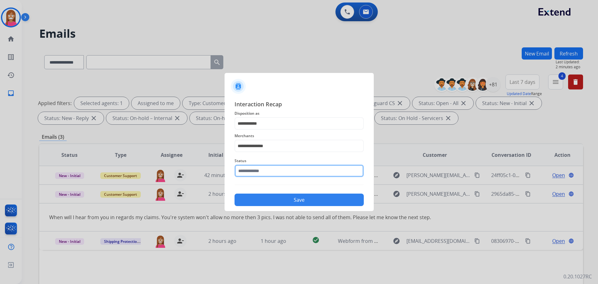
click at [249, 170] on input "text" at bounding box center [299, 170] width 129 height 12
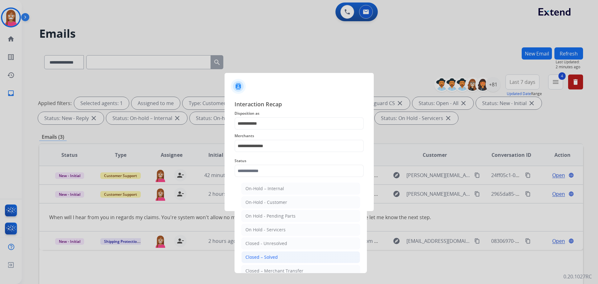
click at [267, 254] on li "Closed – Solved" at bounding box center [300, 257] width 119 height 12
type input "**********"
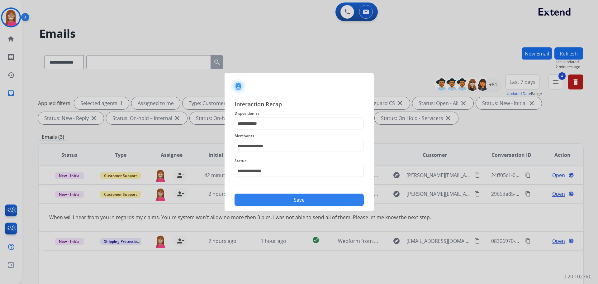
click at [282, 203] on button "Save" at bounding box center [299, 199] width 129 height 12
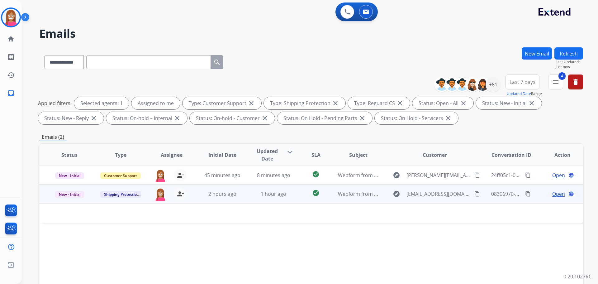
click at [249, 199] on td "1 hour ago" at bounding box center [268, 193] width 51 height 19
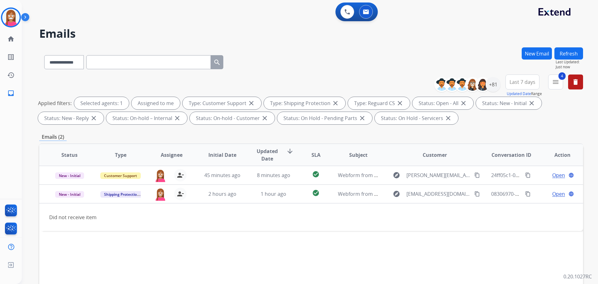
click at [572, 51] on button "Refresh" at bounding box center [569, 53] width 29 height 12
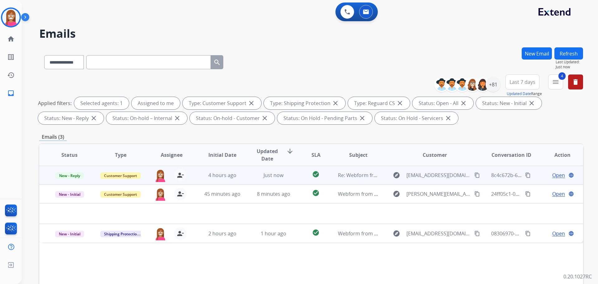
click at [240, 182] on td "4 hours ago" at bounding box center [217, 175] width 51 height 19
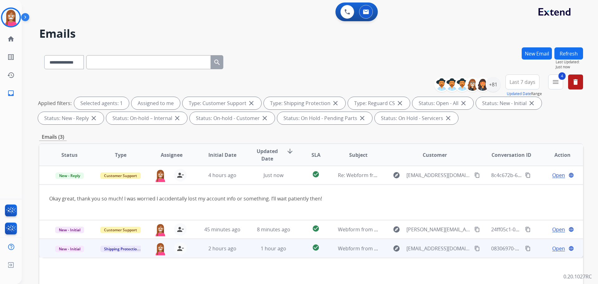
click at [249, 254] on td "1 hour ago" at bounding box center [268, 248] width 51 height 19
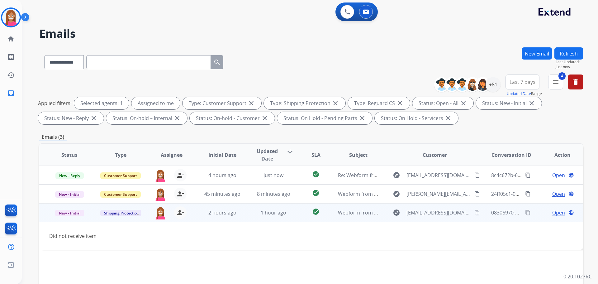
click at [474, 215] on mat-icon "content_copy" at bounding box center [477, 213] width 6 height 6
click at [553, 213] on span "Open" at bounding box center [558, 212] width 13 height 7
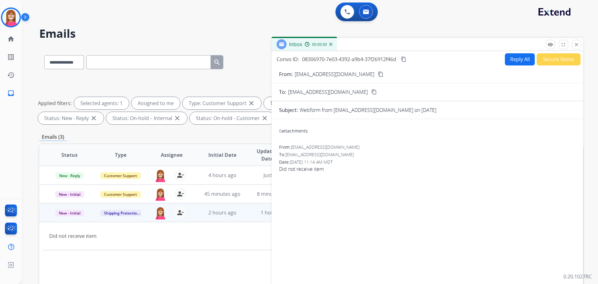
click at [507, 57] on button "Reply All" at bounding box center [520, 59] width 30 height 12
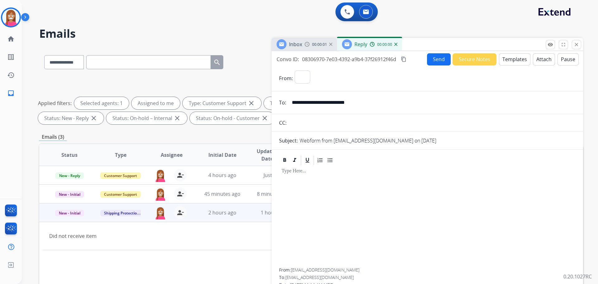
select select "**********"
click at [507, 62] on button "Templates" at bounding box center [514, 59] width 31 height 12
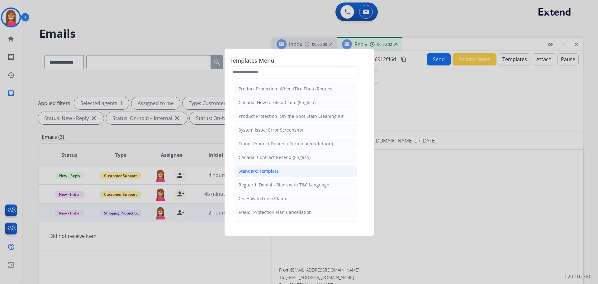
click at [250, 171] on div "Standard Template" at bounding box center [259, 171] width 40 height 6
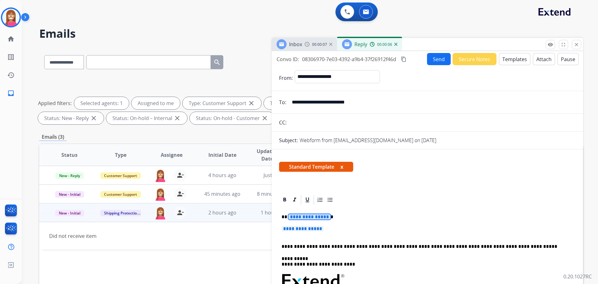
click at [301, 218] on span "**********" at bounding box center [309, 216] width 42 height 5
click at [310, 230] on span "**********" at bounding box center [303, 228] width 42 height 5
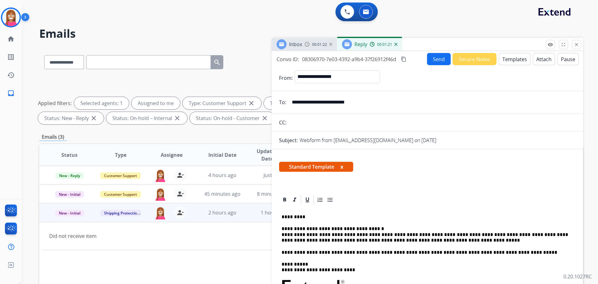
click at [431, 54] on button "Send" at bounding box center [439, 59] width 24 height 12
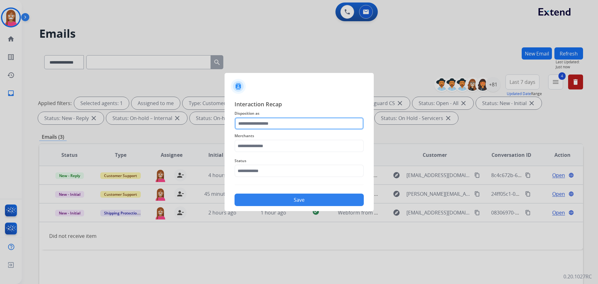
click at [275, 127] on input "text" at bounding box center [299, 123] width 129 height 12
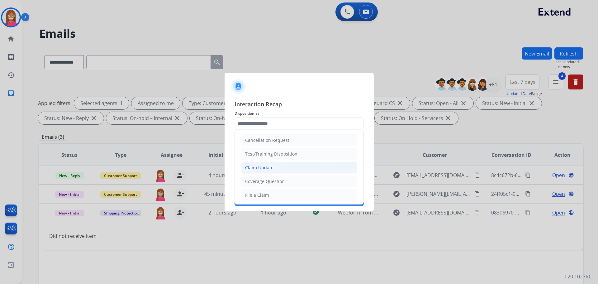
click at [253, 167] on div "Claim Update" at bounding box center [259, 167] width 28 height 6
type input "**********"
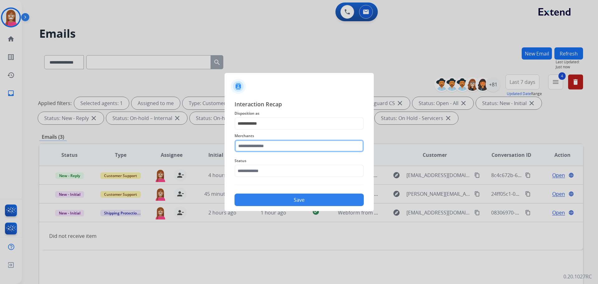
click at [260, 145] on input "text" at bounding box center [299, 146] width 129 height 12
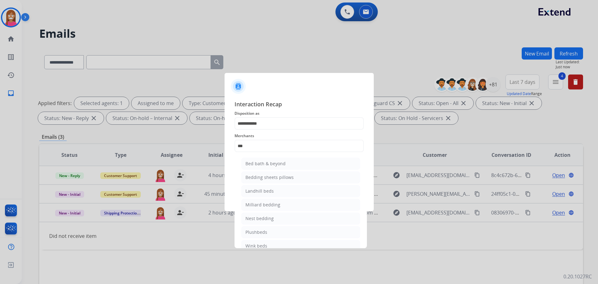
drag, startPoint x: 263, startPoint y: 161, endPoint x: 260, endPoint y: 162, distance: 3.9
click at [262, 161] on div "Bed bath & beyond" at bounding box center [265, 163] width 40 height 6
type input "**********"
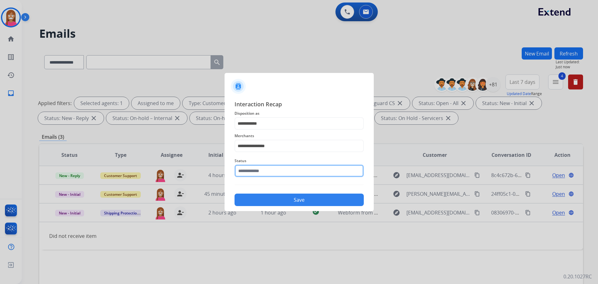
click at [255, 168] on input "text" at bounding box center [299, 170] width 129 height 12
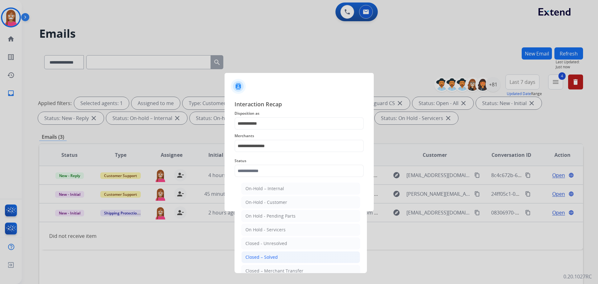
click at [249, 254] on div "Closed – Solved" at bounding box center [261, 257] width 32 height 6
type input "**********"
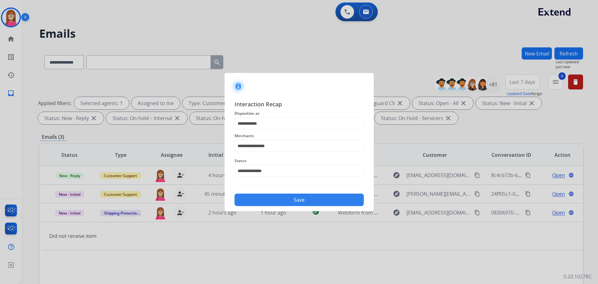
click at [255, 199] on button "Save" at bounding box center [299, 199] width 129 height 12
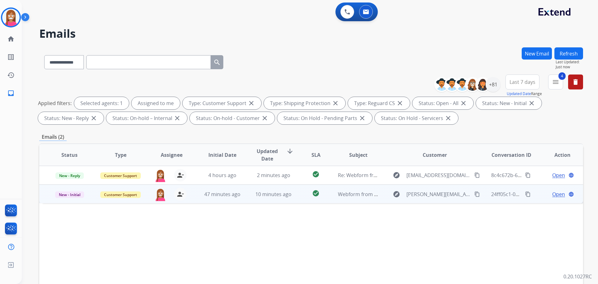
click at [295, 198] on td "check_circle" at bounding box center [311, 193] width 34 height 19
click at [474, 192] on mat-icon "content_copy" at bounding box center [477, 194] width 6 height 6
click at [552, 196] on span "Open" at bounding box center [558, 193] width 13 height 7
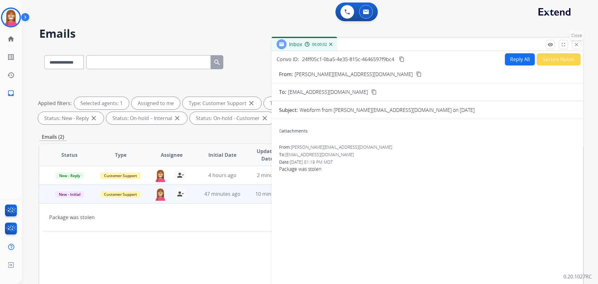
click at [573, 47] on button "close Close" at bounding box center [576, 44] width 9 height 9
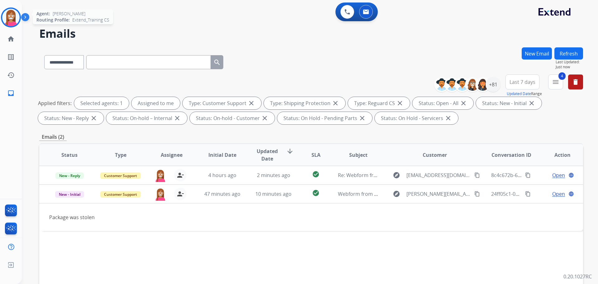
click at [5, 13] on img at bounding box center [10, 17] width 17 height 17
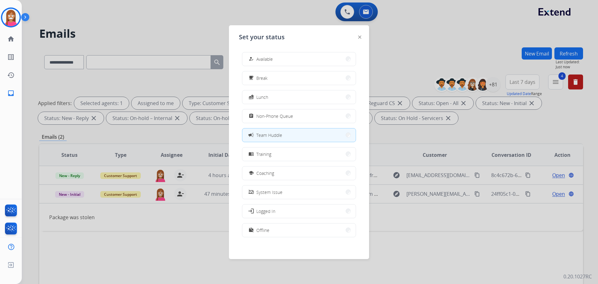
drag, startPoint x: 187, startPoint y: 21, endPoint x: 207, endPoint y: 36, distance: 25.6
click at [187, 21] on div at bounding box center [299, 142] width 598 height 284
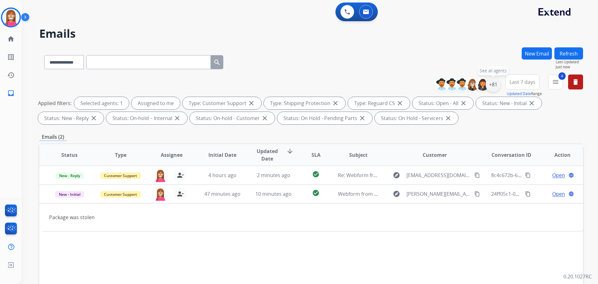
click at [496, 83] on div "+81" at bounding box center [493, 84] width 15 height 15
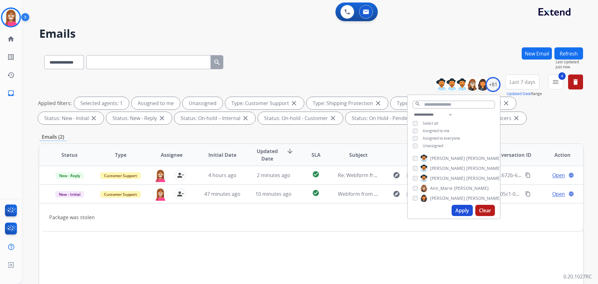
click at [454, 212] on button "Apply" at bounding box center [462, 210] width 21 height 11
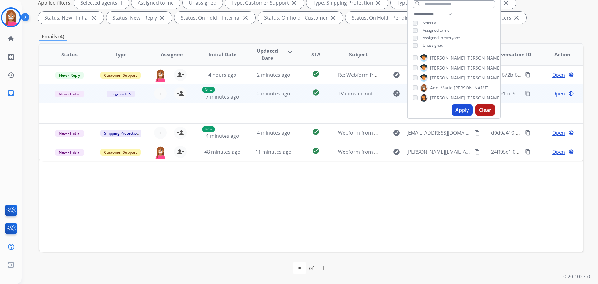
scroll to position [101, 0]
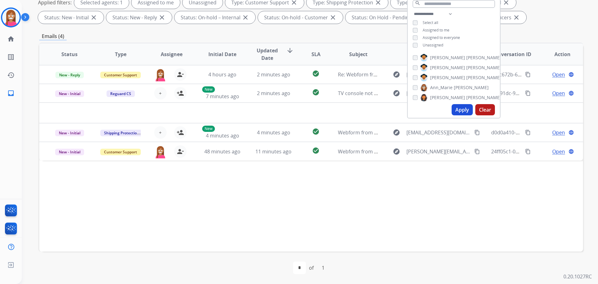
click at [253, 207] on div "Status Type Assignee Initial Date Updated Date arrow_downward SLA Subject Custo…" at bounding box center [311, 147] width 544 height 209
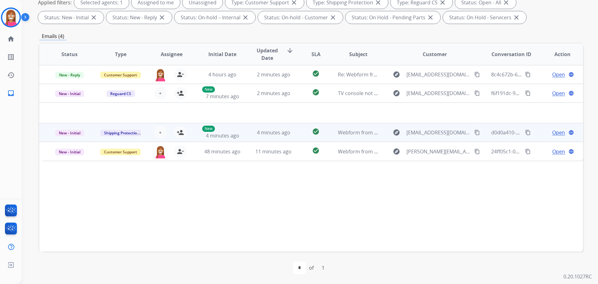
click at [290, 141] on td "4 minutes ago" at bounding box center [268, 132] width 51 height 19
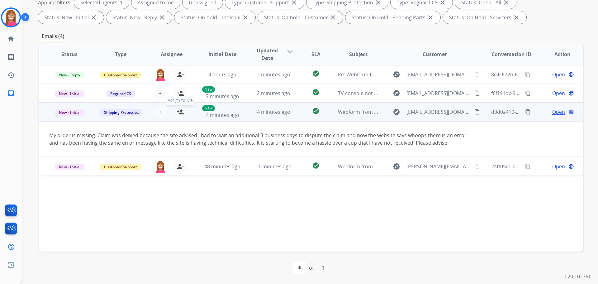
click at [178, 113] on mat-icon "person_add" at bounding box center [180, 111] width 7 height 7
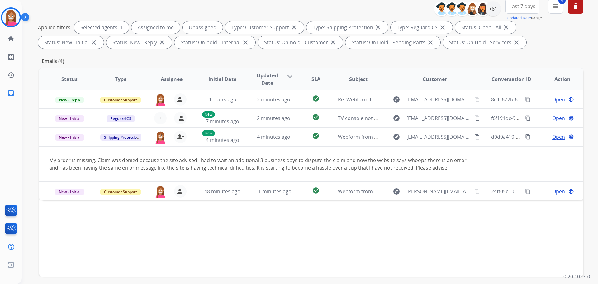
scroll to position [7, 0]
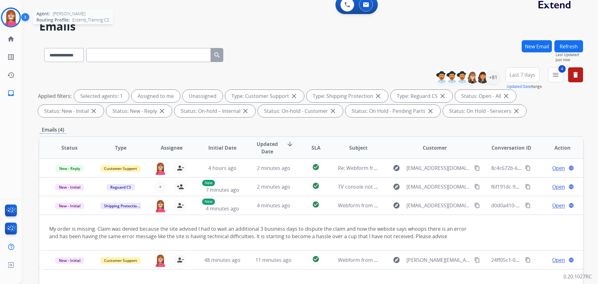
click at [10, 18] on img at bounding box center [10, 17] width 17 height 17
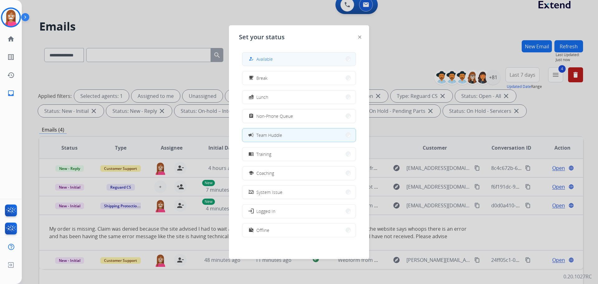
click at [254, 60] on mat-icon "how_to_reg" at bounding box center [251, 58] width 5 height 5
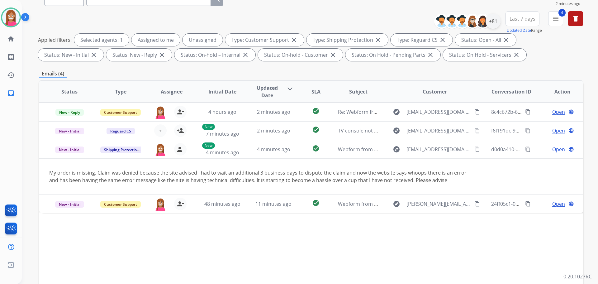
scroll to position [0, 0]
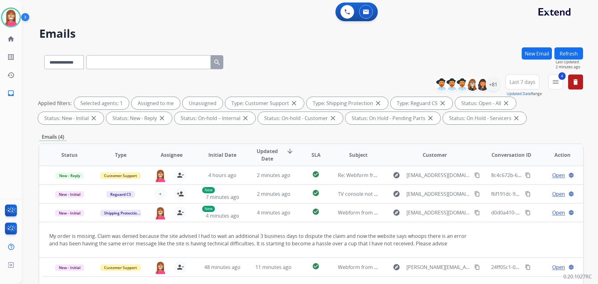
click at [568, 53] on button "Refresh" at bounding box center [569, 53] width 29 height 12
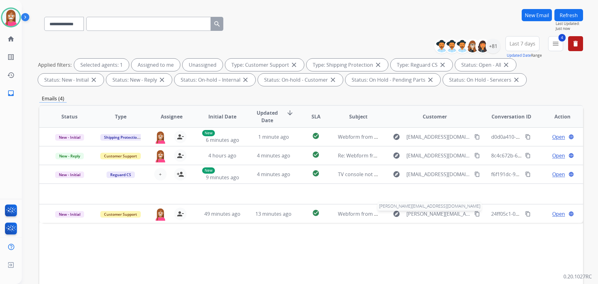
scroll to position [101, 0]
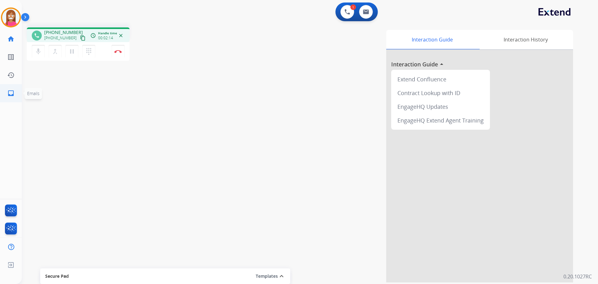
click at [14, 94] on mat-icon "inbox" at bounding box center [10, 92] width 7 height 7
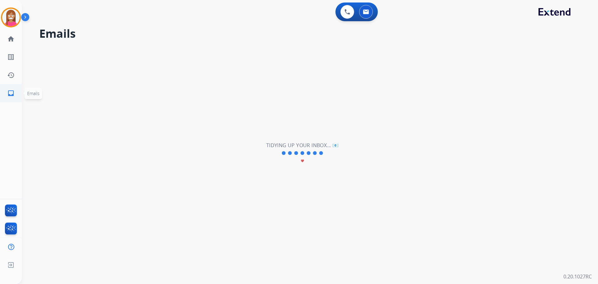
click at [16, 94] on link "inbox Emails" at bounding box center [10, 92] width 17 height 17
drag, startPoint x: 336, startPoint y: 145, endPoint x: 331, endPoint y: 144, distance: 4.2
click at [335, 145] on h2 "Tidying up your inbox... 📧" at bounding box center [302, 144] width 72 height 7
click at [331, 143] on h2 "Tidying up your inbox... 📧" at bounding box center [302, 144] width 72 height 7
click at [329, 136] on div "**********" at bounding box center [302, 152] width 561 height 261
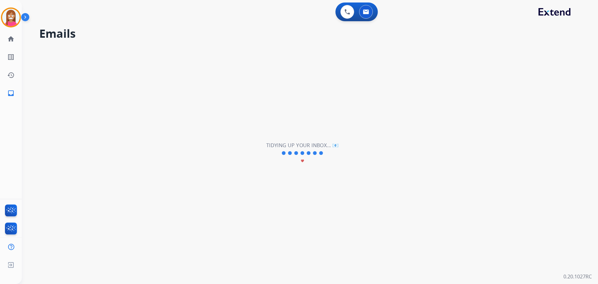
drag, startPoint x: 328, startPoint y: 135, endPoint x: 332, endPoint y: 131, distance: 5.1
click at [332, 131] on div "**********" at bounding box center [302, 152] width 561 height 261
click at [343, 126] on div "**********" at bounding box center [302, 152] width 561 height 261
click at [347, 13] on img at bounding box center [348, 12] width 6 height 6
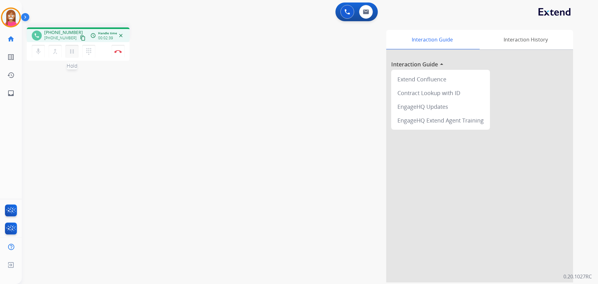
click at [72, 52] on mat-icon "pause" at bounding box center [71, 51] width 7 height 7
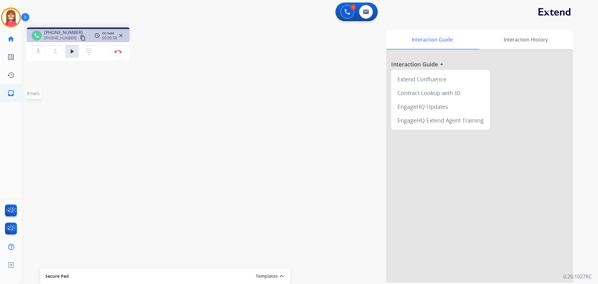
click at [10, 94] on mat-icon "inbox" at bounding box center [10, 92] width 7 height 7
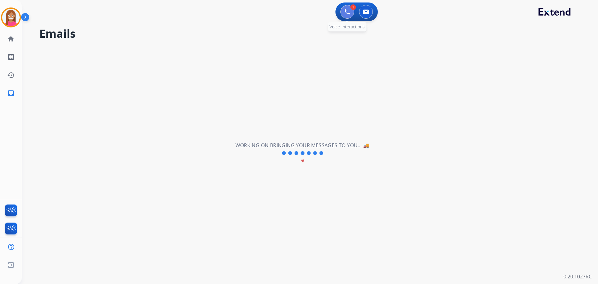
click at [348, 12] on img at bounding box center [348, 12] width 6 height 6
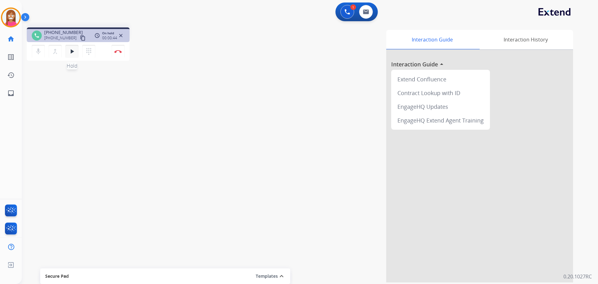
click at [70, 51] on mat-icon "play_arrow" at bounding box center [71, 51] width 7 height 7
click at [263, 133] on div "Interaction Guide Interaction History Interaction Guide arrow_drop_up Extend Co…" at bounding box center [389, 156] width 367 height 252
click at [117, 53] on button "Disconnect" at bounding box center [118, 51] width 13 height 13
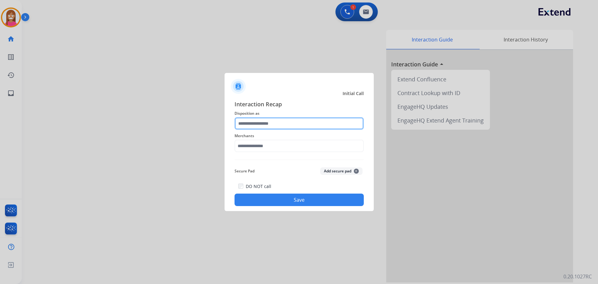
click at [280, 120] on input "text" at bounding box center [299, 123] width 129 height 12
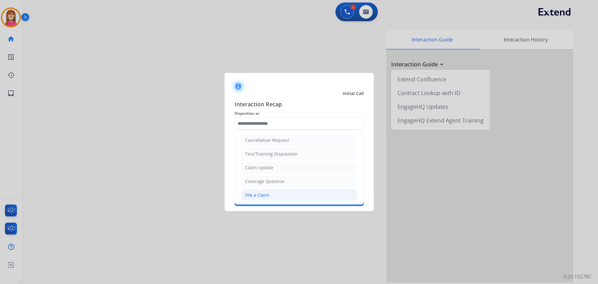
click at [259, 192] on div "File a Claim" at bounding box center [257, 195] width 24 height 6
type input "**********"
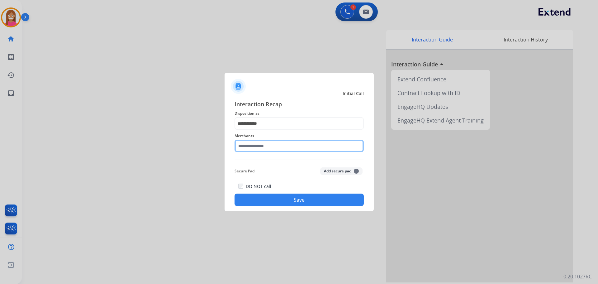
click at [253, 147] on input "text" at bounding box center [299, 146] width 129 height 12
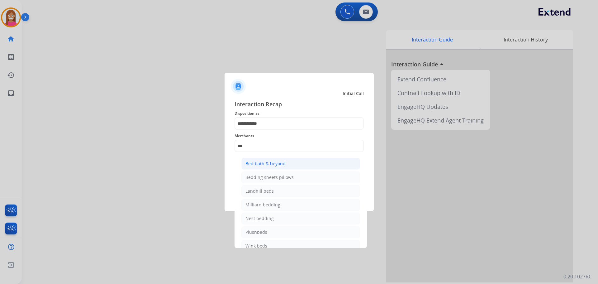
click at [251, 169] on li "Bed bath & beyond" at bounding box center [300, 164] width 119 height 12
type input "**********"
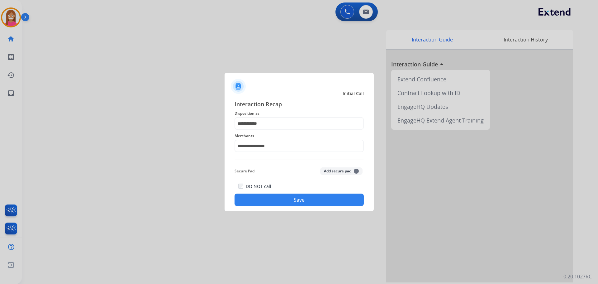
click at [255, 194] on button "Save" at bounding box center [299, 199] width 129 height 12
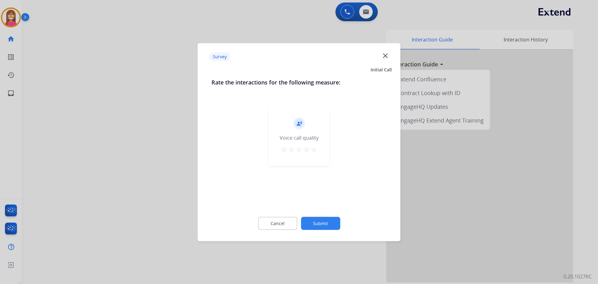
click at [386, 56] on mat-icon "close" at bounding box center [385, 55] width 8 height 8
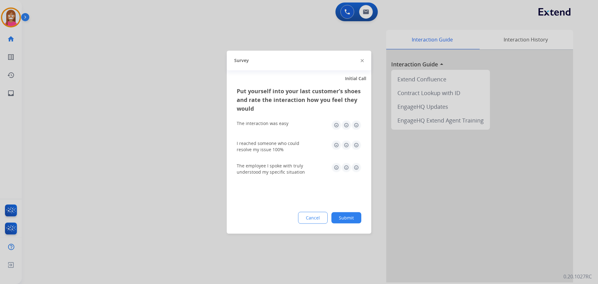
click at [363, 61] on img at bounding box center [362, 60] width 3 height 3
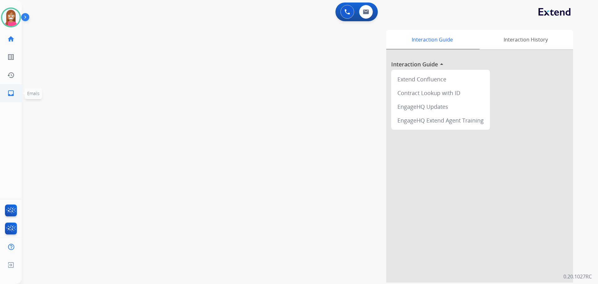
click at [8, 98] on link "inbox Emails" at bounding box center [10, 92] width 17 height 17
select select "**********"
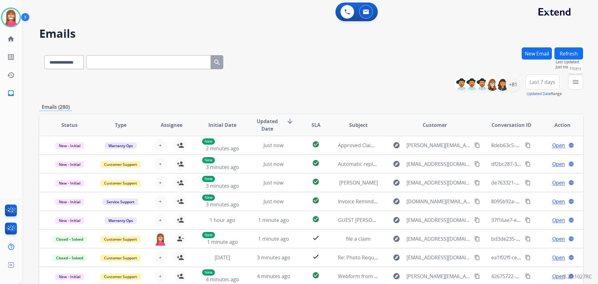
click at [577, 83] on mat-icon "menu" at bounding box center [575, 81] width 7 height 7
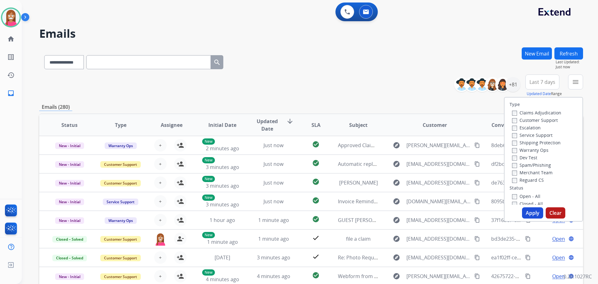
click at [523, 119] on label "Customer Support" at bounding box center [535, 120] width 46 height 6
click at [525, 144] on label "Shipping Protection" at bounding box center [536, 143] width 49 height 6
click at [520, 179] on label "Reguard CS" at bounding box center [528, 180] width 32 height 6
click at [524, 195] on label "Open - All" at bounding box center [526, 196] width 28 height 6
drag, startPoint x: 533, startPoint y: 214, endPoint x: 530, endPoint y: 211, distance: 4.9
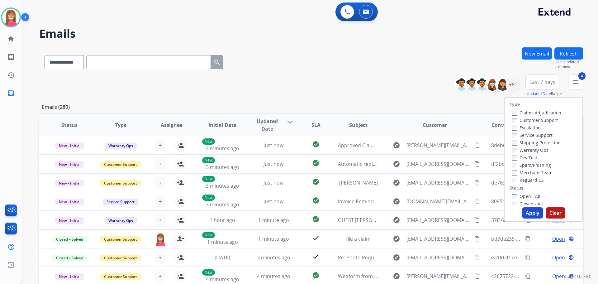
click at [533, 215] on button "Apply" at bounding box center [532, 212] width 21 height 11
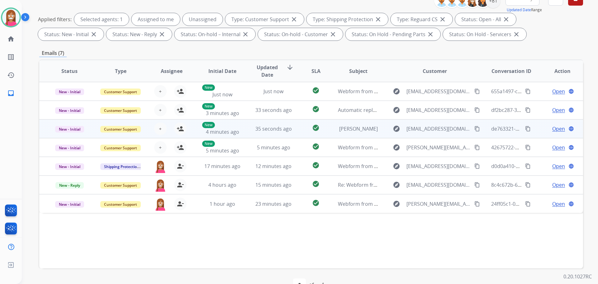
scroll to position [101, 0]
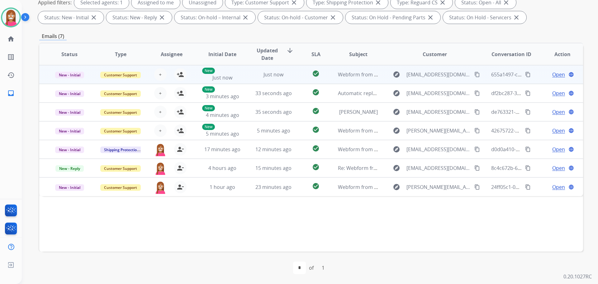
click at [294, 78] on td "check_circle" at bounding box center [311, 74] width 34 height 19
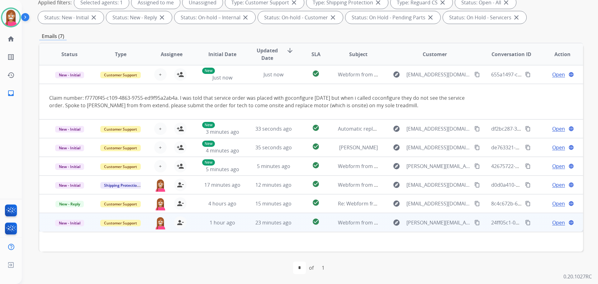
click at [294, 227] on td "check_circle" at bounding box center [311, 222] width 34 height 19
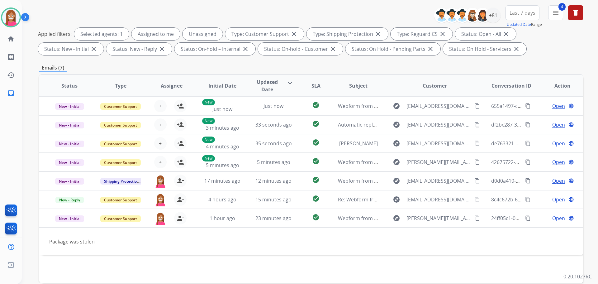
scroll to position [0, 0]
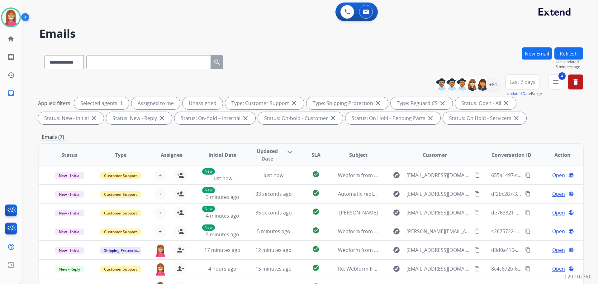
click at [567, 47] on button "Refresh" at bounding box center [569, 53] width 29 height 12
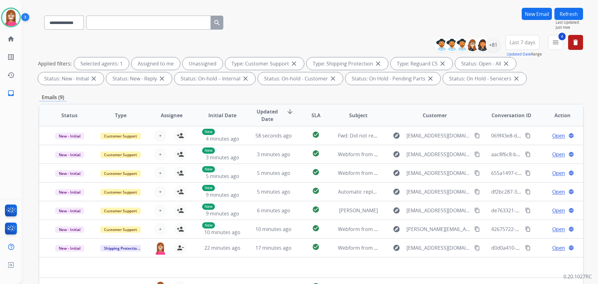
scroll to position [93, 0]
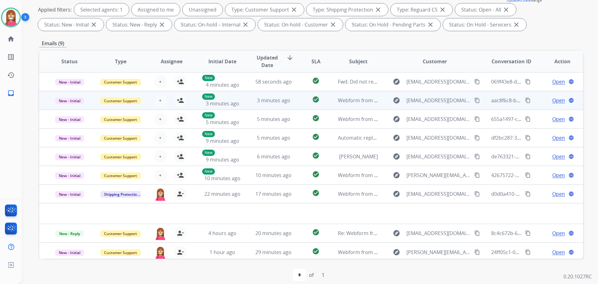
click at [294, 104] on td "check_circle" at bounding box center [311, 100] width 34 height 19
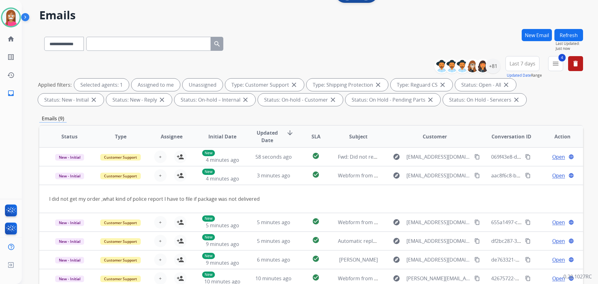
scroll to position [0, 0]
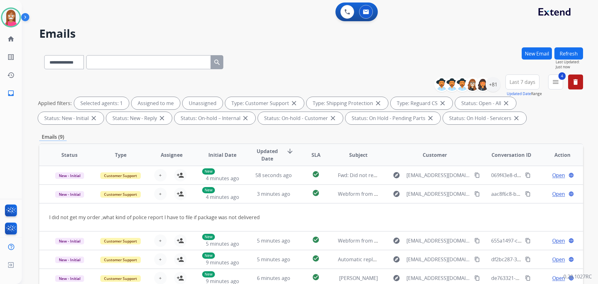
click at [564, 53] on button "Refresh" at bounding box center [569, 53] width 29 height 12
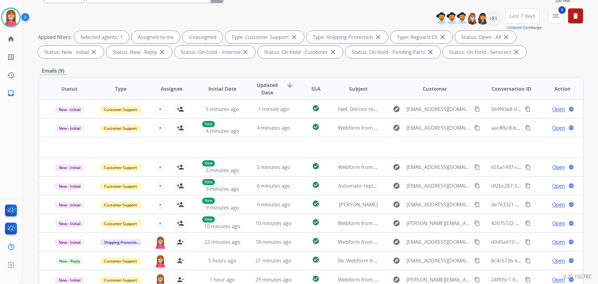
scroll to position [101, 0]
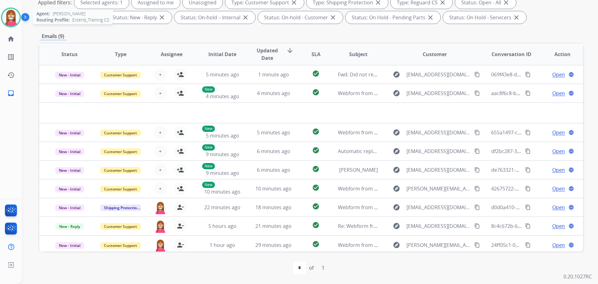
click at [8, 21] on img at bounding box center [10, 17] width 17 height 17
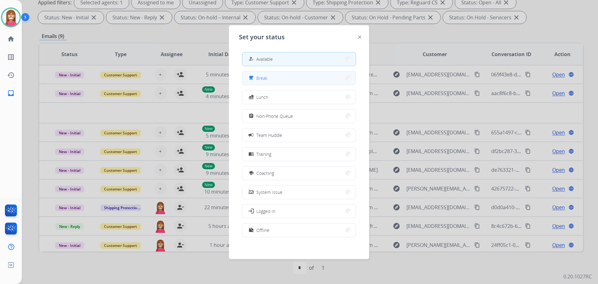
click at [274, 79] on button "free_breakfast Break" at bounding box center [298, 77] width 113 height 13
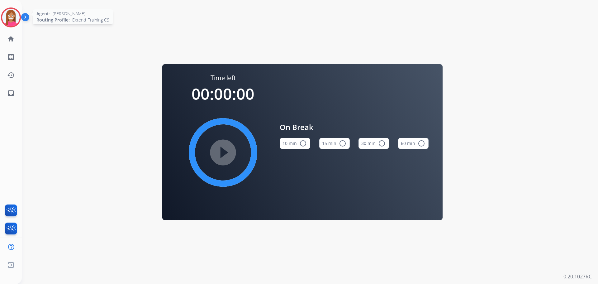
click at [2, 15] on div at bounding box center [11, 17] width 20 height 20
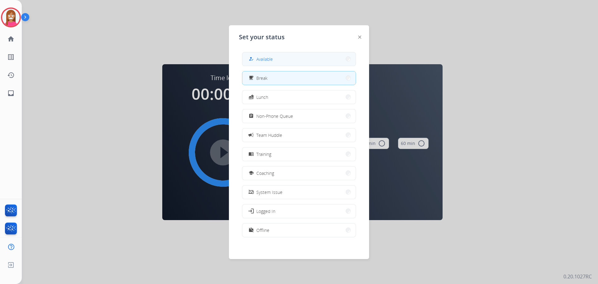
click at [265, 62] on span "Available" at bounding box center [264, 59] width 17 height 7
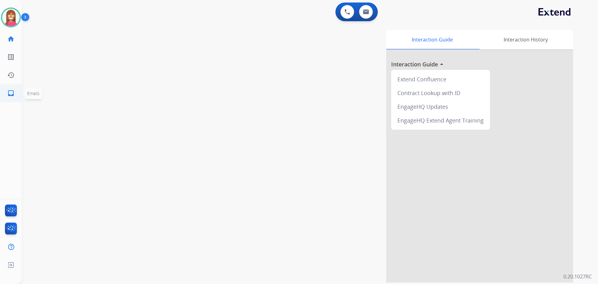
click at [16, 91] on link "inbox Emails" at bounding box center [10, 92] width 17 height 17
select select "**********"
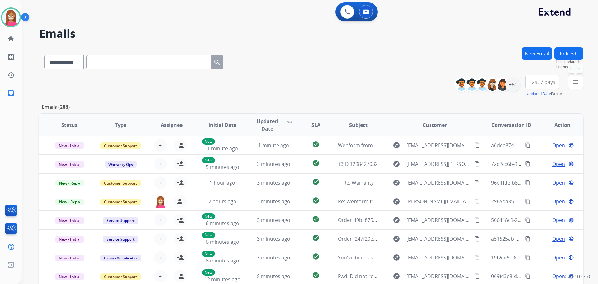
click at [573, 81] on mat-icon "menu" at bounding box center [575, 81] width 7 height 7
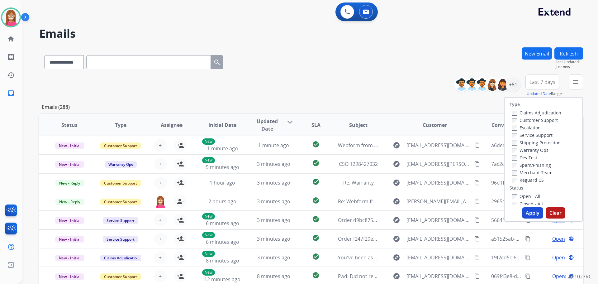
click at [517, 121] on label "Customer Support" at bounding box center [535, 120] width 46 height 6
click at [515, 141] on label "Shipping Protection" at bounding box center [536, 143] width 49 height 6
click at [524, 183] on div "Reguard CS" at bounding box center [536, 179] width 49 height 7
click at [523, 179] on label "Reguard CS" at bounding box center [528, 180] width 32 height 6
click at [521, 198] on label "Open - All" at bounding box center [526, 196] width 28 height 6
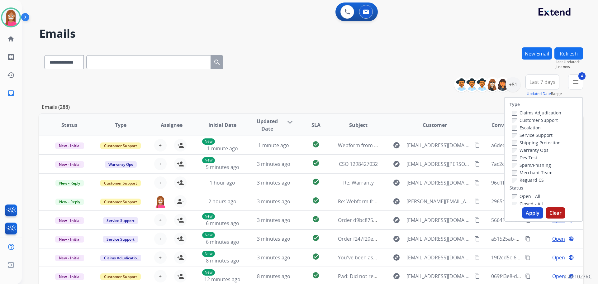
click at [526, 211] on button "Apply" at bounding box center [532, 212] width 21 height 11
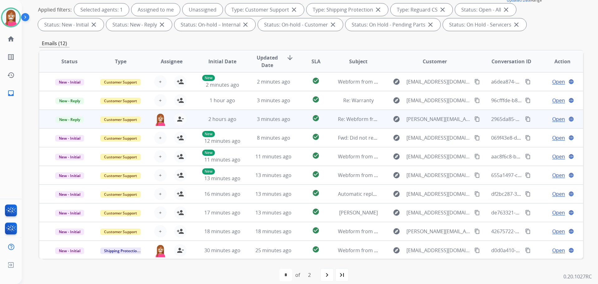
scroll to position [1, 0]
click at [247, 125] on td "3 minutes ago" at bounding box center [268, 118] width 51 height 19
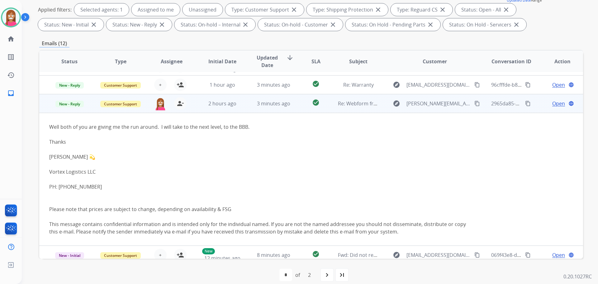
scroll to position [6, 0]
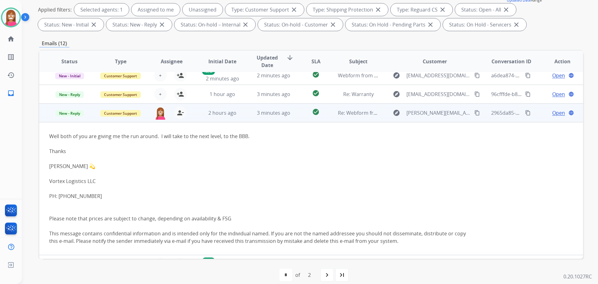
click at [552, 115] on span "Open" at bounding box center [558, 112] width 13 height 7
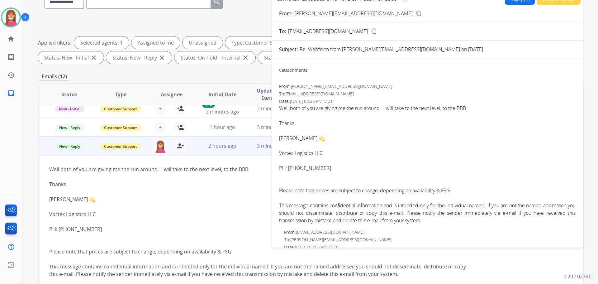
scroll to position [0, 0]
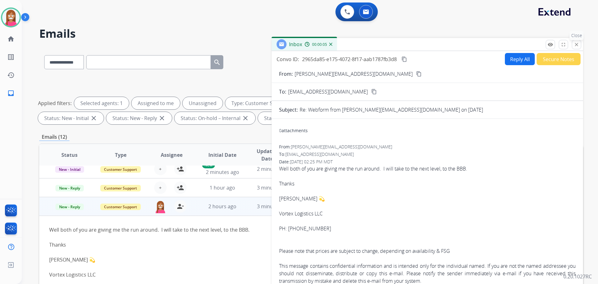
click at [579, 45] on mat-icon "close" at bounding box center [577, 45] width 6 height 6
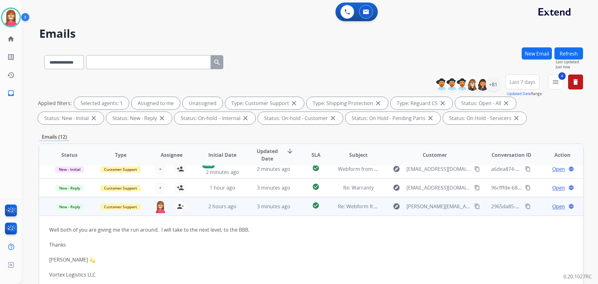
click at [474, 207] on mat-icon "content_copy" at bounding box center [477, 206] width 6 height 6
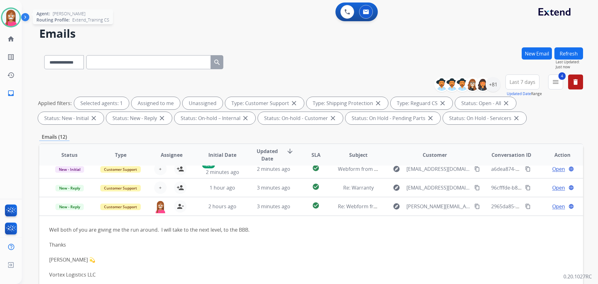
click at [11, 19] on img at bounding box center [10, 17] width 17 height 17
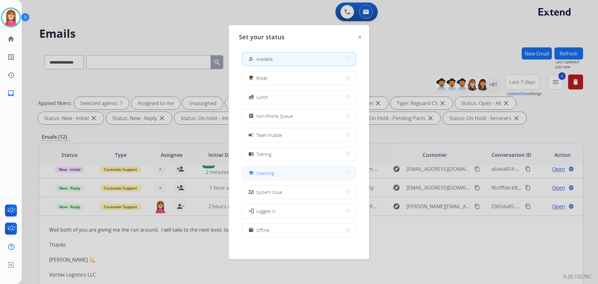
drag, startPoint x: 277, startPoint y: 173, endPoint x: 236, endPoint y: 156, distance: 44.4
click at [276, 170] on button "school Coaching" at bounding box center [298, 172] width 113 height 13
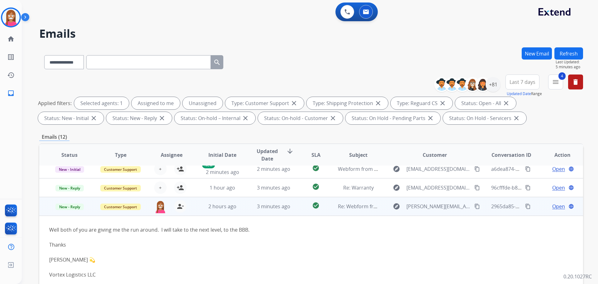
click at [552, 204] on span "Open" at bounding box center [558, 205] width 13 height 7
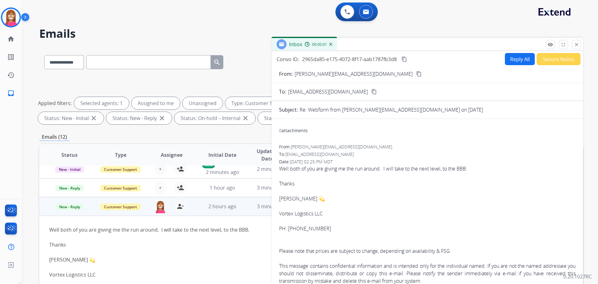
click at [520, 55] on button "Reply All" at bounding box center [520, 59] width 30 height 12
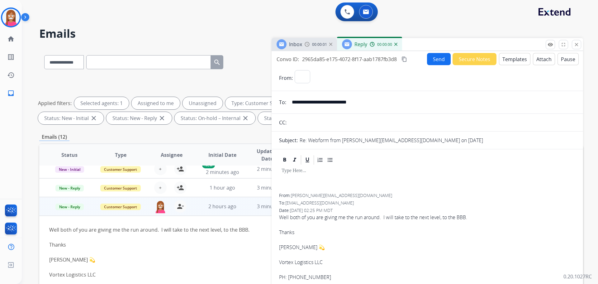
select select "**********"
click at [512, 58] on button "Templates" at bounding box center [514, 59] width 31 height 12
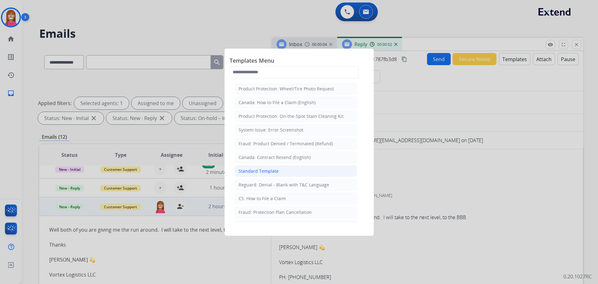
click at [245, 173] on div "Standard Template" at bounding box center [259, 171] width 40 height 6
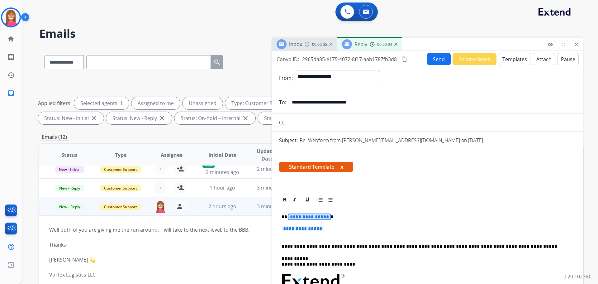
click at [302, 217] on span "**********" at bounding box center [309, 216] width 42 height 5
click at [302, 228] on span "**********" at bounding box center [303, 228] width 42 height 5
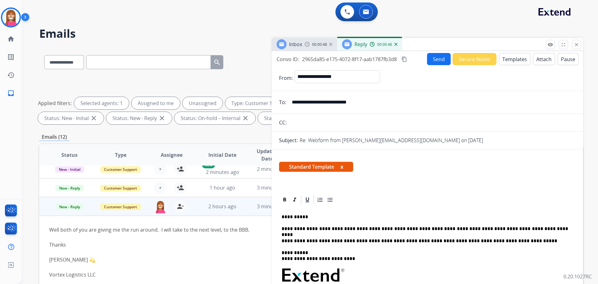
click at [436, 60] on button "Send" at bounding box center [439, 59] width 24 height 12
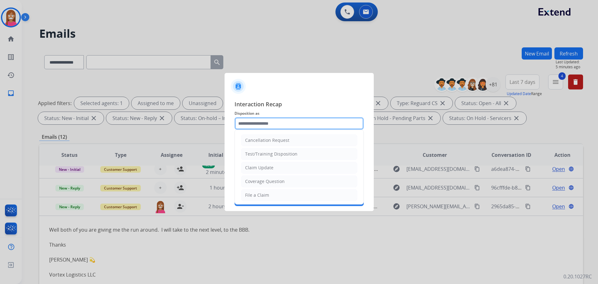
click at [276, 120] on input "text" at bounding box center [299, 123] width 129 height 12
click at [257, 168] on div "Claim Update" at bounding box center [259, 167] width 28 height 6
type input "**********"
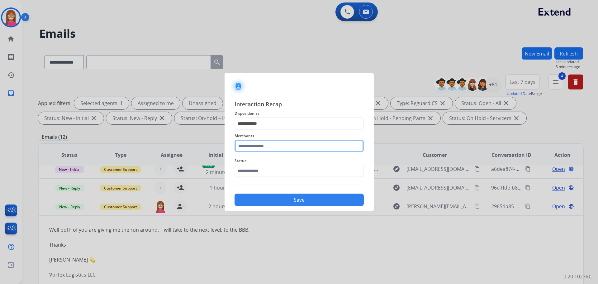
click at [251, 148] on input "text" at bounding box center [299, 146] width 129 height 12
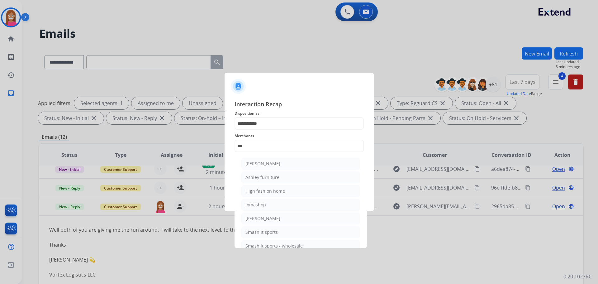
click at [256, 179] on div "Ashley furniture" at bounding box center [262, 177] width 34 height 6
type input "**********"
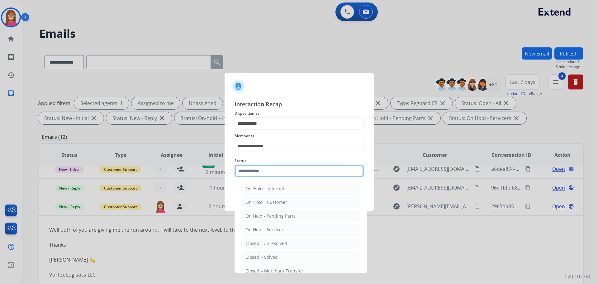
drag, startPoint x: 249, startPoint y: 173, endPoint x: 250, endPoint y: 179, distance: 6.0
click at [249, 173] on input "text" at bounding box center [299, 170] width 129 height 12
click at [265, 257] on div "Closed – Solved" at bounding box center [261, 257] width 32 height 6
type input "**********"
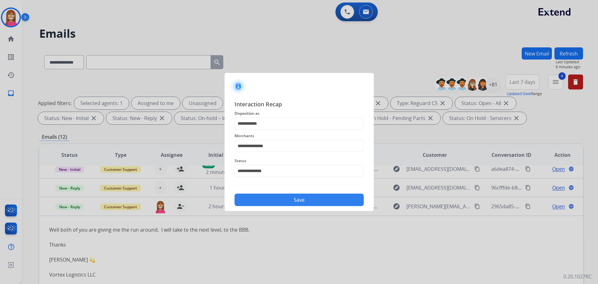
drag, startPoint x: 264, startPoint y: 199, endPoint x: 254, endPoint y: 199, distance: 10.3
click at [264, 199] on button "Save" at bounding box center [299, 199] width 129 height 12
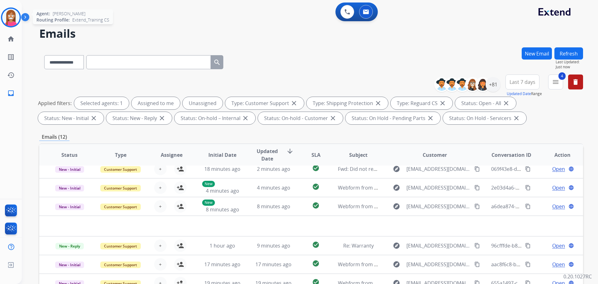
click at [10, 12] on img at bounding box center [10, 17] width 17 height 17
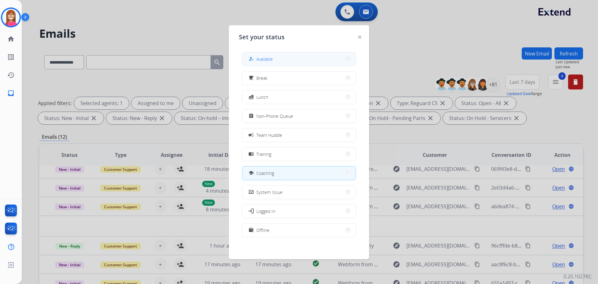
drag, startPoint x: 266, startPoint y: 52, endPoint x: 266, endPoint y: 57, distance: 5.3
click at [266, 54] on div "how_to_reg Available" at bounding box center [299, 59] width 114 height 14
click at [267, 61] on span "Available" at bounding box center [264, 59] width 17 height 7
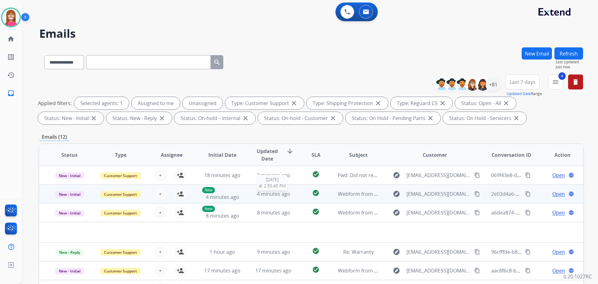
click at [253, 196] on div "4 minutes ago" at bounding box center [273, 193] width 41 height 7
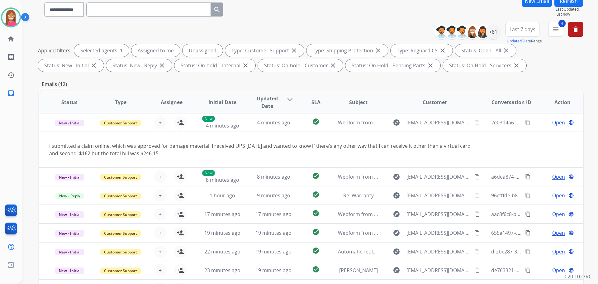
scroll to position [101, 0]
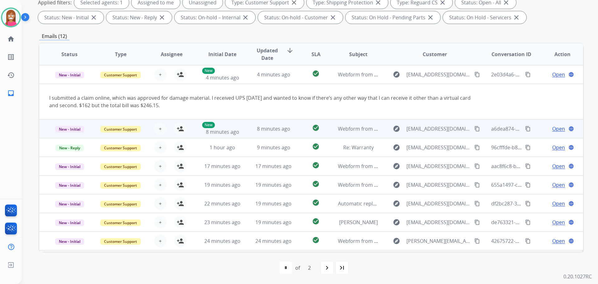
click at [250, 132] on td "8 minutes ago" at bounding box center [268, 128] width 51 height 19
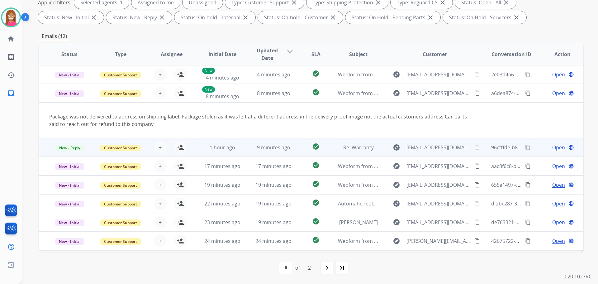
scroll to position [36, 0]
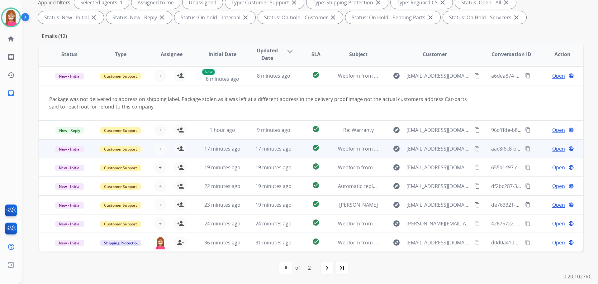
click at [249, 153] on td "17 minutes ago" at bounding box center [268, 148] width 51 height 19
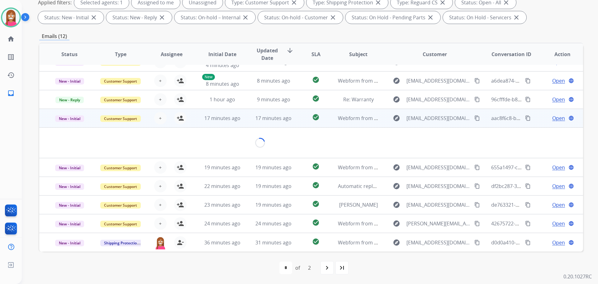
scroll to position [29, 0]
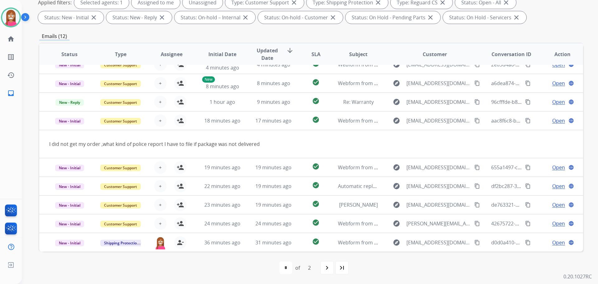
click at [331, 271] on div "navigate_next" at bounding box center [327, 268] width 14 height 14
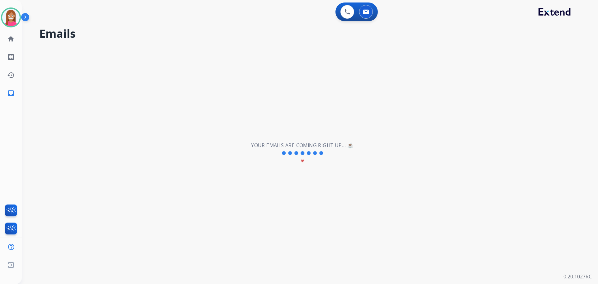
scroll to position [0, 0]
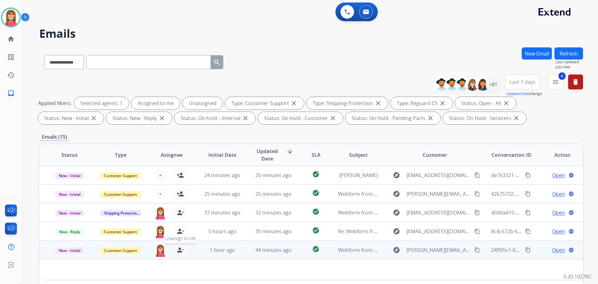
click at [180, 250] on mat-icon "person_remove" at bounding box center [180, 249] width 7 height 7
click at [180, 250] on mat-icon "person_add" at bounding box center [180, 249] width 7 height 7
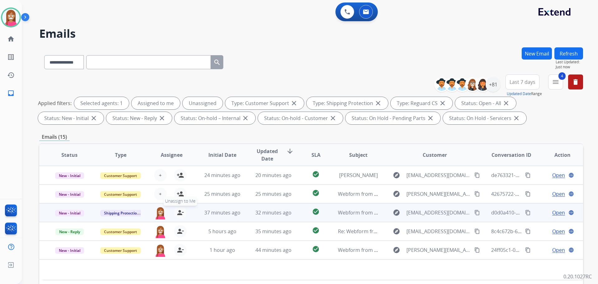
click at [179, 214] on mat-icon "person_remove" at bounding box center [180, 212] width 7 height 7
click at [179, 214] on mat-icon "person_add" at bounding box center [180, 212] width 7 height 7
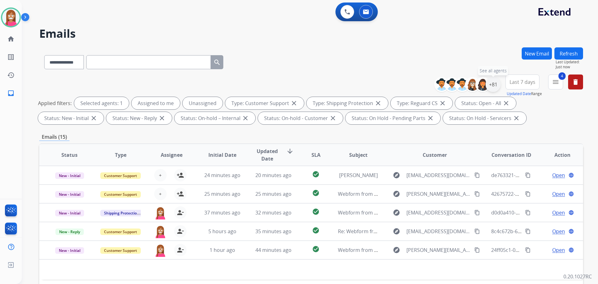
click at [491, 83] on div "+81" at bounding box center [493, 84] width 15 height 15
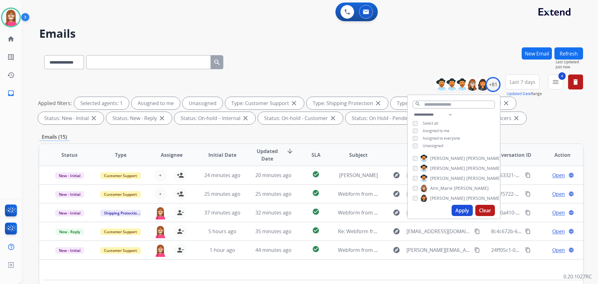
drag, startPoint x: 395, startPoint y: 77, endPoint x: 396, endPoint y: 81, distance: 4.2
click at [396, 81] on div "**********" at bounding box center [311, 100] width 544 height 52
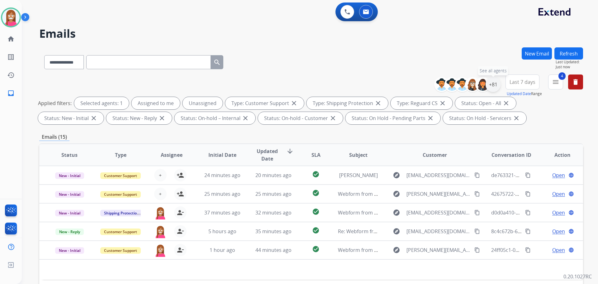
click at [491, 84] on div "+81" at bounding box center [493, 84] width 15 height 15
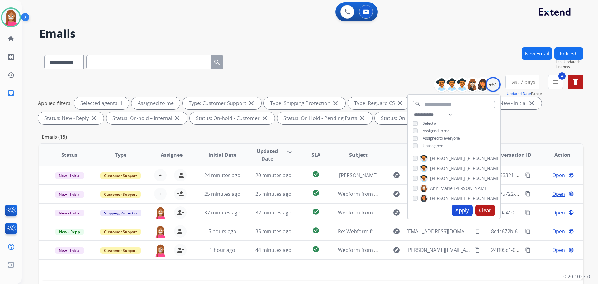
click at [458, 212] on button "Apply" at bounding box center [462, 210] width 21 height 11
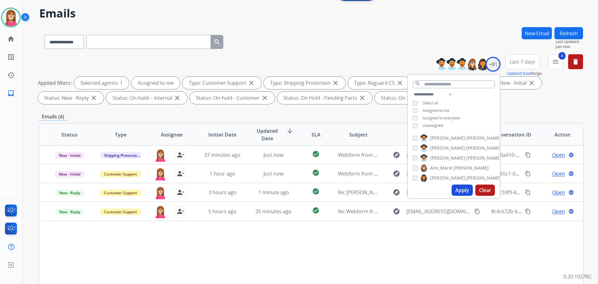
scroll to position [31, 0]
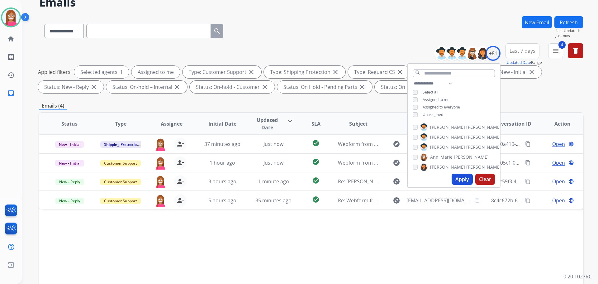
click at [193, 259] on div "Status Type Assignee Initial Date Updated Date arrow_downward SLA Subject Custo…" at bounding box center [311, 216] width 544 height 209
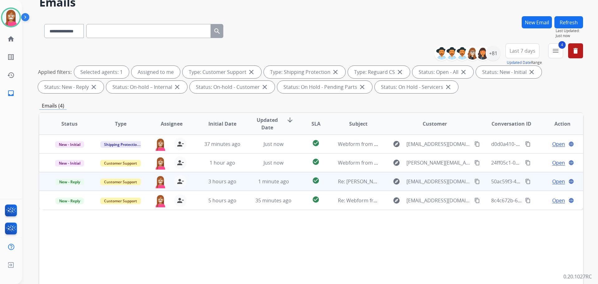
click at [244, 185] on td "1 minute ago" at bounding box center [268, 181] width 51 height 19
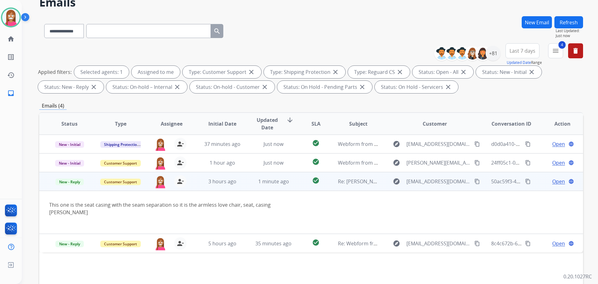
click at [552, 181] on span "Open" at bounding box center [558, 181] width 13 height 7
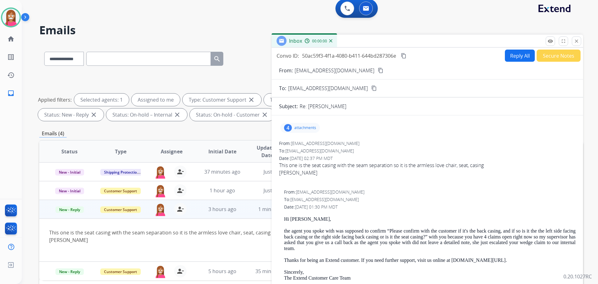
scroll to position [0, 0]
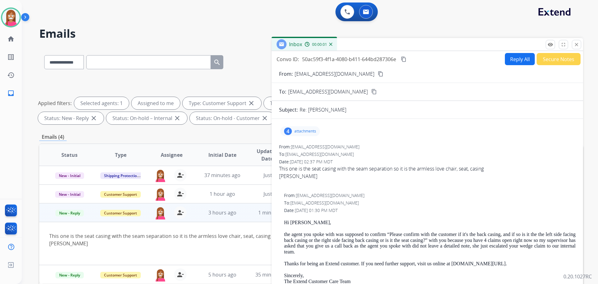
click at [512, 62] on button "Reply All" at bounding box center [520, 59] width 30 height 12
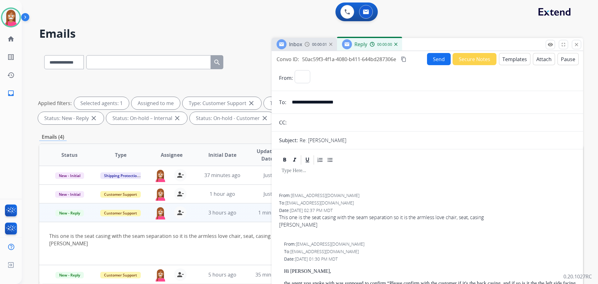
select select "**********"
click at [499, 60] on button "Templates" at bounding box center [514, 59] width 31 height 12
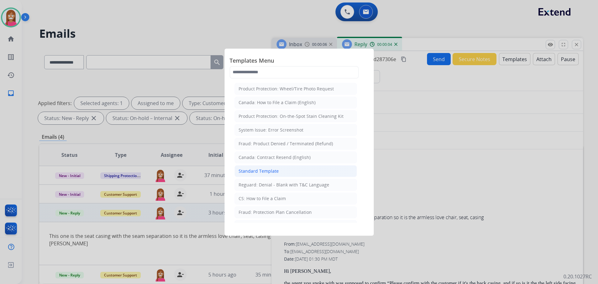
click at [254, 172] on div "Standard Template" at bounding box center [259, 171] width 40 height 6
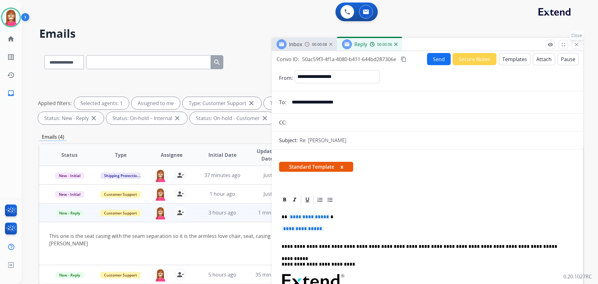
click at [575, 44] on mat-icon "close" at bounding box center [577, 45] width 6 height 6
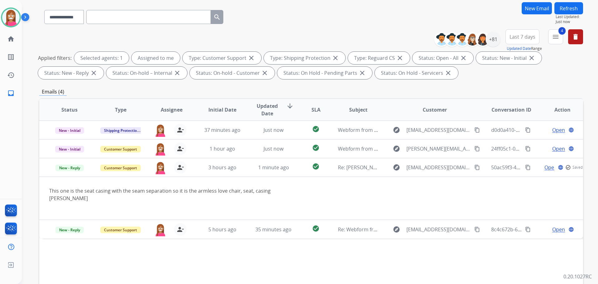
scroll to position [62, 0]
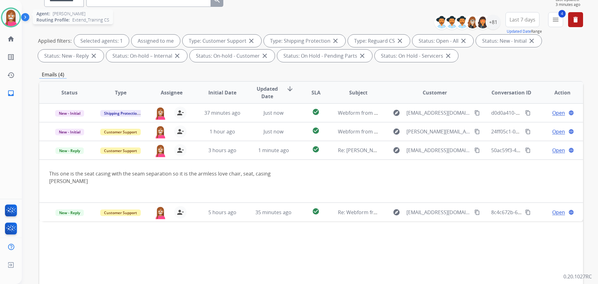
click at [9, 12] on img at bounding box center [10, 17] width 17 height 17
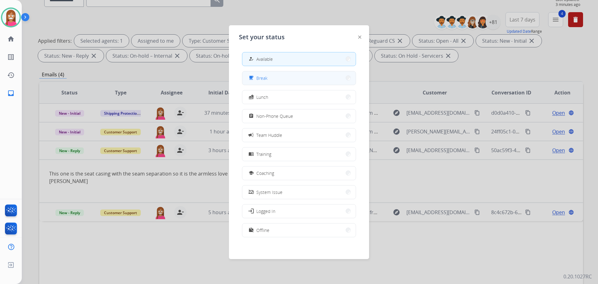
click at [264, 83] on button "free_breakfast Break" at bounding box center [298, 77] width 113 height 13
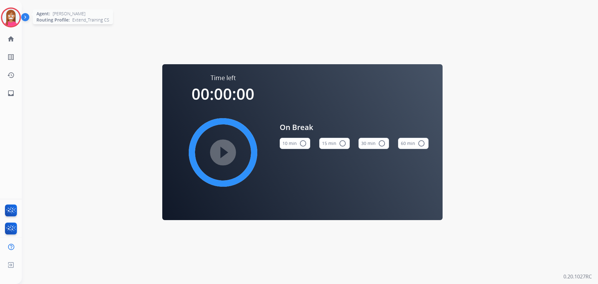
click at [10, 9] on img at bounding box center [10, 17] width 17 height 17
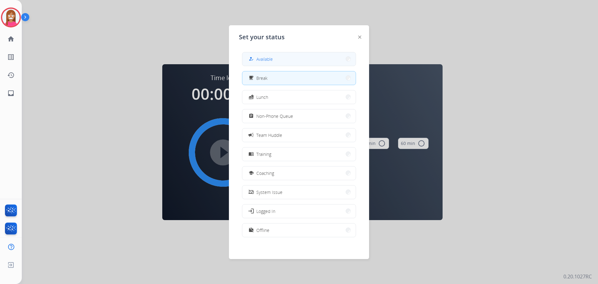
click at [264, 60] on span "Available" at bounding box center [264, 59] width 17 height 7
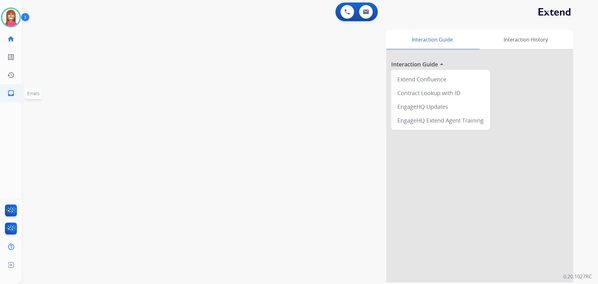
click at [8, 98] on link "inbox Emails" at bounding box center [10, 92] width 17 height 17
select select "**********"
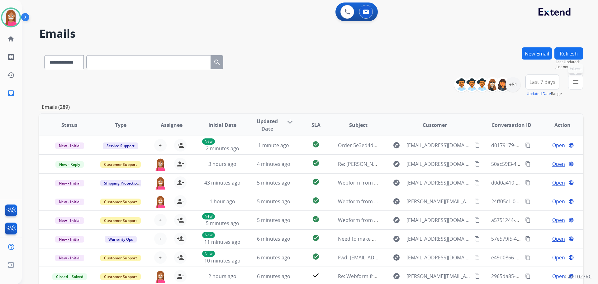
drag, startPoint x: 574, startPoint y: 87, endPoint x: 547, endPoint y: 100, distance: 30.1
click at [574, 86] on button "menu Filters" at bounding box center [575, 81] width 15 height 15
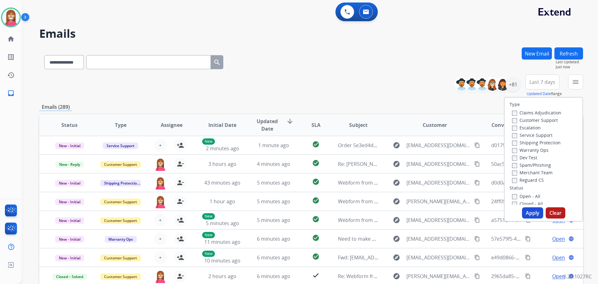
click at [514, 119] on label "Customer Support" at bounding box center [535, 120] width 46 height 6
click at [518, 141] on label "Shipping Protection" at bounding box center [536, 143] width 49 height 6
click at [515, 180] on label "Reguard CS" at bounding box center [528, 180] width 32 height 6
click at [523, 196] on label "Open - All" at bounding box center [526, 196] width 28 height 6
click at [526, 212] on button "Apply" at bounding box center [532, 212] width 21 height 11
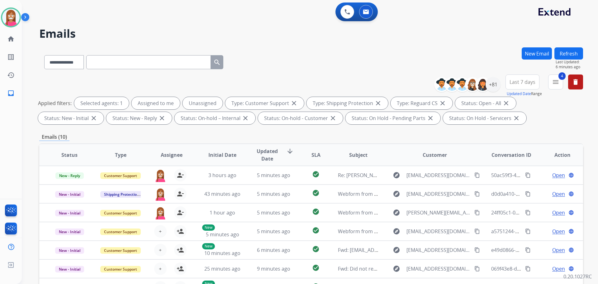
click at [562, 51] on button "Refresh" at bounding box center [569, 53] width 29 height 12
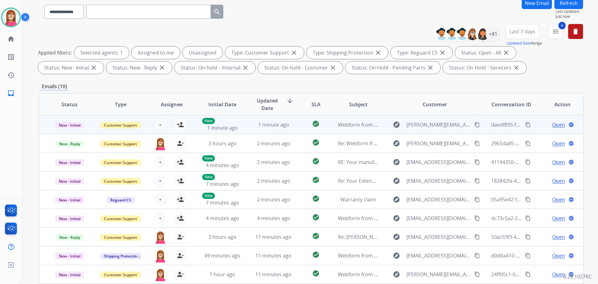
scroll to position [93, 0]
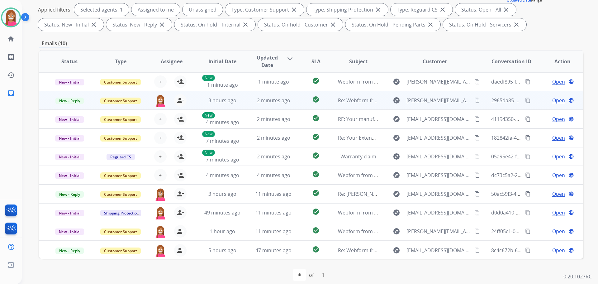
click at [243, 103] on td "2 minutes ago" at bounding box center [268, 100] width 51 height 19
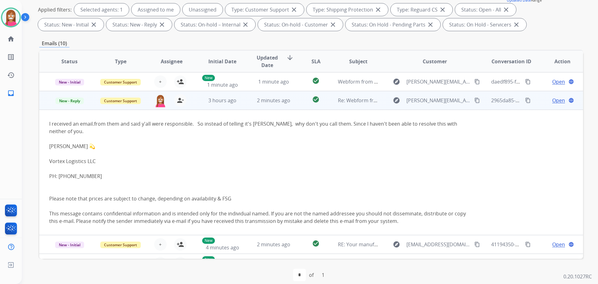
scroll to position [19, 0]
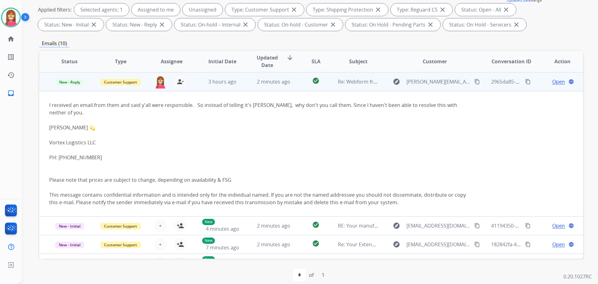
click at [552, 82] on span "Open" at bounding box center [558, 81] width 13 height 7
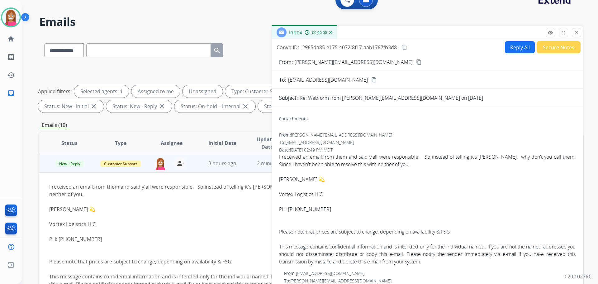
scroll to position [0, 0]
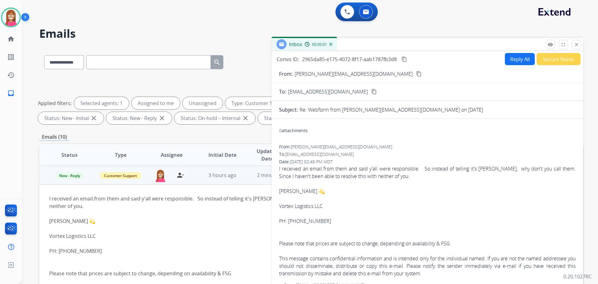
click at [517, 60] on button "Reply All" at bounding box center [520, 59] width 30 height 12
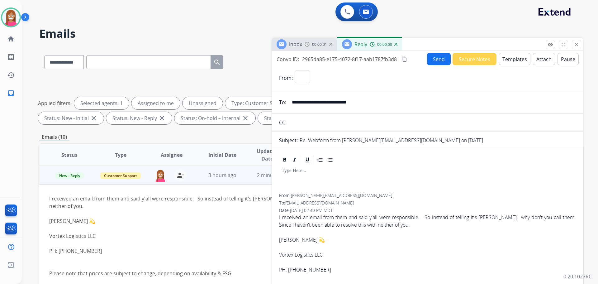
select select "**********"
click at [513, 62] on button "Templates" at bounding box center [514, 59] width 31 height 12
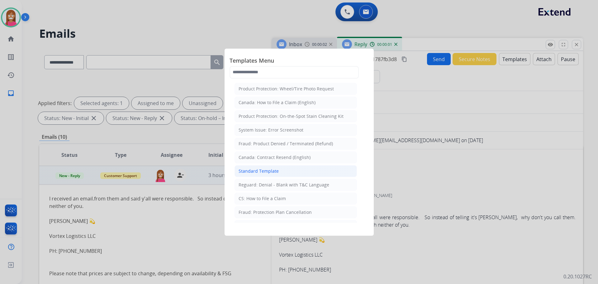
click at [241, 173] on div "Standard Template" at bounding box center [259, 171] width 40 height 6
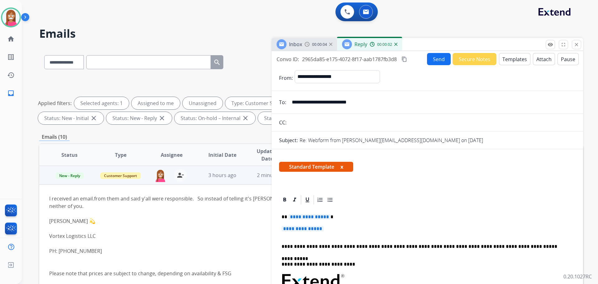
click at [301, 229] on span "**********" at bounding box center [303, 228] width 42 height 5
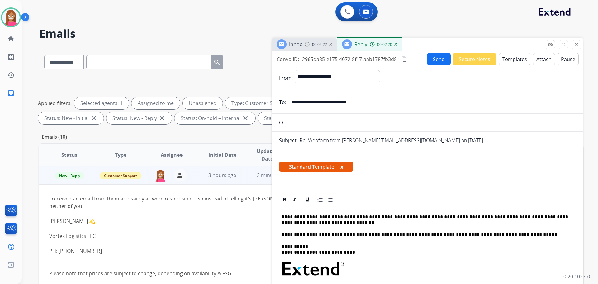
click at [295, 222] on p "**********" at bounding box center [425, 220] width 287 height 12
click at [578, 45] on mat-icon "close" at bounding box center [577, 45] width 6 height 6
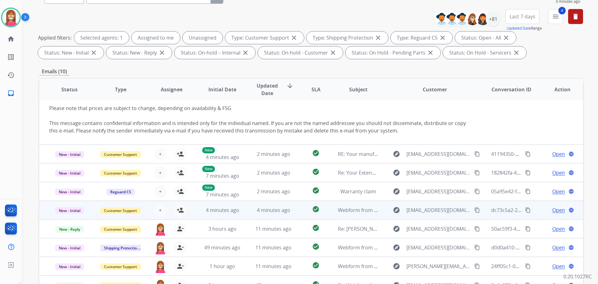
scroll to position [101, 0]
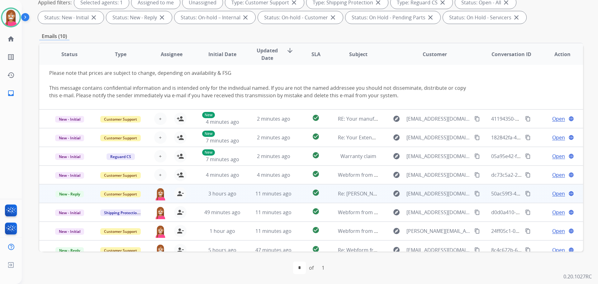
click at [243, 190] on td "11 minutes ago" at bounding box center [268, 193] width 51 height 19
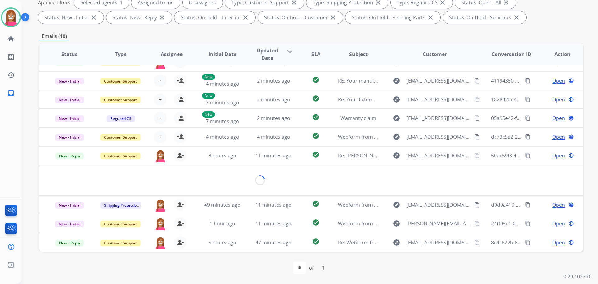
scroll to position [44, 0]
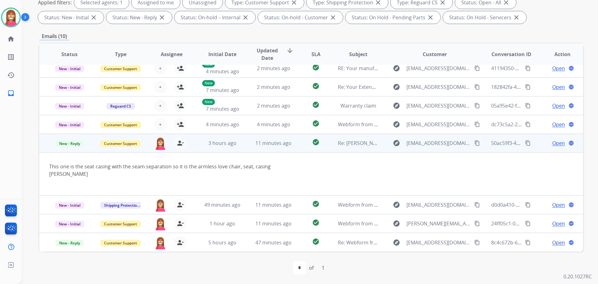
click at [552, 143] on span "Open" at bounding box center [558, 142] width 13 height 7
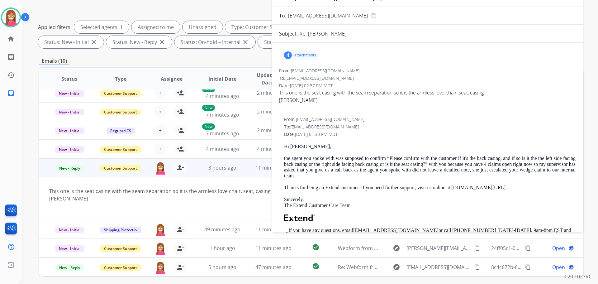
scroll to position [0, 0]
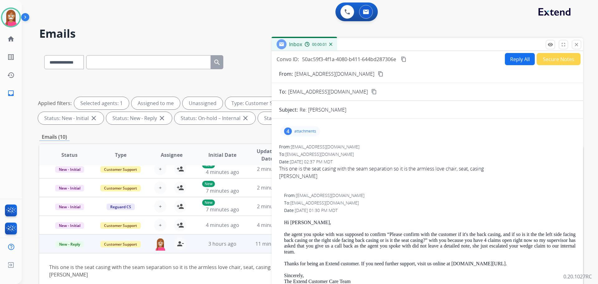
click at [512, 55] on button "Reply All" at bounding box center [520, 59] width 30 height 12
select select "**********"
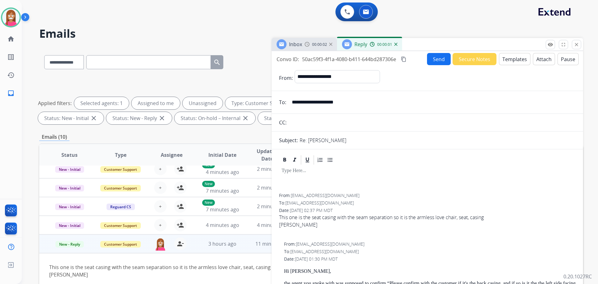
click at [521, 60] on button "Templates" at bounding box center [514, 59] width 31 height 12
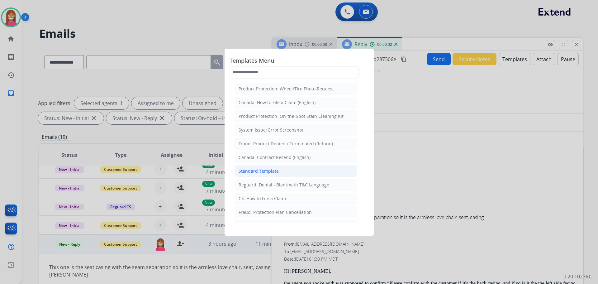
click at [259, 172] on div "Standard Template" at bounding box center [259, 171] width 40 height 6
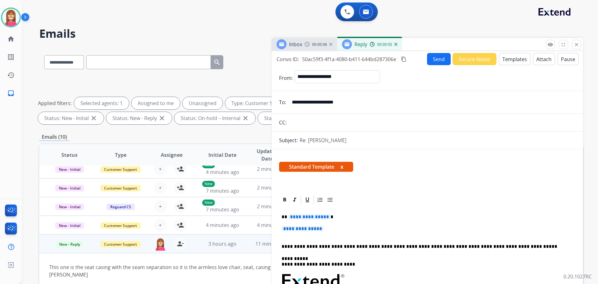
click at [304, 218] on span "**********" at bounding box center [309, 216] width 42 height 5
click at [298, 231] on span "**********" at bounding box center [303, 228] width 42 height 5
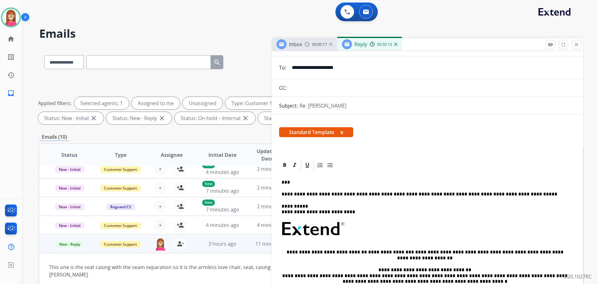
scroll to position [93, 0]
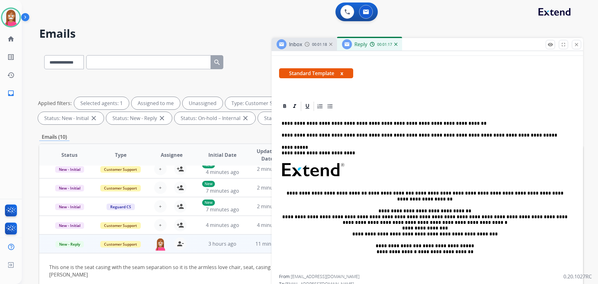
click at [374, 124] on p "**********" at bounding box center [425, 124] width 287 height 6
click at [445, 122] on p "**********" at bounding box center [425, 124] width 287 height 6
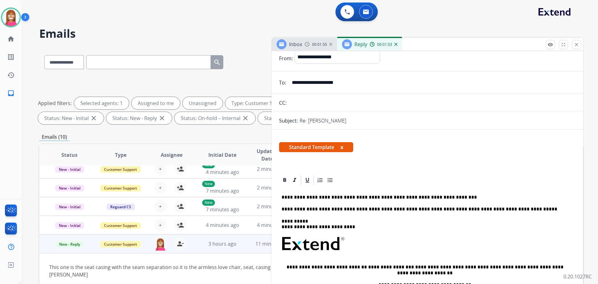
scroll to position [0, 0]
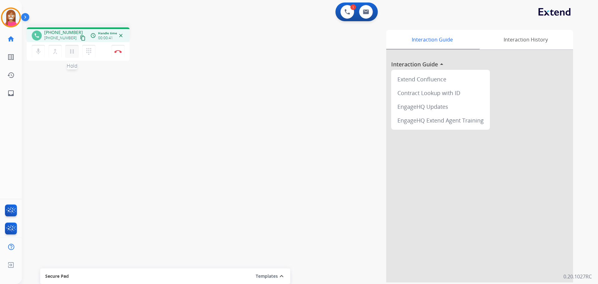
click at [71, 54] on mat-icon "pause" at bounding box center [71, 51] width 7 height 7
click at [71, 53] on mat-icon "play_arrow" at bounding box center [71, 51] width 7 height 7
click at [120, 47] on button "Disconnect" at bounding box center [118, 51] width 13 height 13
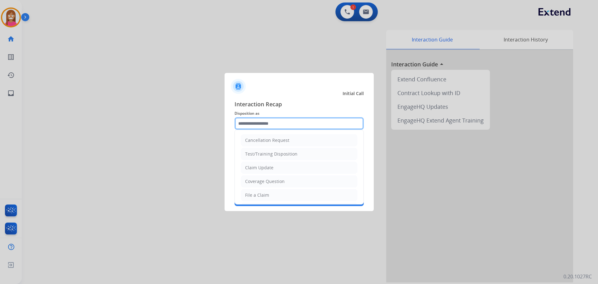
click at [246, 121] on input "text" at bounding box center [299, 123] width 129 height 12
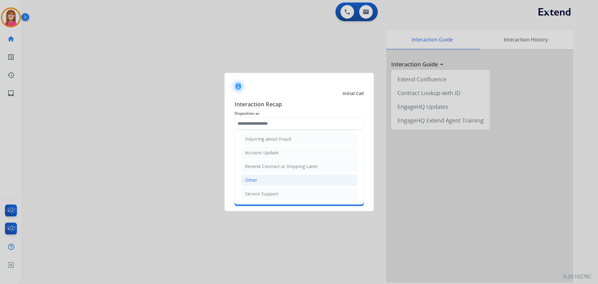
click at [255, 181] on div "Other" at bounding box center [251, 180] width 12 height 6
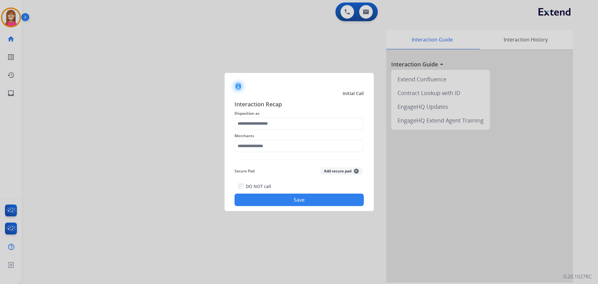
type input "*****"
click at [249, 149] on input "text" at bounding box center [299, 146] width 129 height 12
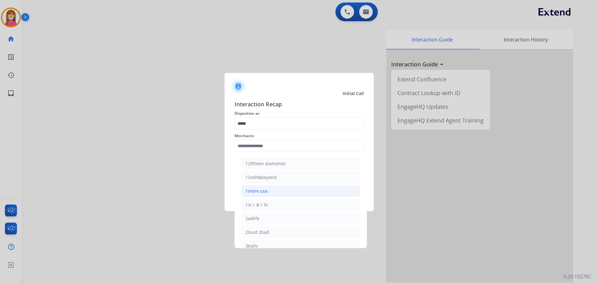
click at [256, 191] on div "1more usa" at bounding box center [256, 191] width 22 height 6
type input "*********"
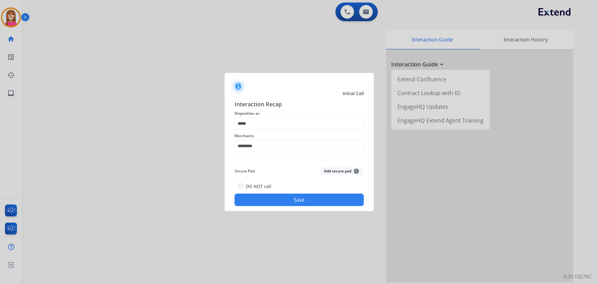
click at [271, 203] on button "Save" at bounding box center [299, 199] width 129 height 12
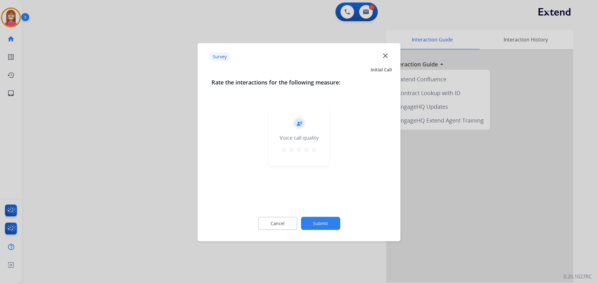
drag, startPoint x: 393, startPoint y: 61, endPoint x: 384, endPoint y: 55, distance: 10.2
click at [393, 61] on div "Survey close" at bounding box center [299, 57] width 195 height 20
click at [384, 55] on mat-icon "close" at bounding box center [385, 55] width 8 height 8
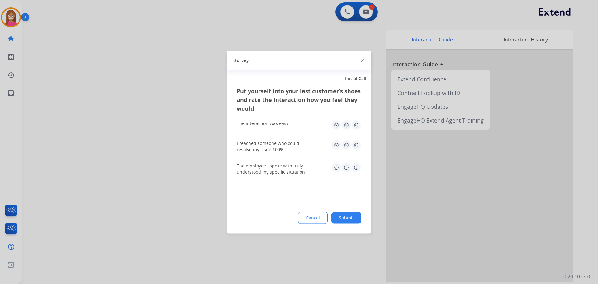
click at [362, 60] on img at bounding box center [362, 60] width 3 height 3
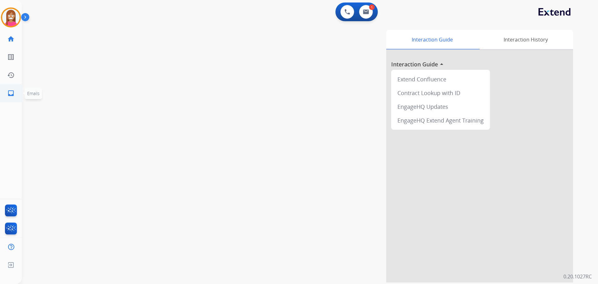
click at [10, 93] on mat-icon "inbox" at bounding box center [10, 92] width 7 height 7
select select "**********"
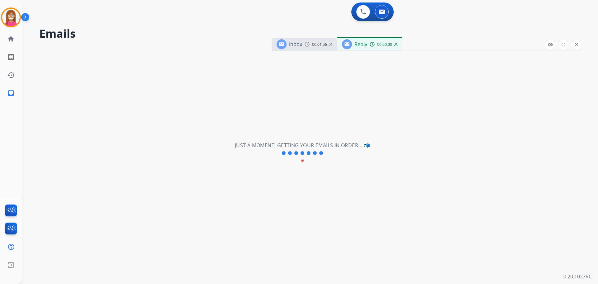
select select "**********"
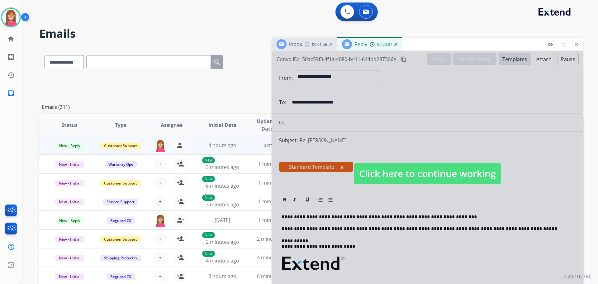
click at [409, 175] on span "Click here to continue working" at bounding box center [427, 173] width 147 height 21
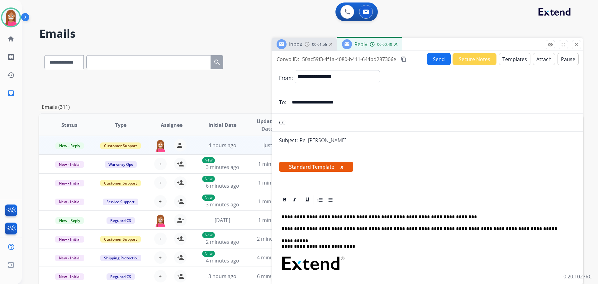
click at [436, 216] on p "**********" at bounding box center [425, 217] width 287 height 6
click at [177, 146] on mat-icon "person_remove" at bounding box center [180, 144] width 7 height 7
click at [440, 59] on button "Send" at bounding box center [439, 59] width 24 height 12
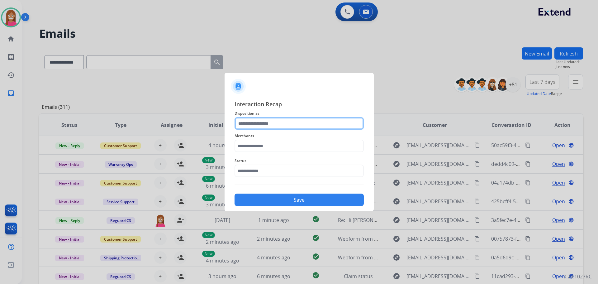
click at [245, 127] on input "text" at bounding box center [299, 123] width 129 height 12
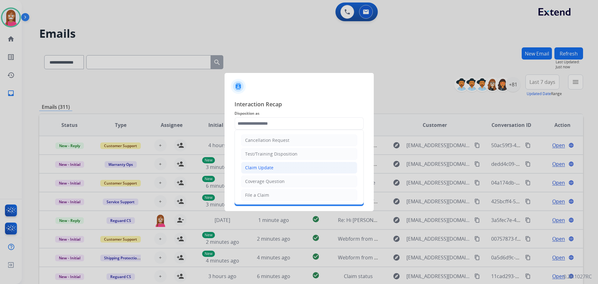
click at [255, 171] on div "Claim Update" at bounding box center [259, 167] width 28 height 6
type input "**********"
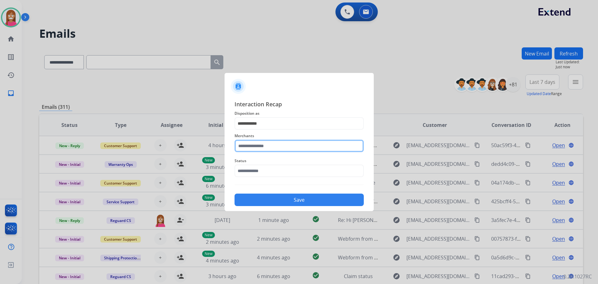
click at [251, 147] on input "text" at bounding box center [299, 146] width 129 height 12
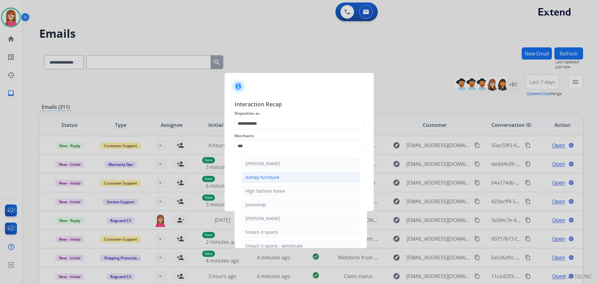
click at [268, 178] on div "Ashley furniture" at bounding box center [262, 177] width 34 height 6
type input "**********"
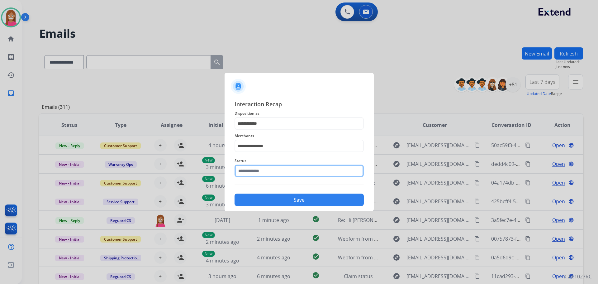
click at [256, 172] on input "text" at bounding box center [299, 170] width 129 height 12
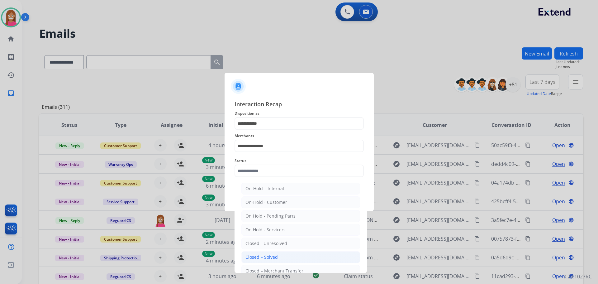
click at [261, 260] on div "Closed – Solved" at bounding box center [261, 257] width 32 height 6
type input "**********"
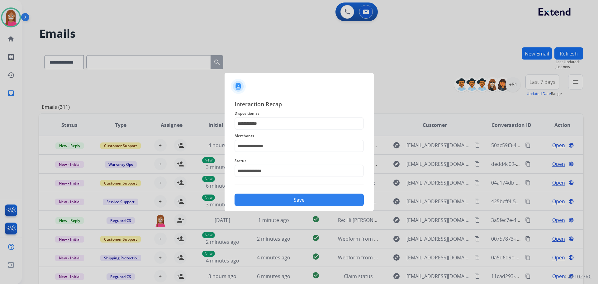
click at [271, 202] on button "Save" at bounding box center [299, 199] width 129 height 12
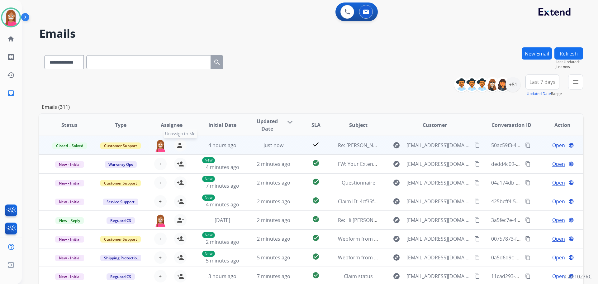
click at [177, 146] on mat-icon "person_remove" at bounding box center [180, 144] width 7 height 7
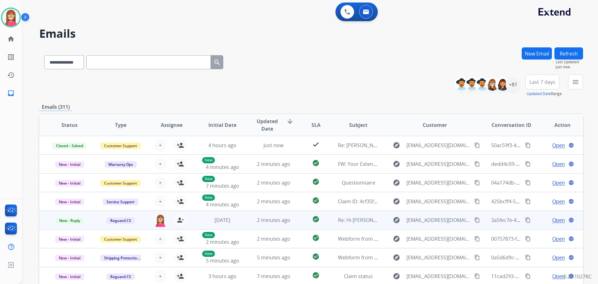
click at [325, 225] on td "check_circle" at bounding box center [311, 220] width 34 height 19
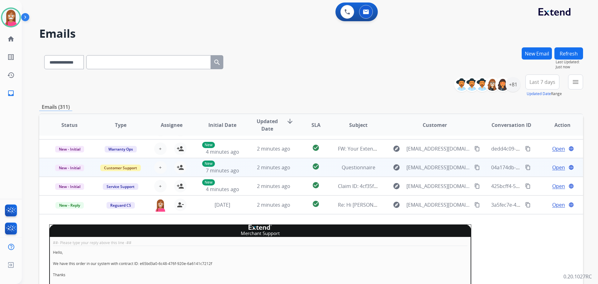
scroll to position [12, 0]
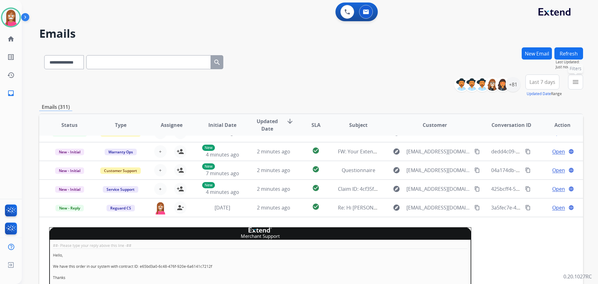
click at [574, 79] on mat-icon "menu" at bounding box center [575, 81] width 7 height 7
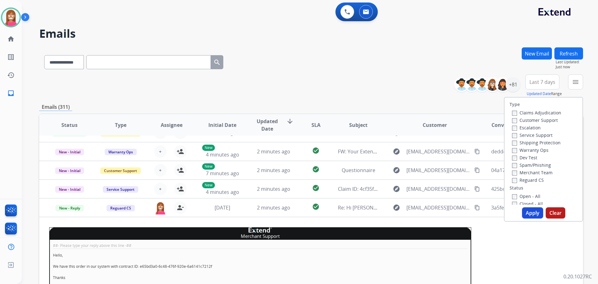
click at [516, 120] on label "Customer Support" at bounding box center [535, 120] width 46 height 6
click at [521, 144] on label "Shipping Protection" at bounding box center [536, 143] width 49 height 6
click at [522, 179] on label "Reguard CS" at bounding box center [528, 180] width 32 height 6
click at [516, 196] on label "Open - All" at bounding box center [526, 196] width 28 height 6
click at [529, 214] on button "Apply" at bounding box center [532, 212] width 21 height 11
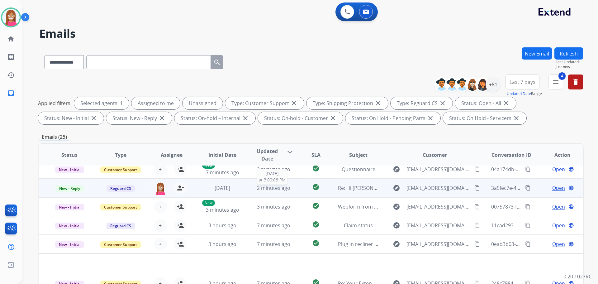
scroll to position [0, 0]
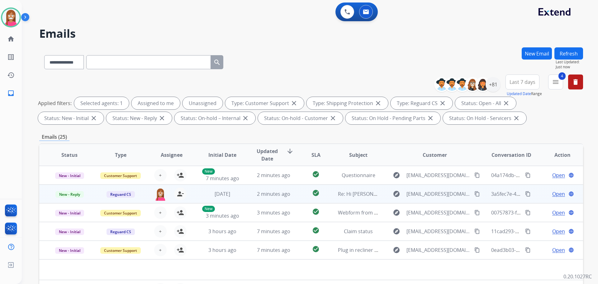
click at [555, 197] on span "Open" at bounding box center [558, 193] width 13 height 7
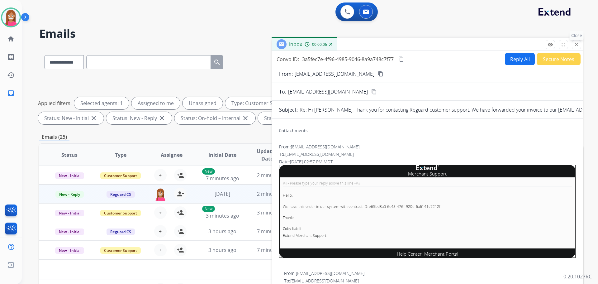
click at [578, 48] on button "close Close" at bounding box center [576, 44] width 9 height 9
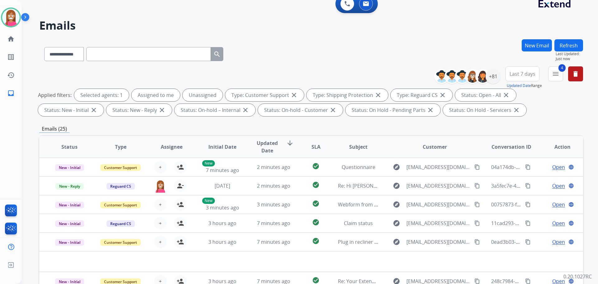
scroll to position [7, 0]
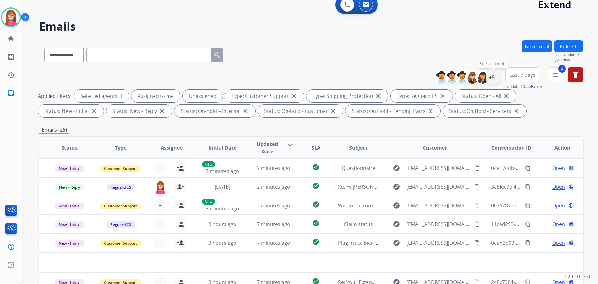
click at [497, 79] on div "+81" at bounding box center [493, 77] width 15 height 15
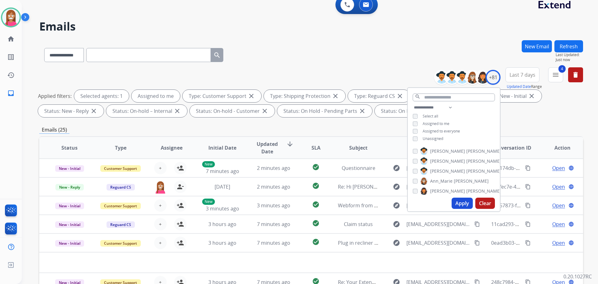
click at [457, 203] on button "Apply" at bounding box center [462, 203] width 21 height 11
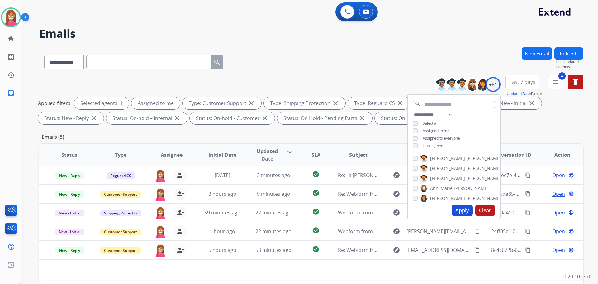
click at [290, 58] on div "**********" at bounding box center [311, 60] width 544 height 27
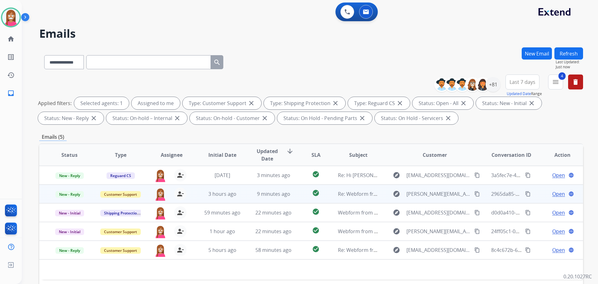
click at [247, 198] on td "9 minutes ago" at bounding box center [268, 193] width 51 height 19
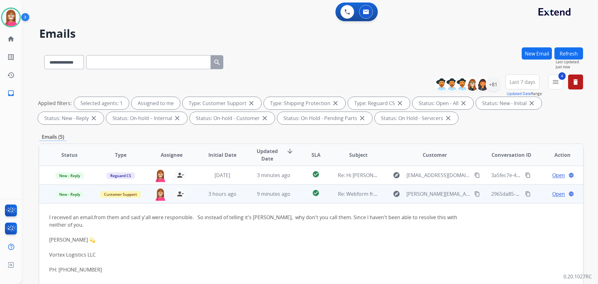
scroll to position [19, 0]
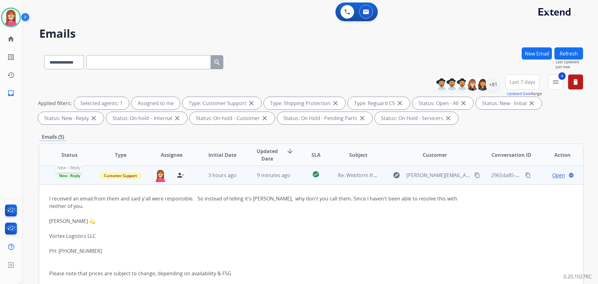
click at [65, 177] on span "New - Reply" at bounding box center [69, 175] width 28 height 7
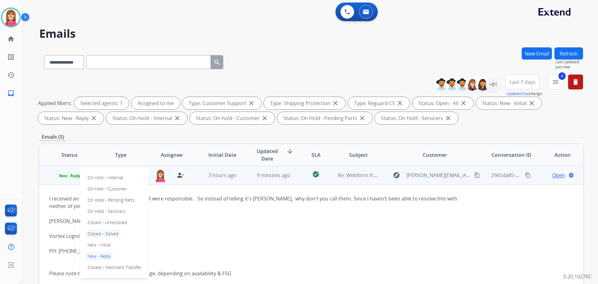
click at [95, 234] on p "Closed – Solved" at bounding box center [103, 233] width 36 height 9
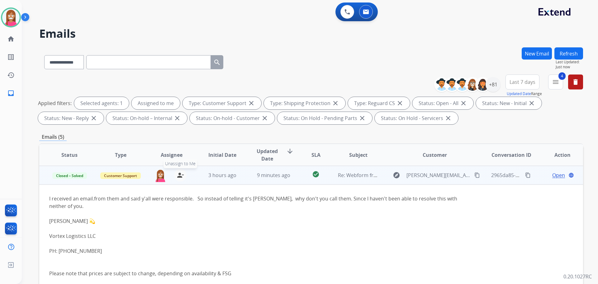
click at [179, 174] on mat-icon "person_remove" at bounding box center [180, 174] width 7 height 7
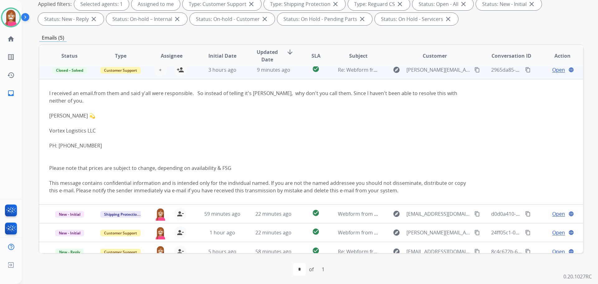
scroll to position [101, 0]
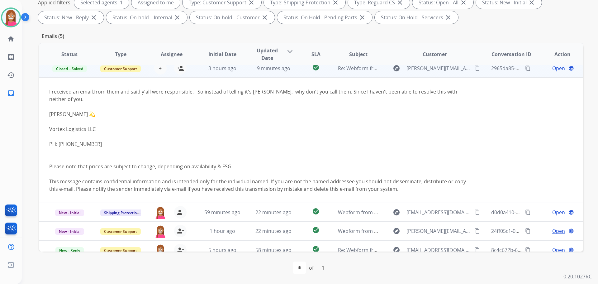
click at [248, 209] on td "22 minutes ago" at bounding box center [268, 212] width 51 height 19
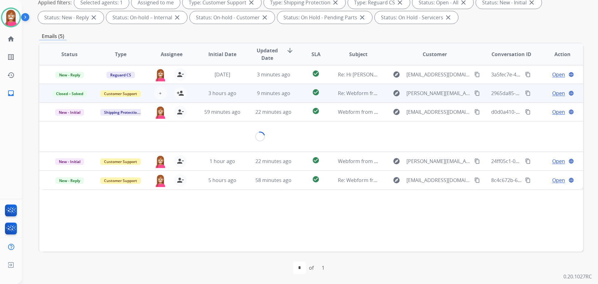
scroll to position [0, 0]
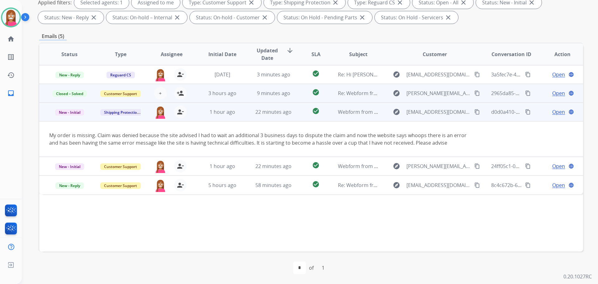
click at [474, 114] on mat-icon "content_copy" at bounding box center [477, 112] width 6 height 6
click at [552, 114] on span "Open" at bounding box center [558, 111] width 13 height 7
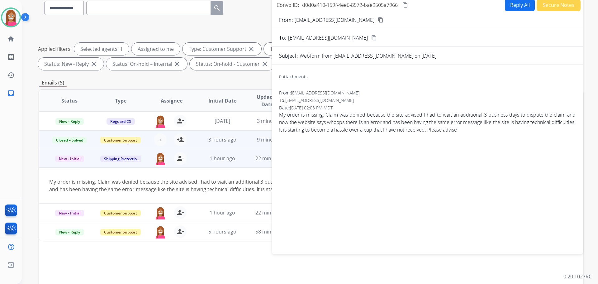
scroll to position [7, 0]
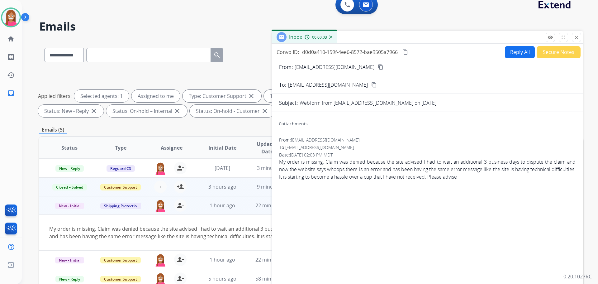
click at [515, 54] on button "Reply All" at bounding box center [520, 52] width 30 height 12
select select "**********"
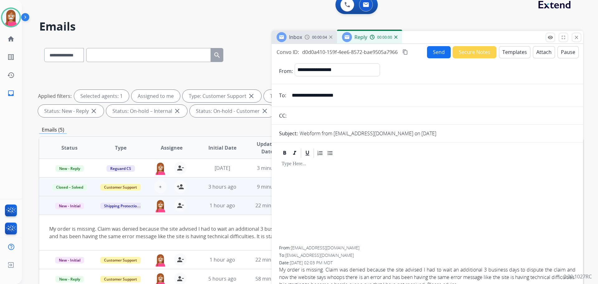
click at [507, 57] on button "Templates" at bounding box center [514, 52] width 31 height 12
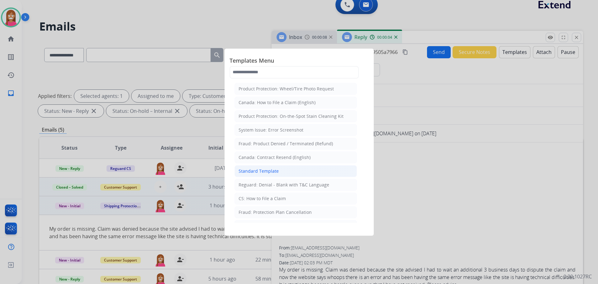
click at [265, 169] on div "Standard Template" at bounding box center [259, 171] width 40 height 6
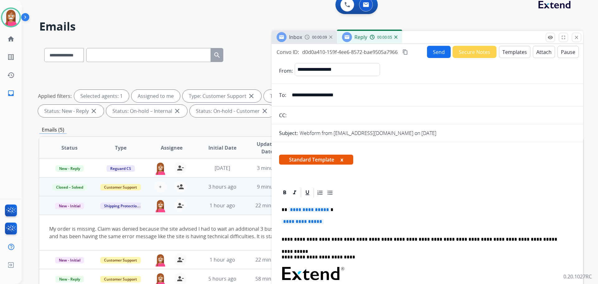
click at [298, 211] on span "**********" at bounding box center [309, 209] width 42 height 5
click at [297, 224] on p "**********" at bounding box center [428, 225] width 292 height 12
click at [299, 222] on span "**********" at bounding box center [303, 221] width 42 height 5
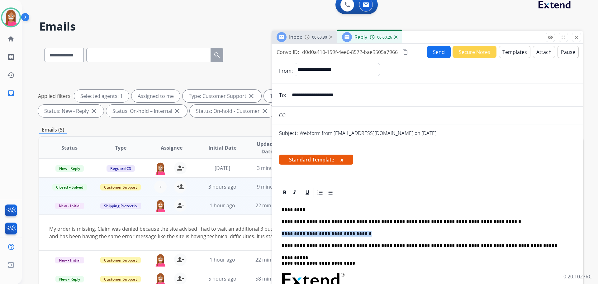
drag, startPoint x: 362, startPoint y: 233, endPoint x: 278, endPoint y: 229, distance: 84.2
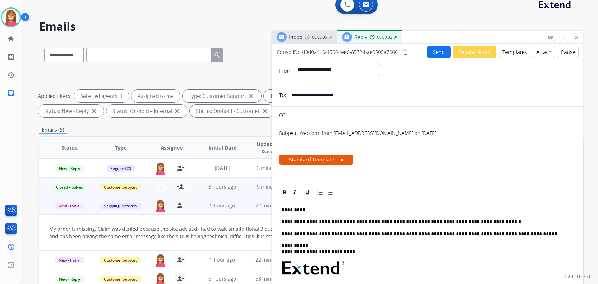
click at [441, 56] on button "Send" at bounding box center [439, 52] width 24 height 12
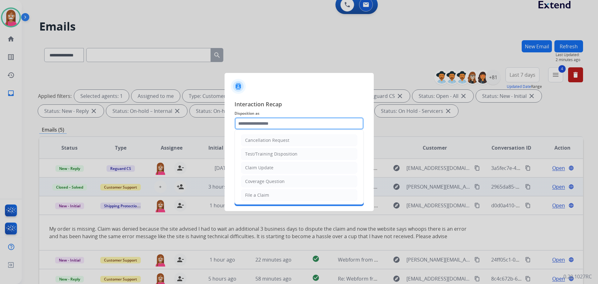
click at [264, 126] on input "text" at bounding box center [299, 123] width 129 height 12
drag, startPoint x: 288, startPoint y: 123, endPoint x: 279, endPoint y: 164, distance: 41.6
click at [288, 126] on input "text" at bounding box center [299, 123] width 129 height 12
click at [264, 196] on div "File a Claim" at bounding box center [257, 195] width 24 height 6
type input "**********"
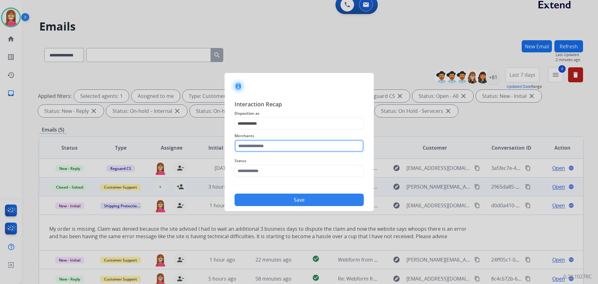
click at [264, 145] on input "text" at bounding box center [299, 146] width 129 height 12
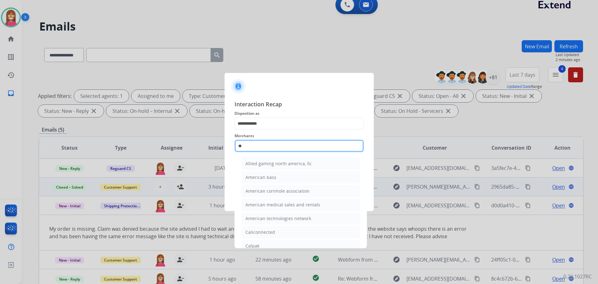
type input "*"
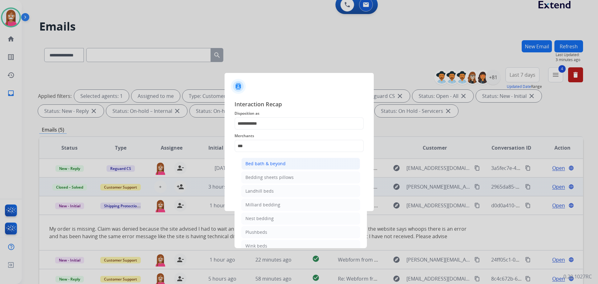
click at [261, 166] on div "Bed bath & beyond" at bounding box center [265, 163] width 40 height 6
type input "**********"
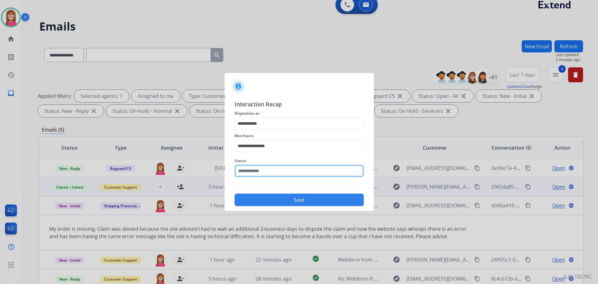
click at [245, 176] on input "text" at bounding box center [299, 170] width 129 height 12
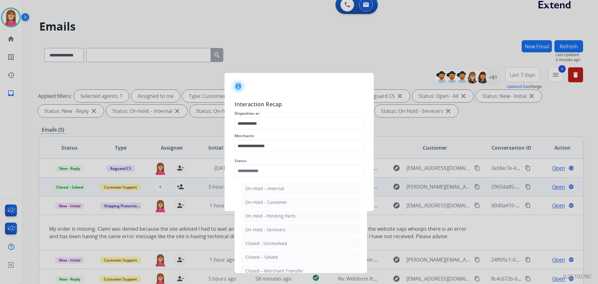
click at [254, 255] on div "Closed – Solved" at bounding box center [261, 257] width 32 height 6
type input "**********"
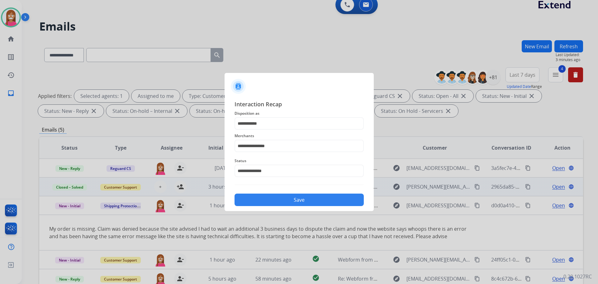
click at [255, 194] on button "Save" at bounding box center [299, 199] width 129 height 12
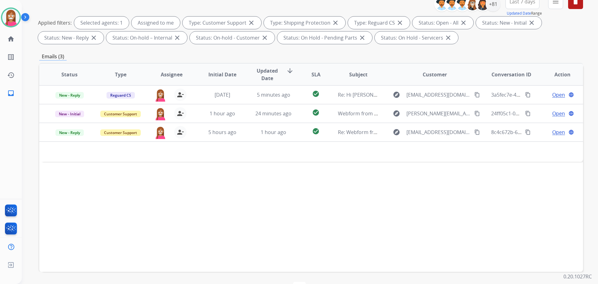
scroll to position [38, 0]
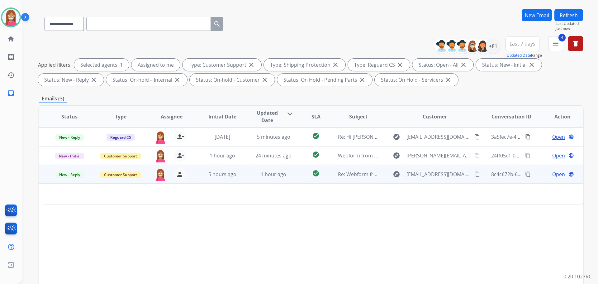
click at [247, 180] on td "1 hour ago" at bounding box center [268, 174] width 51 height 19
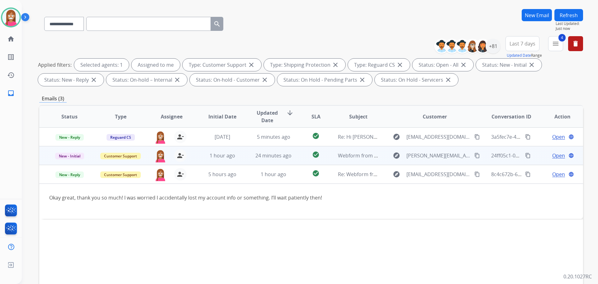
click at [243, 160] on td "24 minutes ago" at bounding box center [268, 155] width 51 height 19
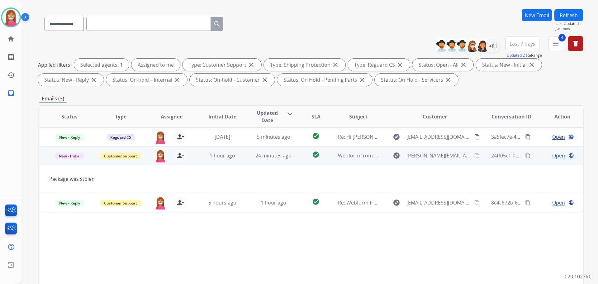
click at [474, 155] on mat-icon "content_copy" at bounding box center [477, 156] width 6 height 6
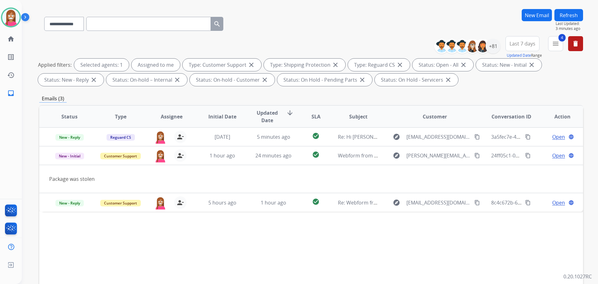
click at [568, 15] on button "Refresh" at bounding box center [569, 15] width 29 height 12
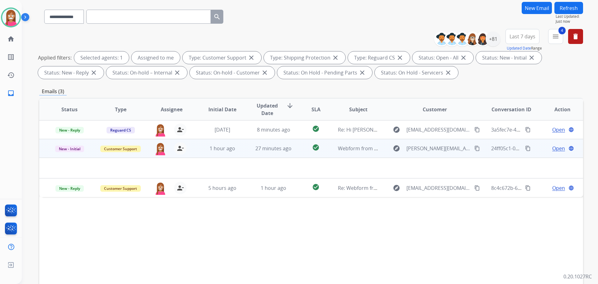
scroll to position [93, 0]
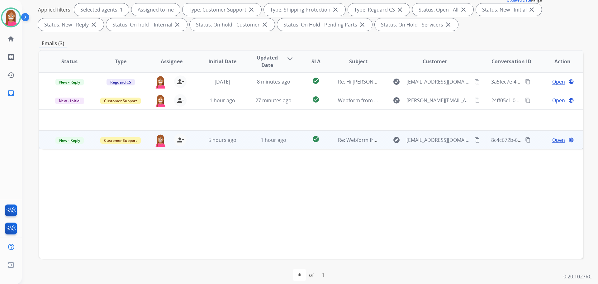
click at [294, 146] on td "check_circle" at bounding box center [311, 139] width 34 height 19
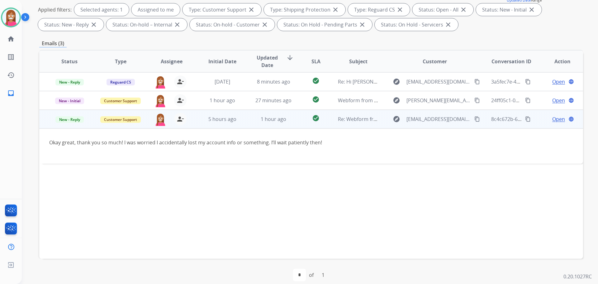
click at [552, 120] on span "Open" at bounding box center [558, 118] width 13 height 7
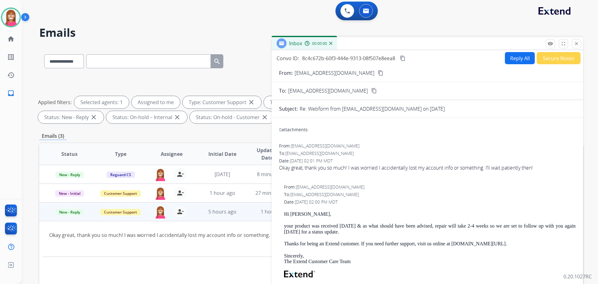
scroll to position [0, 0]
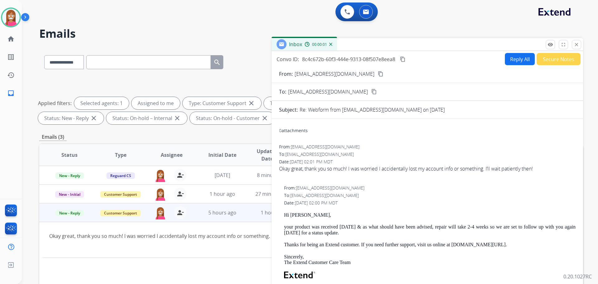
click at [511, 59] on button "Reply All" at bounding box center [520, 59] width 30 height 12
select select "**********"
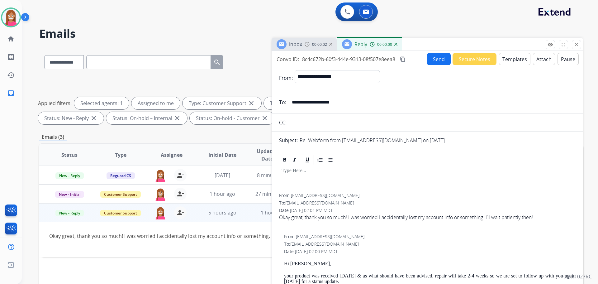
click at [504, 60] on button "Templates" at bounding box center [514, 59] width 31 height 12
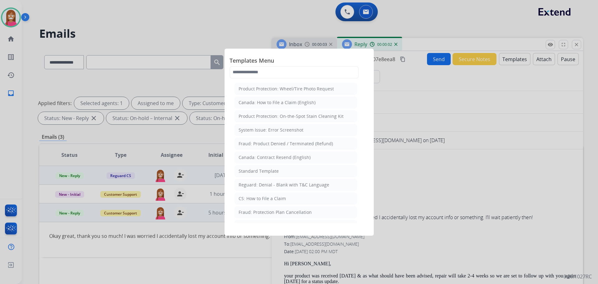
click at [263, 169] on div "Standard Template" at bounding box center [259, 171] width 40 height 6
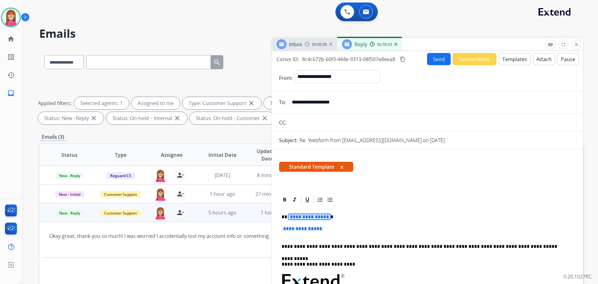
click at [300, 218] on span "**********" at bounding box center [309, 216] width 42 height 5
click at [293, 229] on span "**********" at bounding box center [303, 228] width 42 height 5
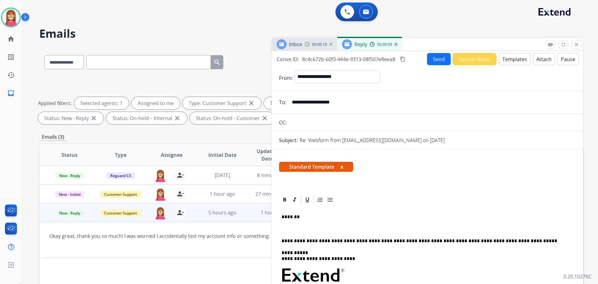
select select "**********"
drag, startPoint x: 309, startPoint y: 217, endPoint x: 307, endPoint y: 220, distance: 3.6
click at [309, 217] on p "*******" at bounding box center [425, 217] width 287 height 6
click at [436, 59] on button "Send" at bounding box center [439, 59] width 24 height 12
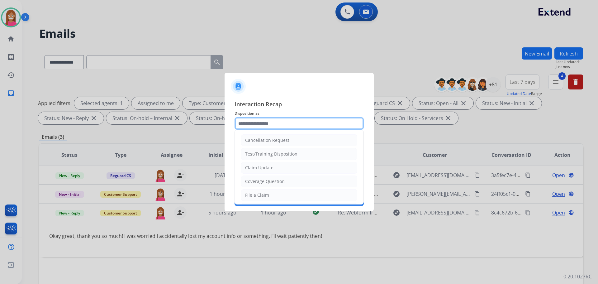
click at [250, 126] on input "text" at bounding box center [299, 123] width 129 height 12
click at [255, 164] on div "Claim Update" at bounding box center [259, 167] width 28 height 6
type input "**********"
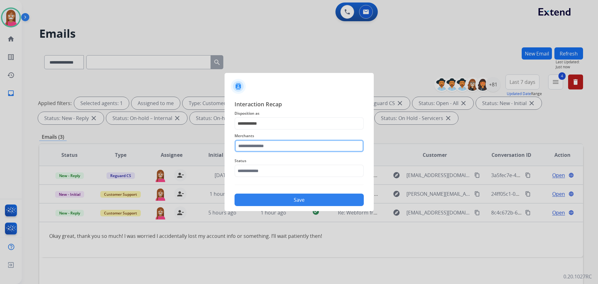
click at [248, 146] on input "text" at bounding box center [299, 146] width 129 height 12
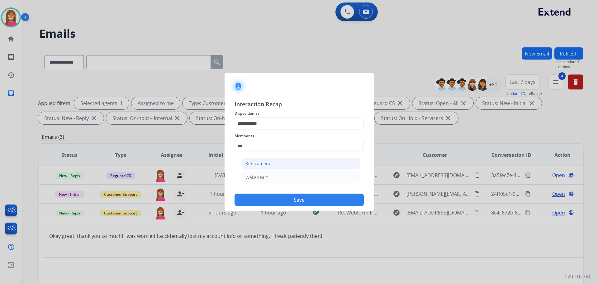
click at [268, 163] on div "Keh camera" at bounding box center [257, 163] width 25 height 6
type input "**********"
click at [260, 174] on input "text" at bounding box center [299, 170] width 129 height 12
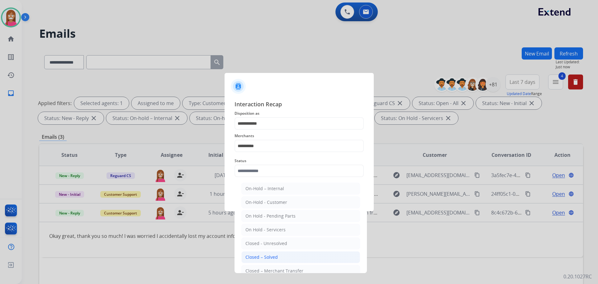
click at [267, 252] on li "Closed – Solved" at bounding box center [300, 257] width 119 height 12
type input "**********"
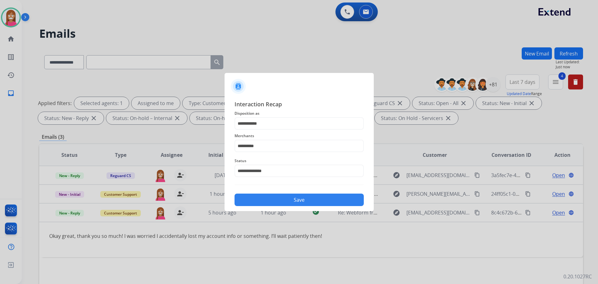
click at [276, 201] on button "Save" at bounding box center [299, 199] width 129 height 12
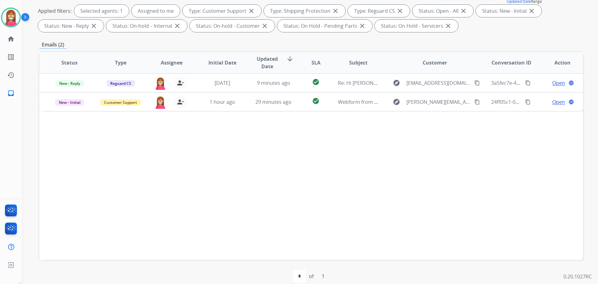
scroll to position [93, 0]
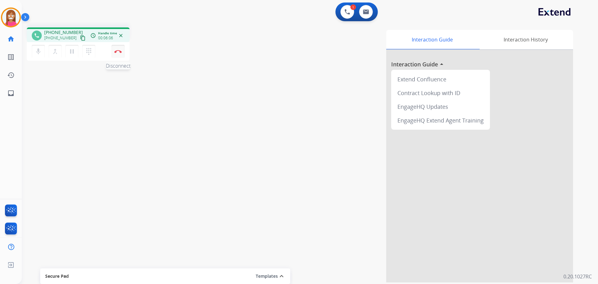
click at [120, 48] on button "Disconnect" at bounding box center [118, 51] width 13 height 13
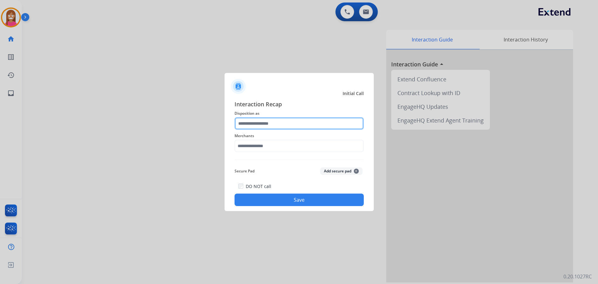
click at [250, 130] on div at bounding box center [299, 123] width 129 height 12
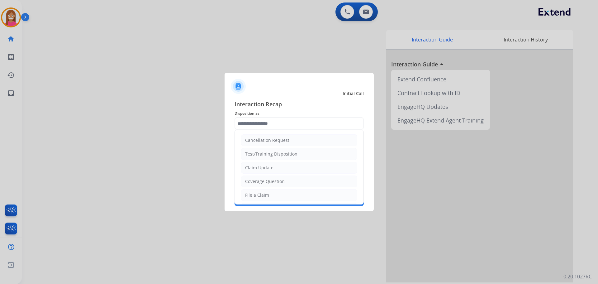
drag, startPoint x: 251, startPoint y: 183, endPoint x: 251, endPoint y: 170, distance: 13.4
click at [251, 182] on div "Coverage Question" at bounding box center [265, 181] width 40 height 6
type input "**********"
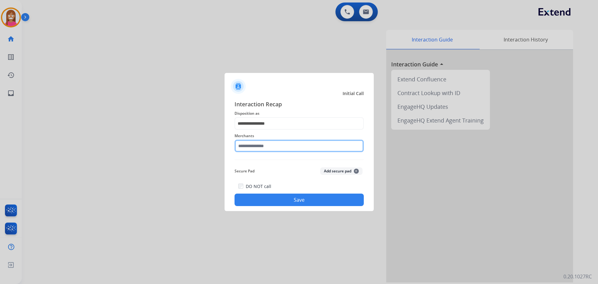
click at [246, 149] on input "text" at bounding box center [299, 146] width 129 height 12
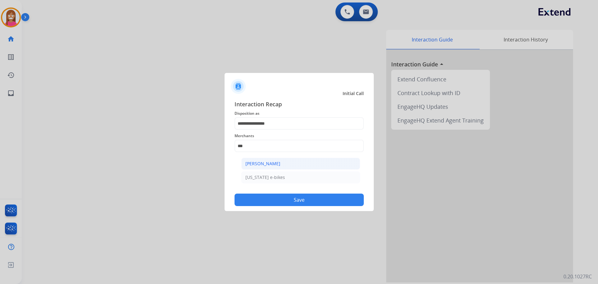
click at [262, 158] on li "[PERSON_NAME]" at bounding box center [300, 164] width 119 height 12
type input "**********"
click at [270, 201] on button "Save" at bounding box center [299, 199] width 129 height 12
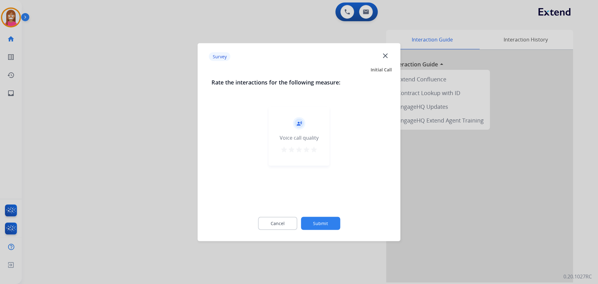
click at [387, 54] on mat-icon "close" at bounding box center [385, 55] width 8 height 8
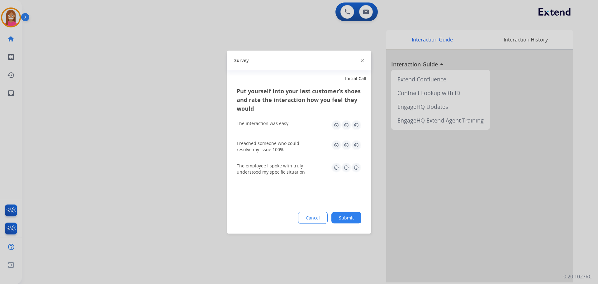
click at [361, 61] on img at bounding box center [362, 60] width 3 height 3
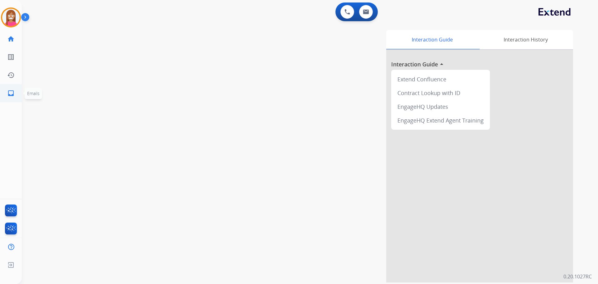
click at [10, 98] on link "inbox Emails" at bounding box center [10, 92] width 17 height 17
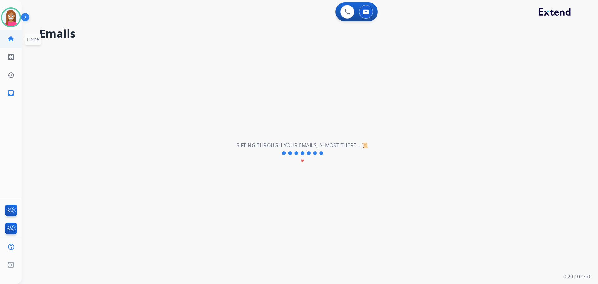
click at [4, 38] on link "home Home" at bounding box center [10, 38] width 17 height 17
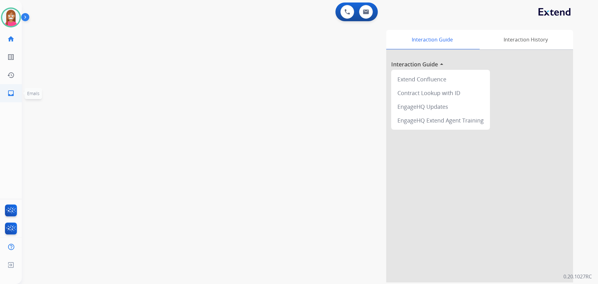
click at [8, 93] on mat-icon "inbox" at bounding box center [10, 92] width 7 height 7
select select "**********"
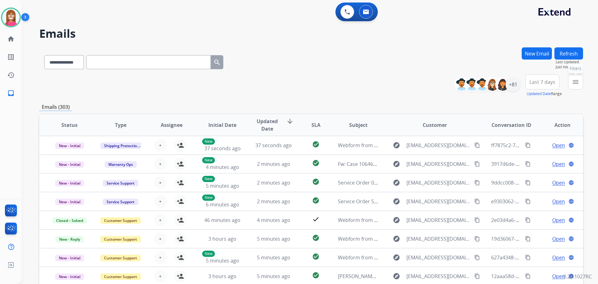
click at [574, 81] on mat-icon "menu" at bounding box center [575, 81] width 7 height 7
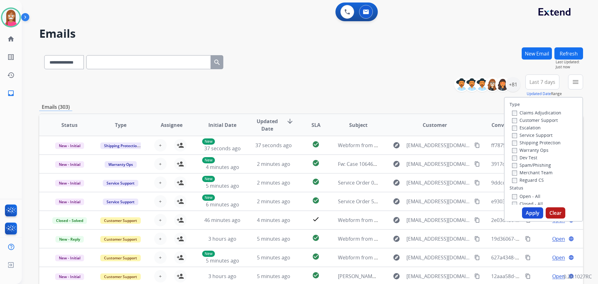
click at [519, 120] on label "Customer Support" at bounding box center [535, 120] width 46 height 6
click at [525, 141] on label "Shipping Protection" at bounding box center [536, 143] width 49 height 6
click at [519, 181] on label "Reguard CS" at bounding box center [528, 180] width 32 height 6
click at [520, 195] on label "Open - All" at bounding box center [526, 196] width 28 height 6
click at [530, 215] on button "Apply" at bounding box center [532, 212] width 21 height 11
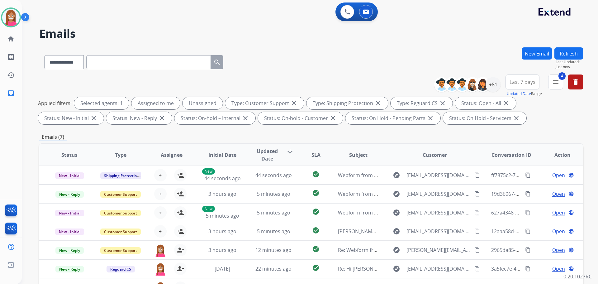
scroll to position [93, 0]
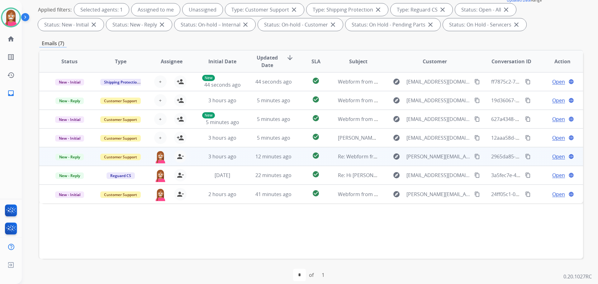
click at [244, 159] on td "12 minutes ago" at bounding box center [268, 156] width 51 height 19
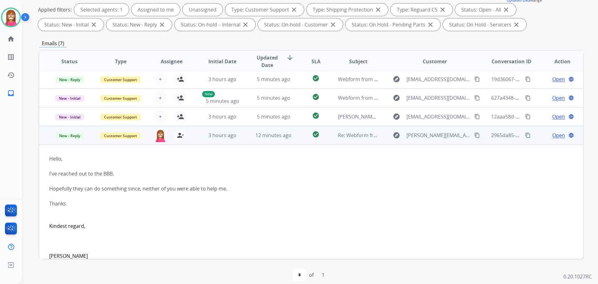
scroll to position [12, 0]
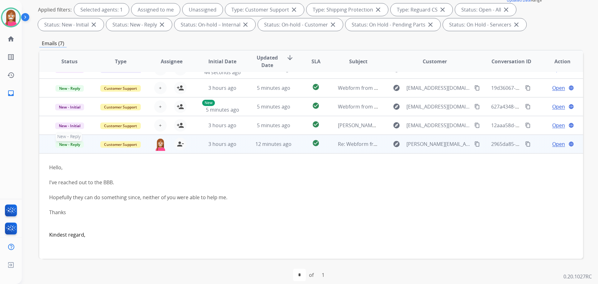
click at [69, 143] on span "New - Reply" at bounding box center [69, 144] width 28 height 7
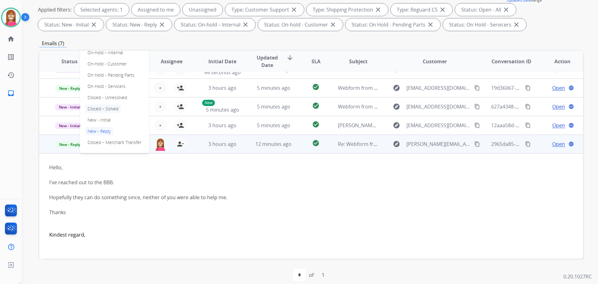
click at [93, 107] on p "Closed – Solved" at bounding box center [103, 108] width 36 height 9
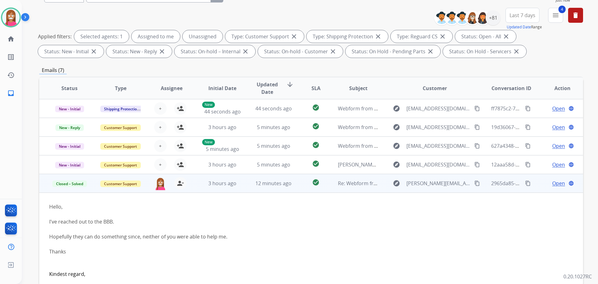
scroll to position [31, 0]
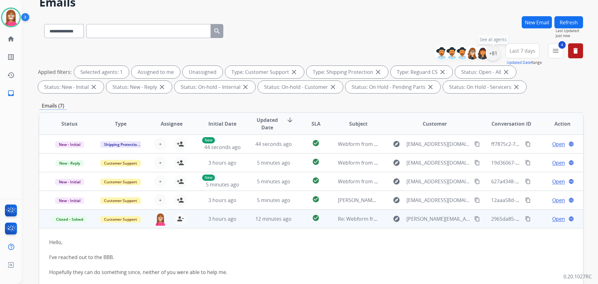
drag, startPoint x: 491, startPoint y: 55, endPoint x: 488, endPoint y: 58, distance: 4.2
click at [490, 56] on div "+81" at bounding box center [493, 53] width 15 height 15
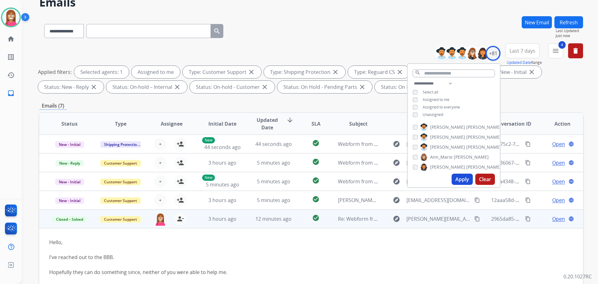
click at [457, 182] on button "Apply" at bounding box center [462, 179] width 21 height 11
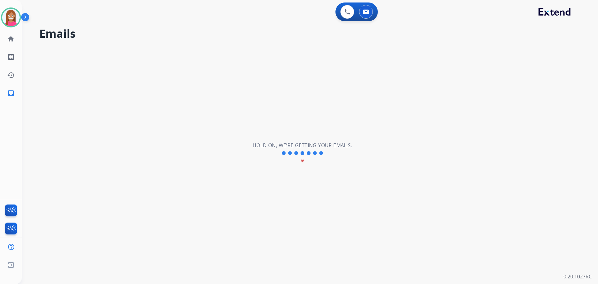
scroll to position [0, 0]
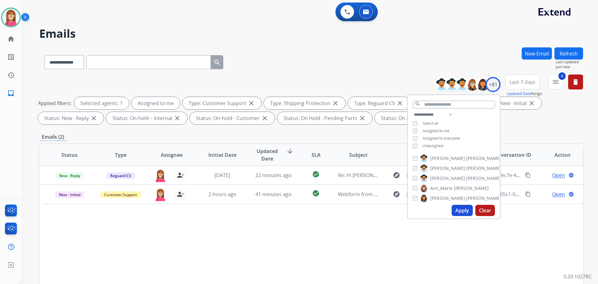
click at [292, 214] on div "Status Type Assignee Initial Date Updated Date arrow_downward SLA Subject Custo…" at bounding box center [311, 247] width 544 height 209
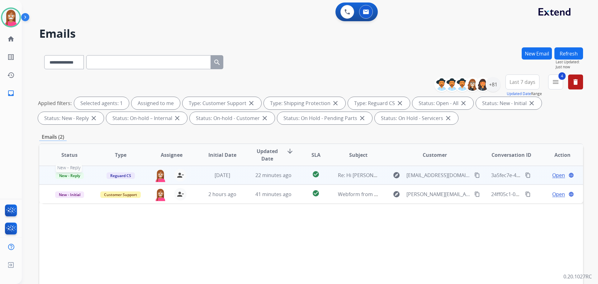
click at [73, 176] on span "New - Reply" at bounding box center [69, 175] width 28 height 7
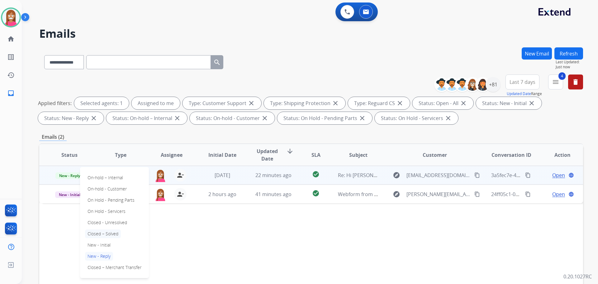
click at [91, 235] on p "Closed – Solved" at bounding box center [103, 233] width 36 height 9
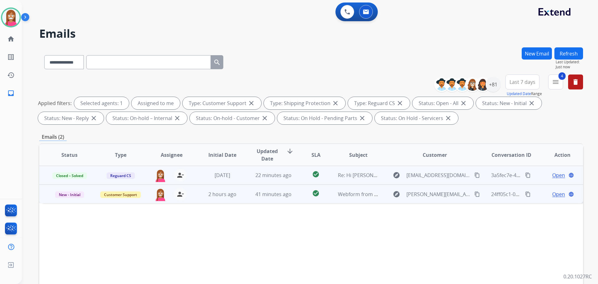
click at [251, 200] on td "41 minutes ago" at bounding box center [268, 193] width 51 height 19
click at [552, 194] on span "Open" at bounding box center [558, 193] width 13 height 7
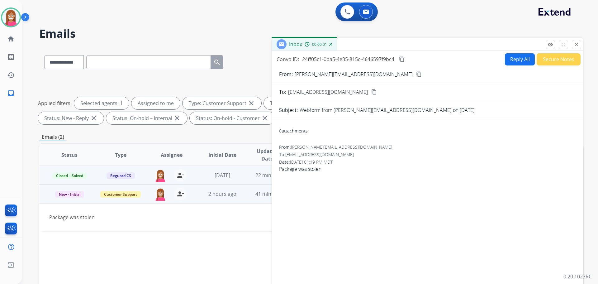
click at [513, 59] on button "Reply All" at bounding box center [520, 59] width 30 height 12
select select "**********"
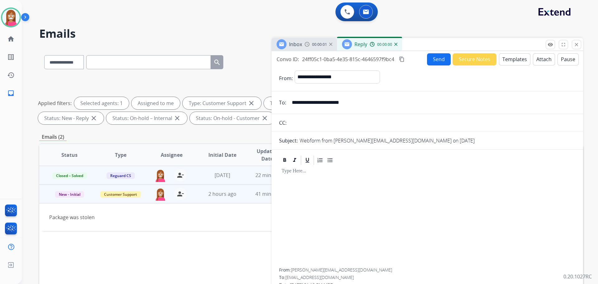
click at [517, 60] on button "Templates" at bounding box center [514, 59] width 31 height 12
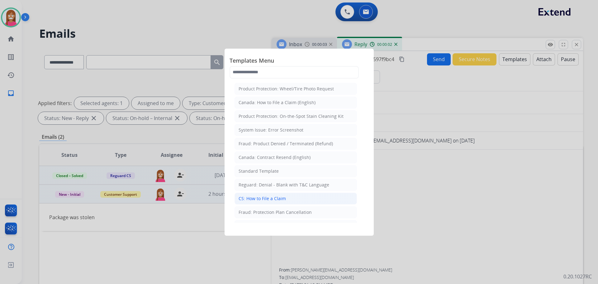
click at [267, 201] on div "CS: How to File a Claim" at bounding box center [262, 198] width 47 height 6
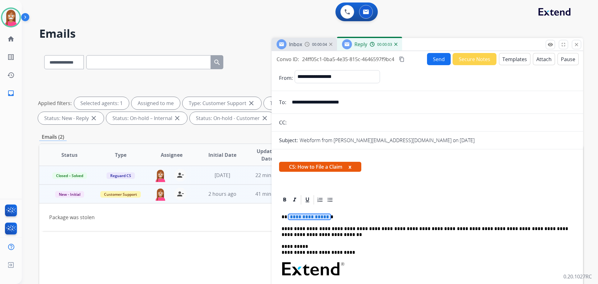
click at [297, 217] on span "**********" at bounding box center [309, 216] width 42 height 5
click at [432, 61] on button "Send" at bounding box center [439, 59] width 24 height 12
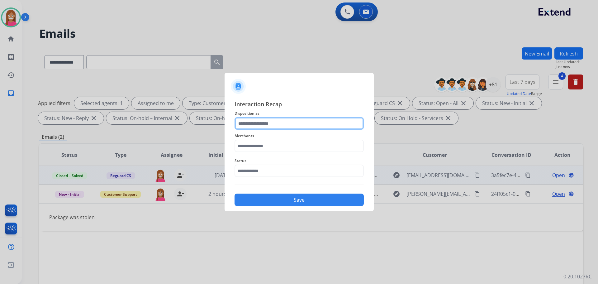
click at [252, 125] on input "text" at bounding box center [299, 123] width 129 height 12
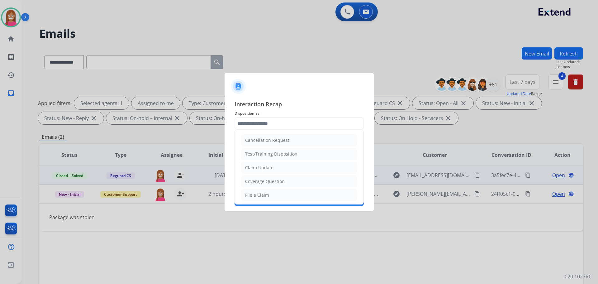
click at [252, 195] on div "File a Claim" at bounding box center [257, 195] width 24 height 6
type input "**********"
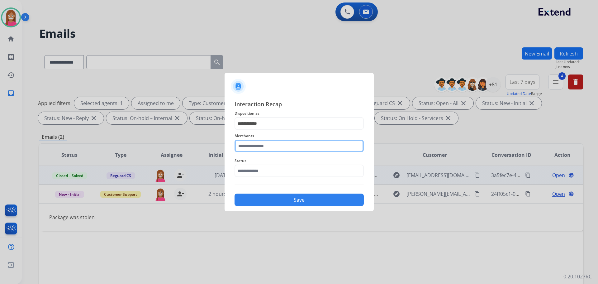
click at [245, 145] on input "text" at bounding box center [299, 146] width 129 height 12
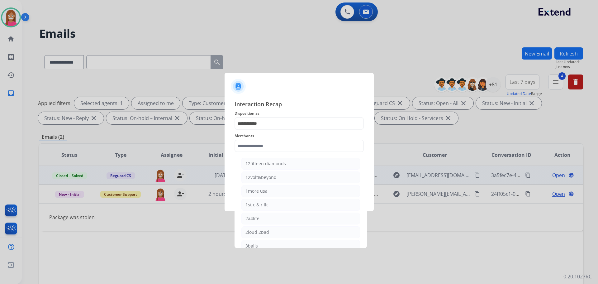
click at [261, 188] on div "1more usa" at bounding box center [256, 191] width 22 height 6
type input "*********"
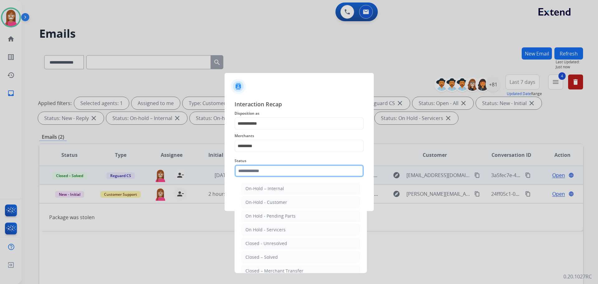
click at [250, 170] on input "text" at bounding box center [299, 170] width 129 height 12
drag, startPoint x: 256, startPoint y: 255, endPoint x: 259, endPoint y: 233, distance: 22.3
click at [256, 255] on div "Closed – Solved" at bounding box center [261, 257] width 32 height 6
type input "**********"
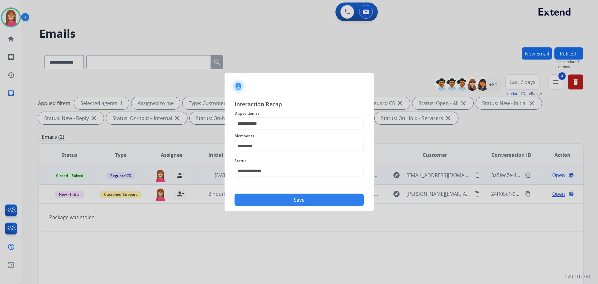
click at [256, 205] on button "Save" at bounding box center [299, 199] width 129 height 12
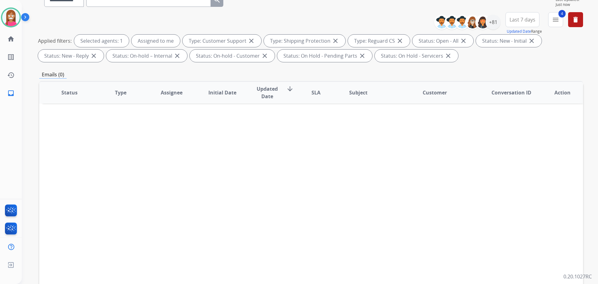
scroll to position [93, 0]
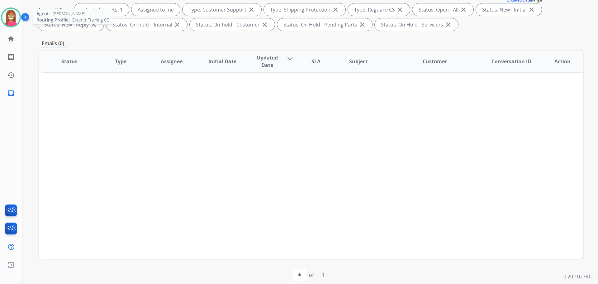
click at [7, 22] on img at bounding box center [10, 17] width 17 height 17
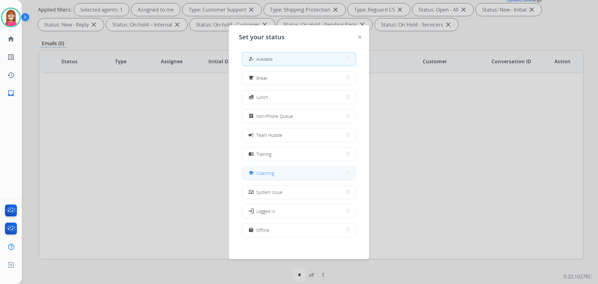
click at [249, 174] on button "school Coaching" at bounding box center [298, 172] width 113 height 13
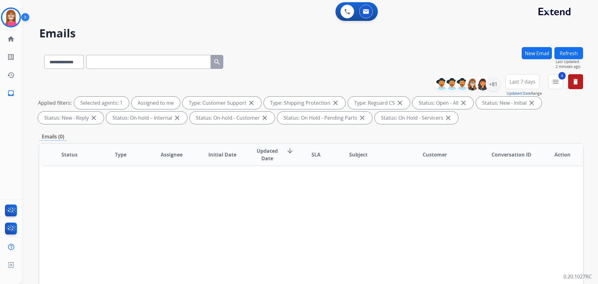
scroll to position [0, 0]
click at [560, 80] on button "4 menu Filters" at bounding box center [555, 81] width 15 height 15
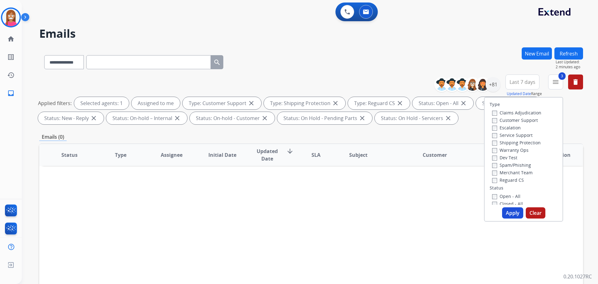
click at [492, 201] on label "Closed - All" at bounding box center [507, 204] width 31 height 6
click at [509, 216] on button "Apply" at bounding box center [512, 212] width 21 height 11
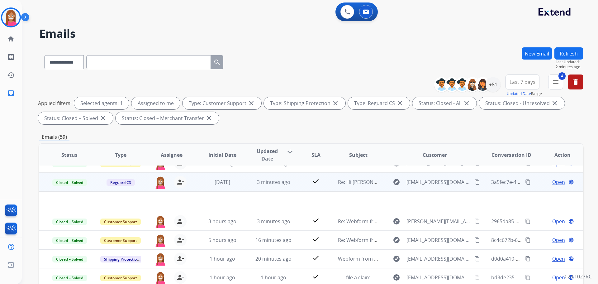
scroll to position [21, 0]
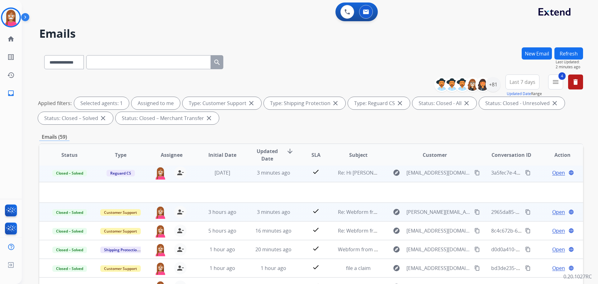
click at [552, 212] on span "Open" at bounding box center [558, 211] width 13 height 7
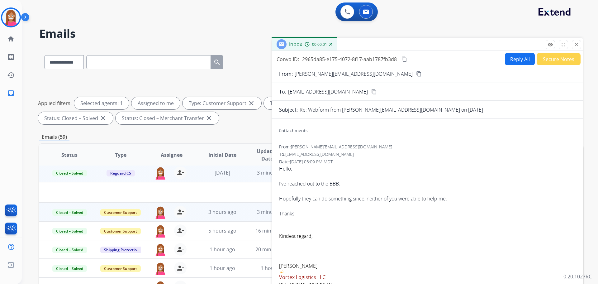
click at [559, 59] on button "Secure Notes" at bounding box center [559, 59] width 44 height 12
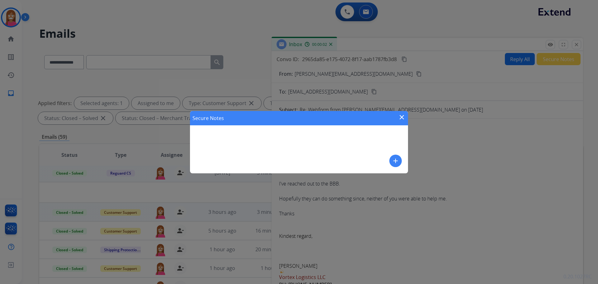
click at [391, 161] on button "add" at bounding box center [395, 161] width 12 height 12
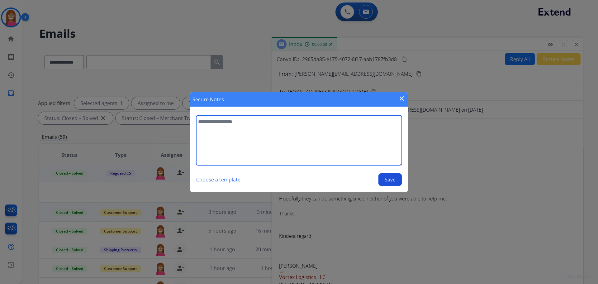
click at [288, 133] on textarea at bounding box center [299, 140] width 206 height 50
click at [250, 119] on textarea "**********" at bounding box center [299, 140] width 206 height 50
type textarea "**********"
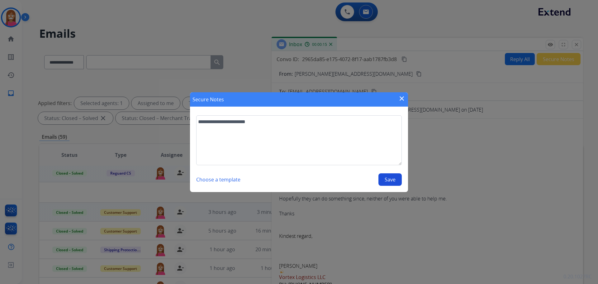
click at [389, 180] on button "Save" at bounding box center [390, 179] width 23 height 12
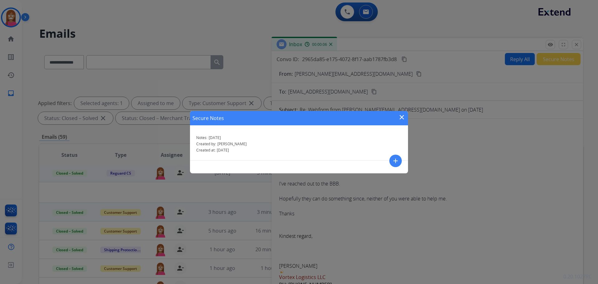
click at [400, 117] on mat-icon "close" at bounding box center [401, 116] width 7 height 7
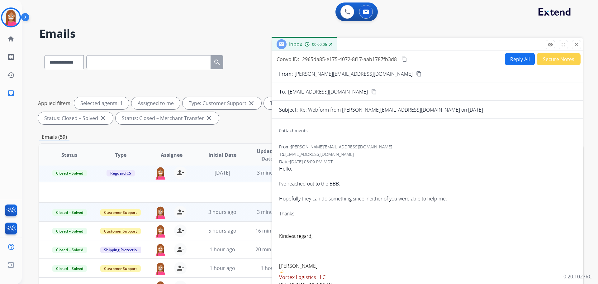
click at [550, 57] on button "Secure Notes" at bounding box center [559, 59] width 44 height 12
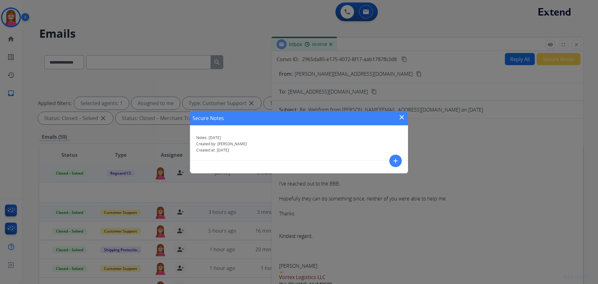
click at [401, 160] on button "add" at bounding box center [395, 161] width 12 height 12
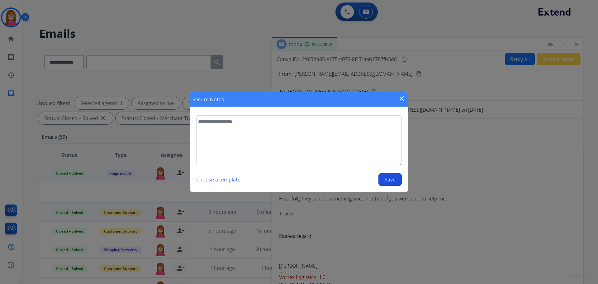
click at [246, 114] on section "Choose a template Save" at bounding box center [299, 150] width 218 height 83
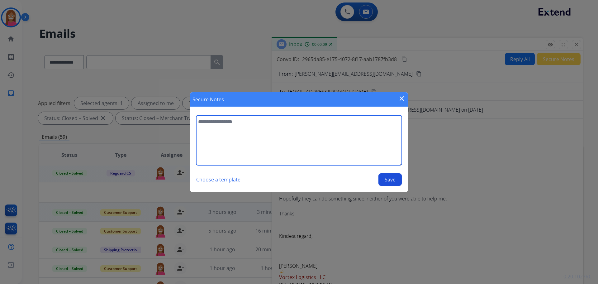
click at [243, 120] on textarea at bounding box center [299, 140] width 206 height 50
type textarea "**********"
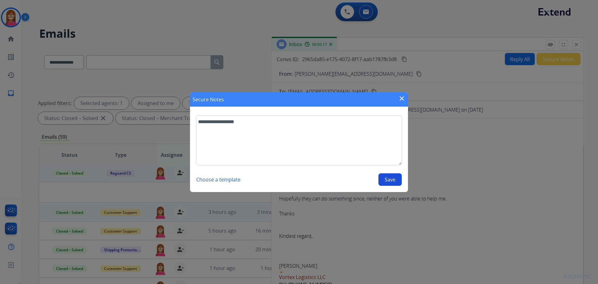
click at [386, 178] on button "Save" at bounding box center [390, 179] width 23 height 12
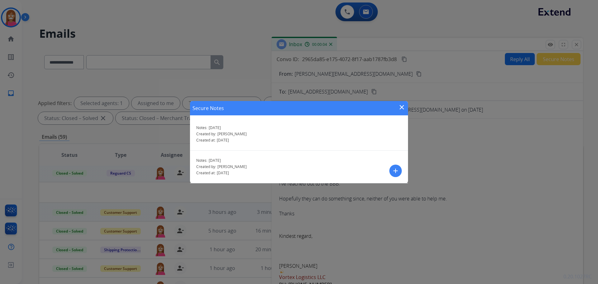
click at [400, 104] on mat-icon "close" at bounding box center [401, 106] width 7 height 7
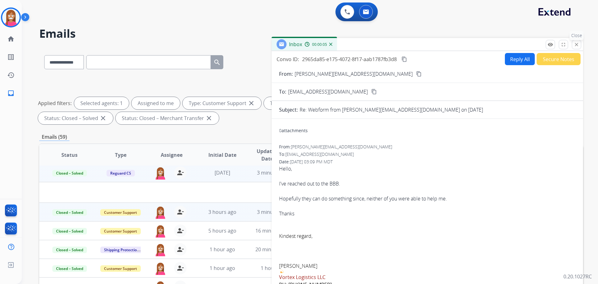
click at [580, 47] on button "close Close" at bounding box center [576, 44] width 9 height 9
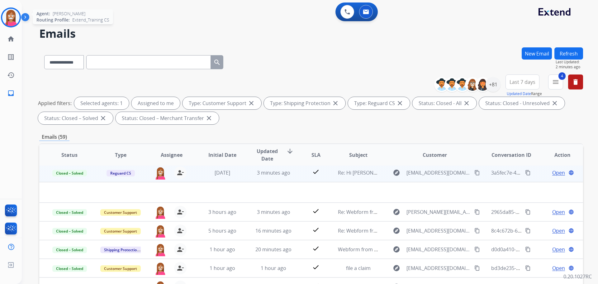
click at [8, 18] on img at bounding box center [10, 17] width 17 height 17
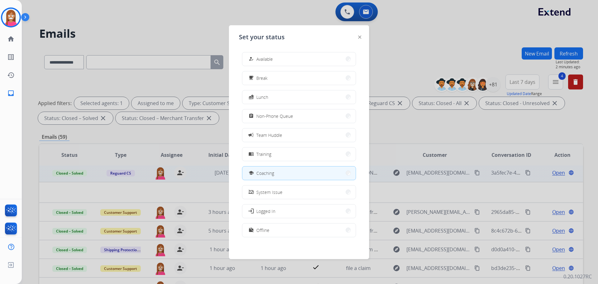
drag, startPoint x: 267, startPoint y: 62, endPoint x: 272, endPoint y: 71, distance: 10.0
click at [266, 63] on button "how_to_reg Available" at bounding box center [298, 58] width 113 height 13
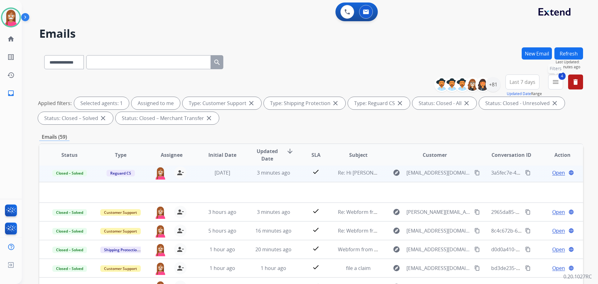
drag, startPoint x: 551, startPoint y: 78, endPoint x: 548, endPoint y: 82, distance: 4.9
click at [551, 79] on button "4 menu Filters" at bounding box center [555, 81] width 15 height 15
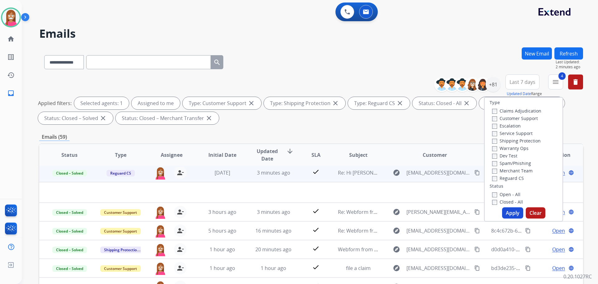
drag, startPoint x: 513, startPoint y: 213, endPoint x: 512, endPoint y: 209, distance: 4.4
click at [512, 212] on button "Apply" at bounding box center [512, 212] width 21 height 11
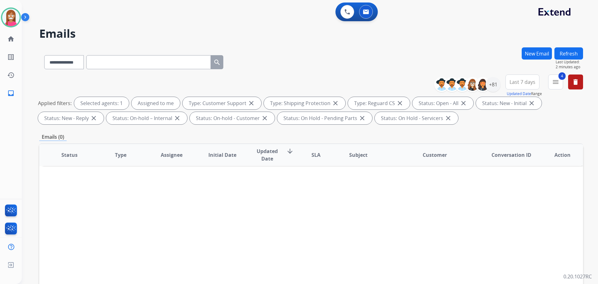
scroll to position [0, 0]
drag, startPoint x: 7, startPoint y: 264, endPoint x: 21, endPoint y: 250, distance: 20.1
click at [7, 263] on img at bounding box center [10, 265] width 11 height 12
